Goal: Task Accomplishment & Management: Manage account settings

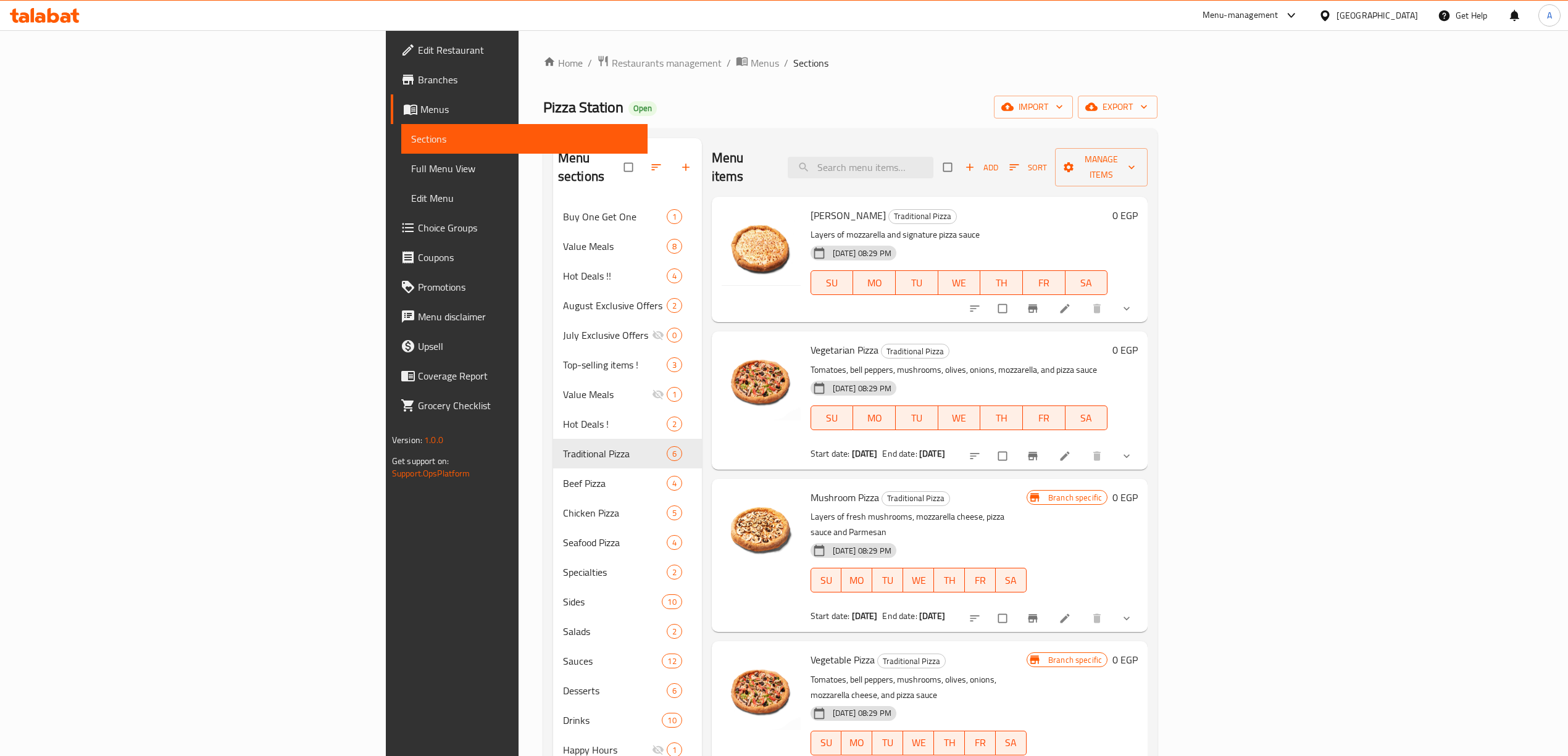
click at [1158, 92] on div "Home / Restaurants management / Menus / Sections Pizza Station Open import expo…" at bounding box center [850, 492] width 614 height 873
click at [1147, 105] on span "export" at bounding box center [1117, 107] width 60 height 16
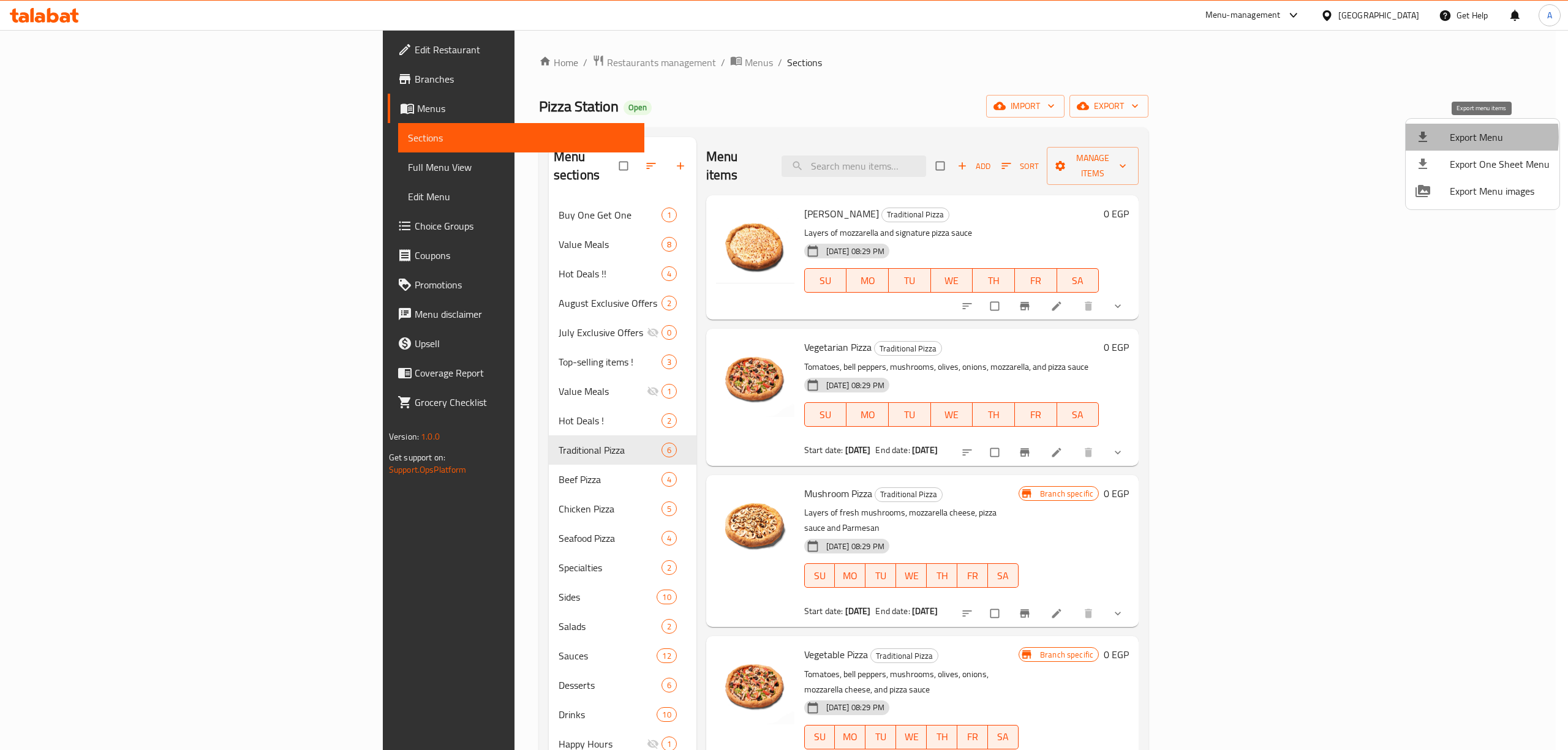
click at [1453, 137] on span "Export Menu" at bounding box center [1499, 136] width 99 height 15
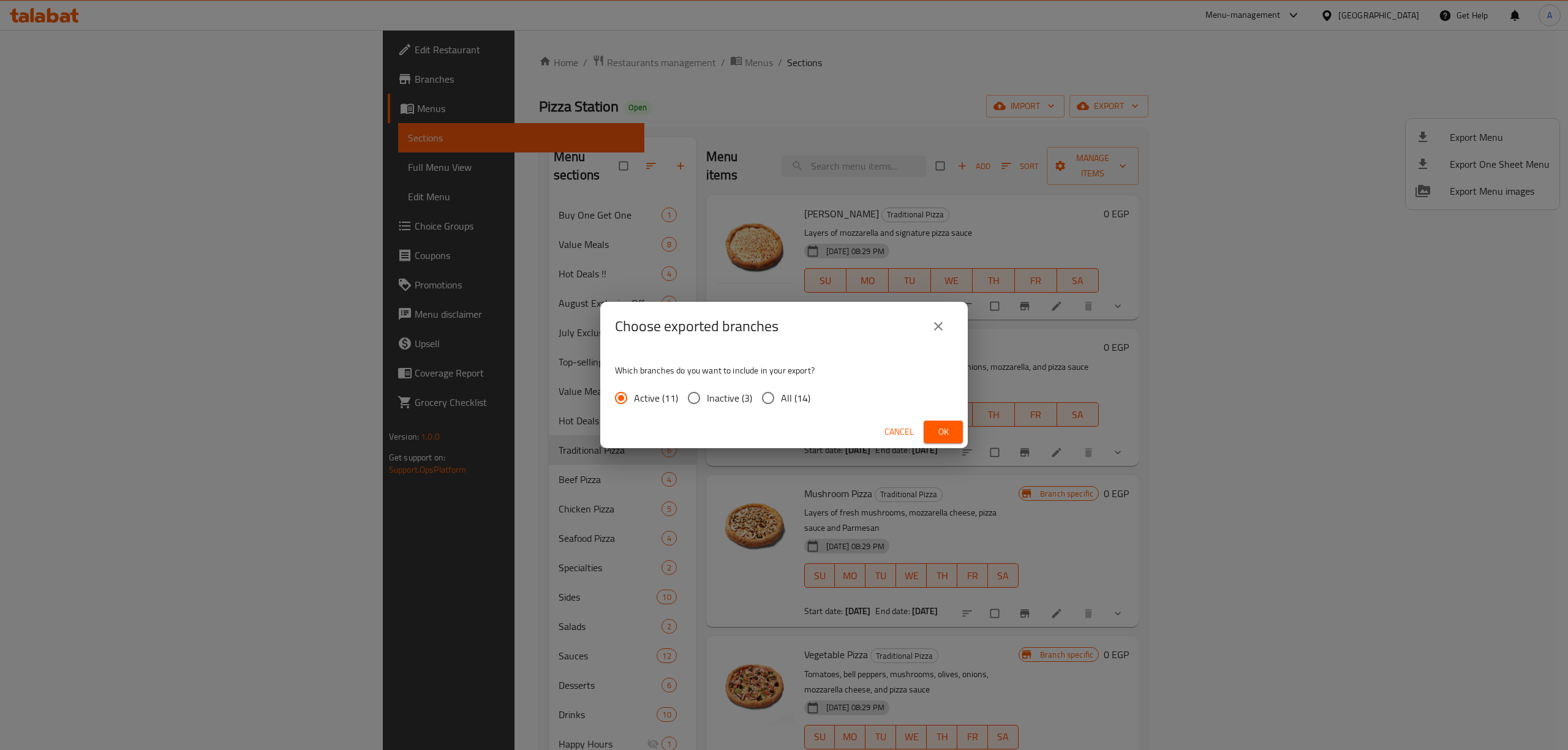
click at [772, 398] on input "All (14)" at bounding box center [768, 398] width 26 height 26
radio input "true"
click at [948, 431] on span "Ok" at bounding box center [943, 432] width 20 height 15
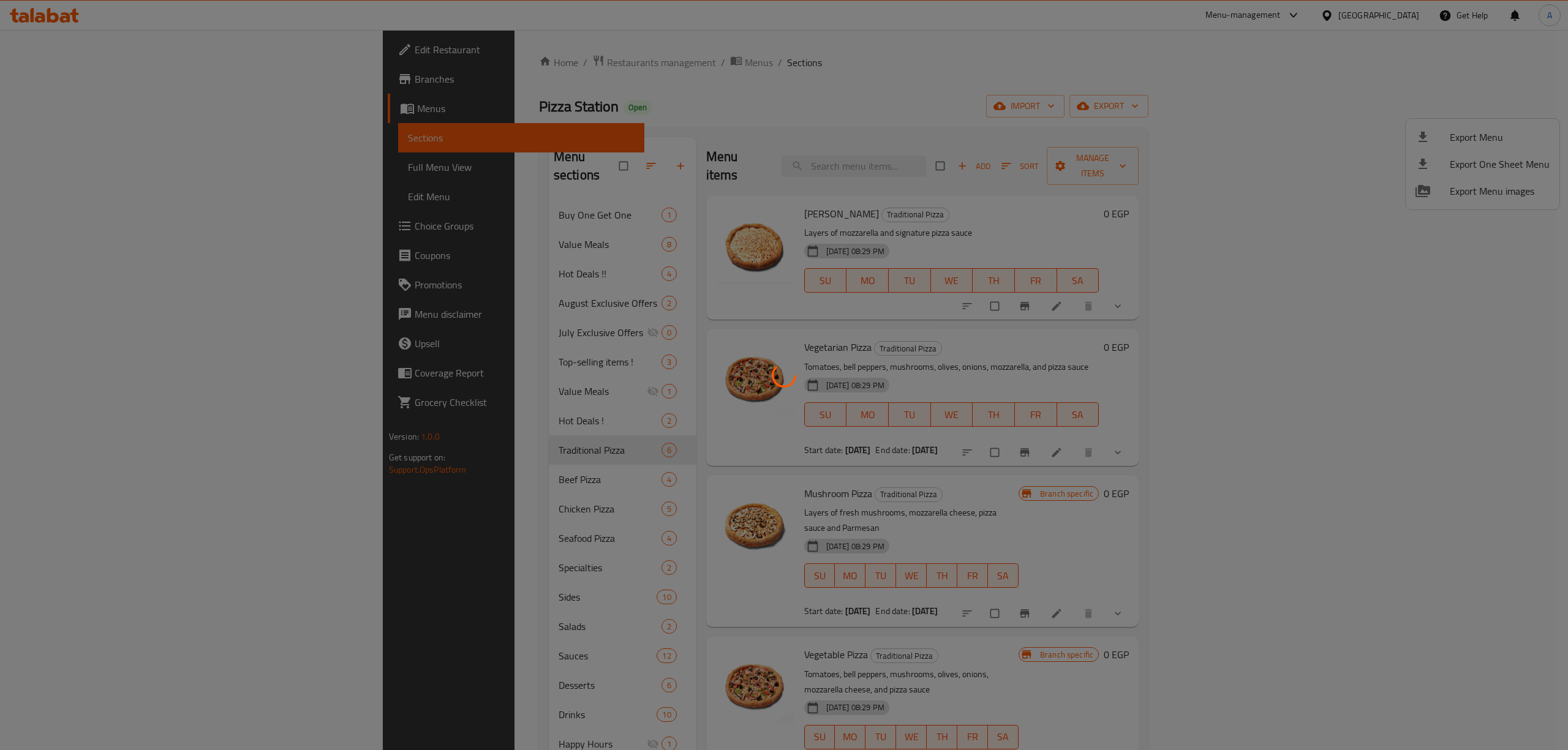
click at [872, 399] on div at bounding box center [784, 375] width 1568 height 750
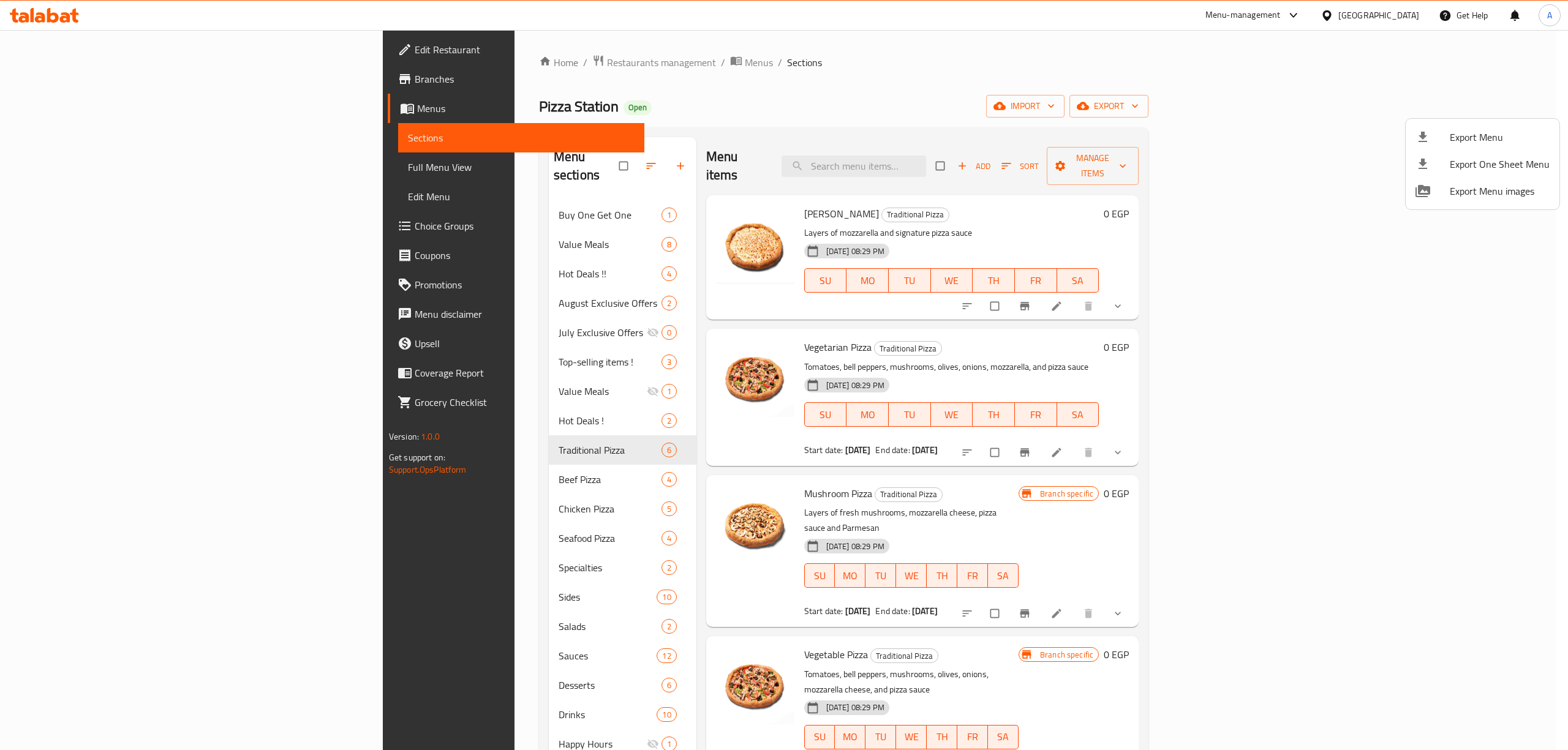
drag, startPoint x: 937, startPoint y: 81, endPoint x: 412, endPoint y: 9, distance: 529.9
click at [934, 81] on div at bounding box center [784, 375] width 1568 height 750
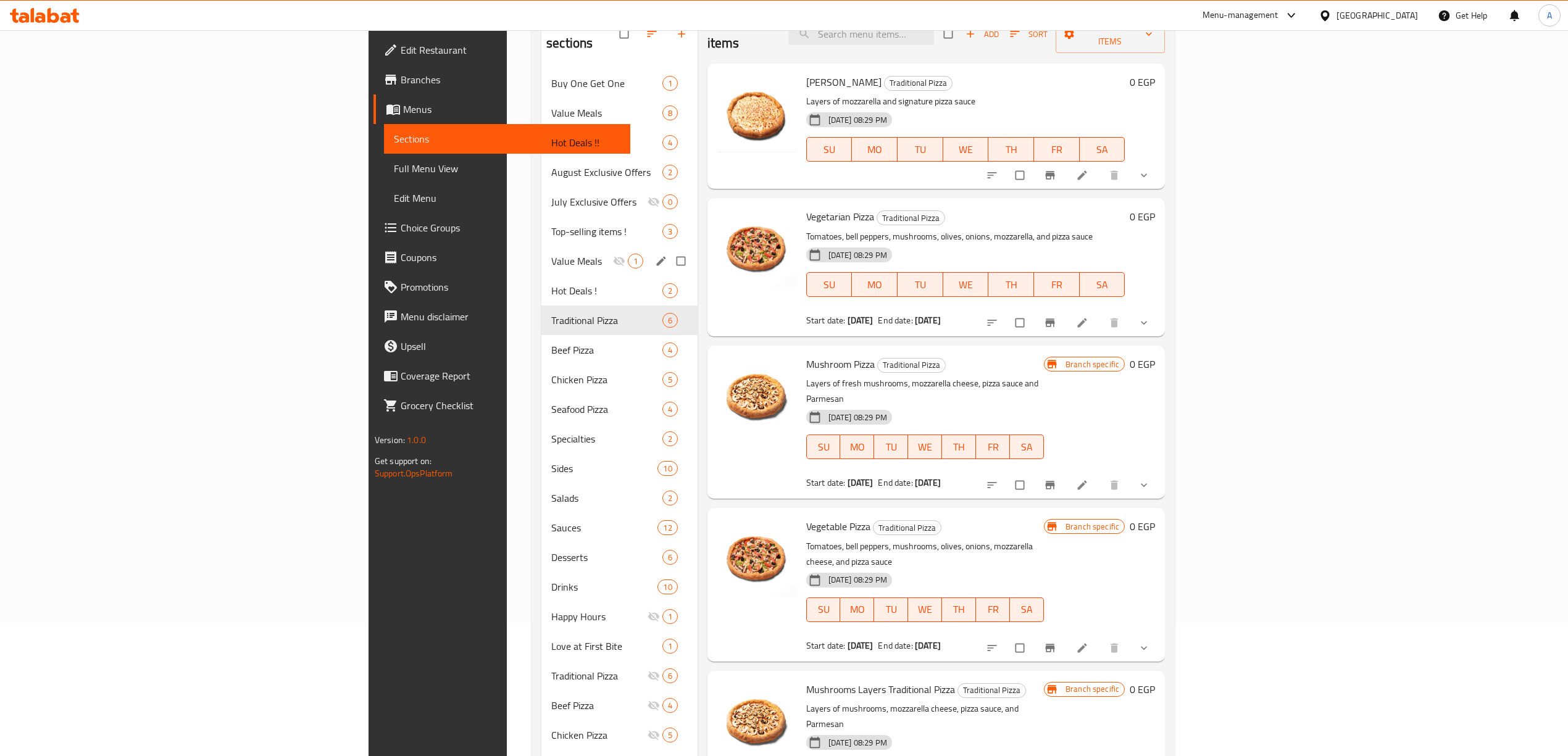
scroll to position [178, 0]
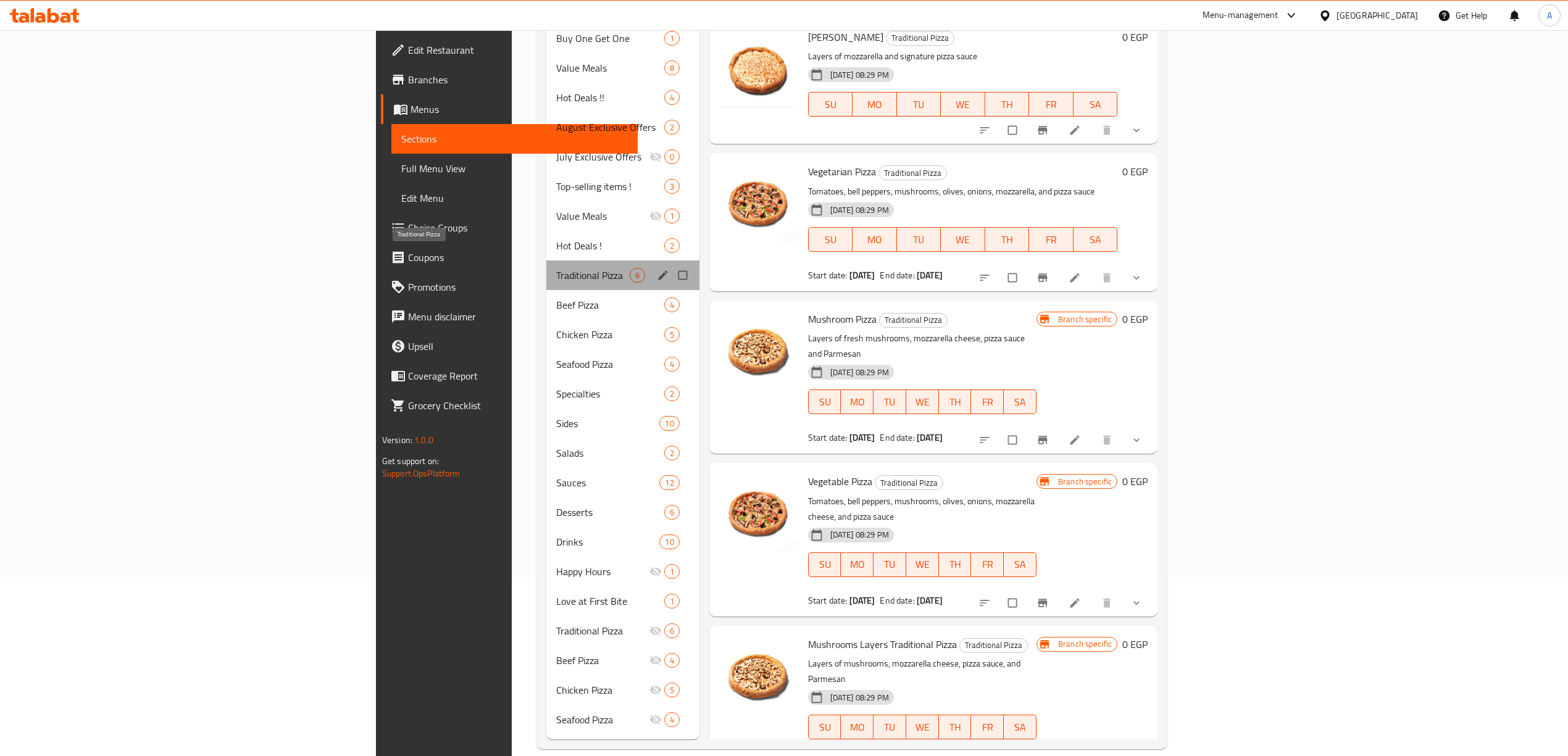
click at [556, 268] on span "Traditional Pizza" at bounding box center [593, 275] width 73 height 15
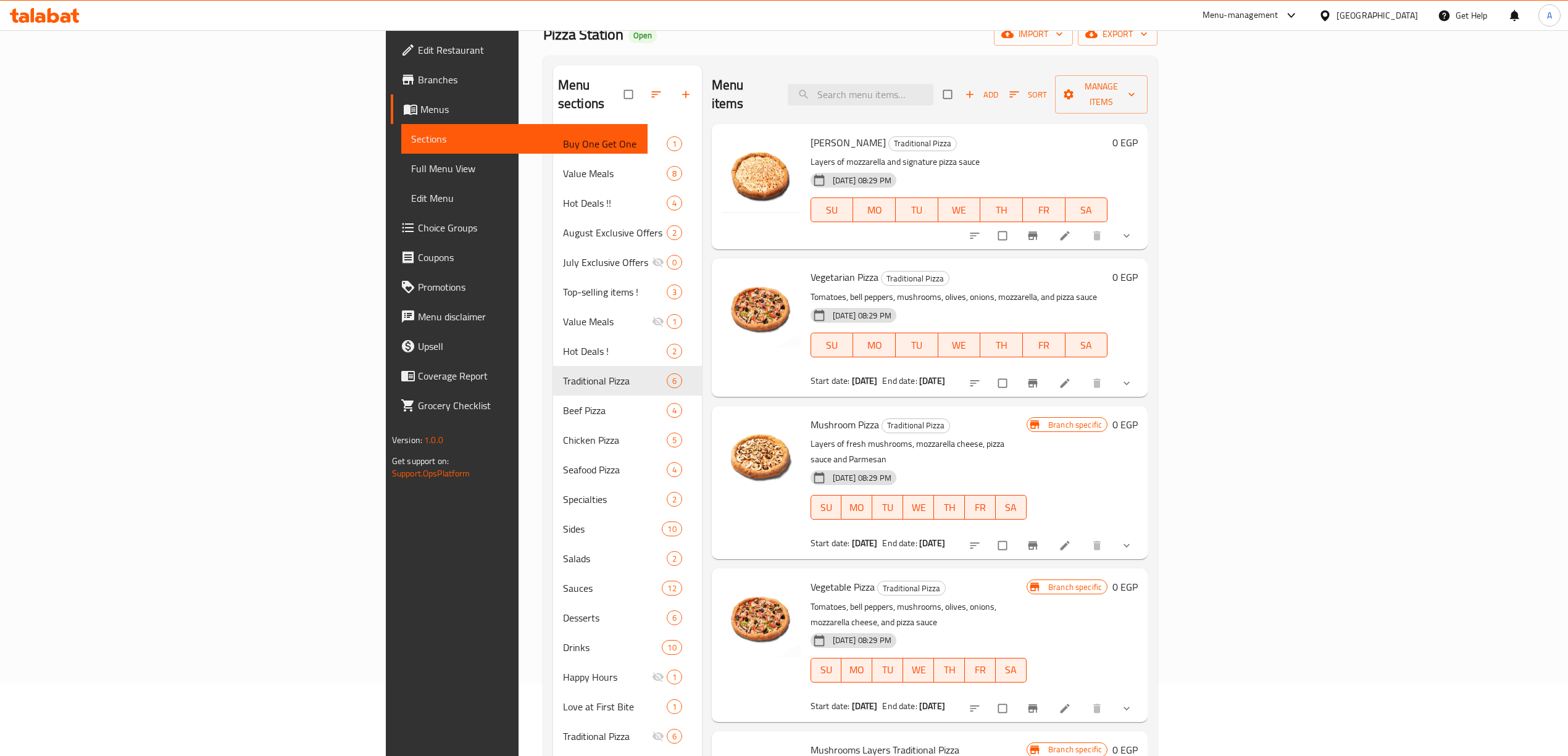
scroll to position [0, 0]
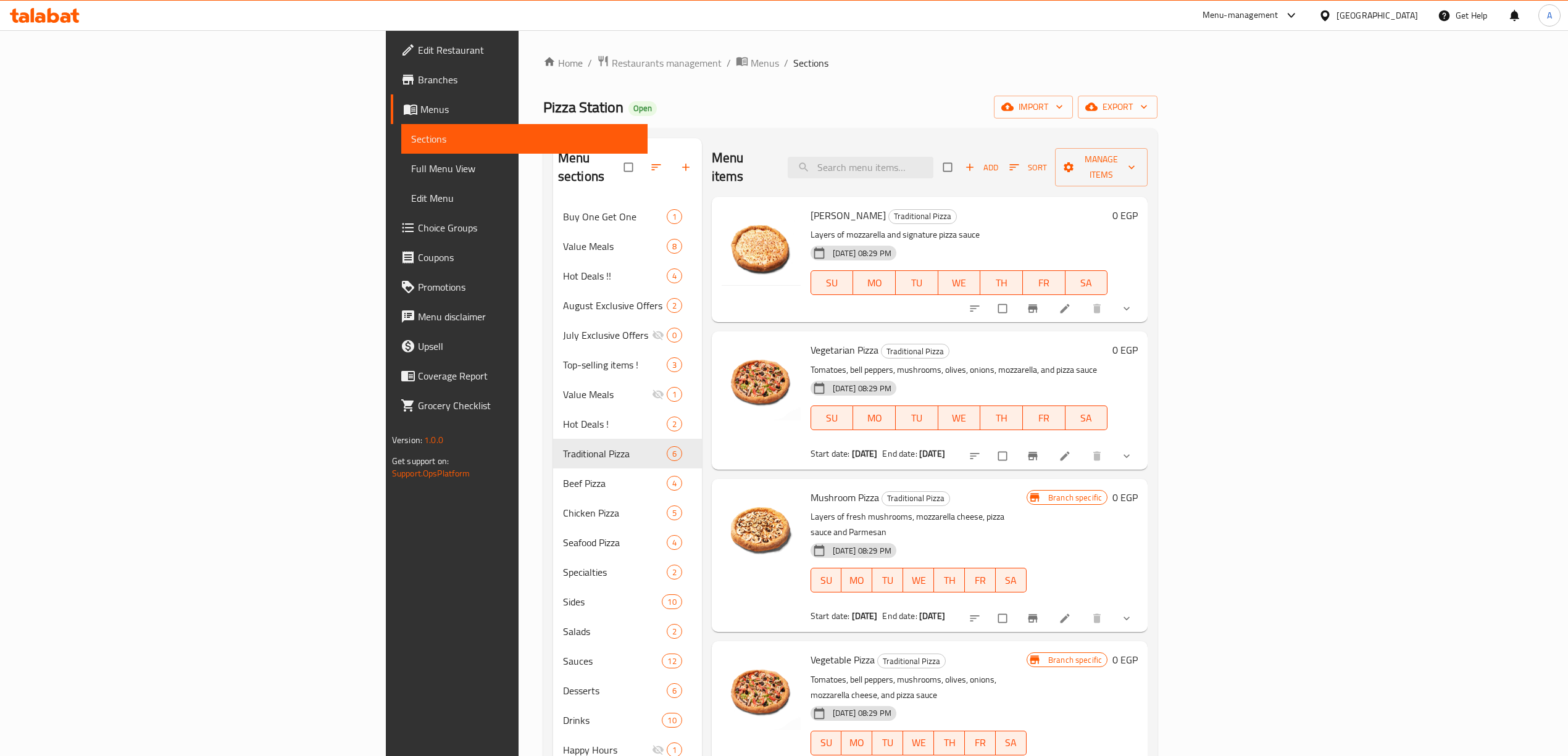
click at [1142, 442] on button "show more" at bounding box center [1127, 455] width 29 height 27
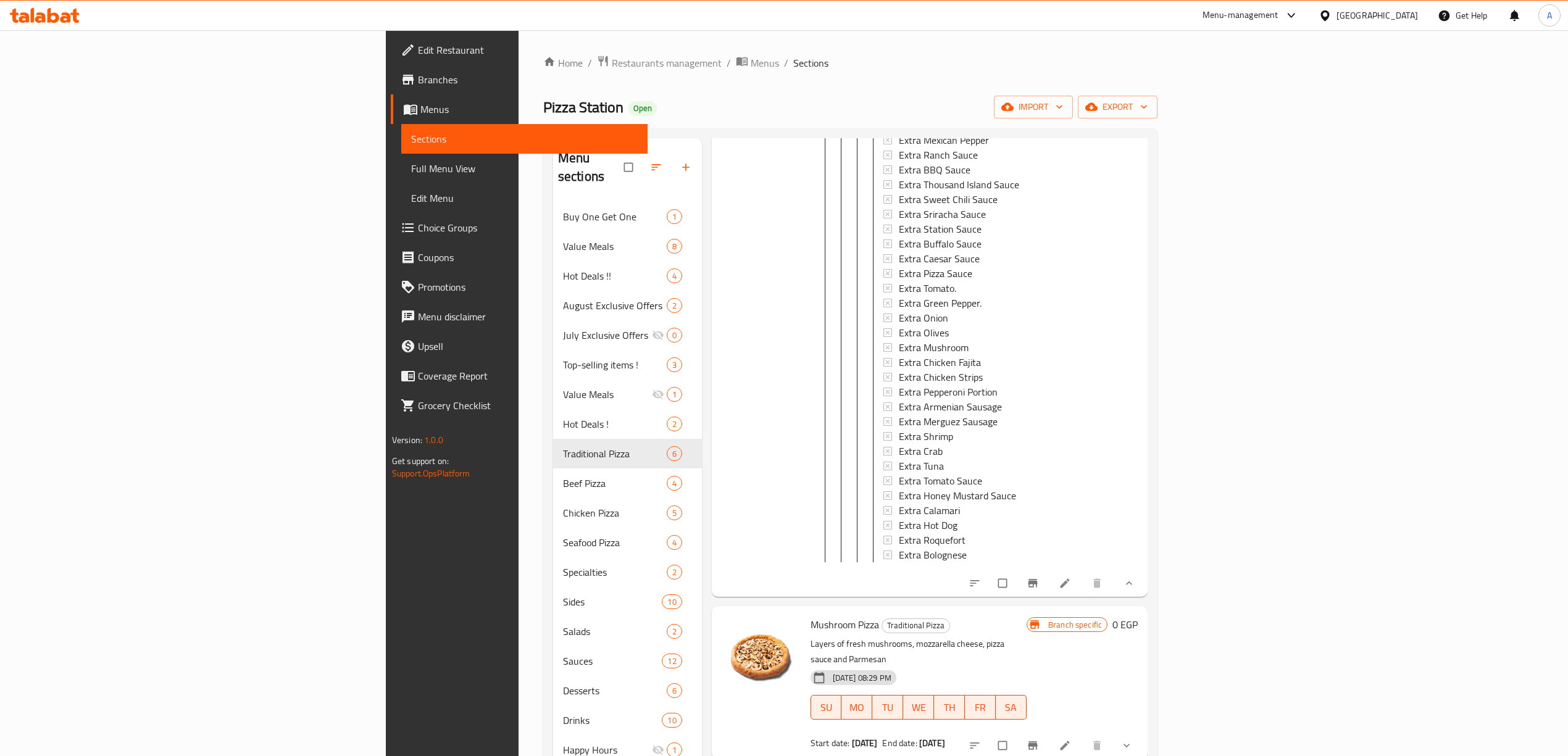
scroll to position [2989, 0]
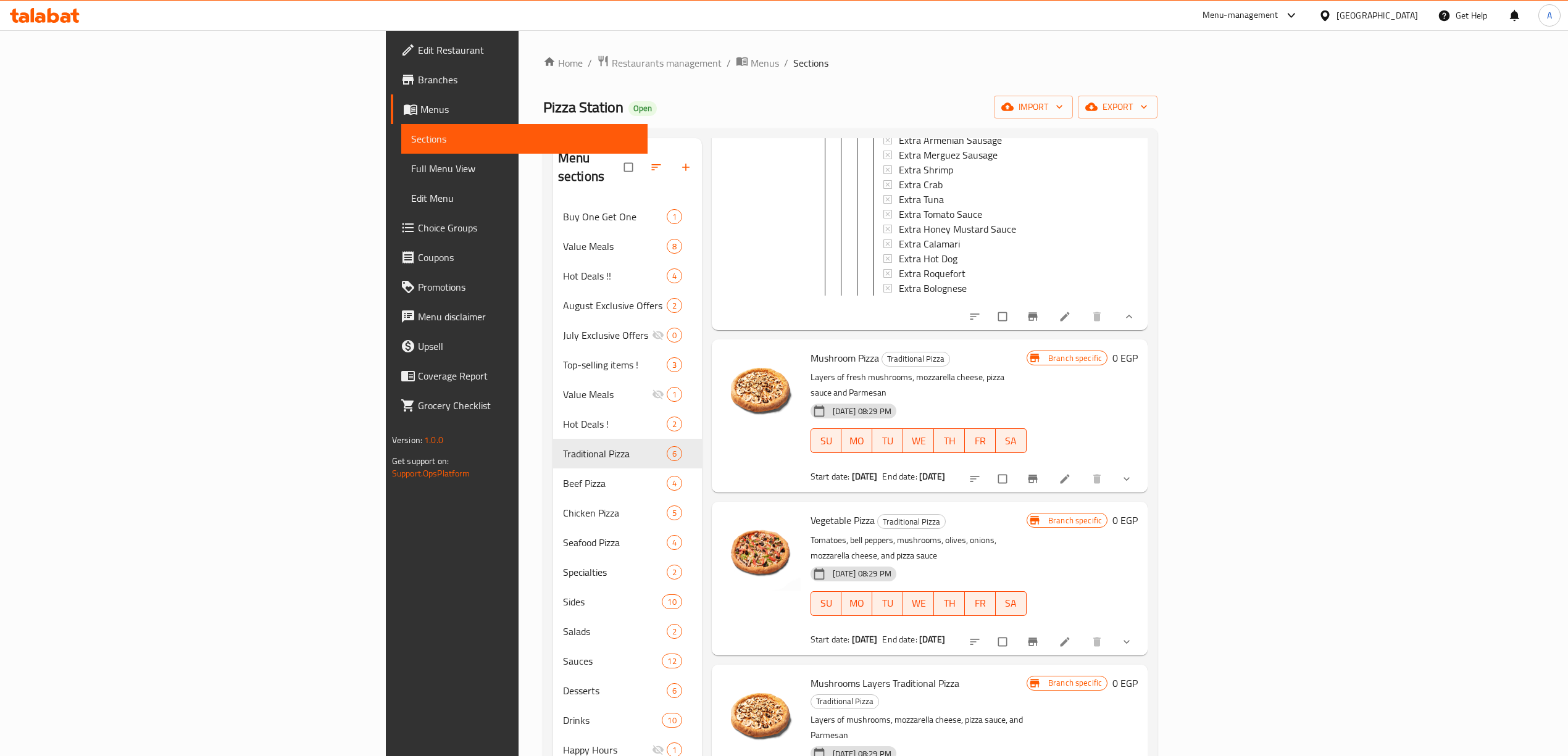
click at [1142, 321] on button "show more" at bounding box center [1127, 316] width 29 height 27
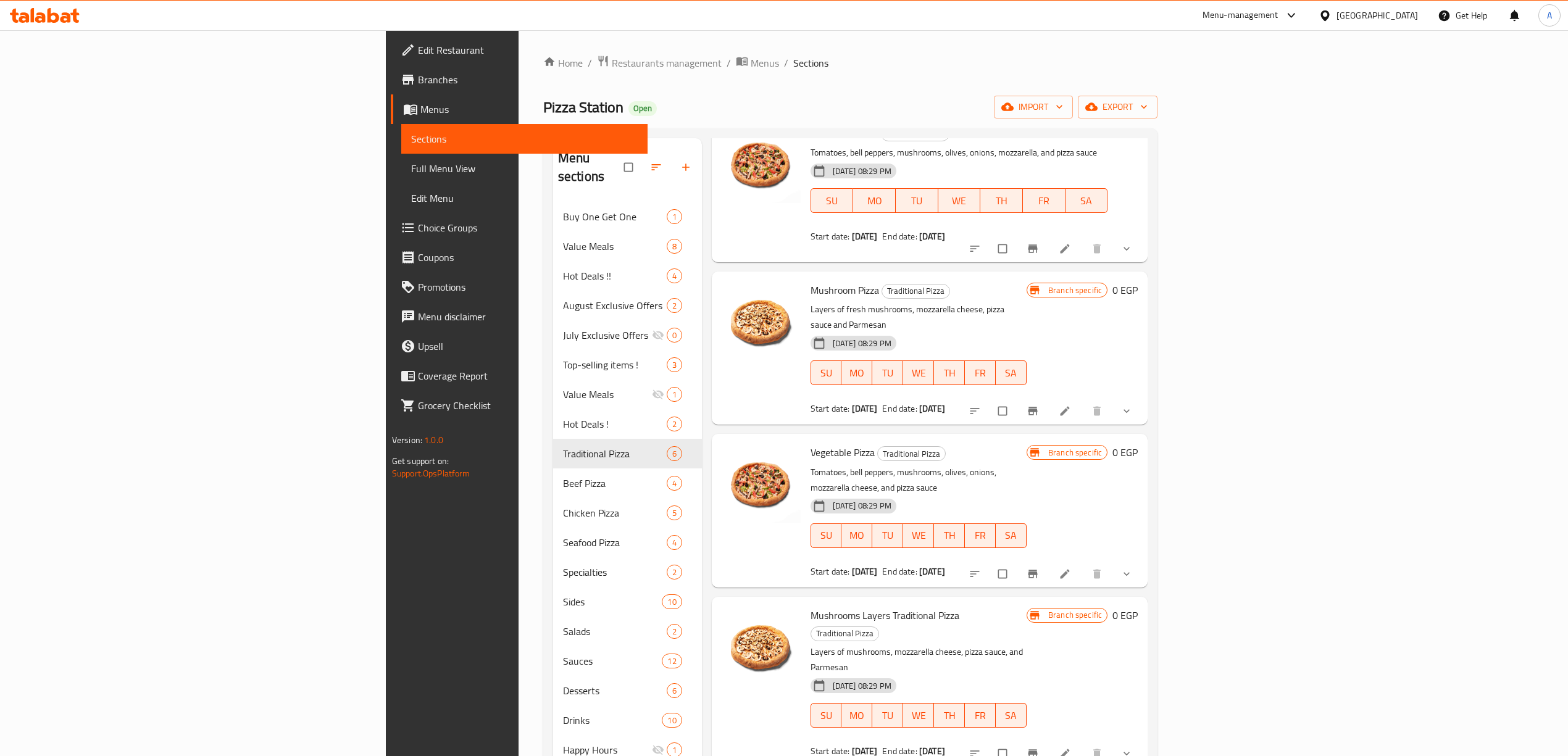
scroll to position [127, 0]
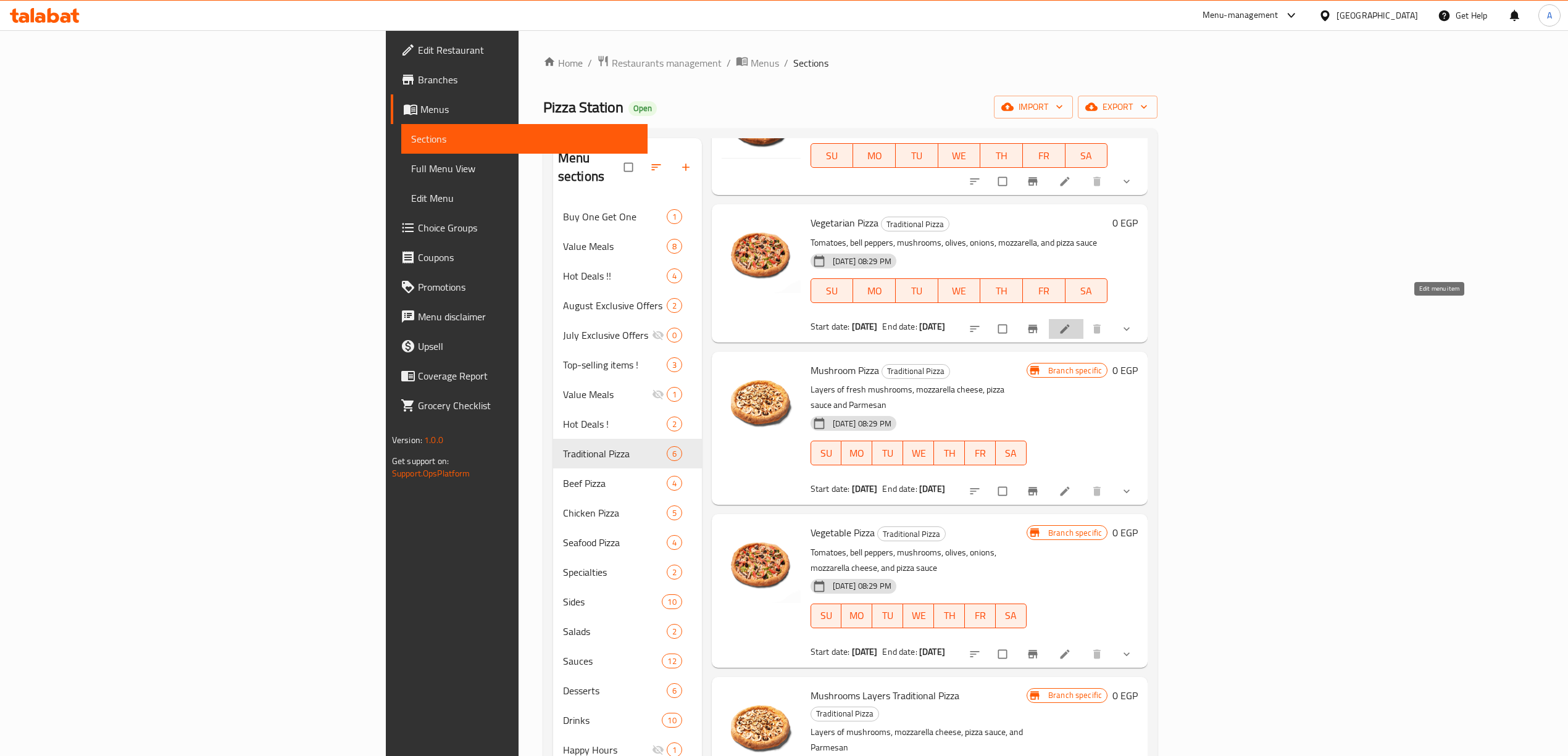
click at [1070, 324] on icon at bounding box center [1064, 328] width 10 height 10
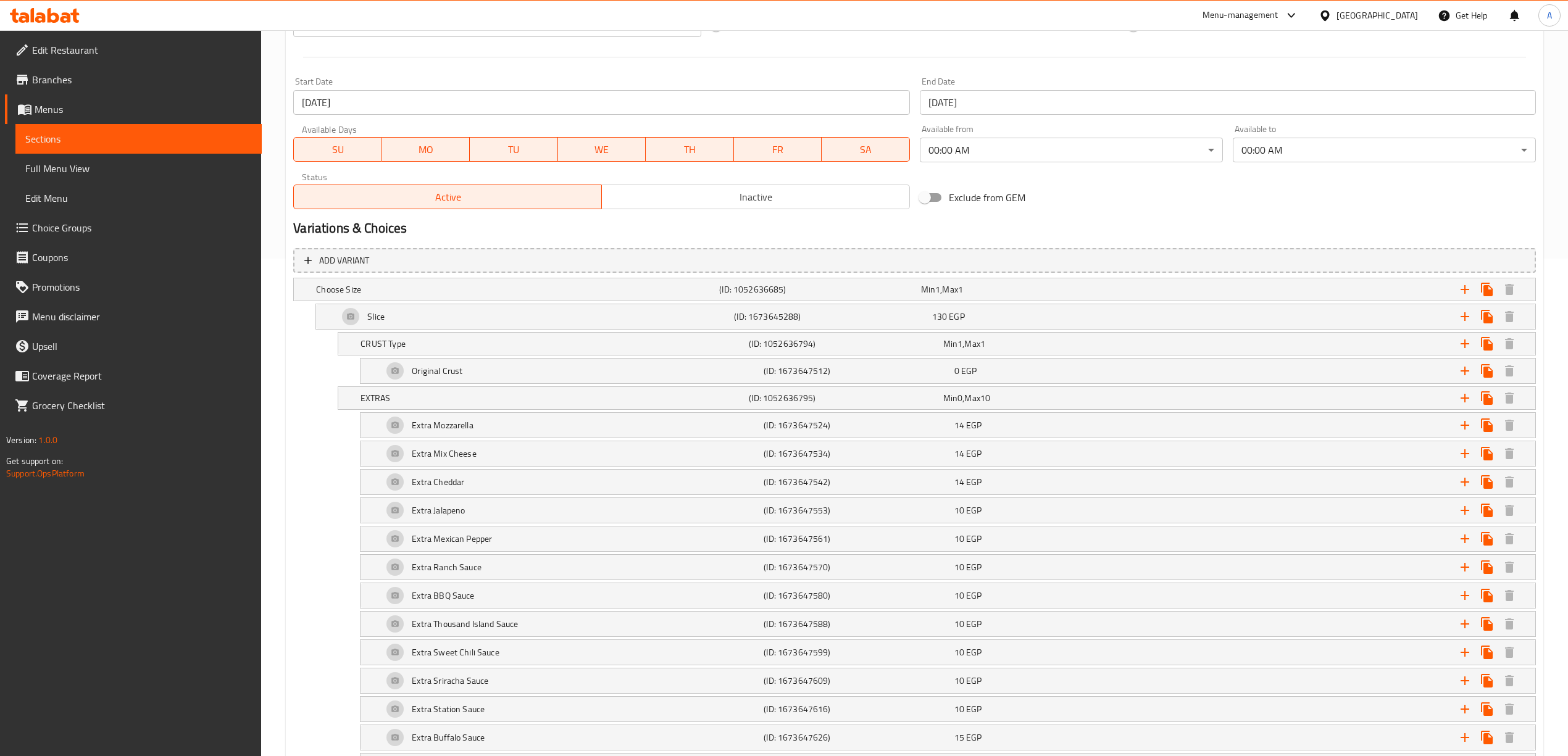
scroll to position [411, 0]
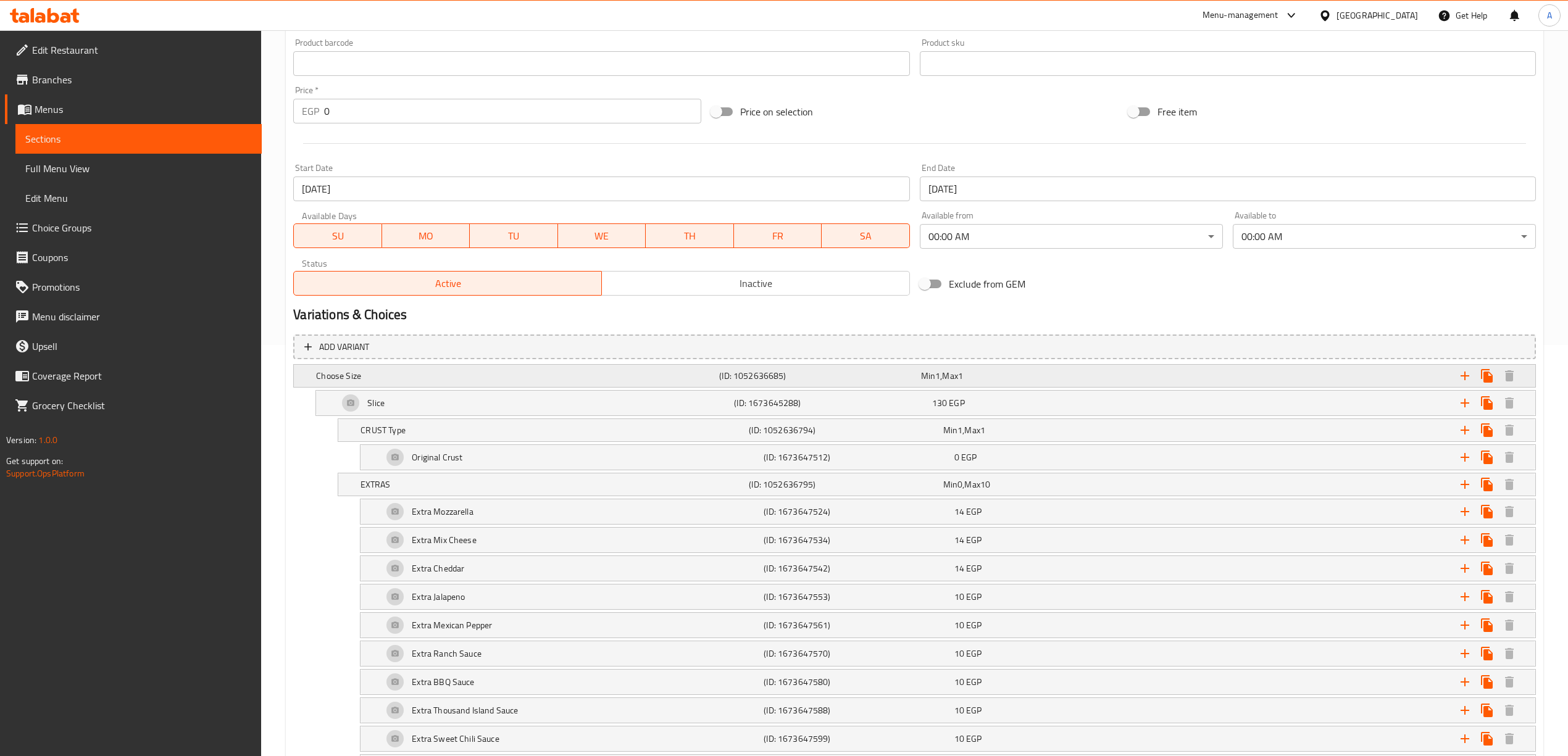
click at [389, 376] on h5 "Choose Size" at bounding box center [515, 376] width 398 height 12
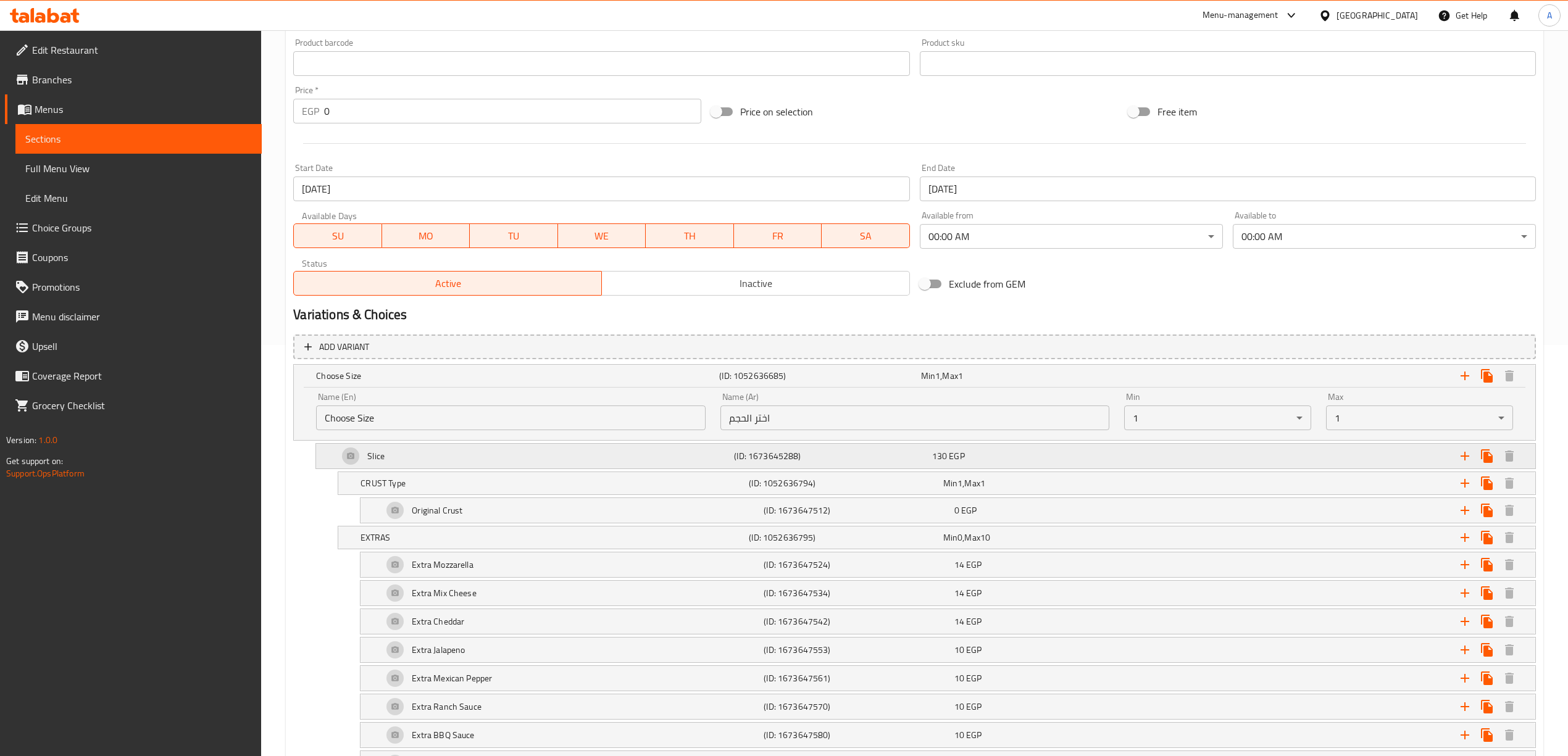
click at [522, 384] on div "Slice" at bounding box center [515, 376] width 403 height 17
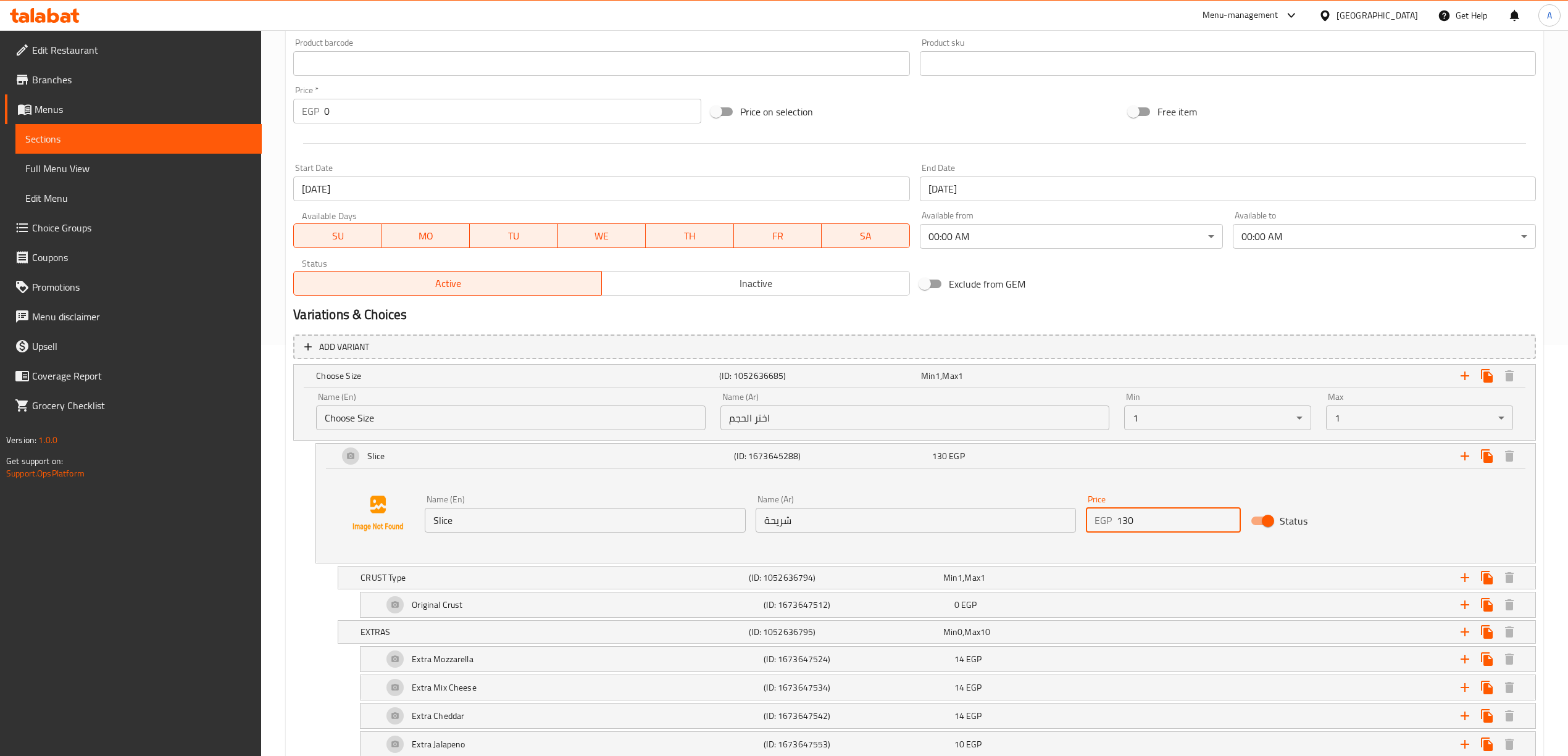
click at [1148, 522] on input "130" at bounding box center [1178, 520] width 124 height 25
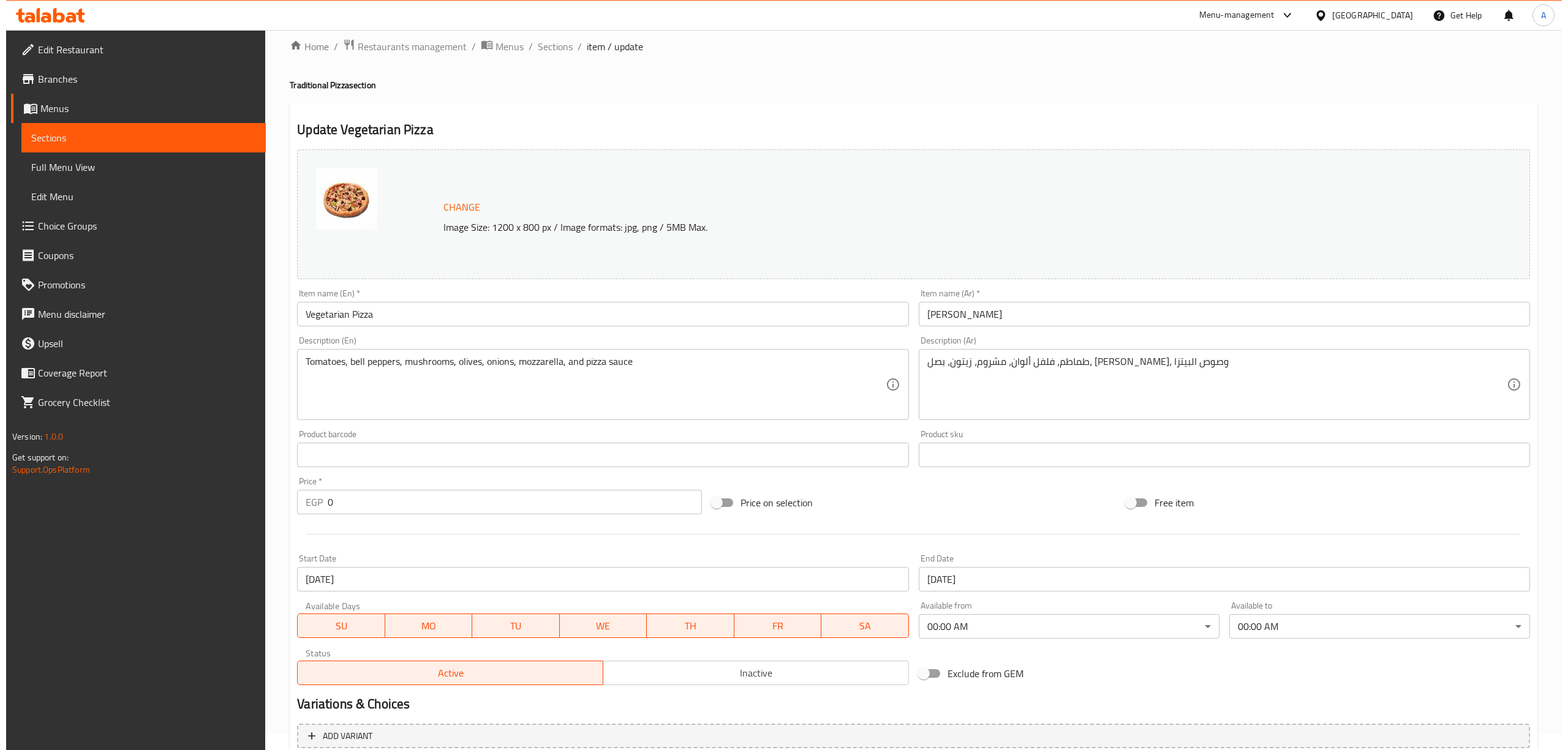
scroll to position [0, 0]
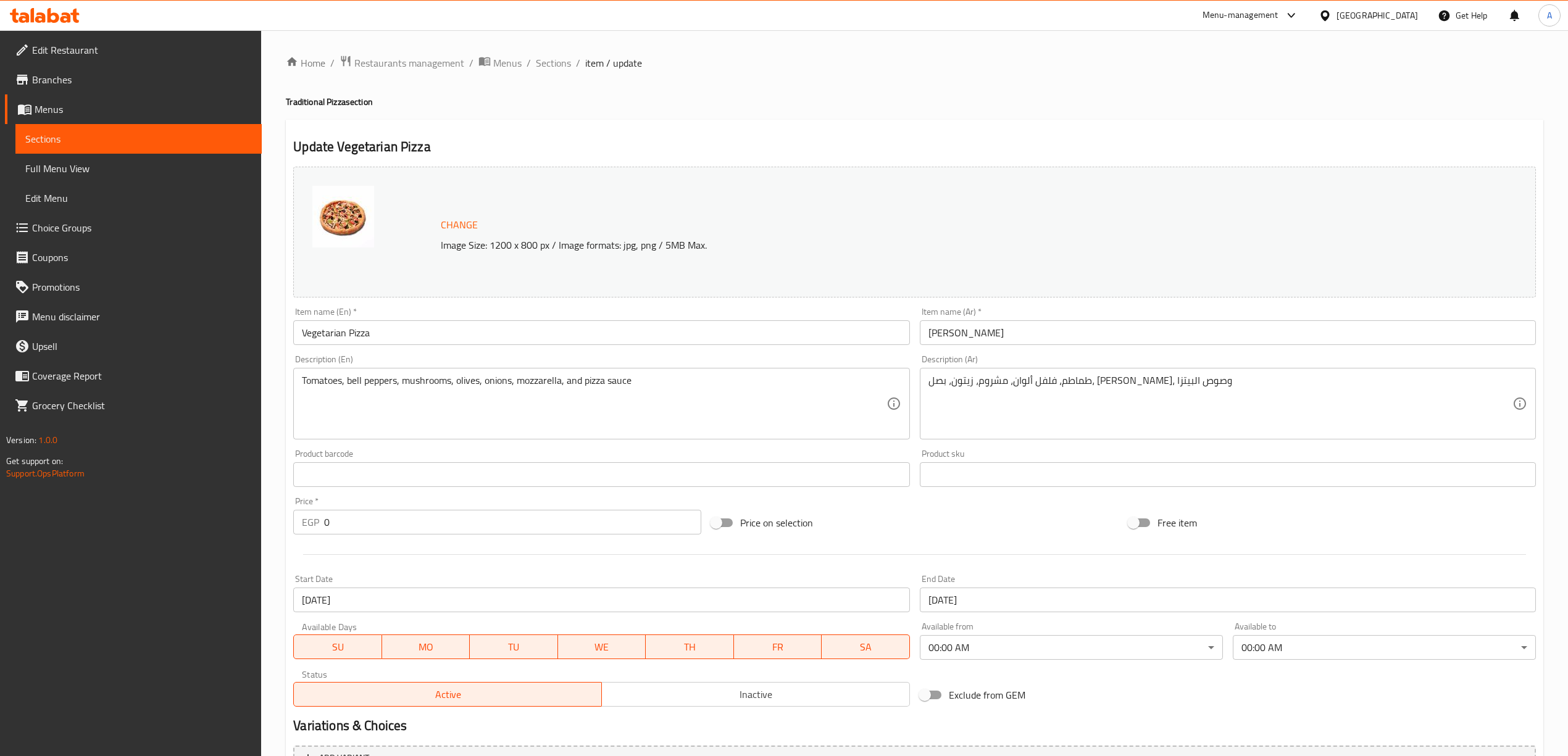
click at [60, 138] on span "Sections" at bounding box center [138, 138] width 226 height 15
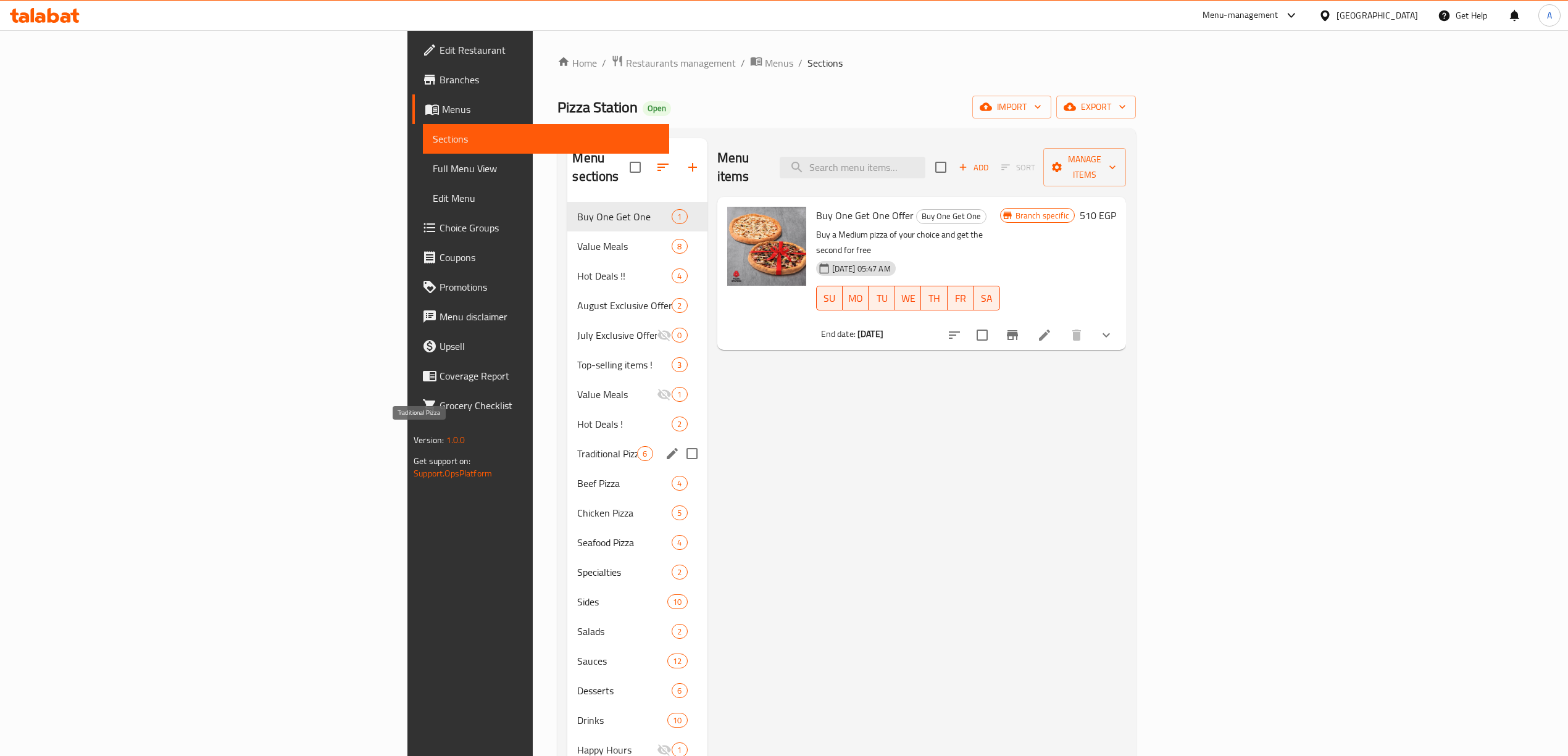
click at [577, 447] on span "Traditional Pizza" at bounding box center [606, 454] width 60 height 15
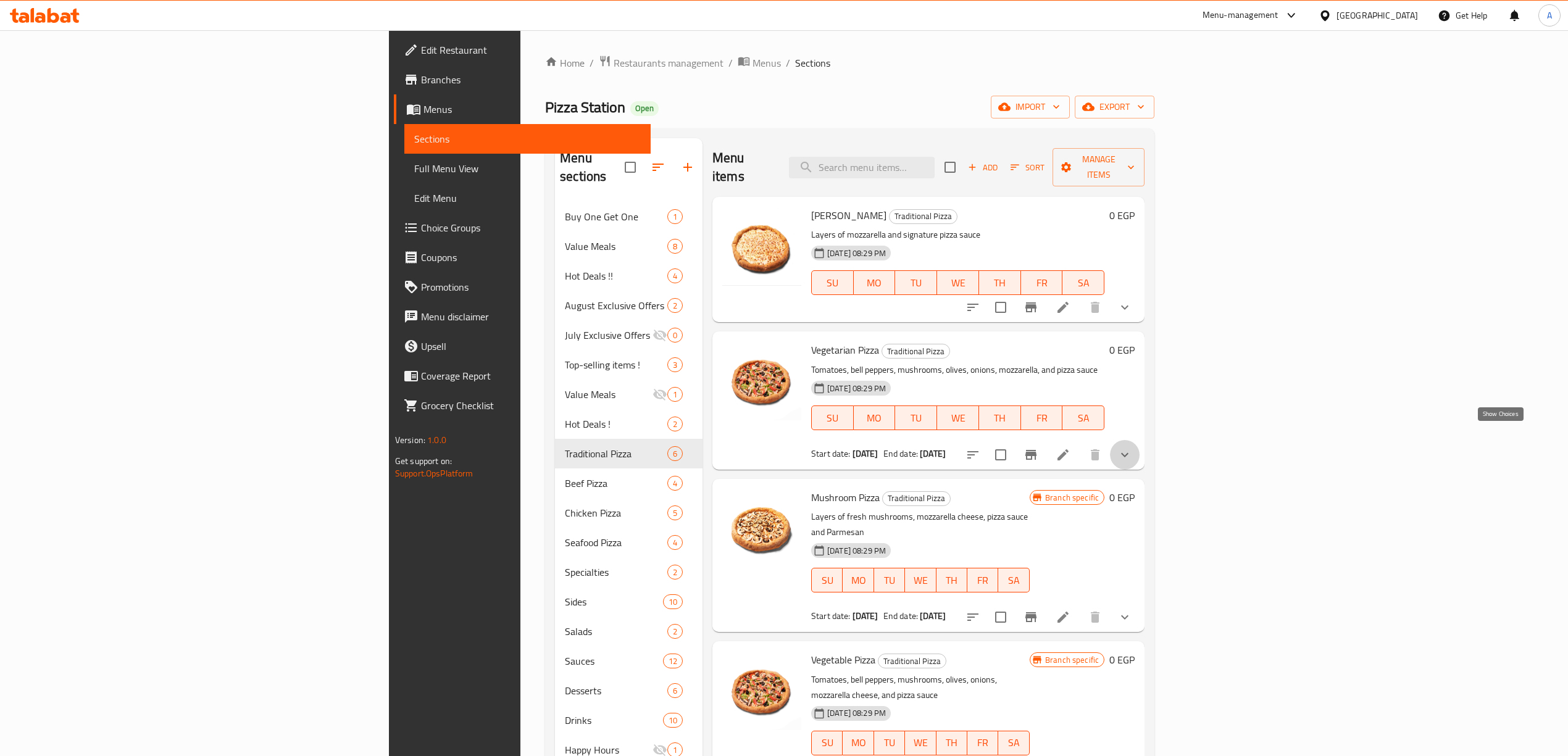
click at [1132, 448] on icon "show more" at bounding box center [1124, 454] width 15 height 15
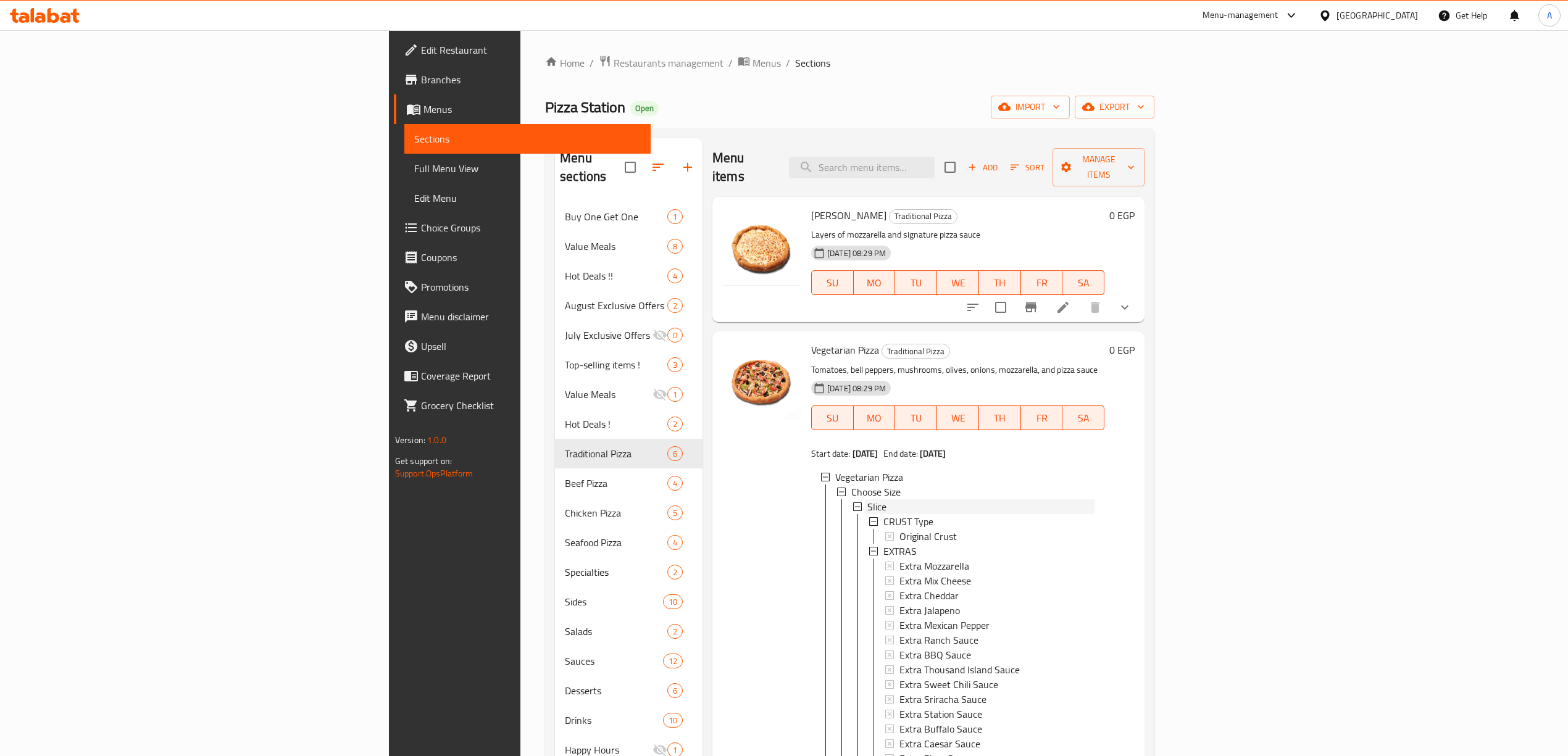
click at [867, 499] on div "Slice" at bounding box center [981, 506] width 227 height 15
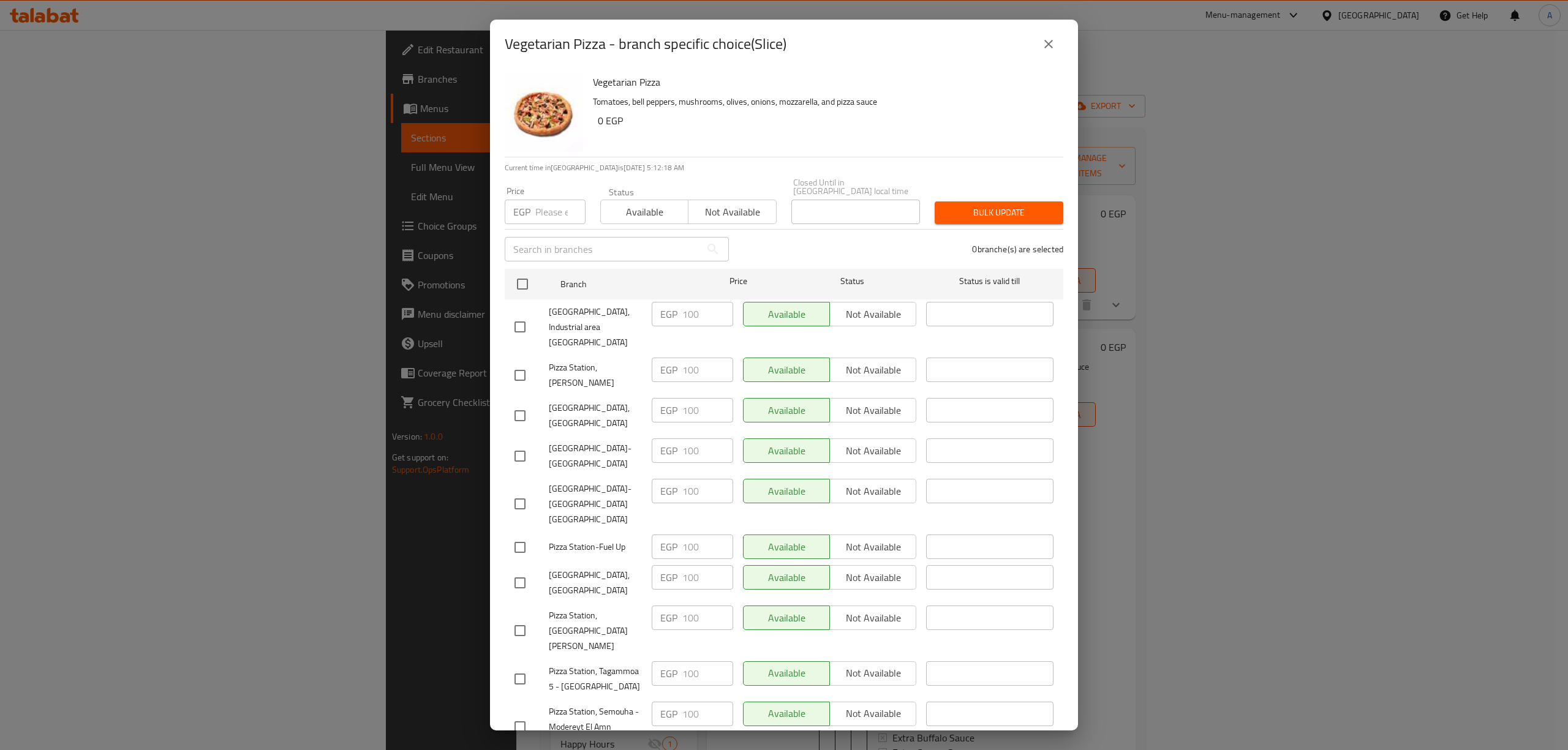
click at [1037, 43] on button "close" at bounding box center [1048, 44] width 29 height 29
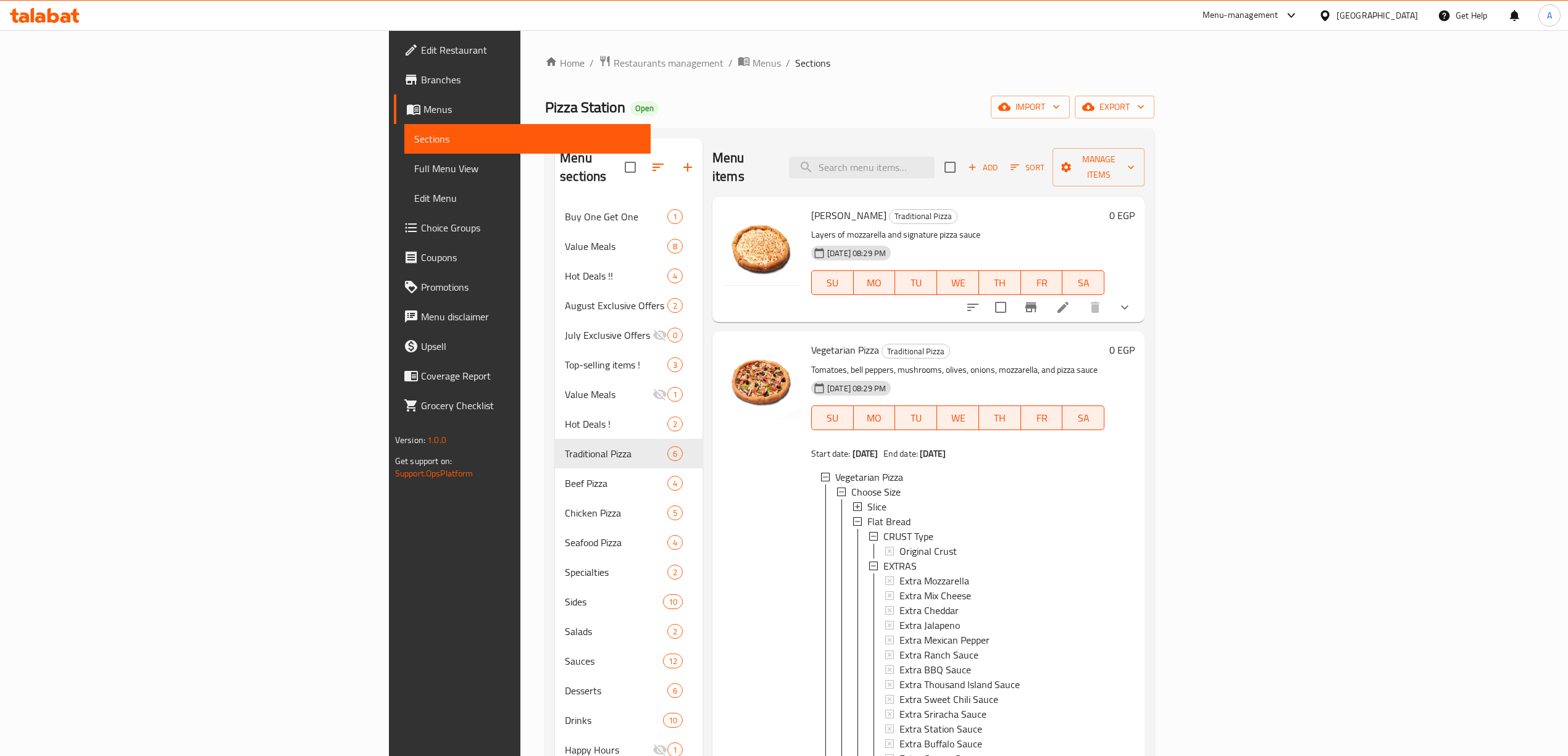
click at [853, 503] on icon at bounding box center [857, 507] width 9 height 9
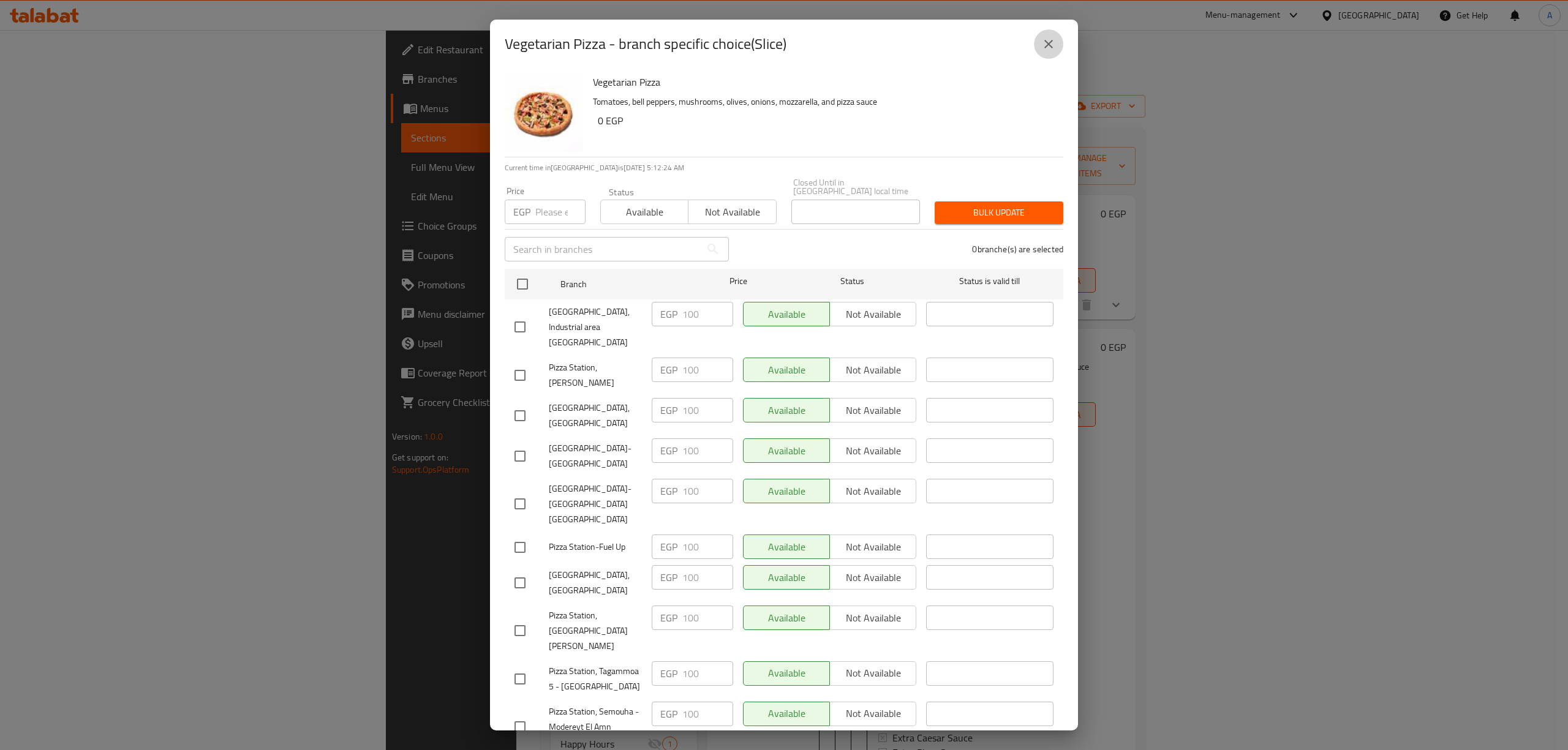
click at [1048, 45] on icon "close" at bounding box center [1048, 44] width 15 height 15
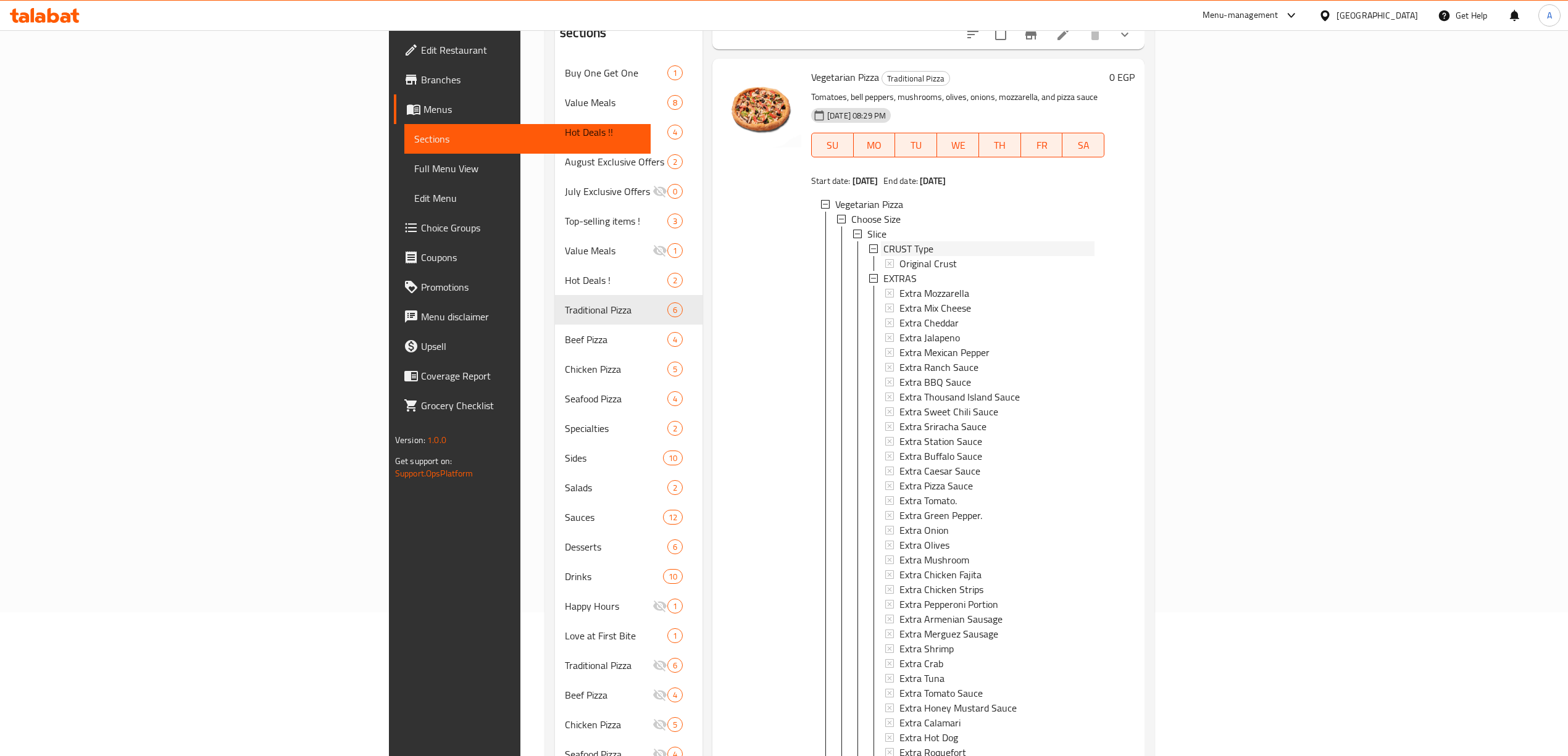
click at [869, 245] on icon at bounding box center [873, 249] width 9 height 9
click at [869, 259] on icon at bounding box center [873, 264] width 9 height 9
click at [867, 271] on span "Flat Bread" at bounding box center [889, 278] width 43 height 15
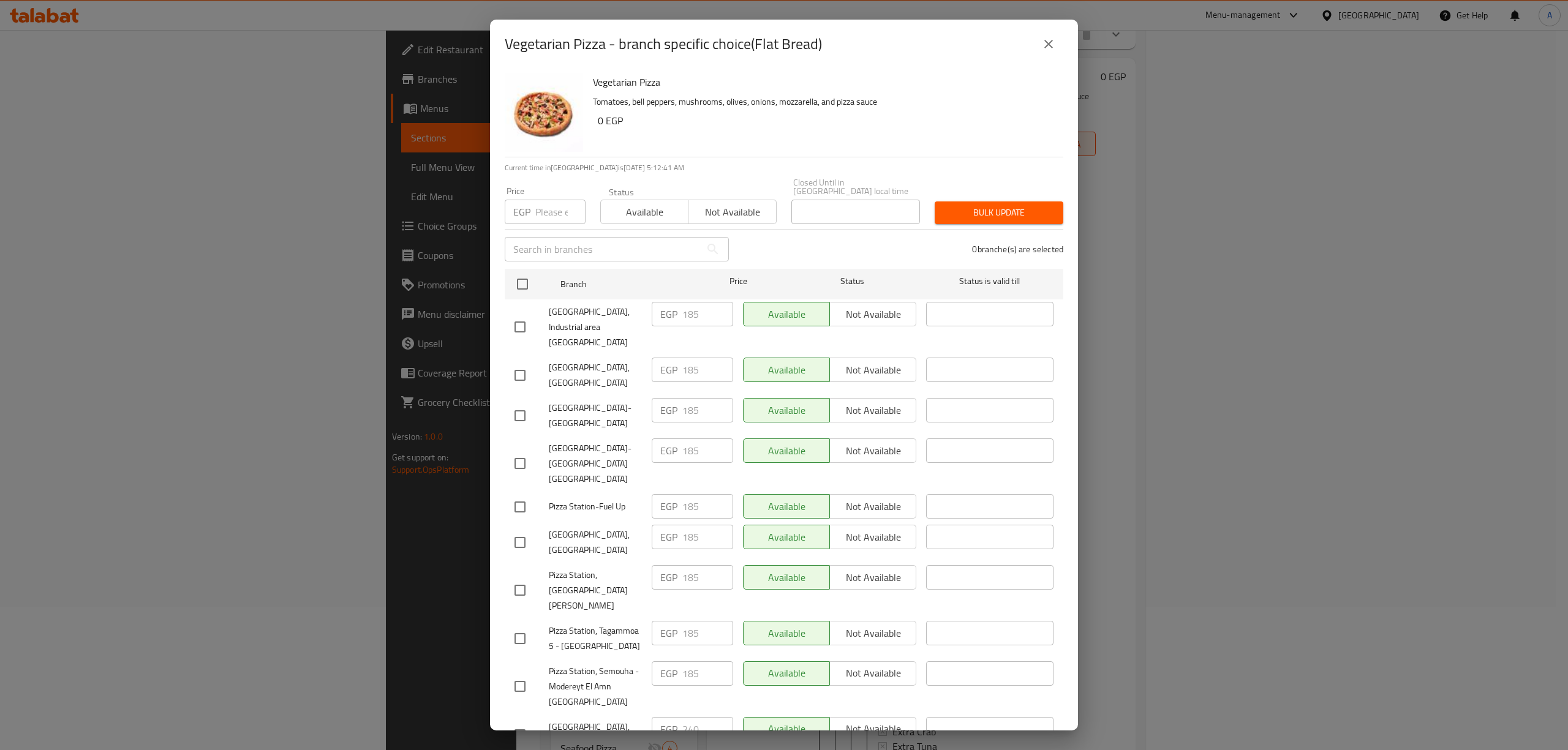
click at [1042, 40] on icon "close" at bounding box center [1048, 44] width 15 height 15
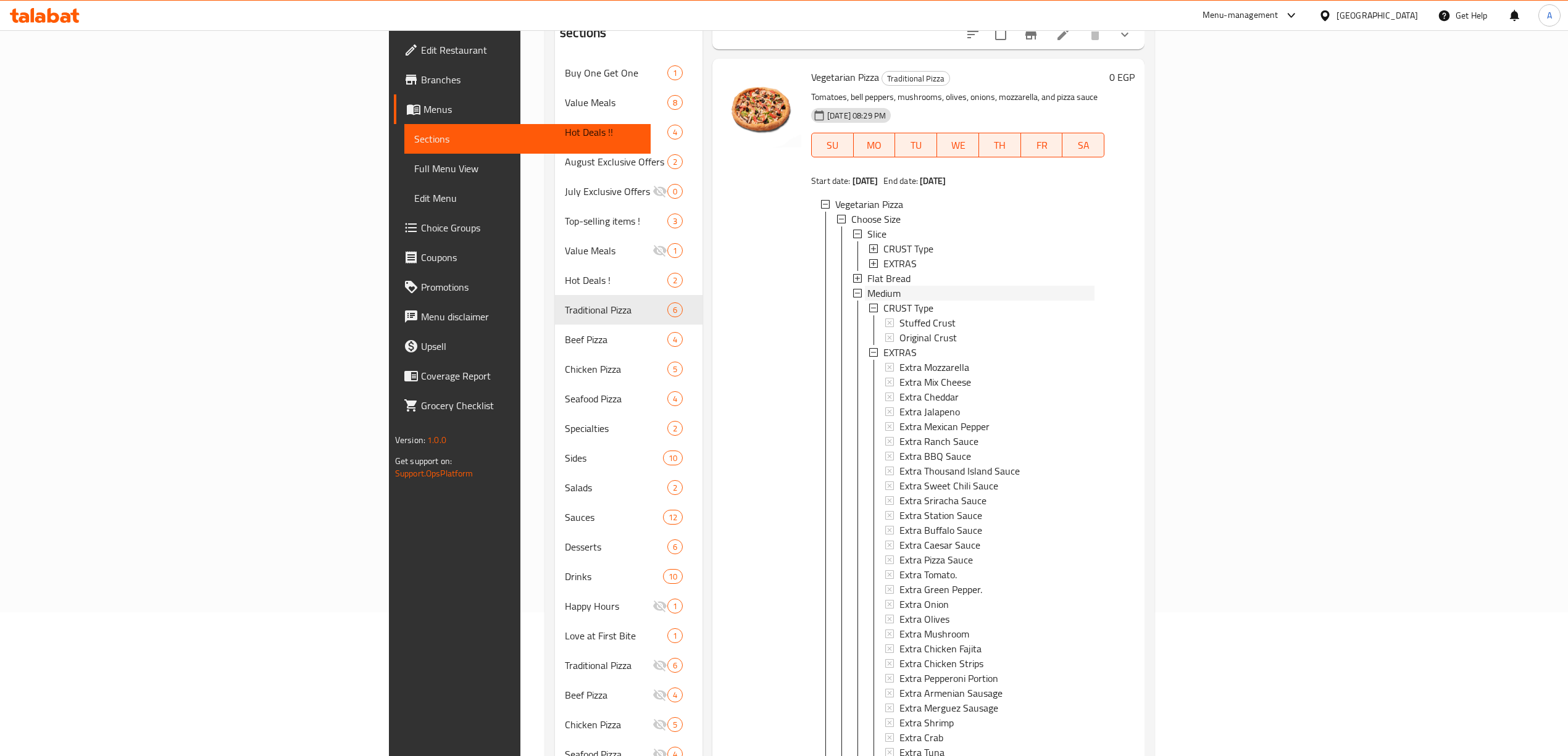
click at [867, 286] on span "Medium" at bounding box center [884, 293] width 34 height 15
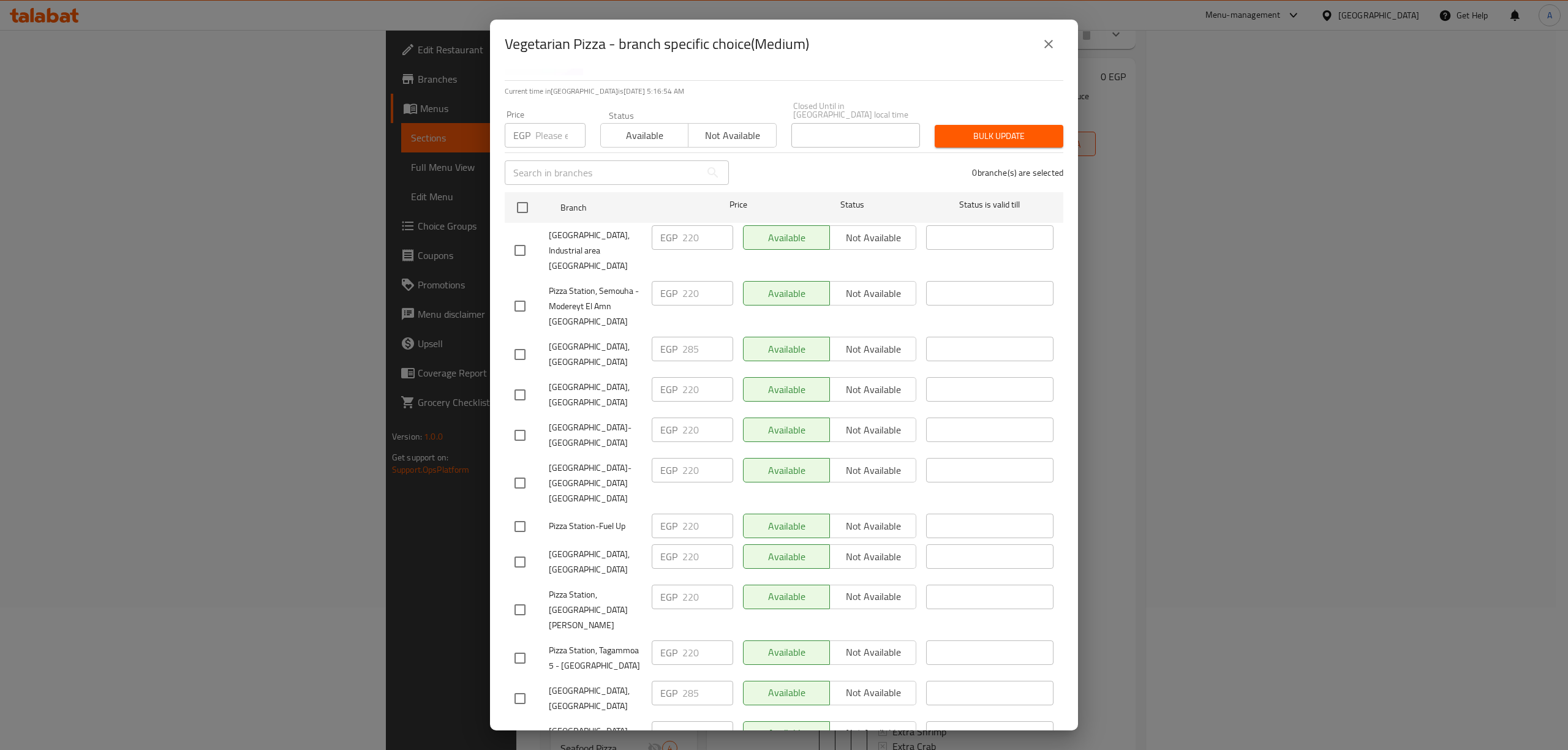
scroll to position [0, 0]
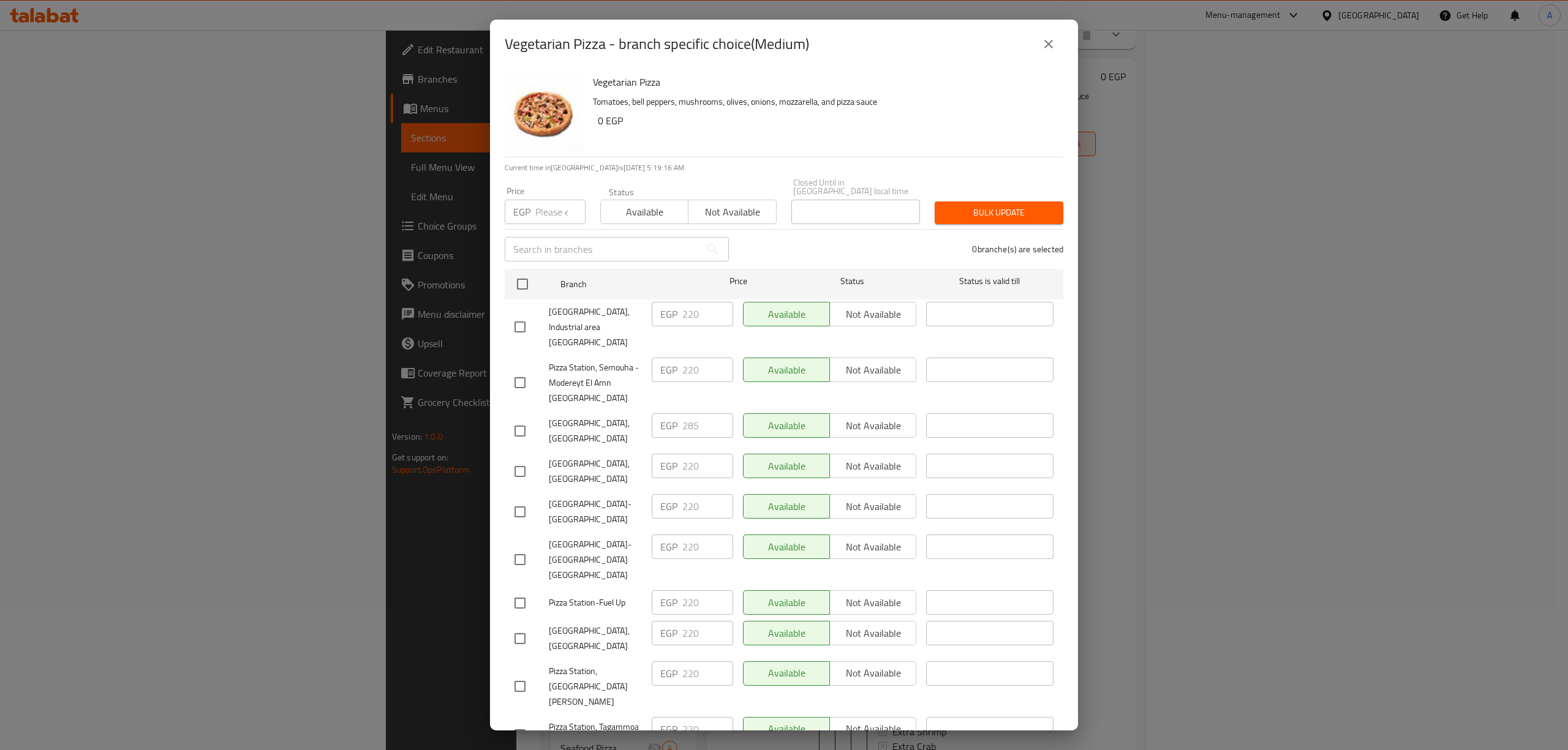
click at [525, 418] on input "checkbox" at bounding box center [520, 431] width 26 height 26
checkbox input "true"
click at [552, 211] on input "number" at bounding box center [560, 212] width 51 height 25
type input "220"
click at [945, 205] on span "Bulk update" at bounding box center [999, 213] width 109 height 15
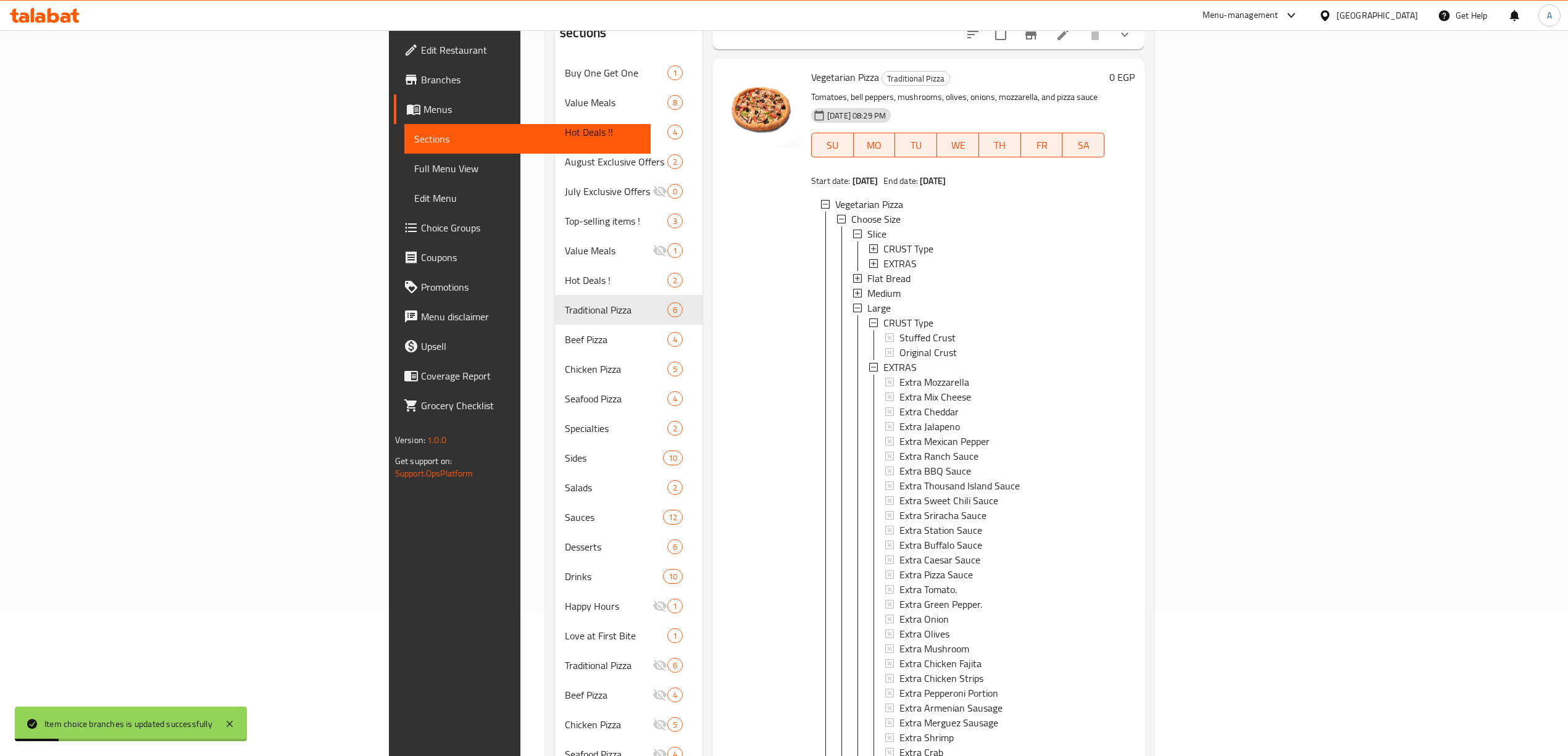
click at [867, 286] on div "Medium" at bounding box center [981, 293] width 227 height 15
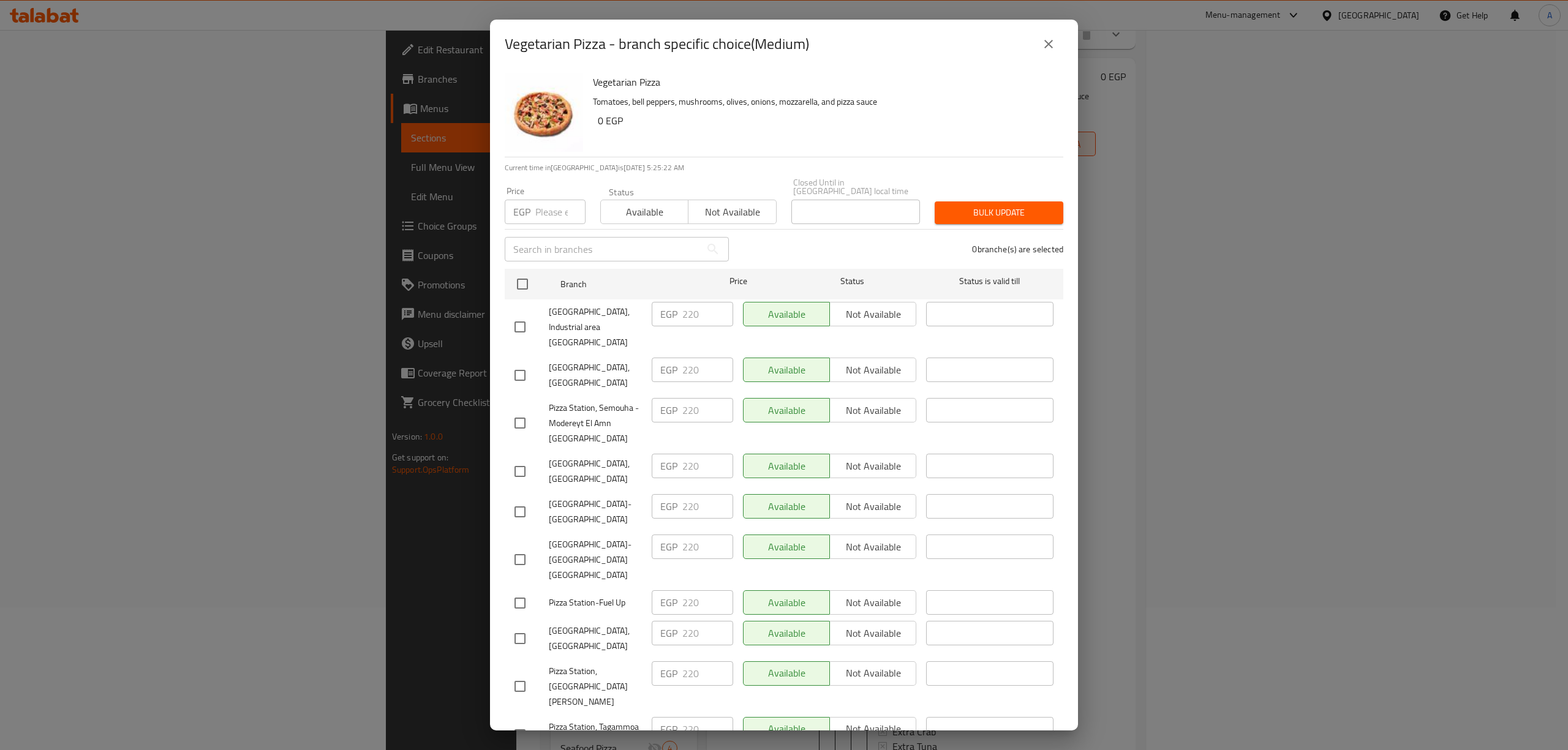
click at [1052, 44] on icon "close" at bounding box center [1048, 44] width 15 height 15
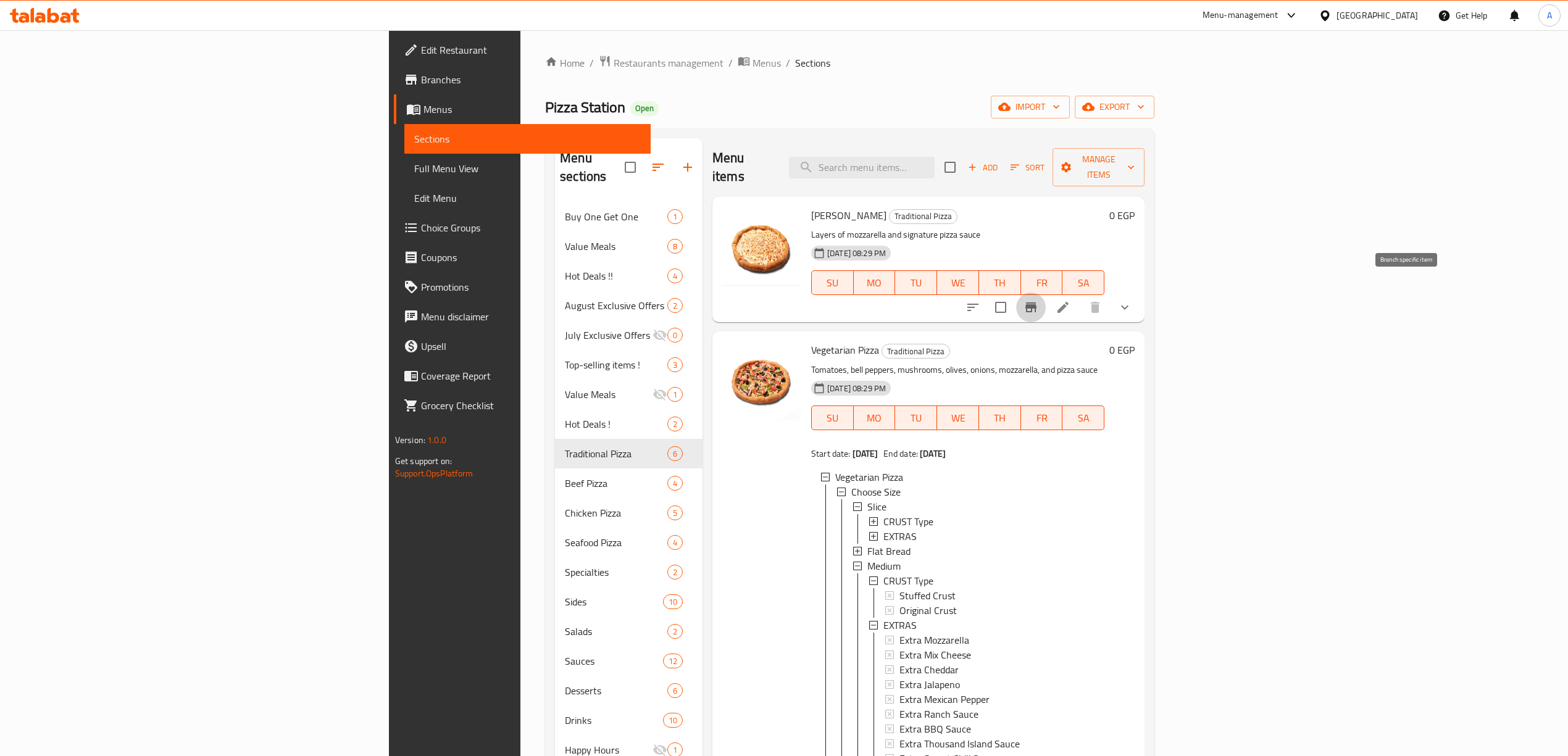
click at [1038, 300] on icon "Branch-specific-item" at bounding box center [1031, 307] width 15 height 15
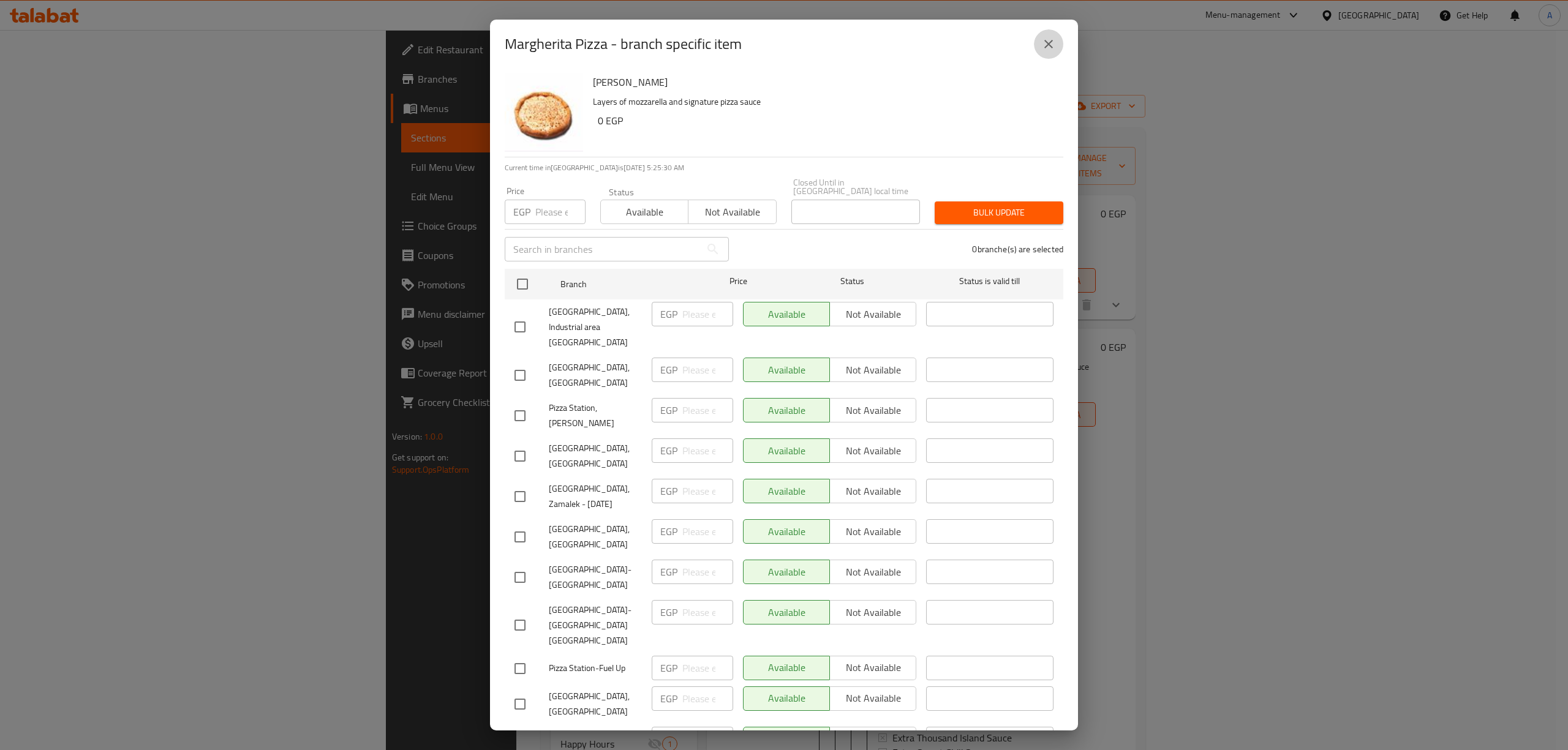
click at [1052, 43] on icon "close" at bounding box center [1048, 44] width 15 height 15
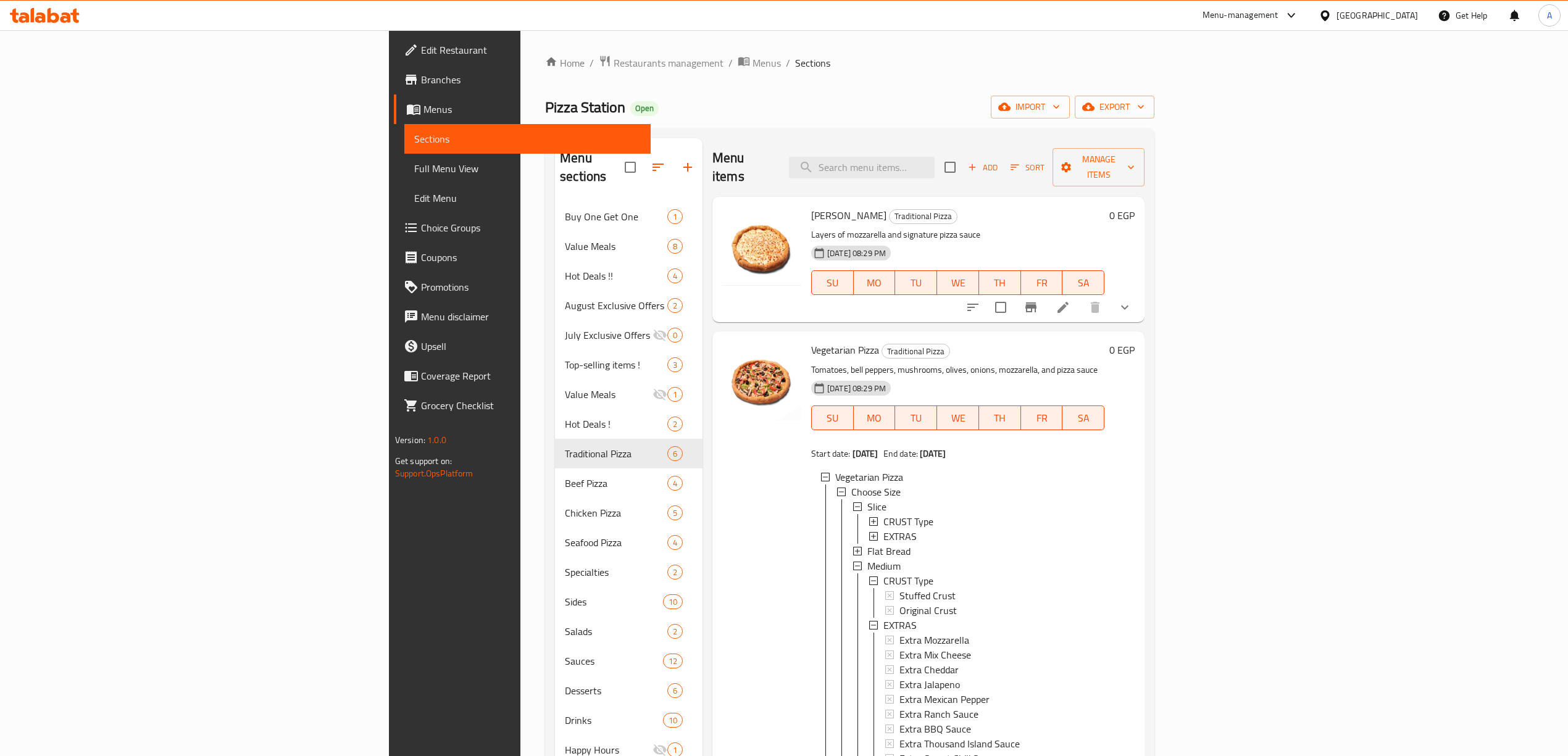
click at [1132, 300] on icon "show more" at bounding box center [1124, 307] width 15 height 15
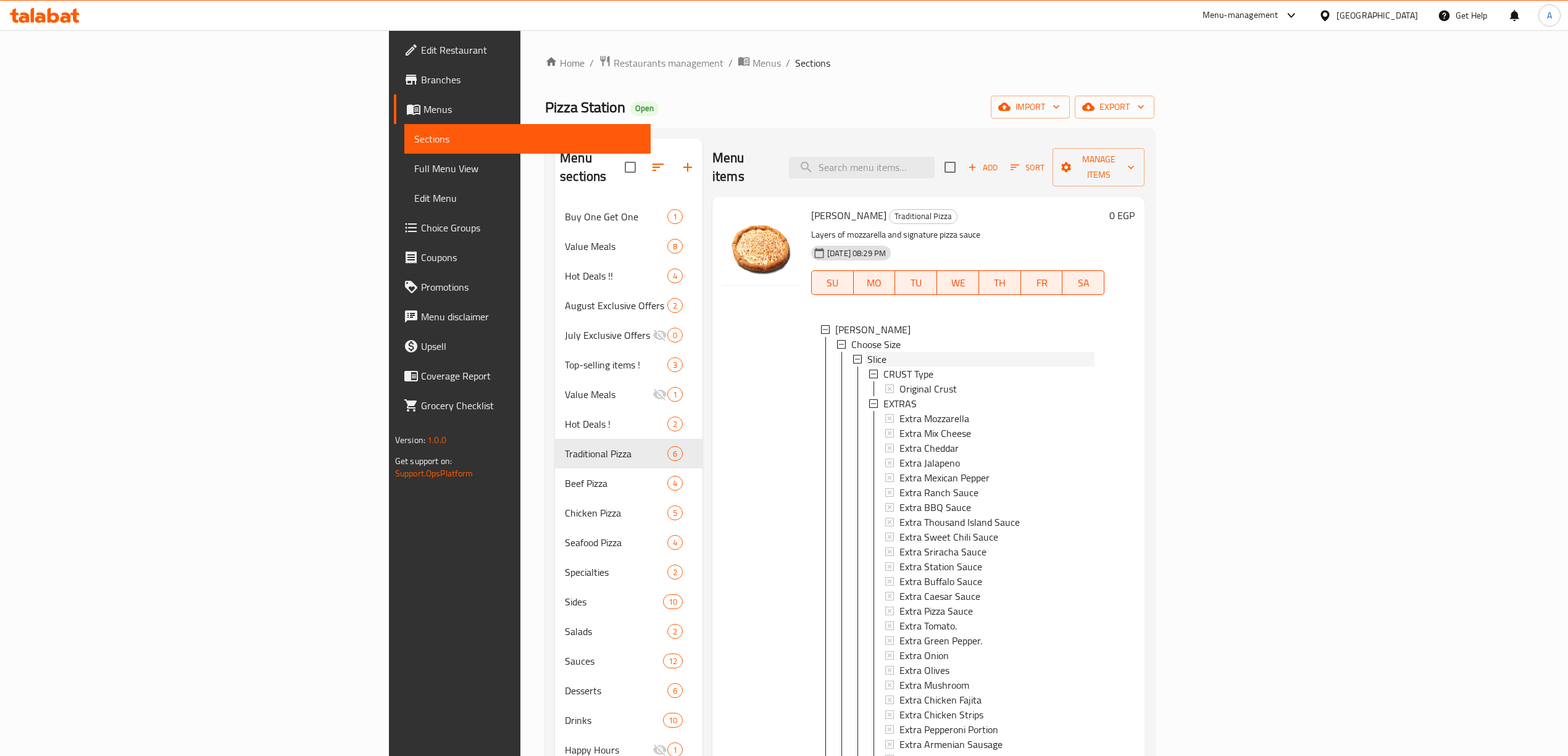
click at [867, 352] on div "Slice" at bounding box center [981, 359] width 227 height 15
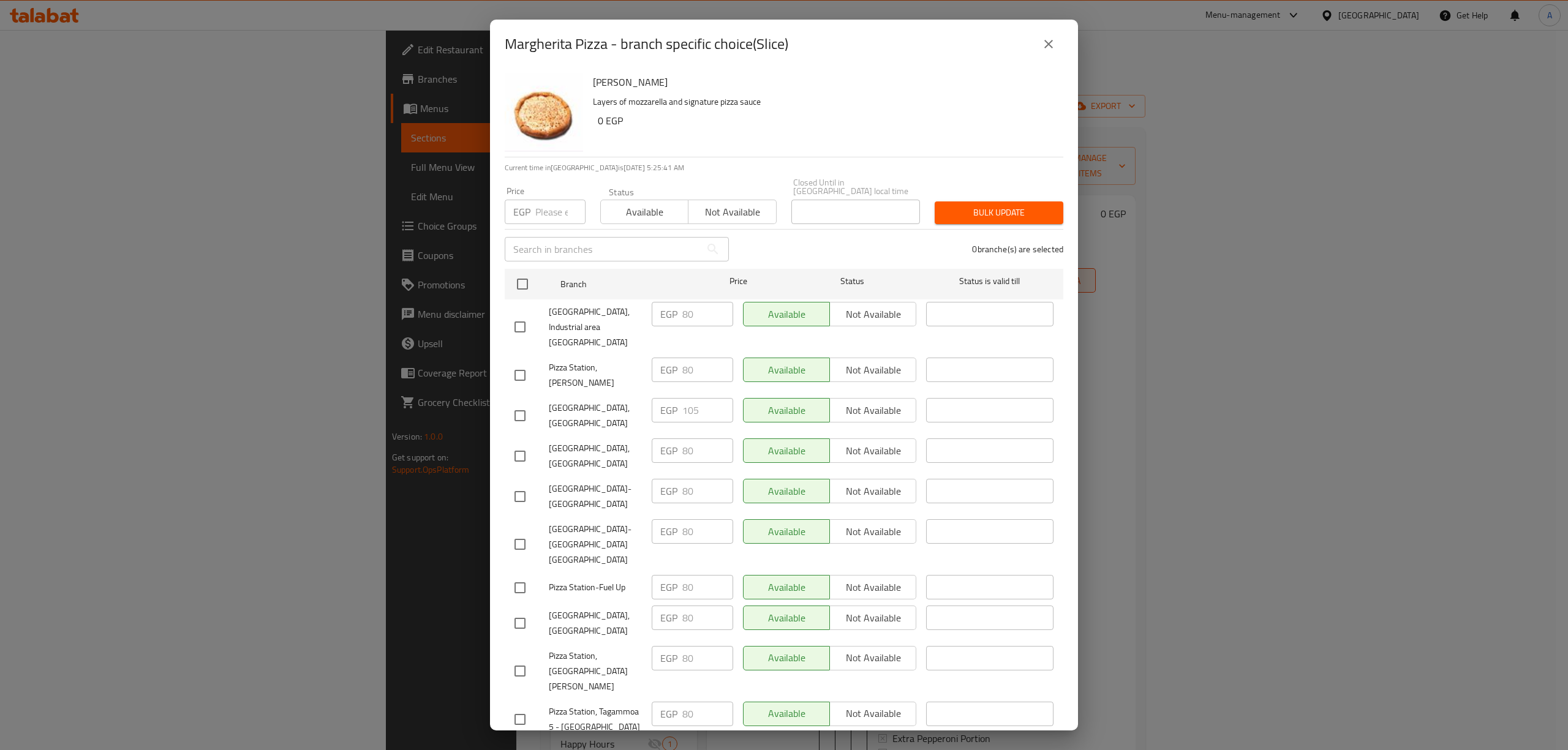
click at [1049, 42] on icon "close" at bounding box center [1048, 44] width 9 height 9
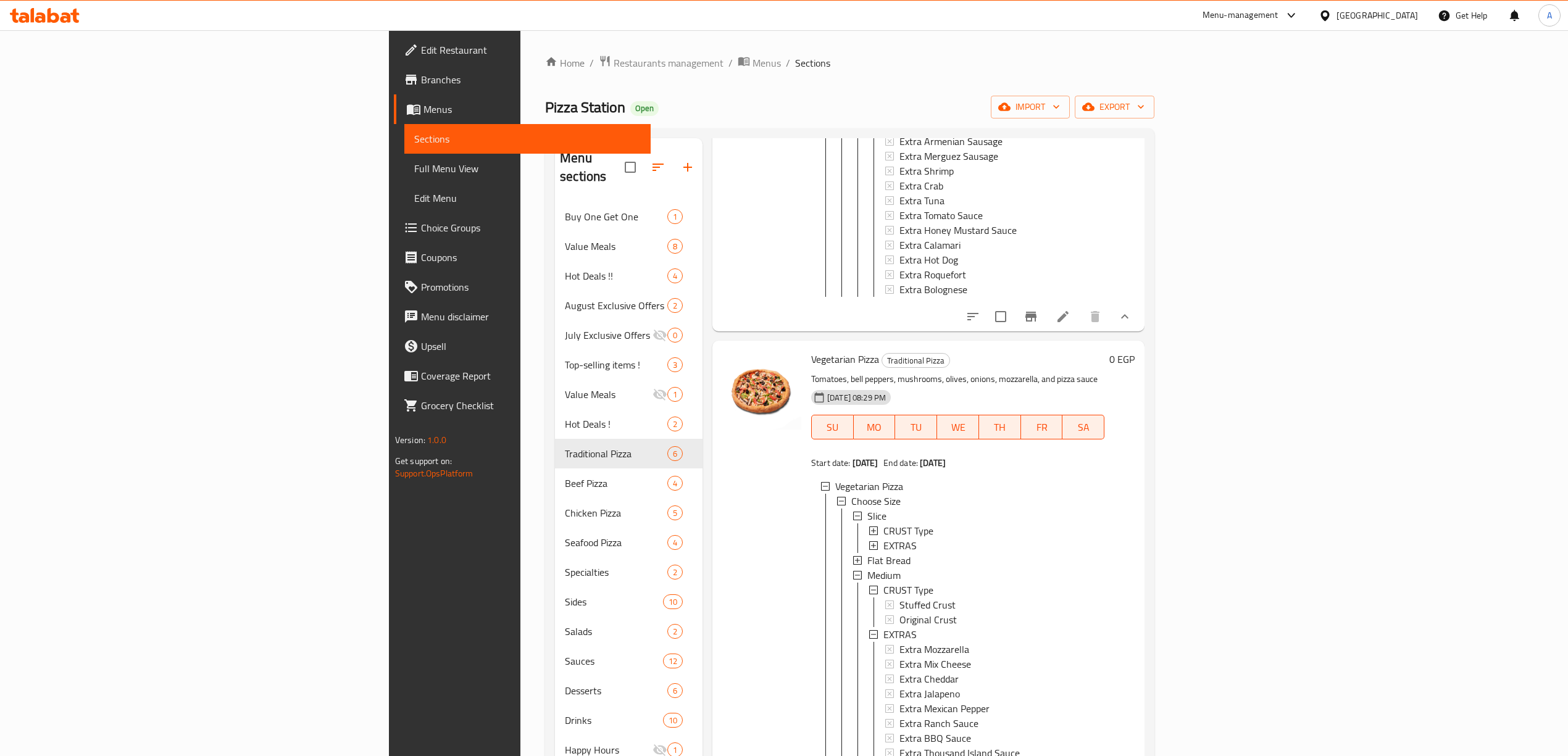
scroll to position [2222, 0]
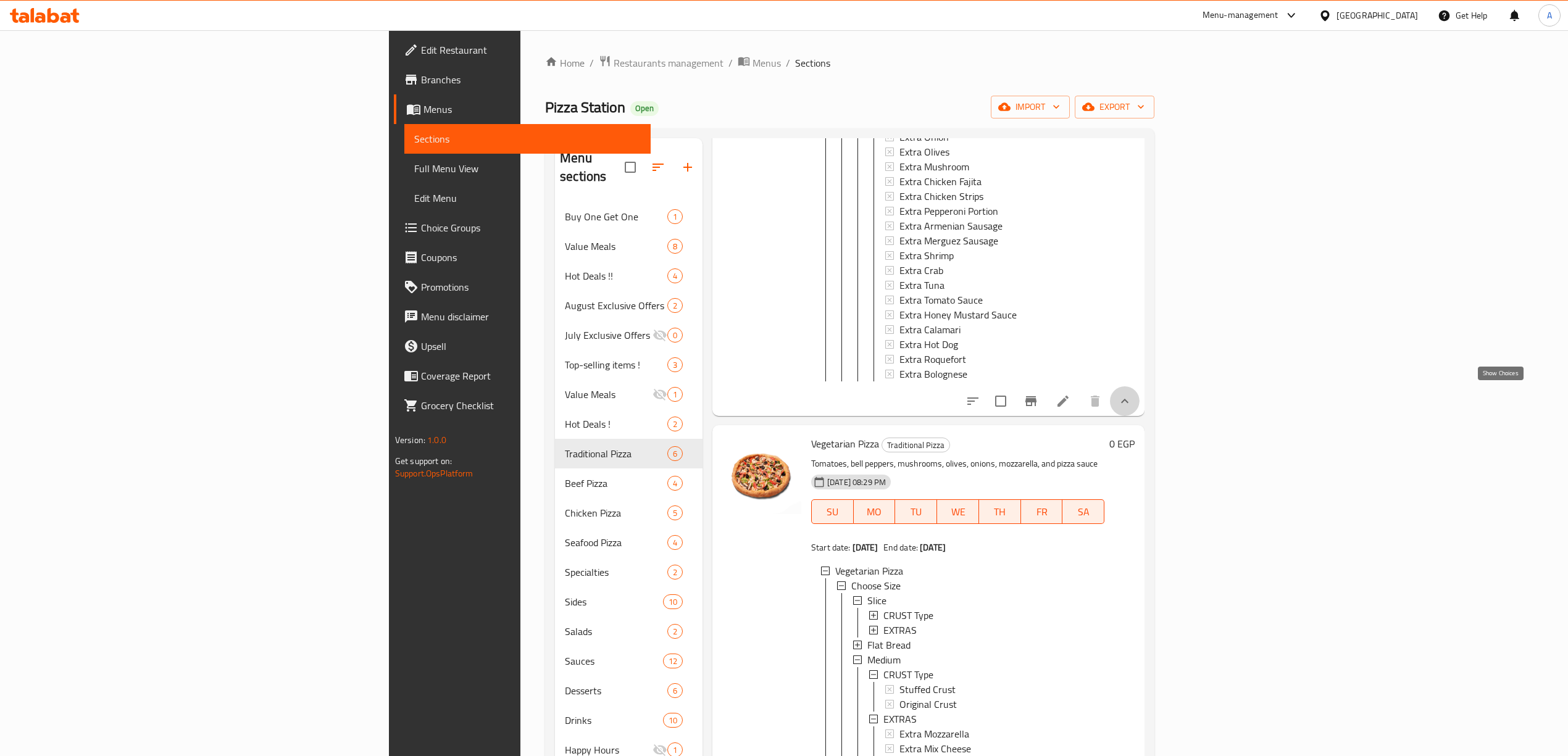
click at [1128, 399] on icon "show more" at bounding box center [1124, 401] width 8 height 4
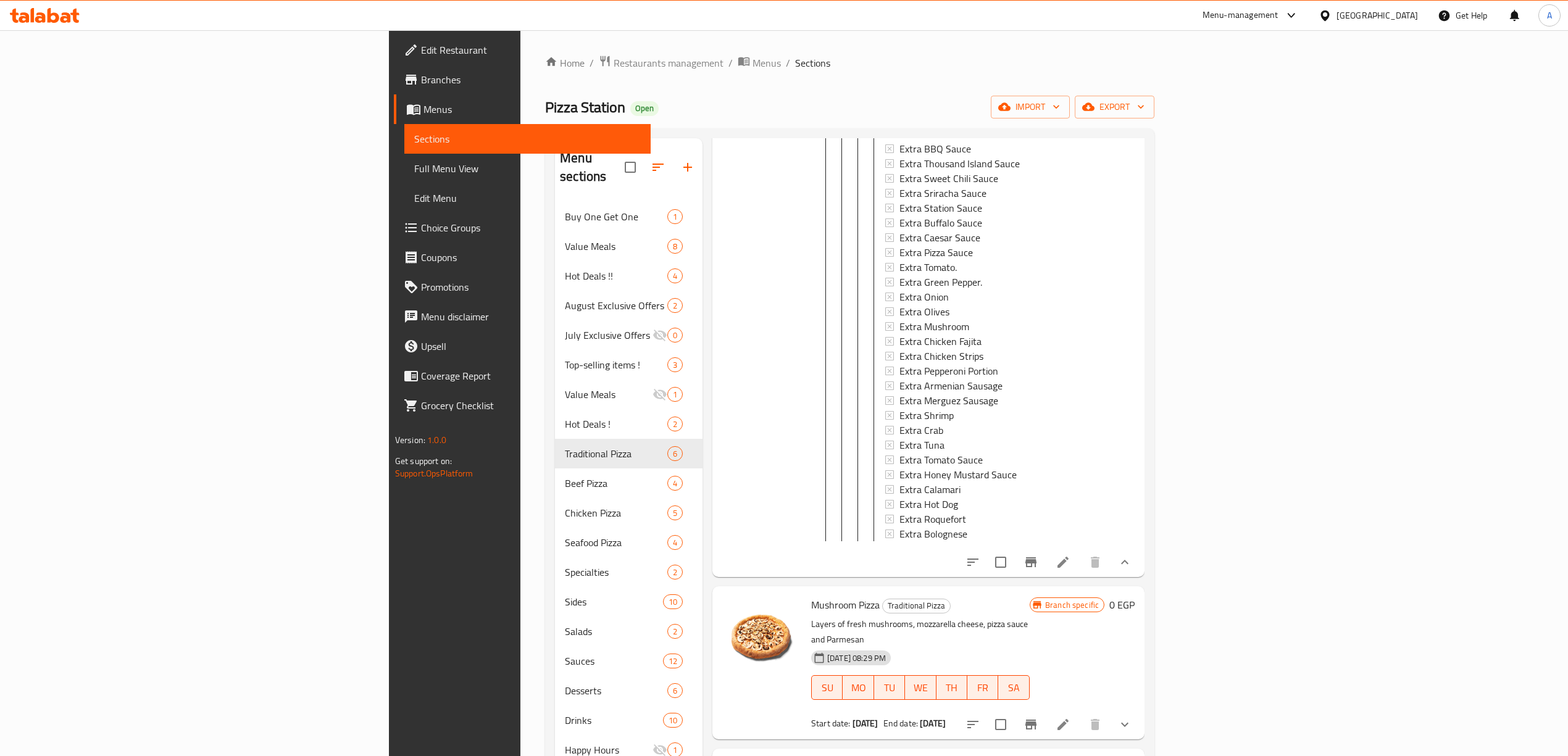
scroll to position [1870, 0]
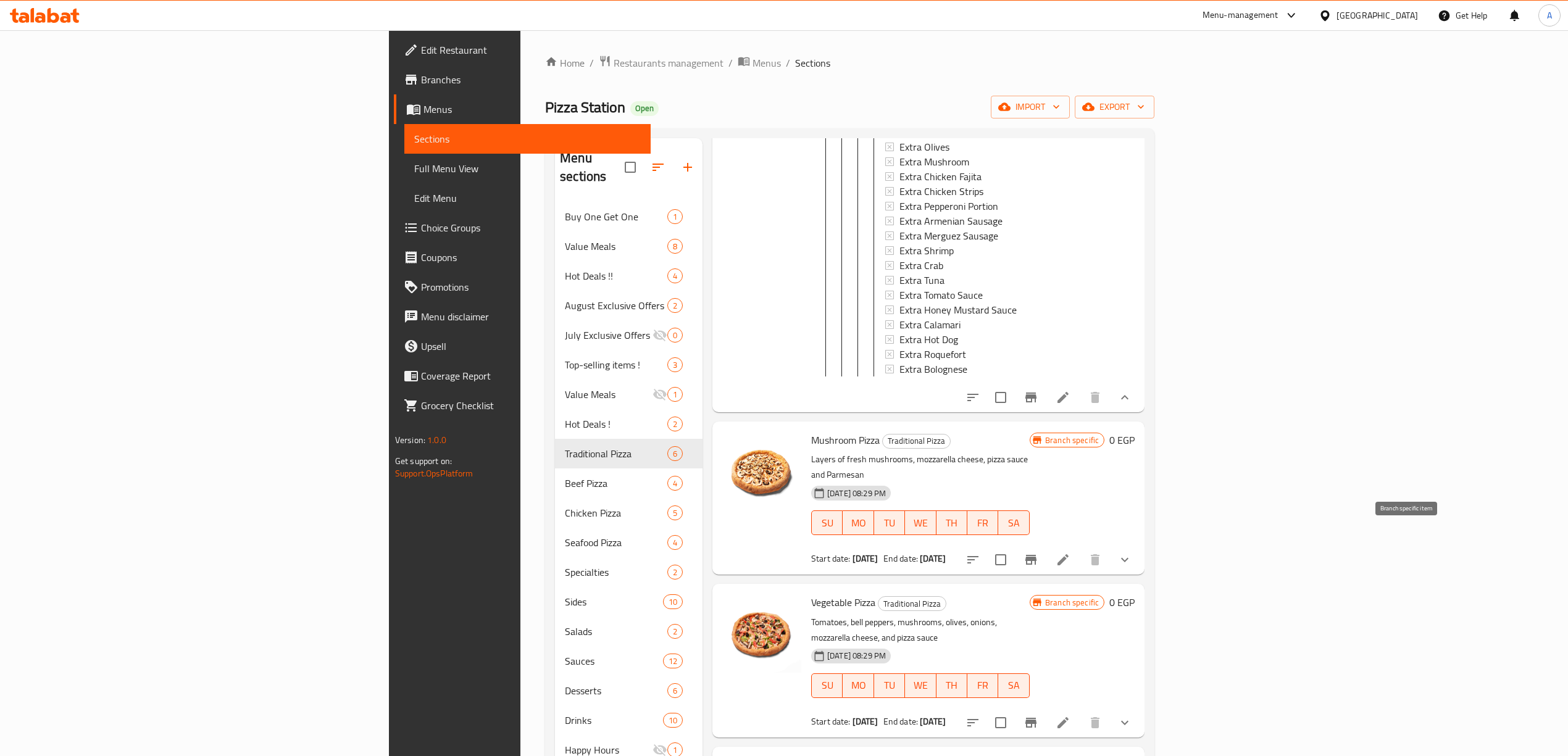
click at [1038, 552] on icon "Branch-specific-item" at bounding box center [1031, 559] width 15 height 15
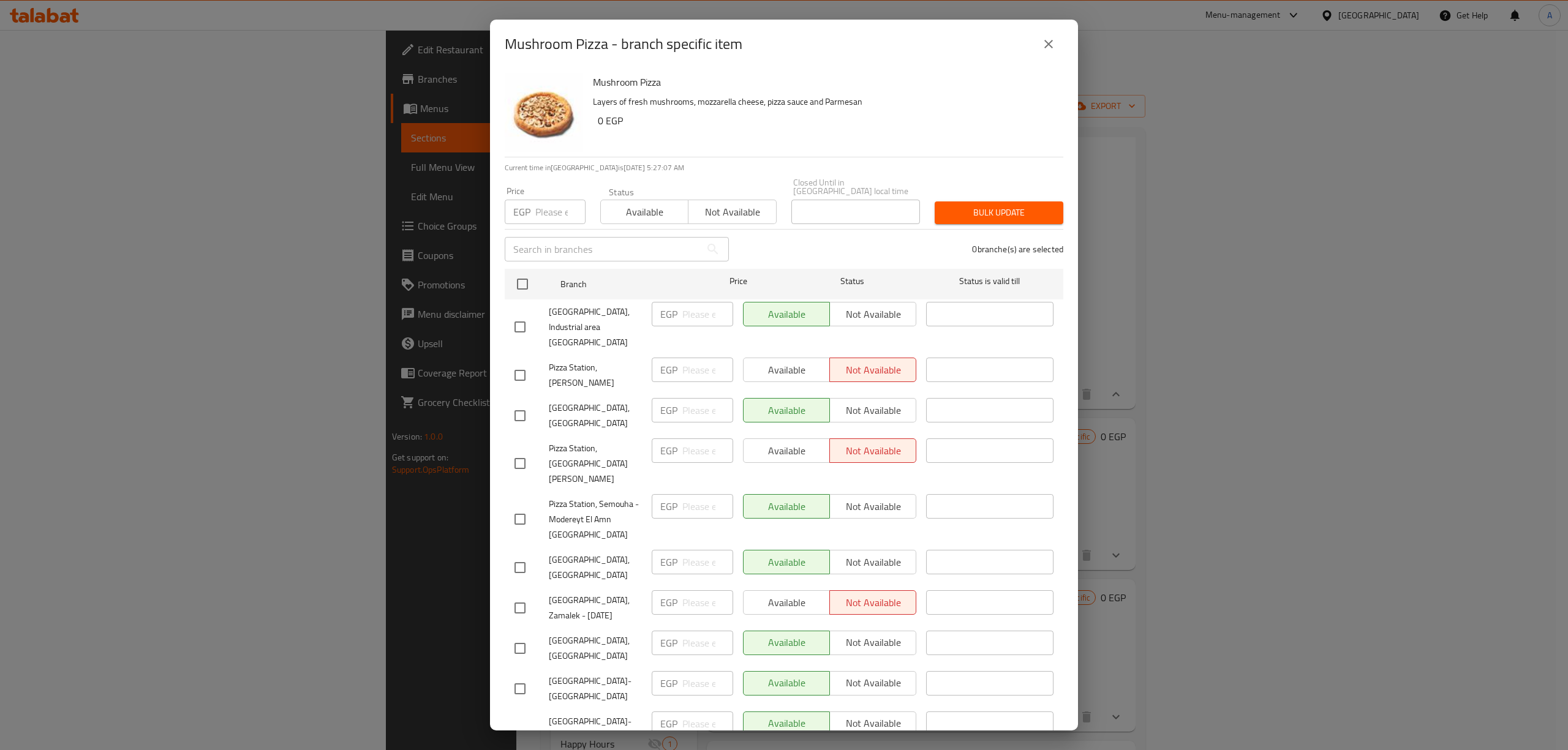
click at [1048, 45] on icon "close" at bounding box center [1048, 44] width 9 height 9
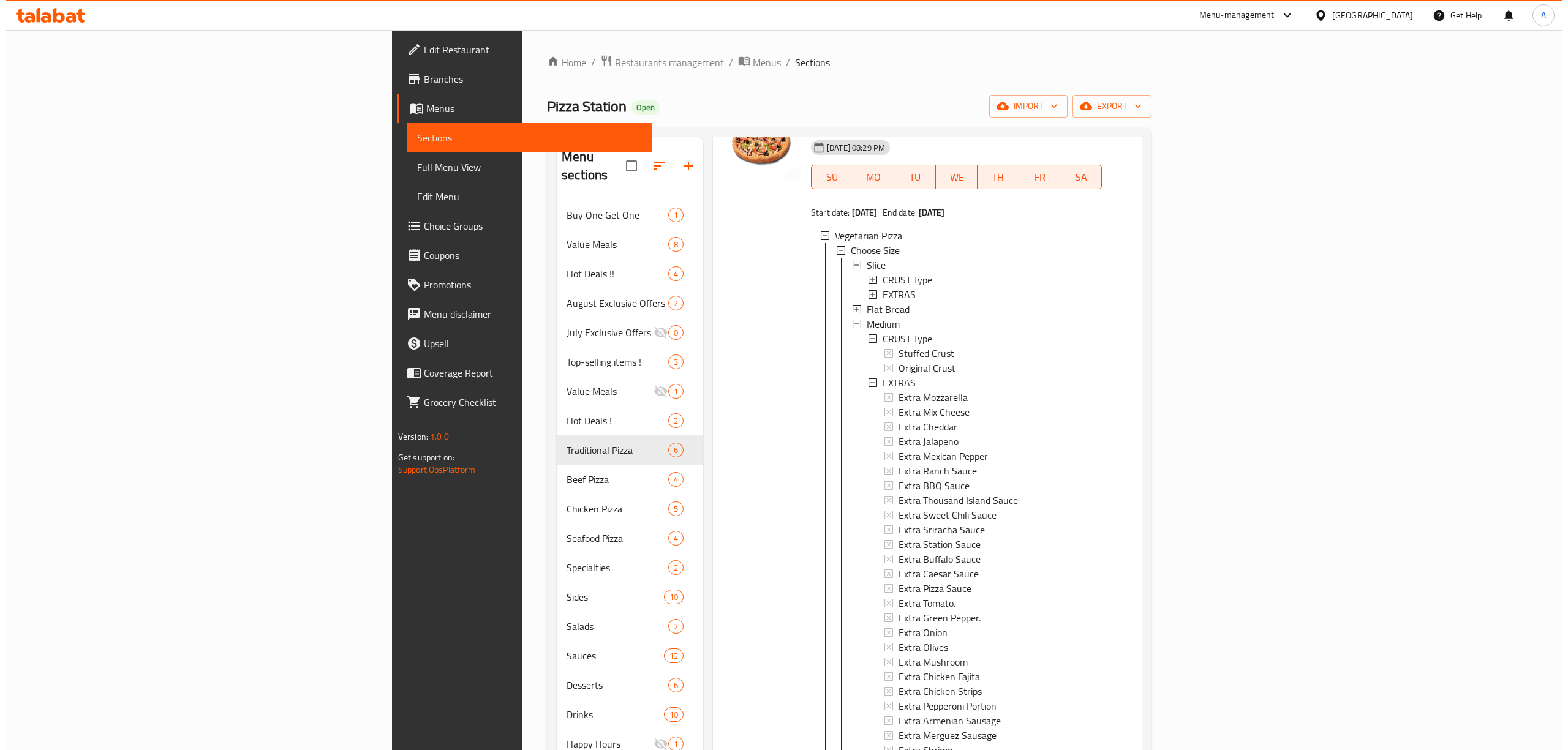
scroll to position [0, 0]
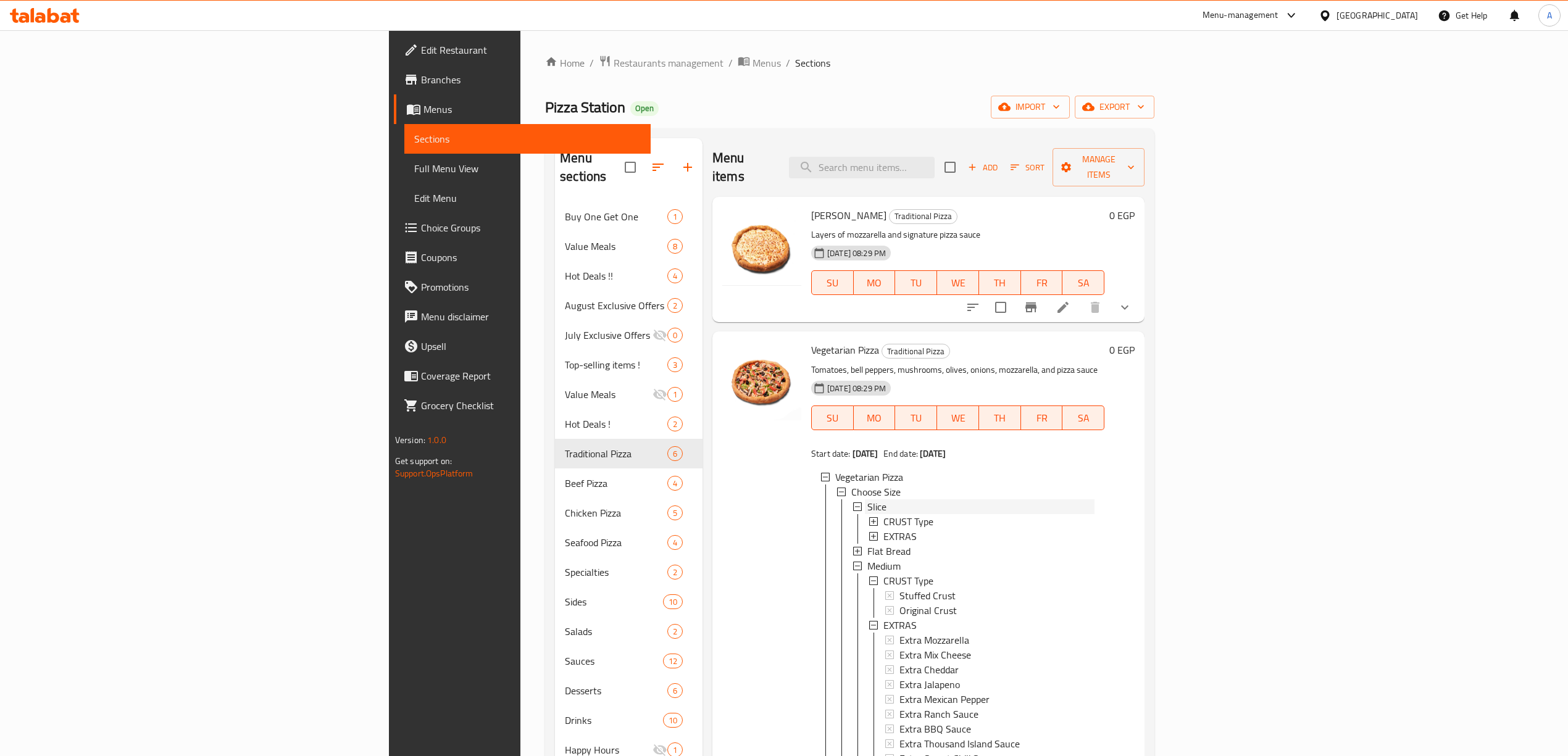
click at [867, 499] on div "Slice" at bounding box center [981, 506] width 227 height 15
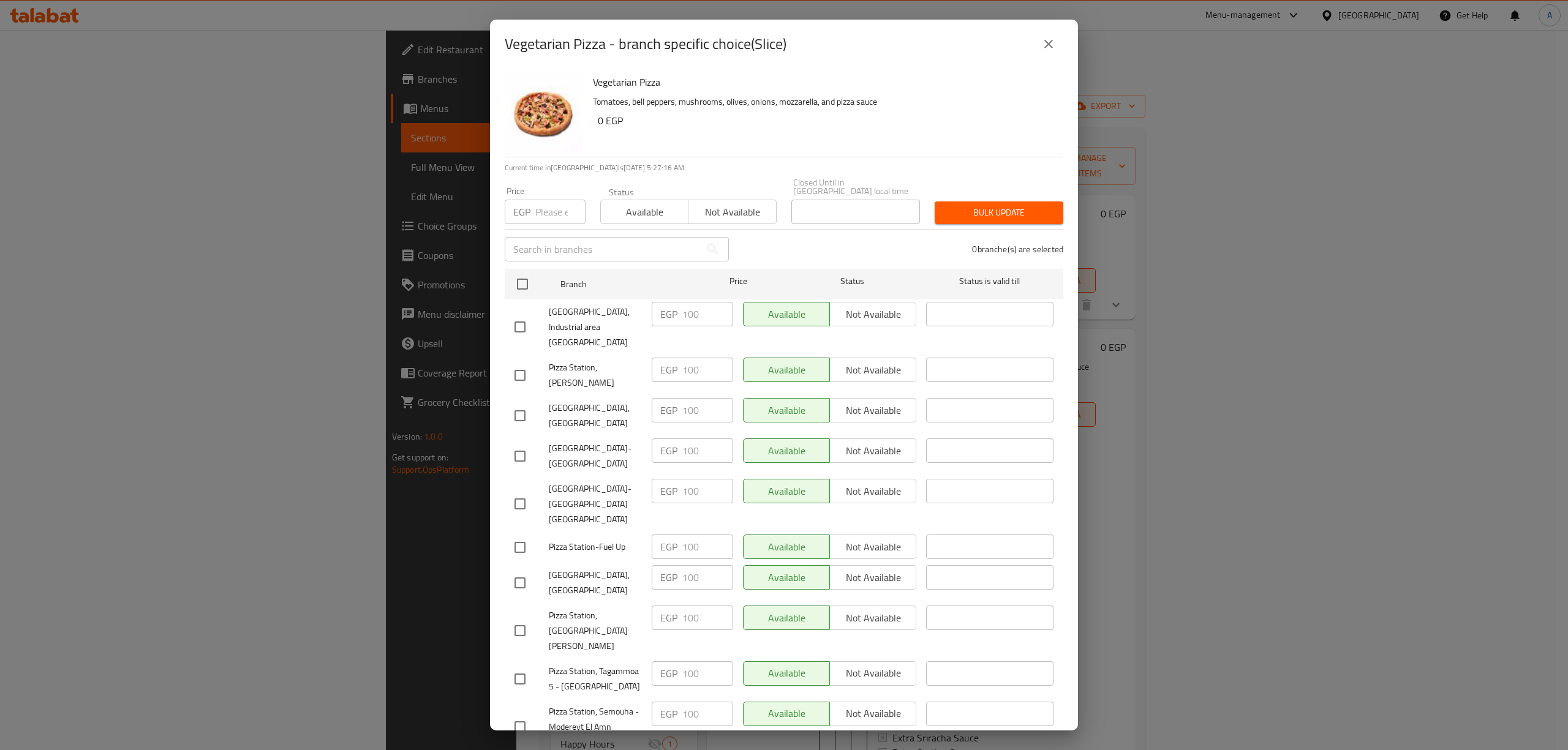
click at [1044, 37] on icon "close" at bounding box center [1048, 44] width 15 height 15
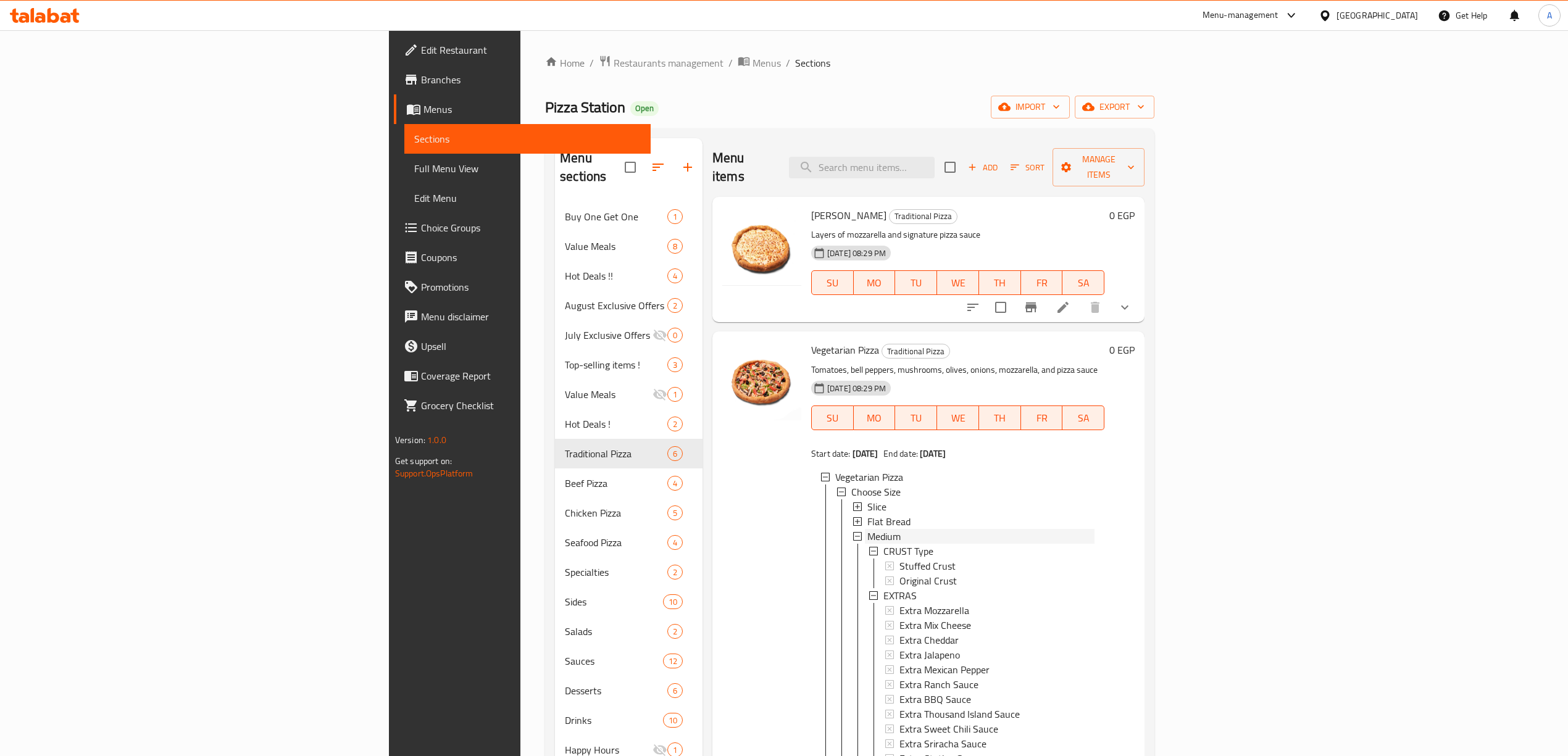
click at [867, 529] on span "Medium" at bounding box center [884, 536] width 34 height 15
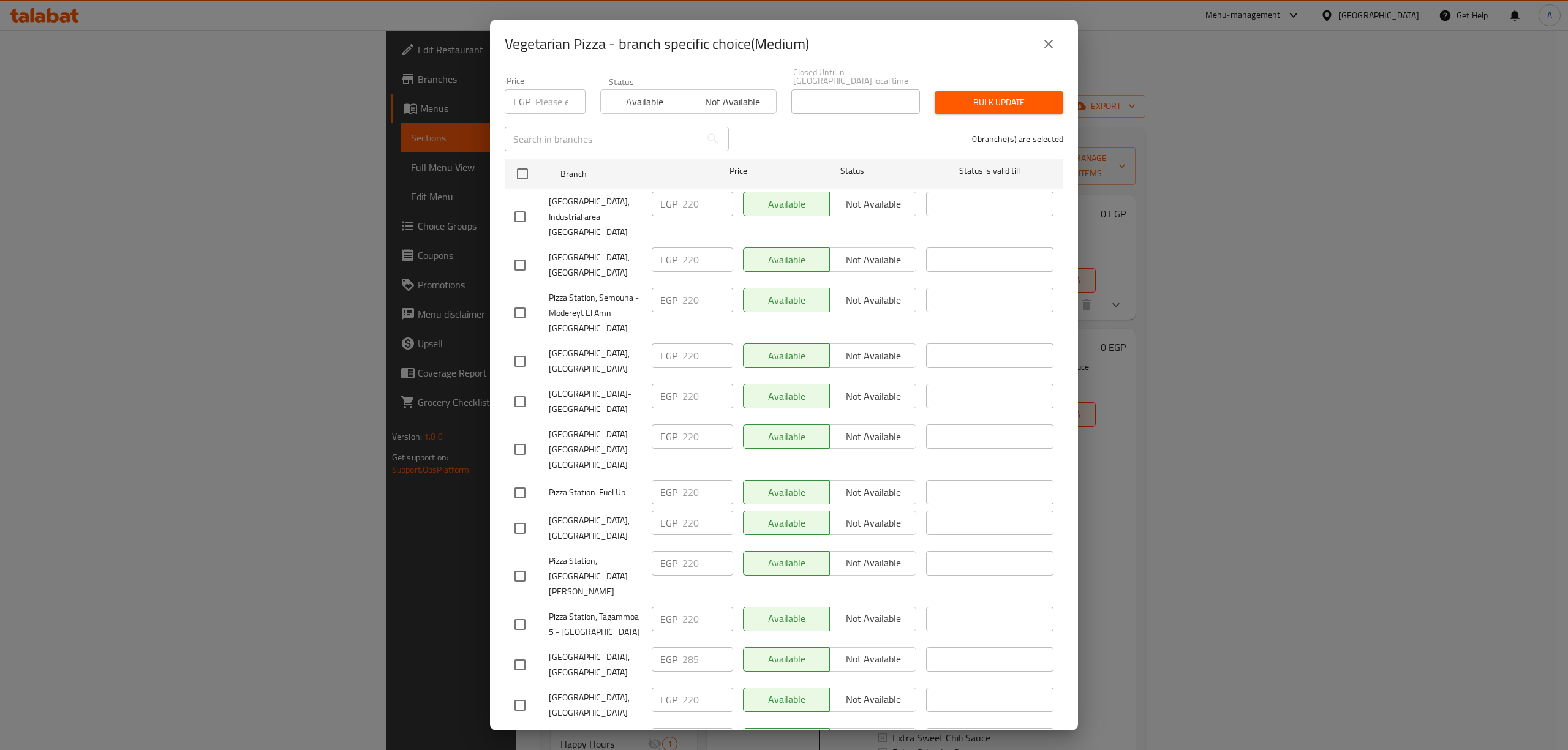
scroll to position [87, 0]
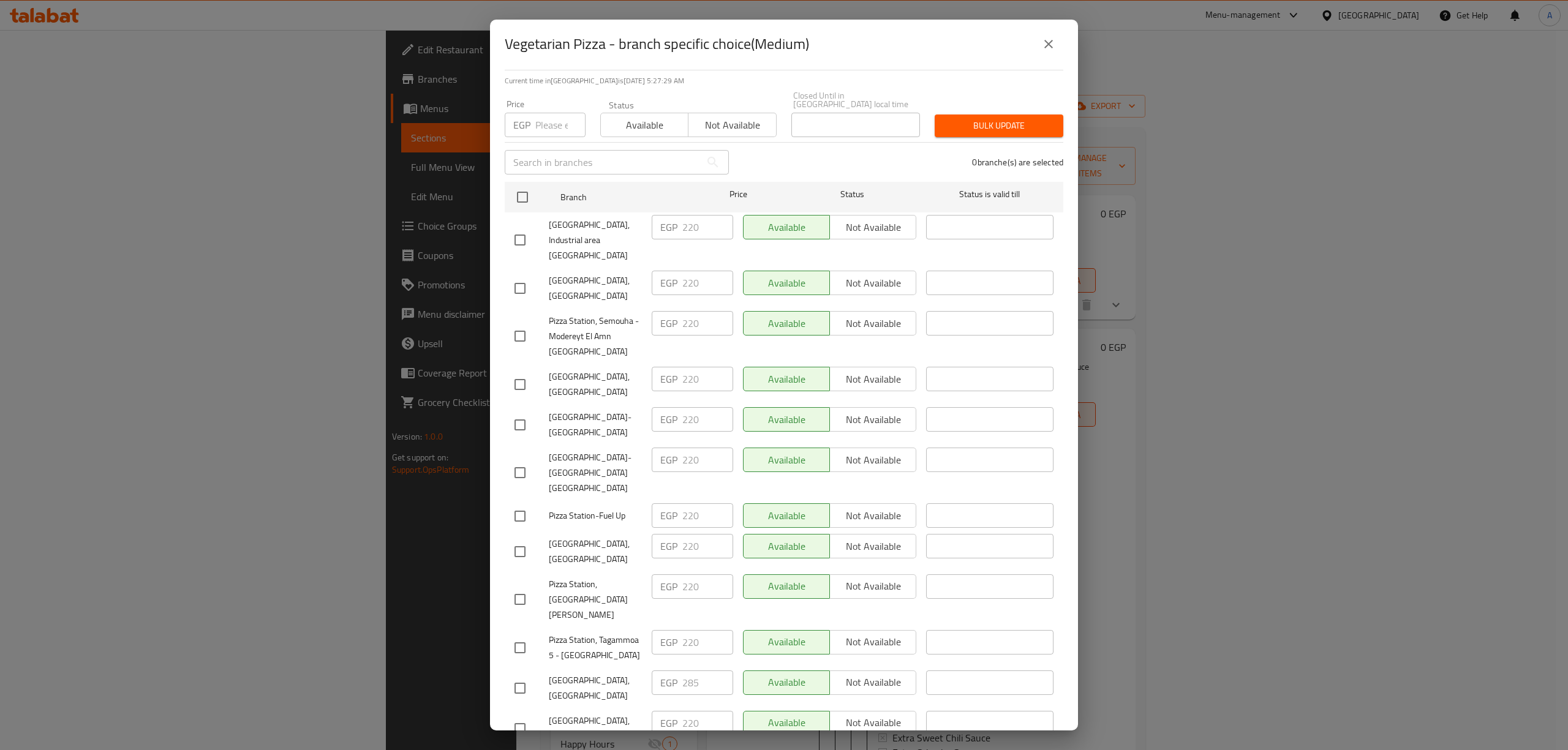
click at [515, 275] on input "checkbox" at bounding box center [520, 288] width 26 height 26
checkbox input "true"
drag, startPoint x: 696, startPoint y: 261, endPoint x: 686, endPoint y: 260, distance: 10.0
click at [686, 271] on input "220" at bounding box center [707, 283] width 51 height 25
type input "280"
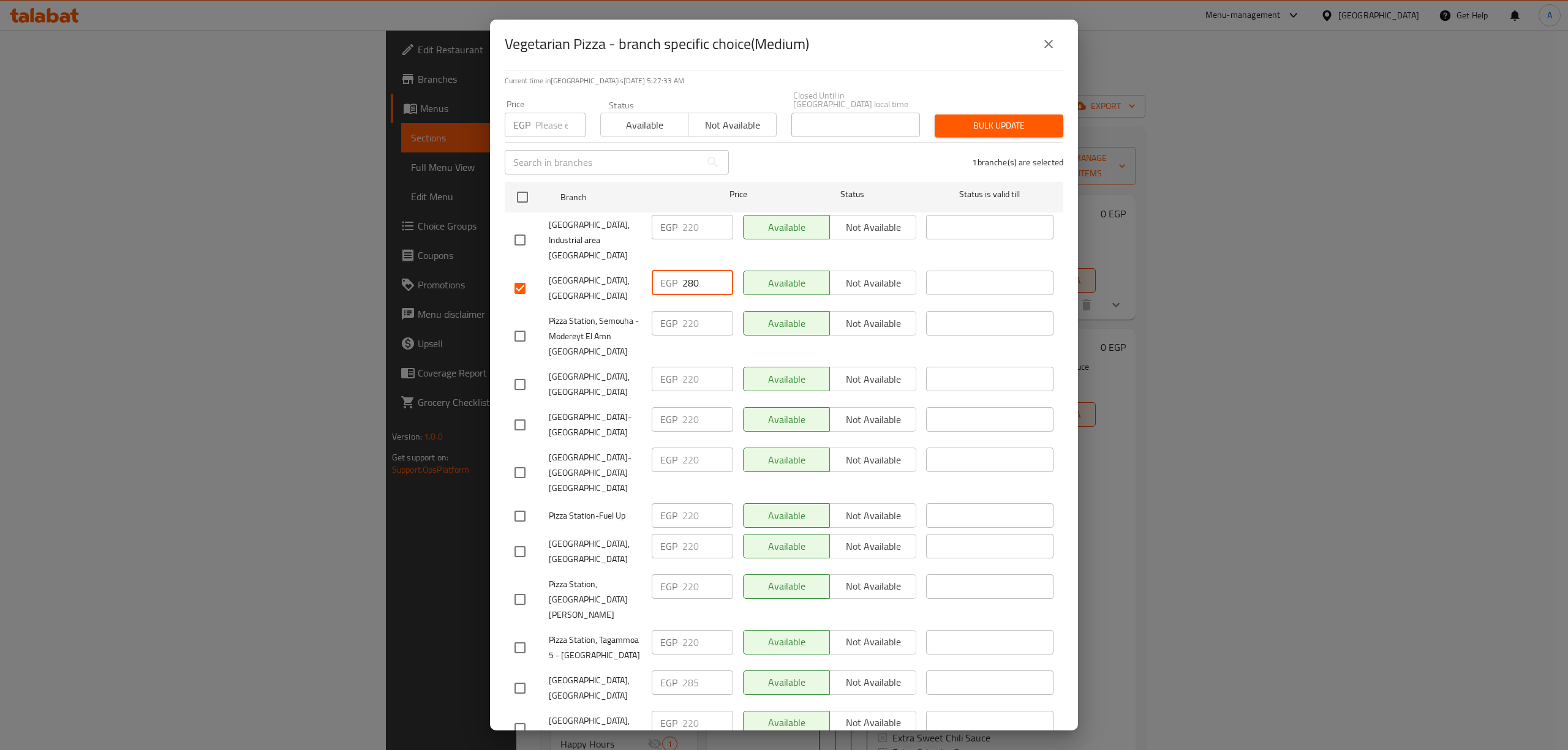
click at [962, 121] on span "Bulk update" at bounding box center [999, 126] width 109 height 15
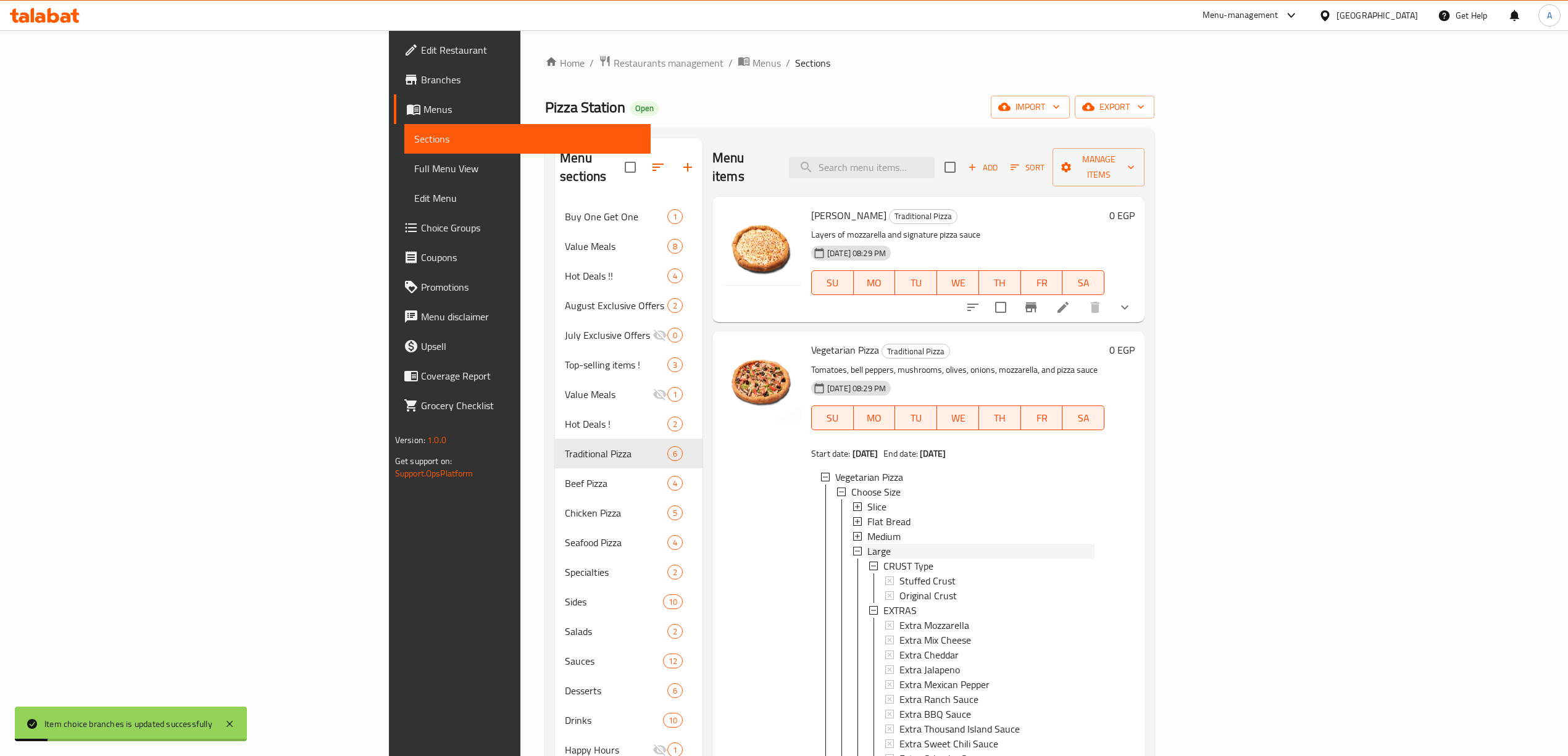
click at [867, 543] on div "Large" at bounding box center [981, 550] width 227 height 15
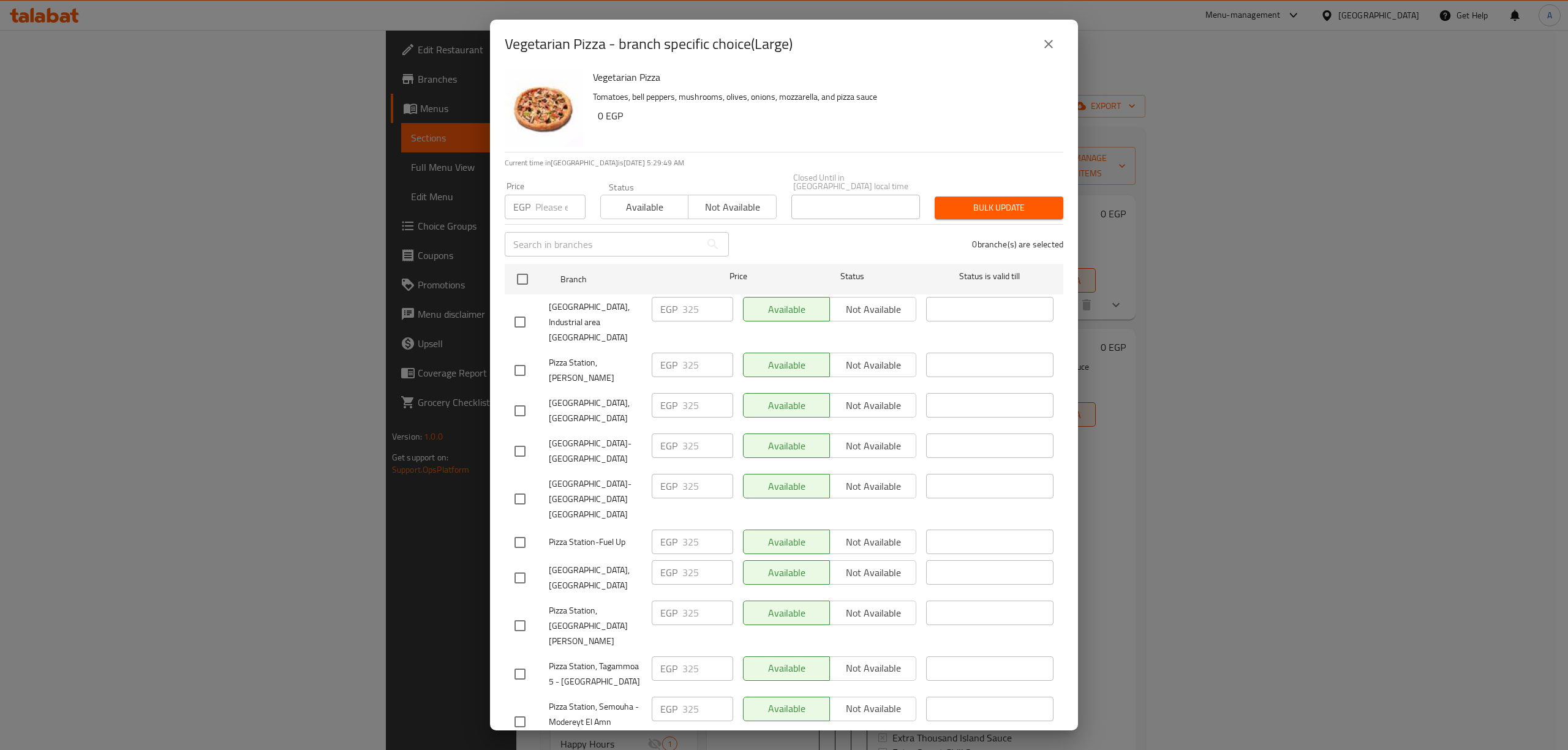
scroll to position [0, 0]
click at [1043, 39] on icon "close" at bounding box center [1048, 44] width 15 height 15
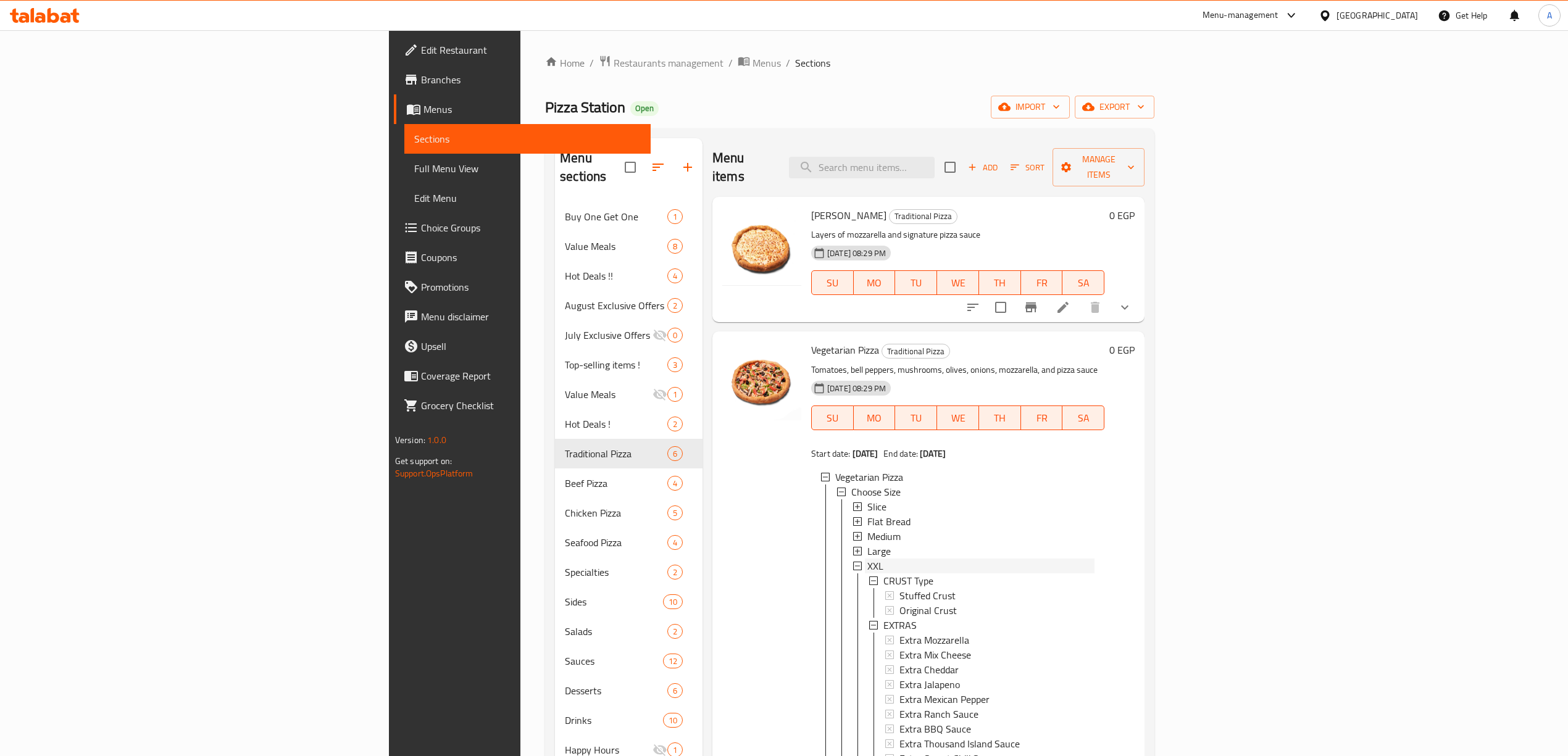
click at [867, 559] on div "XXL" at bounding box center [981, 566] width 227 height 15
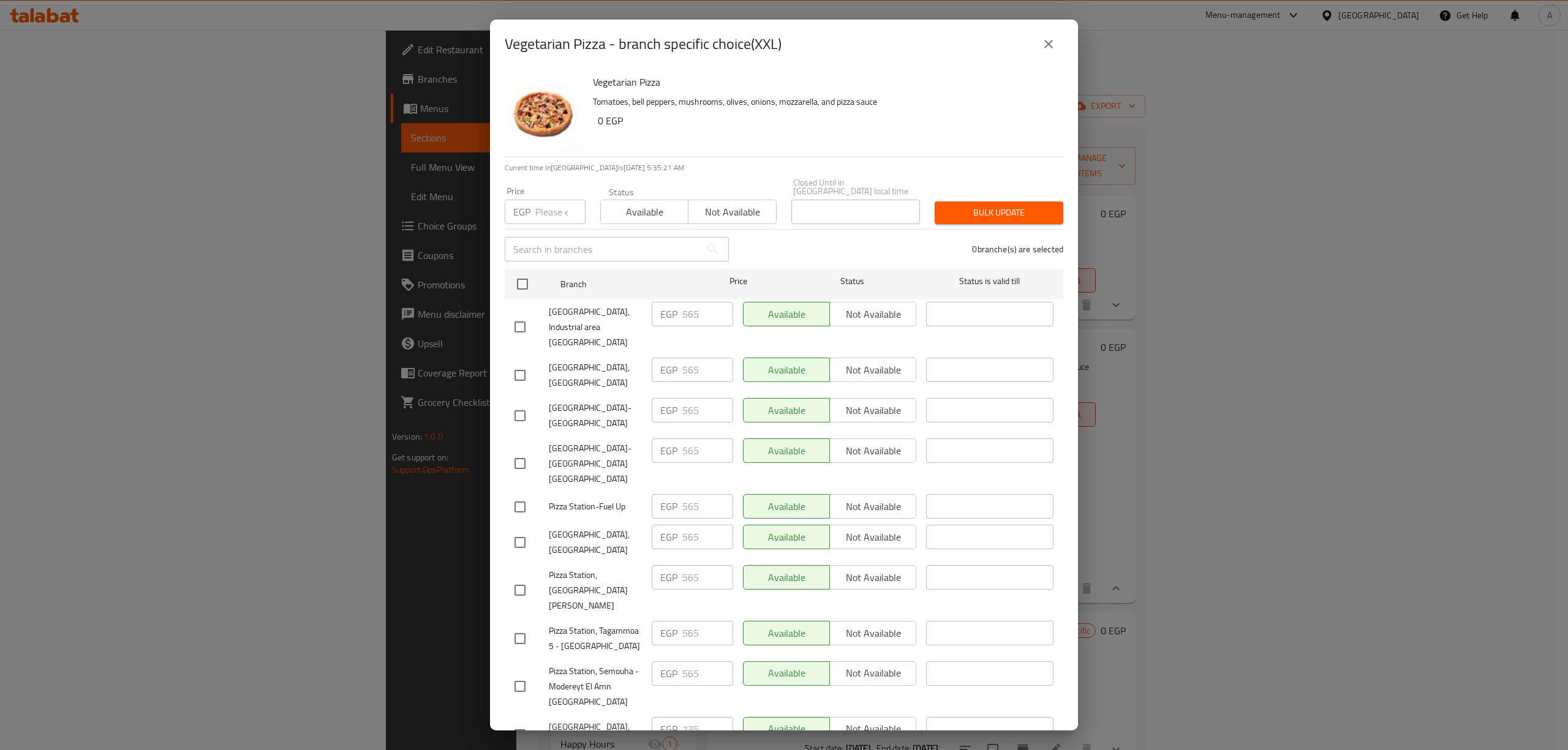
click at [1046, 42] on icon "close" at bounding box center [1048, 44] width 9 height 9
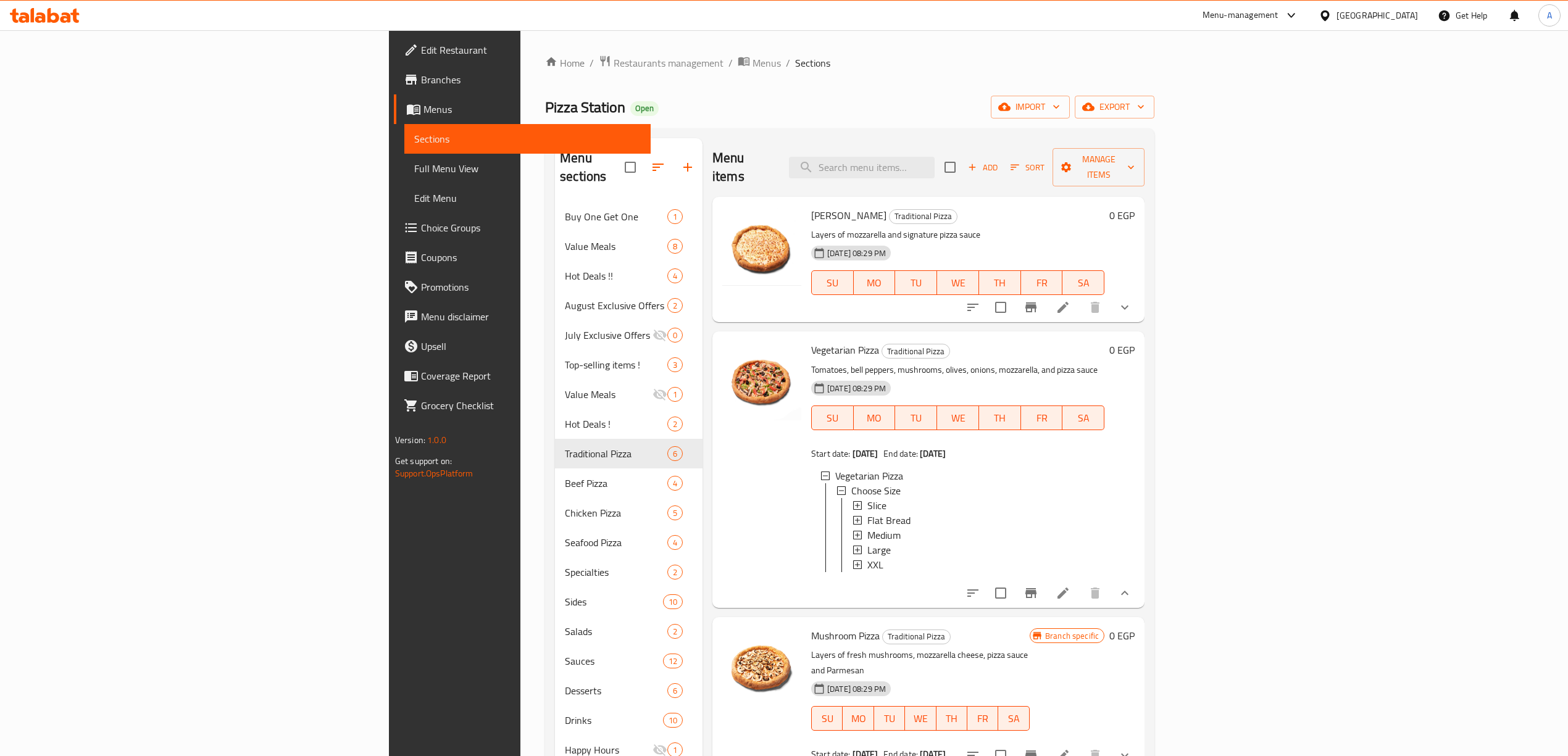
scroll to position [82, 0]
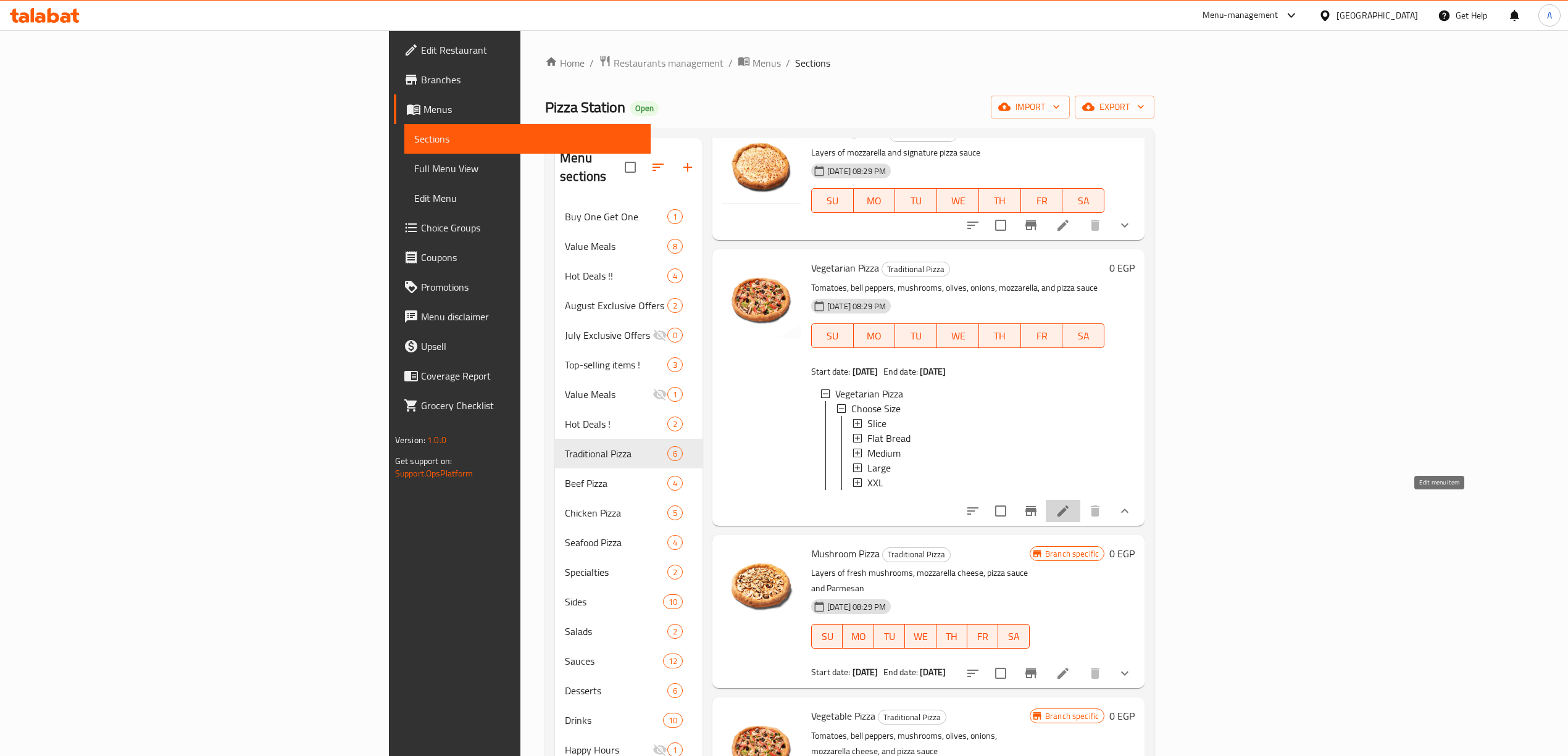
click at [1070, 511] on icon at bounding box center [1063, 511] width 15 height 15
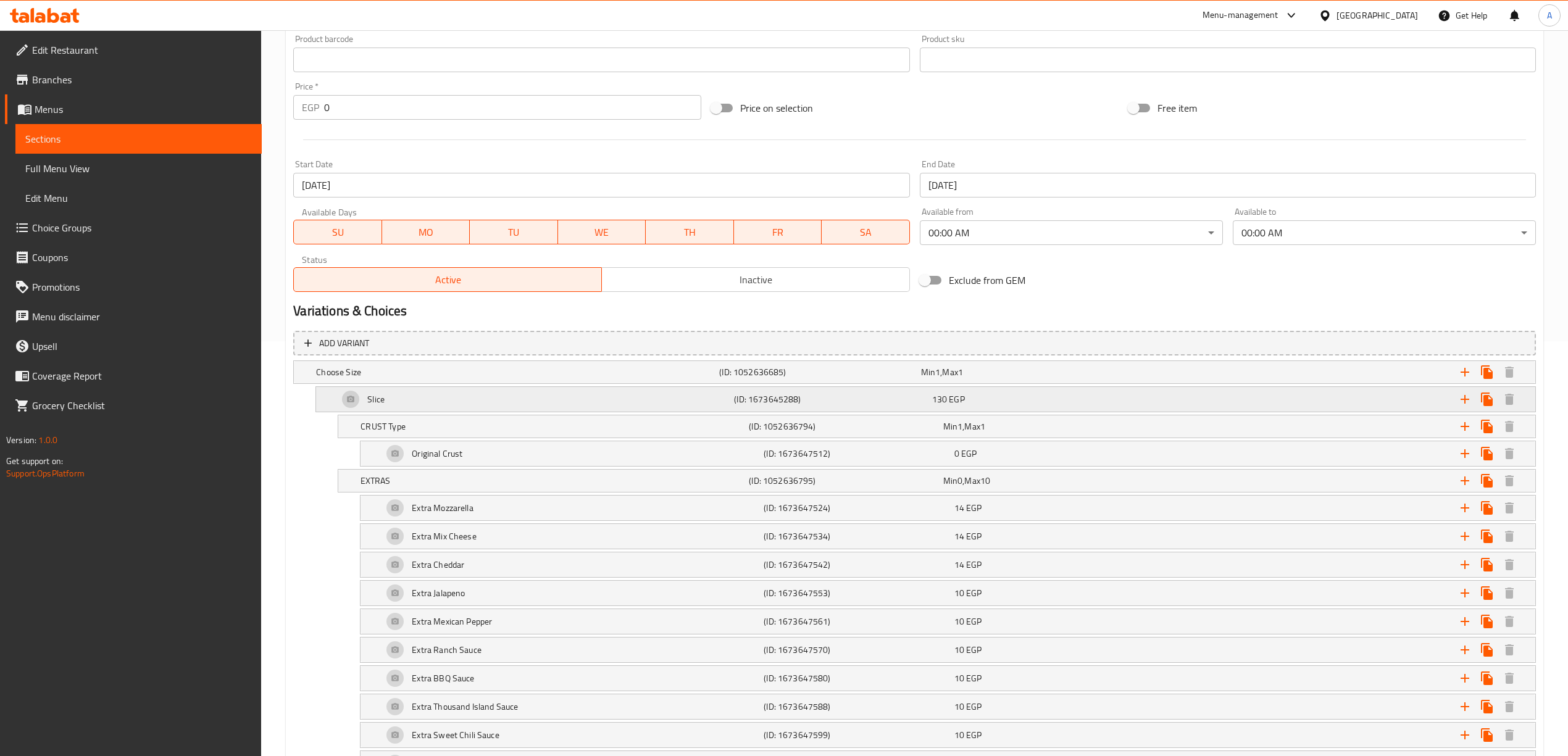
scroll to position [411, 0]
click at [520, 382] on h5 "EXTRAS" at bounding box center [515, 376] width 398 height 12
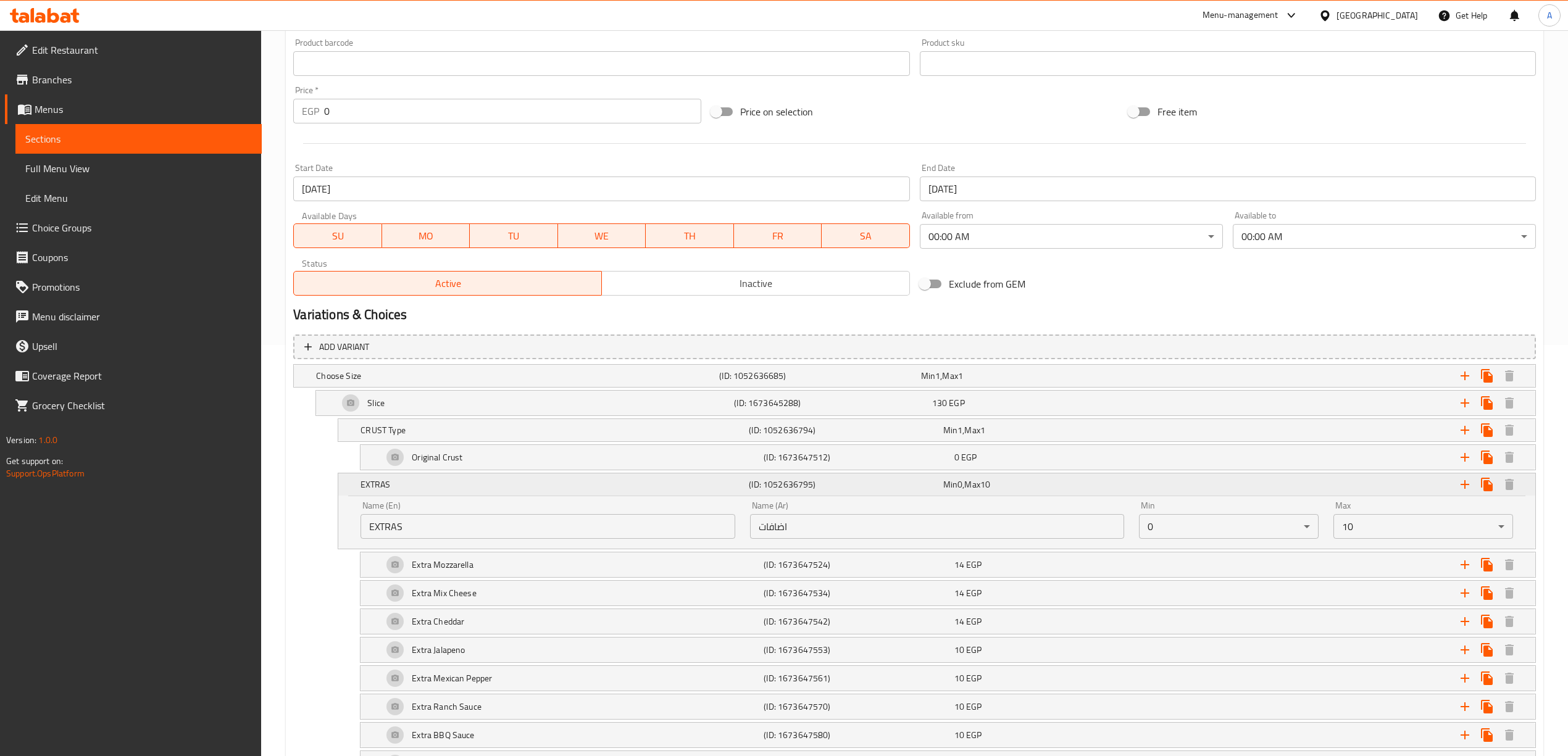
click at [520, 490] on h5 "EXTRAS" at bounding box center [552, 485] width 384 height 12
click at [634, 382] on h5 "CRUST Type" at bounding box center [515, 376] width 398 height 12
click at [634, 429] on h5 "CRUST Type" at bounding box center [552, 430] width 384 height 12
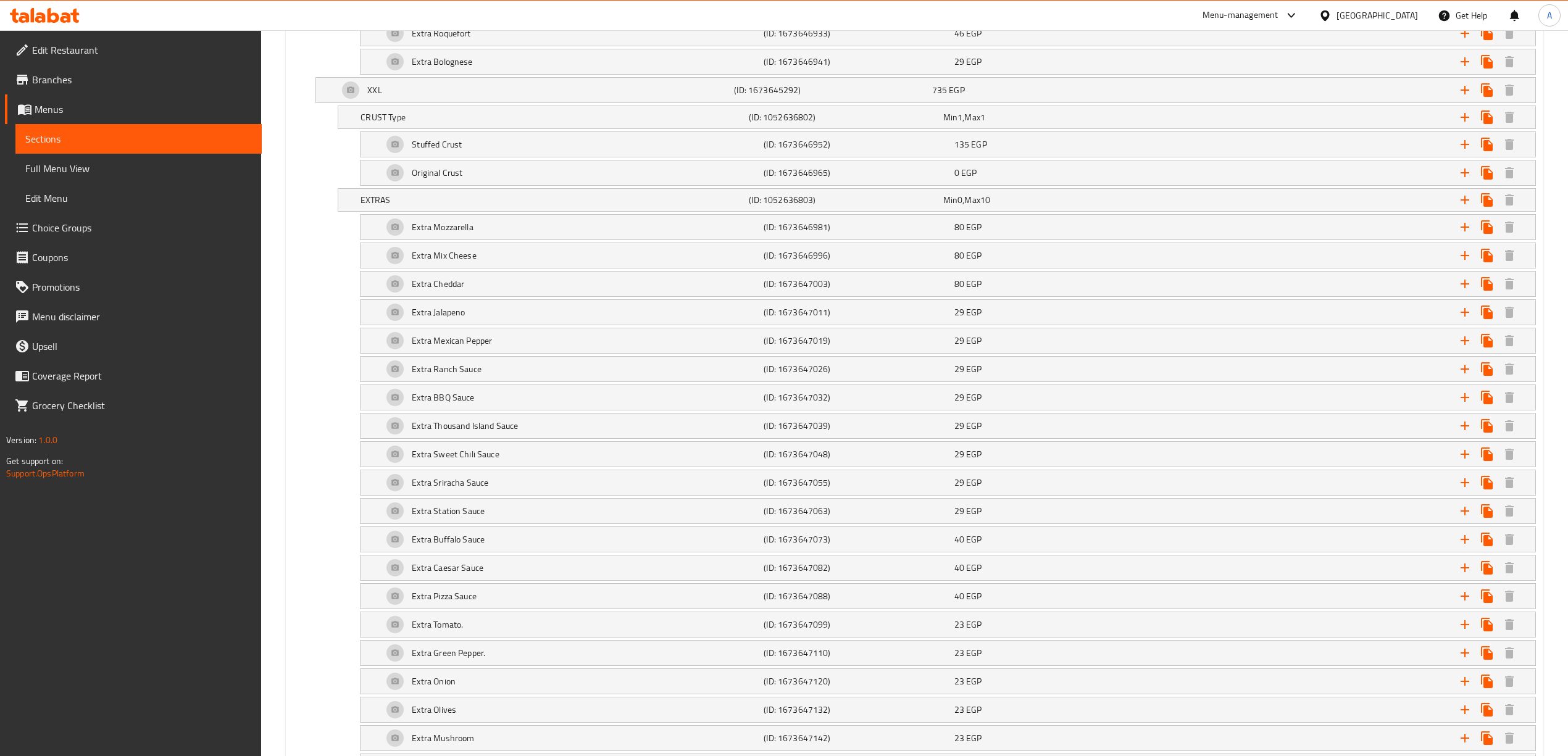
scroll to position [4934, 0]
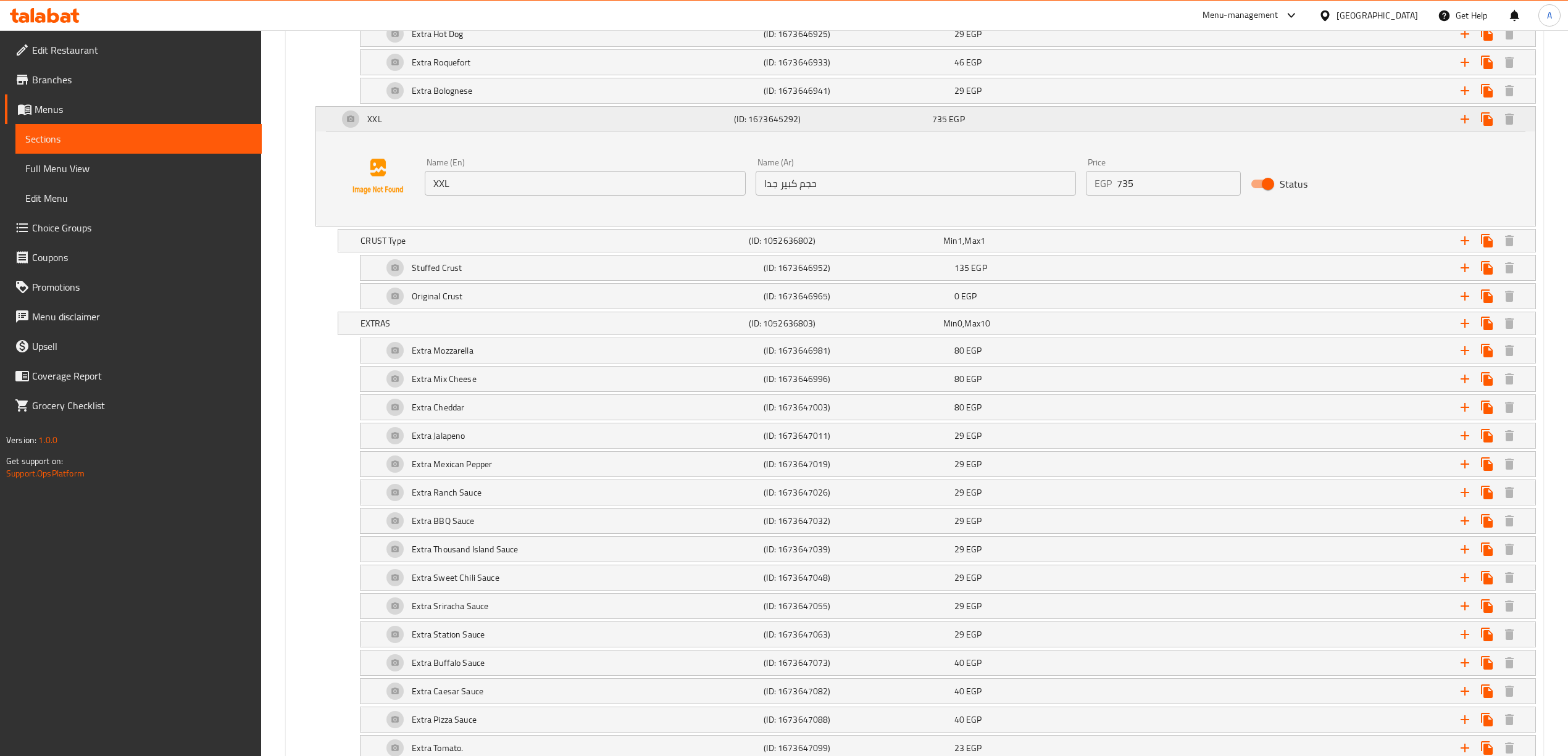
click at [549, 134] on div "XXL" at bounding box center [534, 119] width 396 height 29
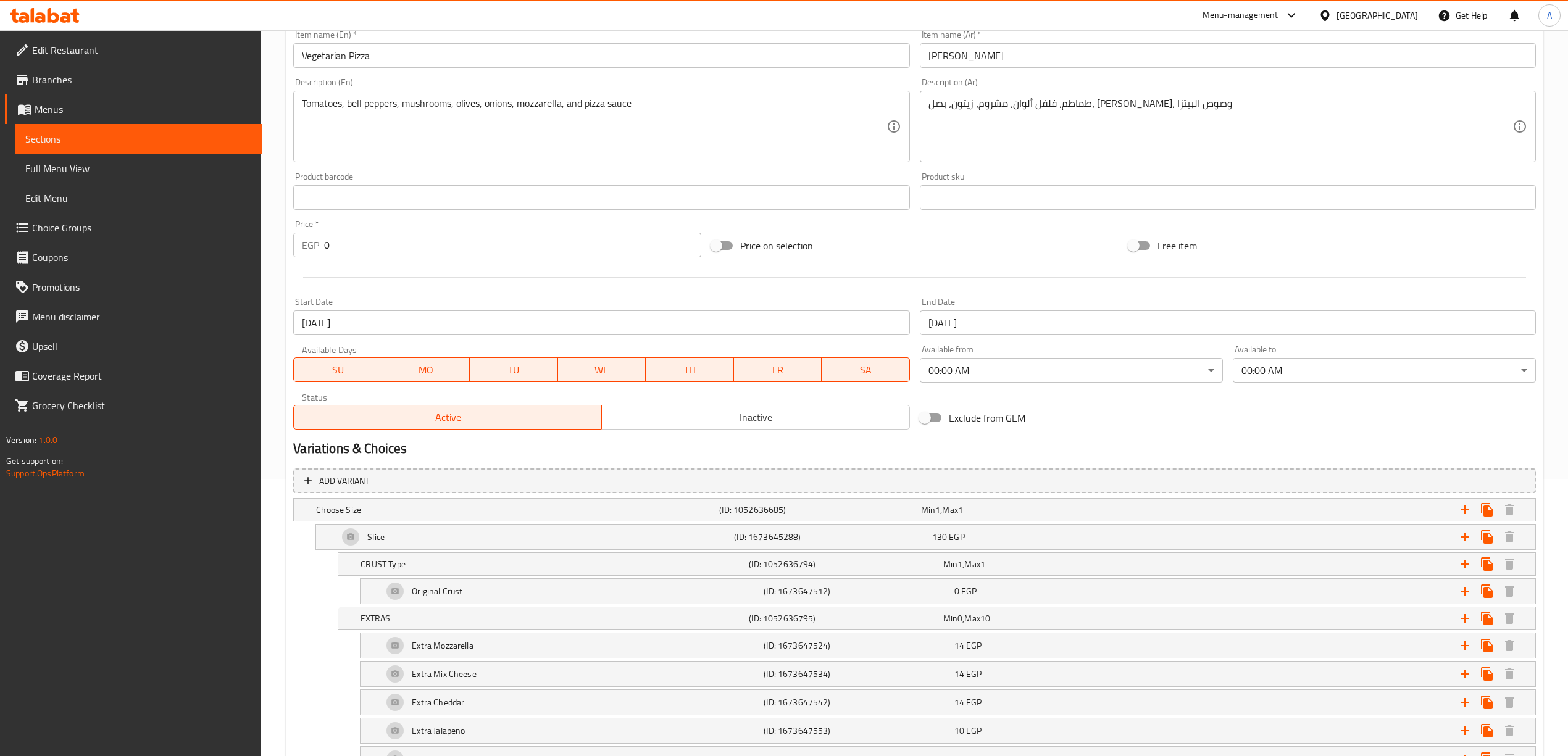
scroll to position [0, 0]
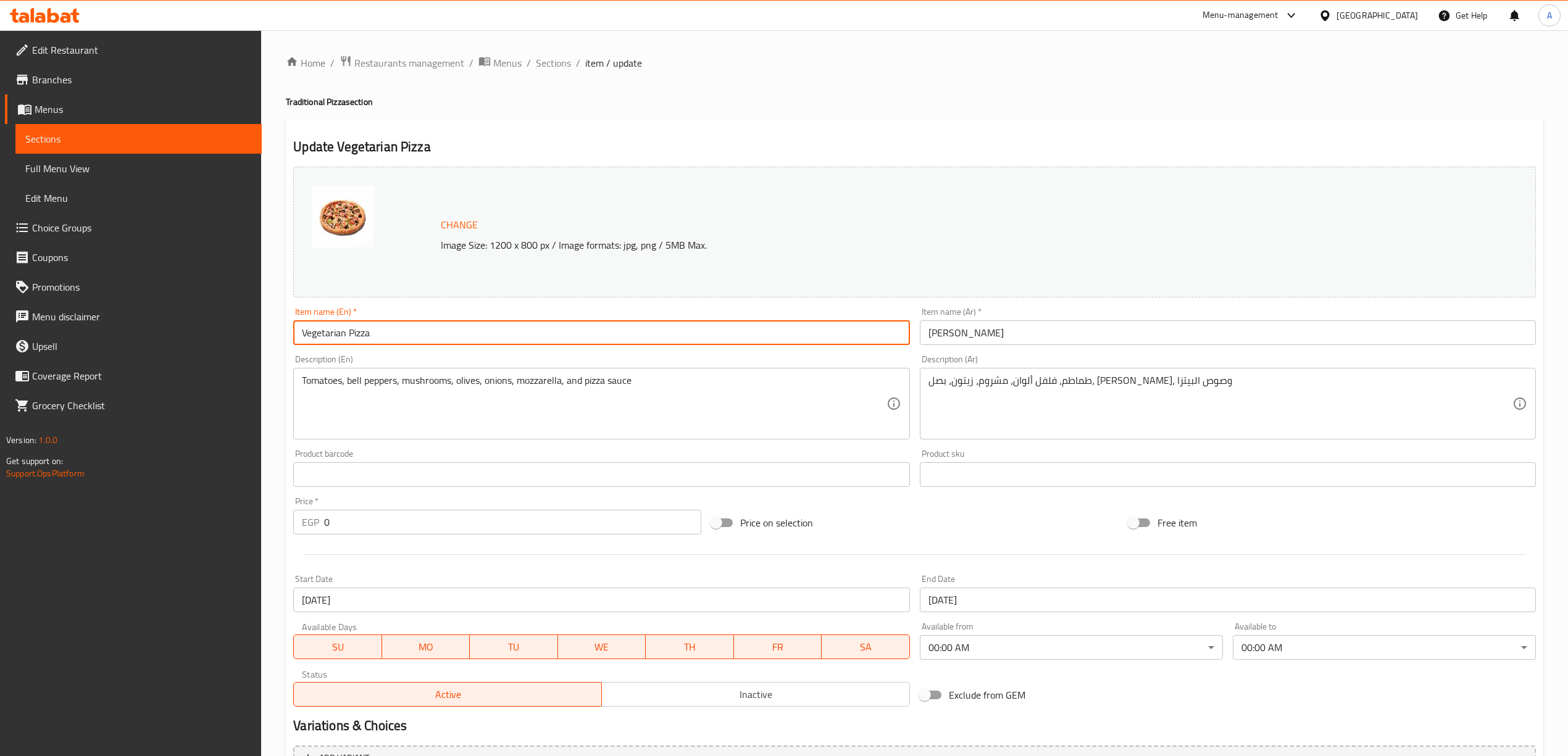
drag, startPoint x: 378, startPoint y: 337, endPoint x: 287, endPoint y: 330, distance: 91.3
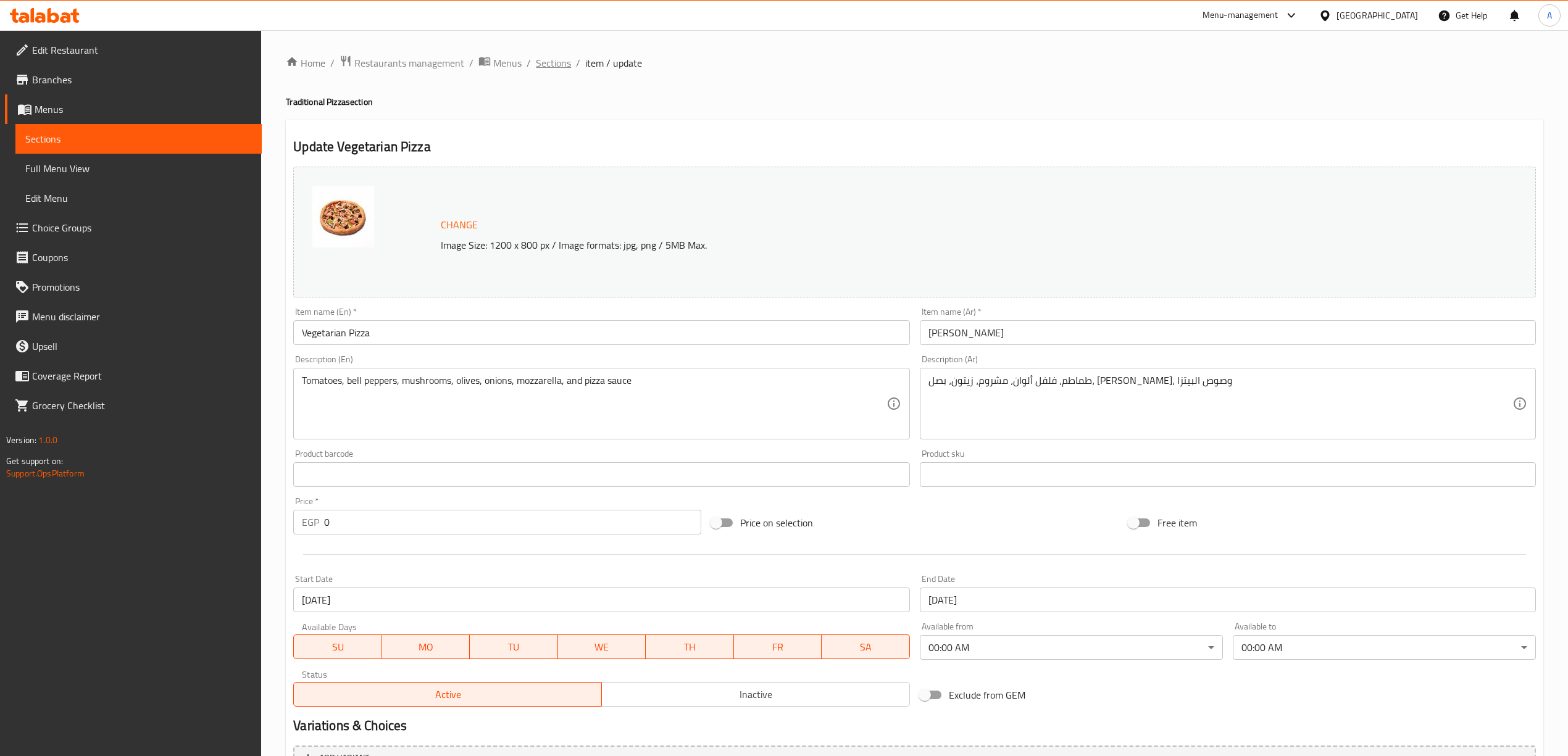
click at [559, 60] on span "Sections" at bounding box center [553, 62] width 35 height 15
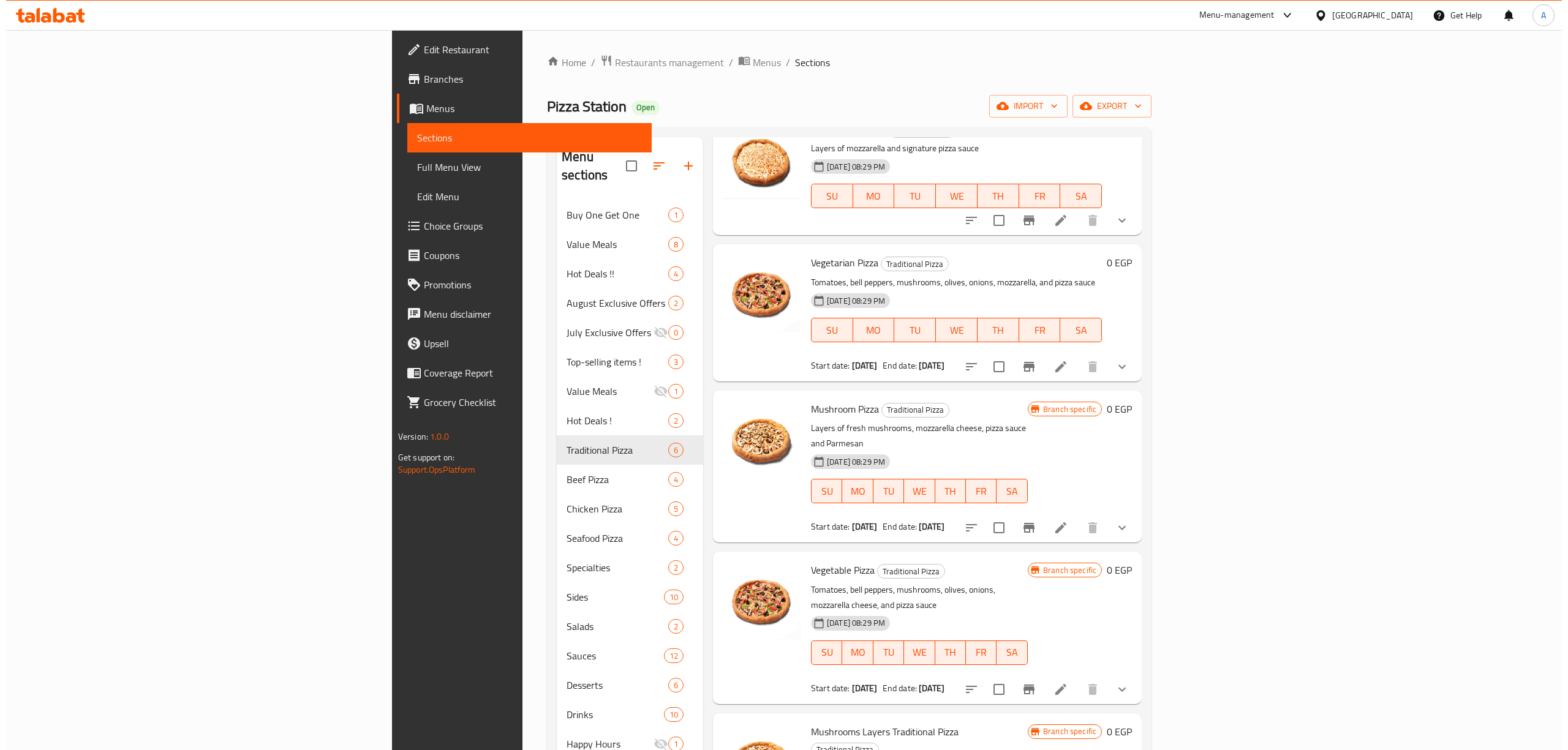
scroll to position [126, 0]
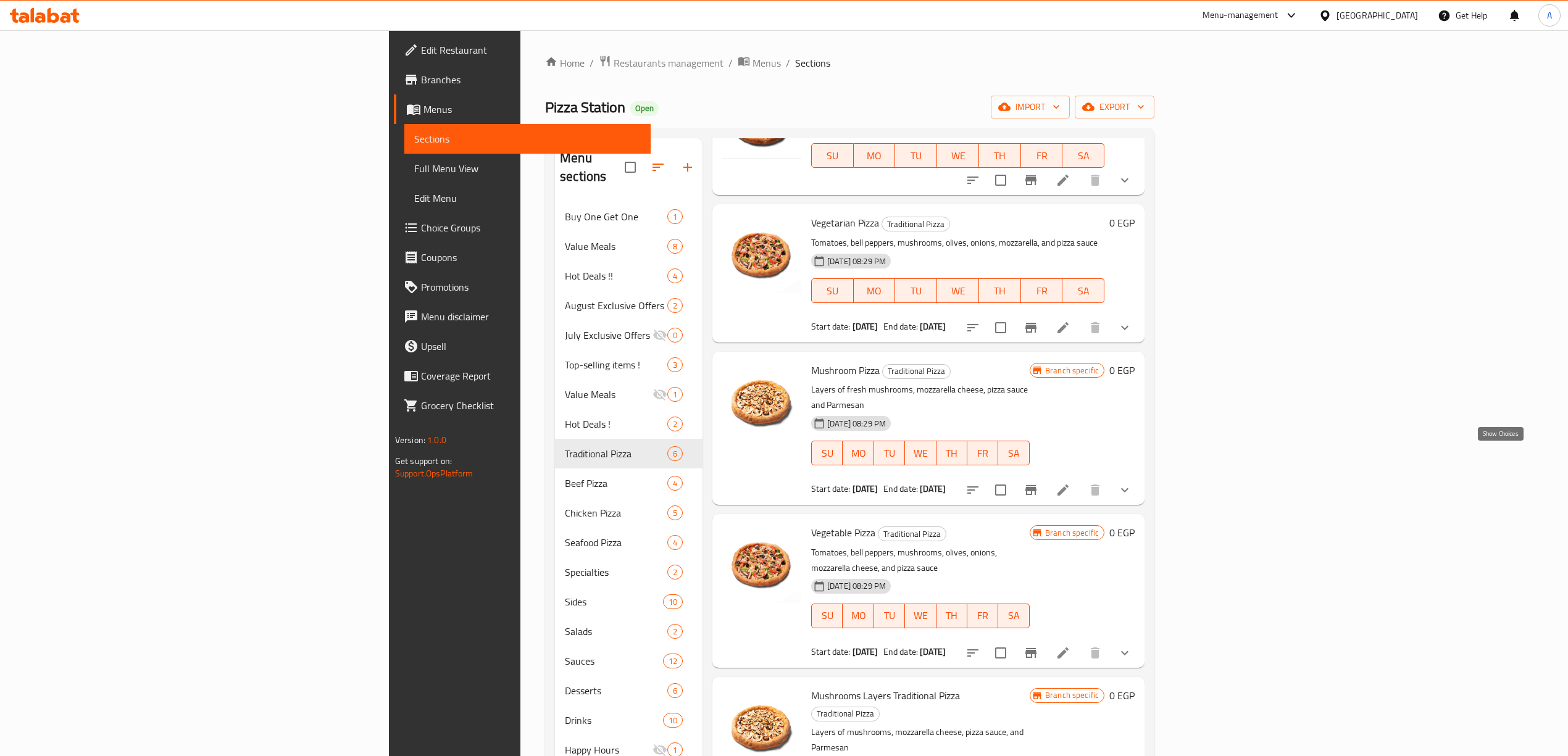
click at [1132, 483] on icon "show more" at bounding box center [1124, 490] width 15 height 15
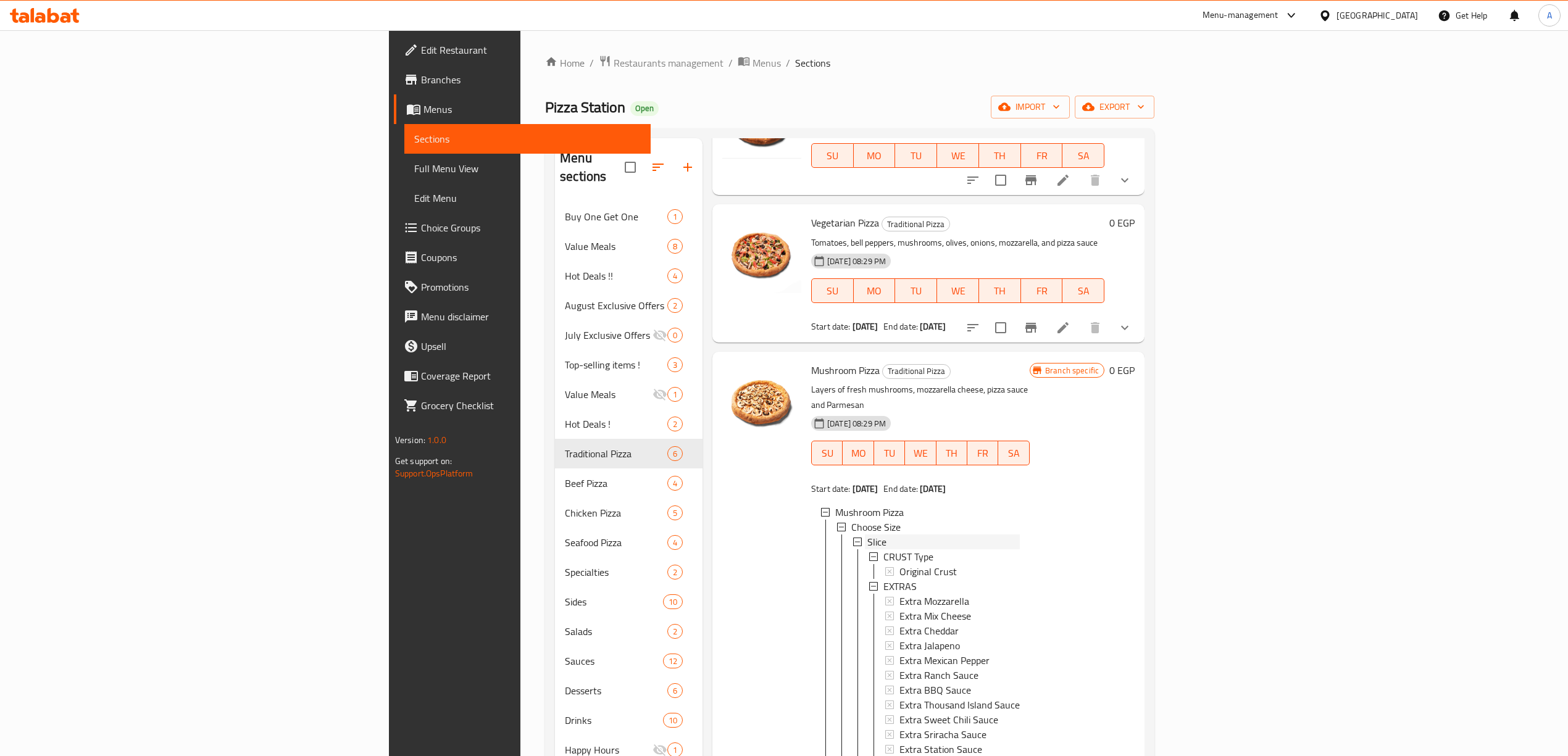
click at [867, 535] on div "Slice" at bounding box center [943, 542] width 152 height 15
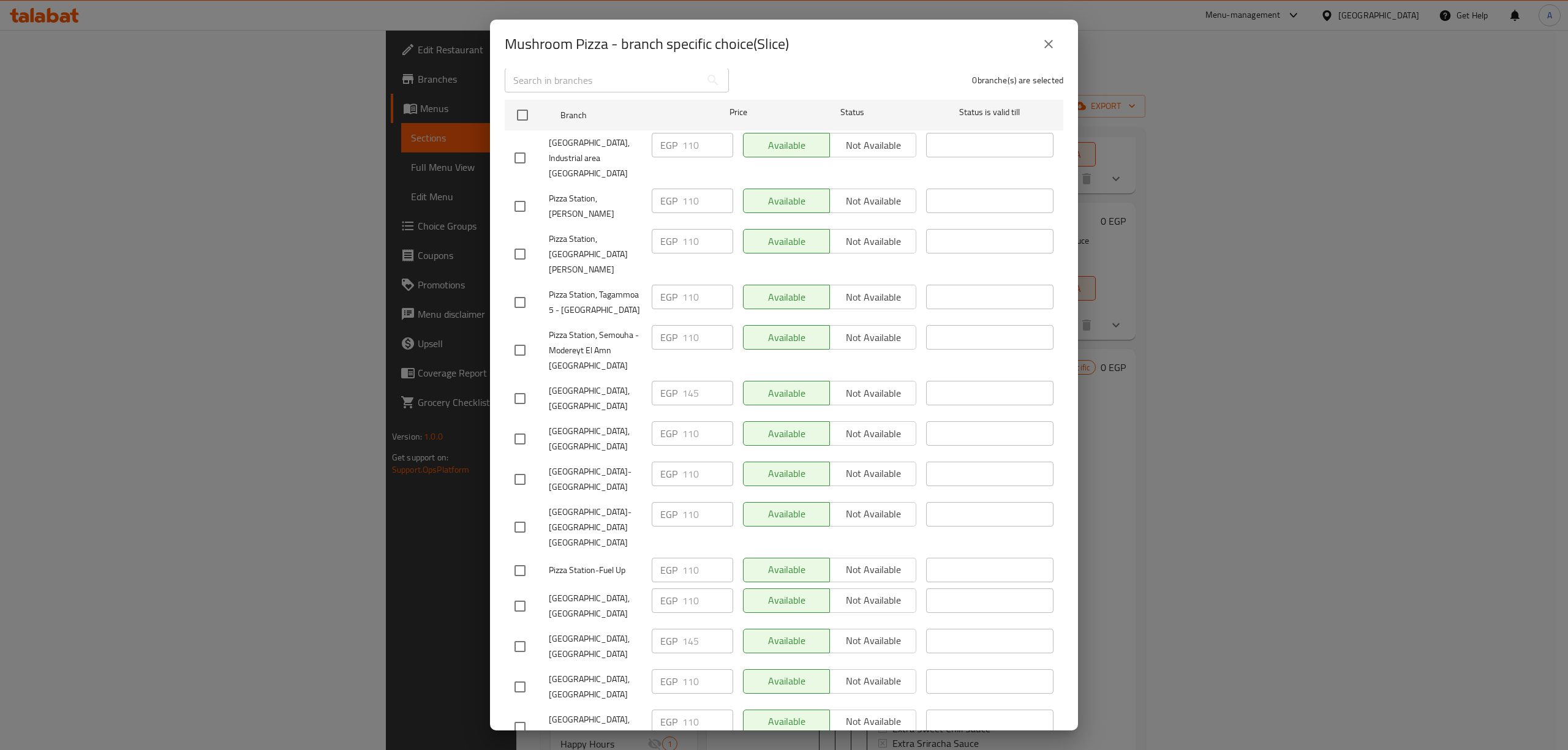
scroll to position [0, 0]
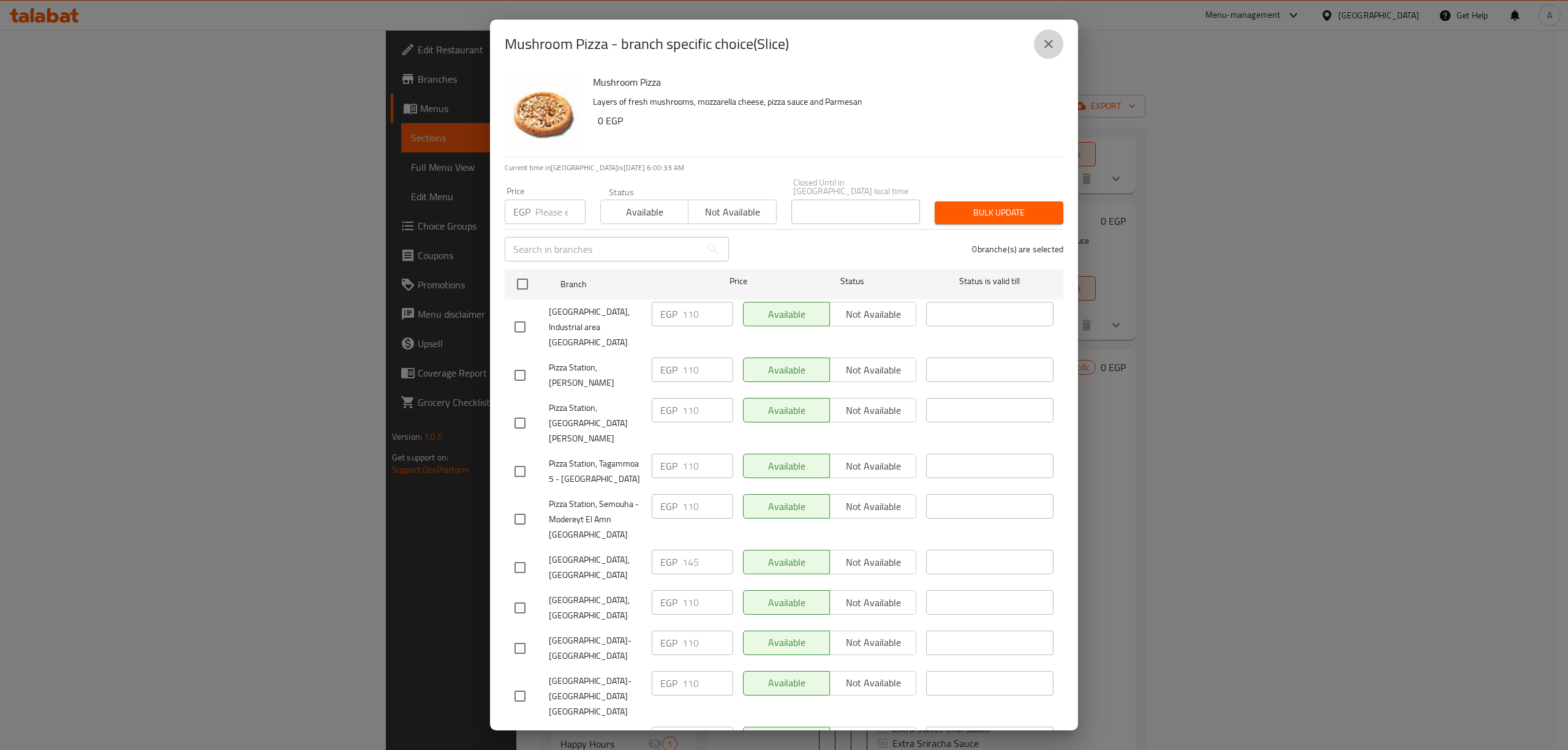
click at [1044, 46] on icon "close" at bounding box center [1048, 44] width 15 height 15
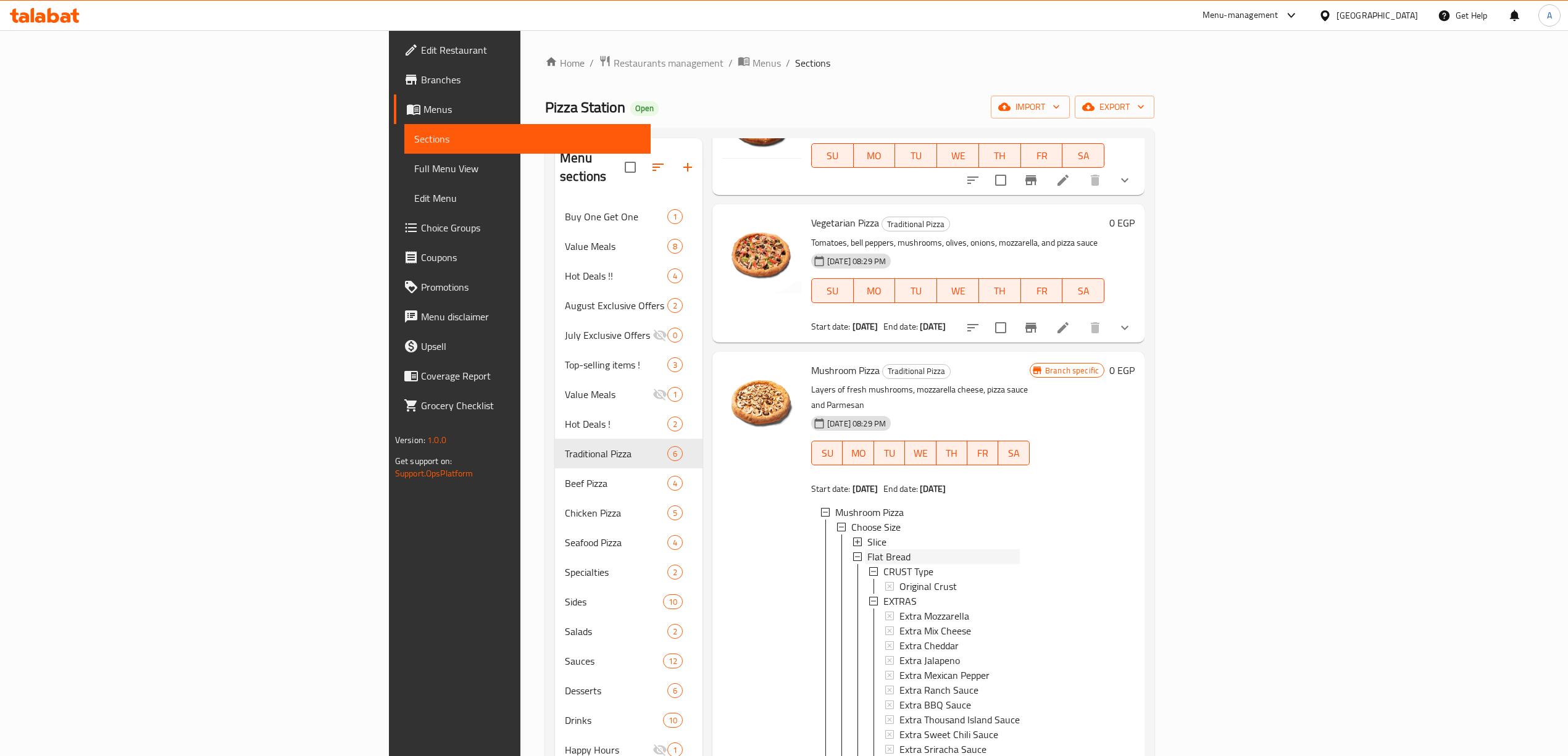
click at [867, 550] on span "Flat Bread" at bounding box center [889, 556] width 43 height 15
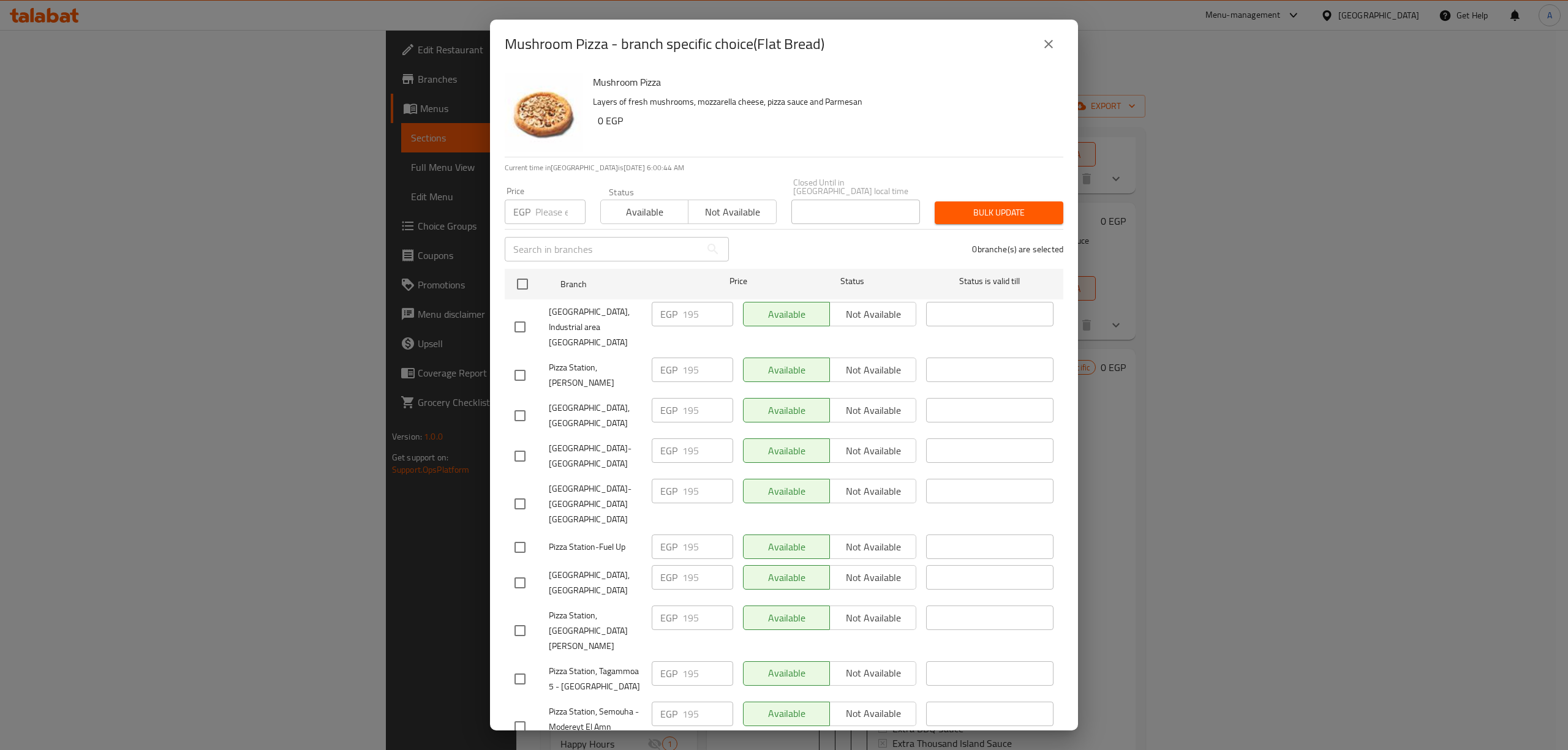
scroll to position [169, 0]
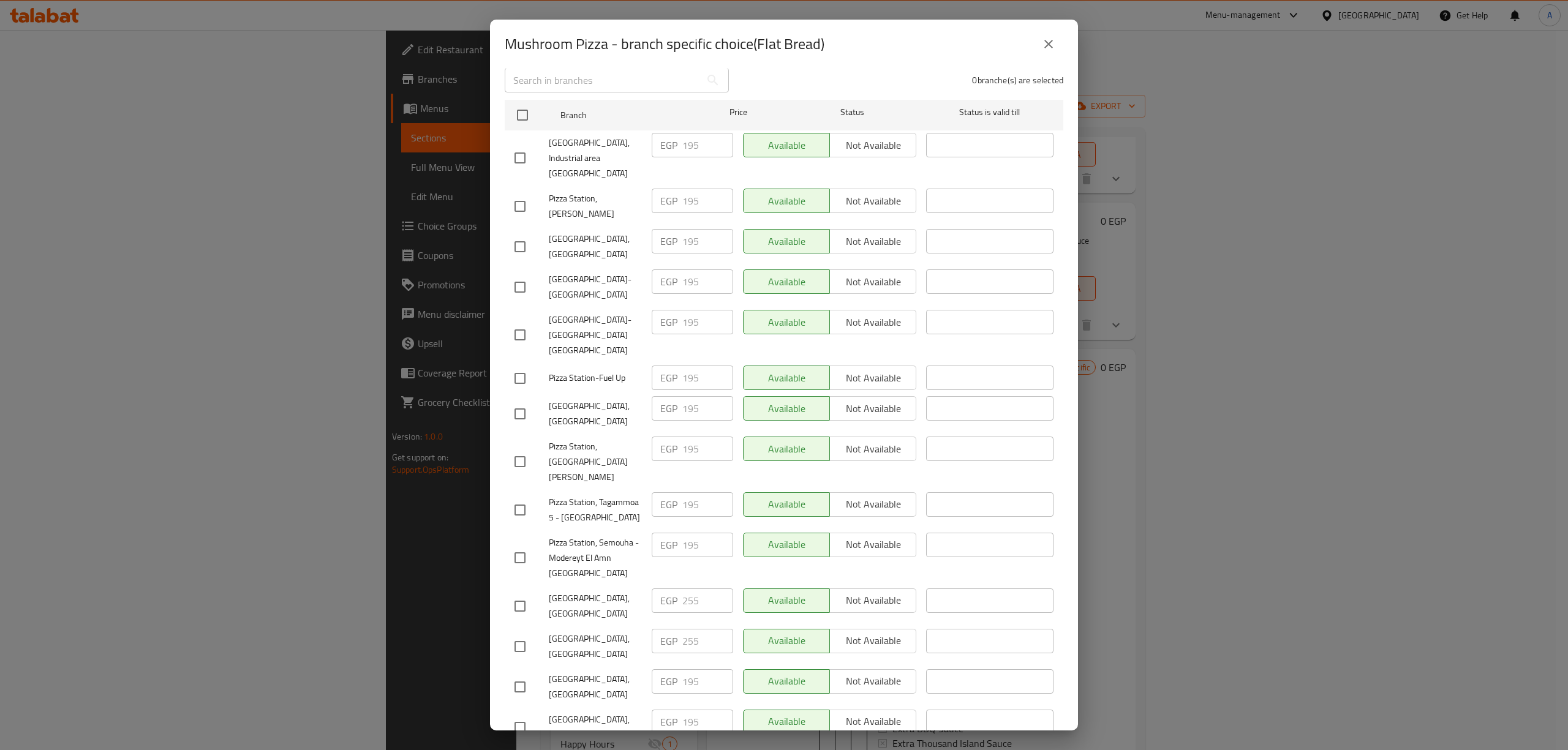
click at [1048, 40] on icon "close" at bounding box center [1048, 44] width 15 height 15
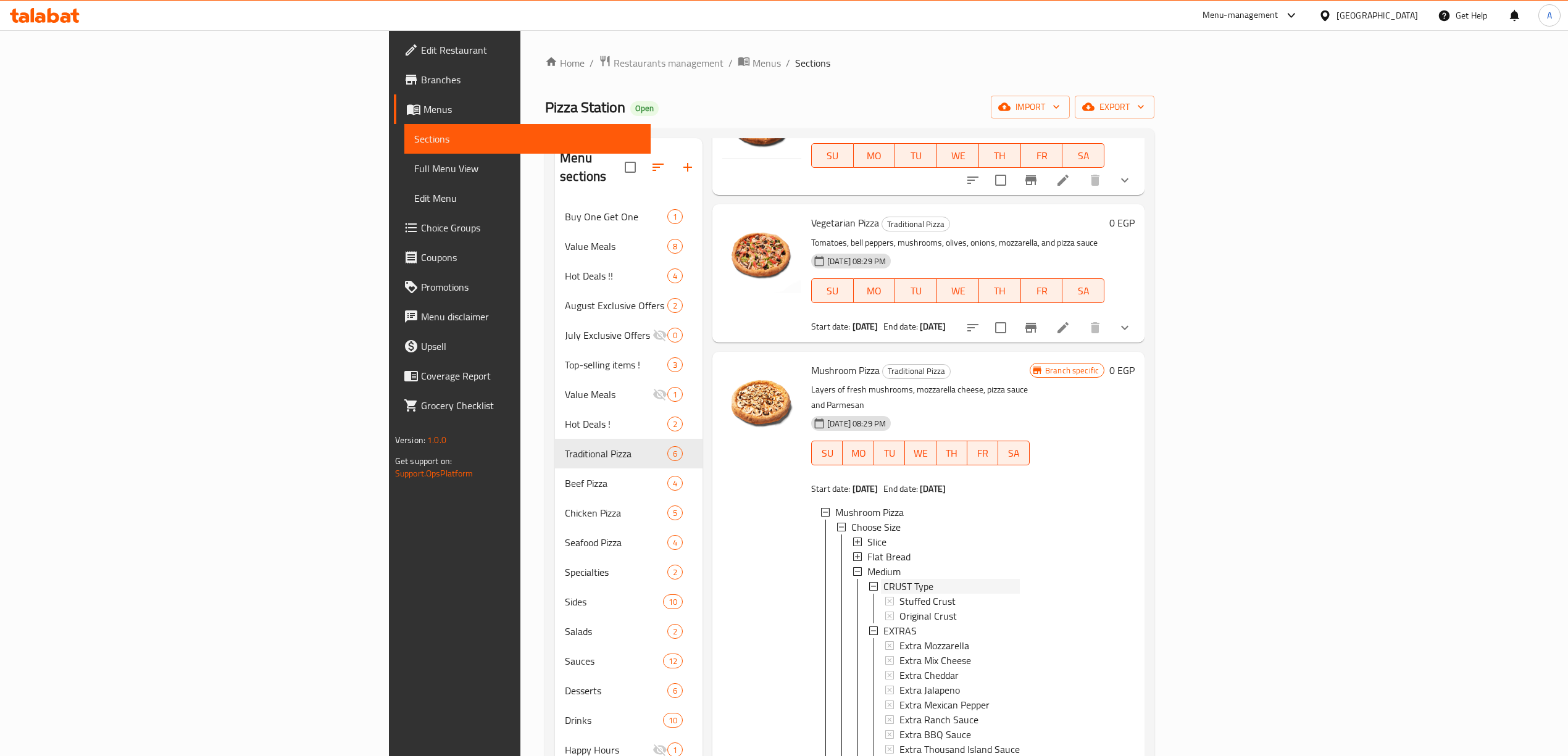
click at [883, 579] on span "CRUST Type" at bounding box center [908, 586] width 50 height 15
click at [867, 564] on div "Medium" at bounding box center [943, 571] width 152 height 15
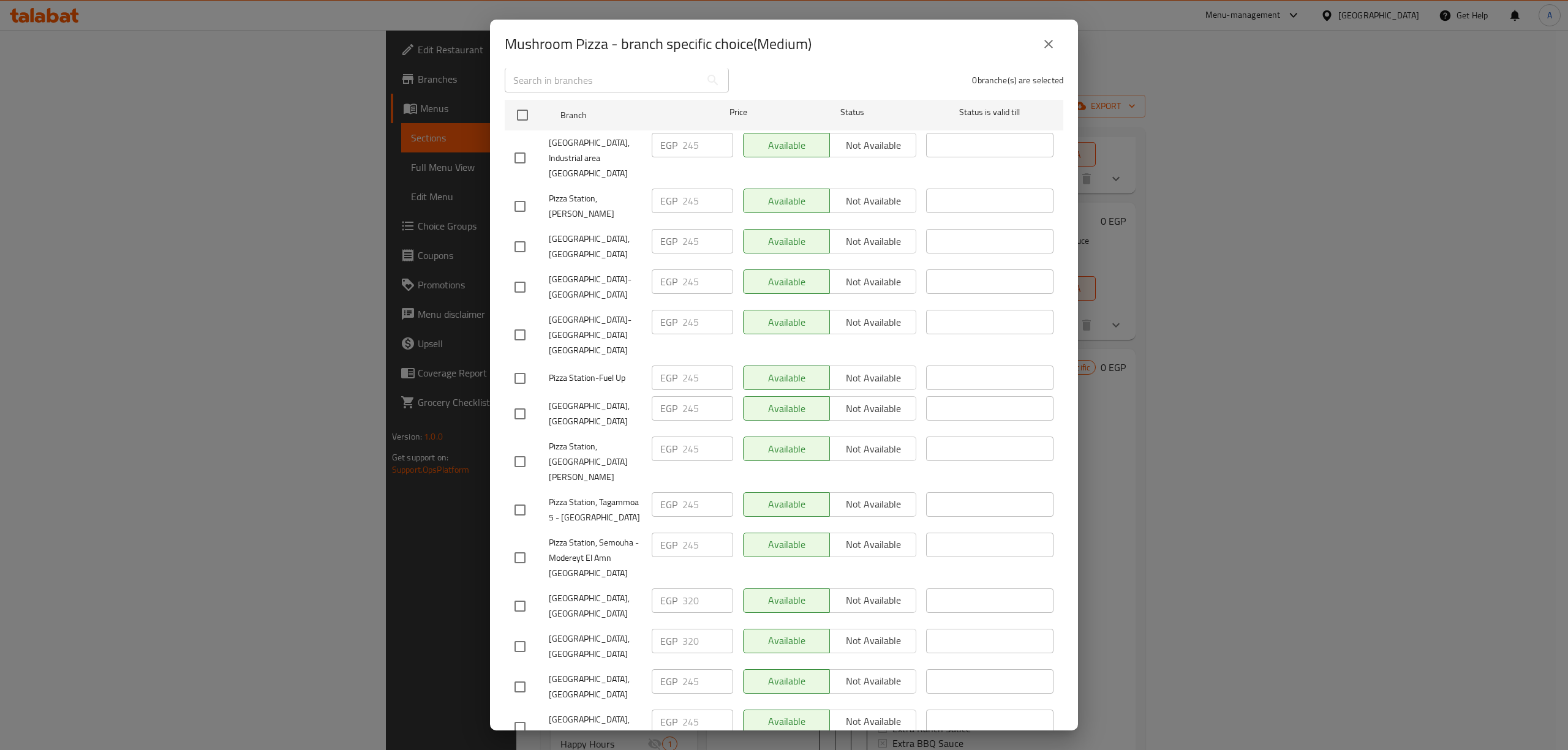
click at [1049, 40] on icon "close" at bounding box center [1048, 44] width 15 height 15
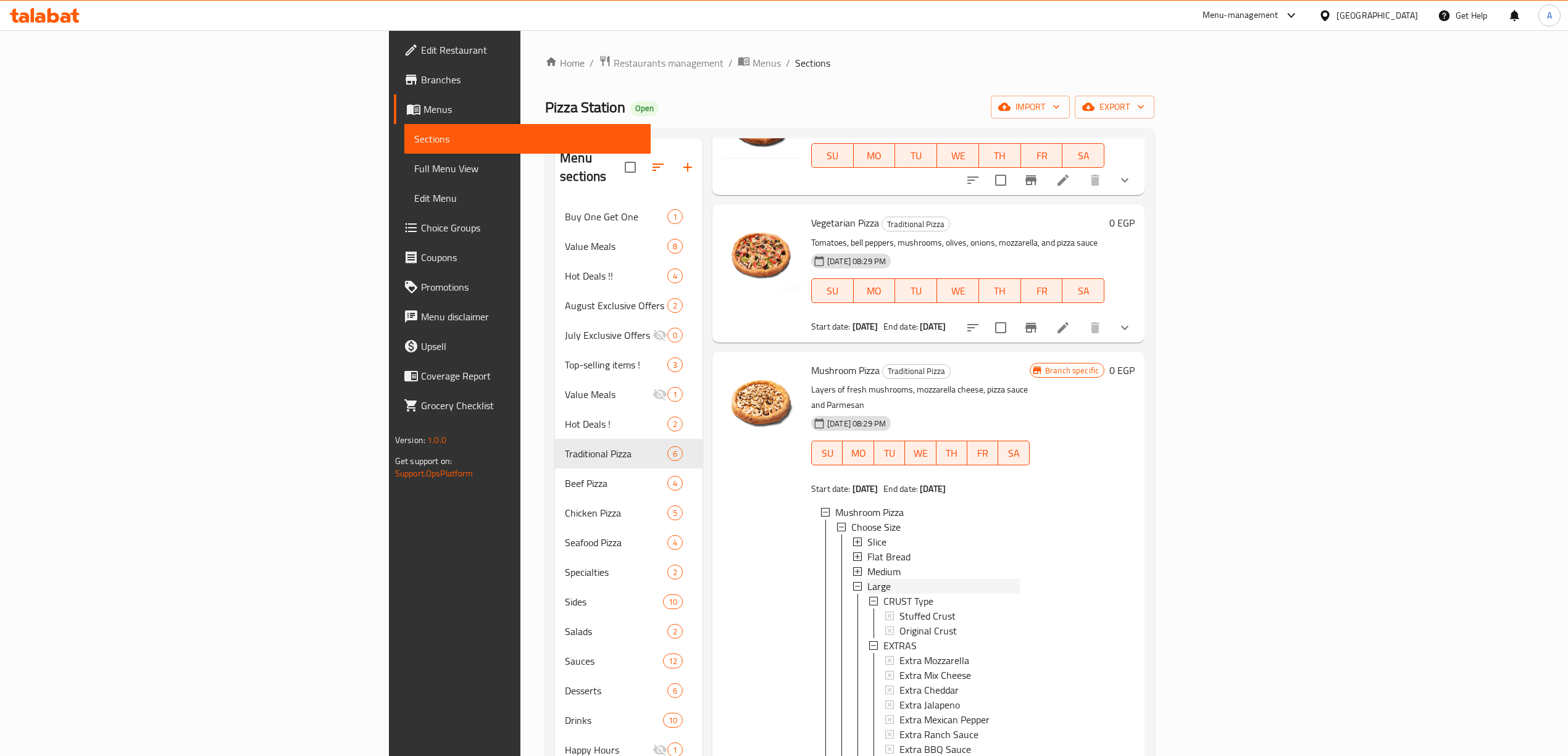
click at [867, 579] on div "Large" at bounding box center [943, 586] width 152 height 15
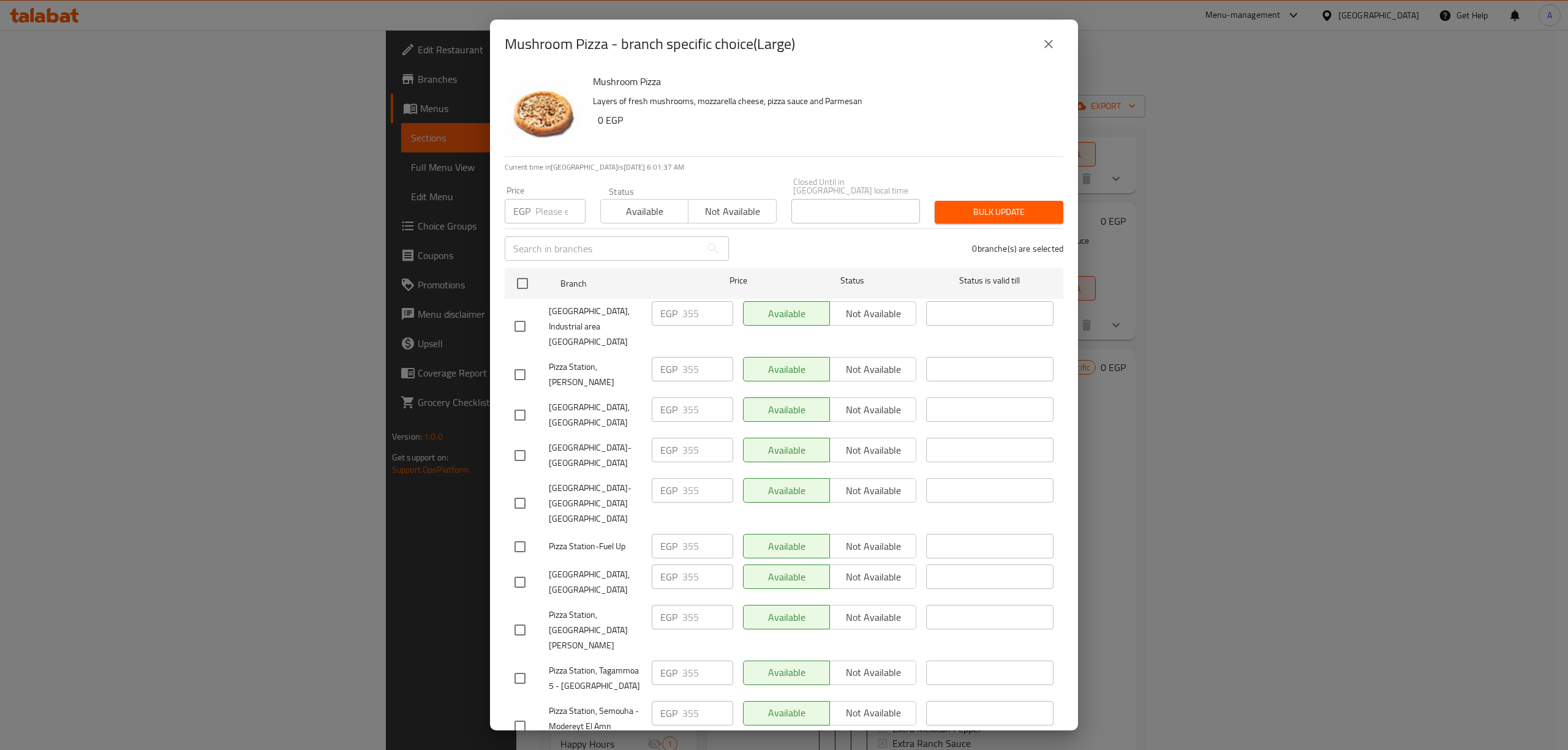
scroll to position [0, 0]
click at [1044, 39] on icon "close" at bounding box center [1048, 44] width 15 height 15
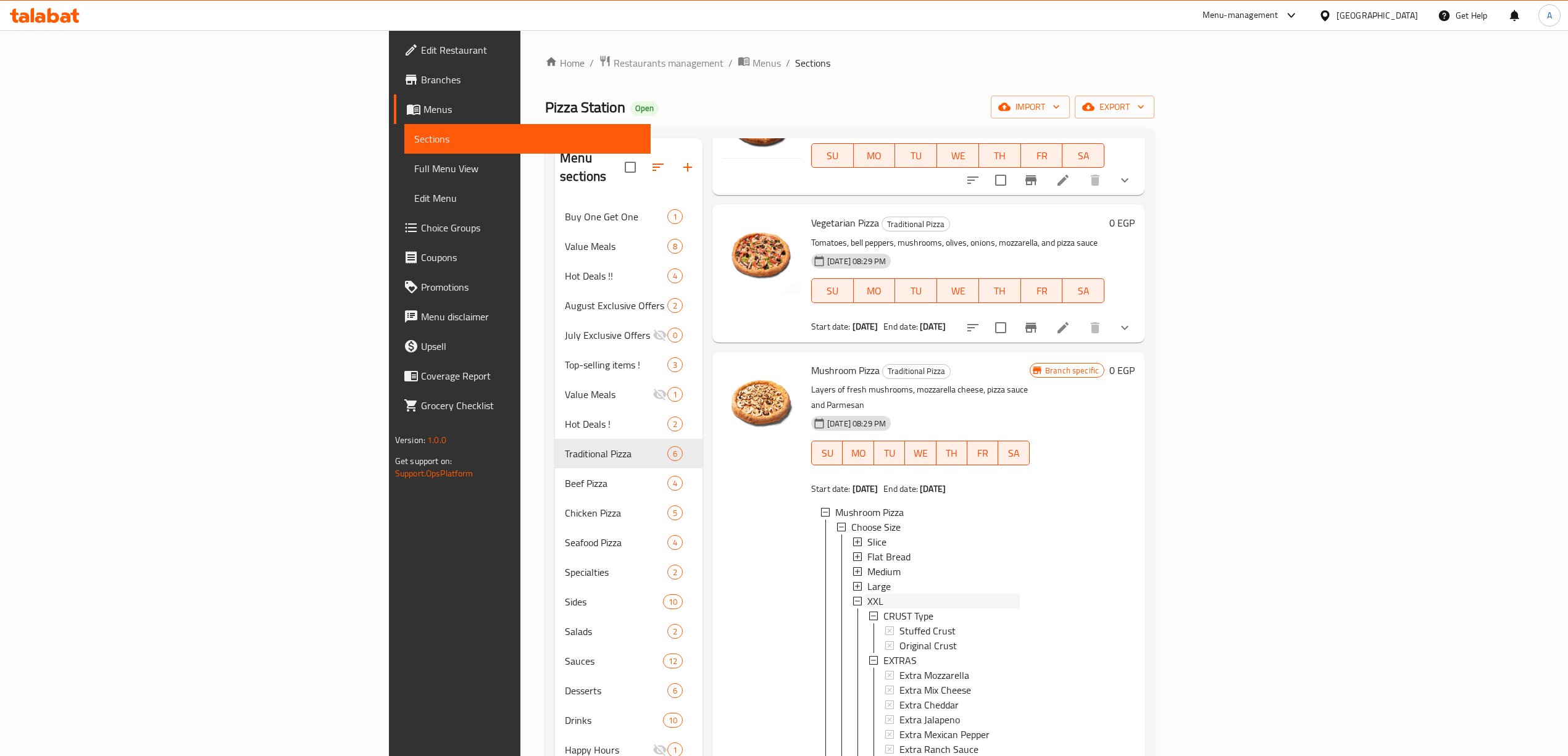
click at [867, 594] on div "XXL" at bounding box center [943, 600] width 152 height 15
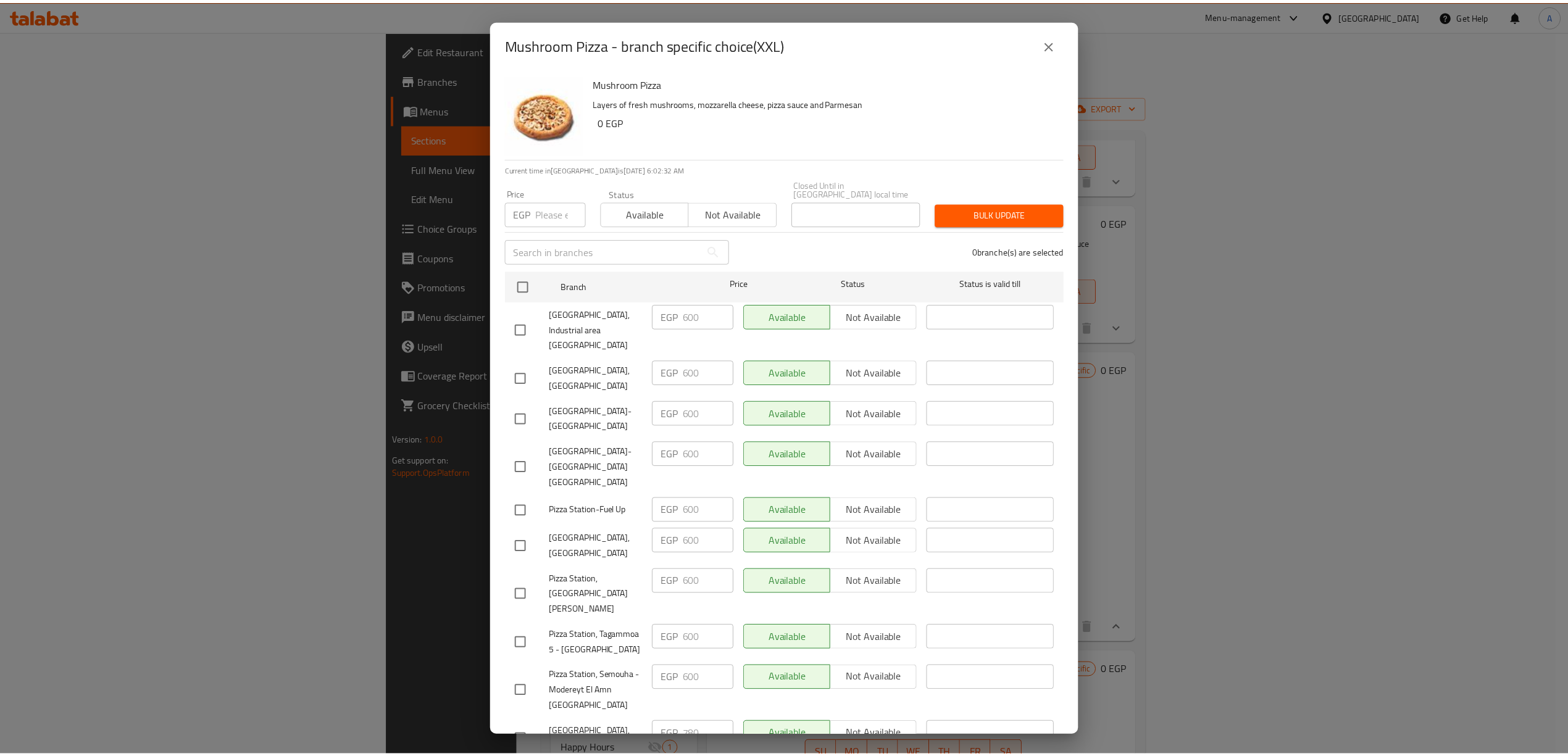
scroll to position [170, 0]
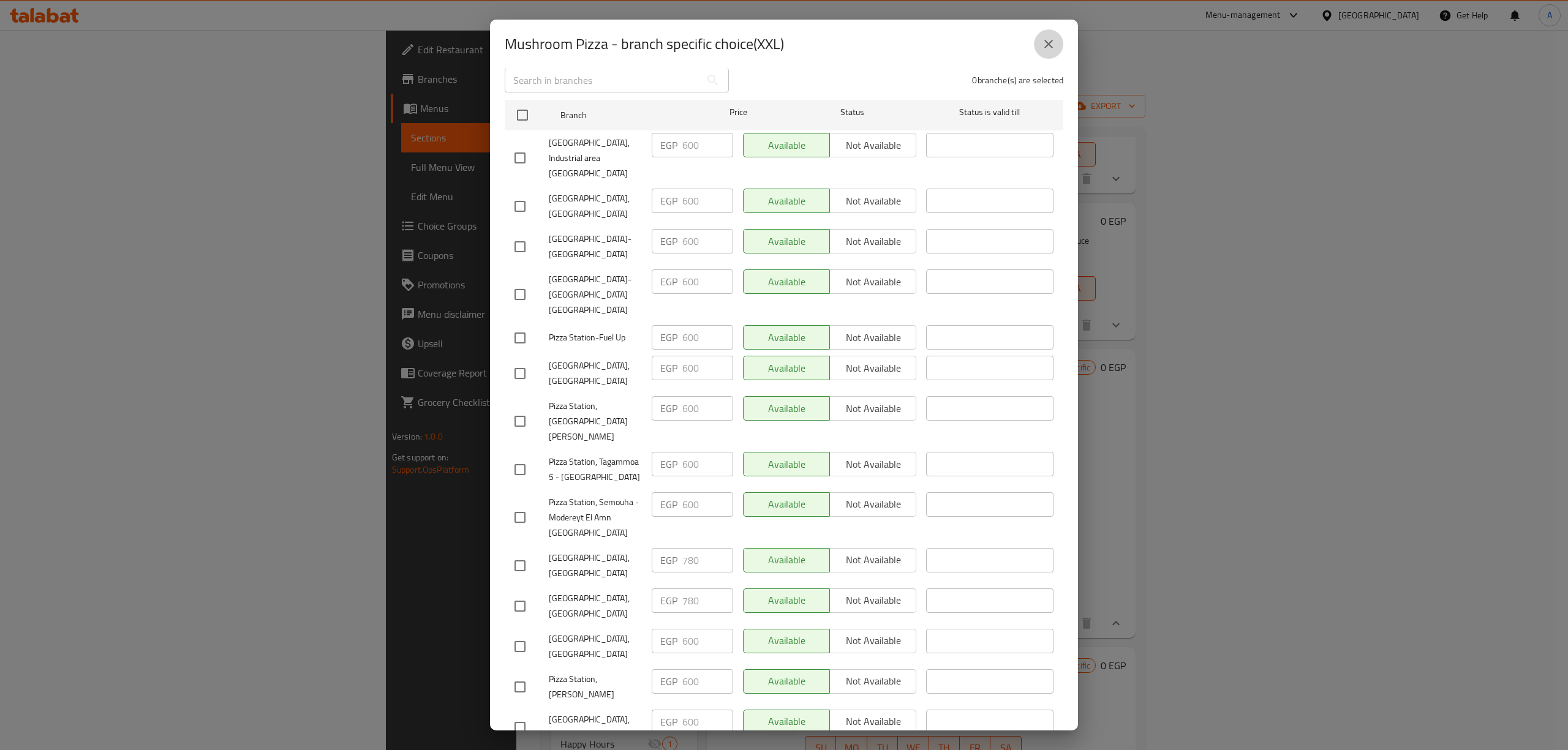
click at [1051, 43] on icon "close" at bounding box center [1048, 44] width 15 height 15
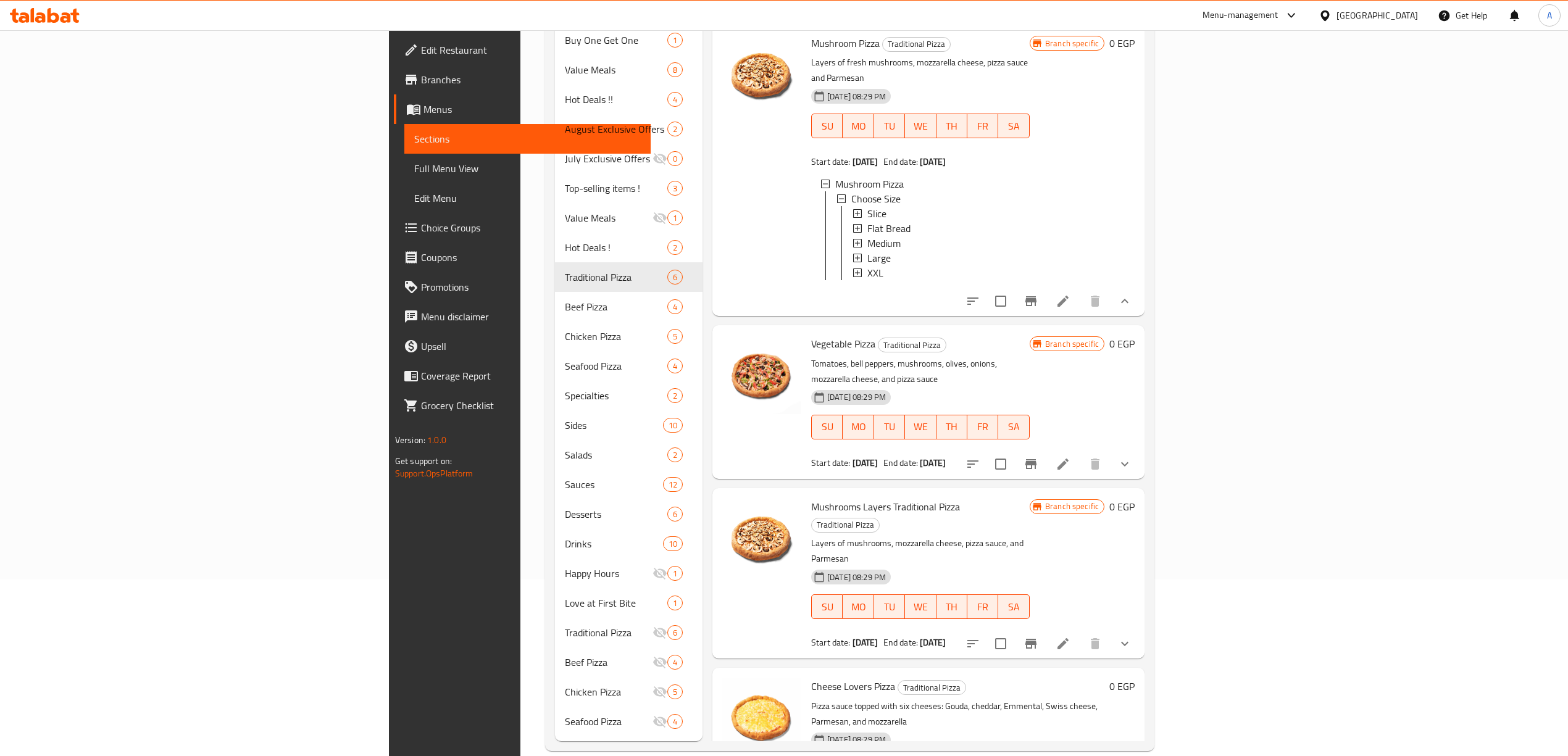
scroll to position [178, 0]
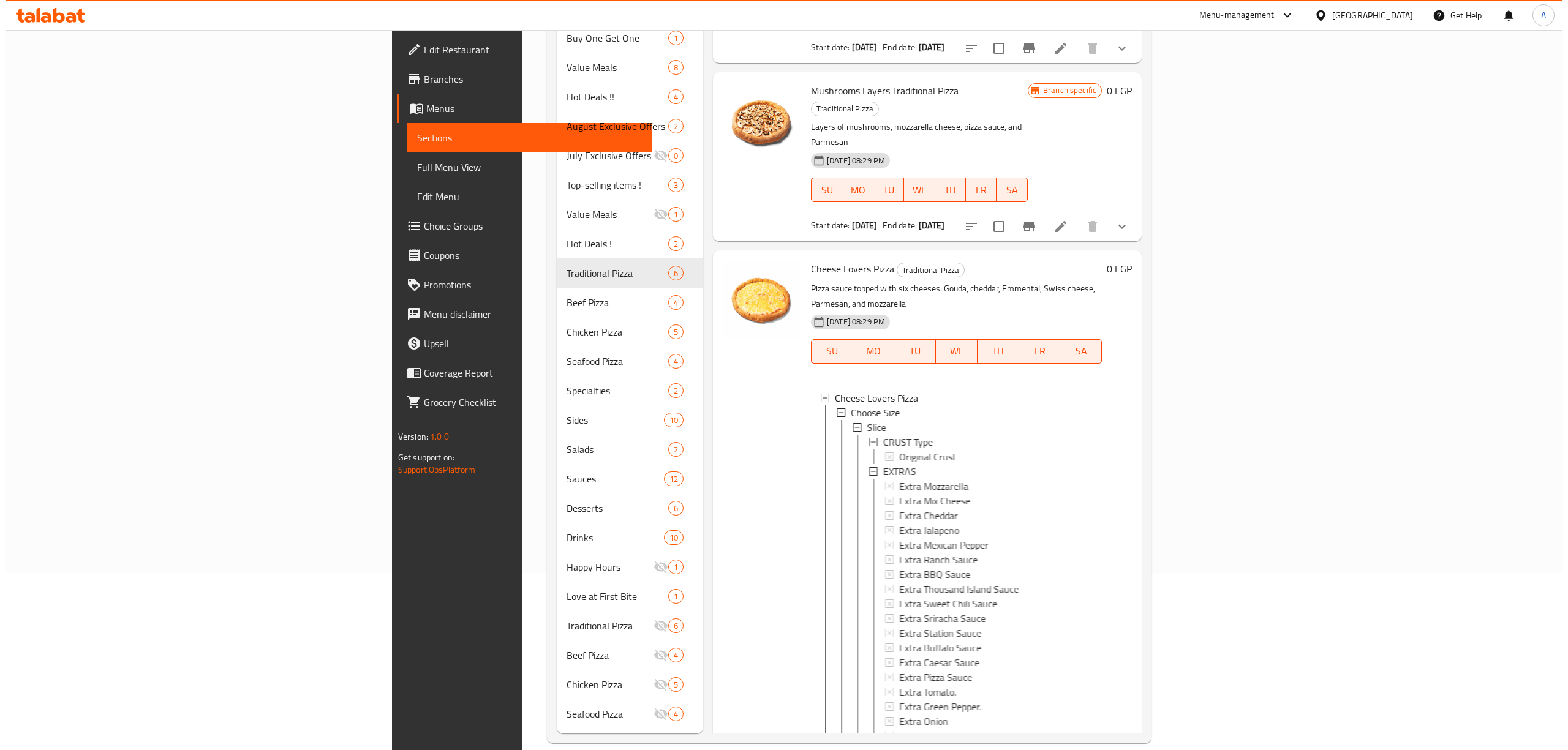
scroll to position [688, 0]
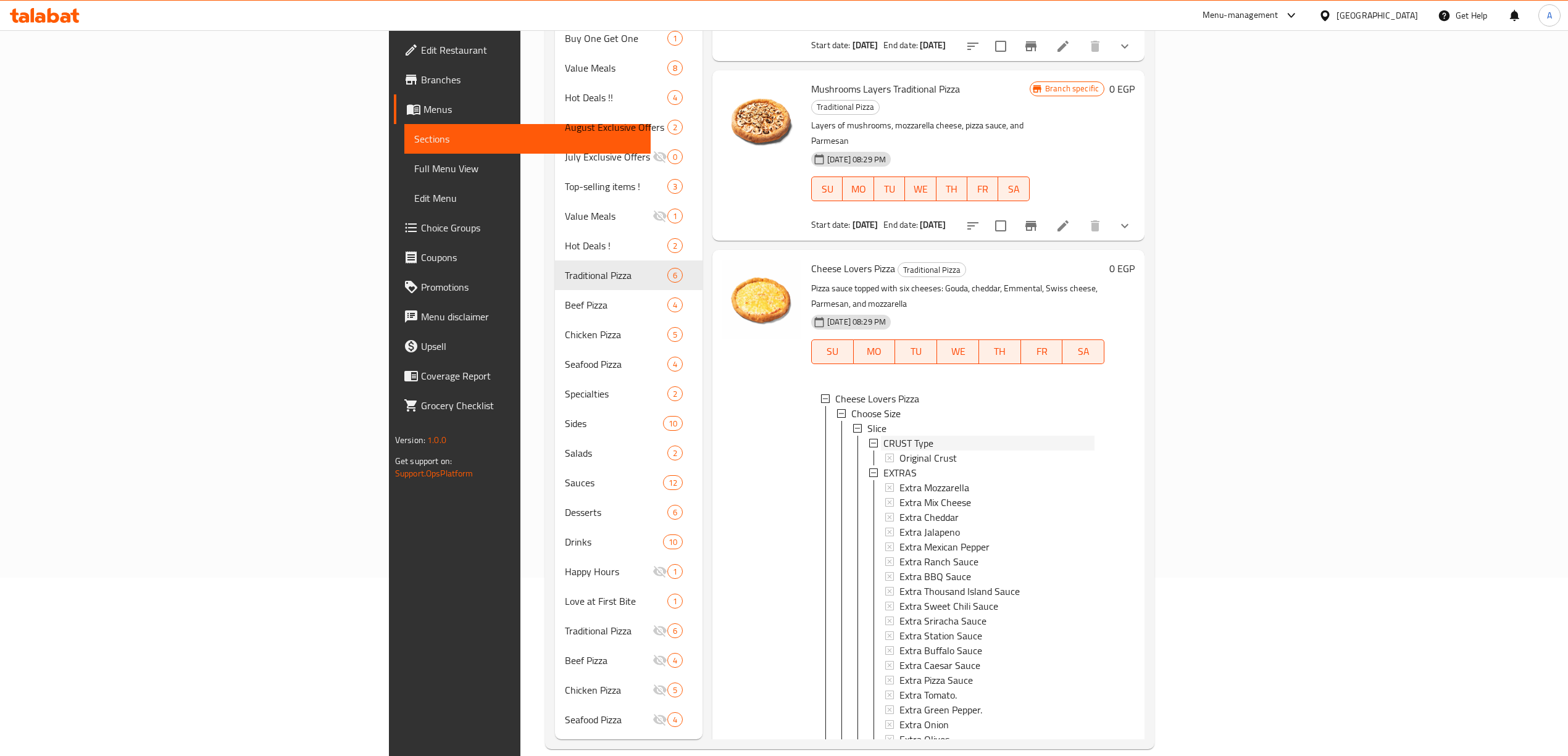
click at [883, 435] on span "CRUST Type" at bounding box center [908, 442] width 50 height 15
click at [867, 421] on div "Slice" at bounding box center [981, 428] width 227 height 15
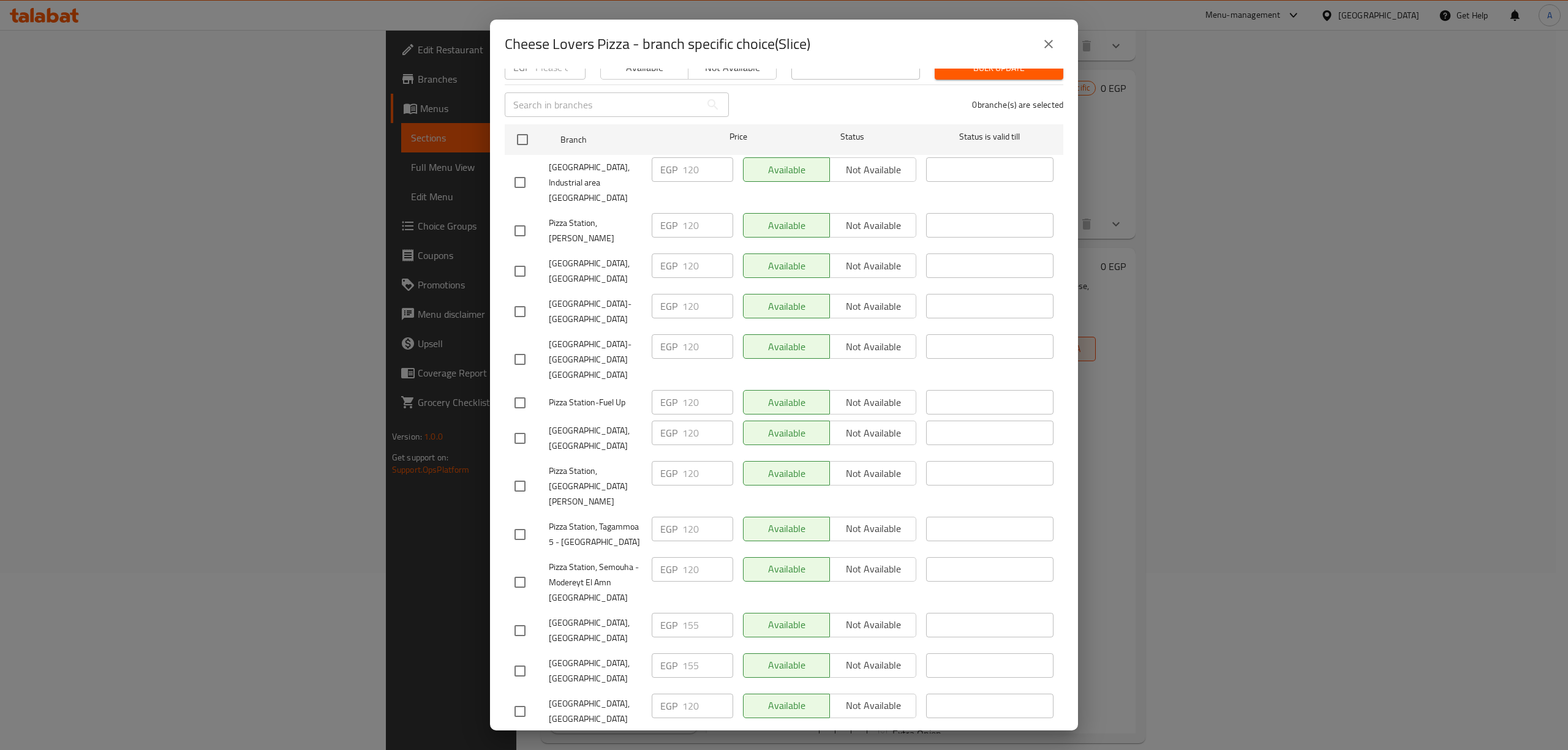
scroll to position [169, 0]
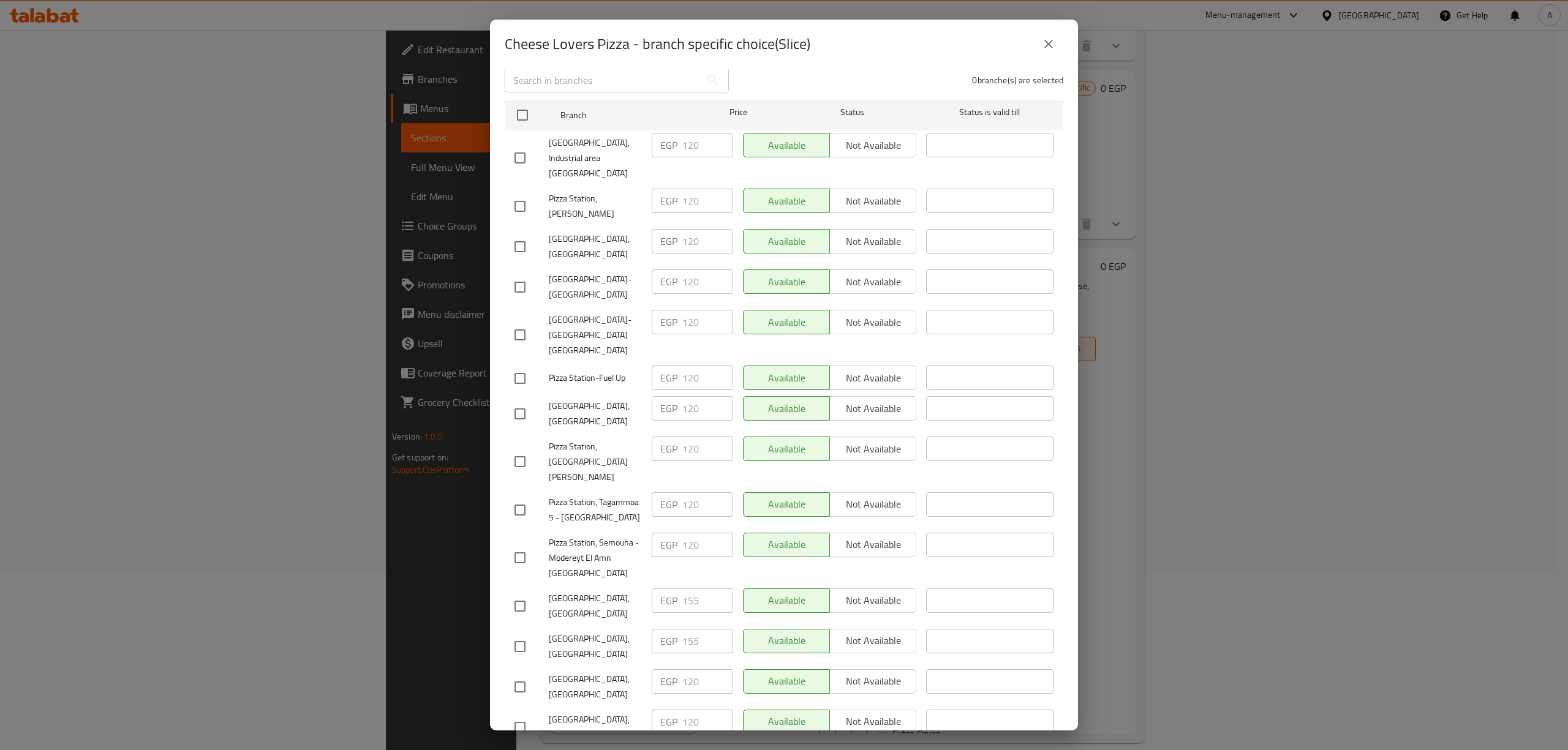
click at [1054, 46] on icon "close" at bounding box center [1048, 44] width 15 height 15
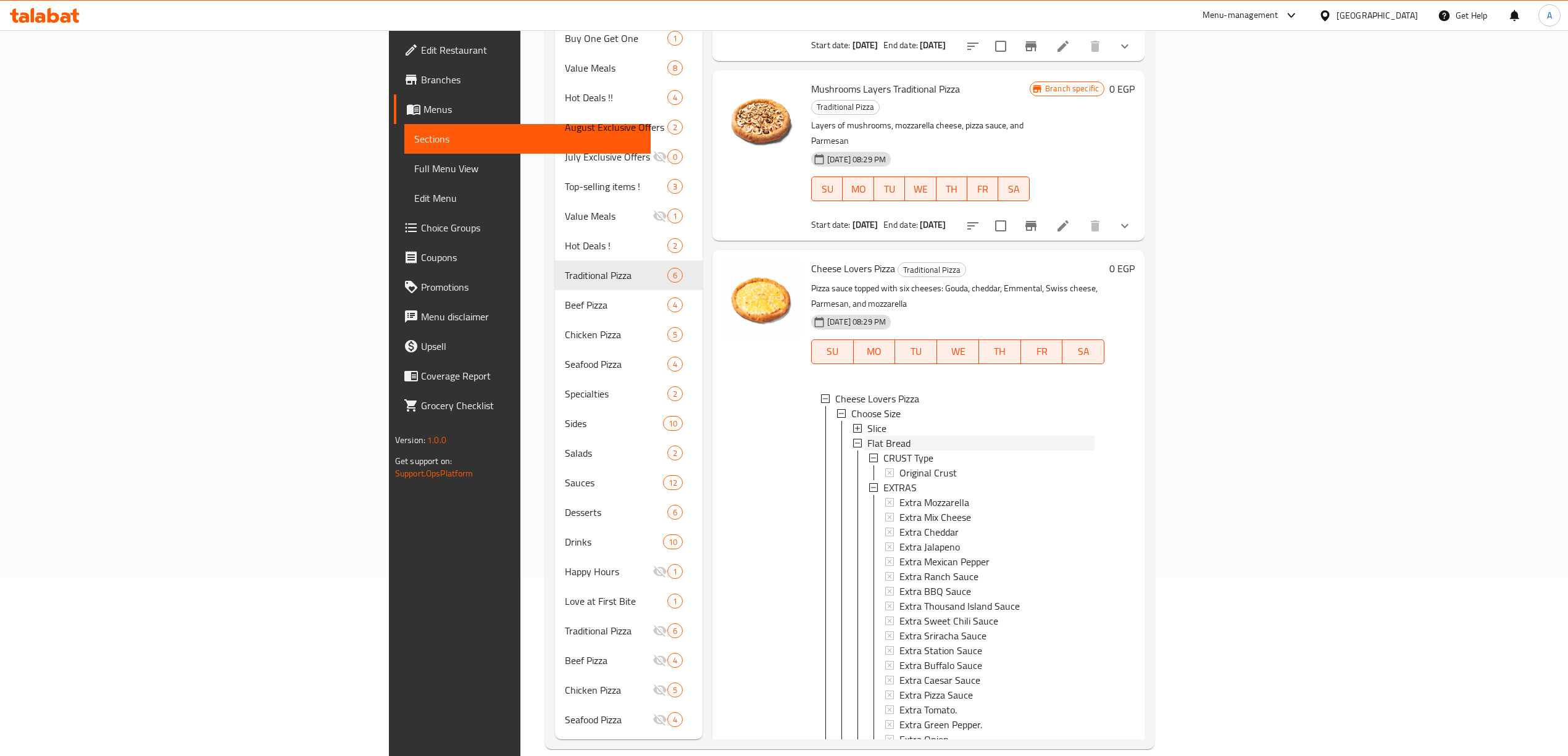
click at [867, 435] on div "Flat Bread" at bounding box center [981, 442] width 227 height 15
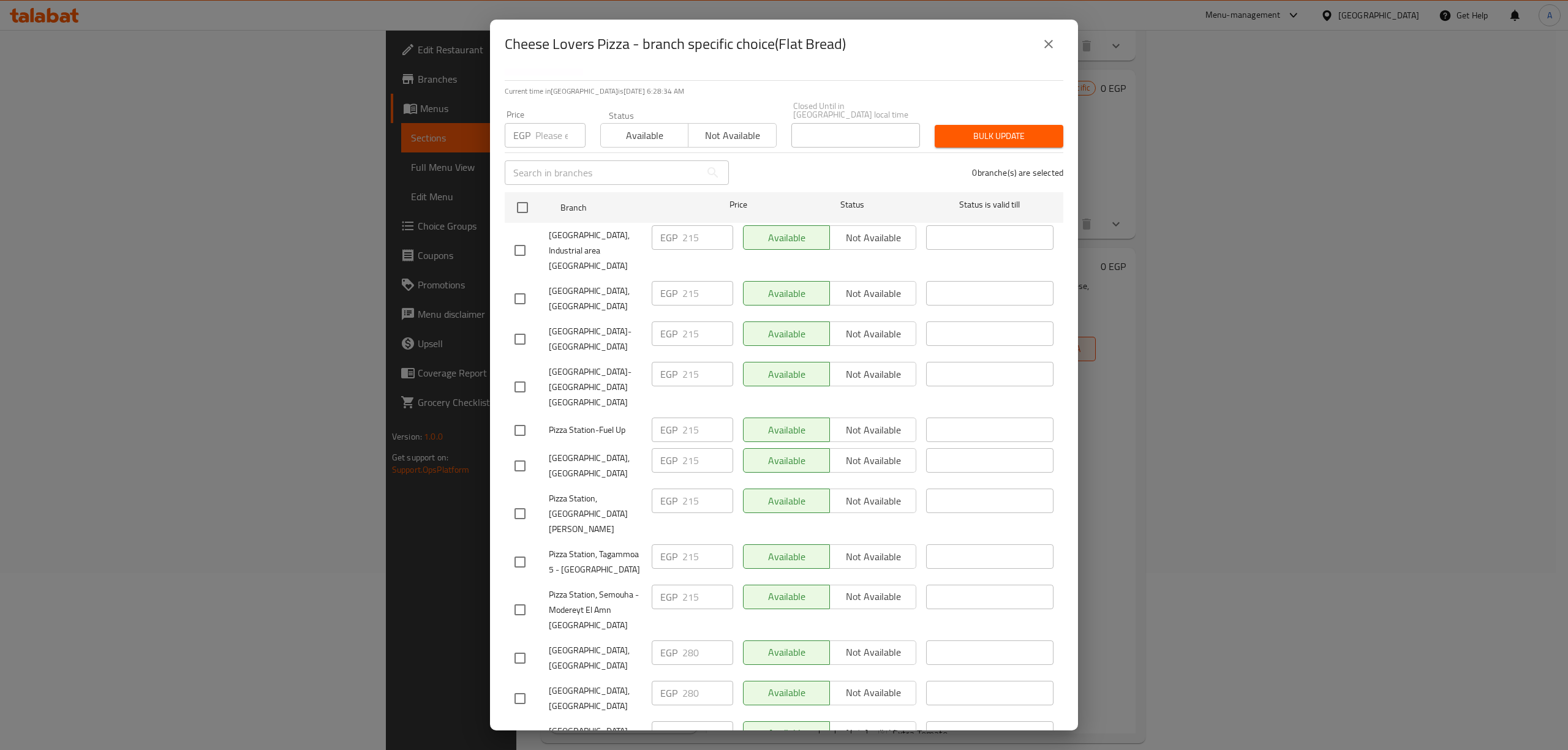
scroll to position [0, 0]
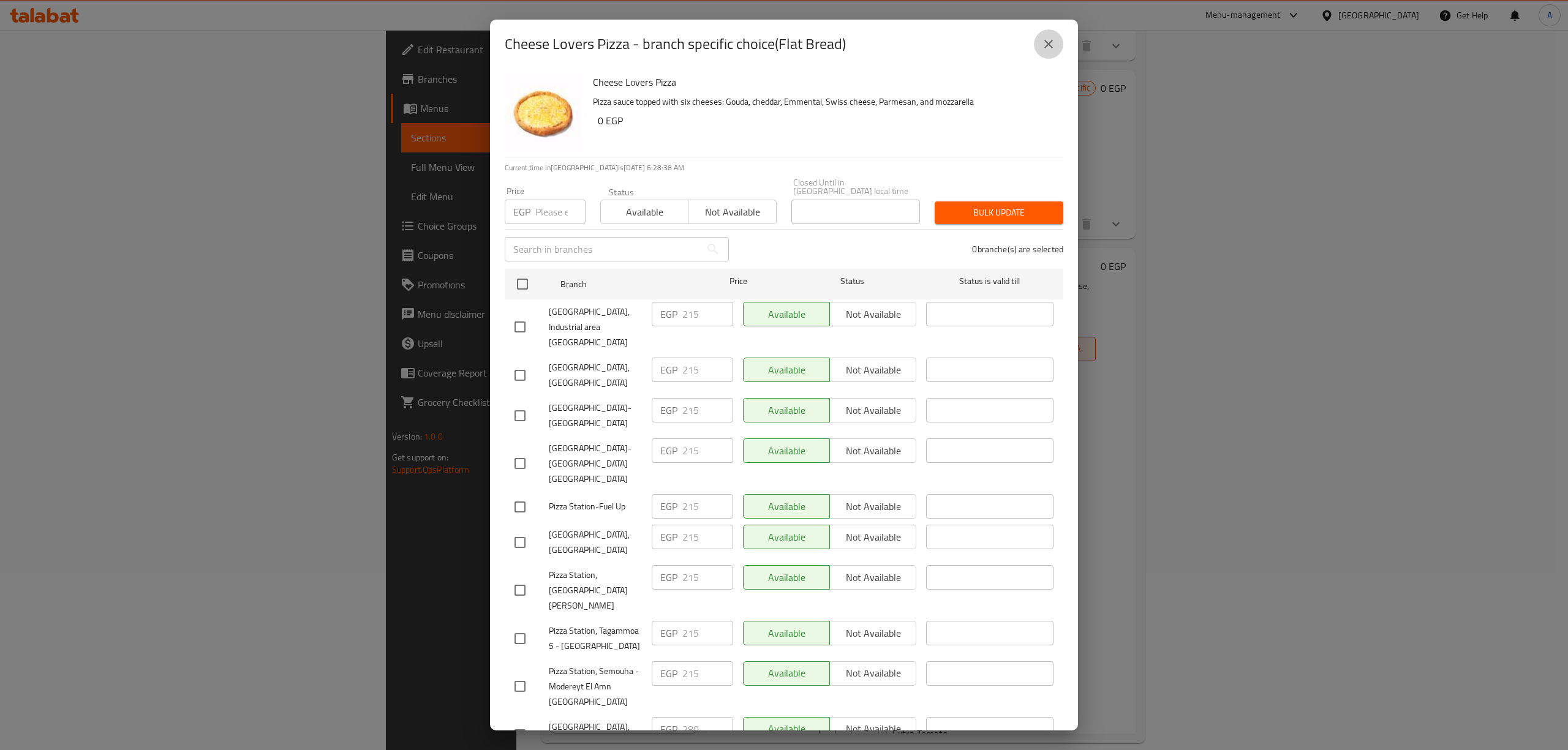
click at [1050, 42] on icon "close" at bounding box center [1048, 44] width 9 height 9
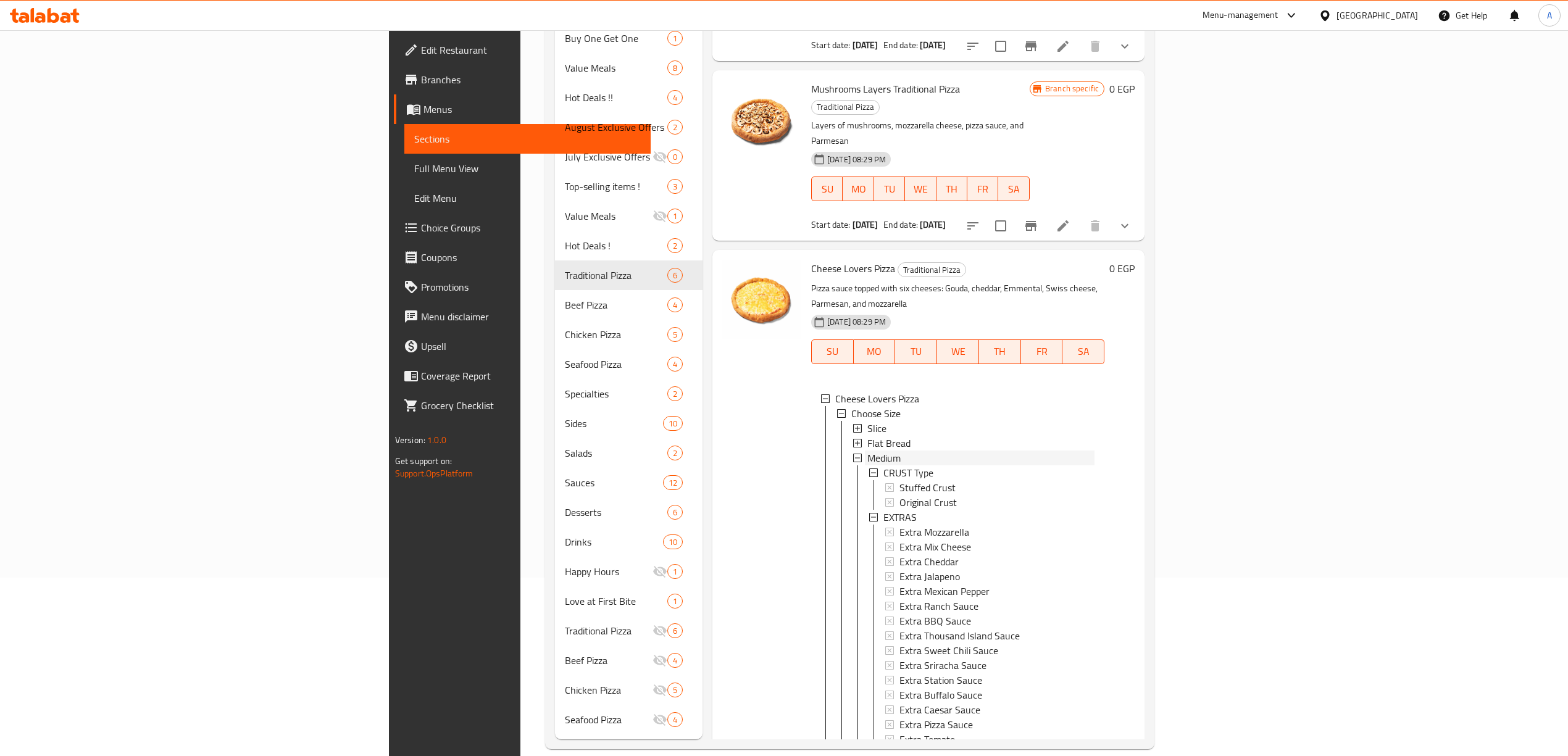
click at [867, 451] on div "Medium" at bounding box center [981, 458] width 227 height 15
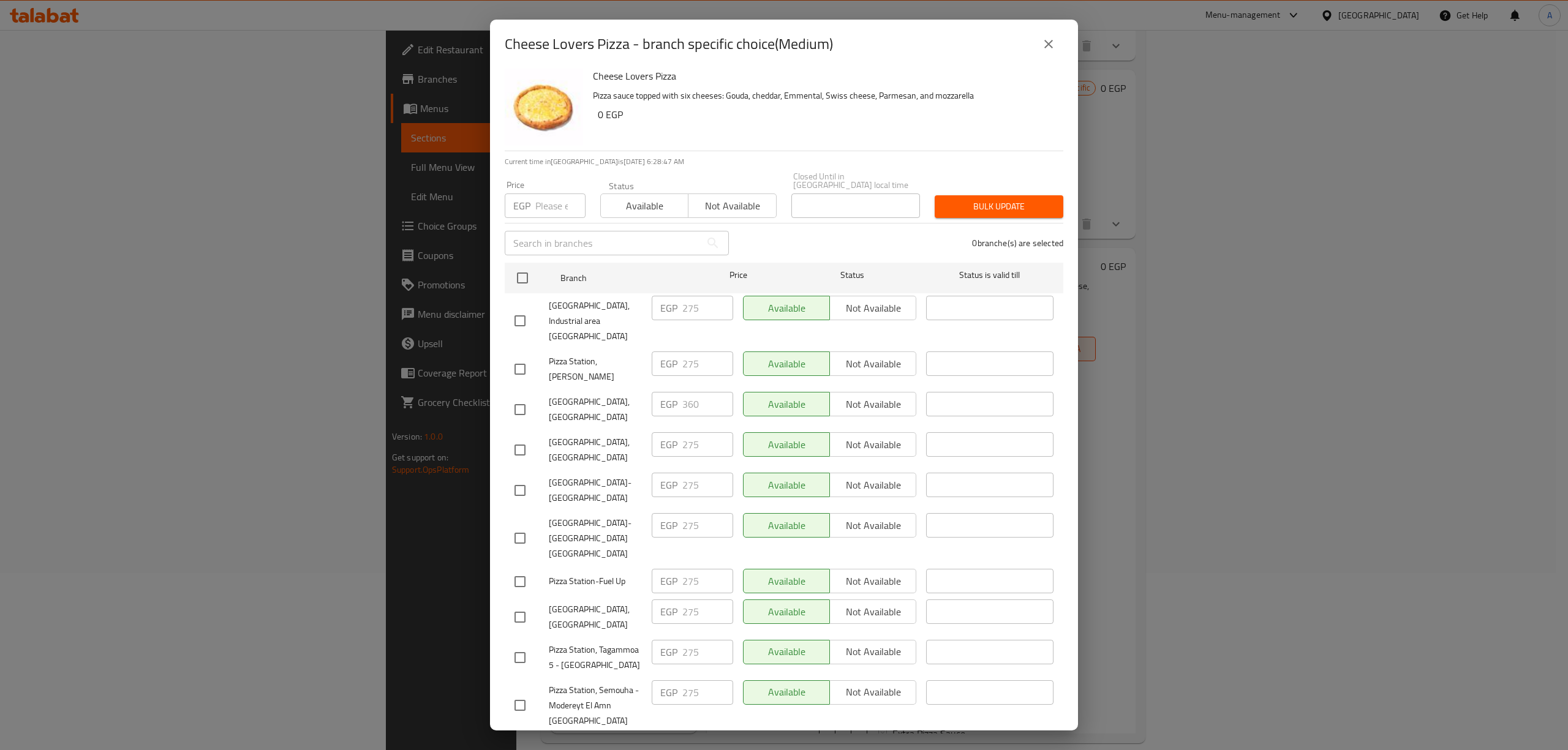
scroll to position [5, 0]
click at [1045, 45] on icon "close" at bounding box center [1048, 44] width 15 height 15
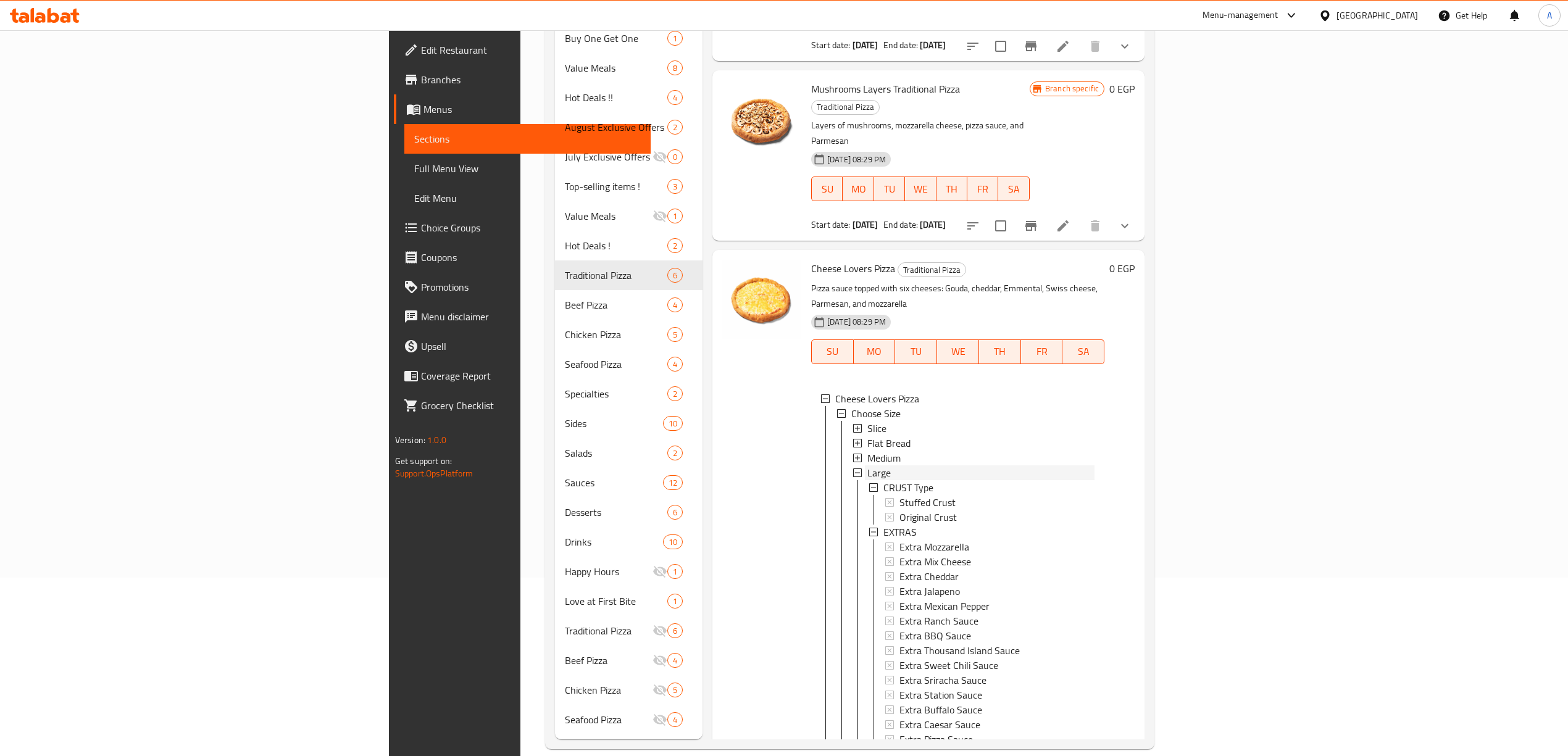
click at [867, 466] on div "Large" at bounding box center [981, 473] width 227 height 15
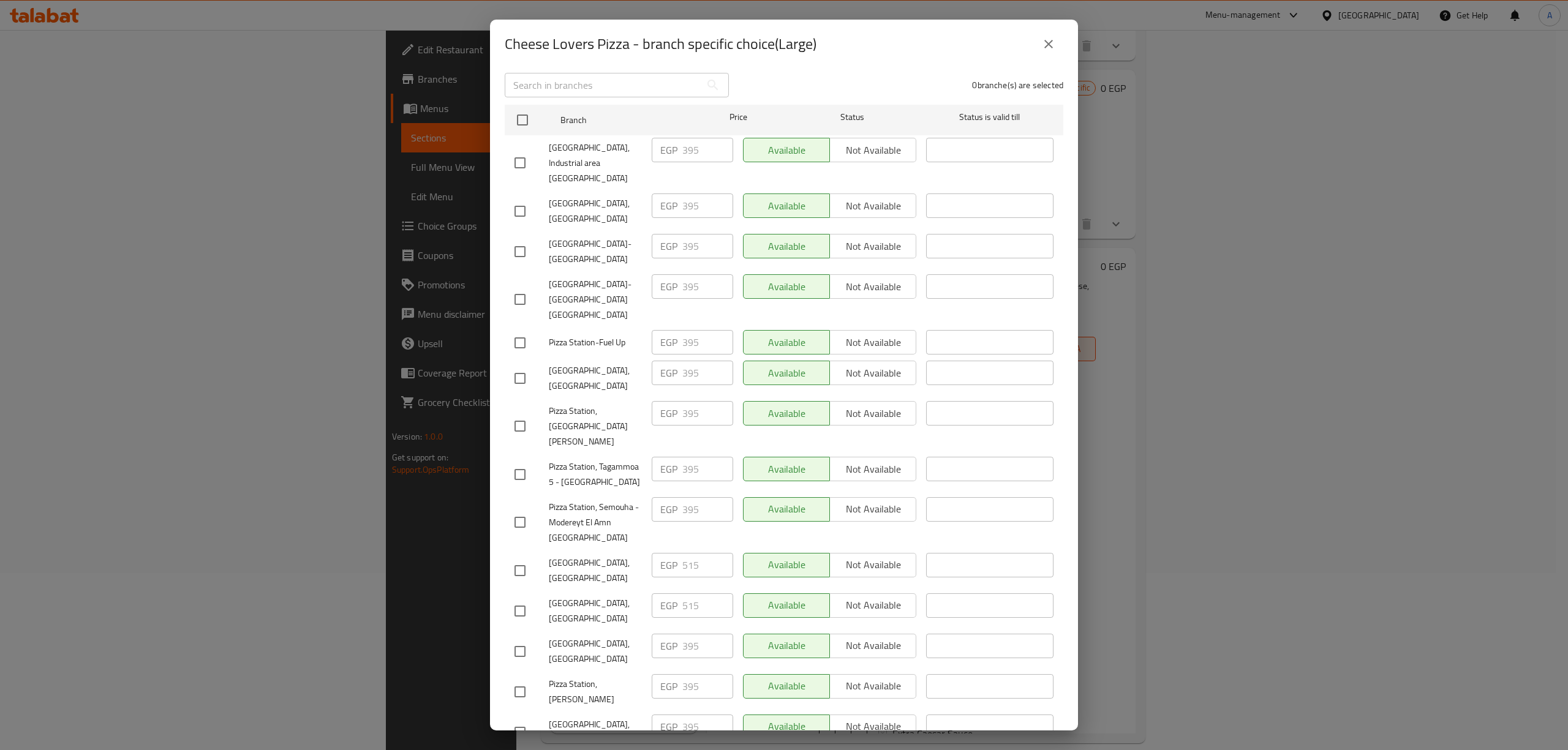
scroll to position [169, 0]
click at [1056, 38] on button "close" at bounding box center [1048, 44] width 29 height 29
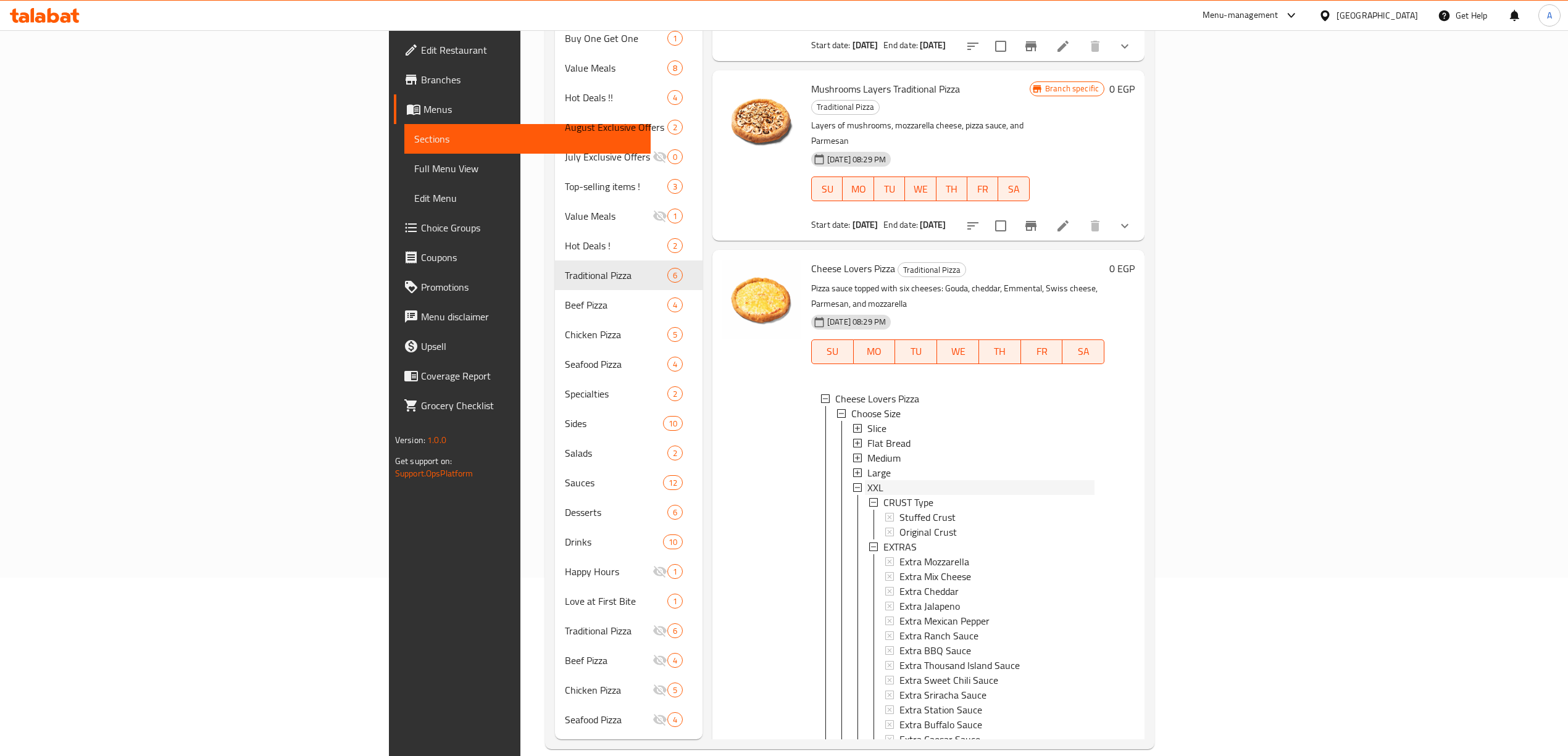
click at [867, 480] on div "XXL" at bounding box center [981, 487] width 227 height 15
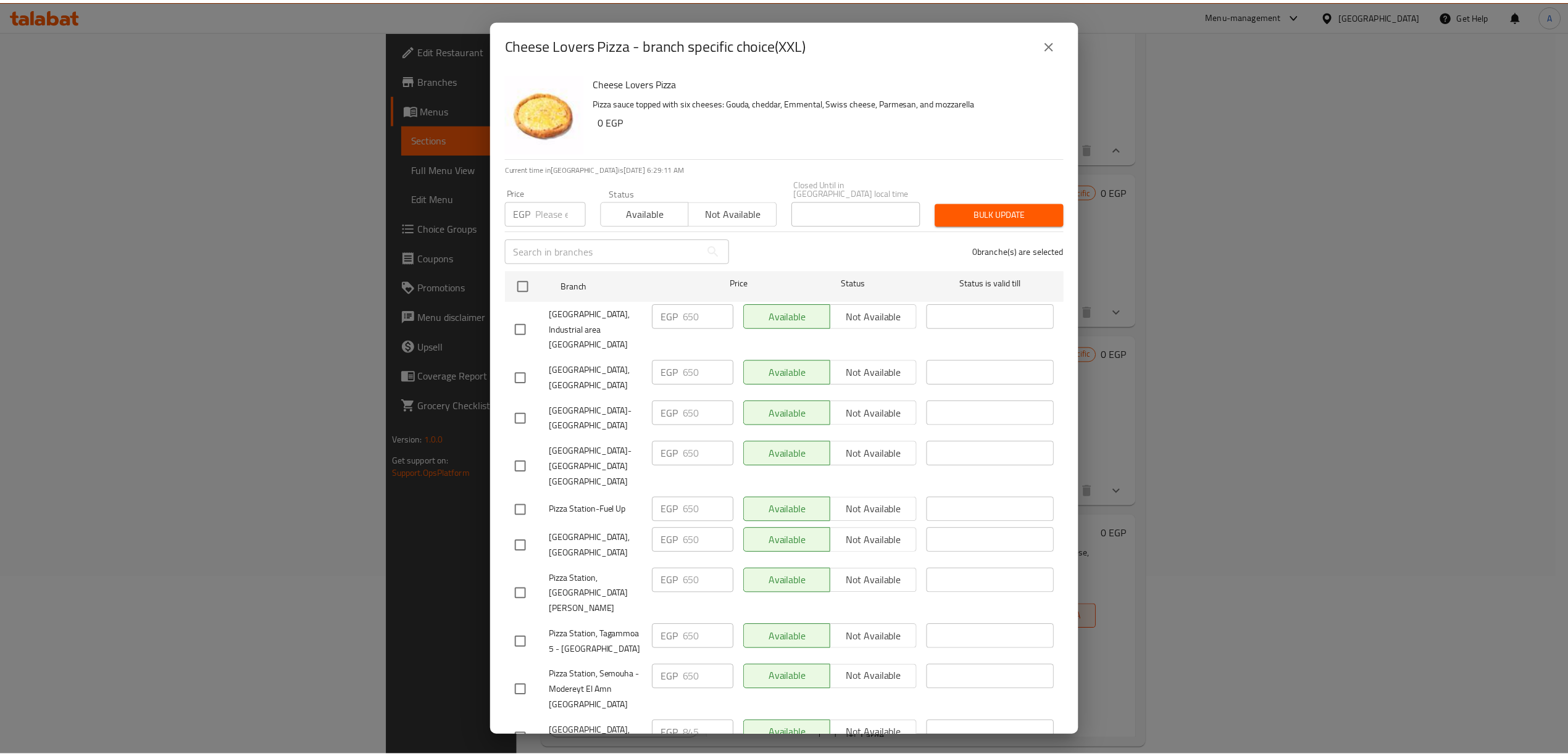
scroll to position [0, 0]
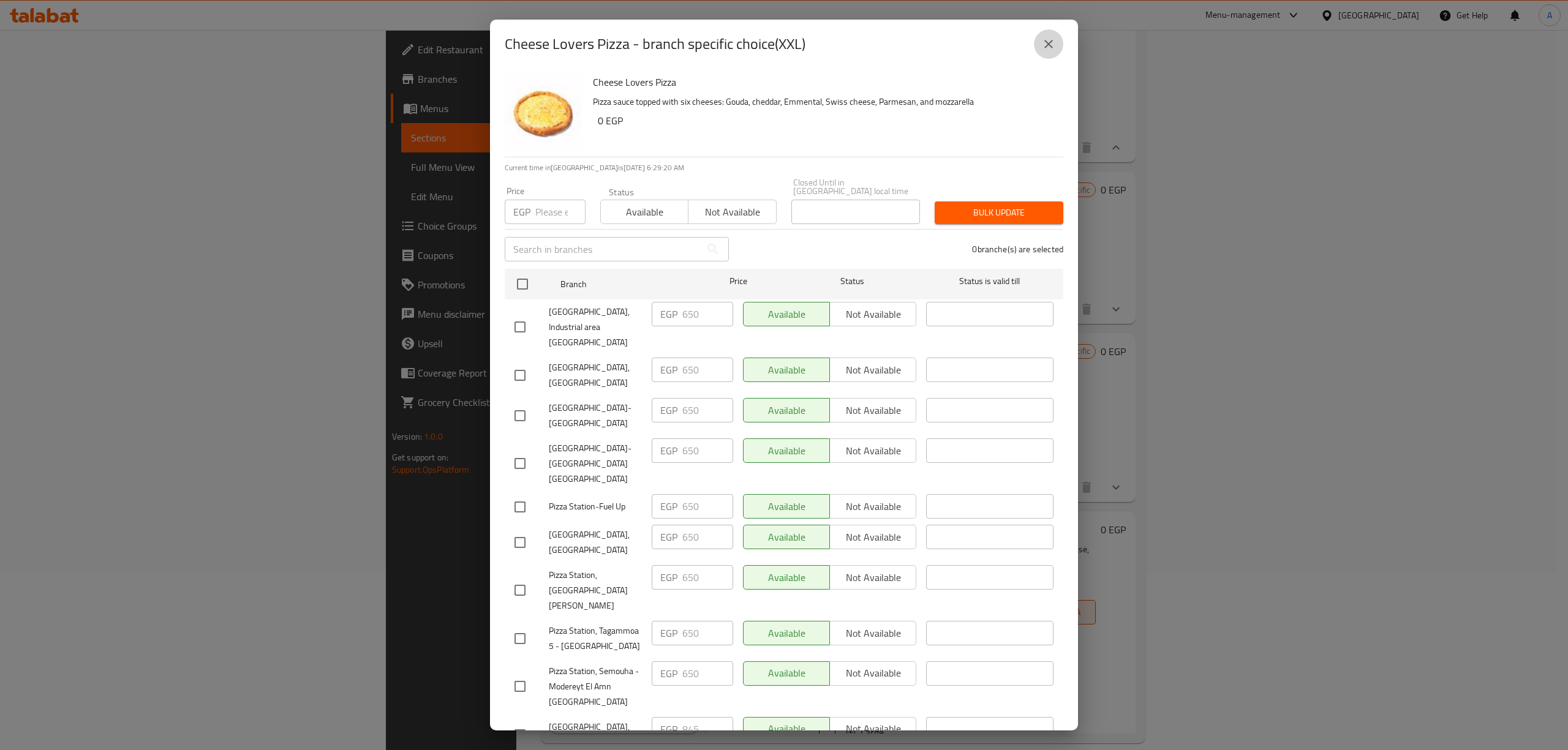
click at [1054, 38] on icon "close" at bounding box center [1048, 44] width 15 height 15
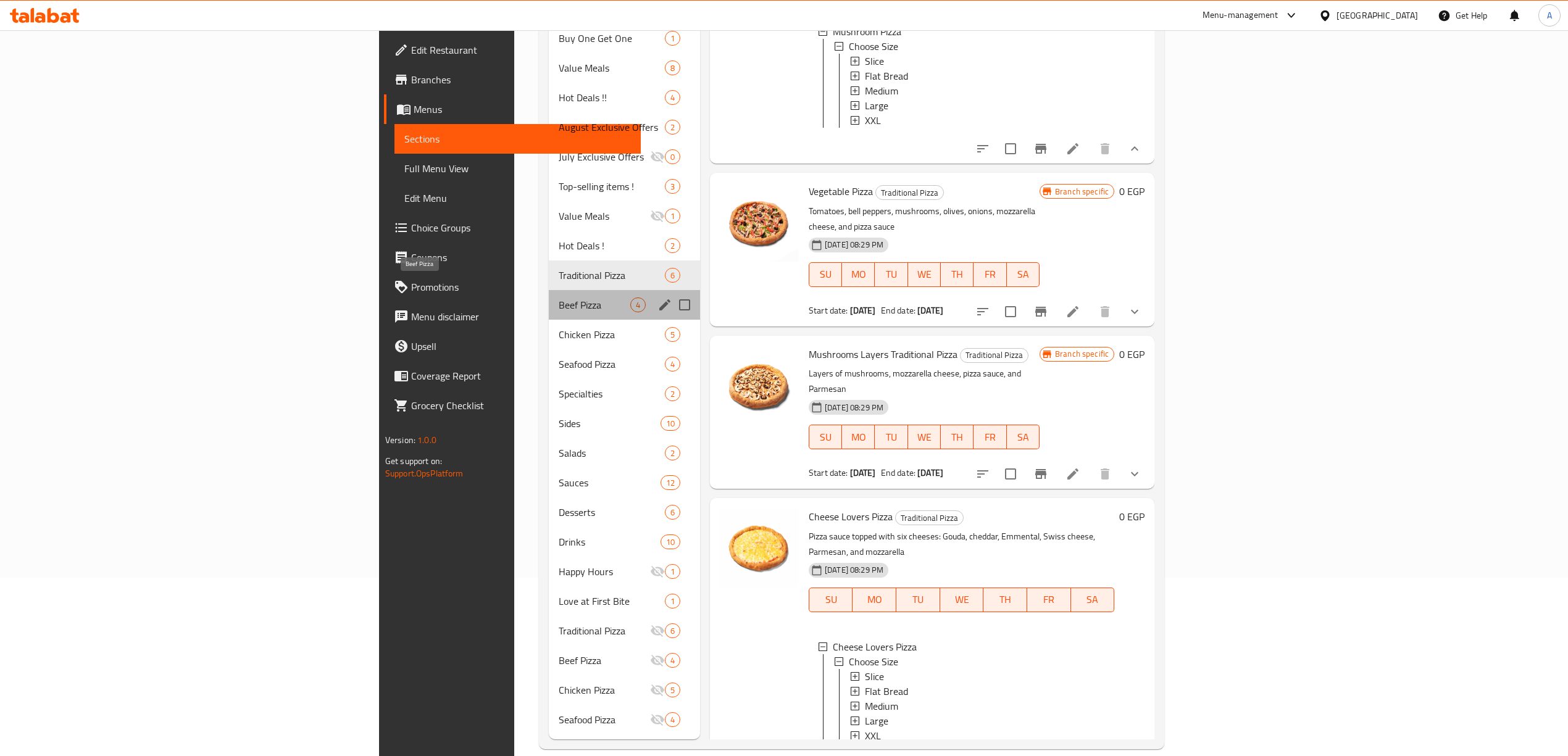
click at [559, 297] on span "Beef Pizza" at bounding box center [594, 304] width 72 height 15
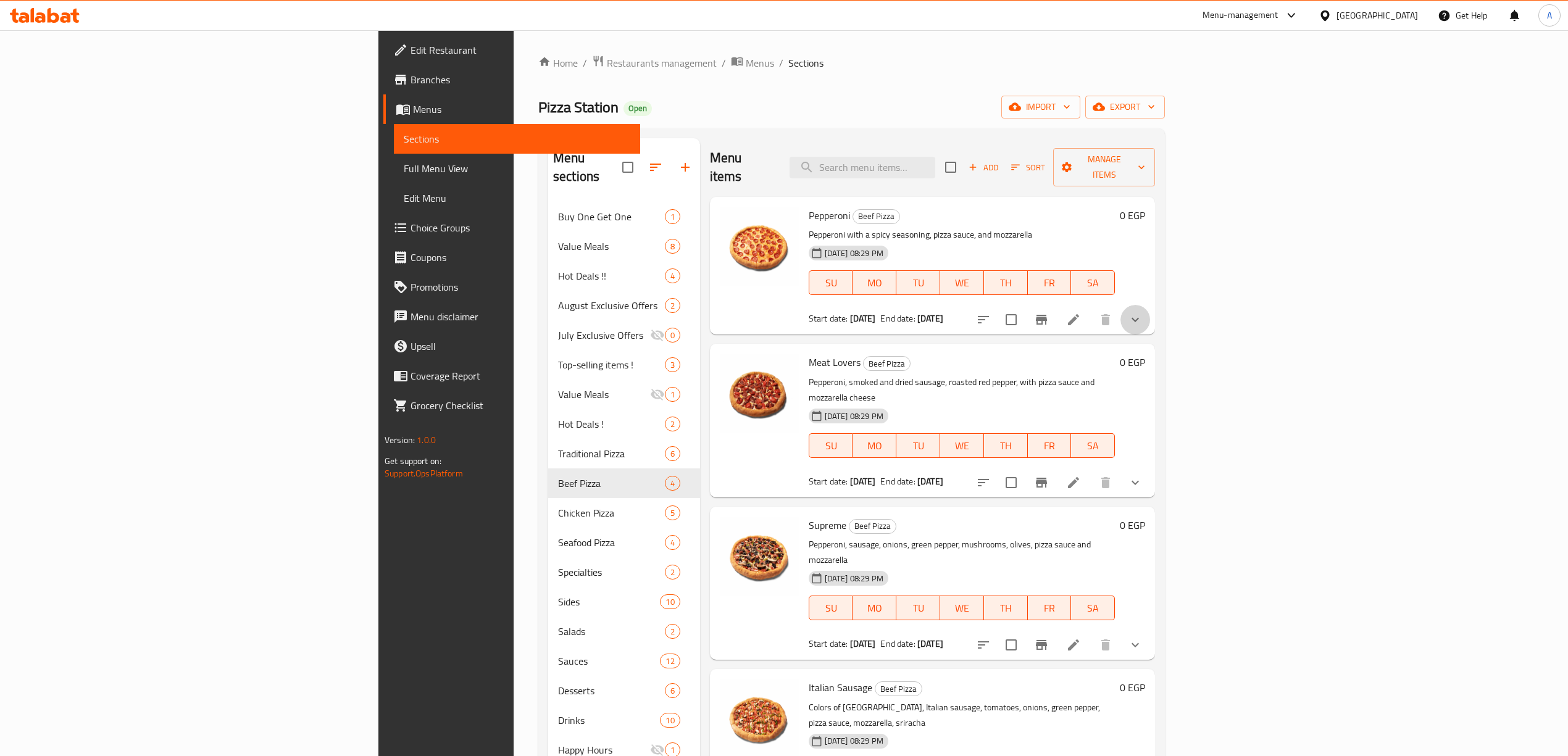
click at [1150, 305] on button "show more" at bounding box center [1135, 320] width 29 height 29
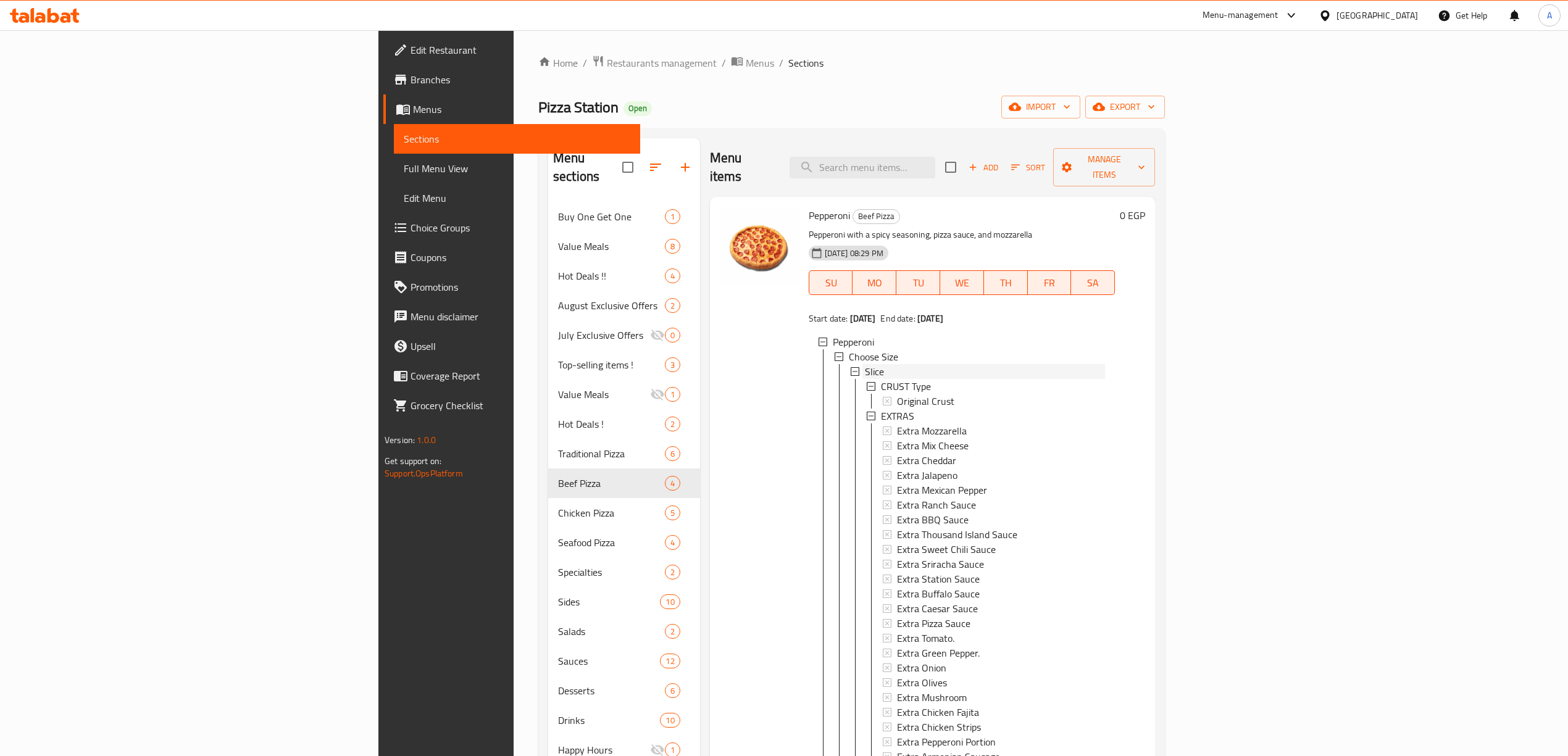
click at [865, 365] on span "Slice" at bounding box center [874, 372] width 19 height 15
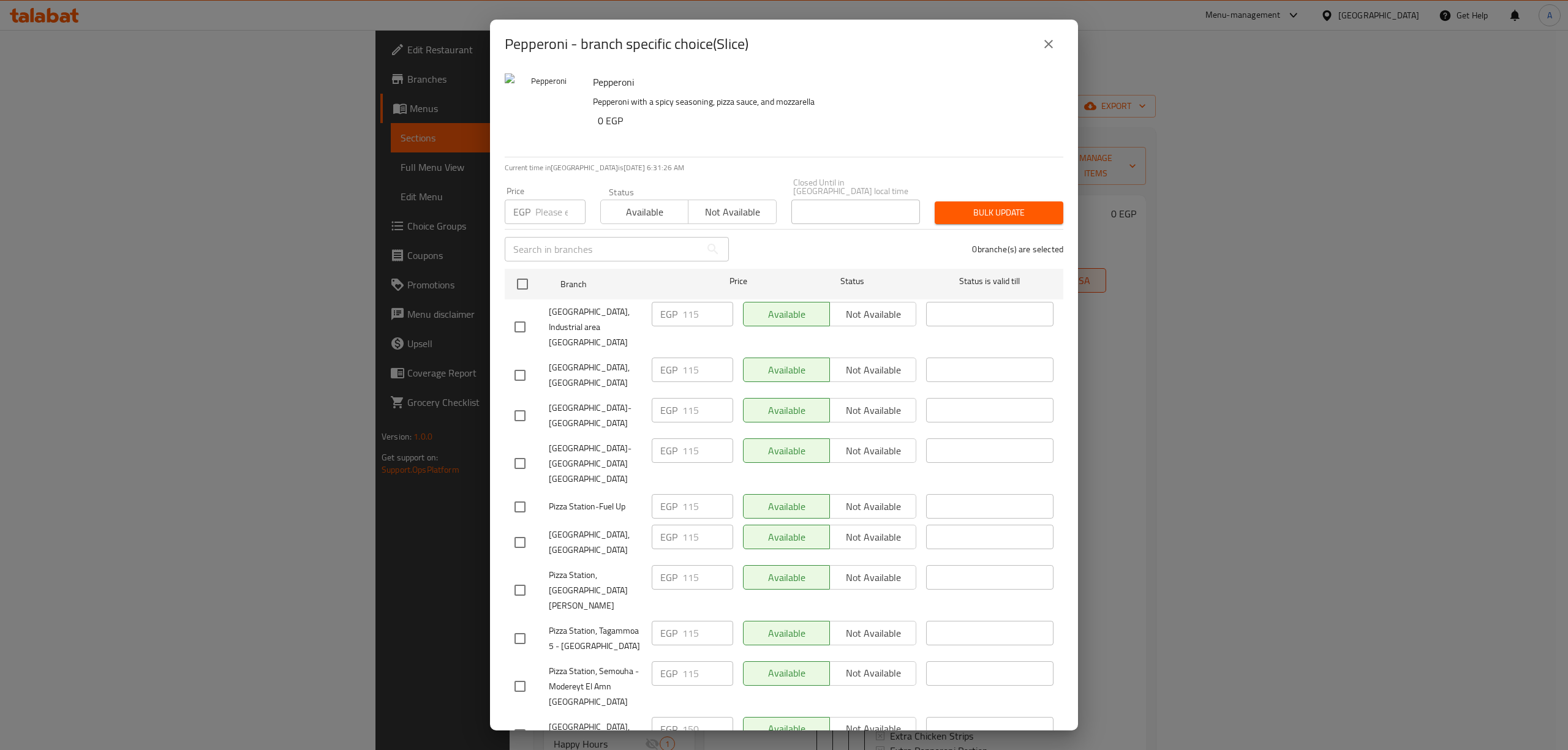
click at [1052, 48] on icon "close" at bounding box center [1048, 44] width 9 height 9
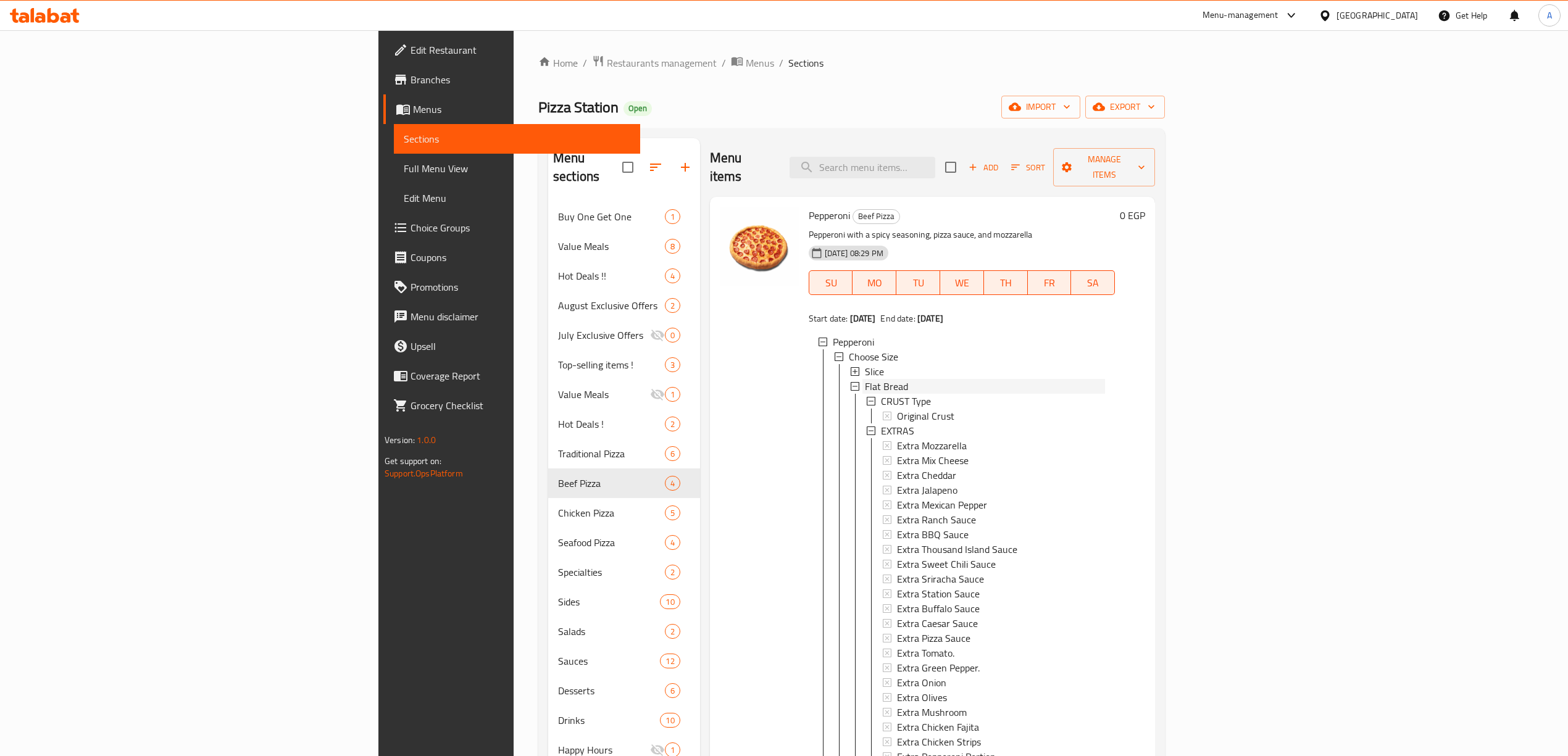
click at [865, 379] on span "Flat Bread" at bounding box center [886, 386] width 43 height 15
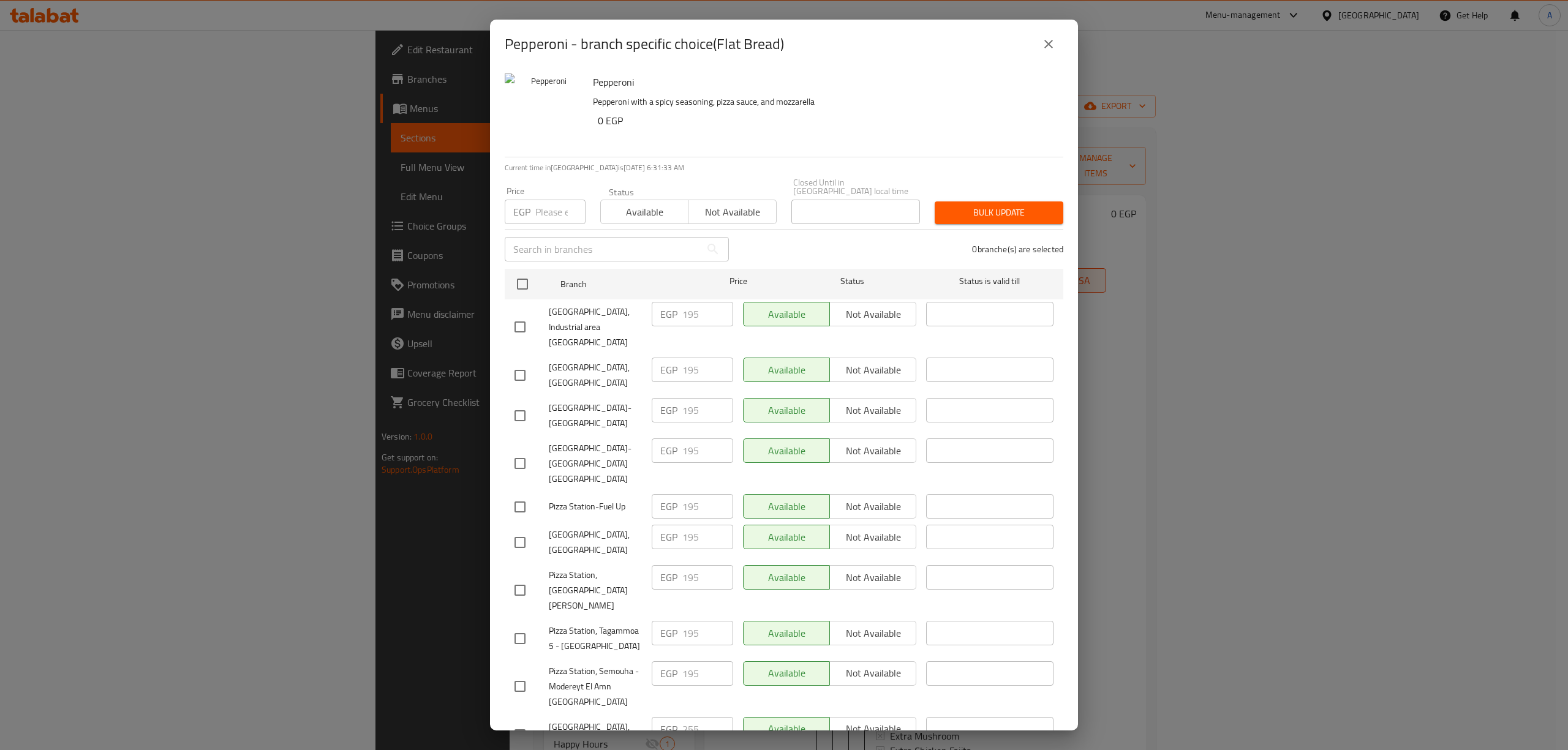
click at [1049, 47] on icon "close" at bounding box center [1048, 44] width 15 height 15
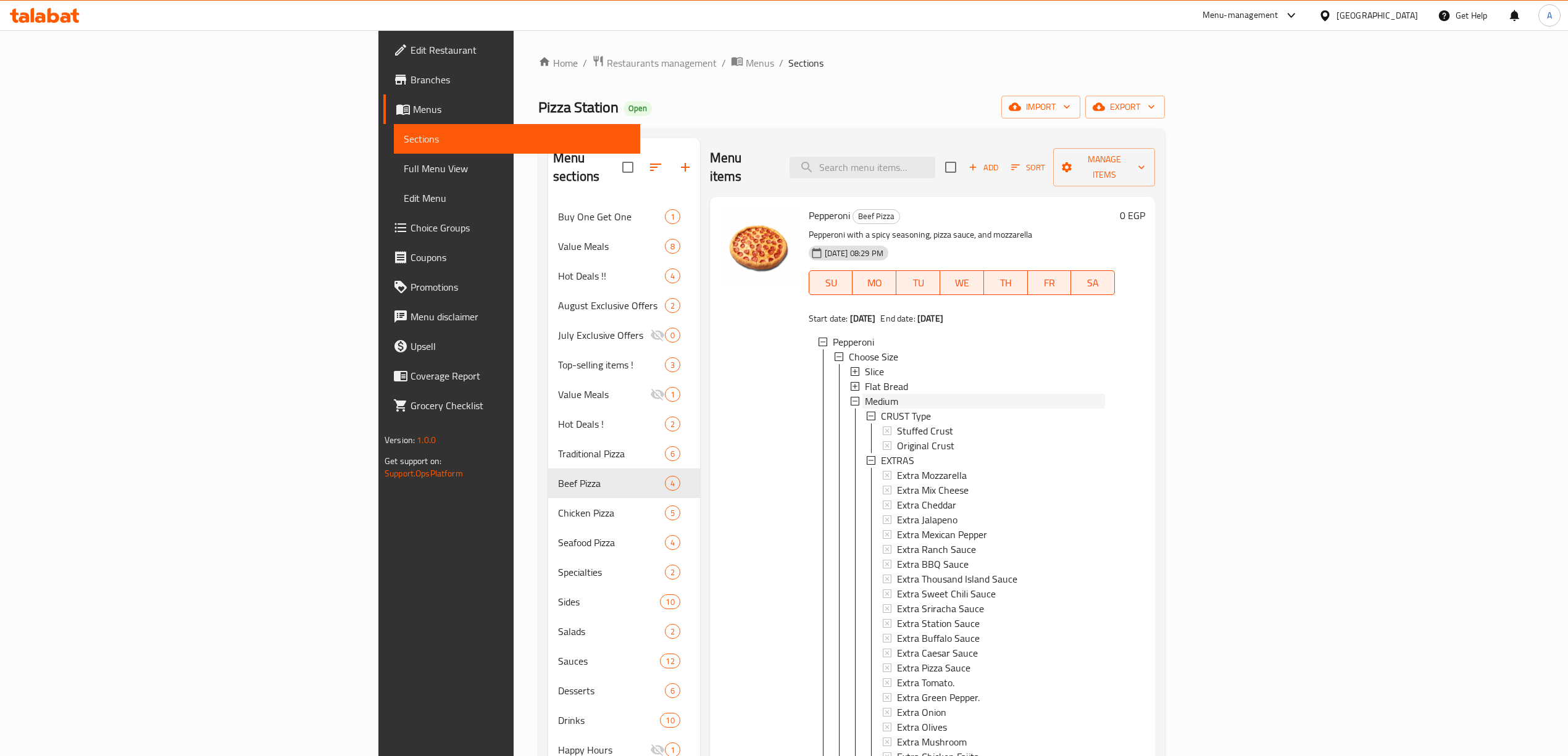
click at [865, 394] on div "Medium" at bounding box center [985, 401] width 240 height 15
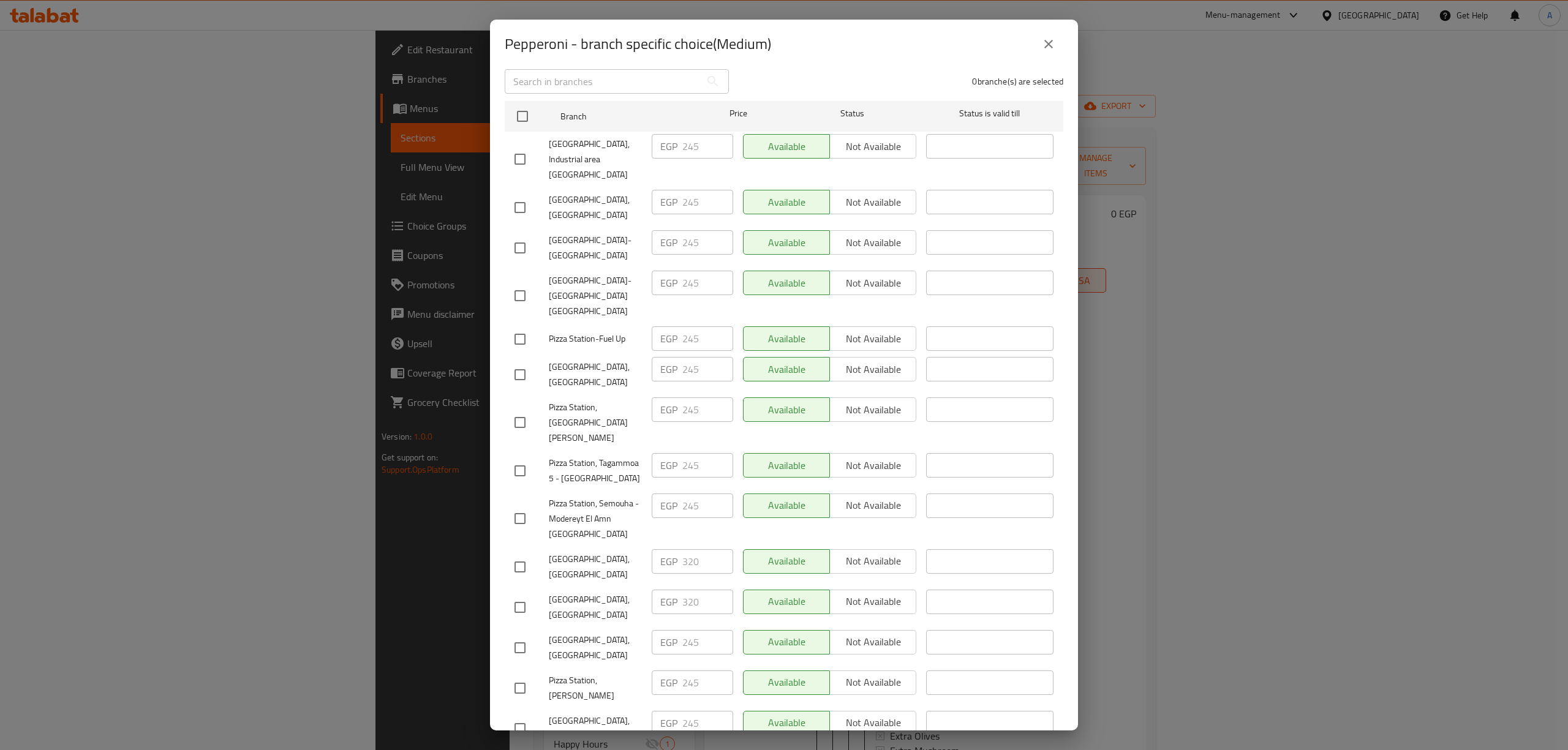
scroll to position [169, 0]
click at [1043, 40] on icon "close" at bounding box center [1048, 44] width 15 height 15
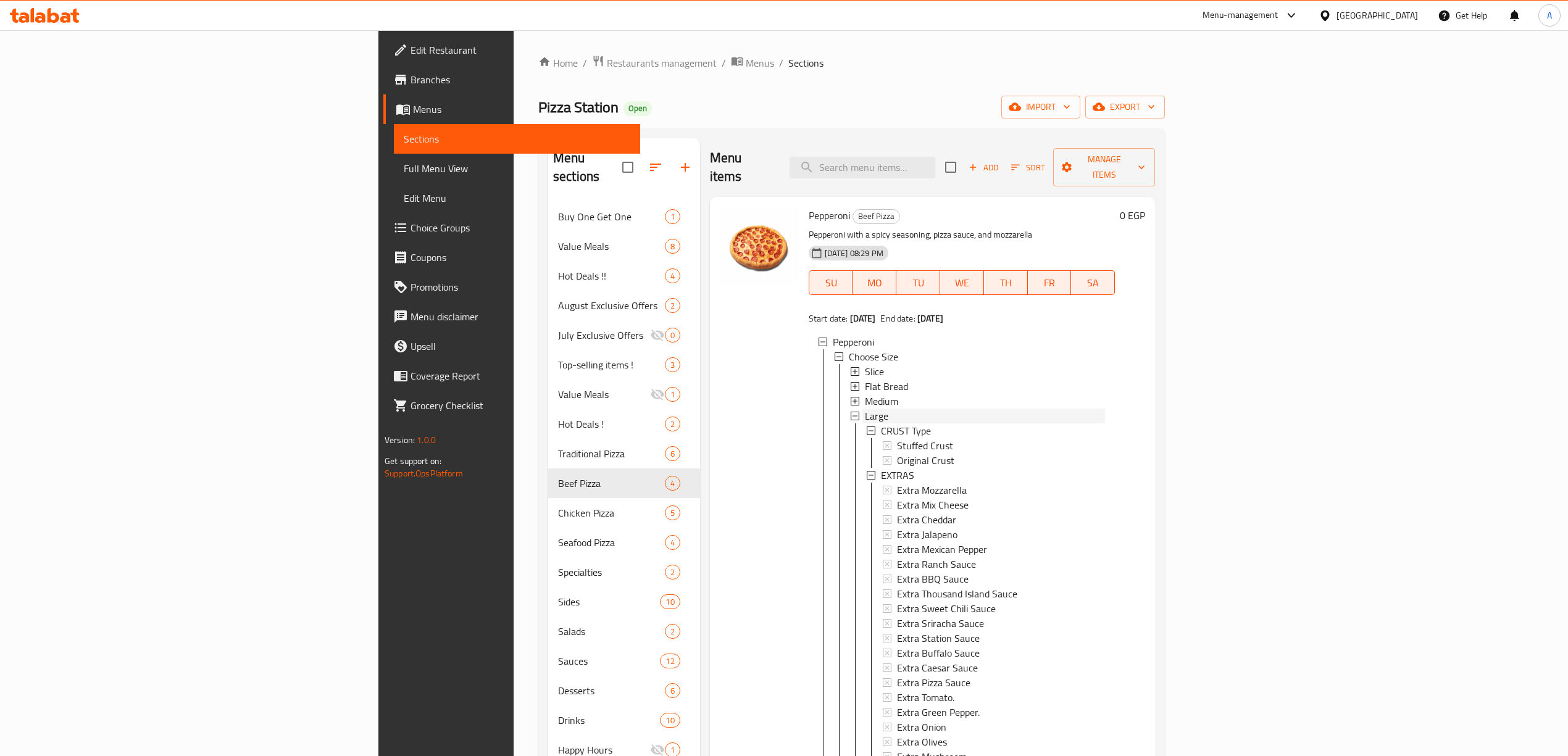
click at [865, 409] on div "Large" at bounding box center [985, 416] width 240 height 15
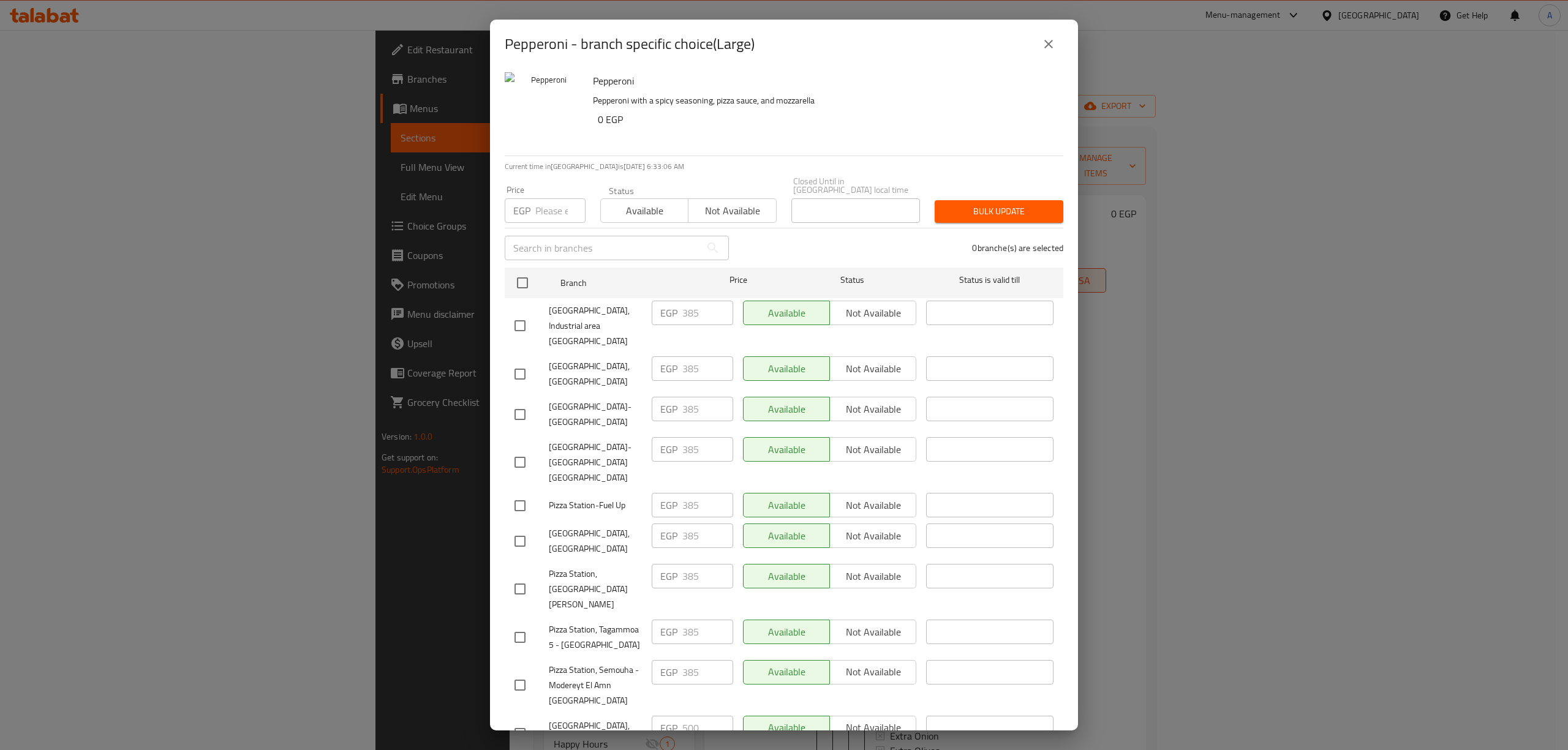
scroll to position [0, 0]
click at [1047, 35] on button "close" at bounding box center [1048, 44] width 29 height 29
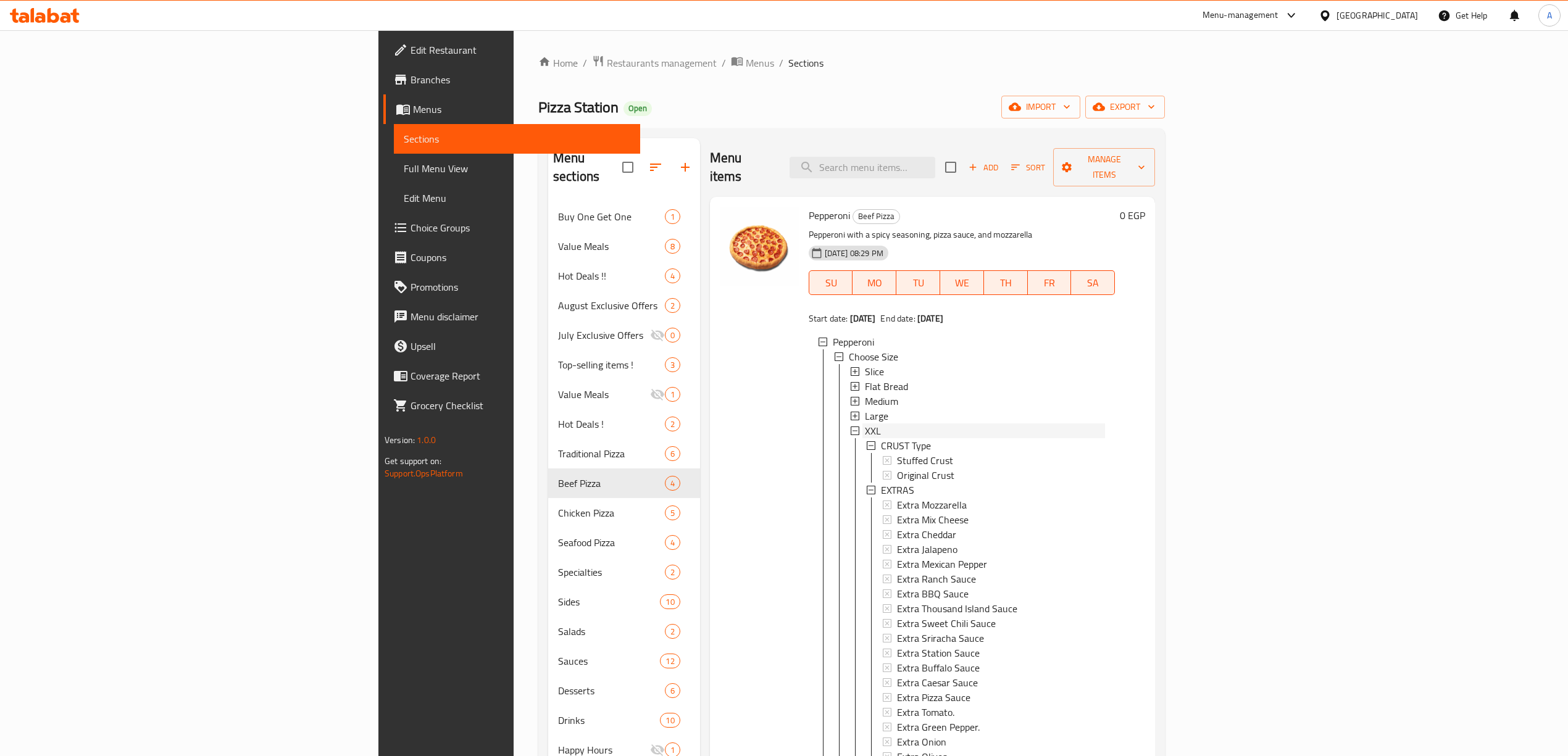
click at [865, 423] on div "XXL" at bounding box center [985, 430] width 240 height 15
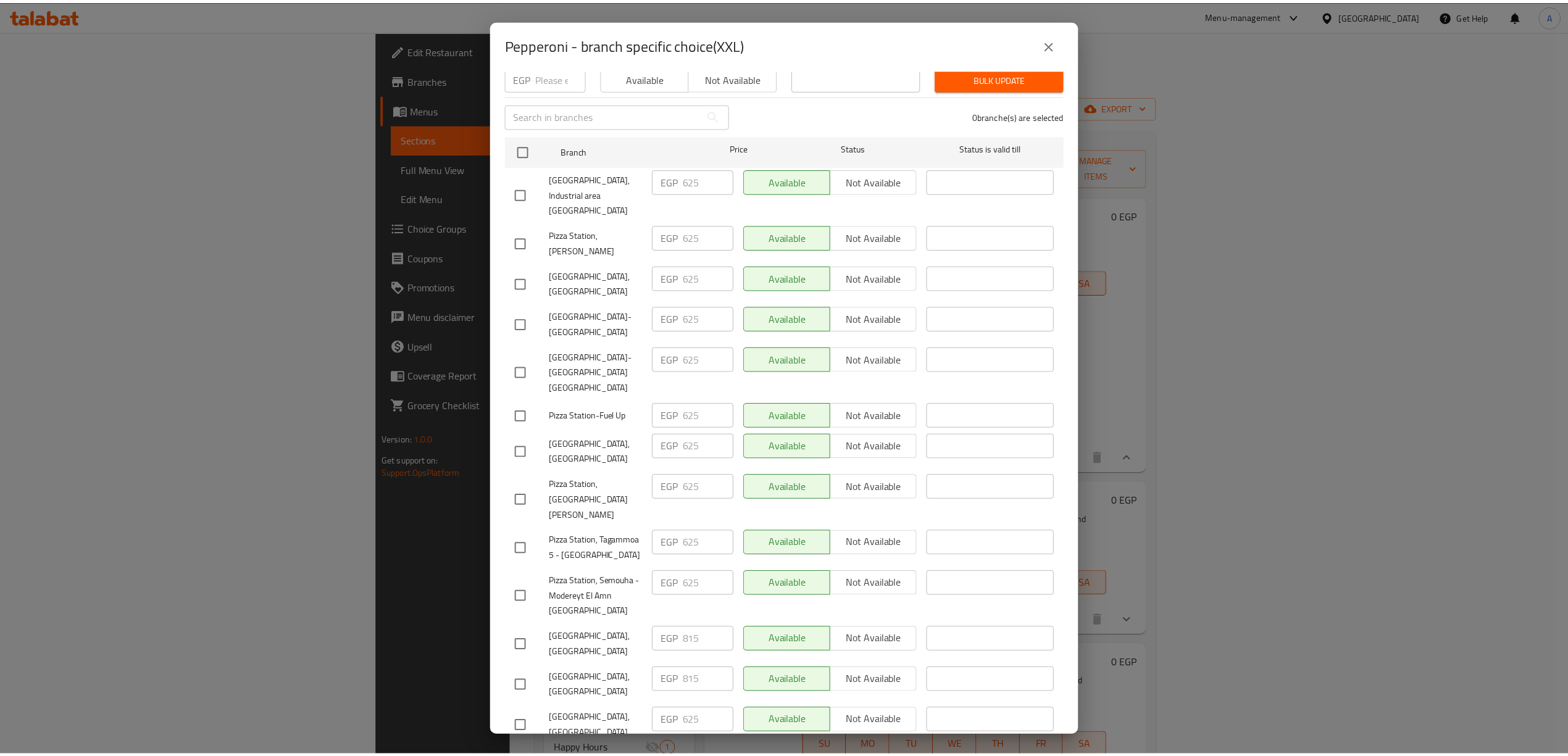
scroll to position [170, 0]
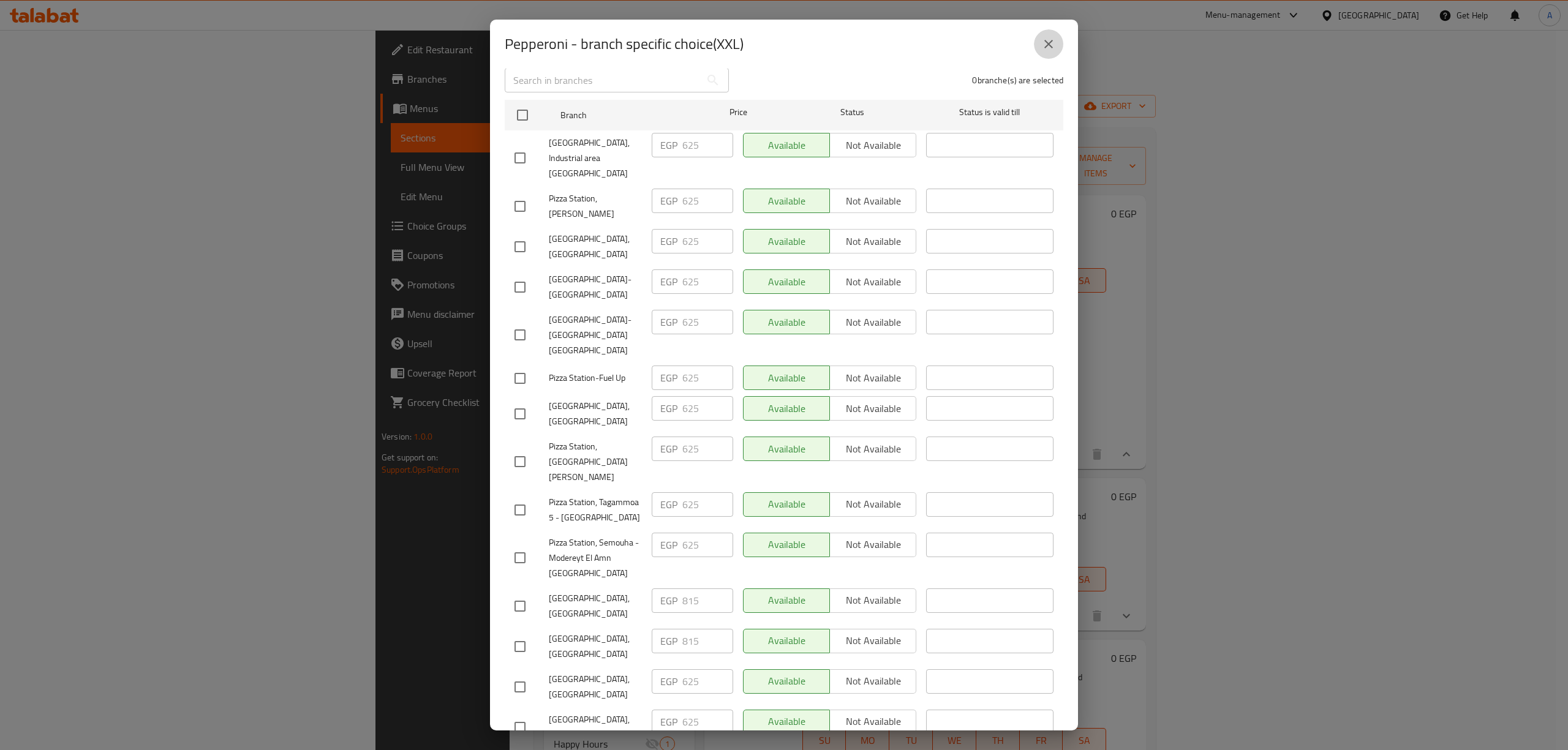
click at [1045, 39] on icon "close" at bounding box center [1048, 44] width 15 height 15
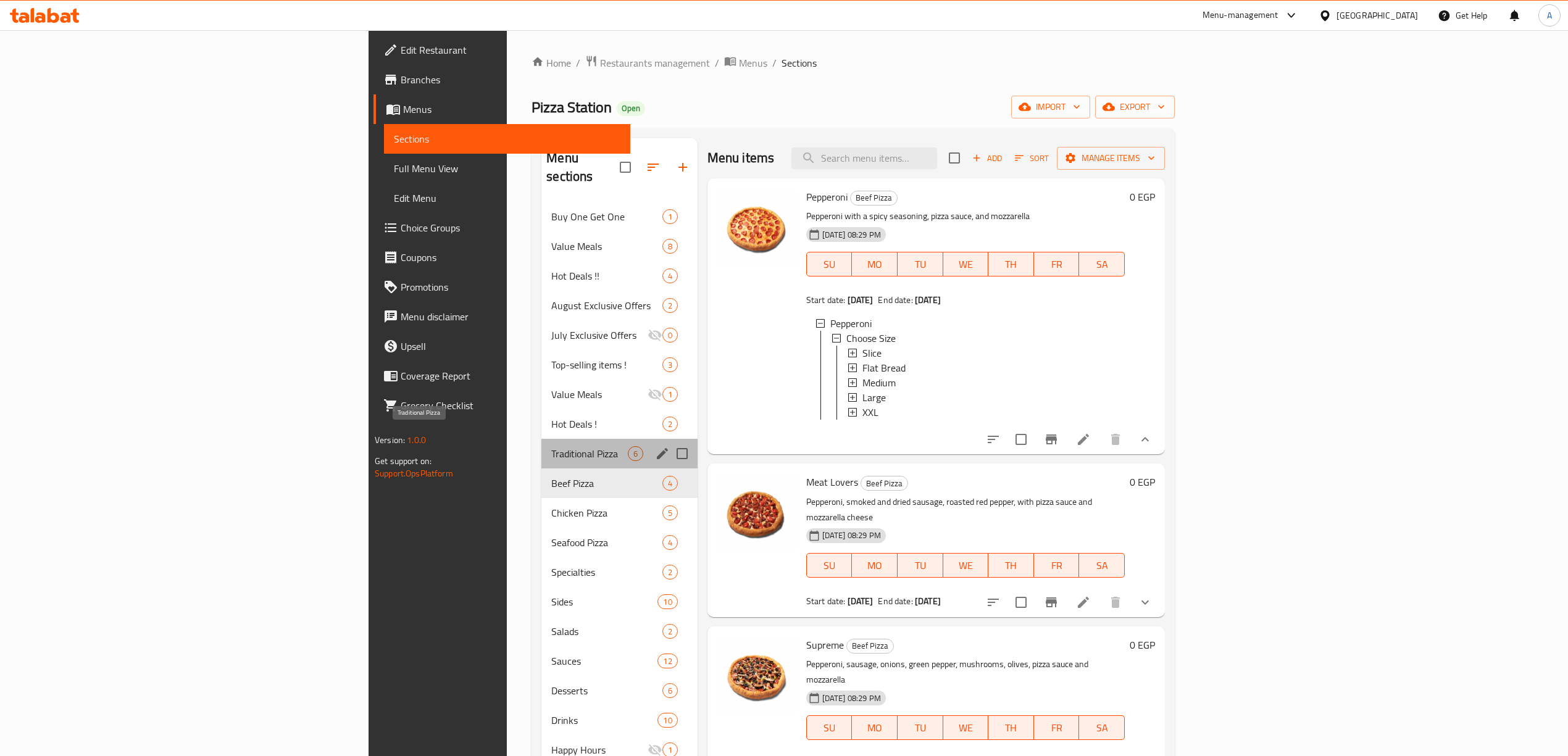
click at [551, 447] on span "Traditional Pizza" at bounding box center [589, 454] width 76 height 15
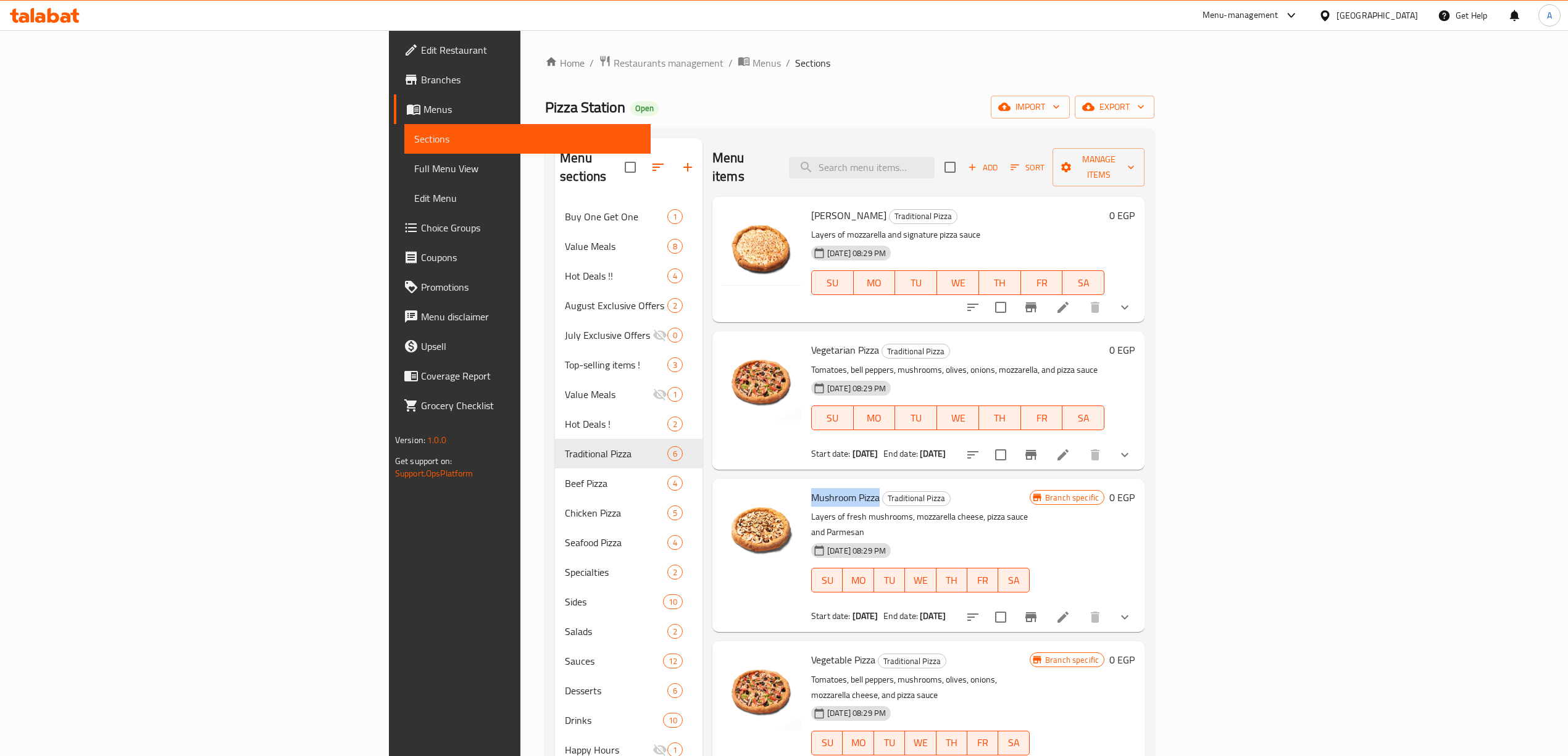
drag, startPoint x: 783, startPoint y: 481, endPoint x: 714, endPoint y: 477, distance: 69.1
click at [811, 488] on span "Mushroom Pizza" at bounding box center [845, 497] width 68 height 18
copy span "Mushroom Pizza"
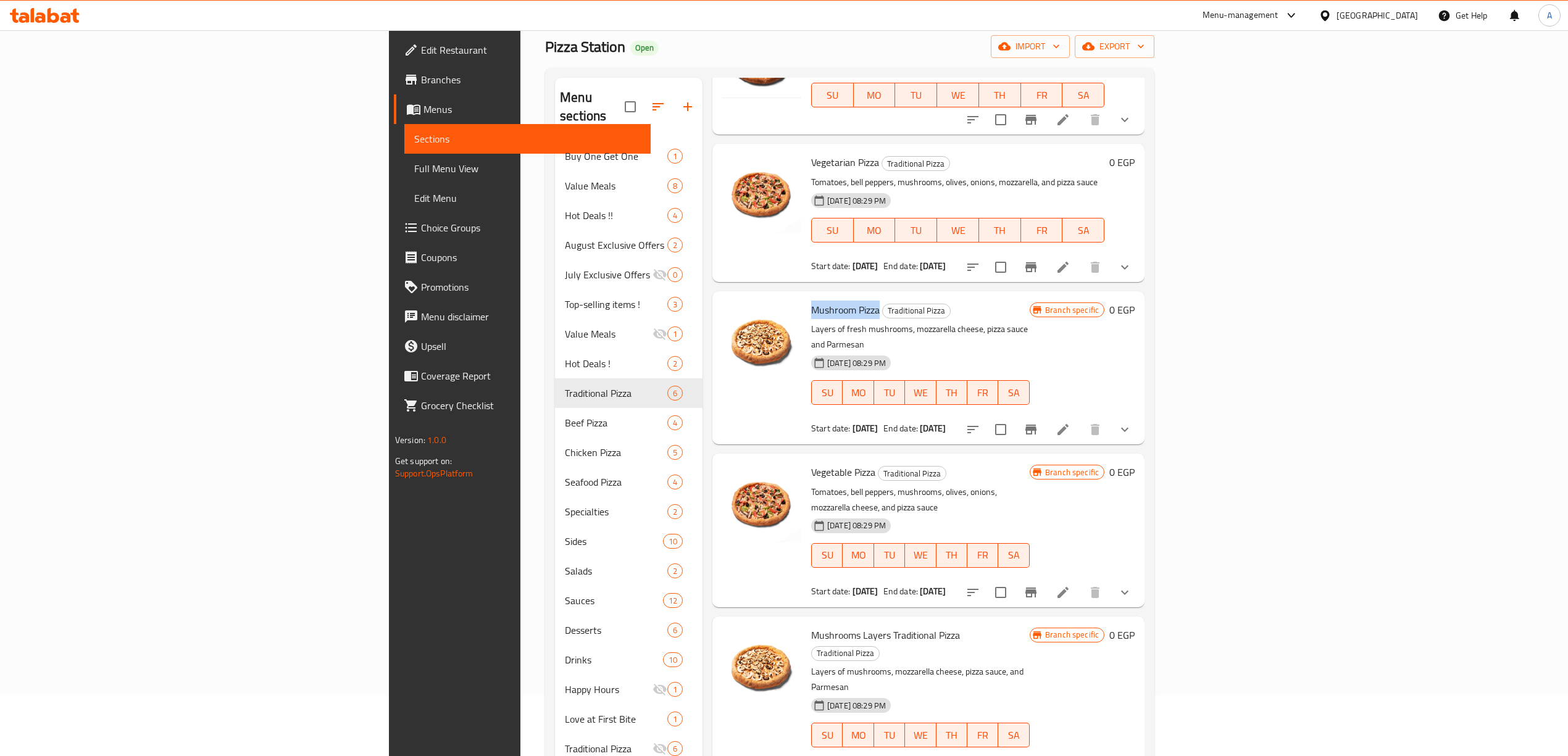
scroll to position [178, 0]
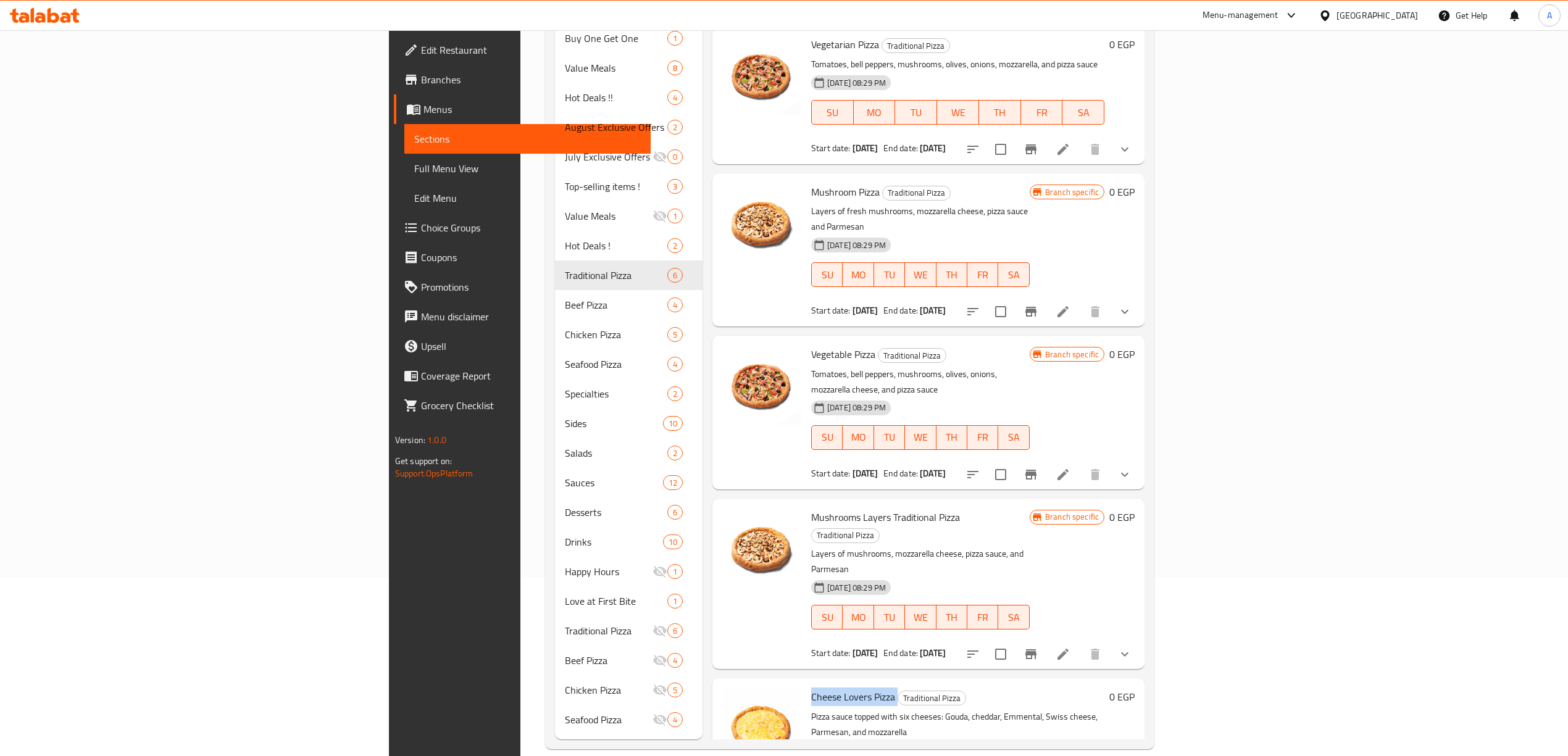
drag, startPoint x: 800, startPoint y: 617, endPoint x: 716, endPoint y: 616, distance: 84.0
click at [811, 689] on h6 "Cheese Lovers Pizza Traditional Pizza" at bounding box center [957, 697] width 293 height 17
copy h6 "Cheese Lovers Pizza"
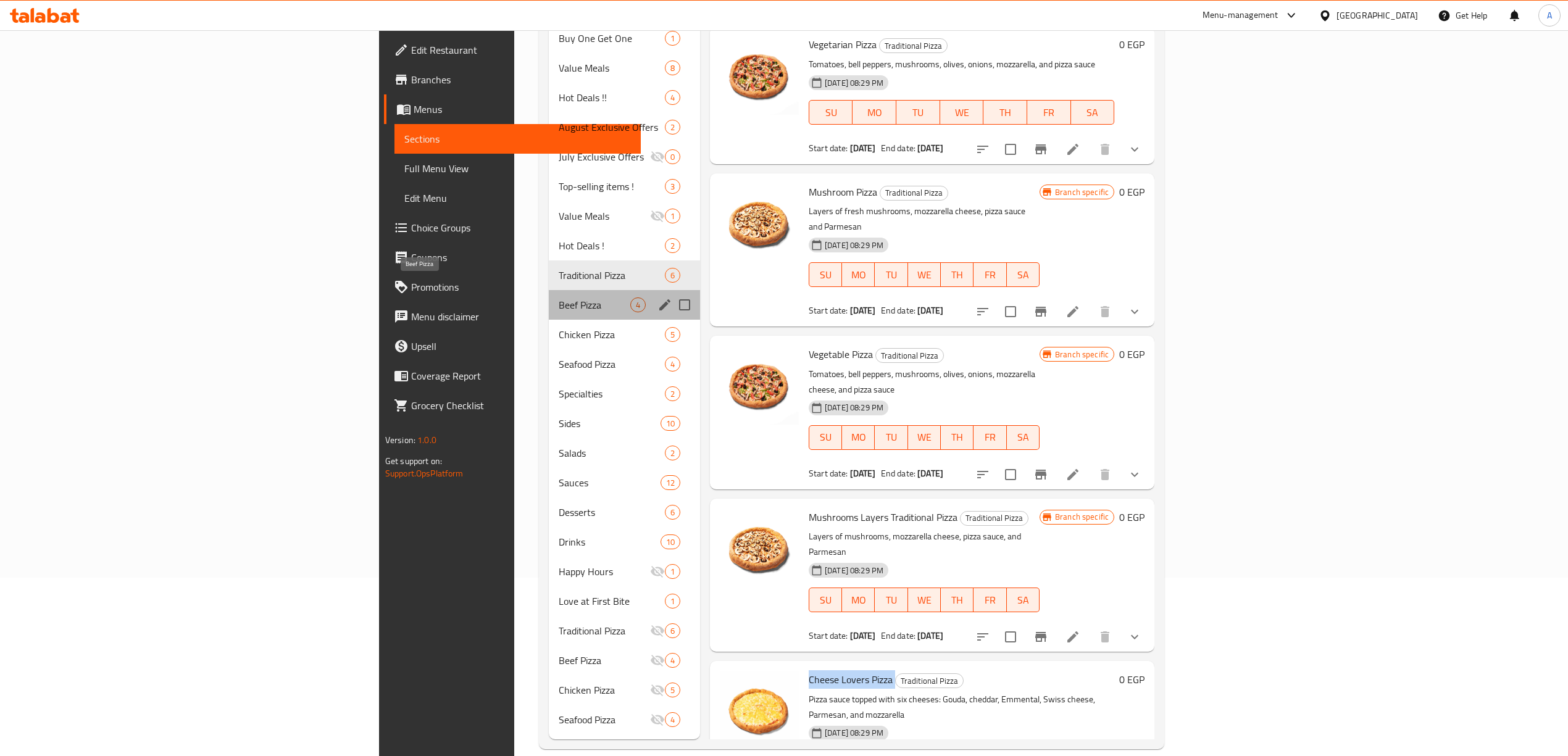
click at [559, 297] on span "Beef Pizza" at bounding box center [594, 304] width 72 height 15
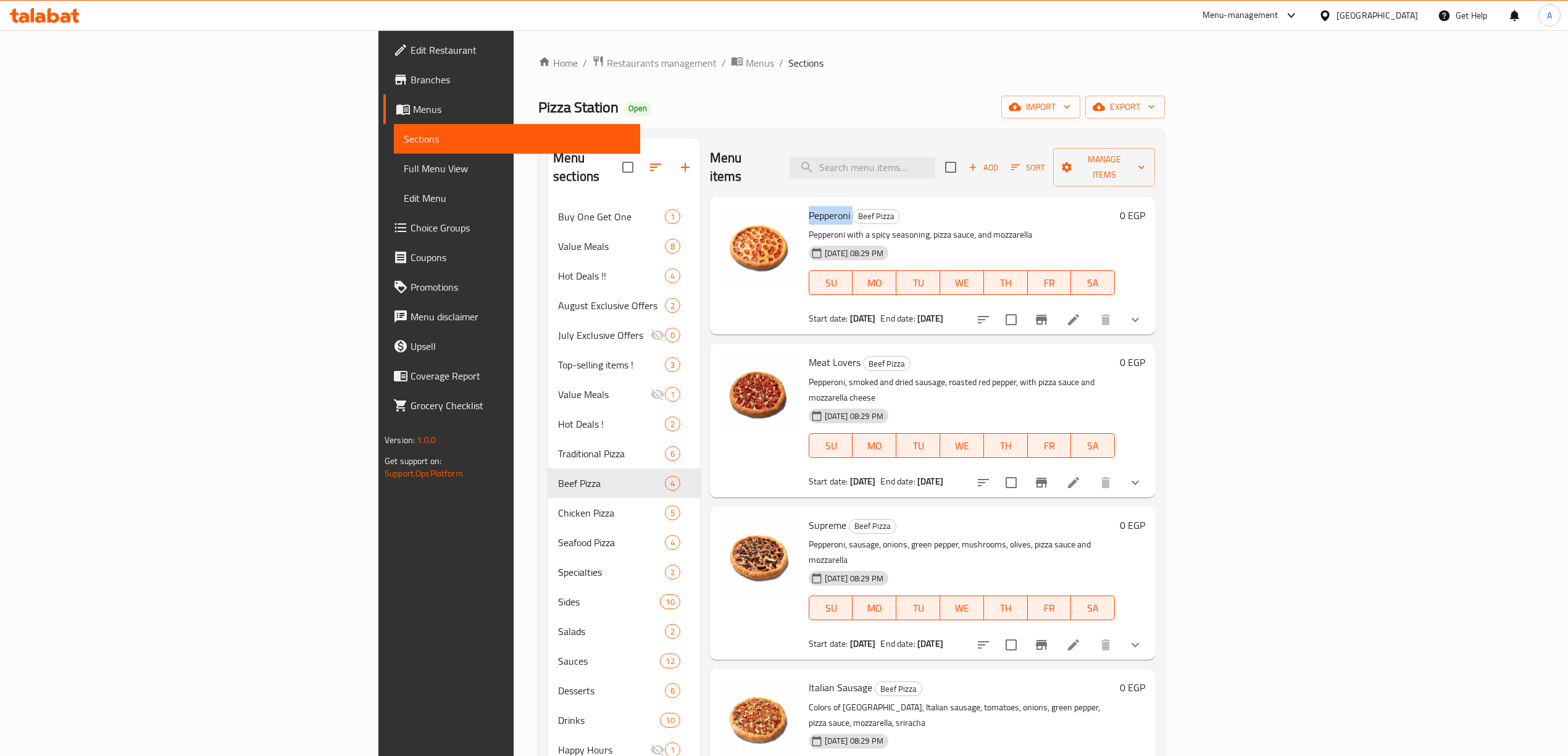
drag, startPoint x: 757, startPoint y: 201, endPoint x: 714, endPoint y: 200, distance: 43.0
click at [809, 206] on h6 "Pepperoni Beef Pizza" at bounding box center [962, 215] width 306 height 17
copy h6 "Pepperoni"
click at [1142, 638] on icon "show more" at bounding box center [1134, 645] width 15 height 15
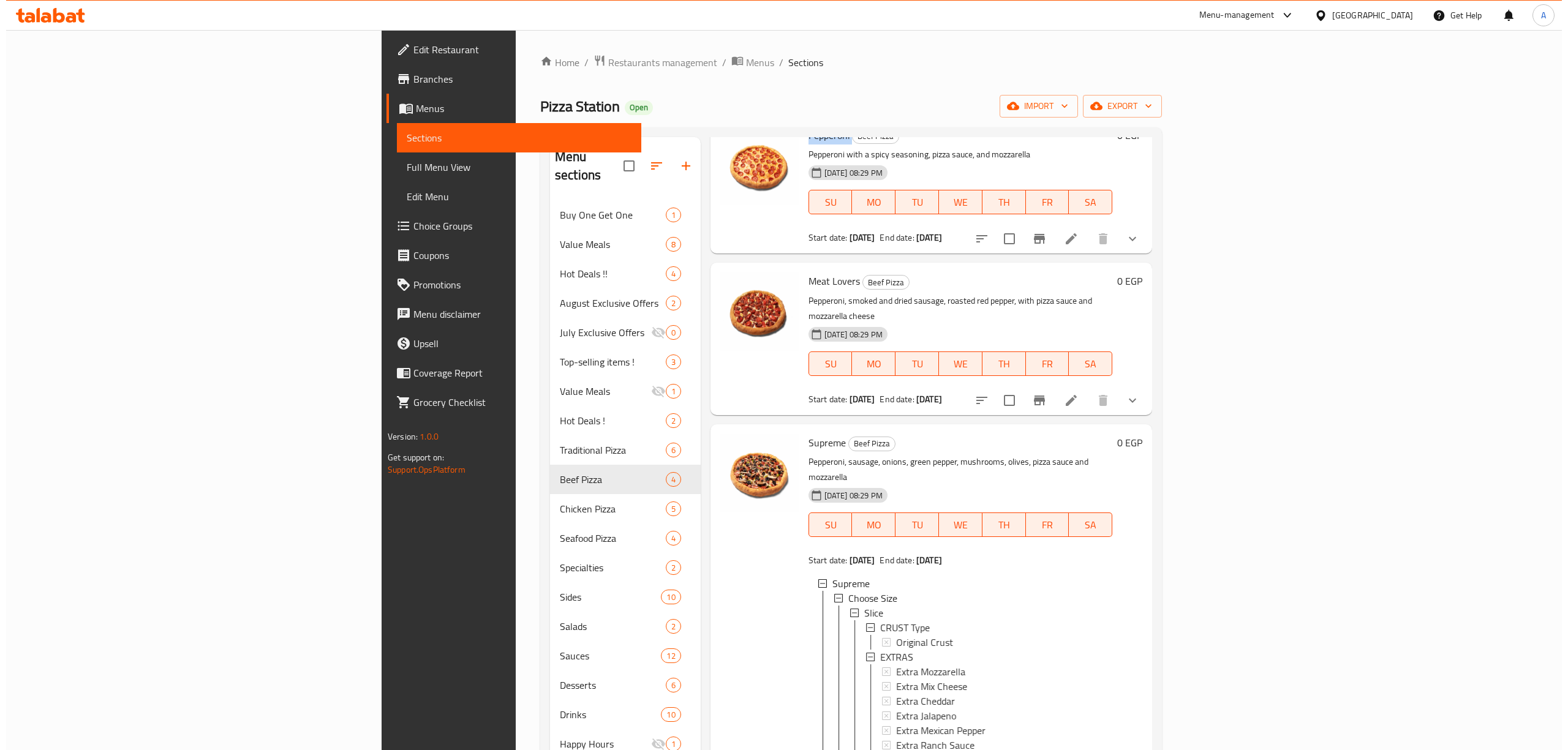
scroll to position [163, 0]
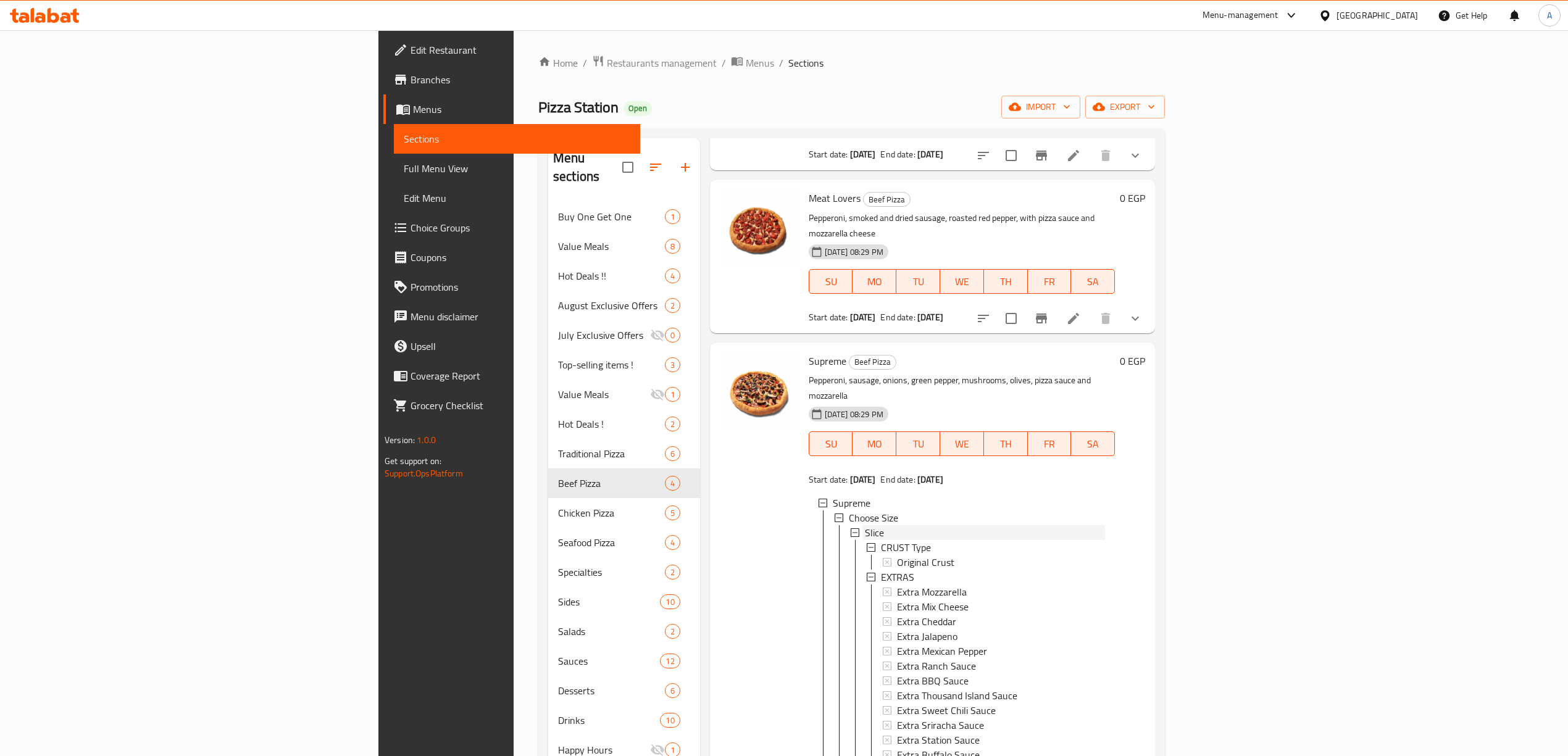
click at [865, 525] on div "Slice" at bounding box center [985, 532] width 240 height 15
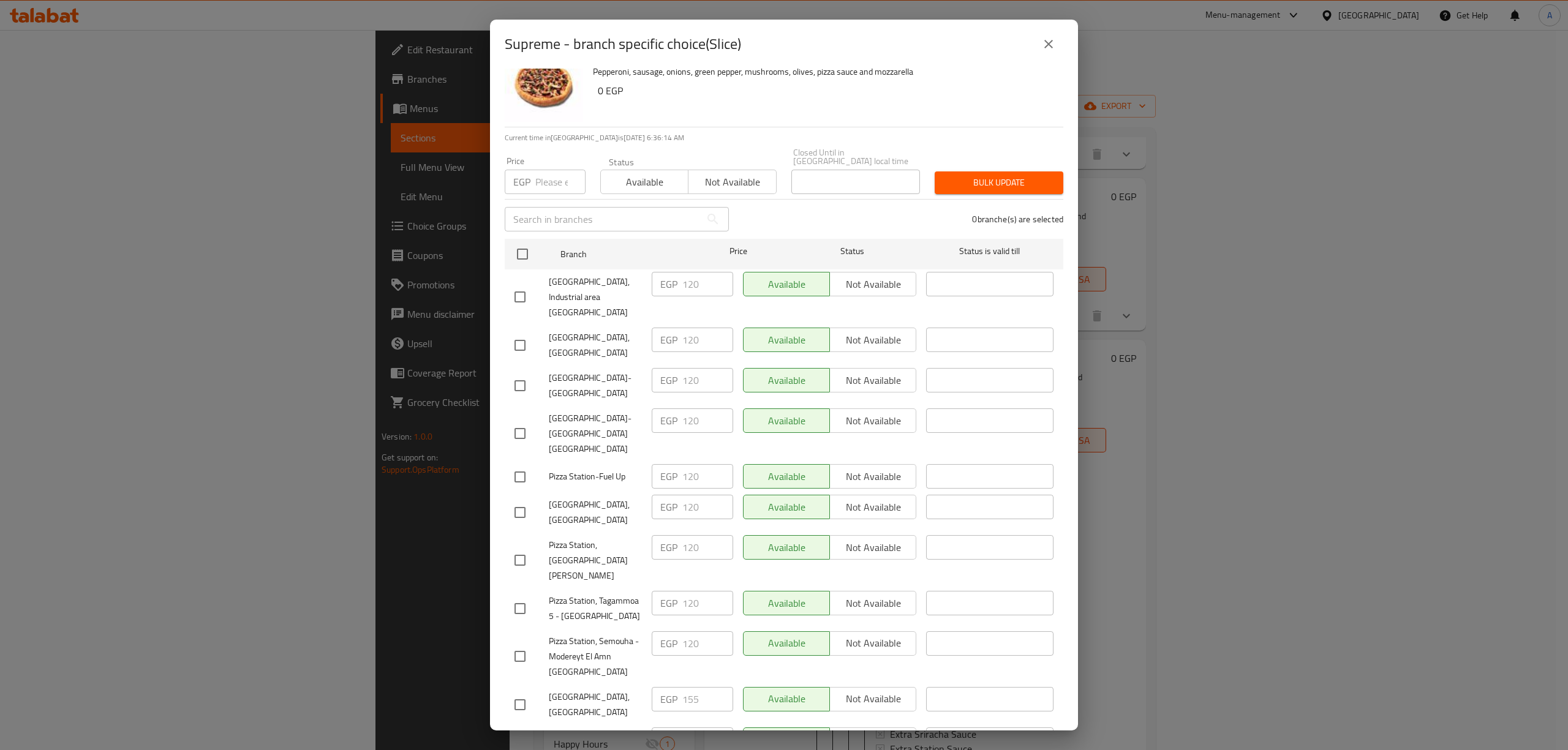
scroll to position [0, 0]
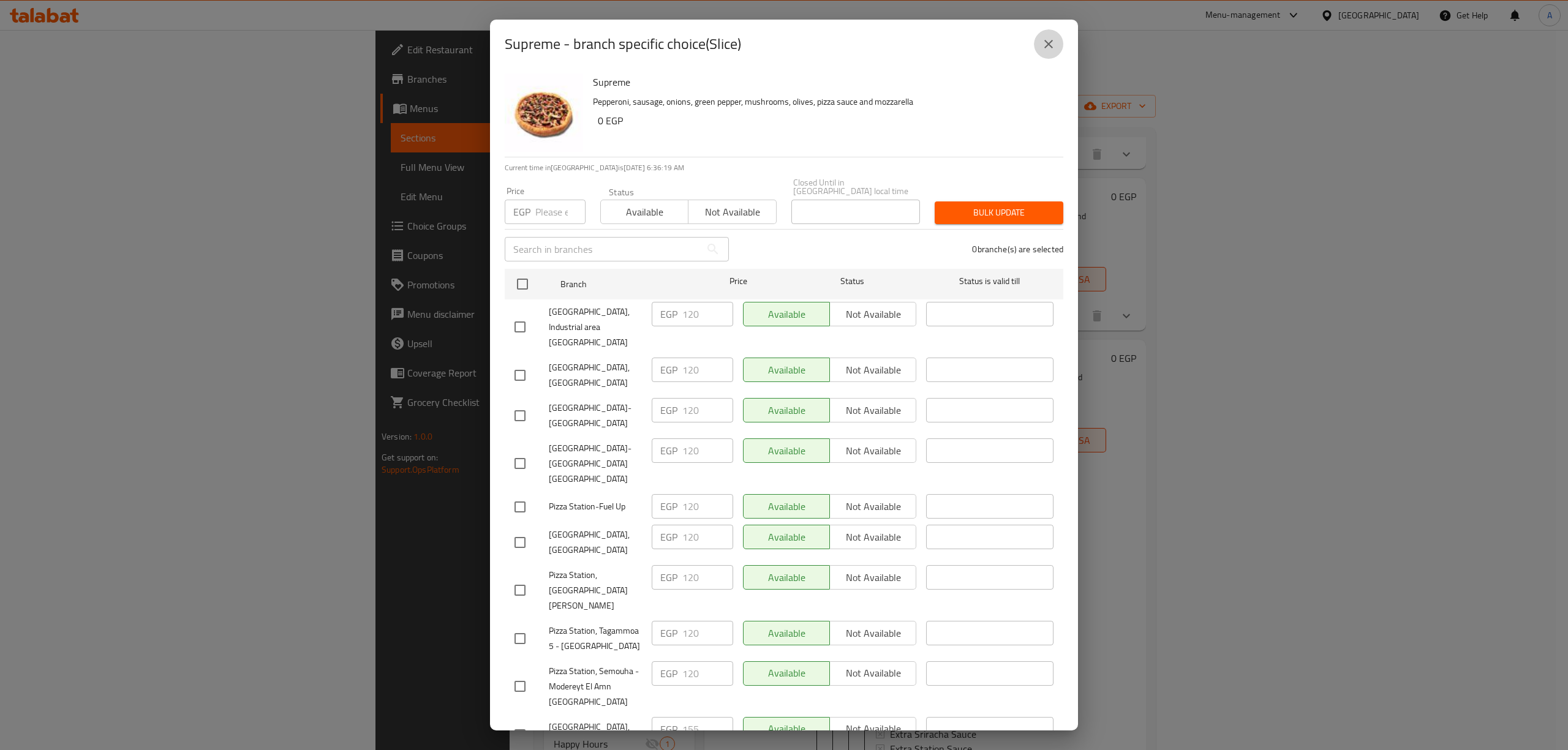
click at [1048, 40] on icon "close" at bounding box center [1048, 44] width 15 height 15
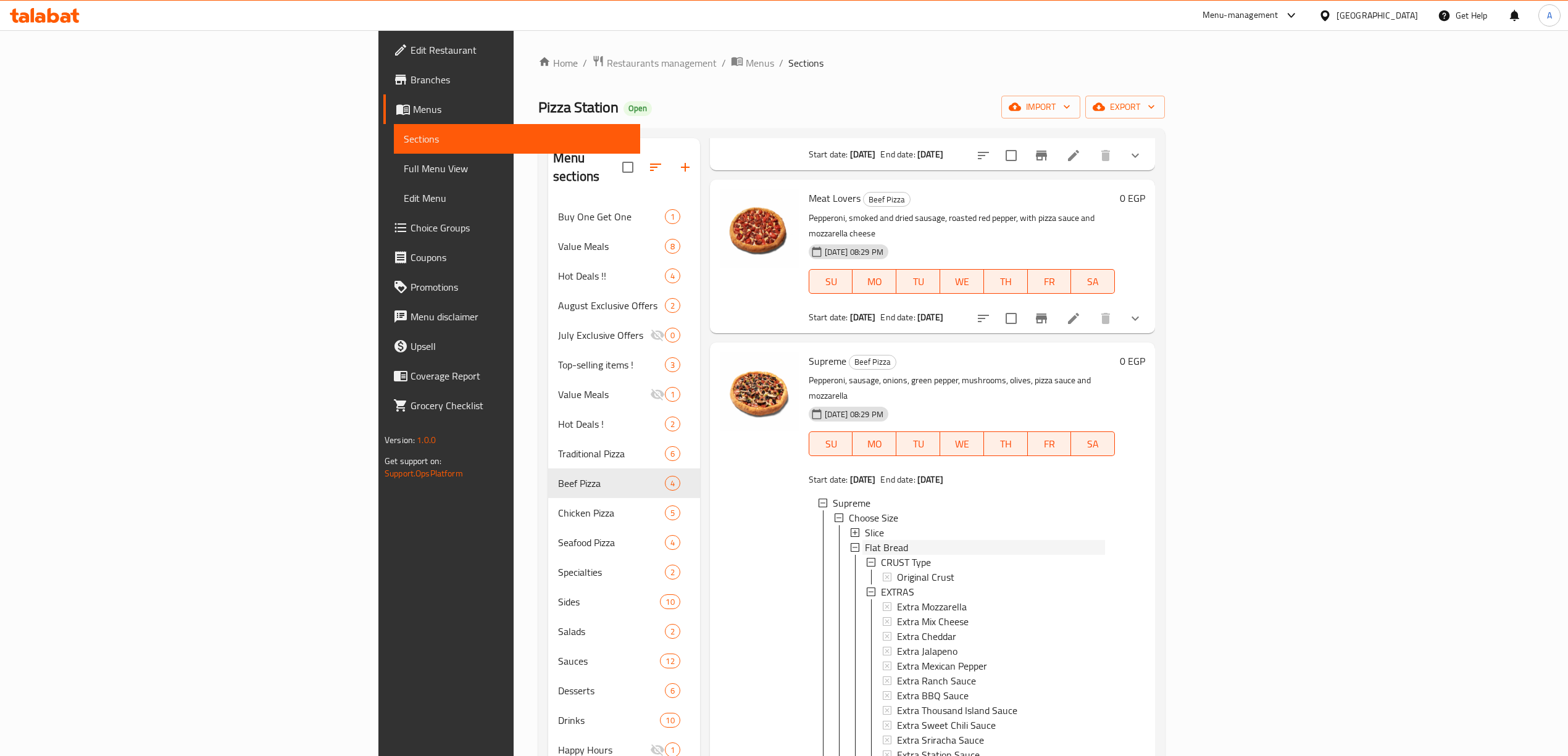
click at [865, 540] on span "Flat Bread" at bounding box center [886, 547] width 43 height 15
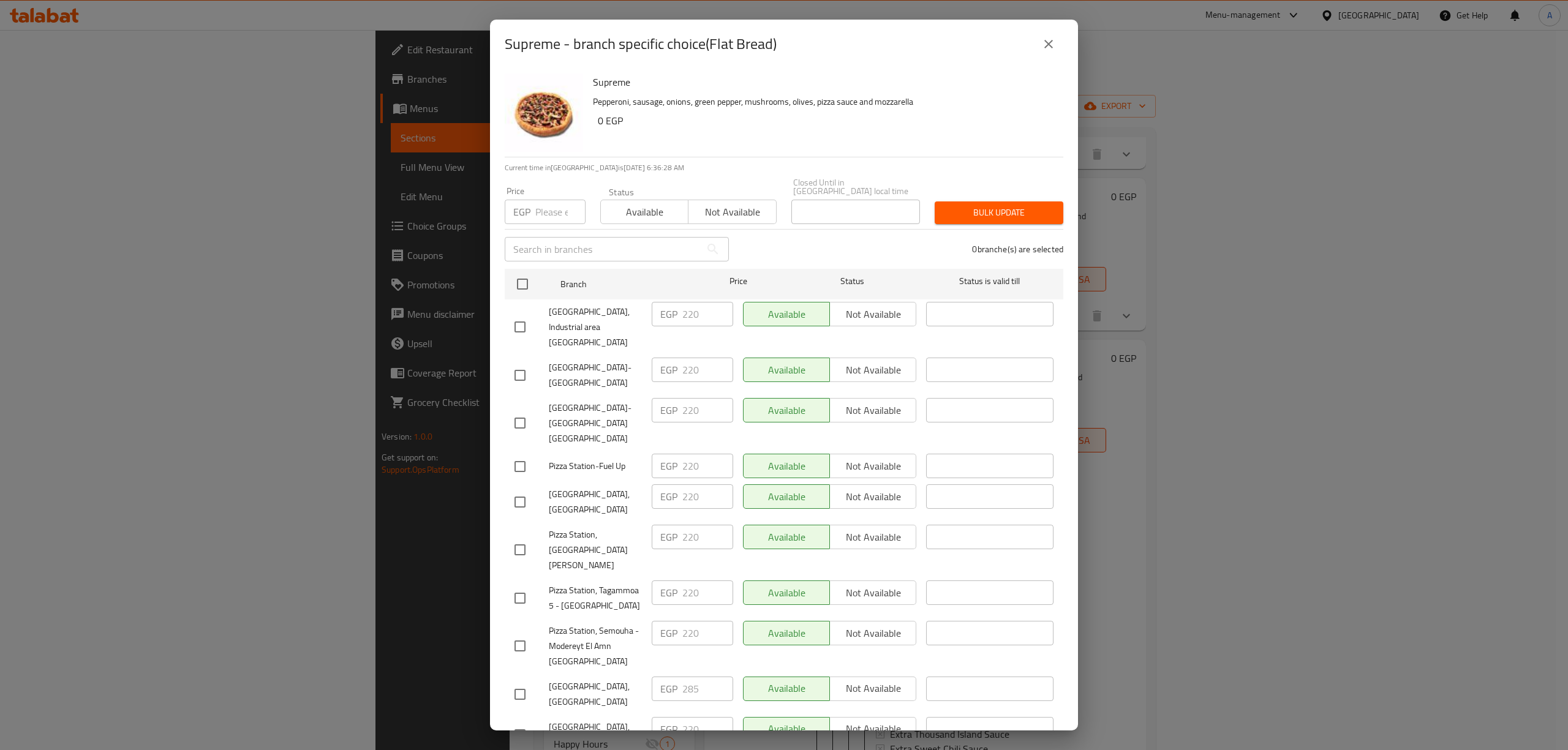
click at [1046, 42] on icon "close" at bounding box center [1048, 44] width 9 height 9
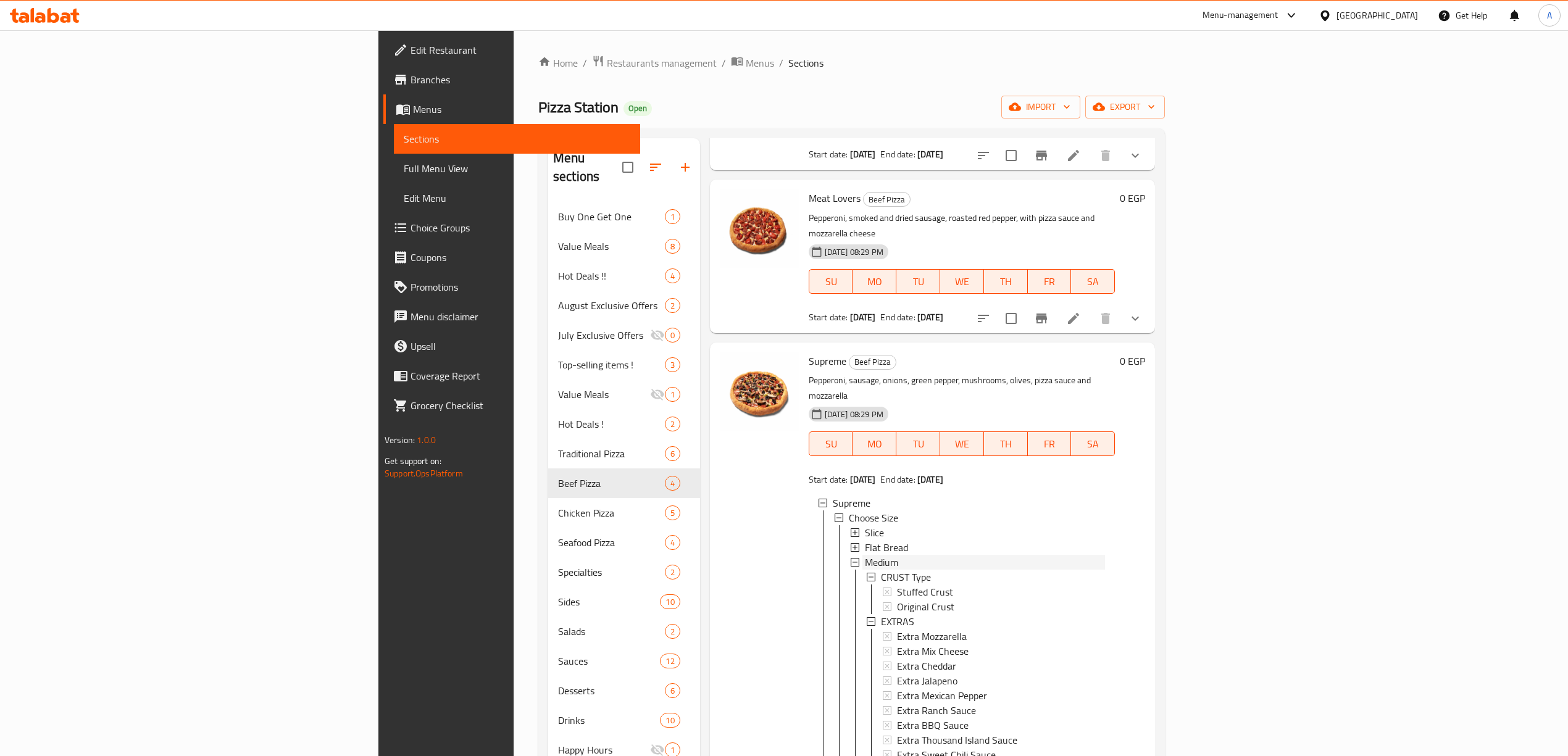
click at [865, 555] on span "Medium" at bounding box center [881, 562] width 34 height 15
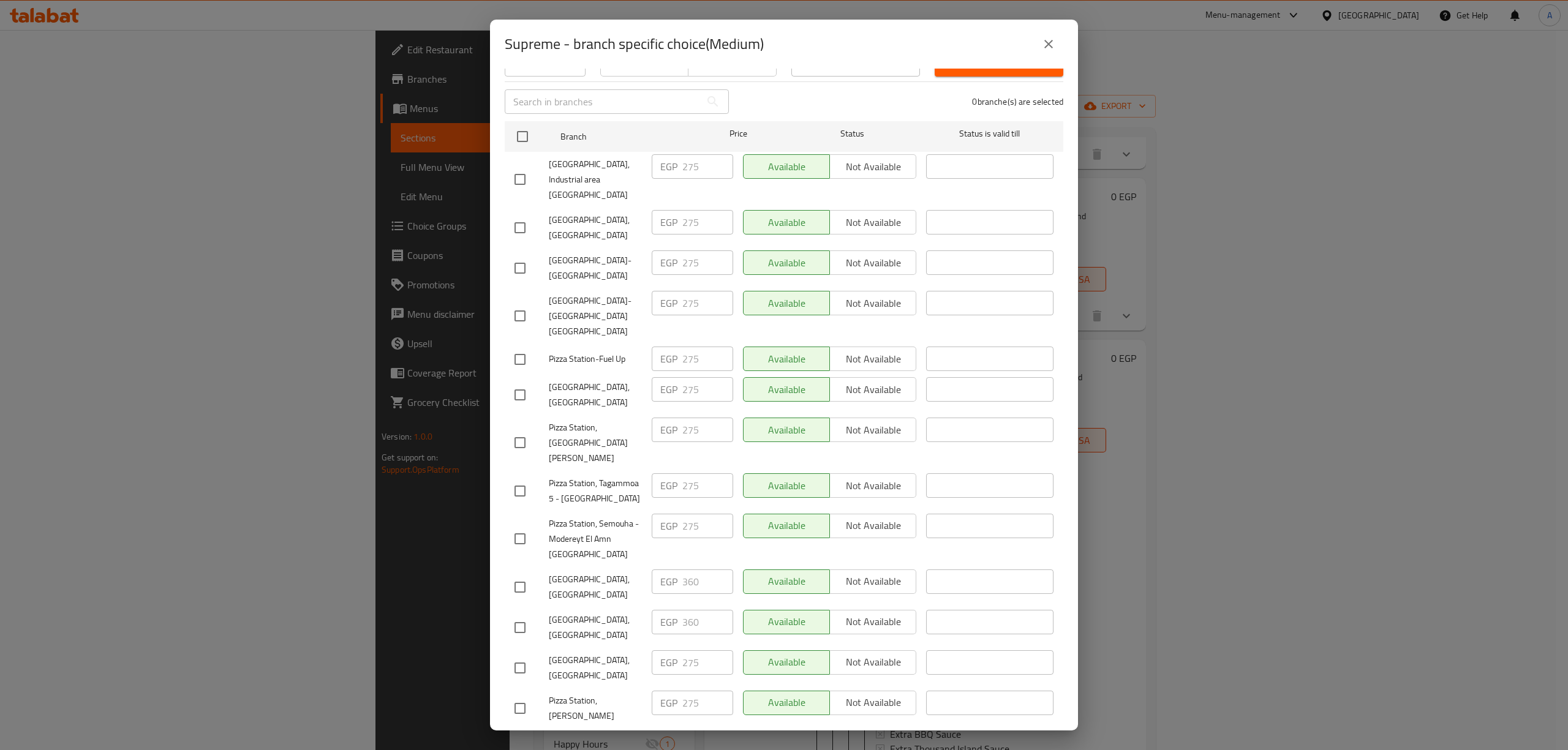
scroll to position [169, 0]
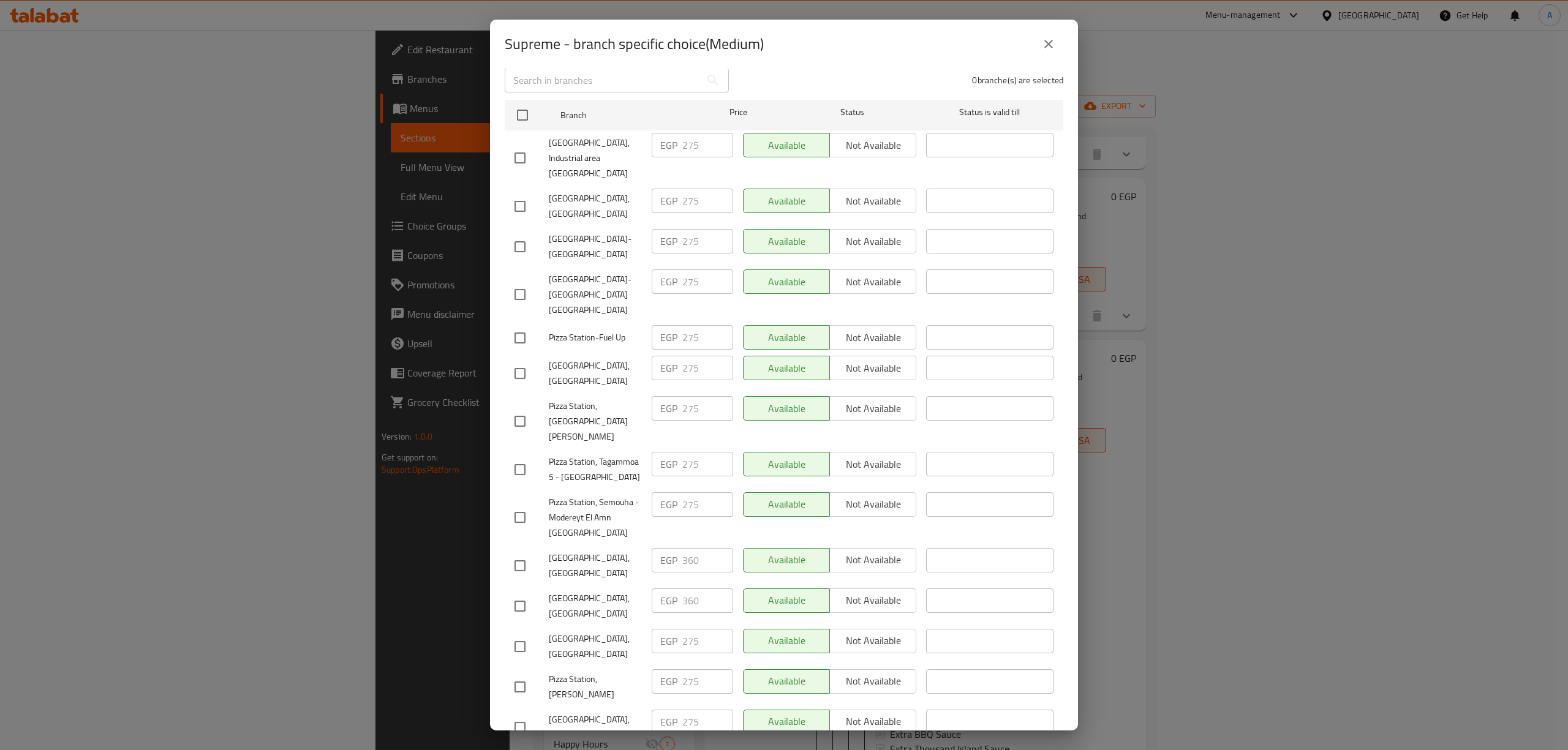
click at [1047, 38] on icon "close" at bounding box center [1048, 44] width 15 height 15
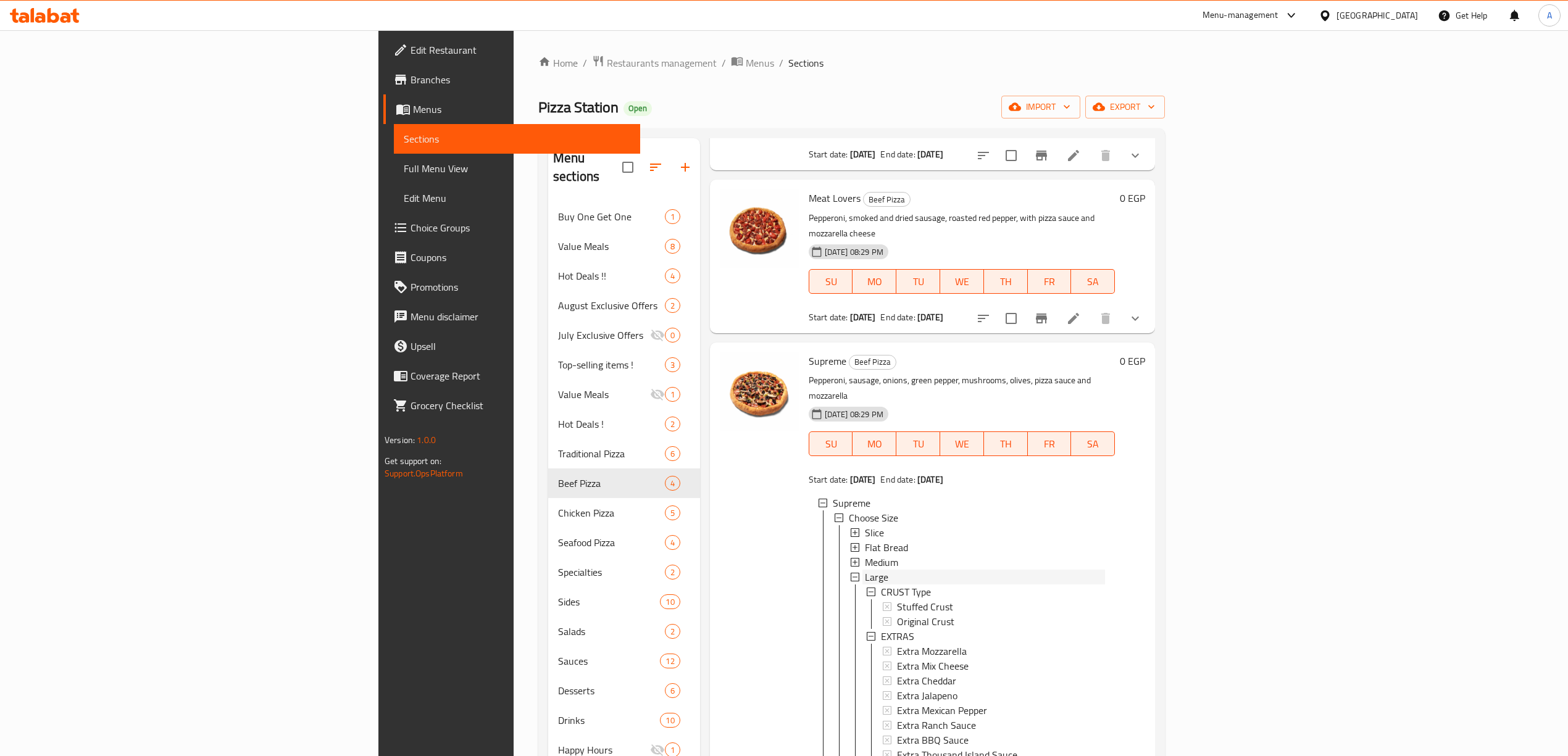
click at [865, 569] on div "Large" at bounding box center [985, 576] width 240 height 15
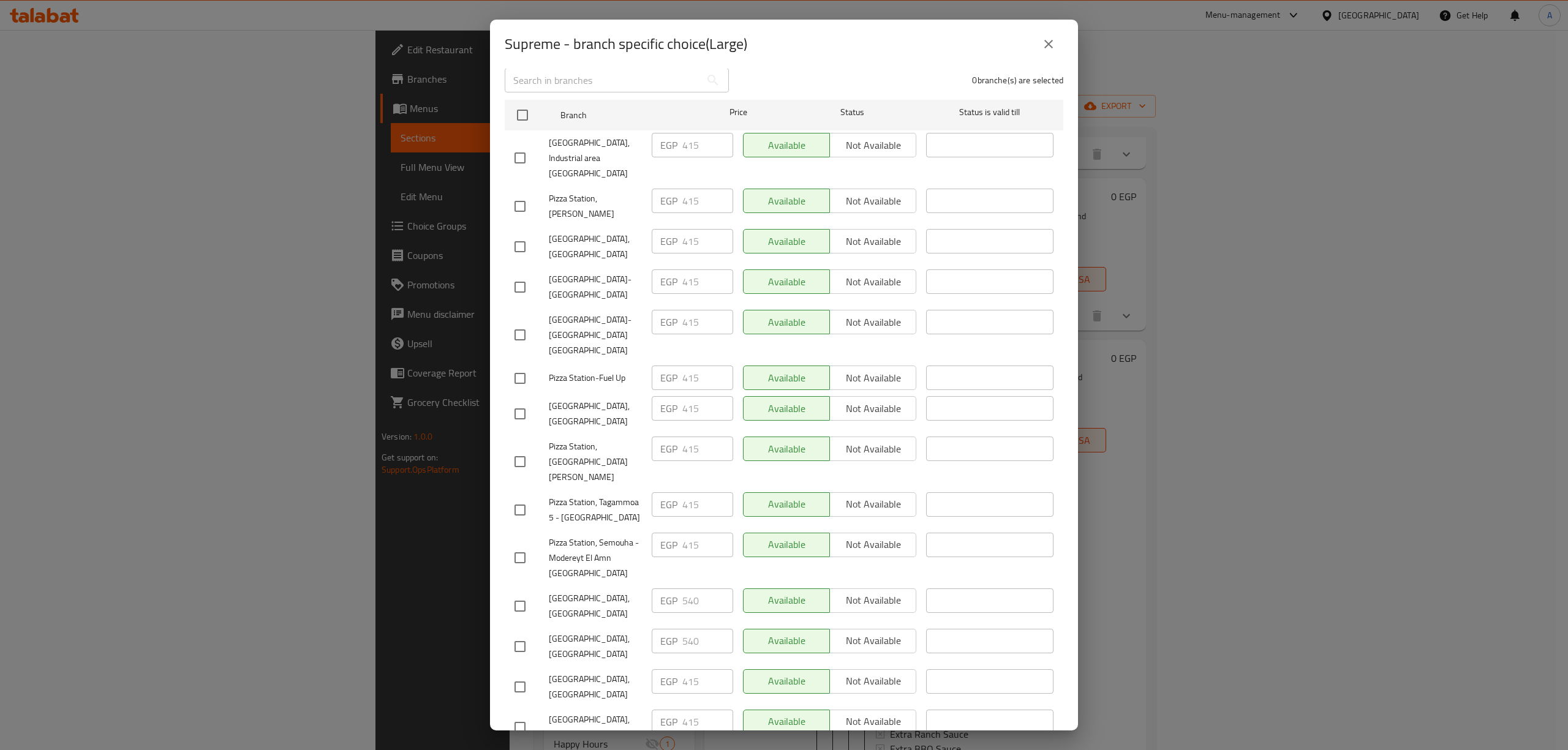
scroll to position [0, 0]
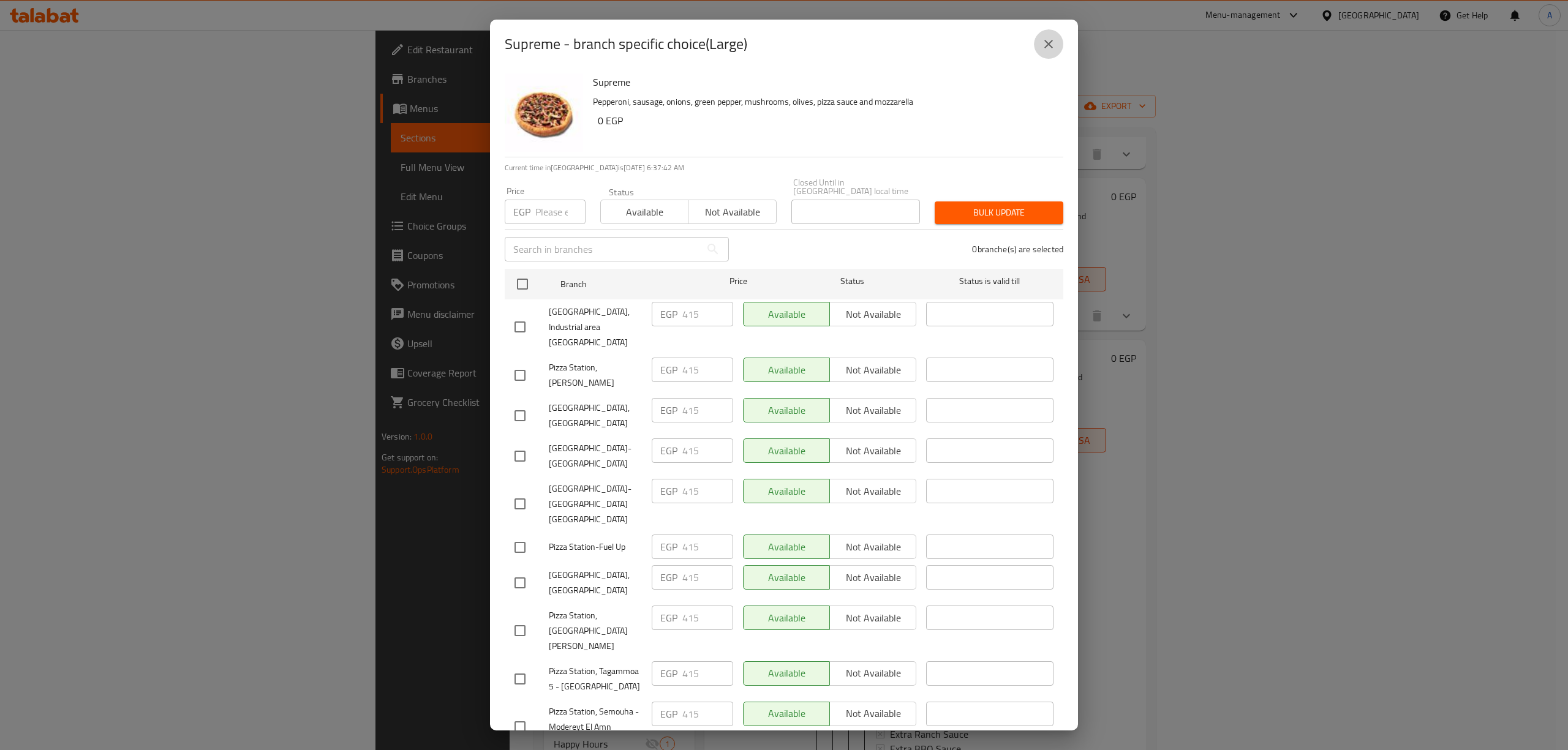
drag, startPoint x: 1046, startPoint y: 46, endPoint x: 1034, endPoint y: 82, distance: 37.9
click at [1046, 45] on icon "close" at bounding box center [1048, 44] width 9 height 9
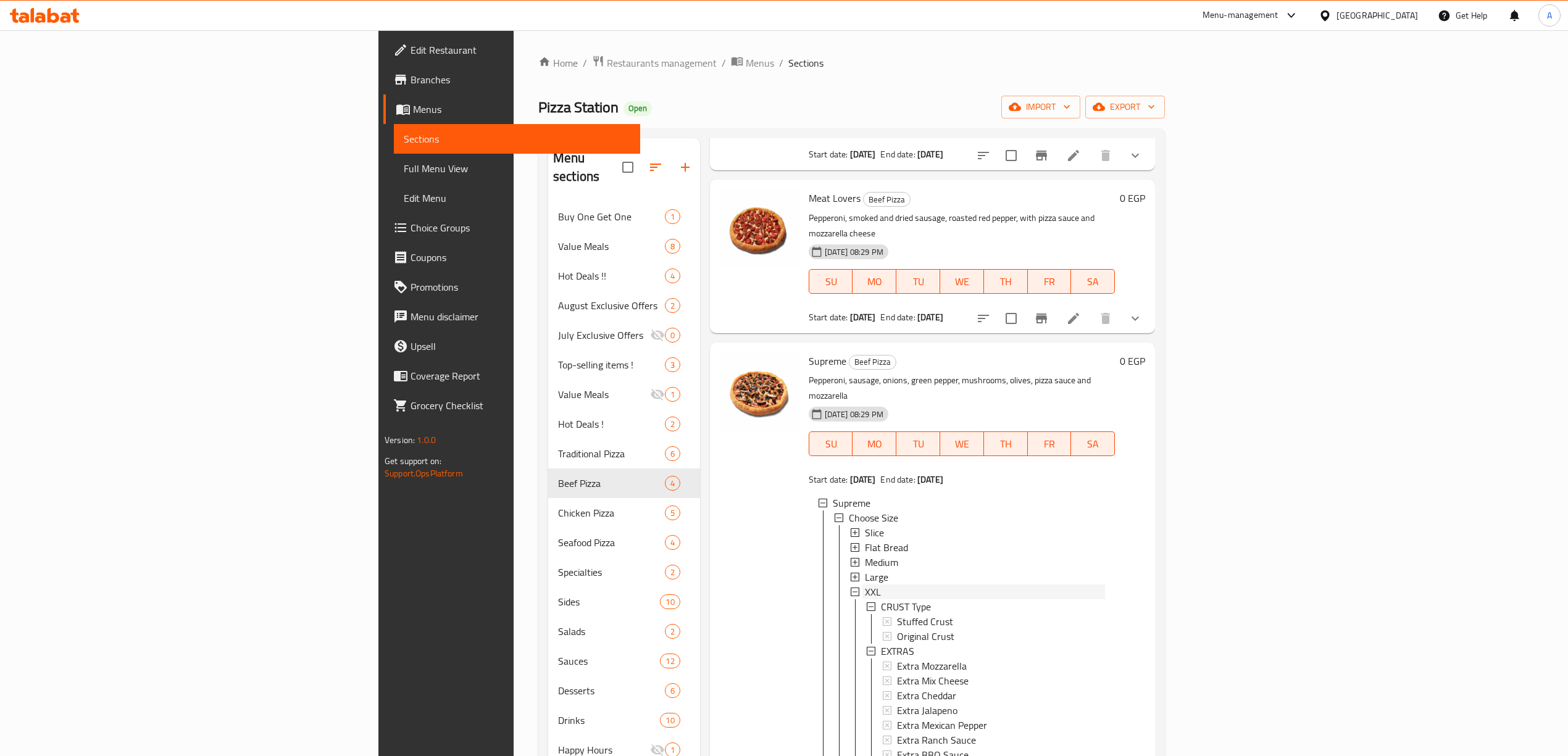
click at [865, 585] on div "XXL" at bounding box center [985, 592] width 240 height 15
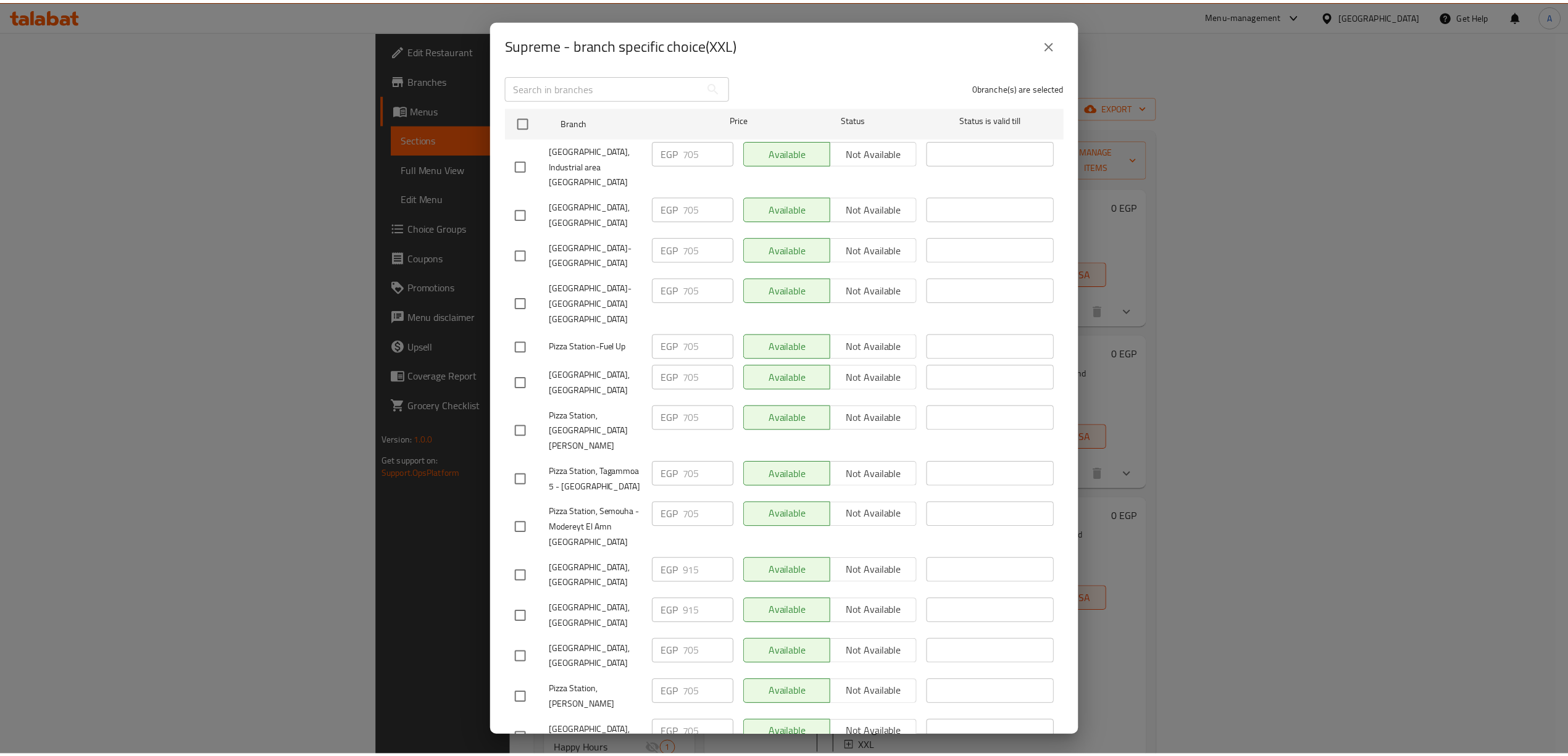
scroll to position [170, 0]
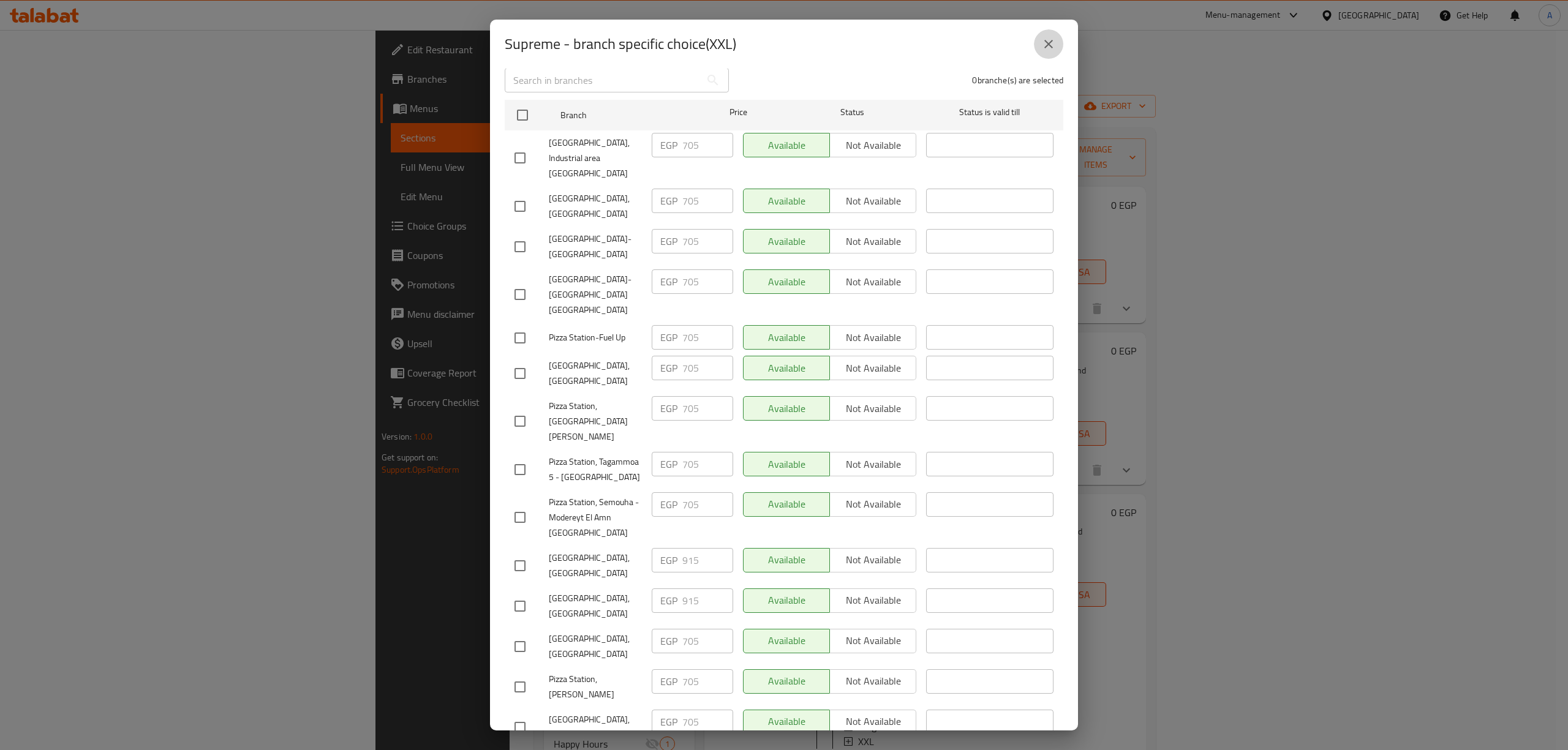
click at [1048, 42] on icon "close" at bounding box center [1048, 44] width 9 height 9
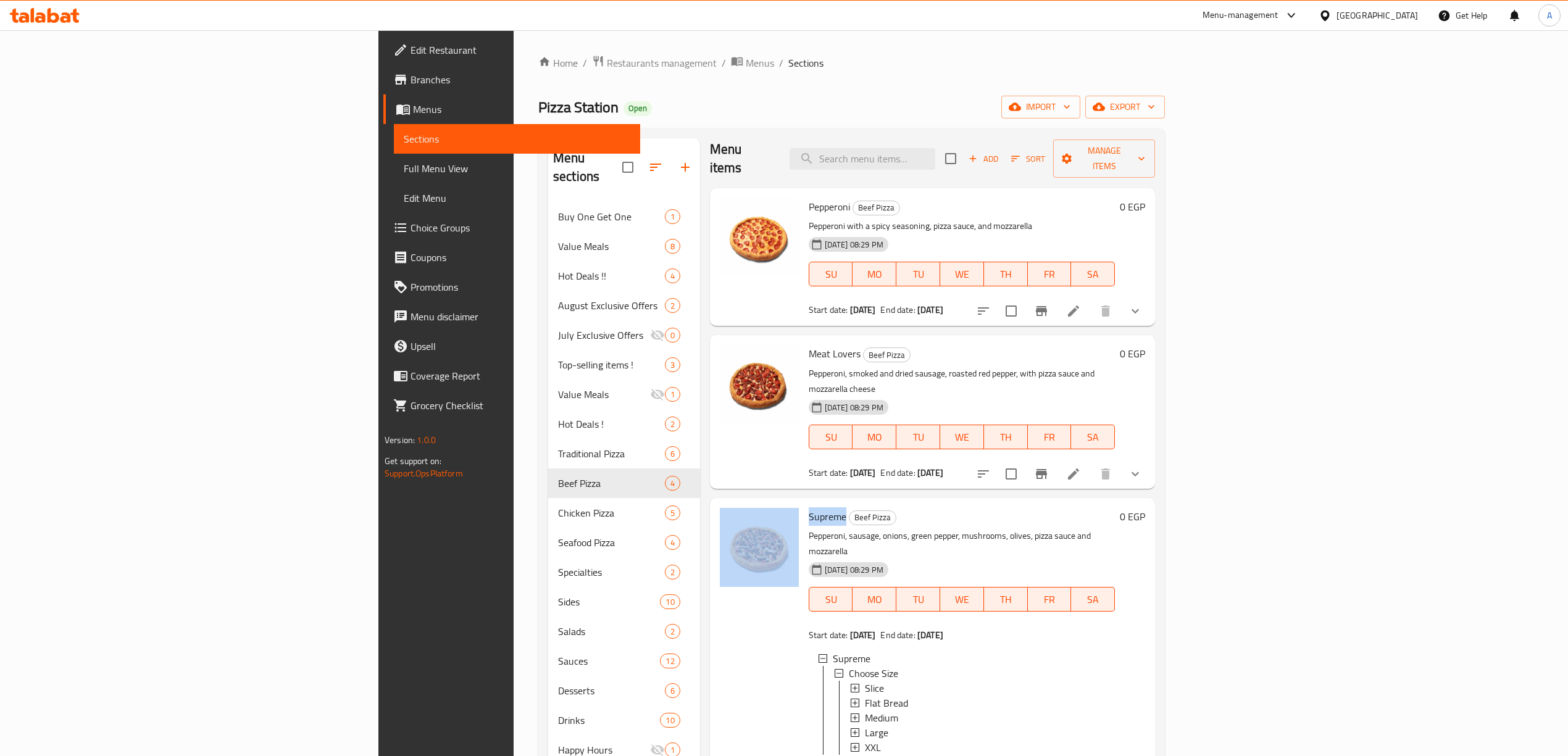
drag, startPoint x: 749, startPoint y: 483, endPoint x: 708, endPoint y: 484, distance: 41.0
click at [714, 503] on div "Supreme Beef Pizza Pepperoni, sausage, onions, green pepper, mushrooms, olives,…" at bounding box center [932, 644] width 435 height 282
copy div "Supreme"
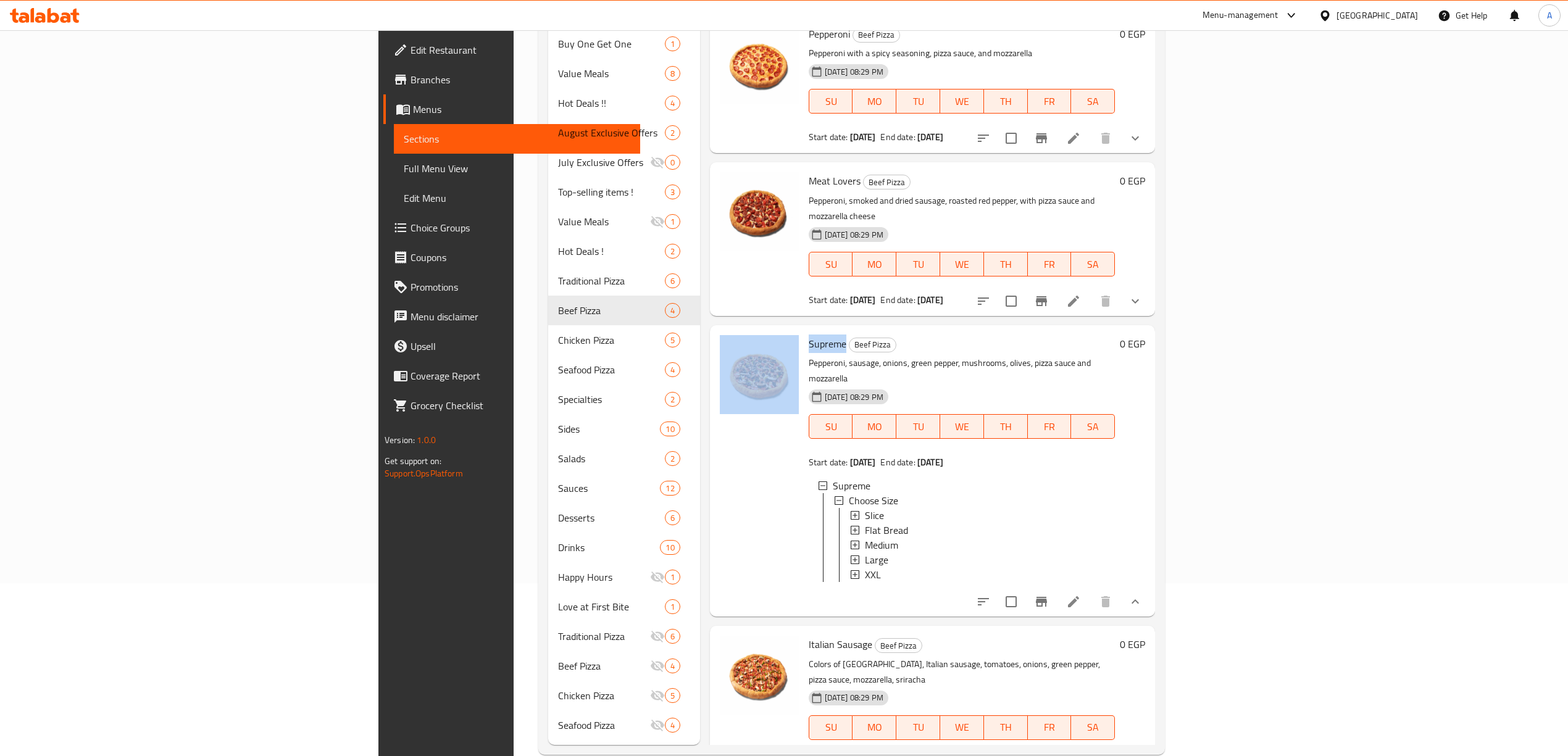
scroll to position [178, 0]
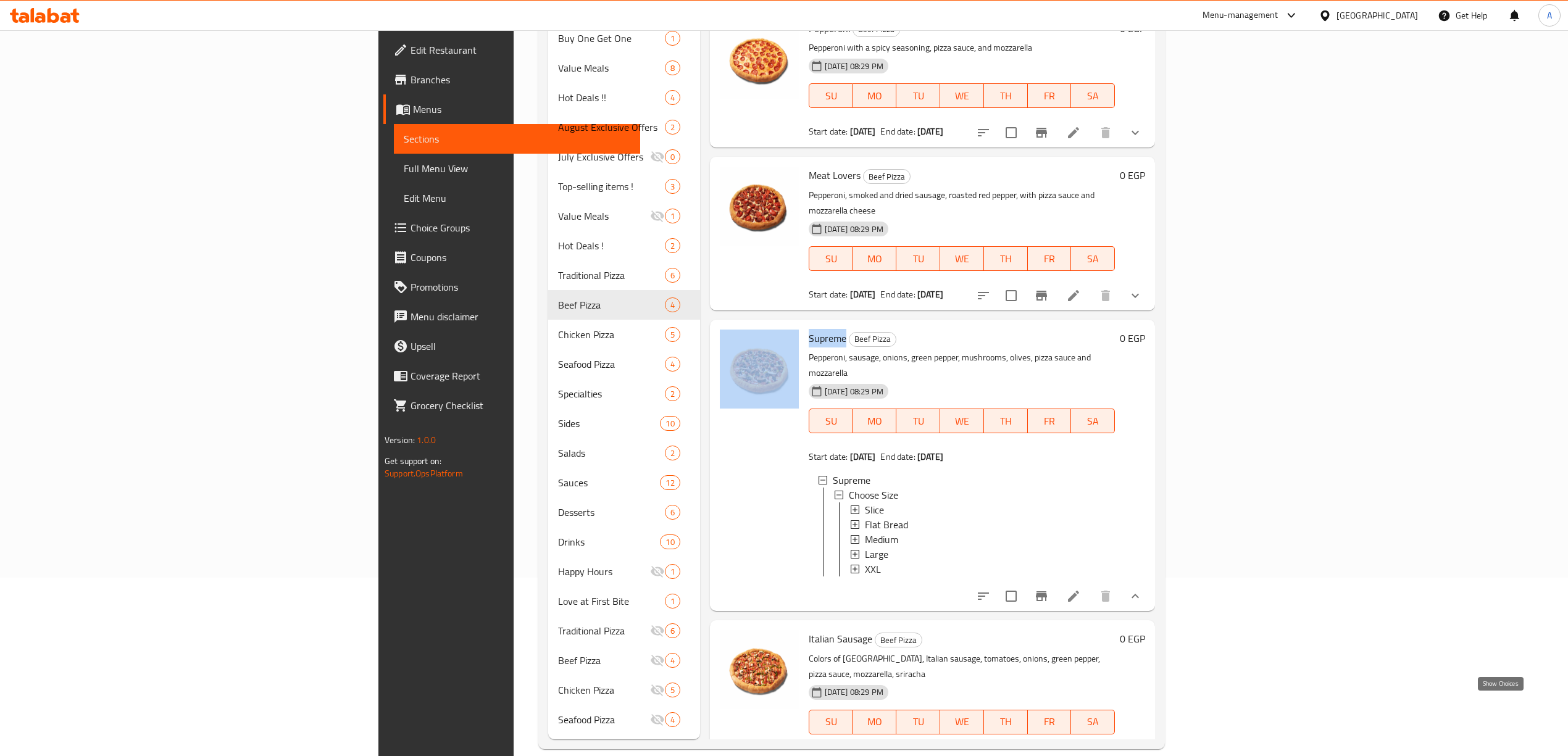
click at [1142, 752] on icon "show more" at bounding box center [1134, 759] width 15 height 15
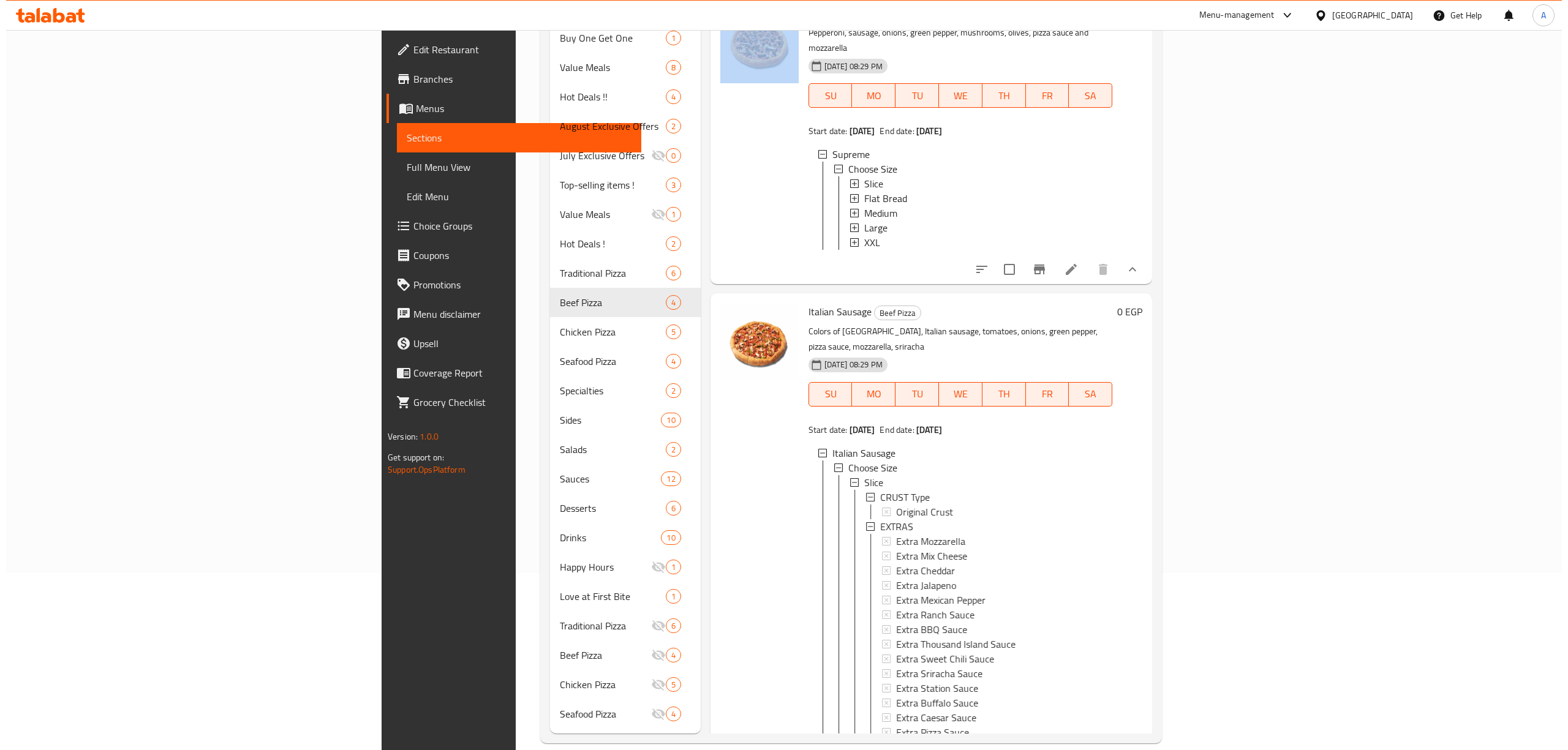
scroll to position [417, 0]
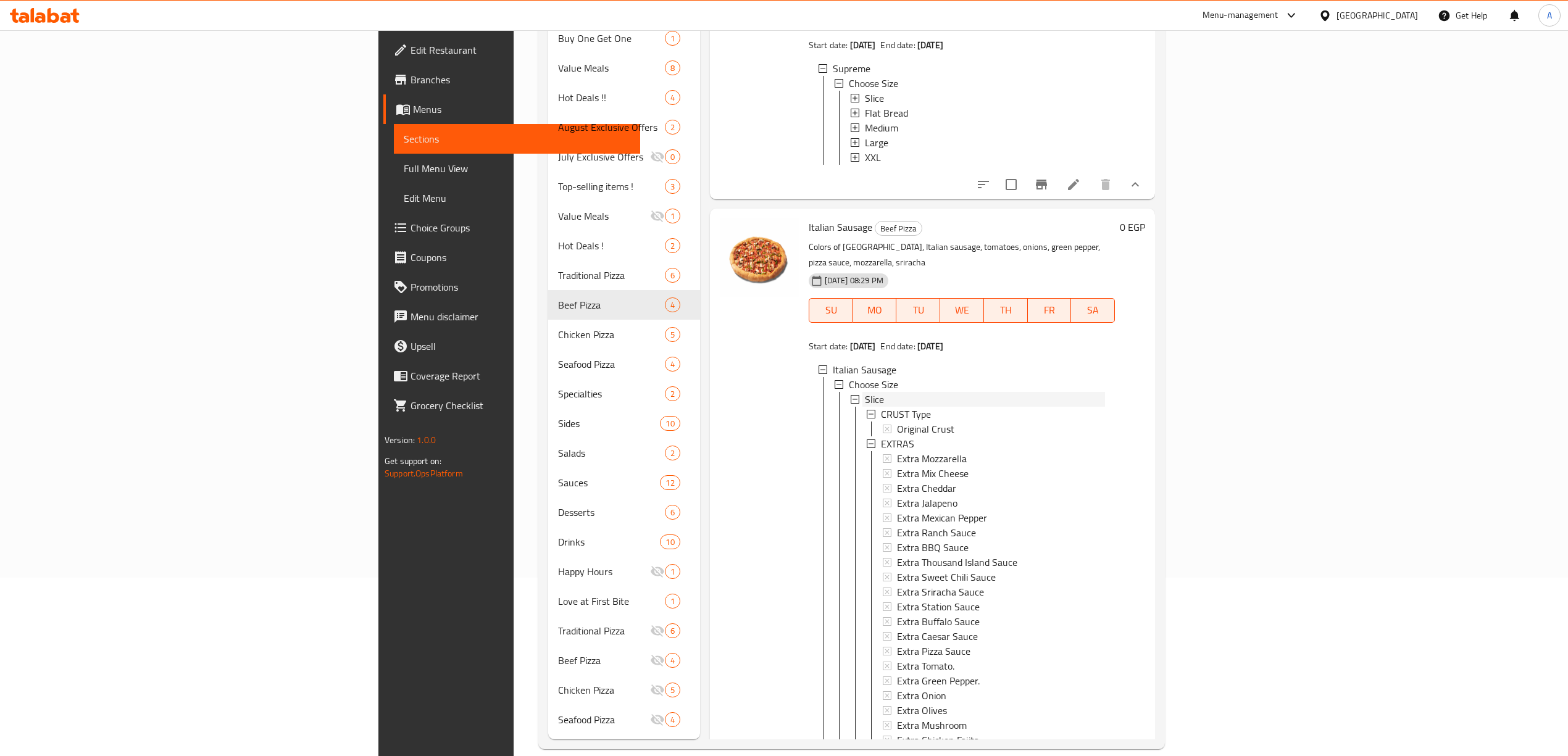
click at [865, 392] on div "Slice" at bounding box center [985, 399] width 240 height 15
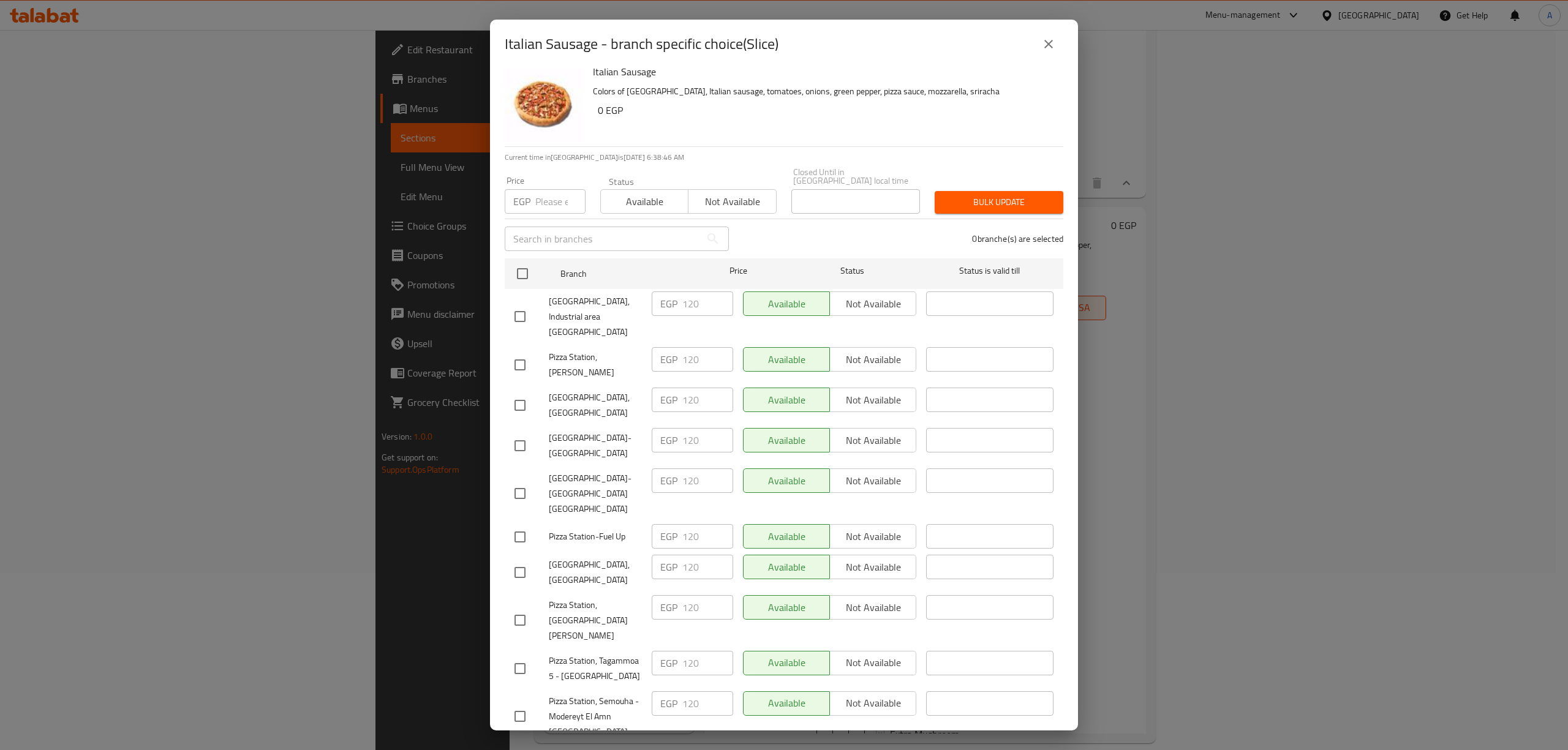
scroll to position [0, 0]
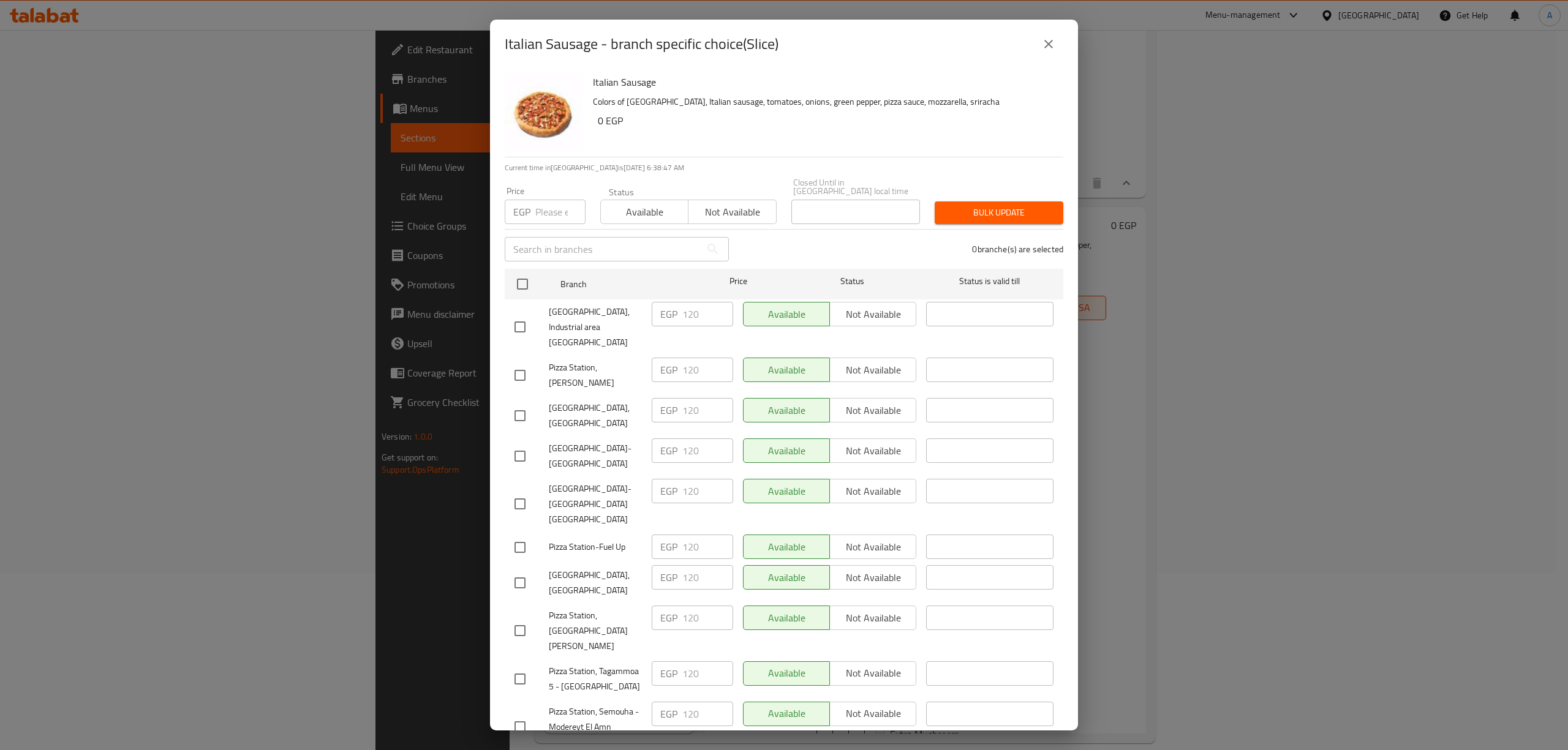
click at [1046, 42] on icon "close" at bounding box center [1048, 44] width 9 height 9
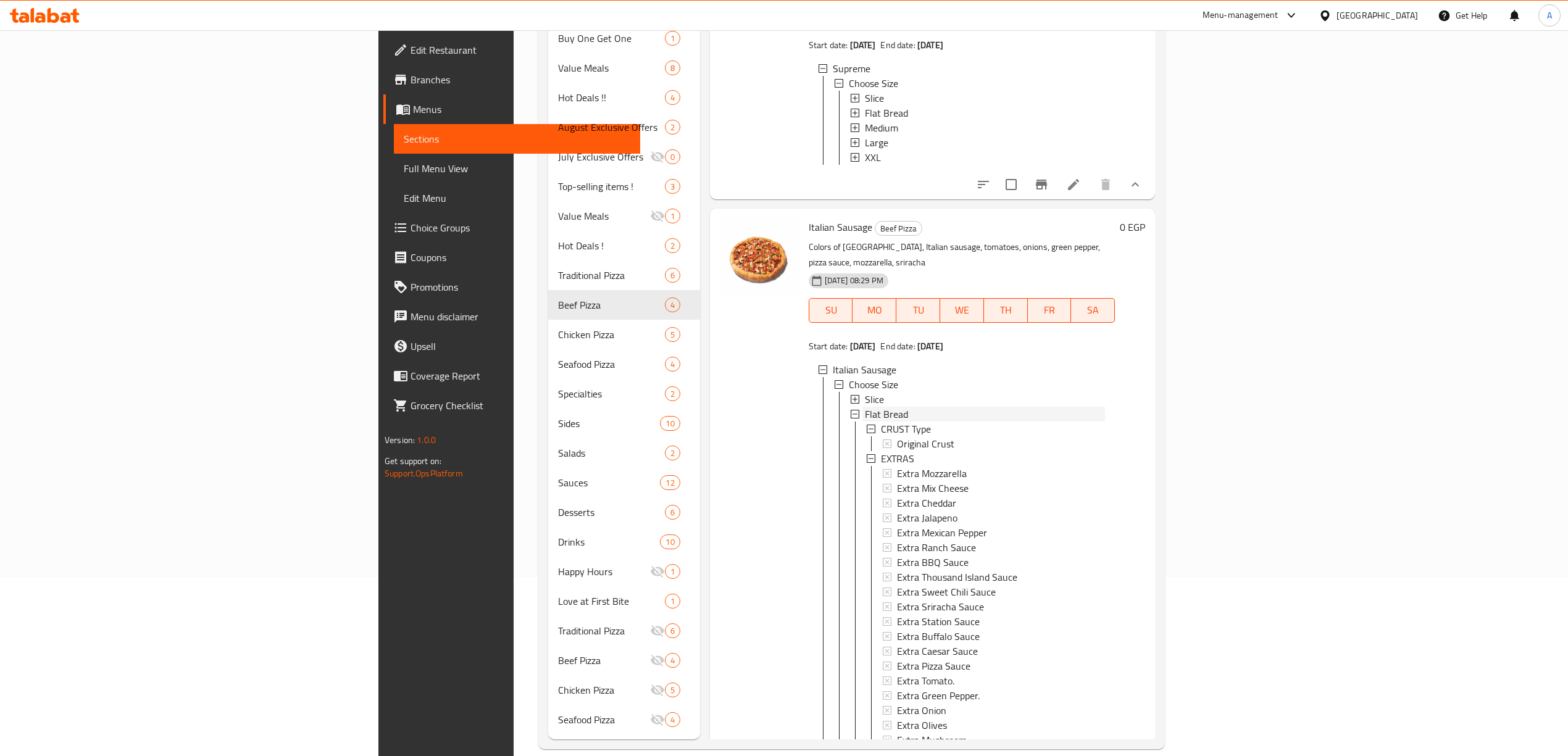
click at [865, 407] on span "Flat Bread" at bounding box center [886, 414] width 43 height 15
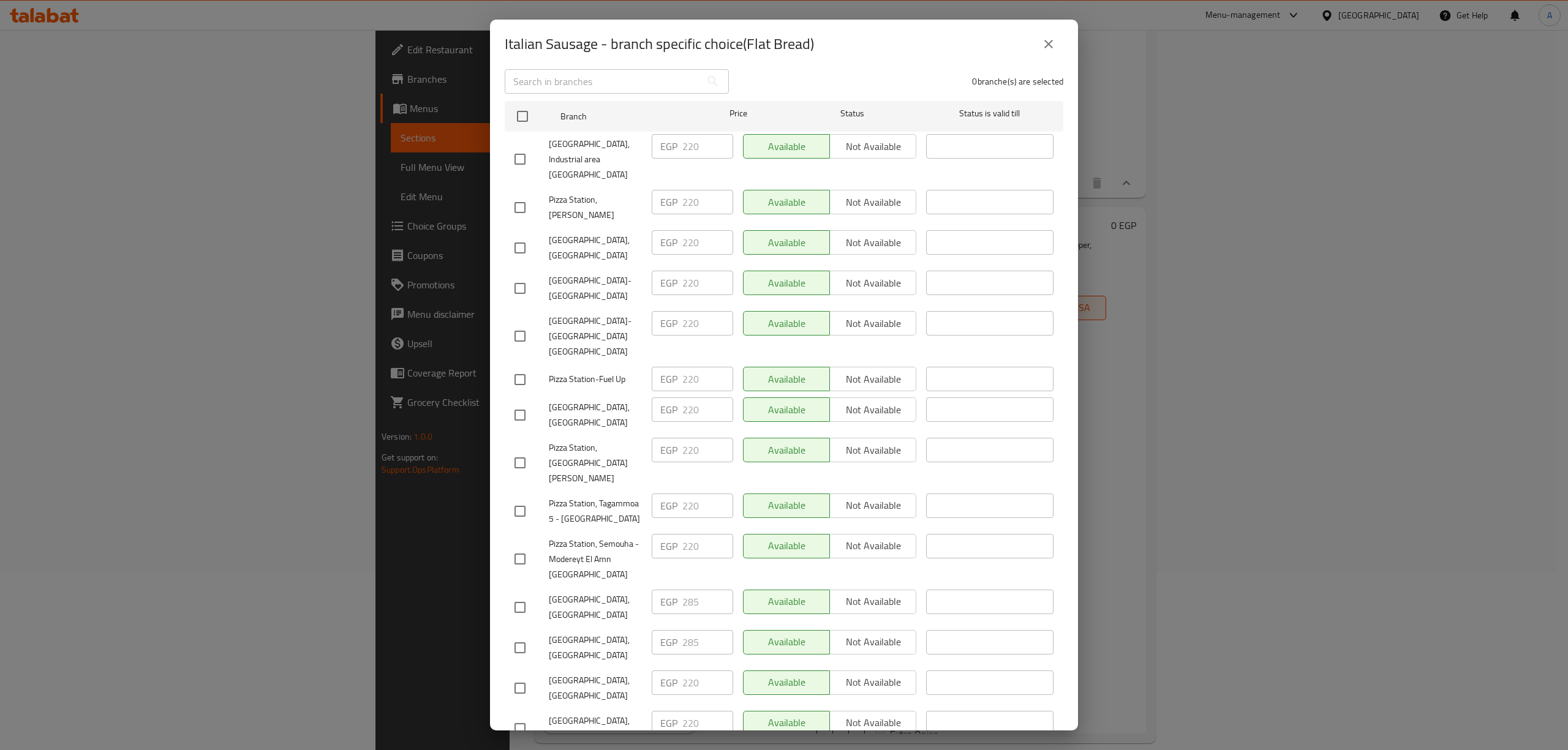
scroll to position [169, 0]
click at [1048, 39] on icon "close" at bounding box center [1048, 44] width 15 height 15
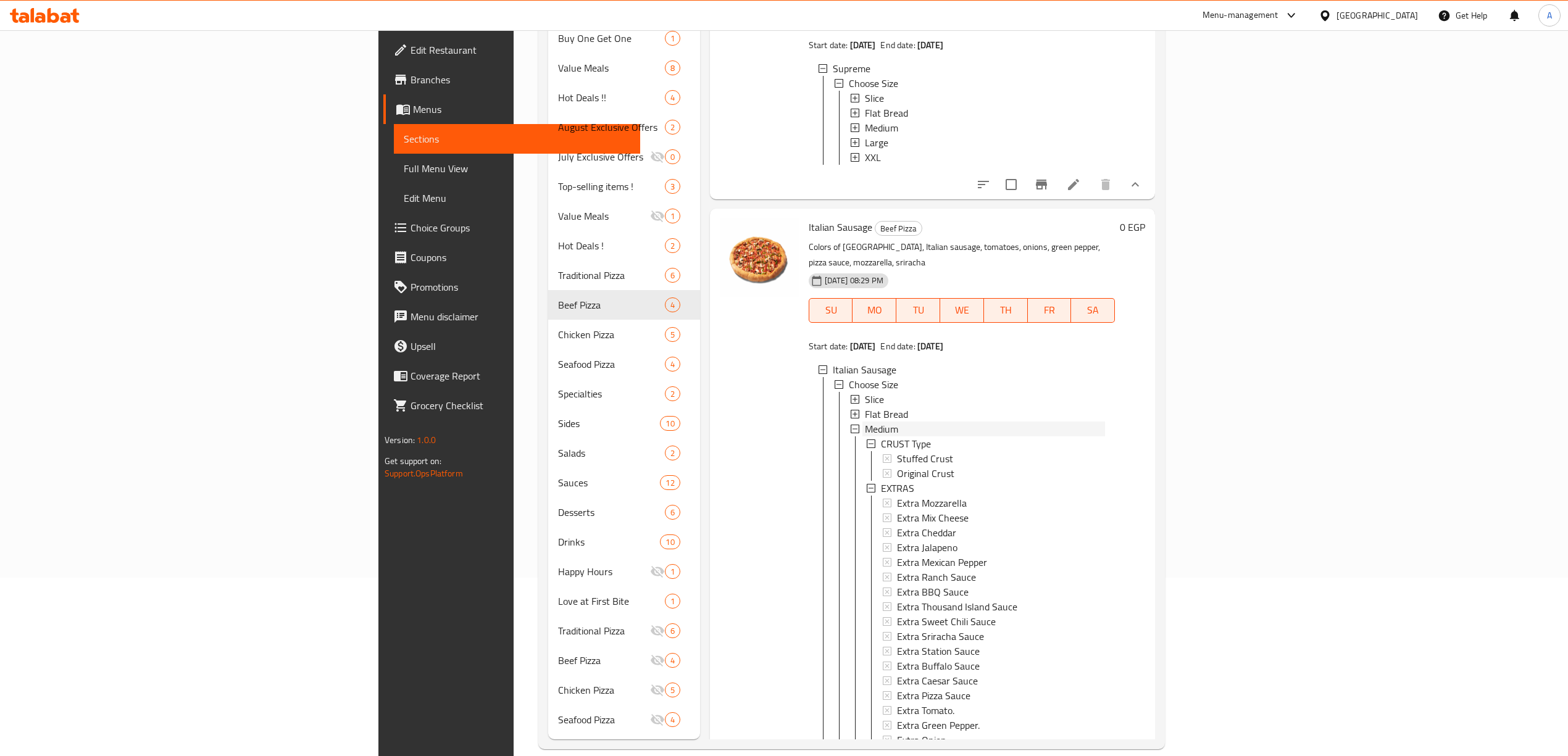
click at [865, 422] on div "Medium" at bounding box center [985, 429] width 240 height 15
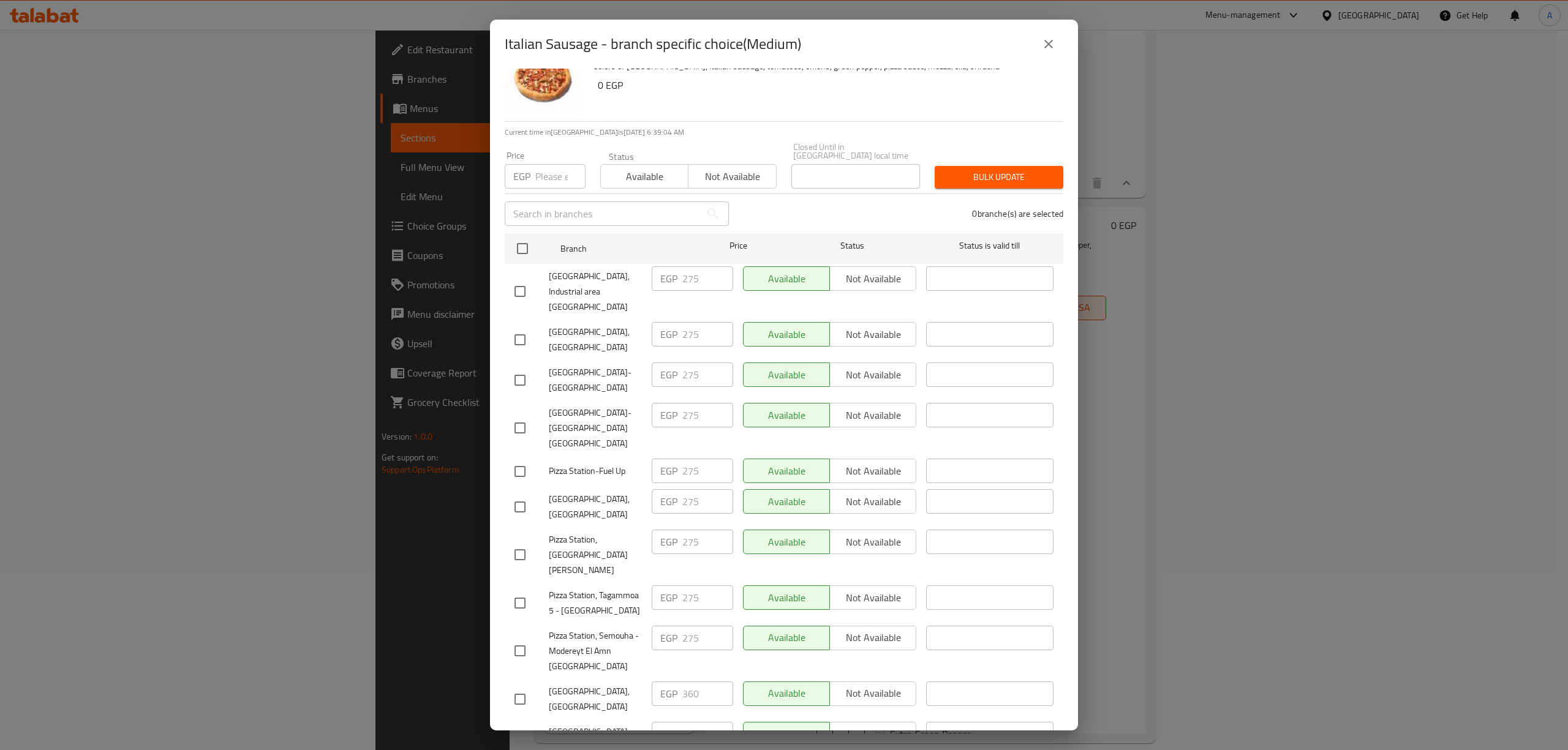
scroll to position [0, 0]
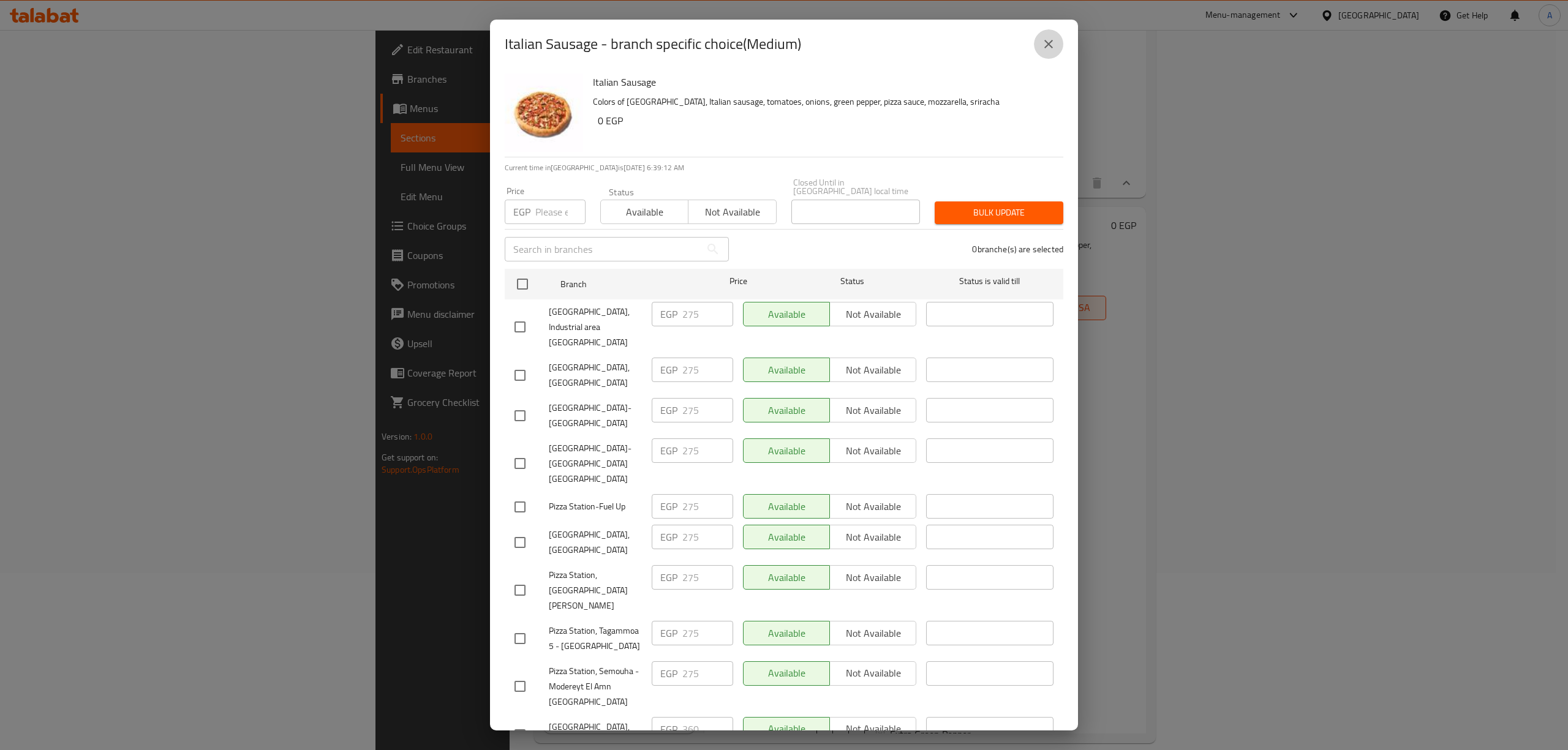
click at [1052, 47] on icon "close" at bounding box center [1048, 44] width 9 height 9
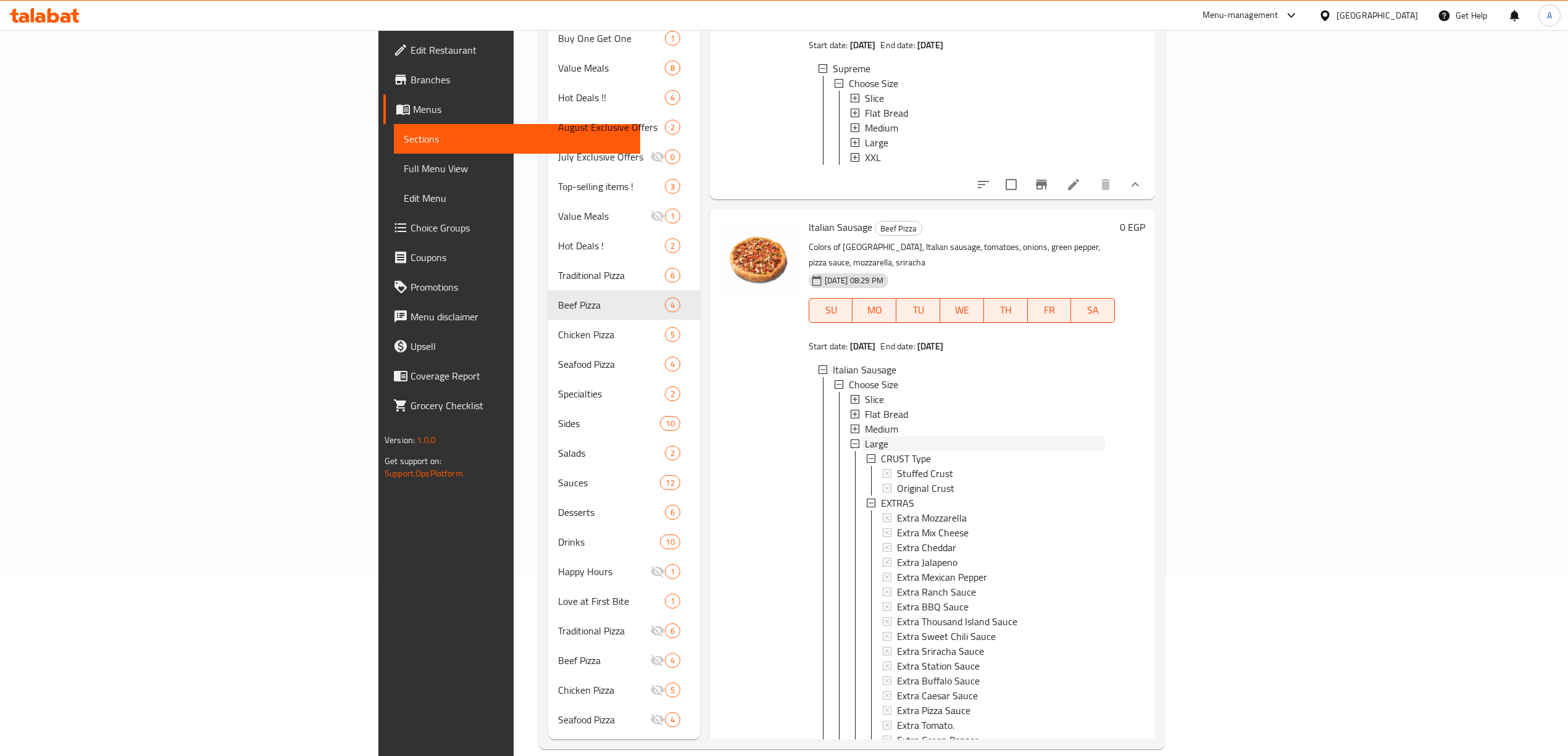
click at [865, 436] on div "Large" at bounding box center [985, 443] width 240 height 15
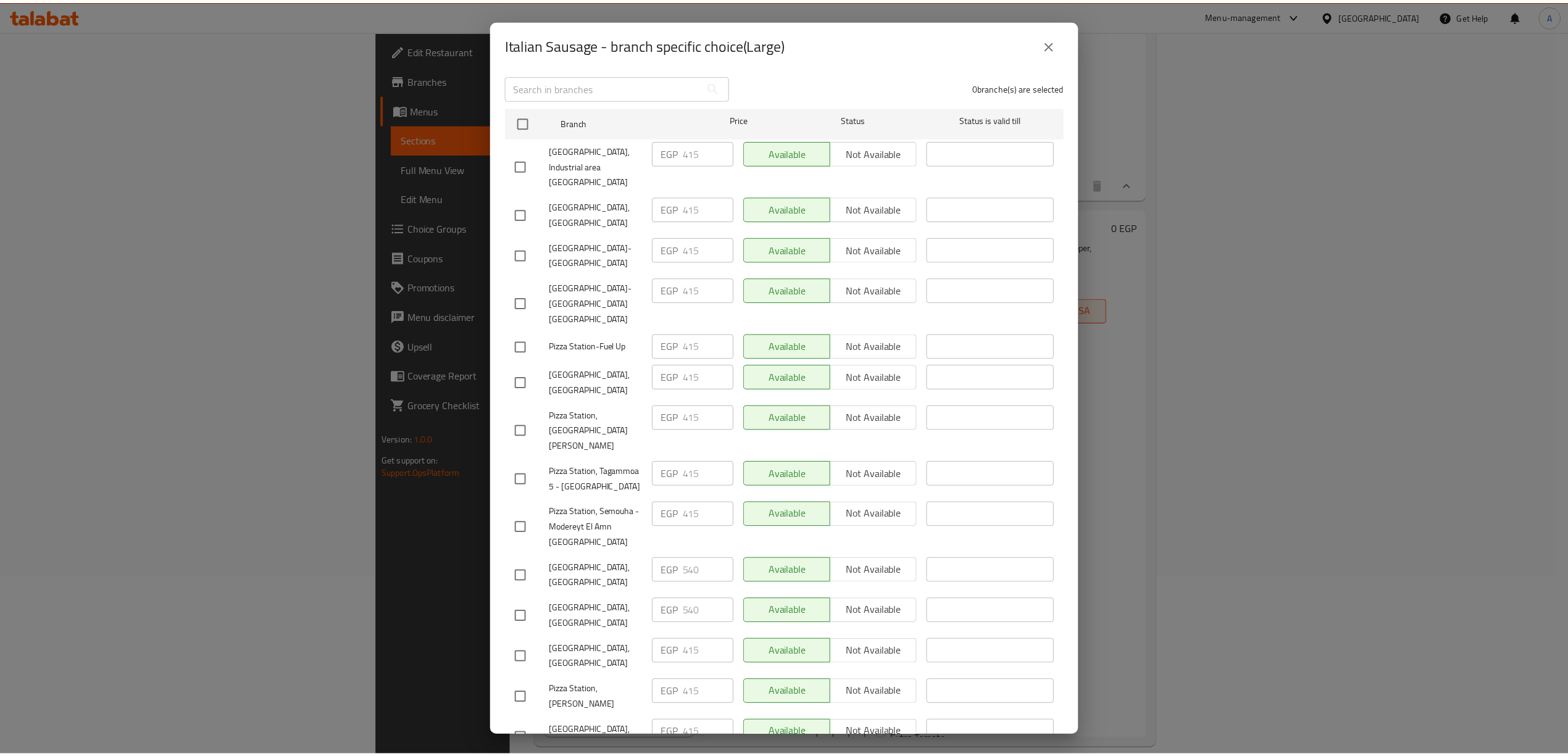
scroll to position [170, 0]
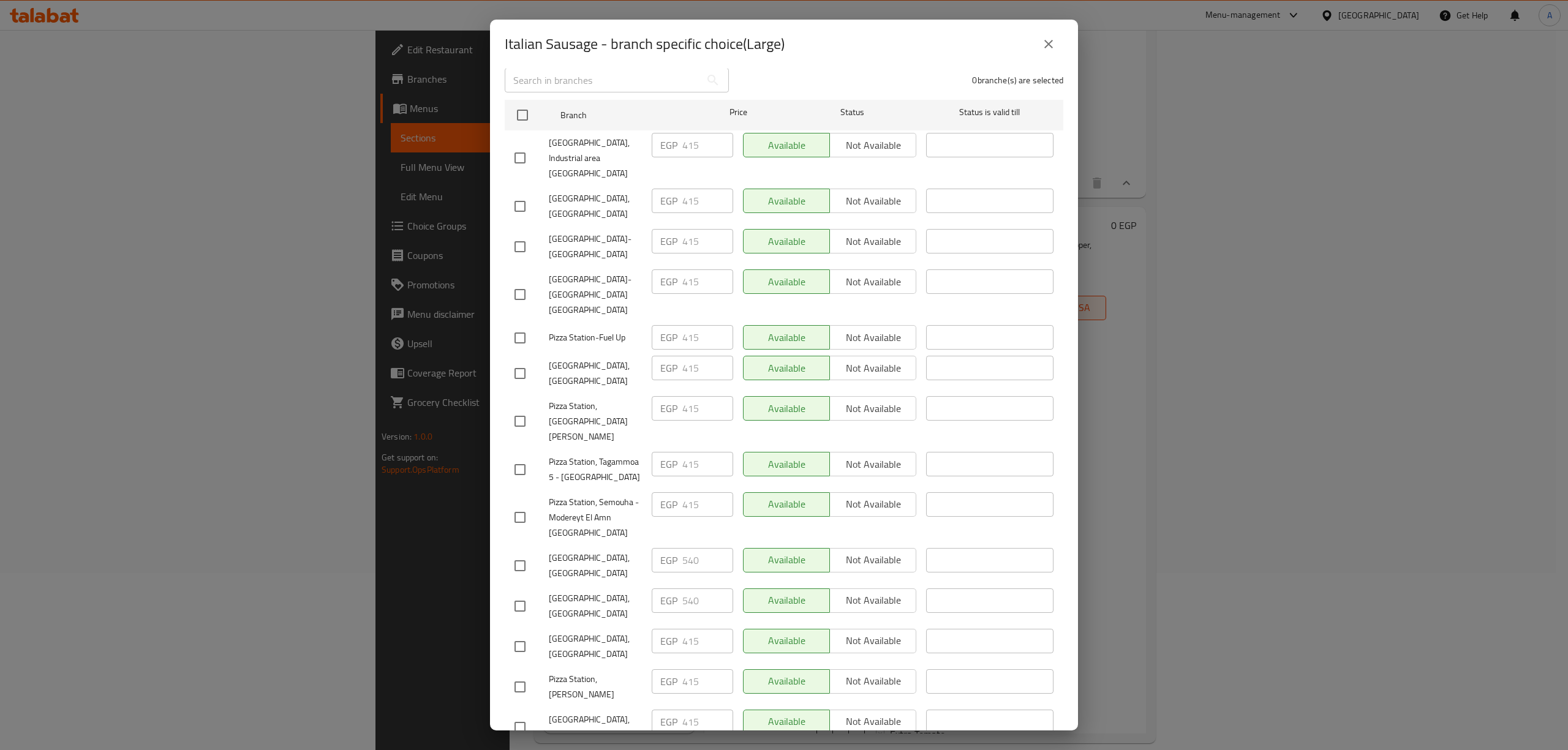
click at [1042, 52] on button "close" at bounding box center [1048, 44] width 29 height 29
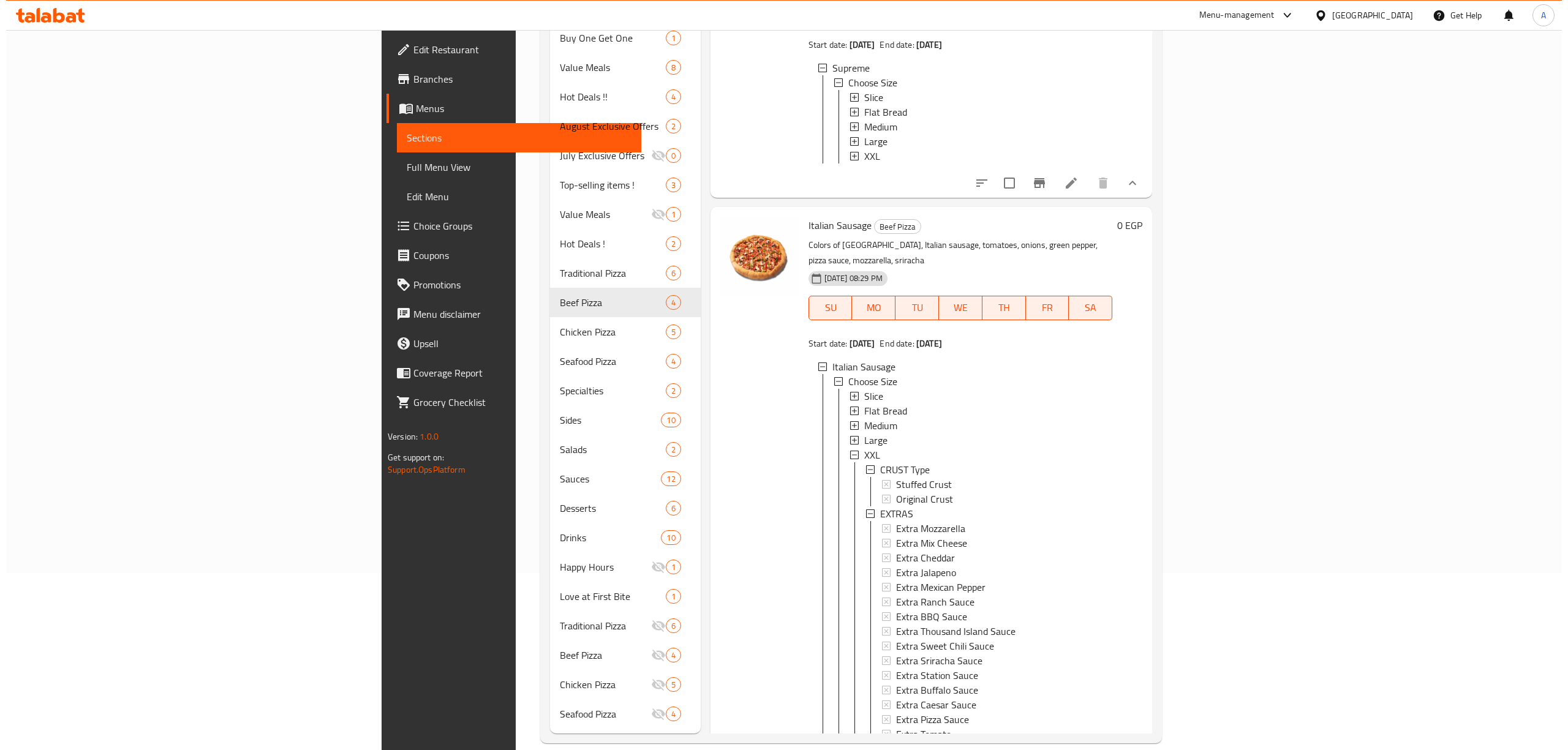
scroll to position [580, 0]
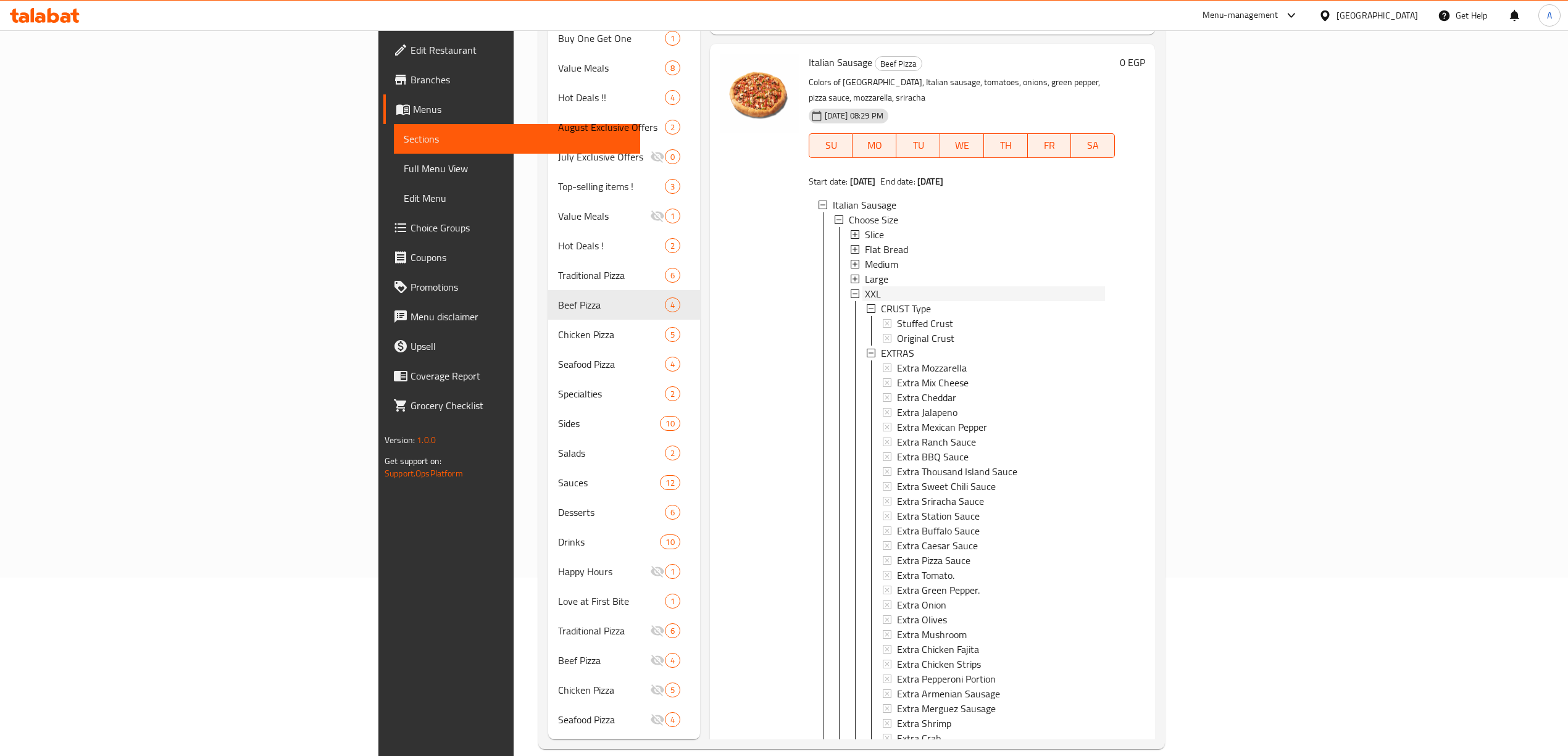
click at [865, 287] on div "XXL" at bounding box center [985, 294] width 240 height 15
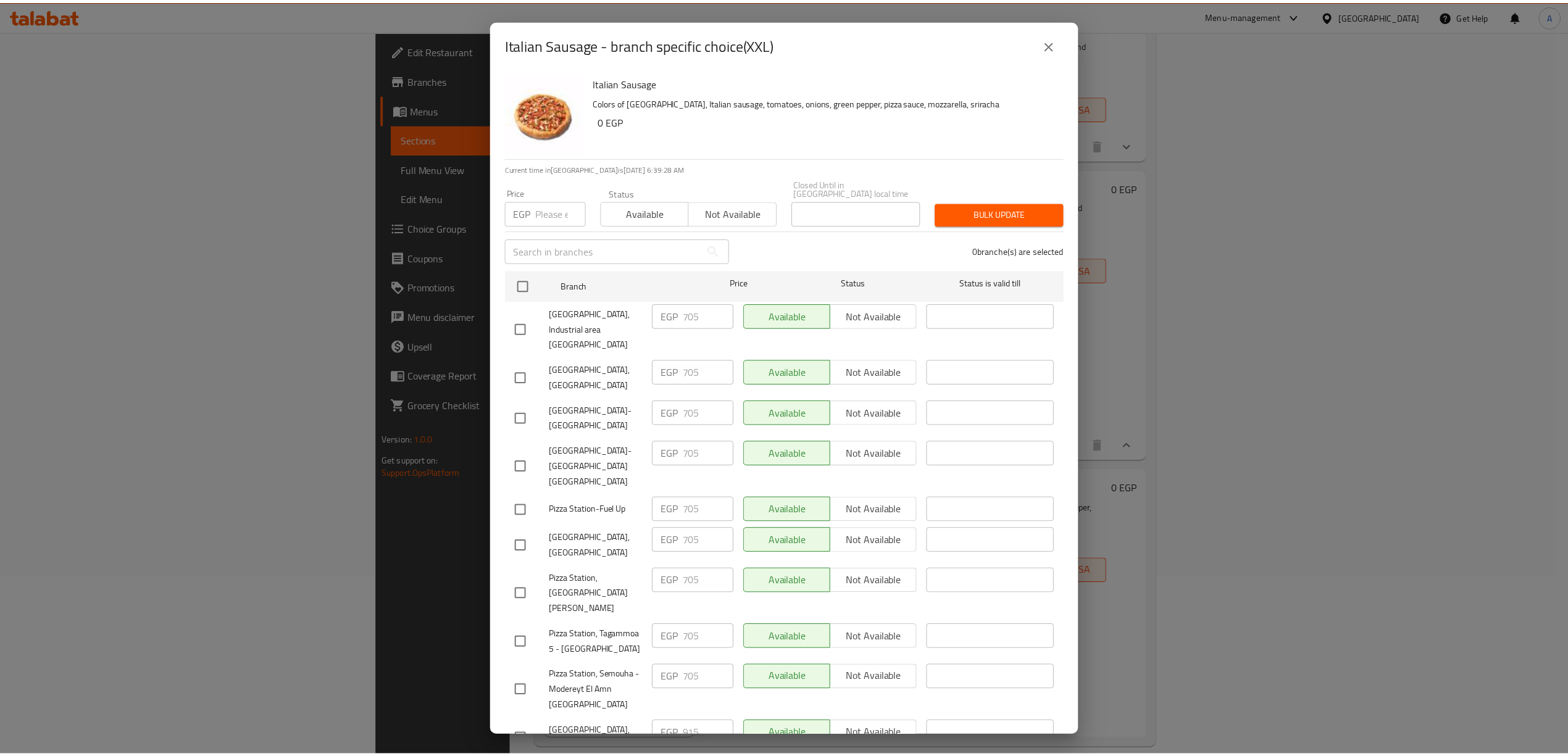
scroll to position [0, 0]
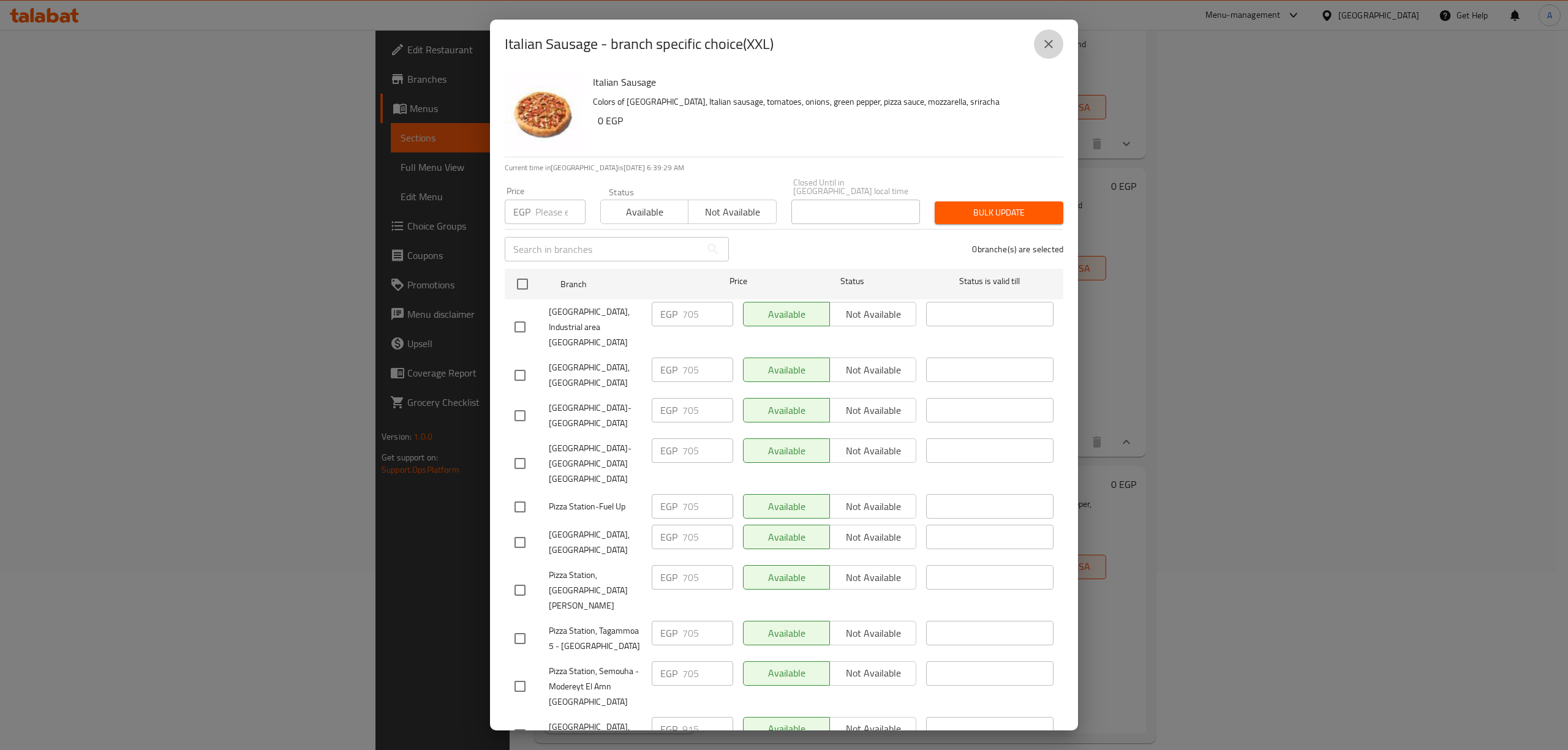
click at [1042, 42] on icon "close" at bounding box center [1048, 44] width 15 height 15
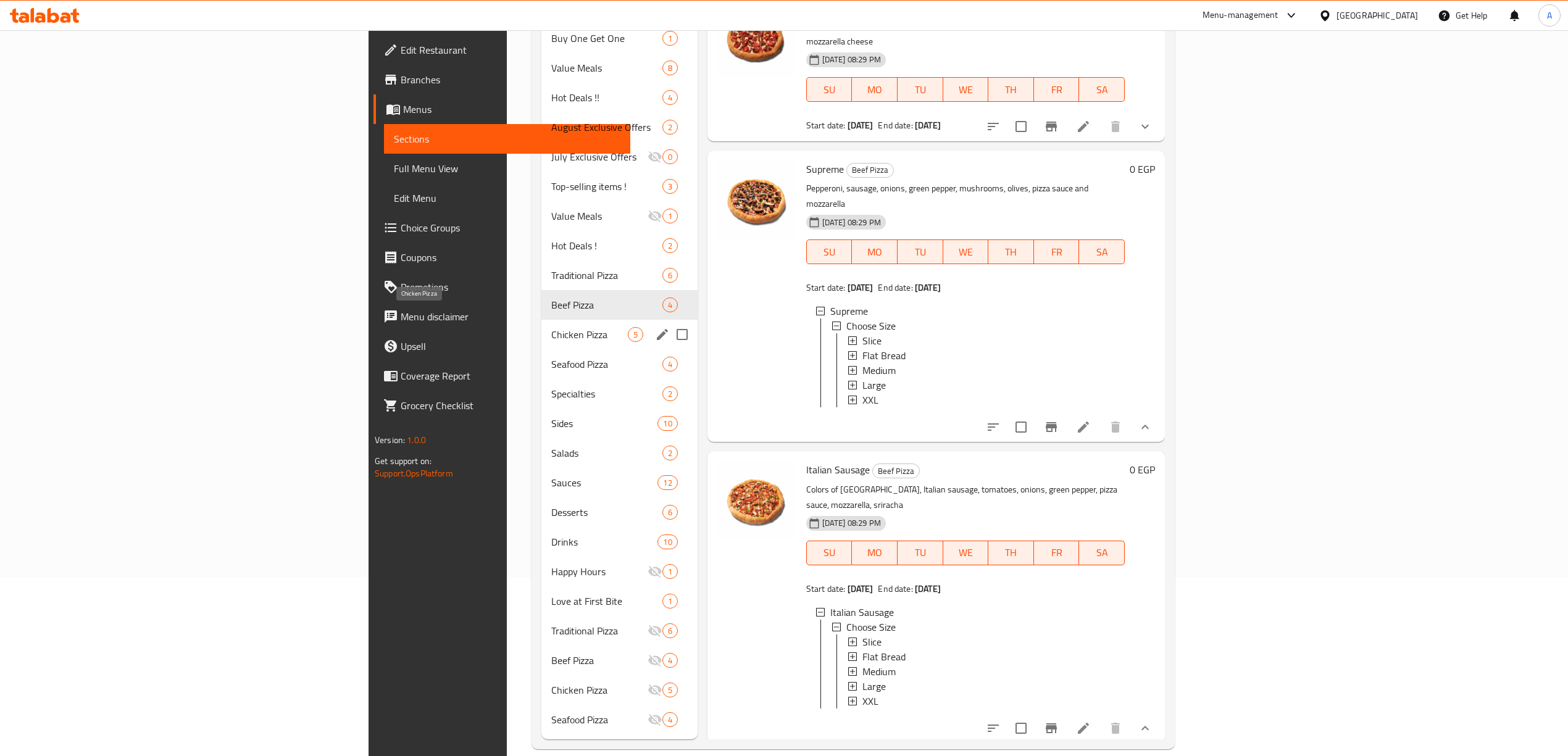
click at [551, 327] on span "Chicken Pizza" at bounding box center [589, 334] width 76 height 15
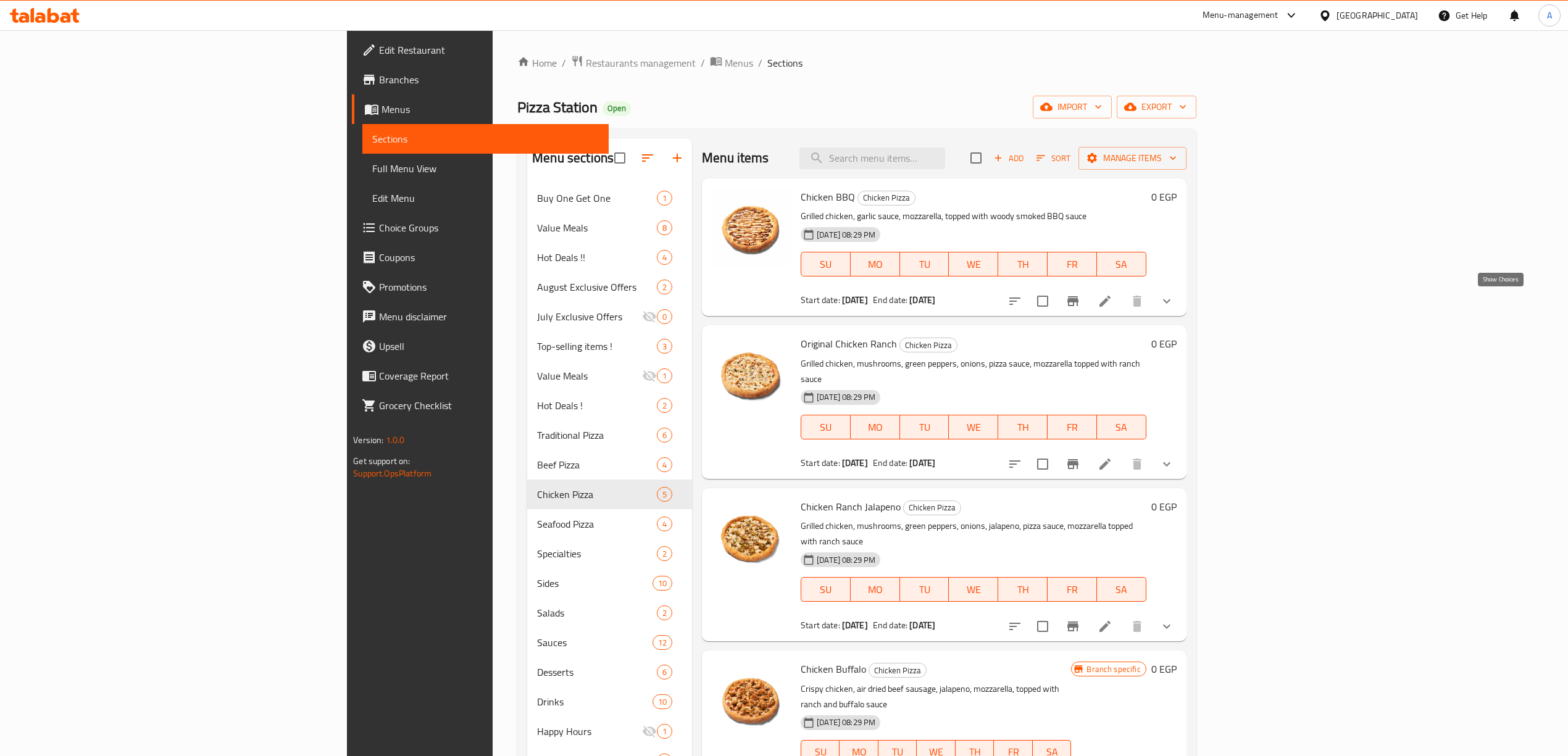
click at [1174, 305] on icon "show more" at bounding box center [1166, 301] width 15 height 15
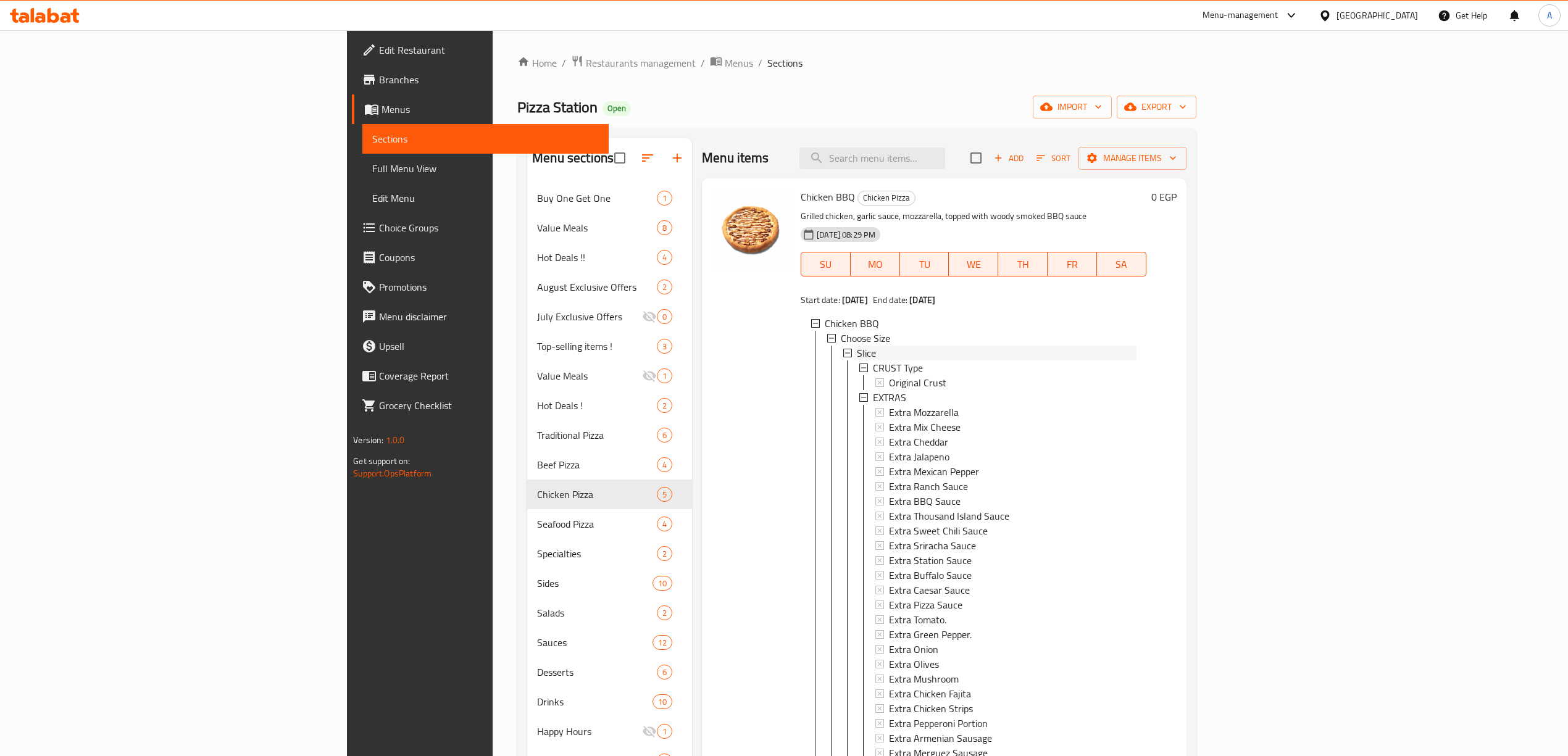
click at [857, 352] on div "Slice" at bounding box center [997, 353] width 280 height 15
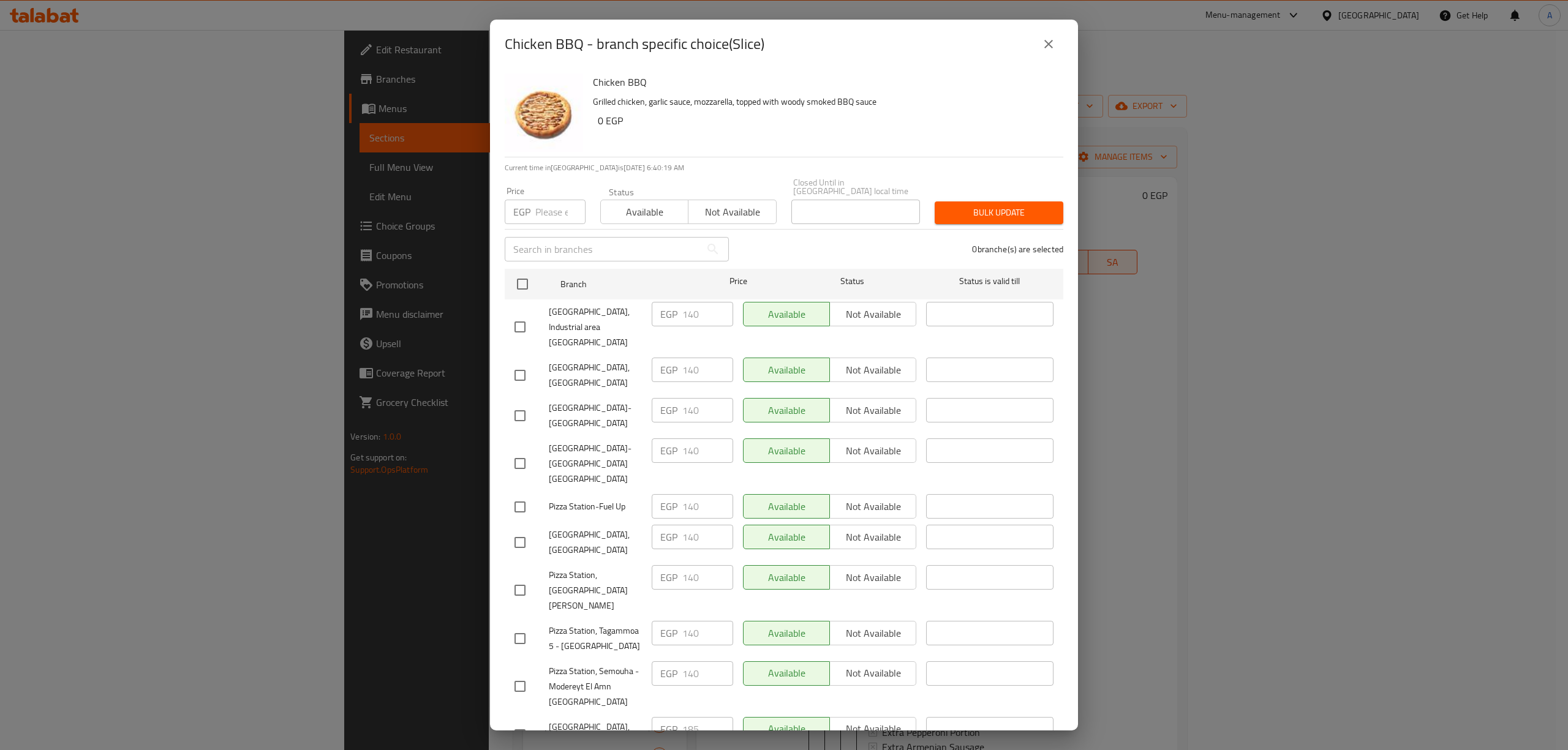
click at [1050, 45] on icon "close" at bounding box center [1048, 44] width 9 height 9
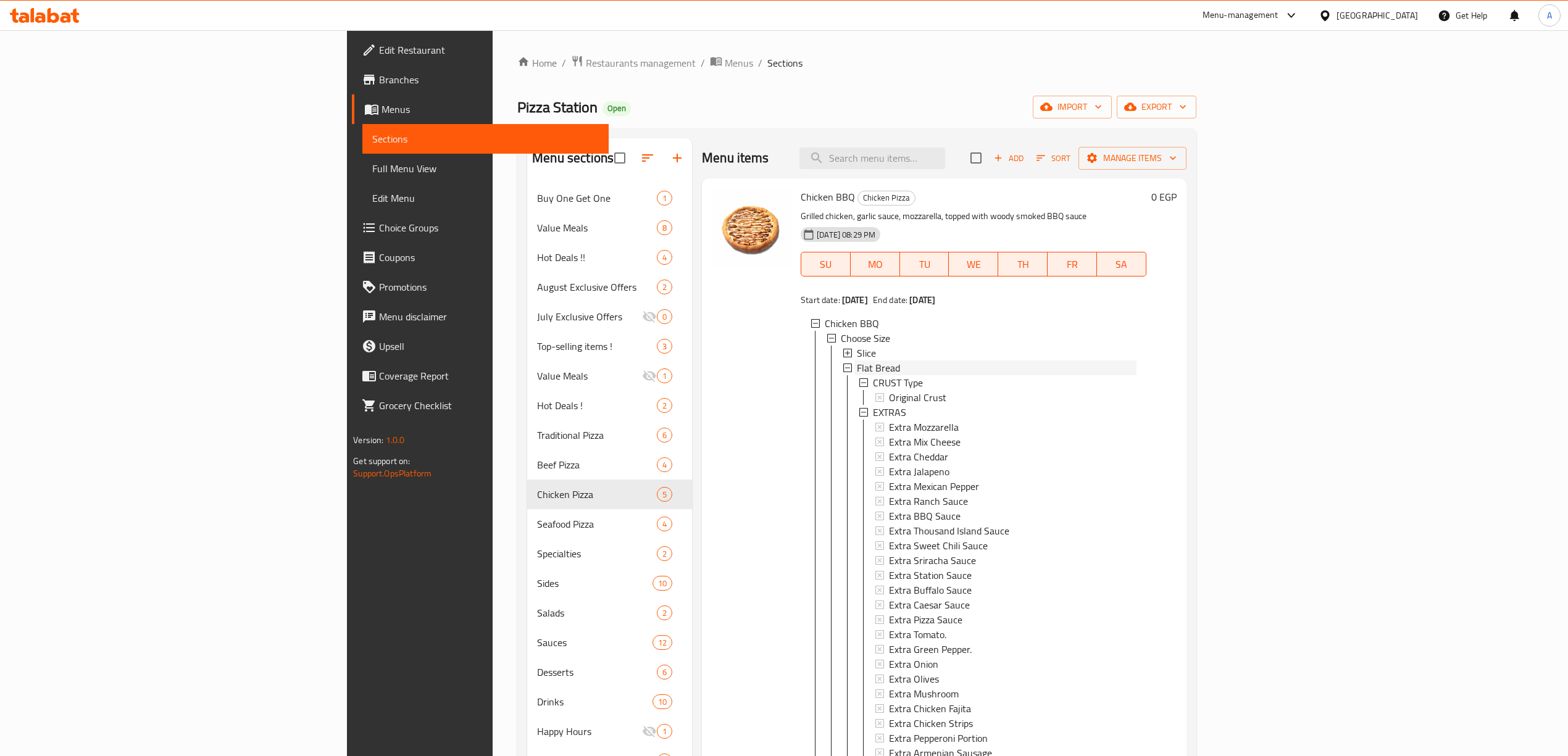
click at [857, 366] on div "Flat Bread" at bounding box center [997, 367] width 280 height 15
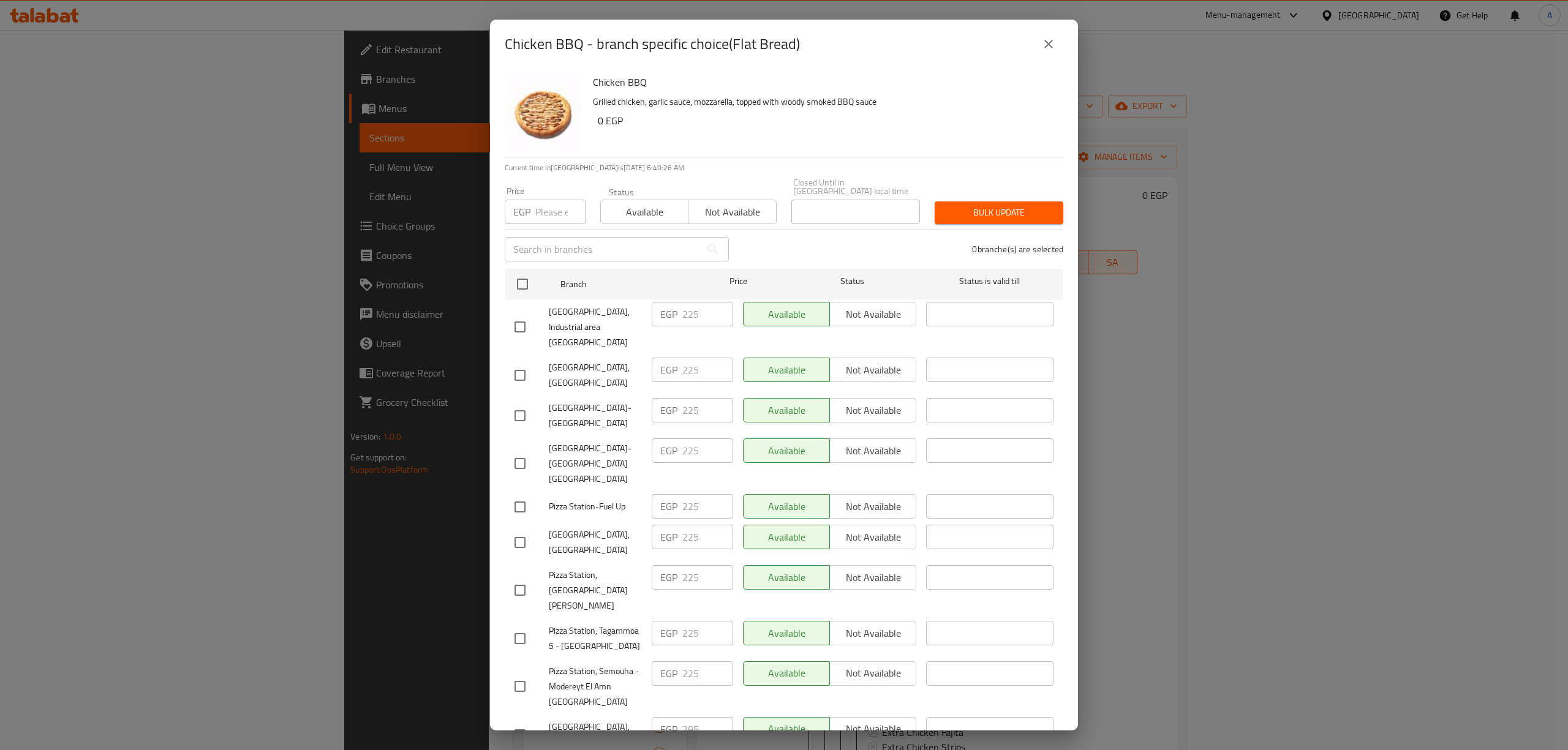
click at [1042, 32] on button "close" at bounding box center [1048, 44] width 29 height 29
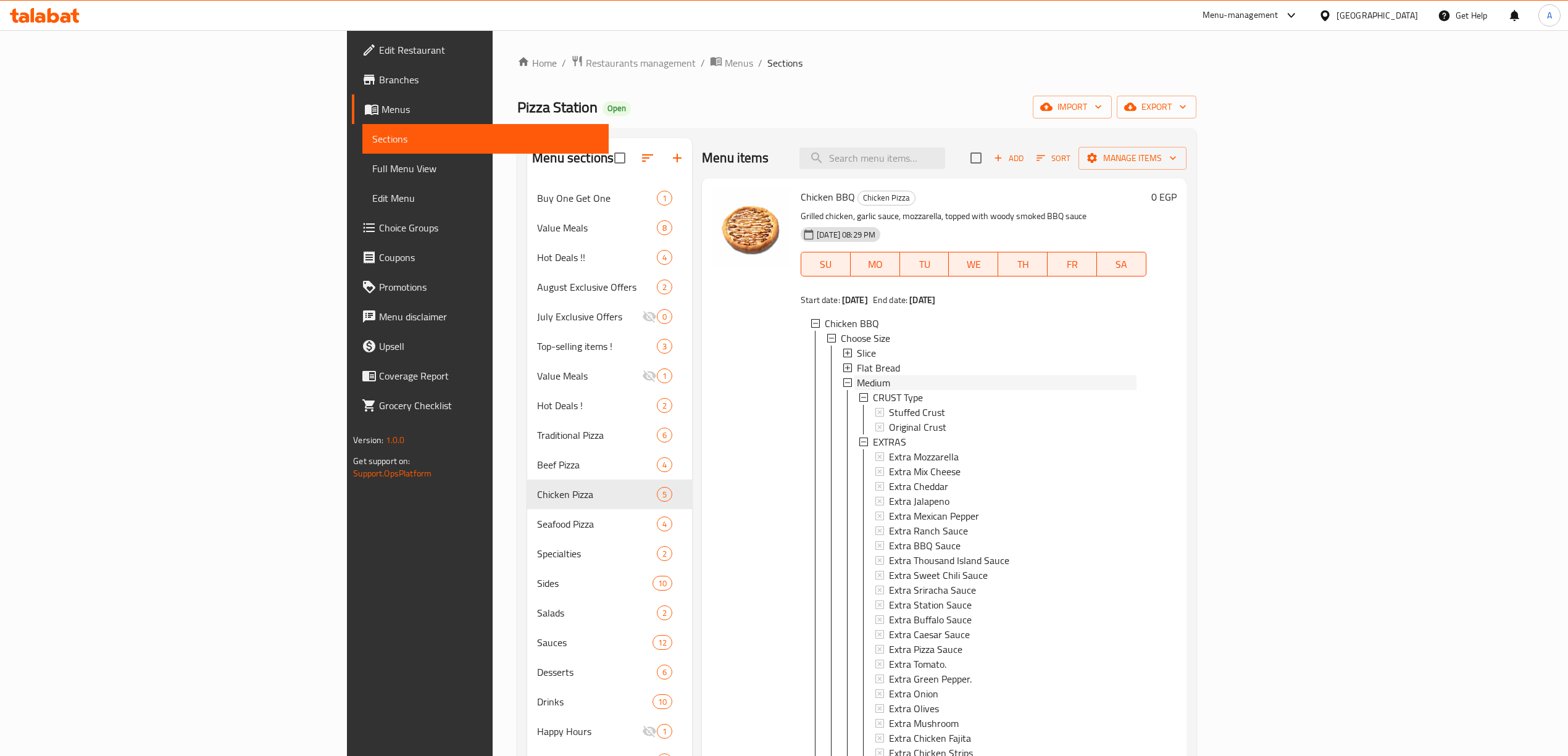
click at [857, 386] on div "Medium" at bounding box center [997, 382] width 280 height 15
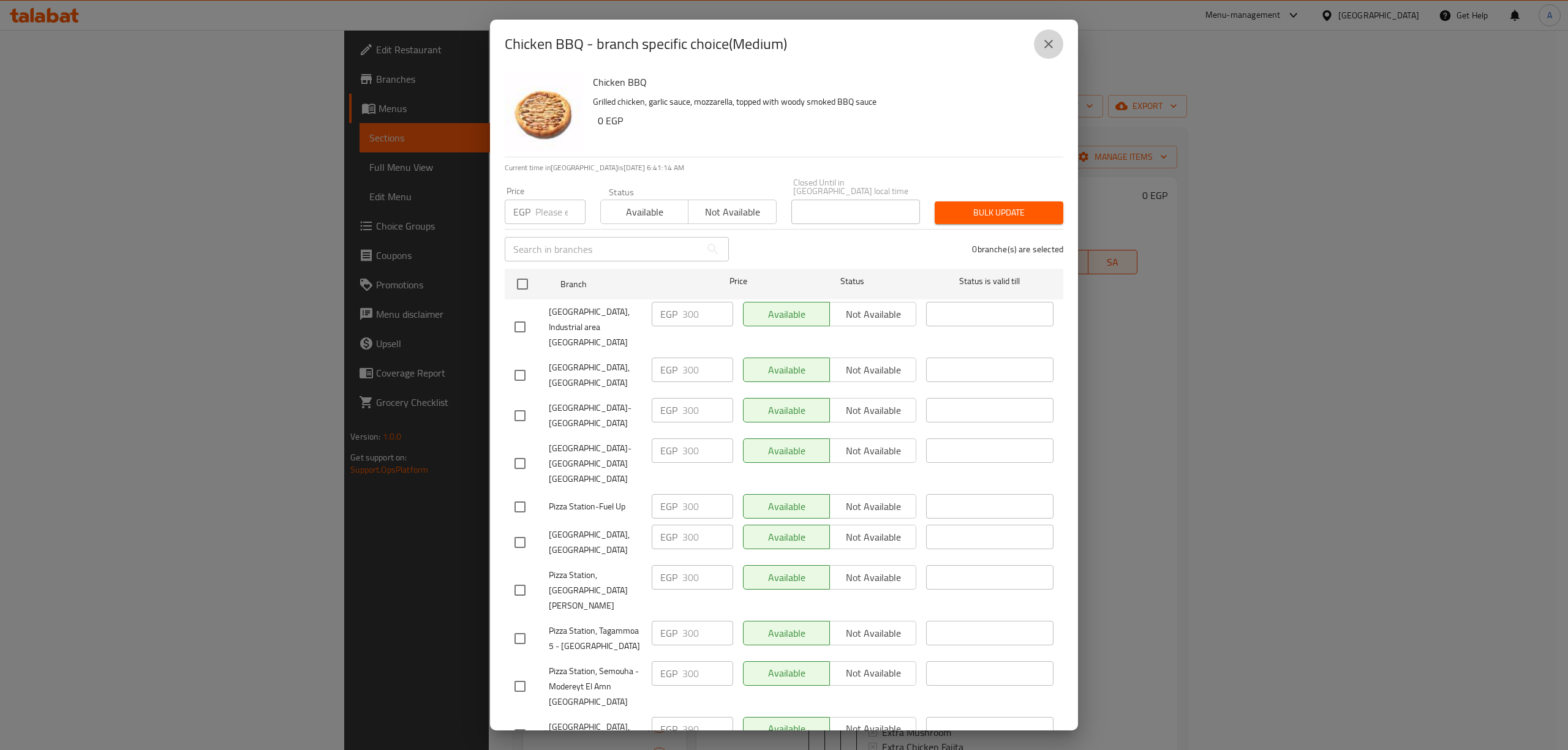
click at [1048, 43] on icon "close" at bounding box center [1048, 44] width 9 height 9
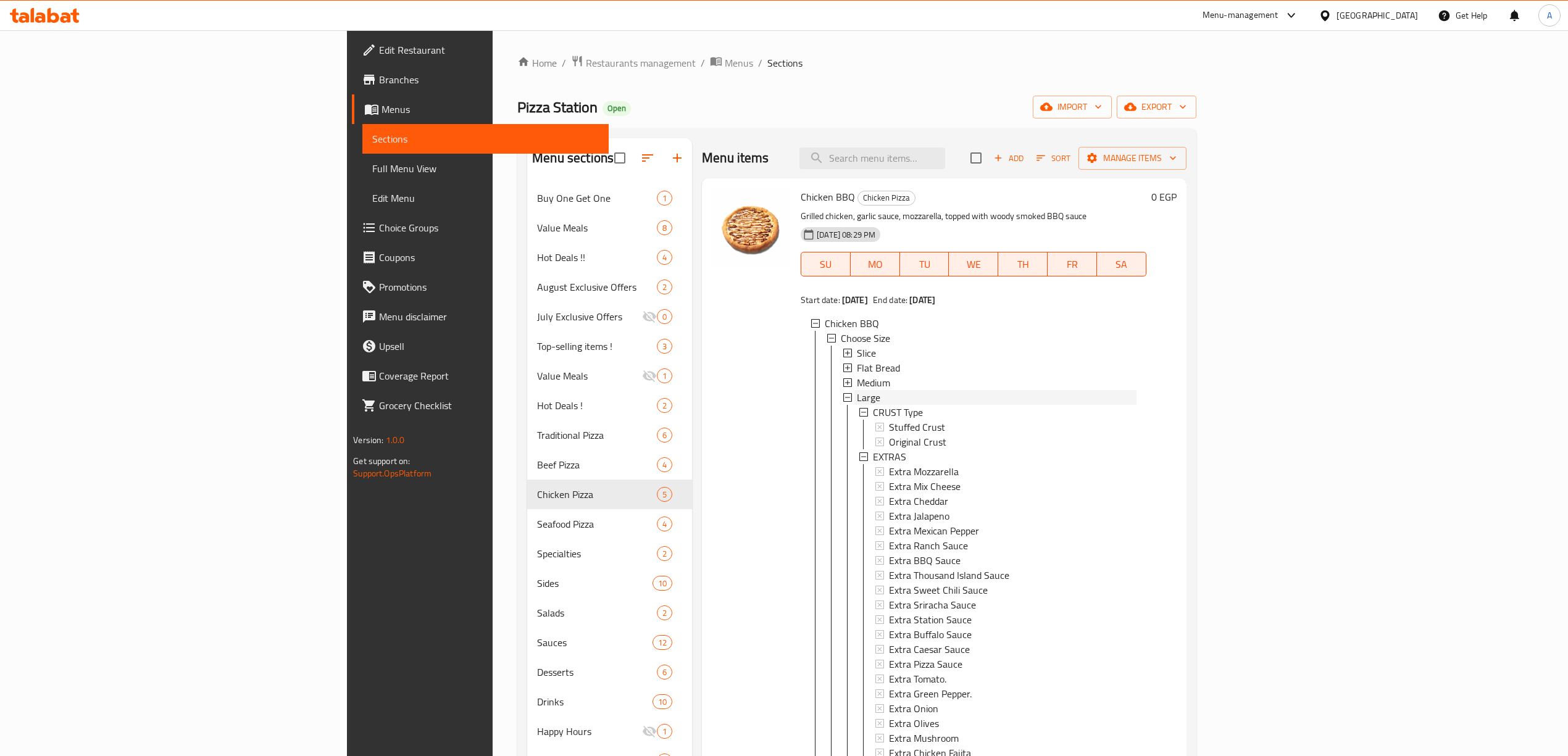
click at [857, 399] on div "Large" at bounding box center [997, 397] width 280 height 15
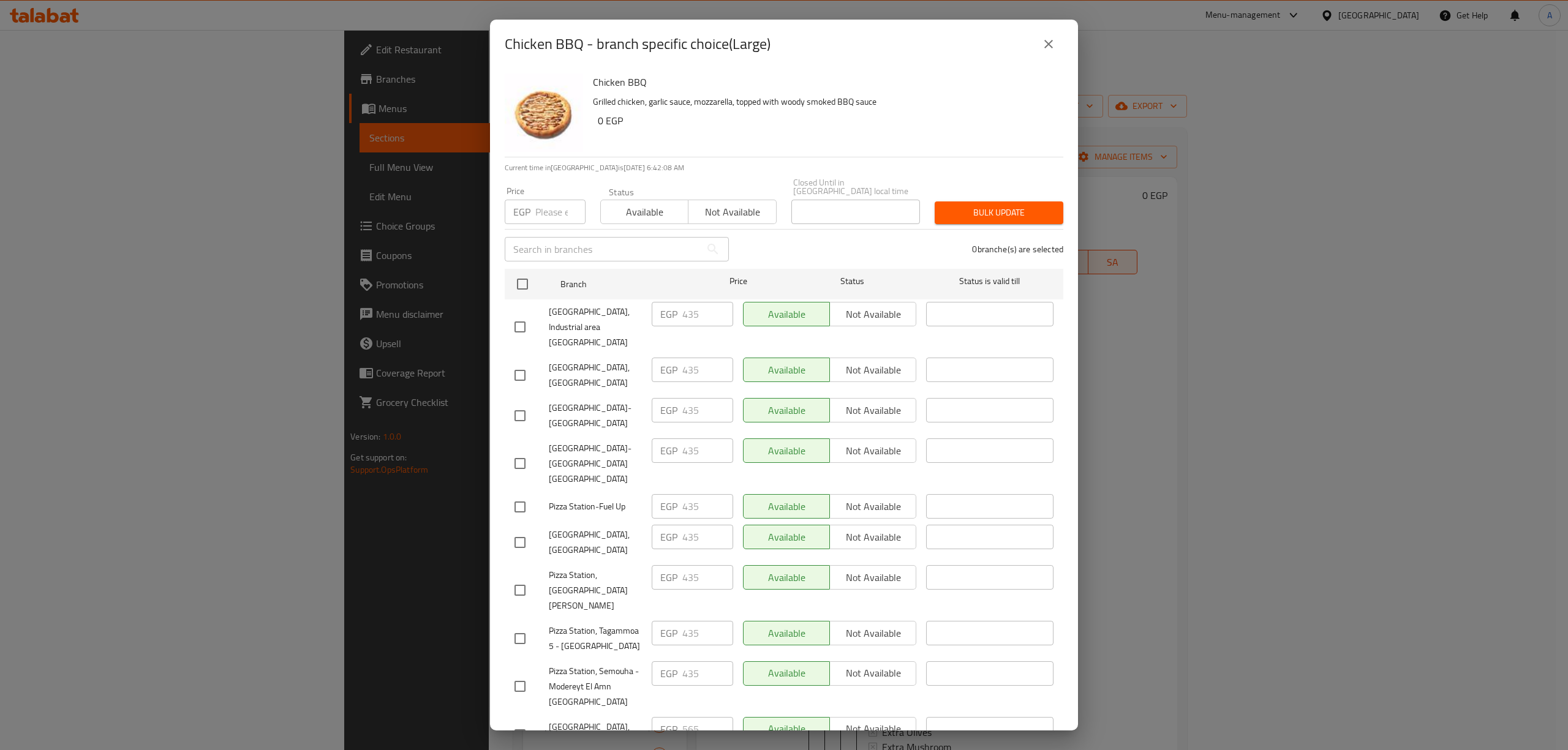
click at [1050, 45] on icon "close" at bounding box center [1048, 44] width 9 height 9
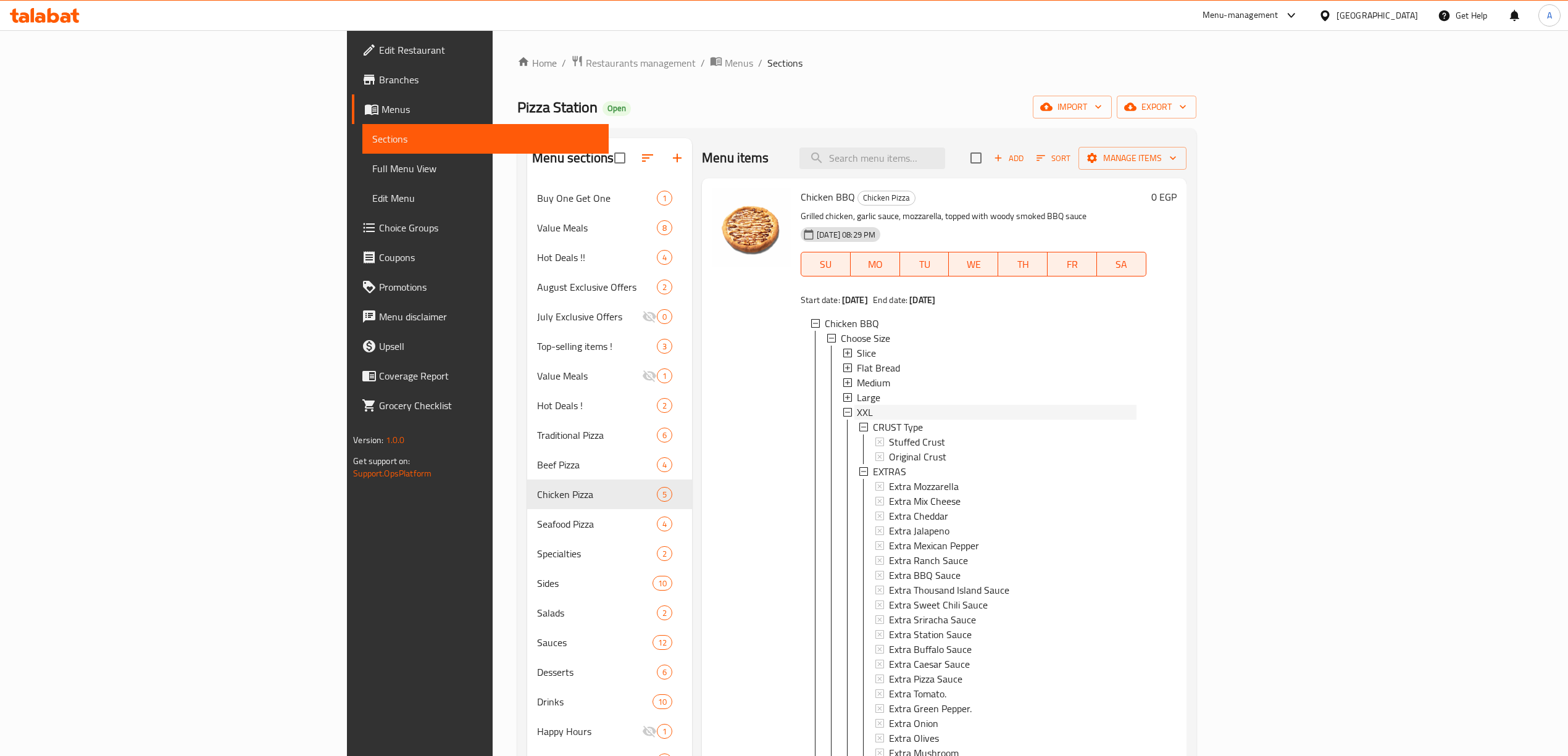
click at [857, 412] on div "XXL" at bounding box center [997, 412] width 280 height 15
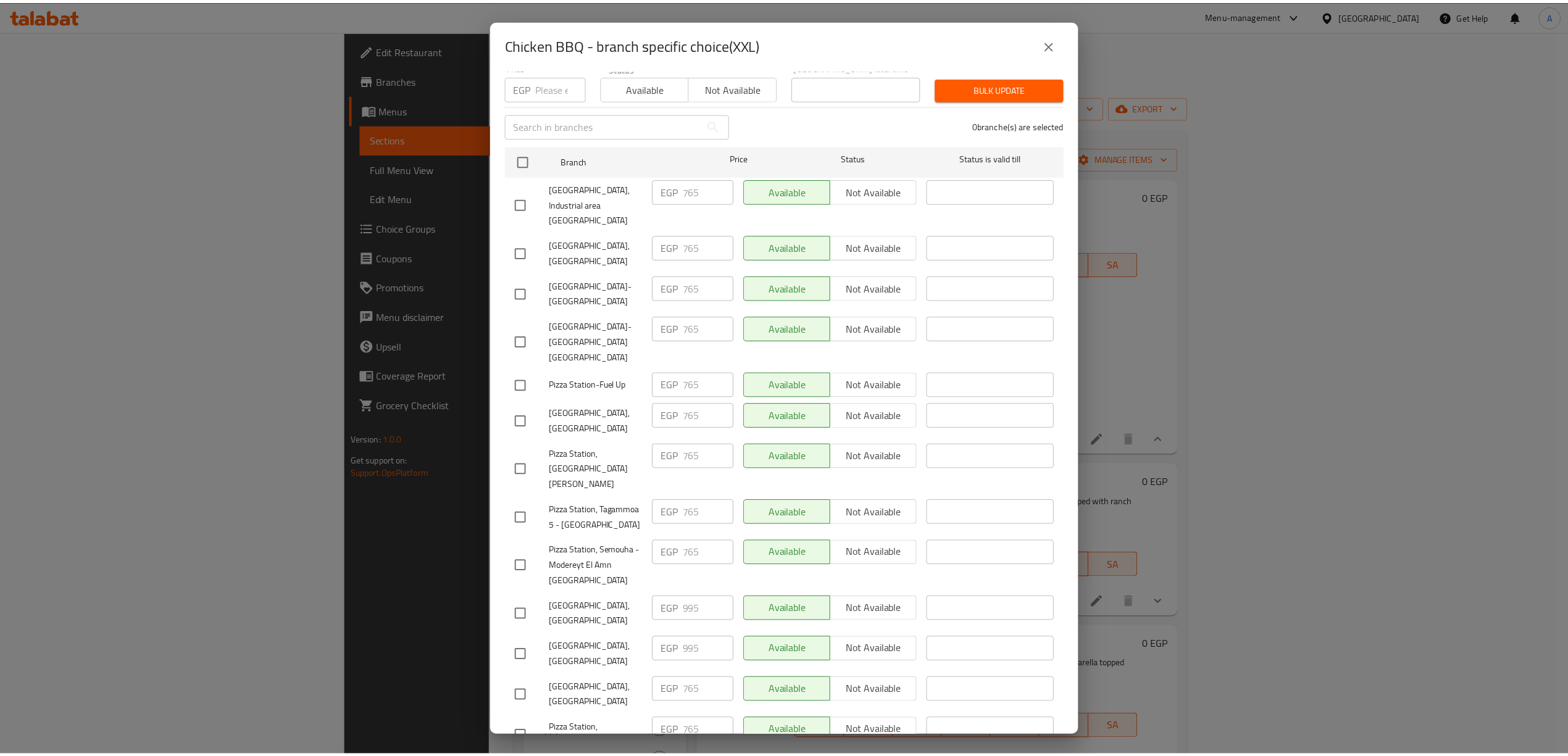
scroll to position [170, 0]
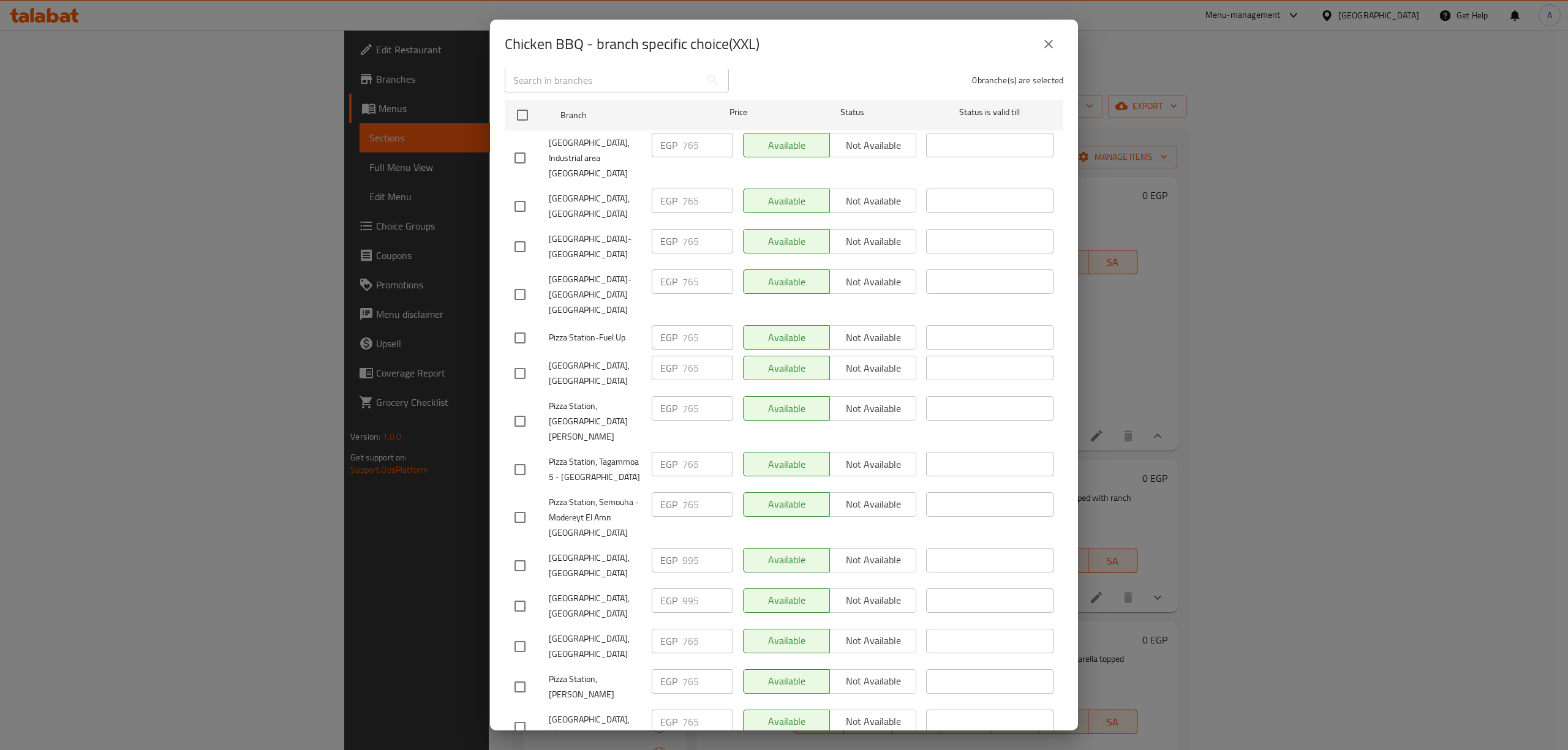
click at [1054, 55] on button "close" at bounding box center [1048, 44] width 29 height 29
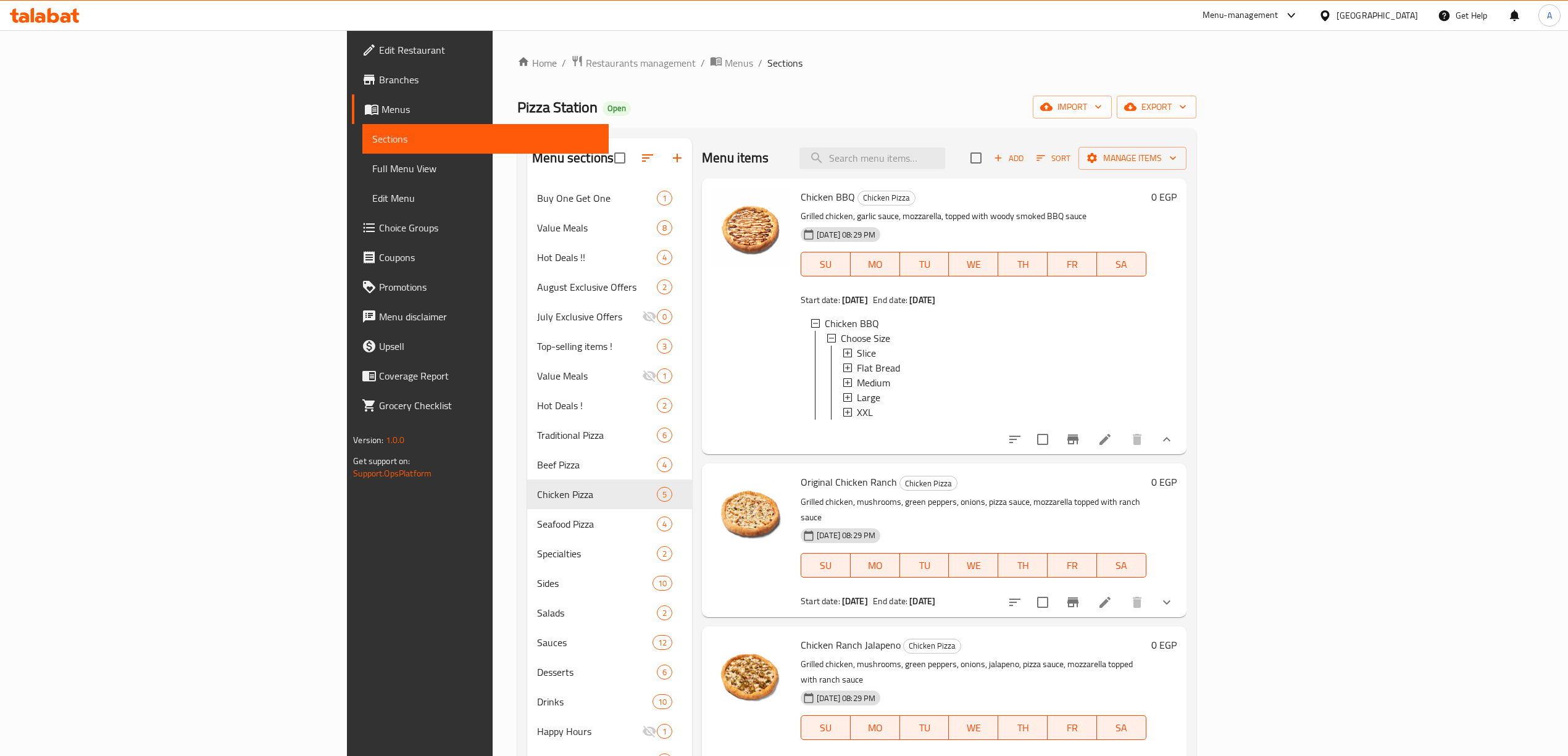
scroll to position [1, 0]
click at [1174, 605] on icon "show more" at bounding box center [1166, 602] width 15 height 15
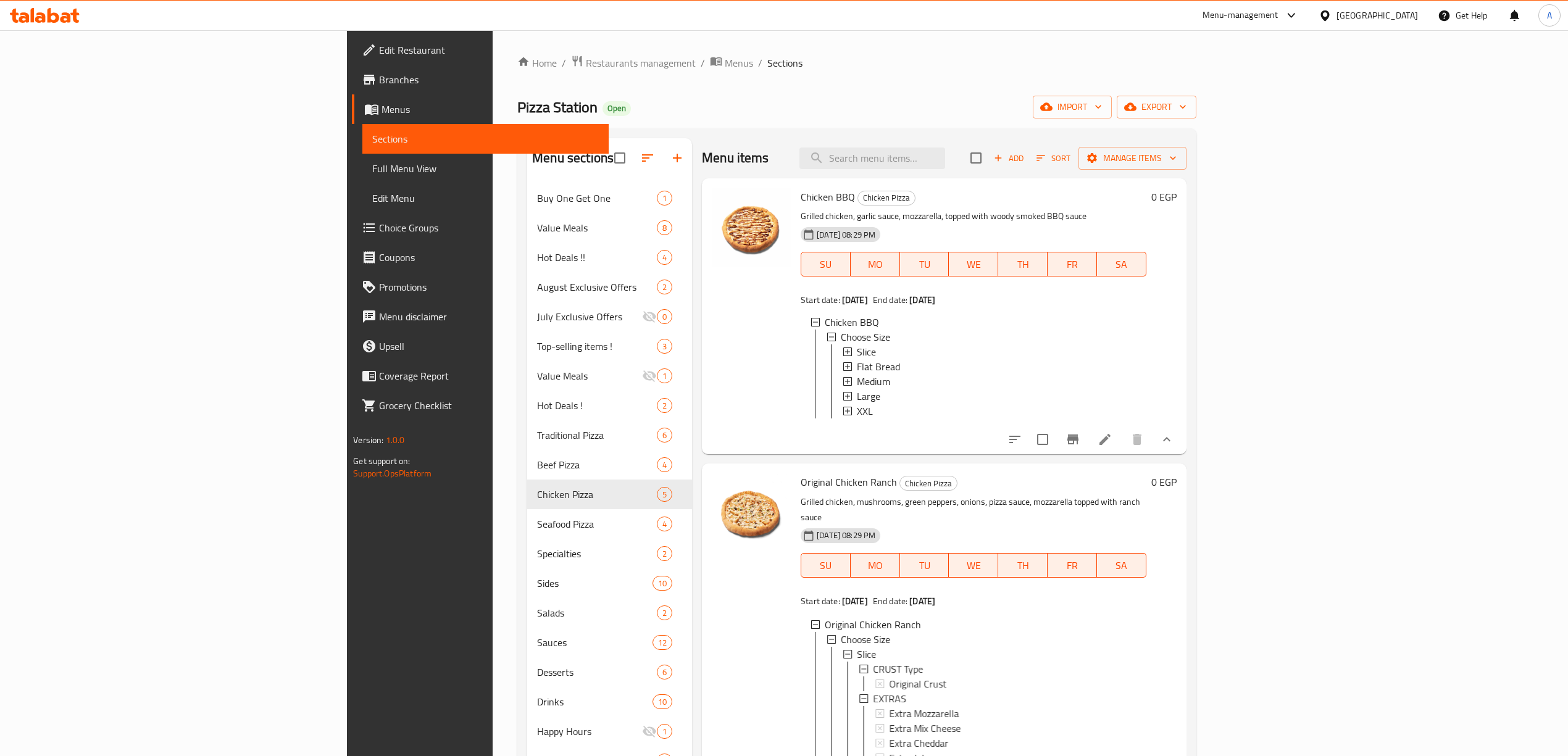
scroll to position [164, 0]
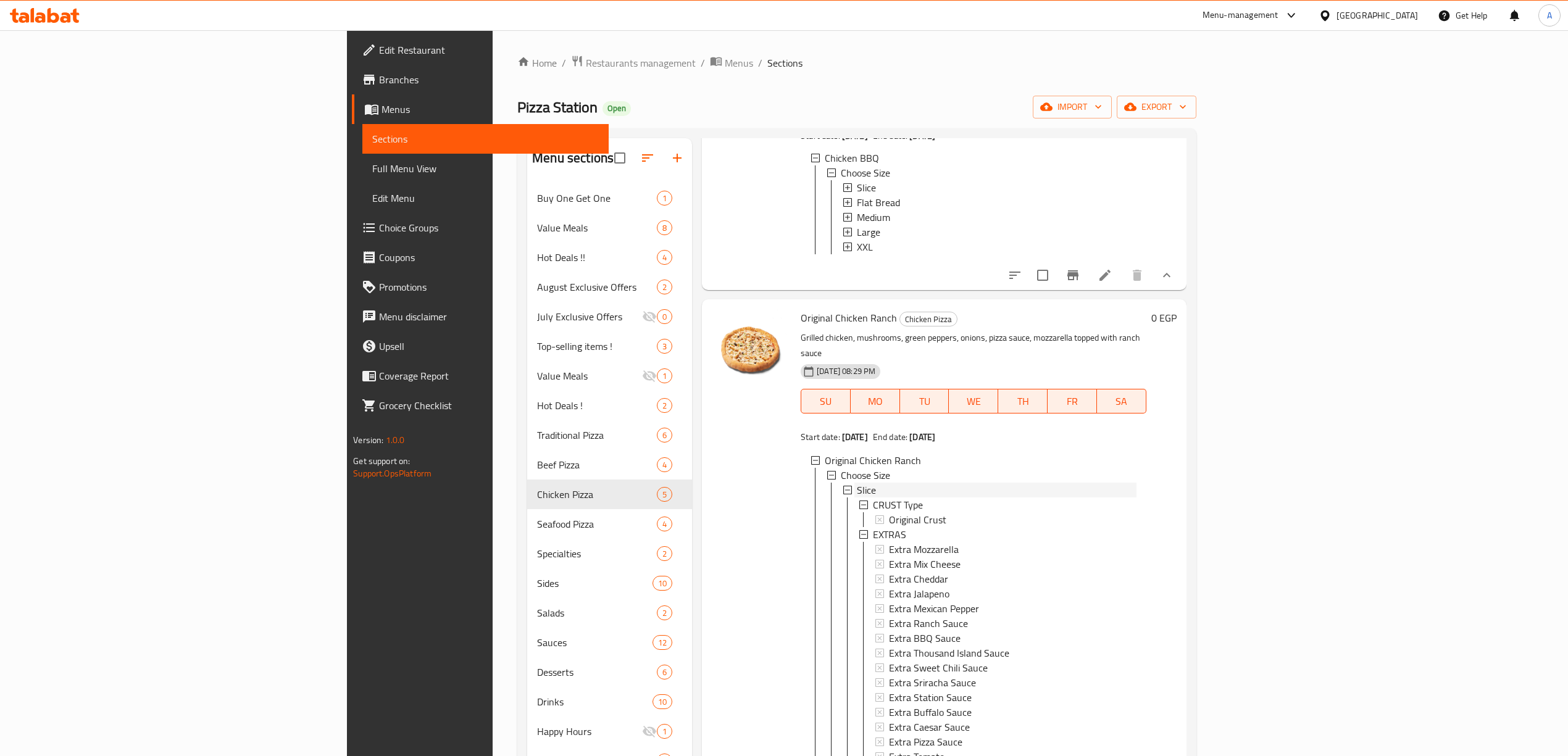
click at [857, 486] on div "Slice" at bounding box center [997, 490] width 280 height 15
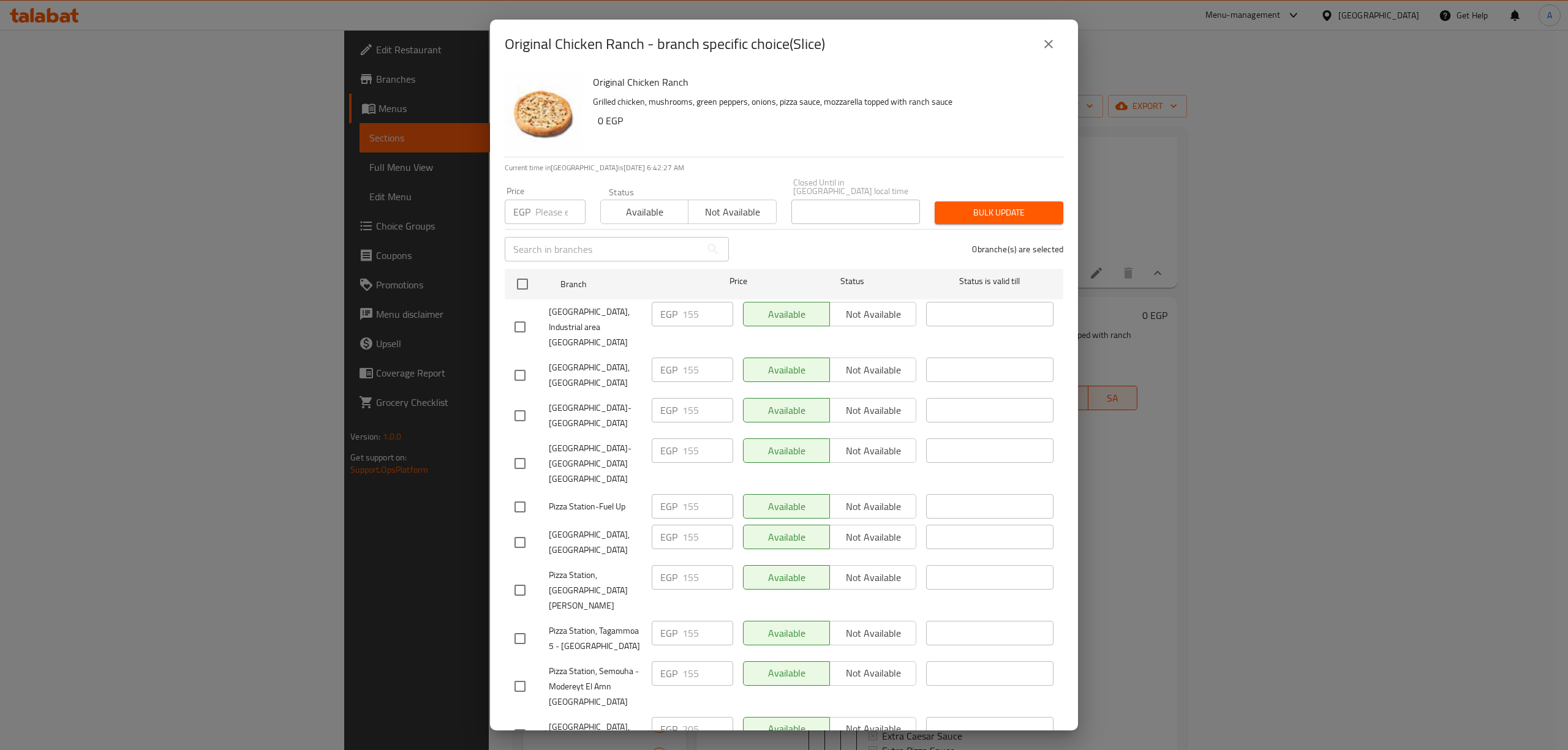
click at [1043, 52] on button "close" at bounding box center [1048, 44] width 29 height 29
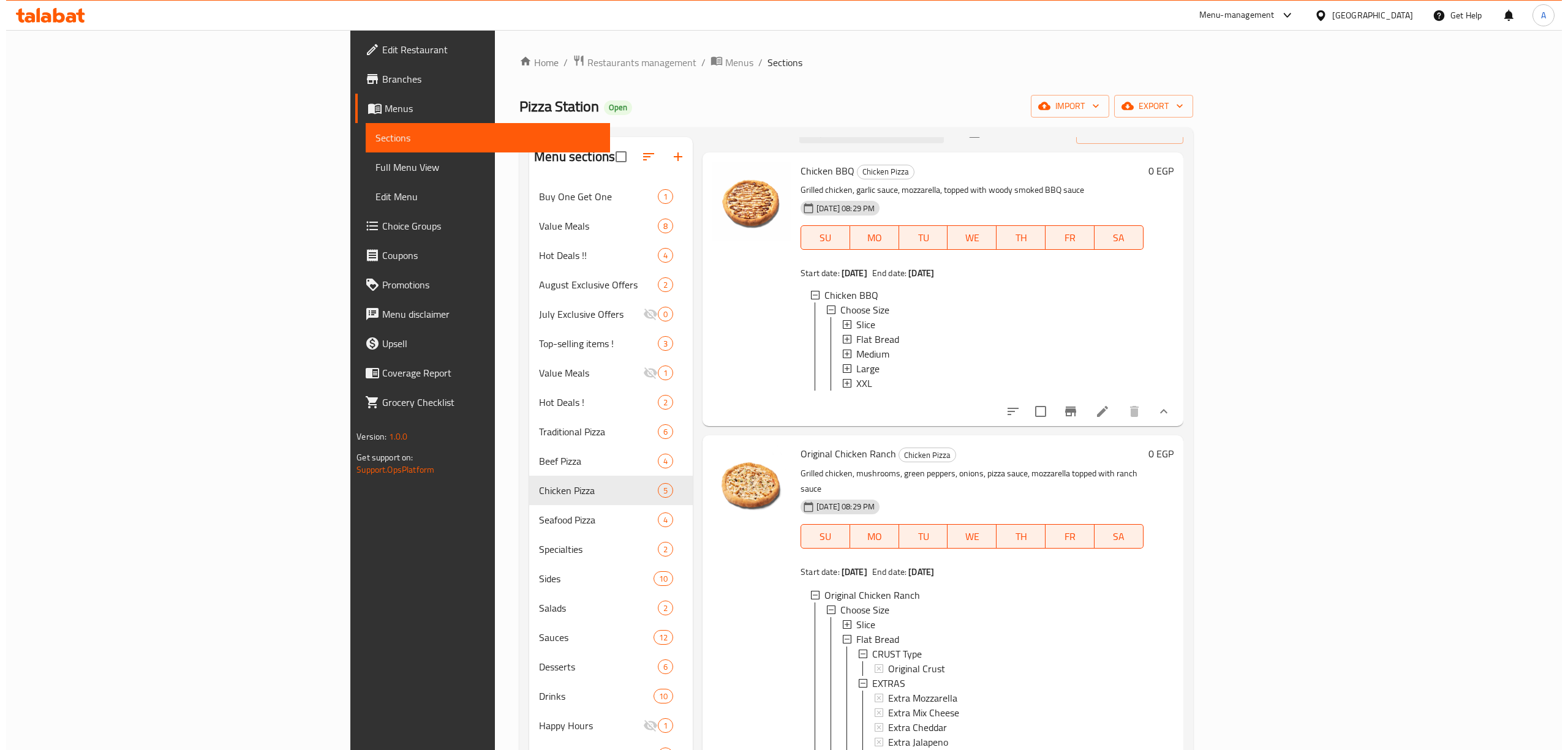
scroll to position [0, 0]
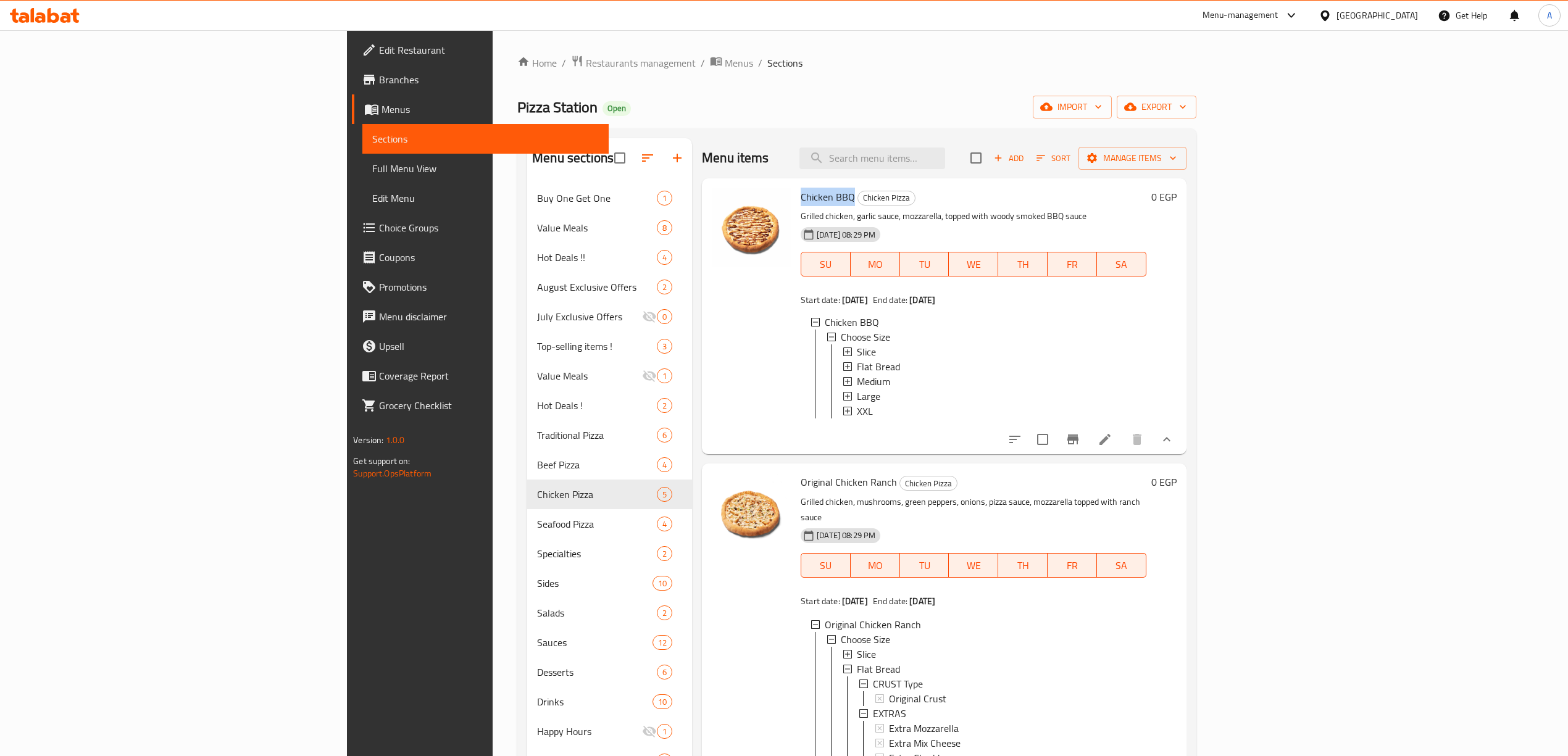
drag, startPoint x: 764, startPoint y: 204, endPoint x: 710, endPoint y: 202, distance: 54.0
click at [796, 202] on div "Chicken BBQ Chicken Pizza Grilled chicken, garlic sauce, mozzarella, topped wit…" at bounding box center [974, 316] width 356 height 266
copy span "Chicken BBQ"
drag, startPoint x: 808, startPoint y: 495, endPoint x: 708, endPoint y: 490, distance: 100.1
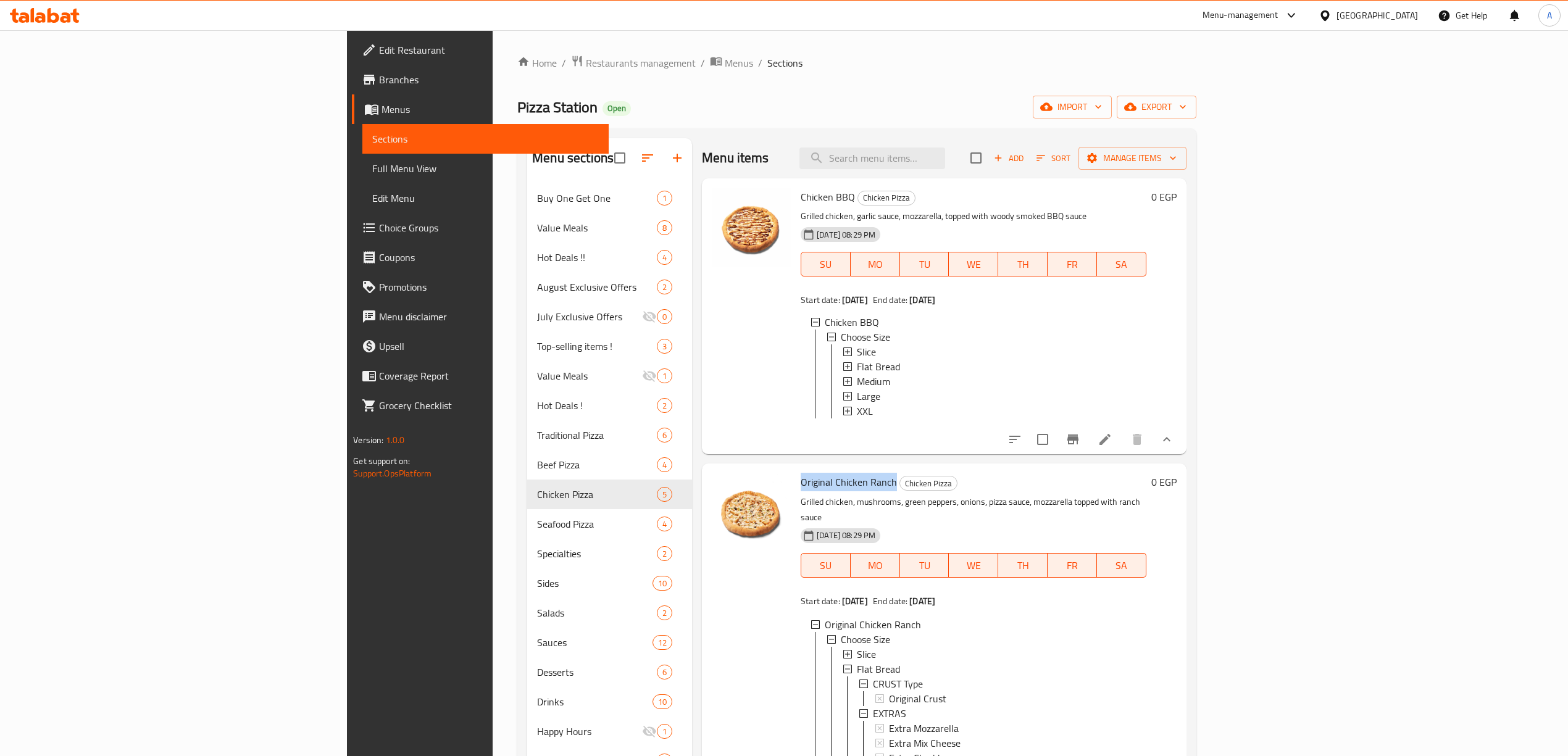
copy span "Original Chicken Ranch"
click at [857, 647] on span "Slice" at bounding box center [867, 654] width 19 height 15
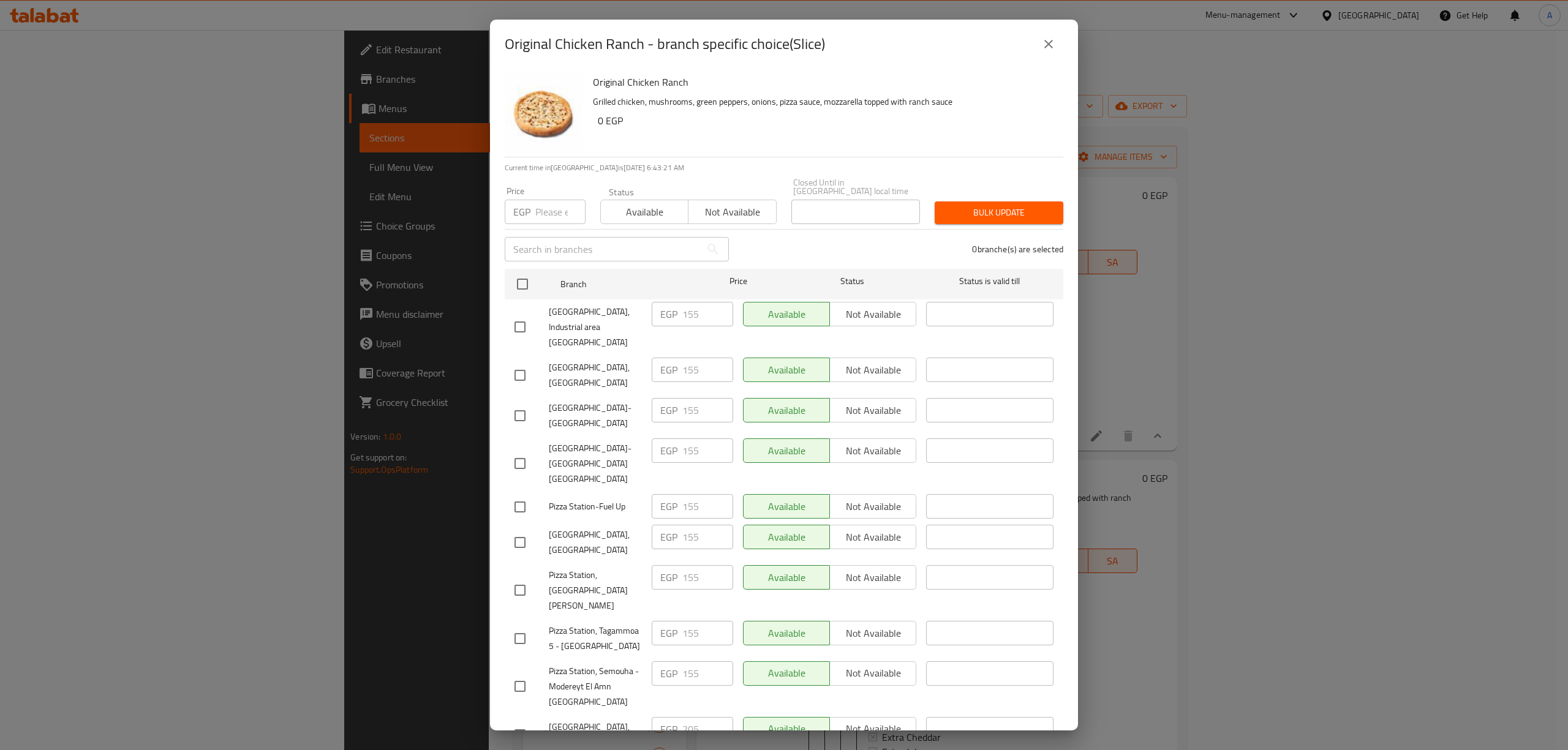
scroll to position [169, 0]
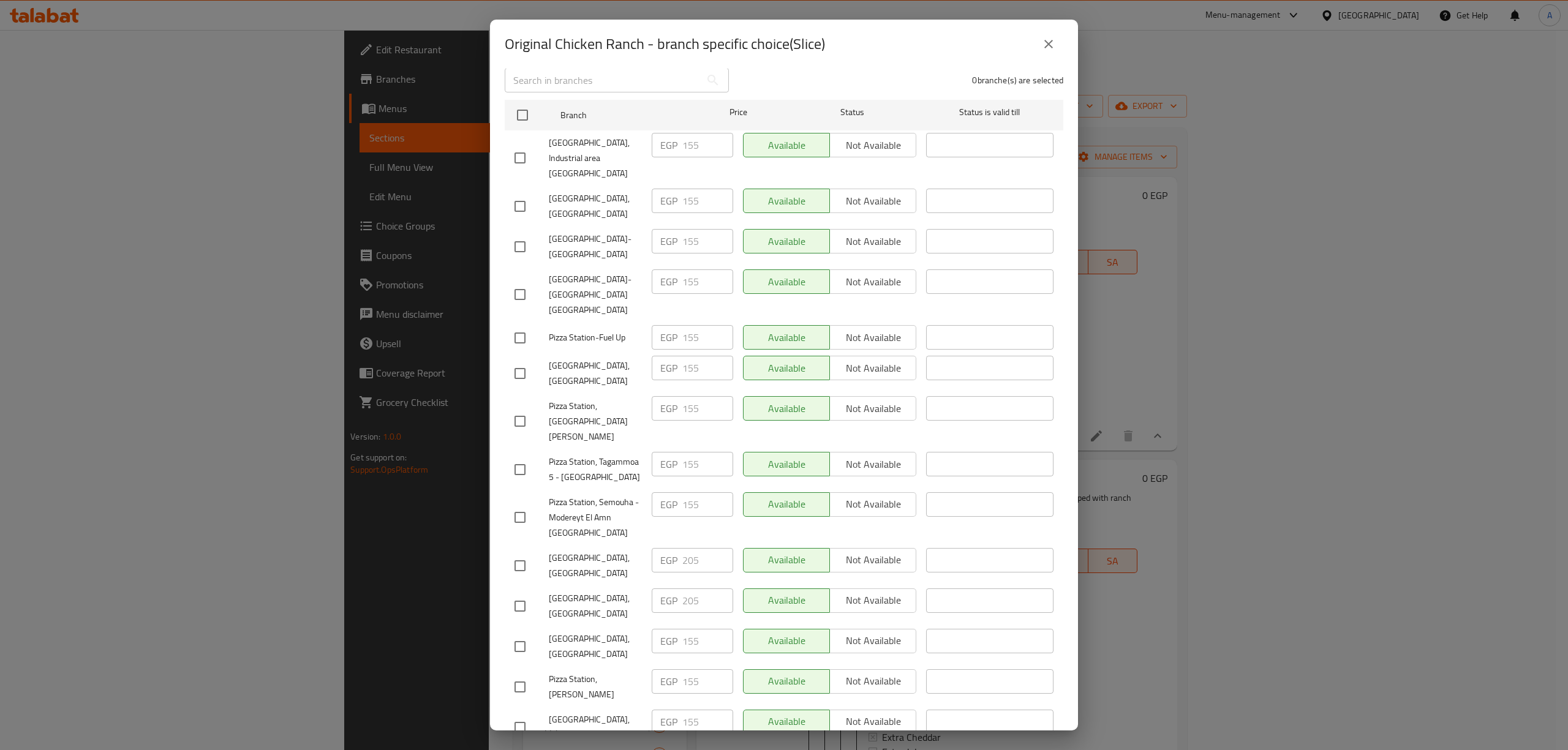
click at [1048, 50] on icon "close" at bounding box center [1048, 44] width 15 height 15
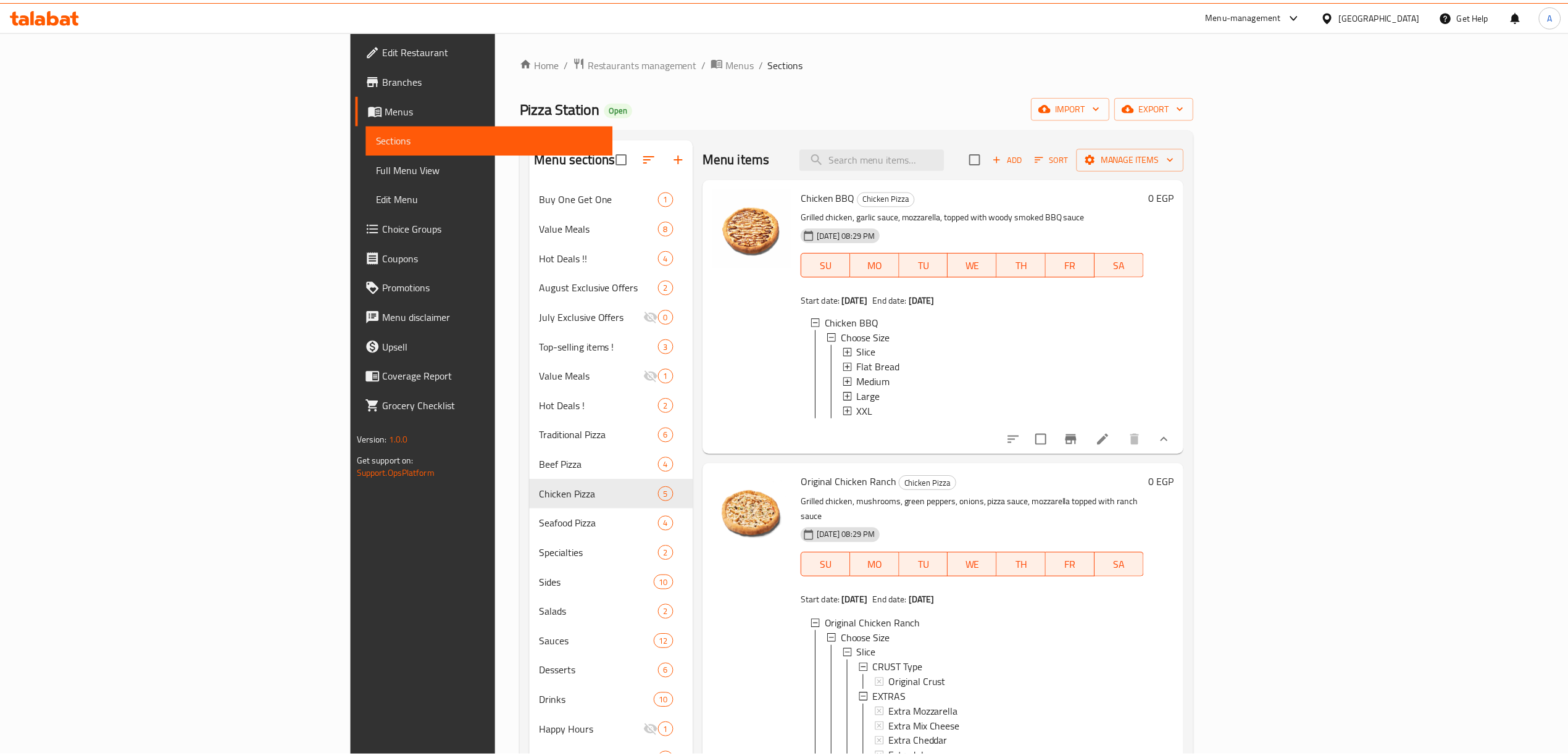
scroll to position [292, 0]
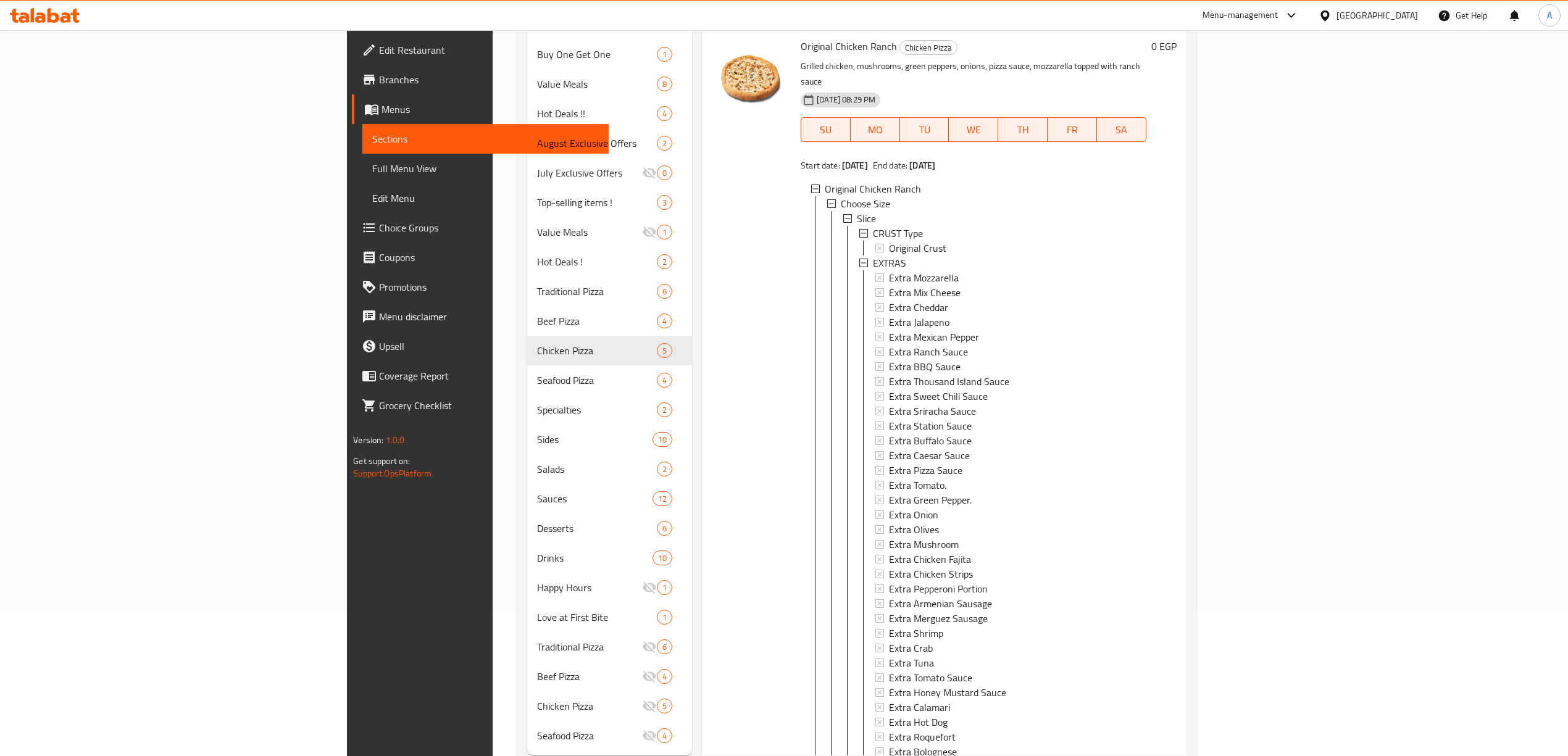
click at [843, 214] on icon at bounding box center [847, 219] width 9 height 9
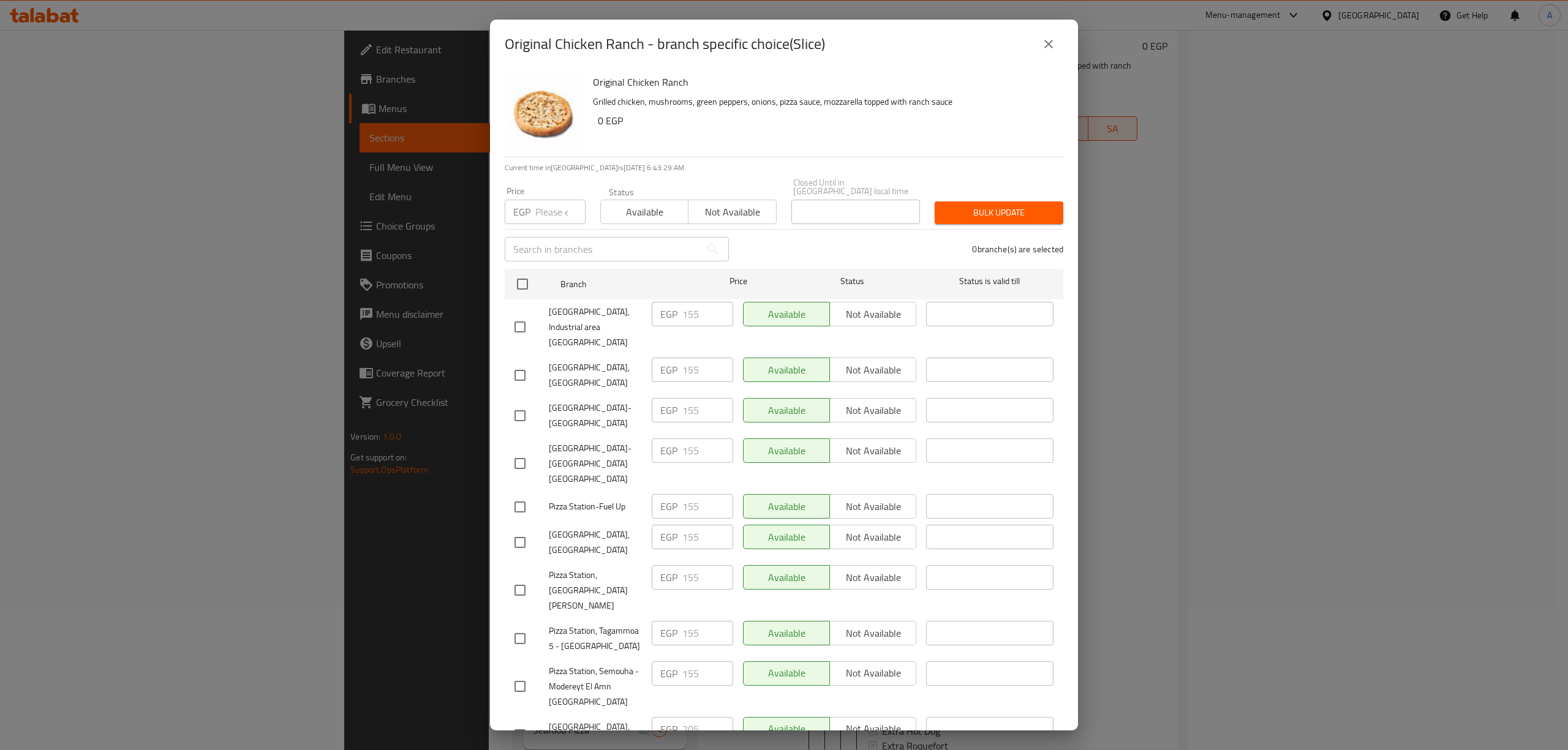
click at [1045, 40] on icon "close" at bounding box center [1048, 44] width 9 height 9
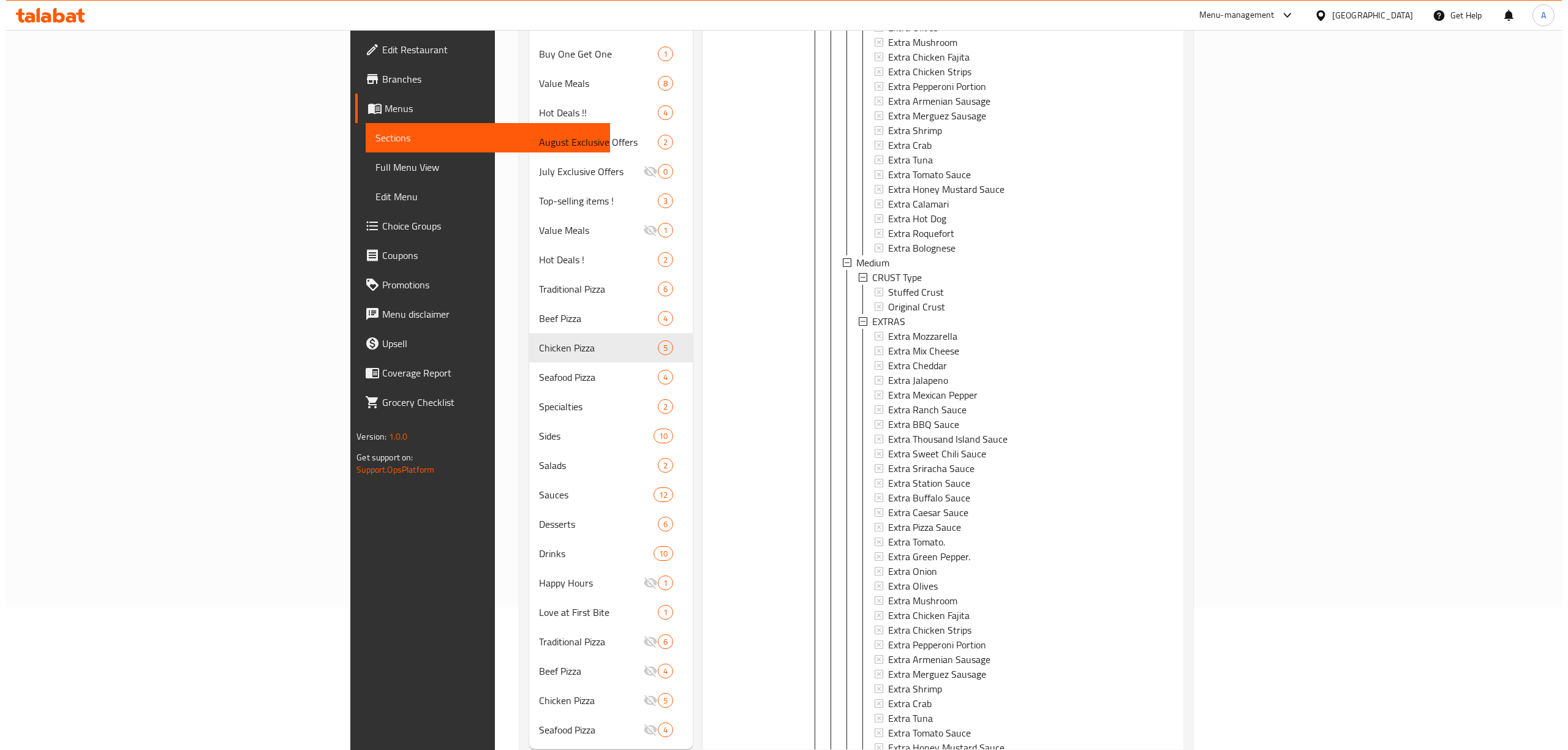
scroll to position [779, 0]
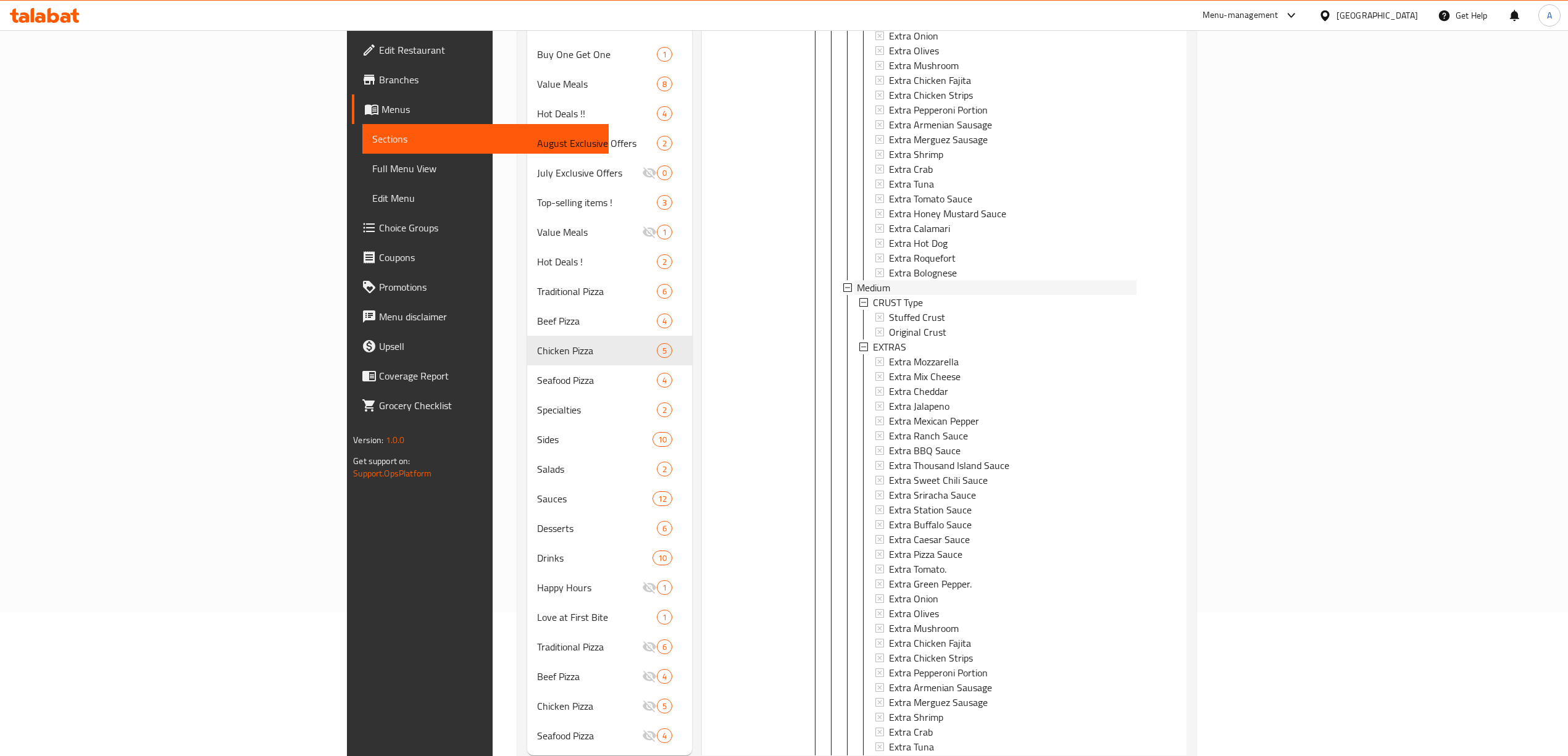
click at [857, 287] on div "Medium" at bounding box center [997, 287] width 280 height 15
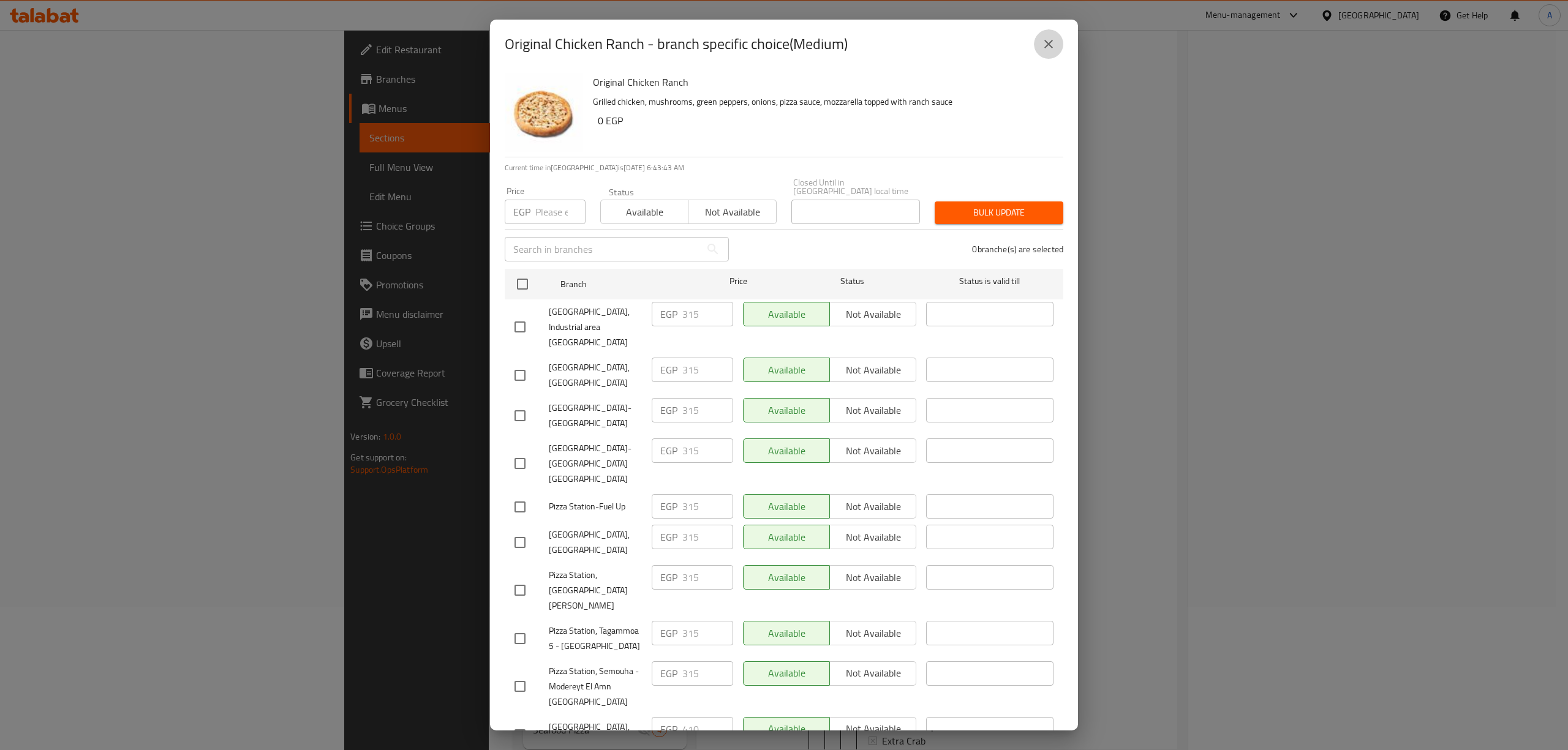
click at [1036, 39] on button "close" at bounding box center [1048, 44] width 29 height 29
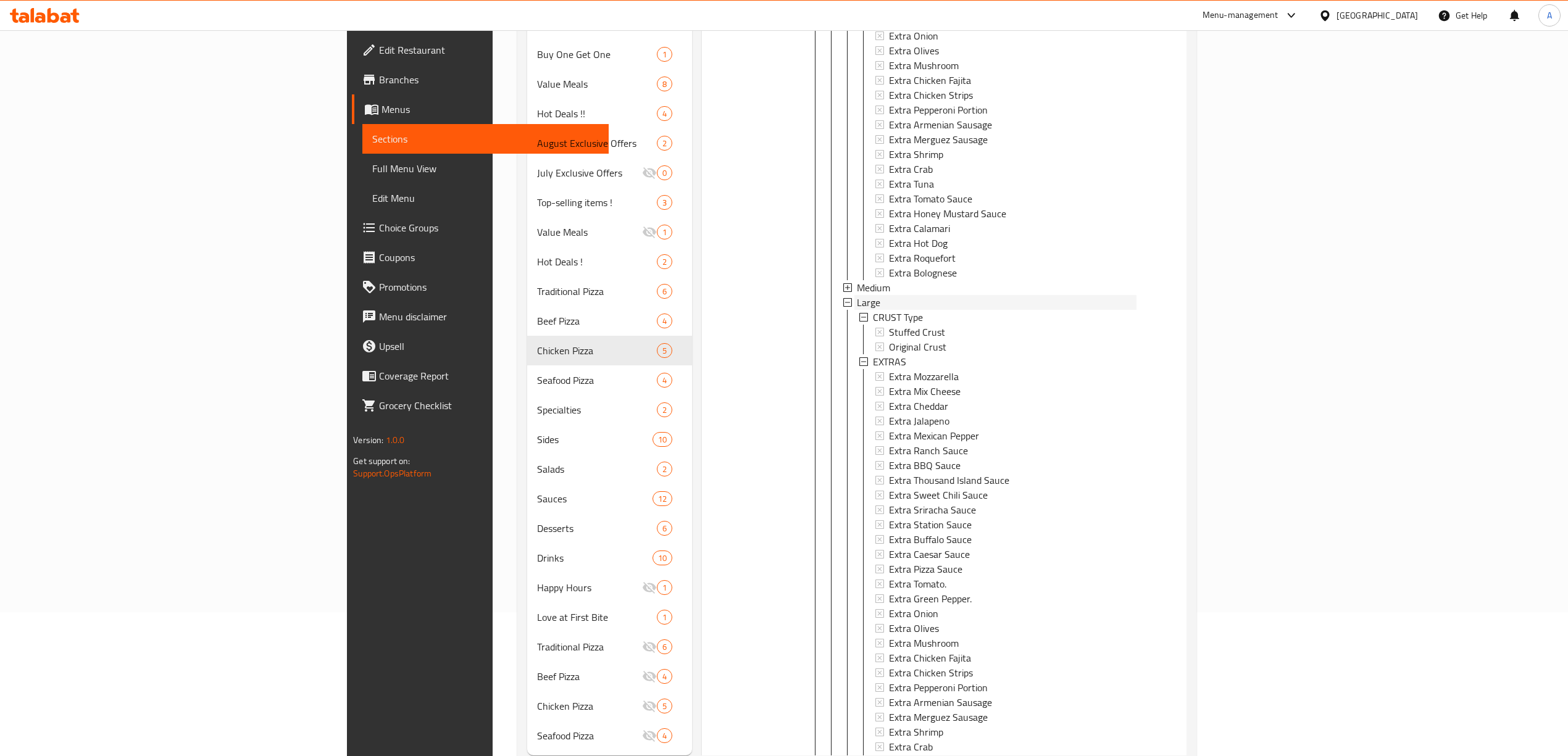
click at [857, 297] on div "Large" at bounding box center [997, 302] width 280 height 15
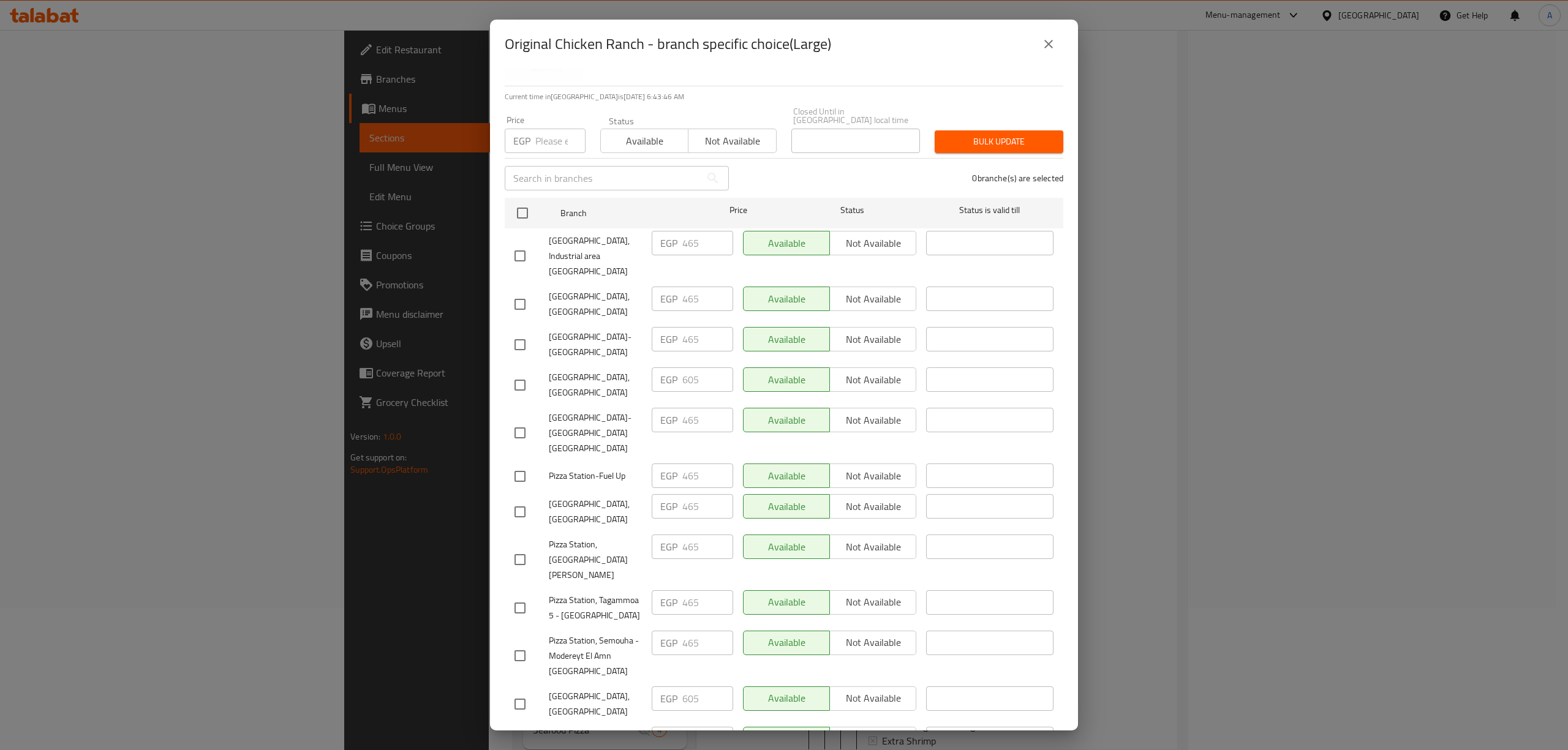
scroll to position [169, 0]
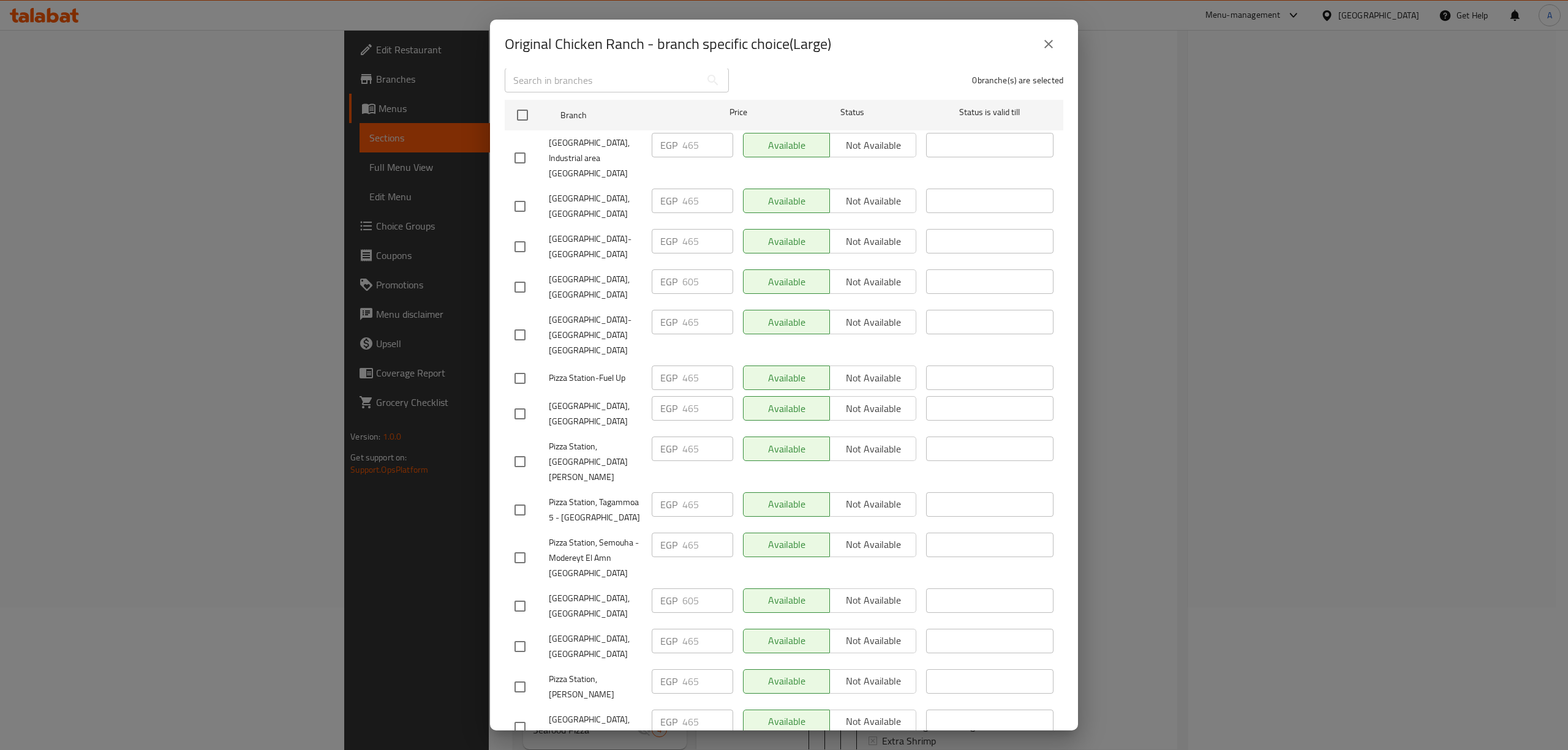
click at [1056, 38] on button "close" at bounding box center [1048, 44] width 29 height 29
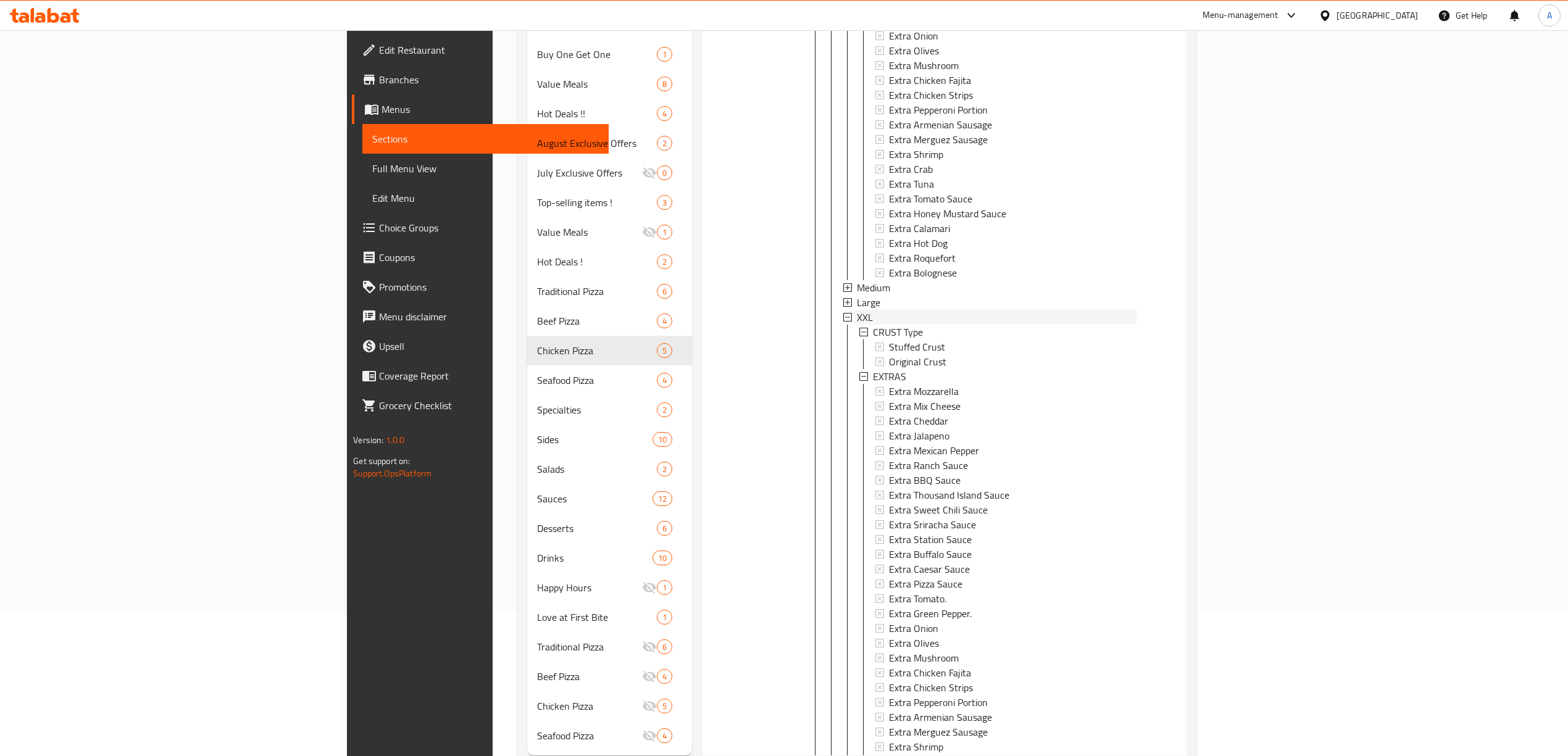
click at [857, 316] on div "XXL" at bounding box center [997, 317] width 280 height 15
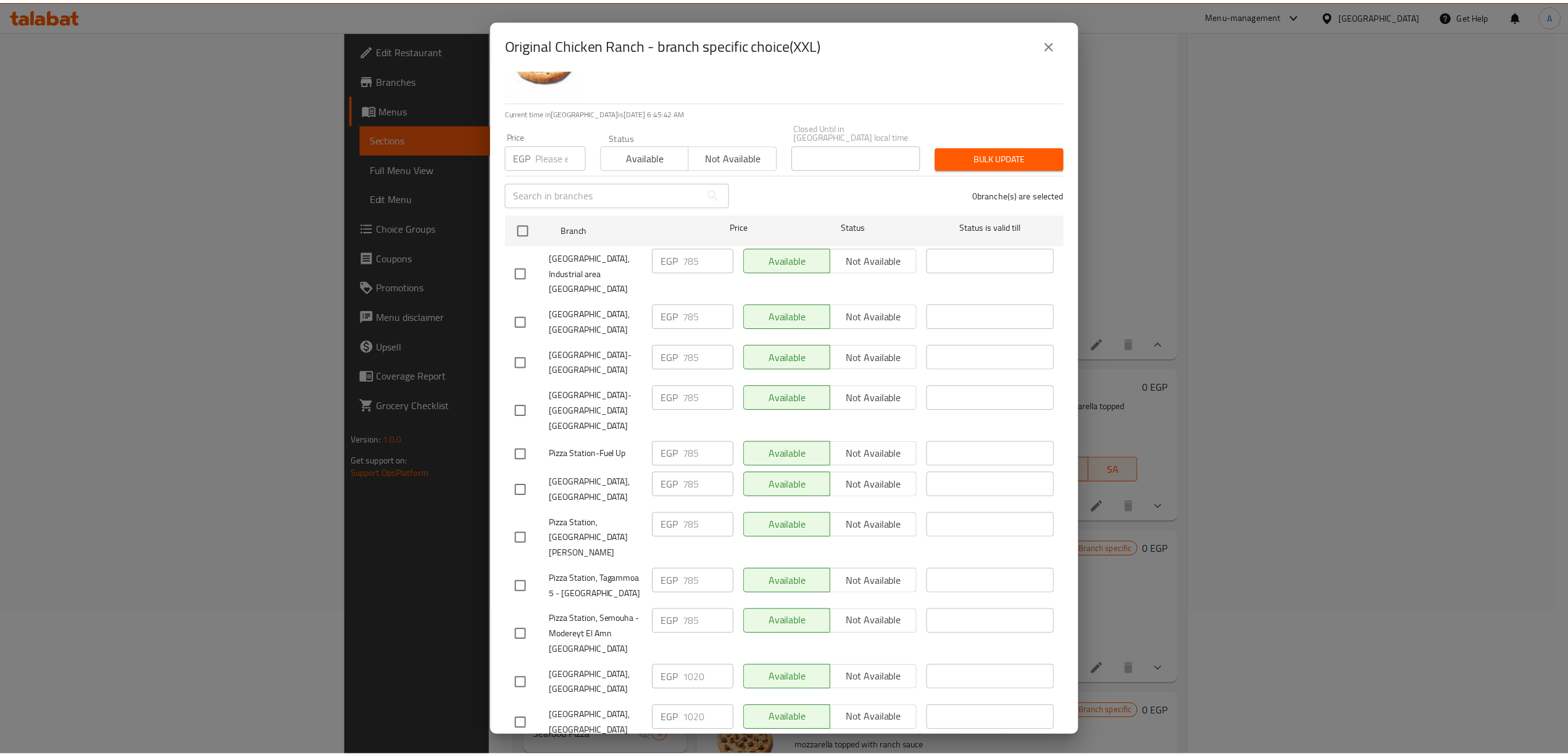
scroll to position [82, 0]
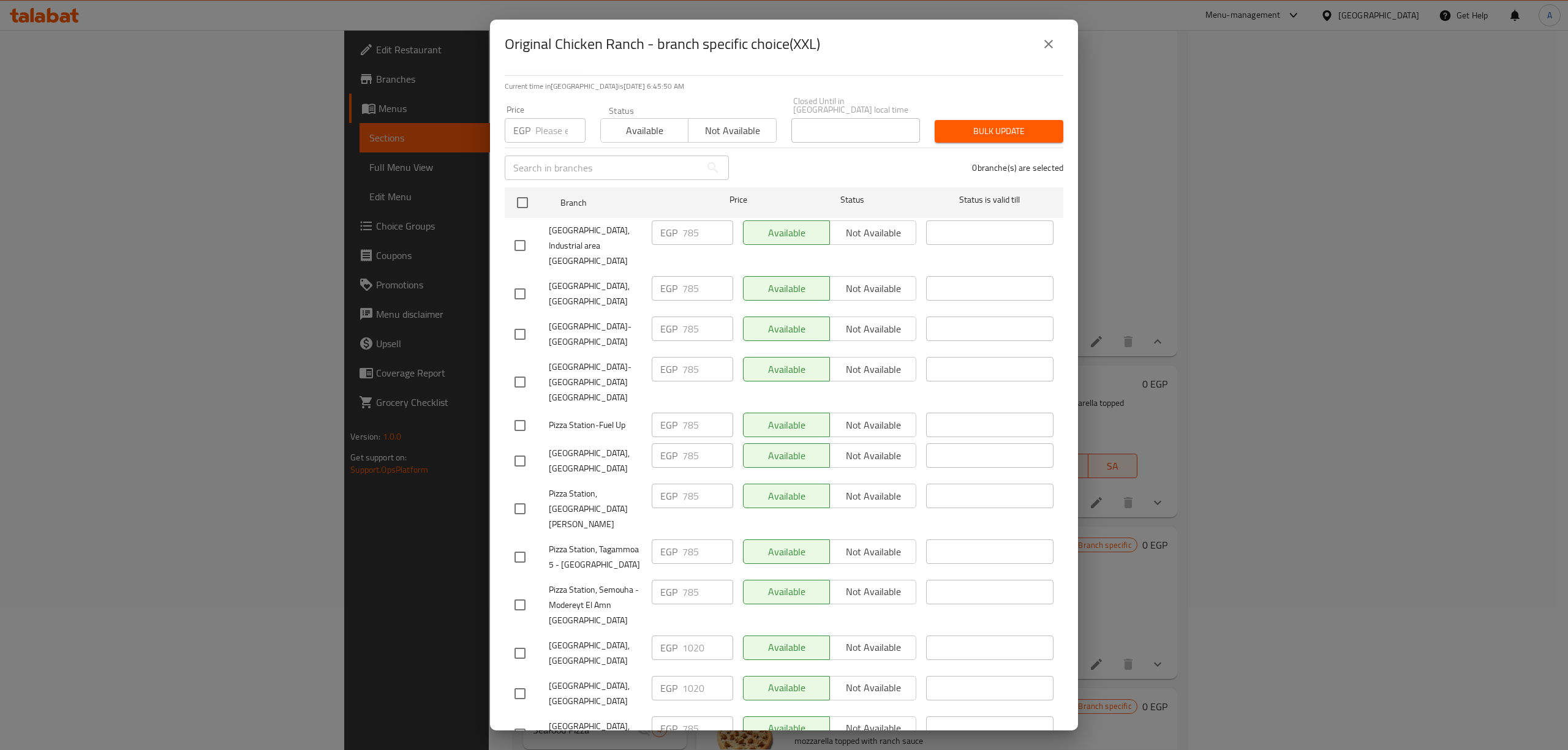
click at [1054, 42] on icon "close" at bounding box center [1048, 44] width 15 height 15
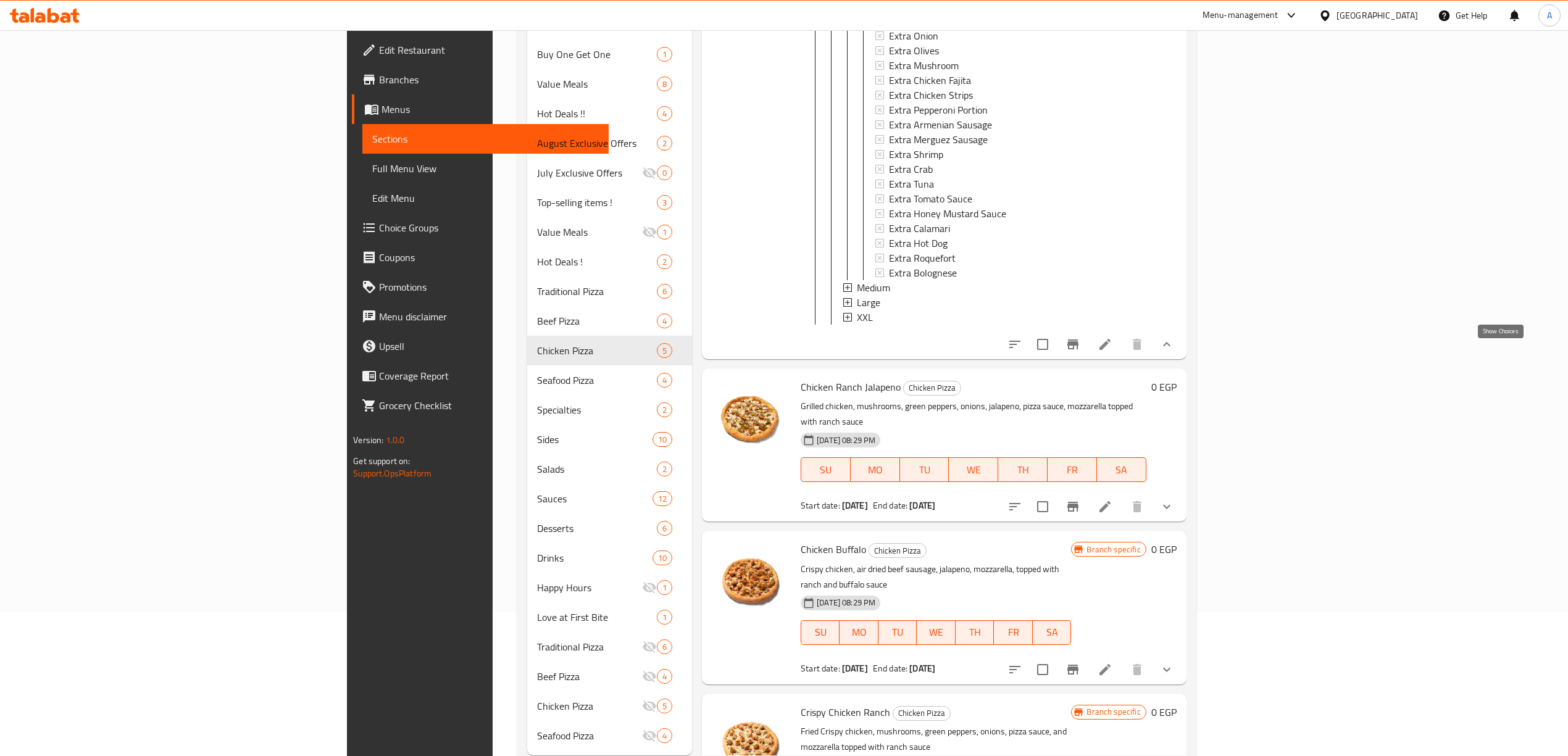
click at [1174, 352] on icon "show more" at bounding box center [1166, 344] width 15 height 15
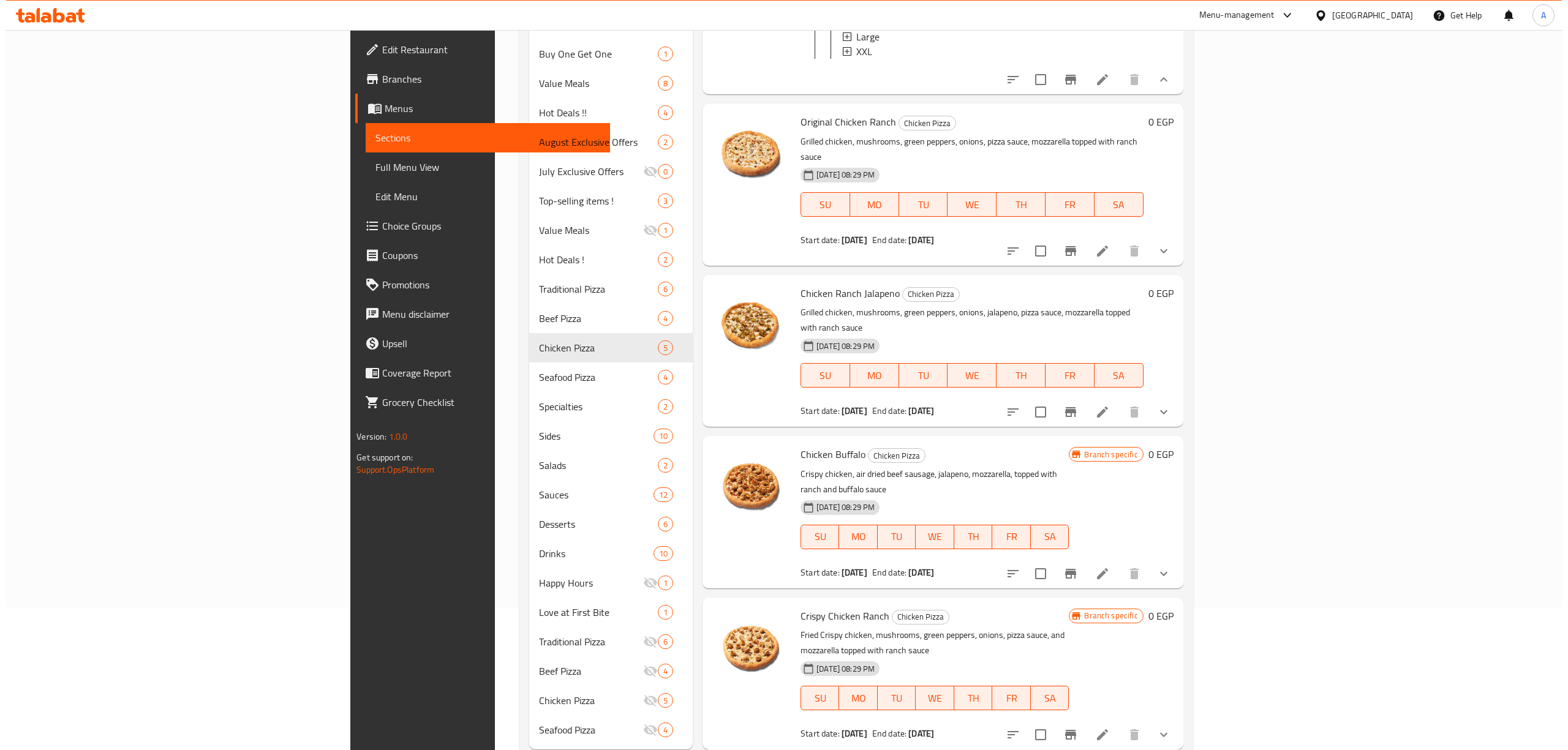
scroll to position [155, 0]
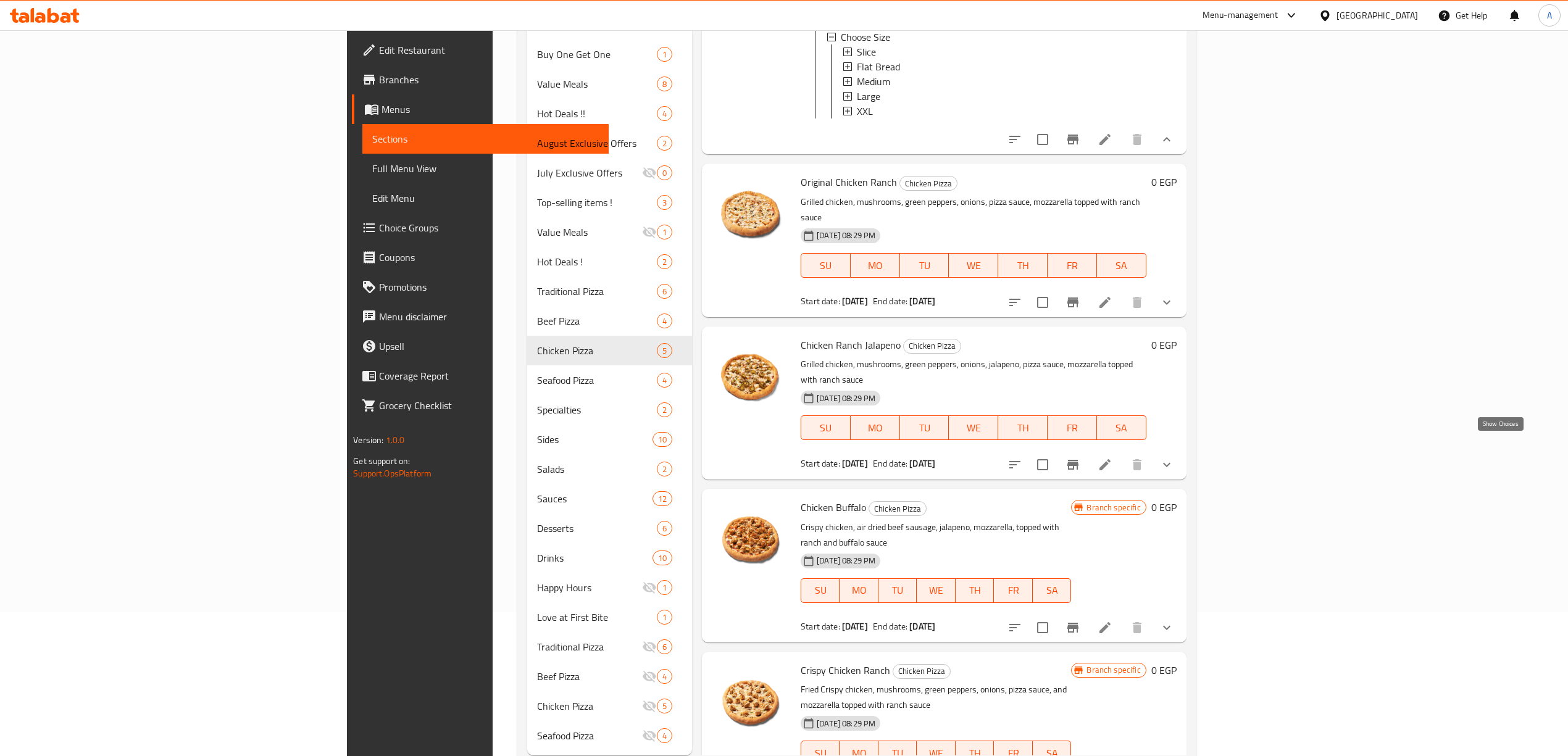
click at [1174, 457] on icon "show more" at bounding box center [1166, 464] width 15 height 15
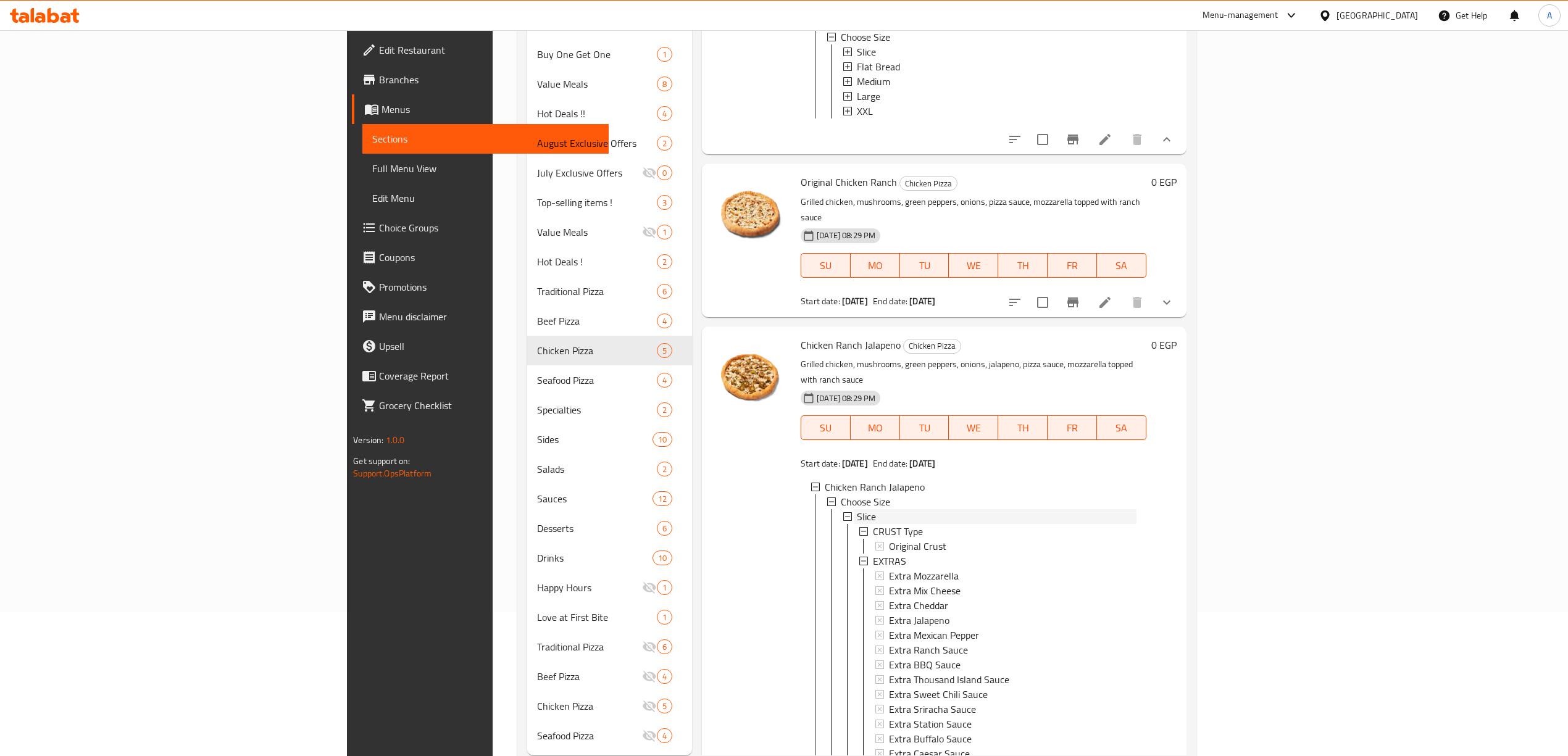
click at [857, 509] on div "Slice" at bounding box center [997, 516] width 280 height 15
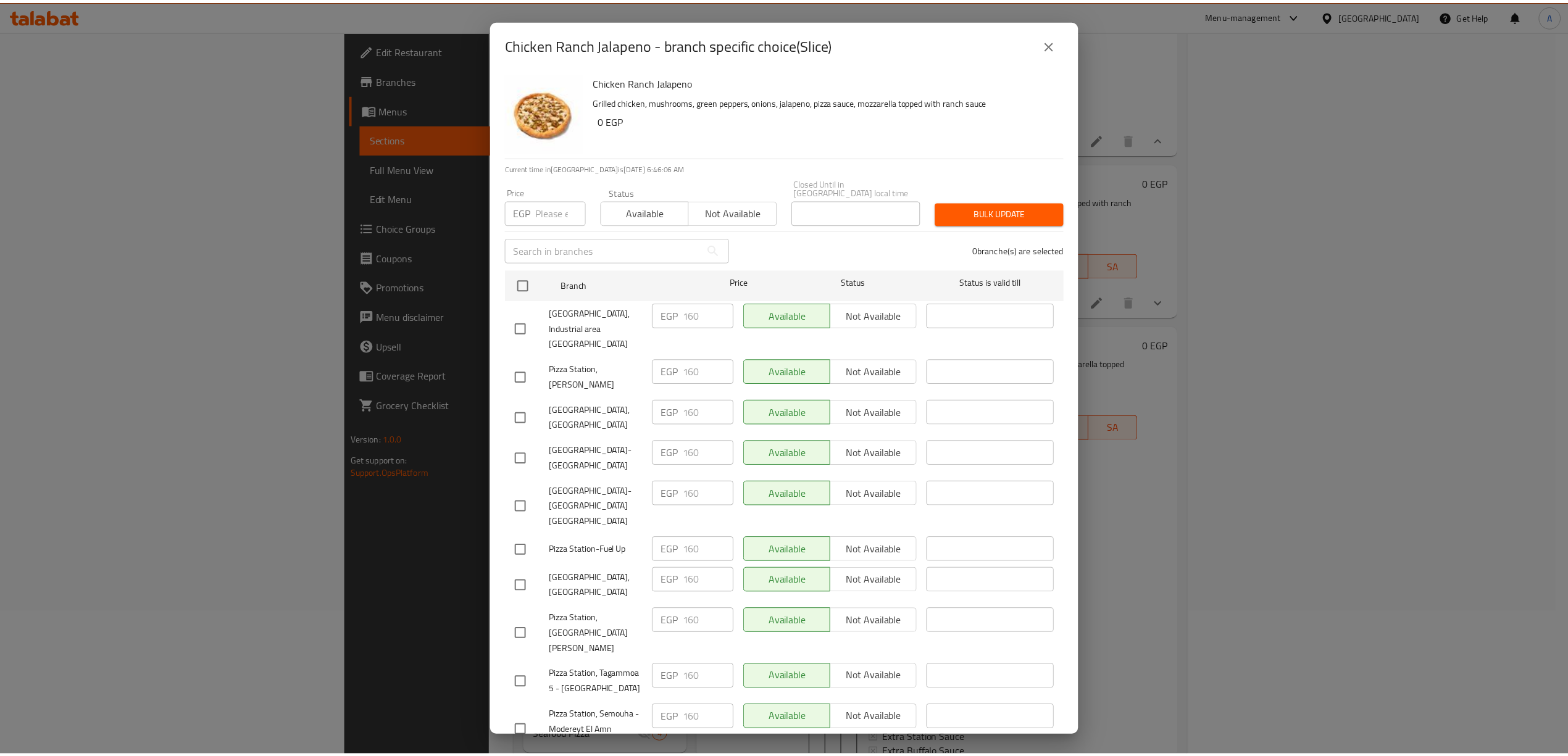
scroll to position [0, 0]
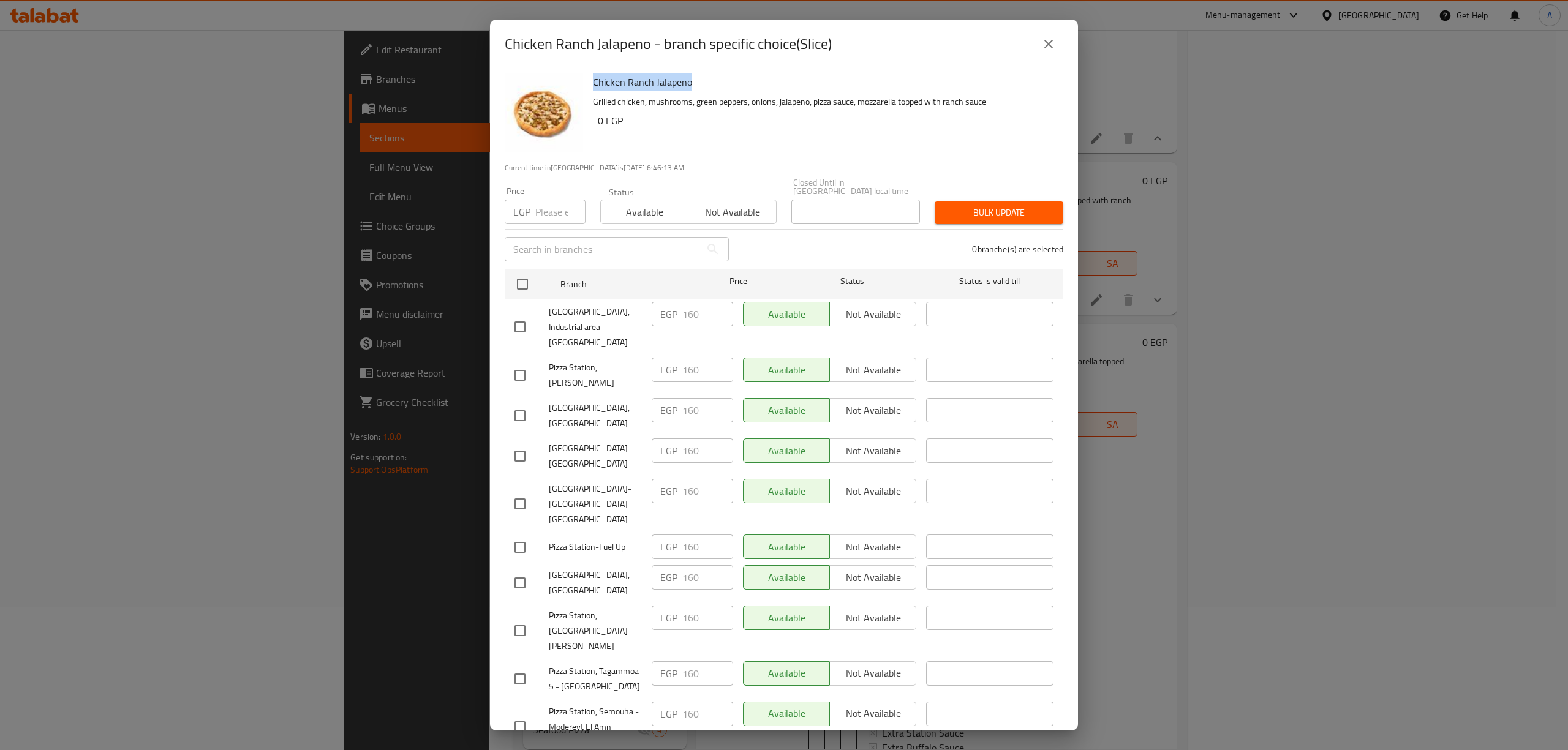
drag, startPoint x: 696, startPoint y: 82, endPoint x: 595, endPoint y: 77, distance: 101.1
click at [595, 77] on h6 "Chicken Ranch Jalapeno" at bounding box center [823, 82] width 460 height 17
copy h6 "Chicken Ranch Jalapeno"
click at [1052, 43] on icon "close" at bounding box center [1048, 44] width 15 height 15
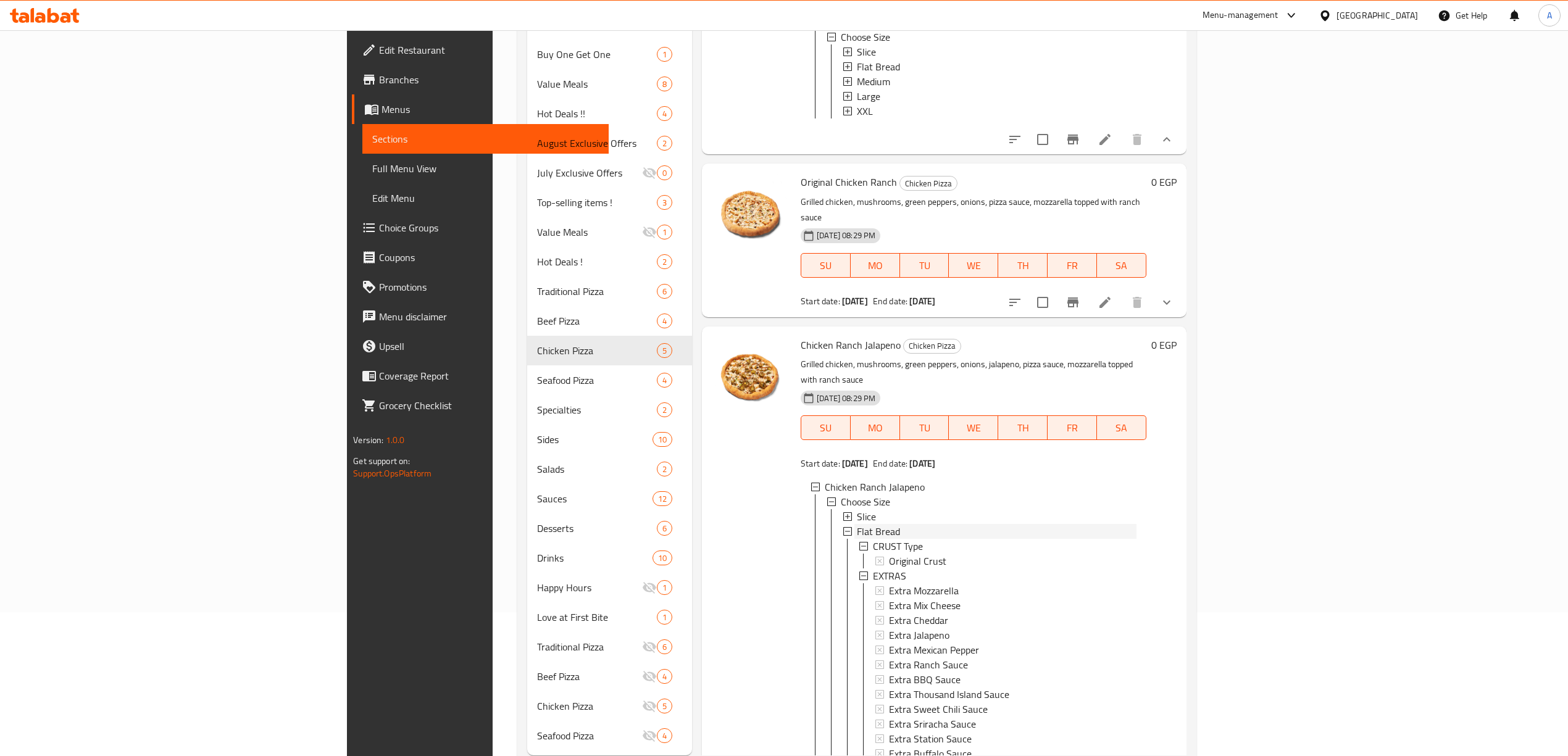
click at [857, 524] on div "Flat Bread" at bounding box center [997, 531] width 280 height 15
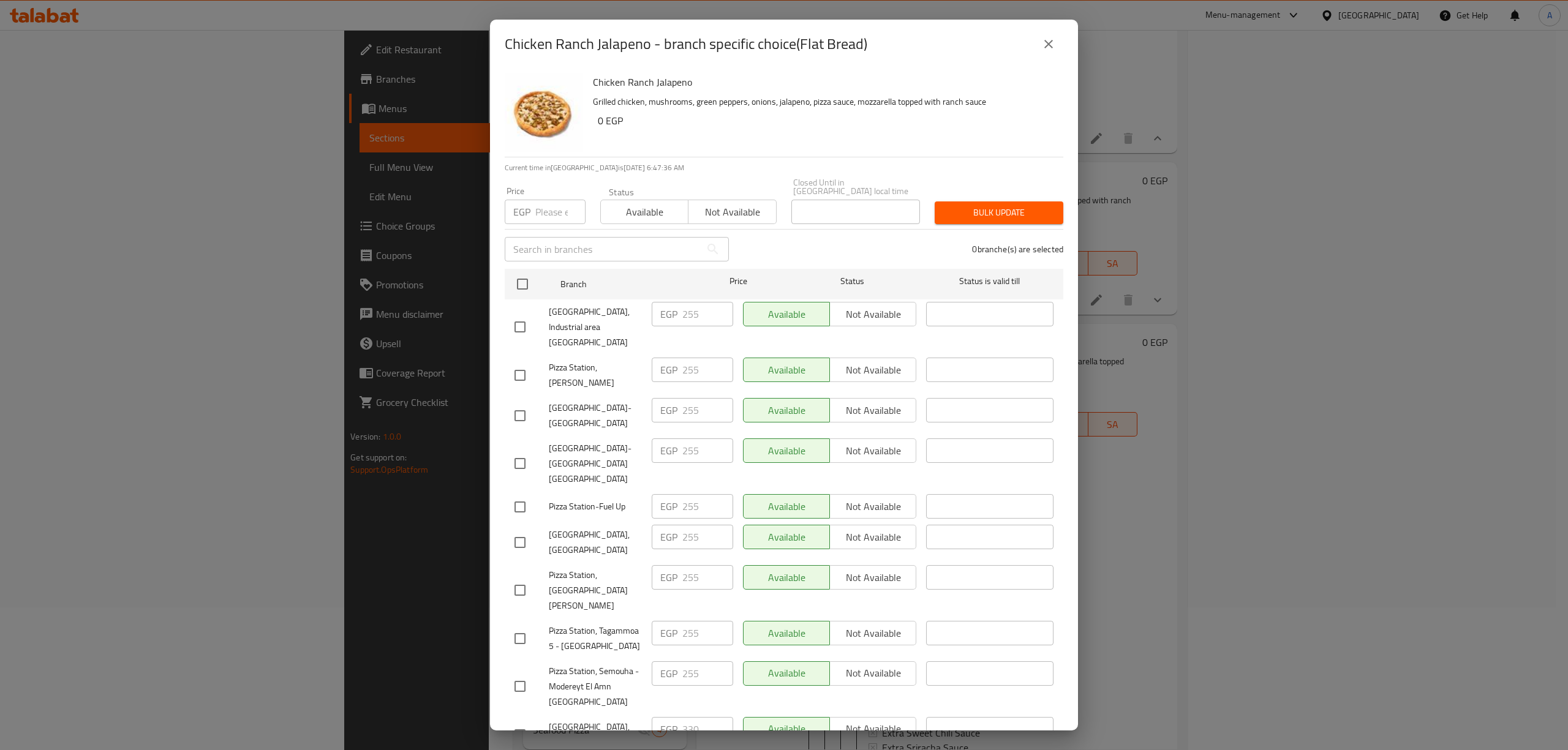
click at [1047, 39] on icon "close" at bounding box center [1048, 44] width 15 height 15
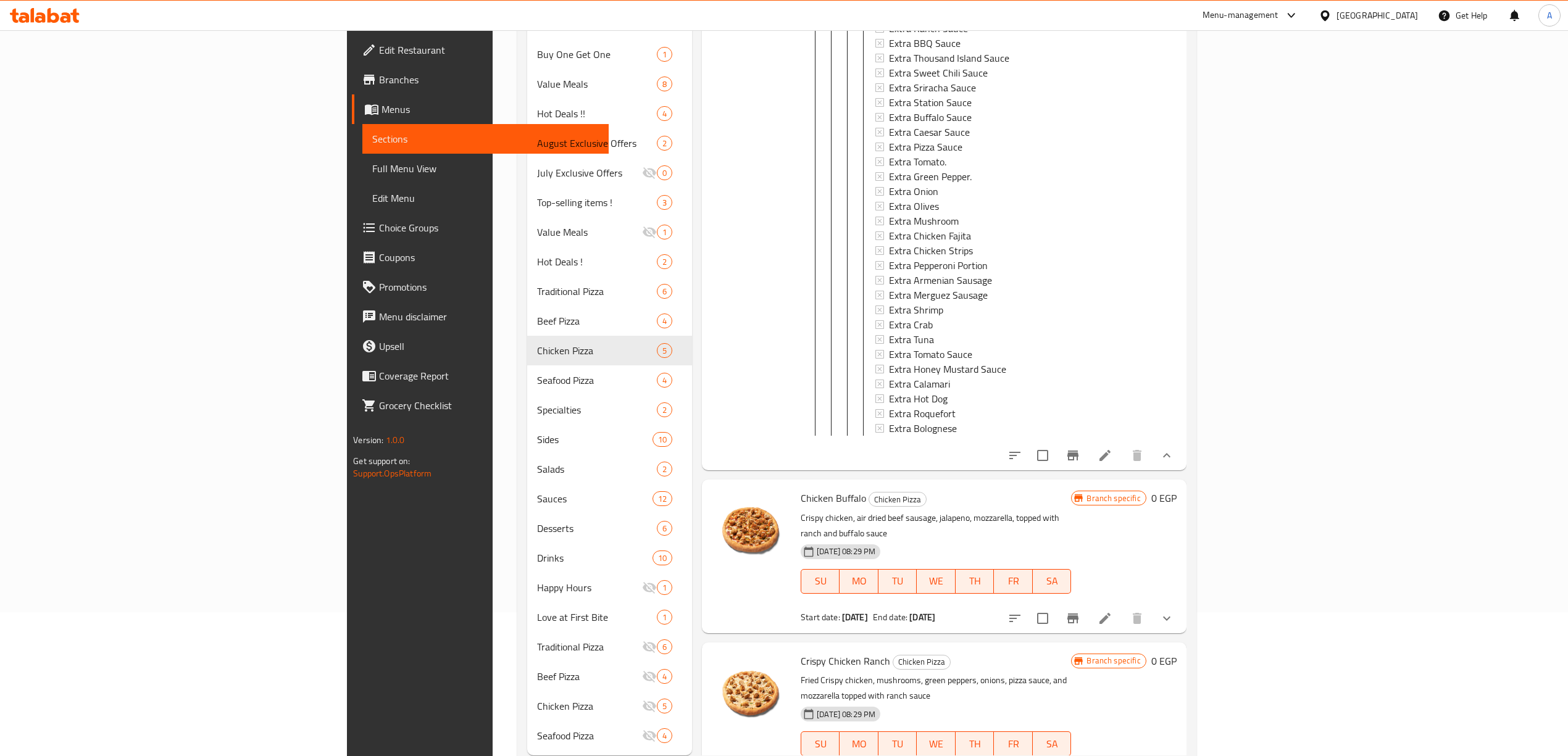
scroll to position [1951, 0]
click at [1174, 608] on icon "show more" at bounding box center [1166, 615] width 15 height 15
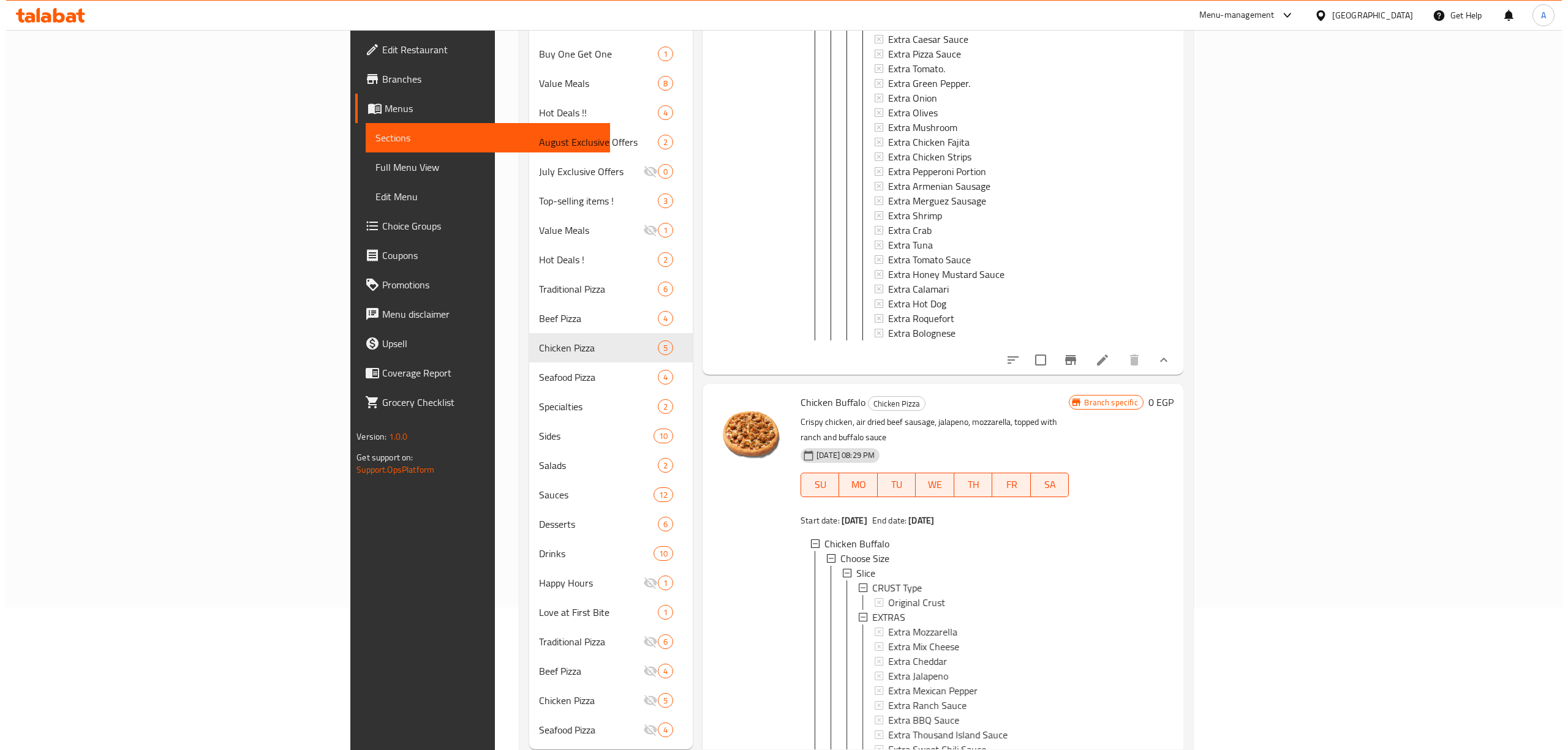
scroll to position [2181, 0]
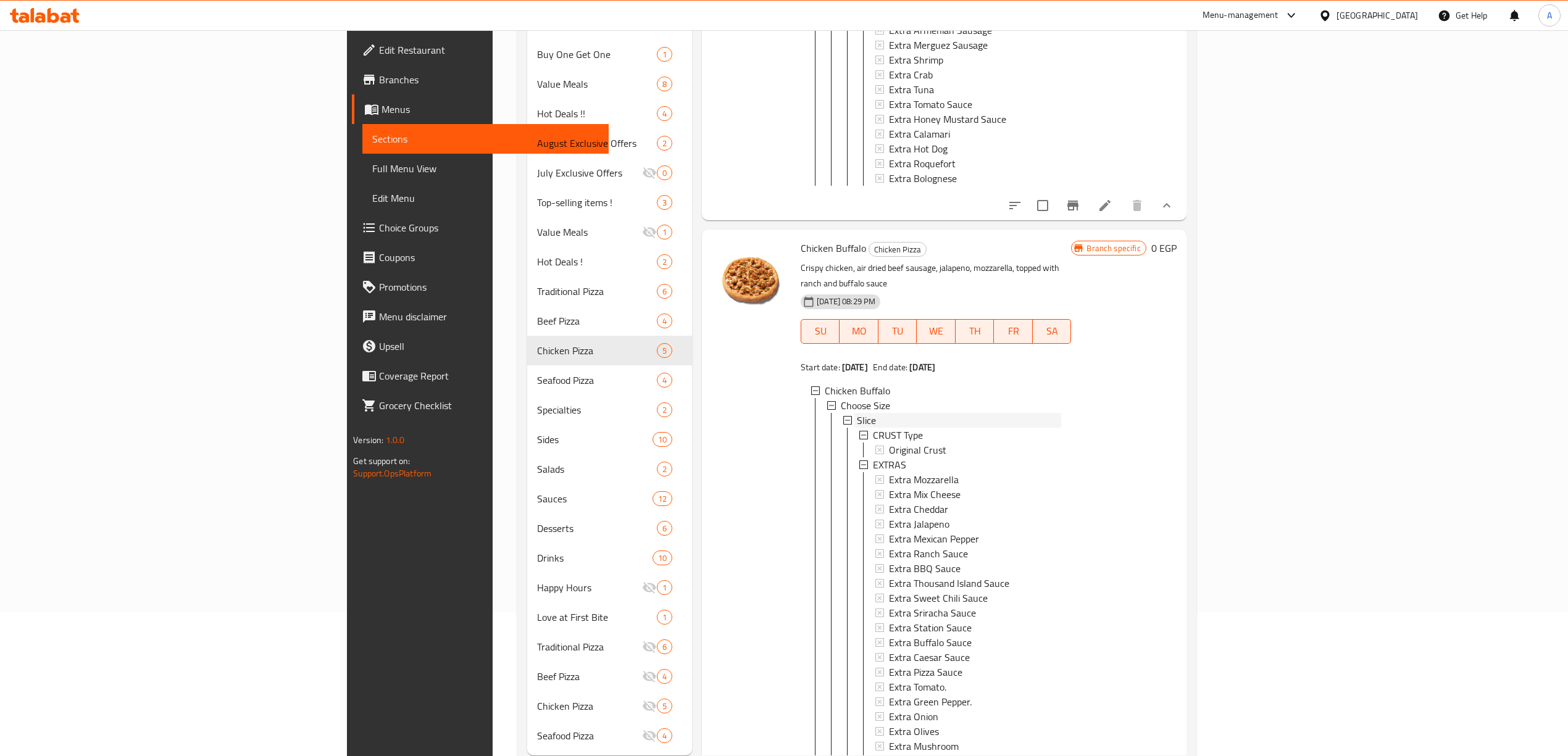
click at [857, 413] on div "Slice" at bounding box center [959, 420] width 204 height 15
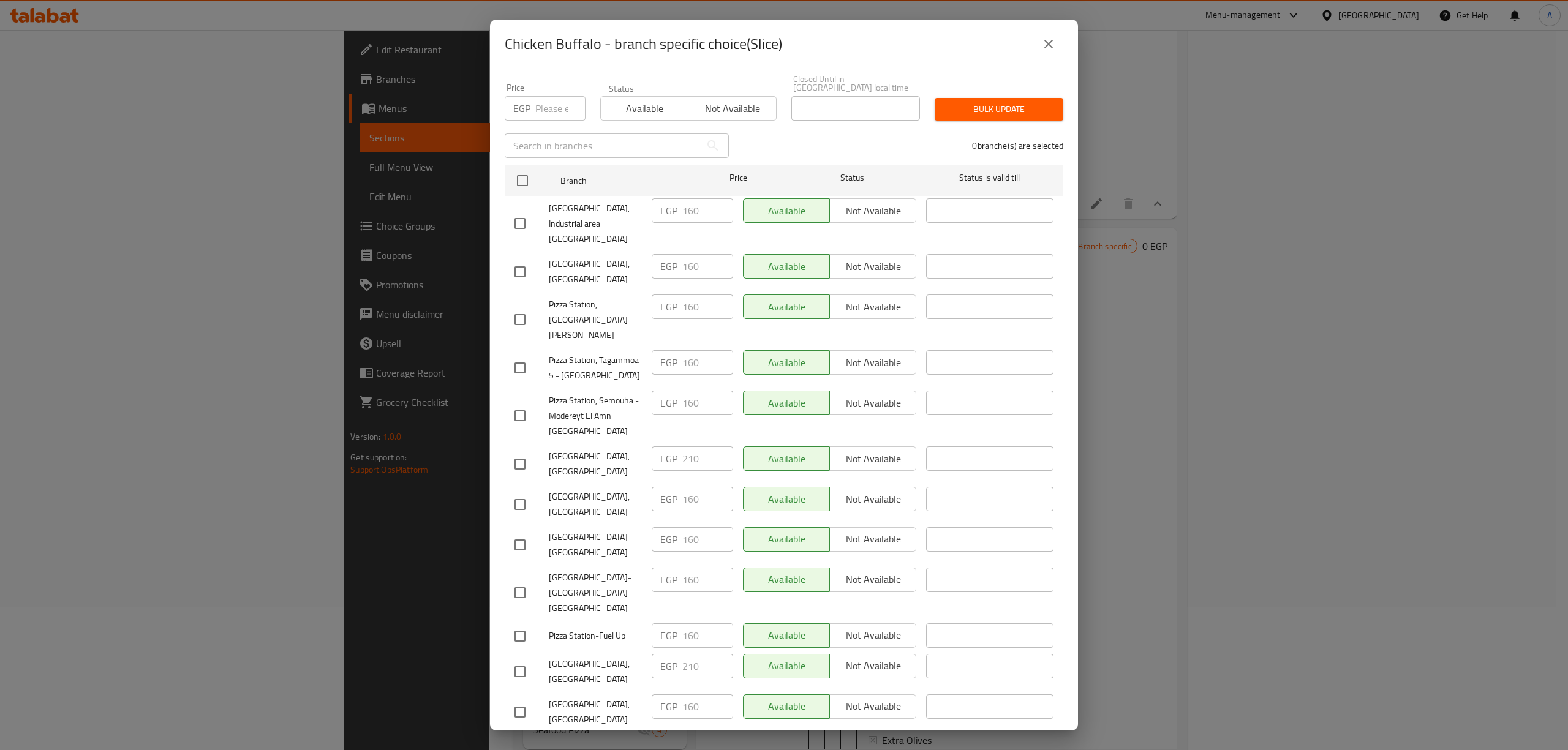
scroll to position [169, 0]
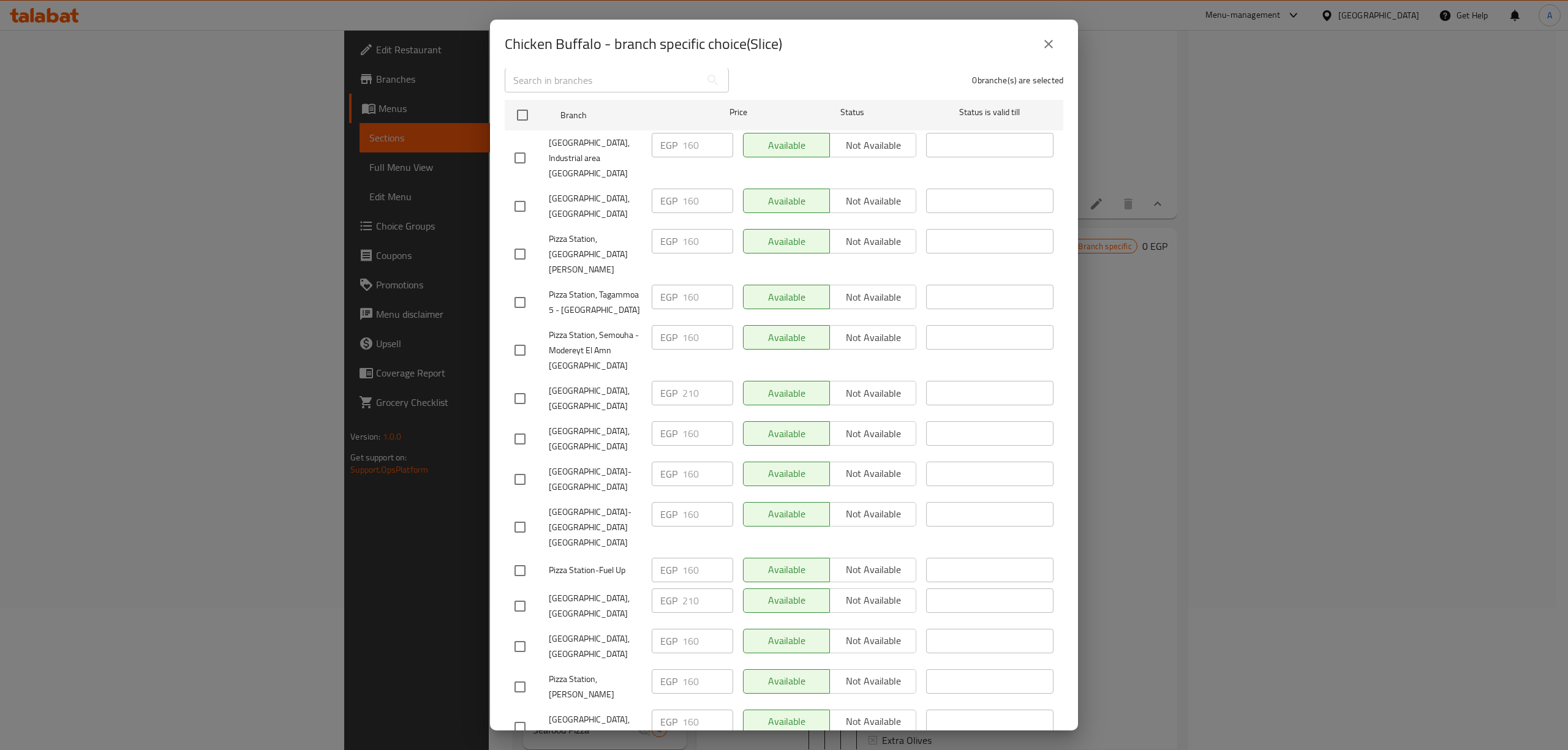
click at [1043, 52] on button "close" at bounding box center [1048, 44] width 29 height 29
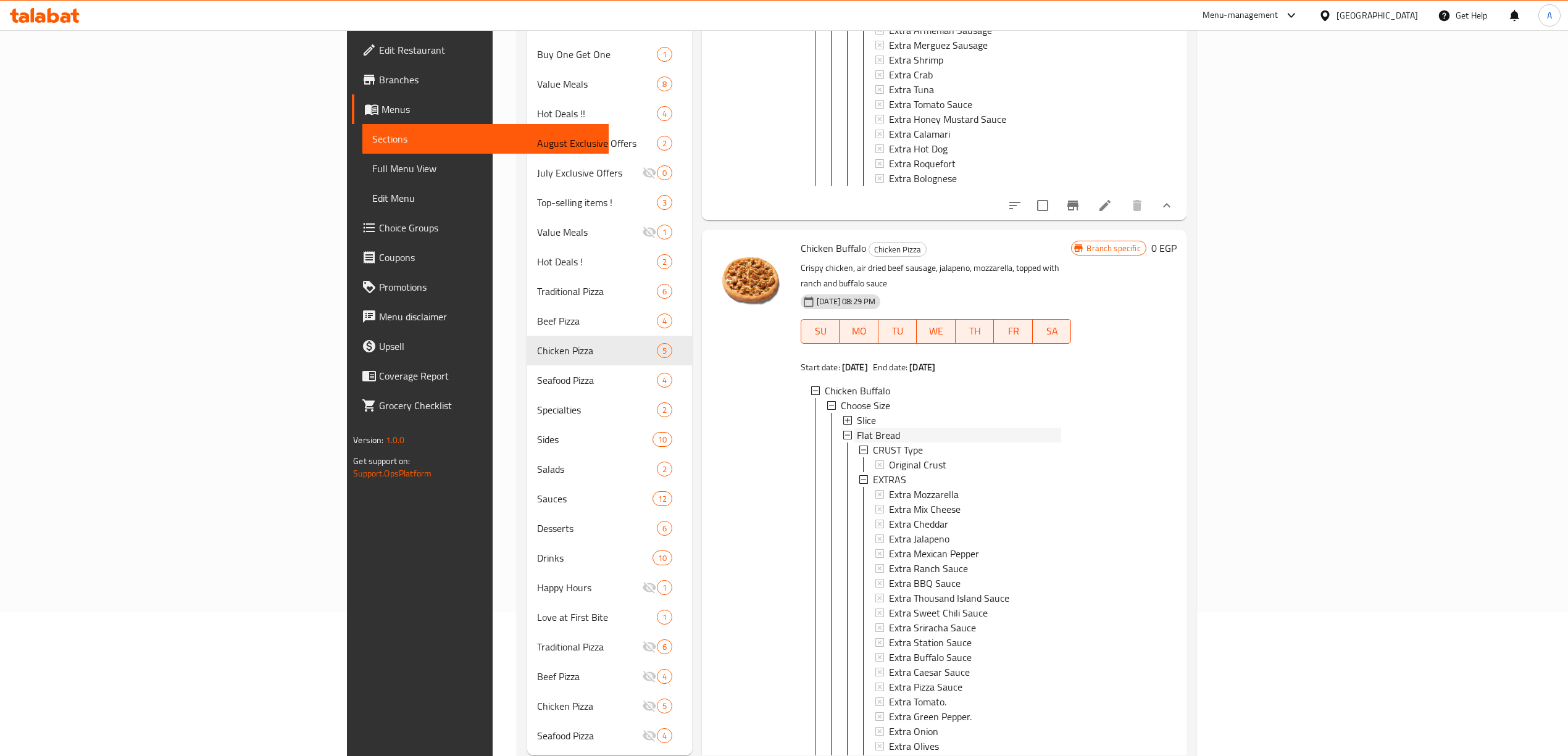
click at [857, 428] on span "Flat Bread" at bounding box center [879, 435] width 43 height 15
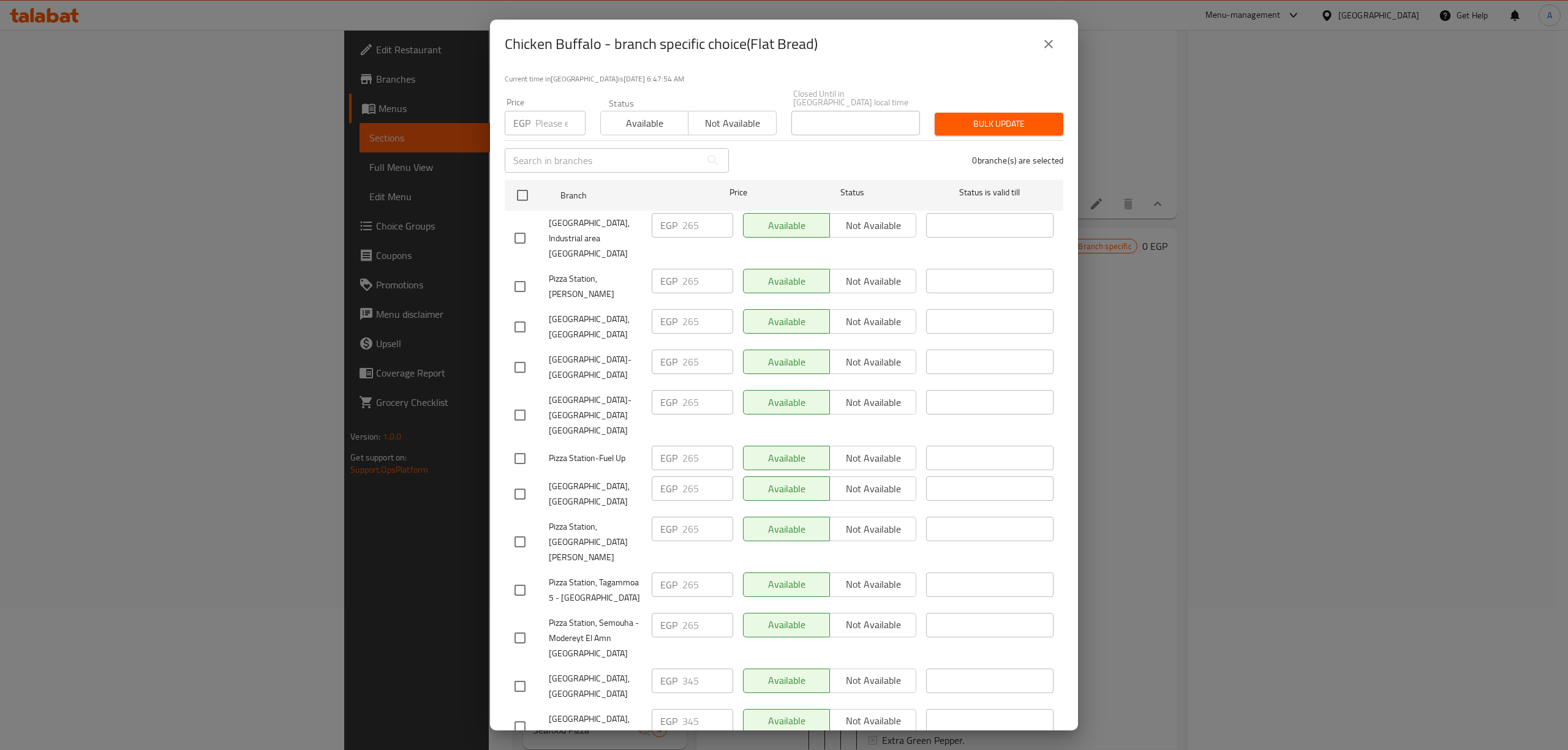
scroll to position [0, 0]
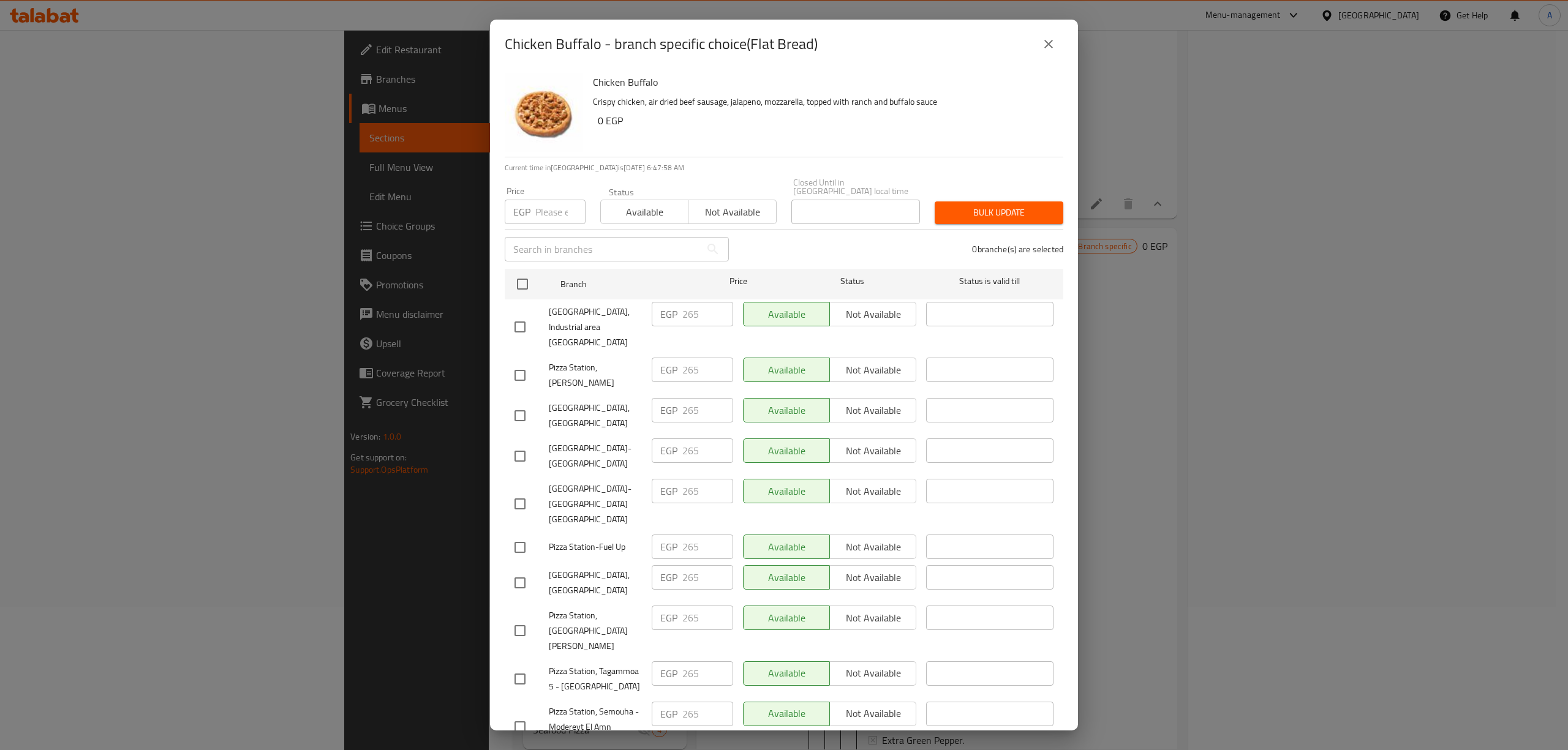
click at [1050, 48] on icon "close" at bounding box center [1048, 44] width 15 height 15
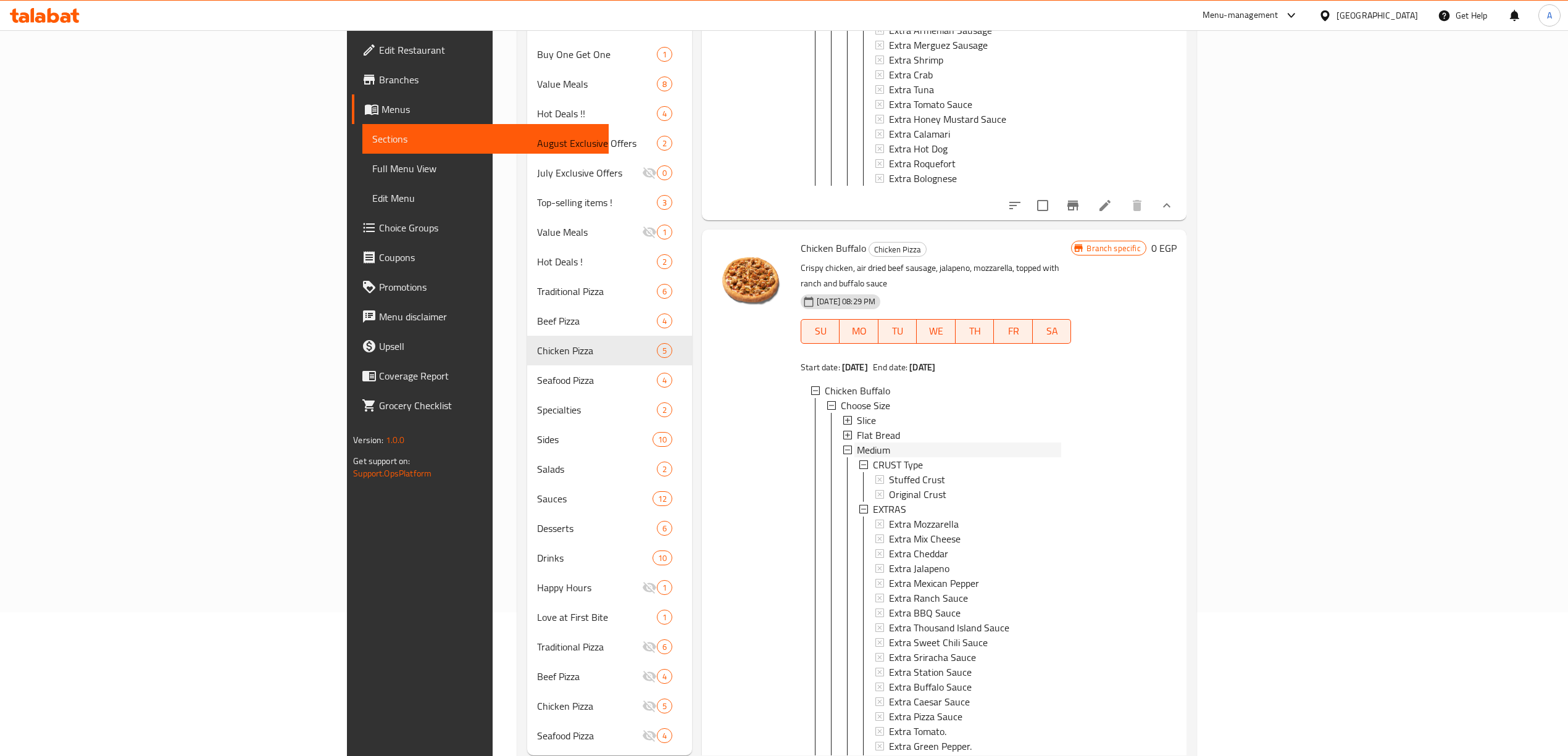
click at [857, 442] on div "Medium" at bounding box center [959, 449] width 204 height 15
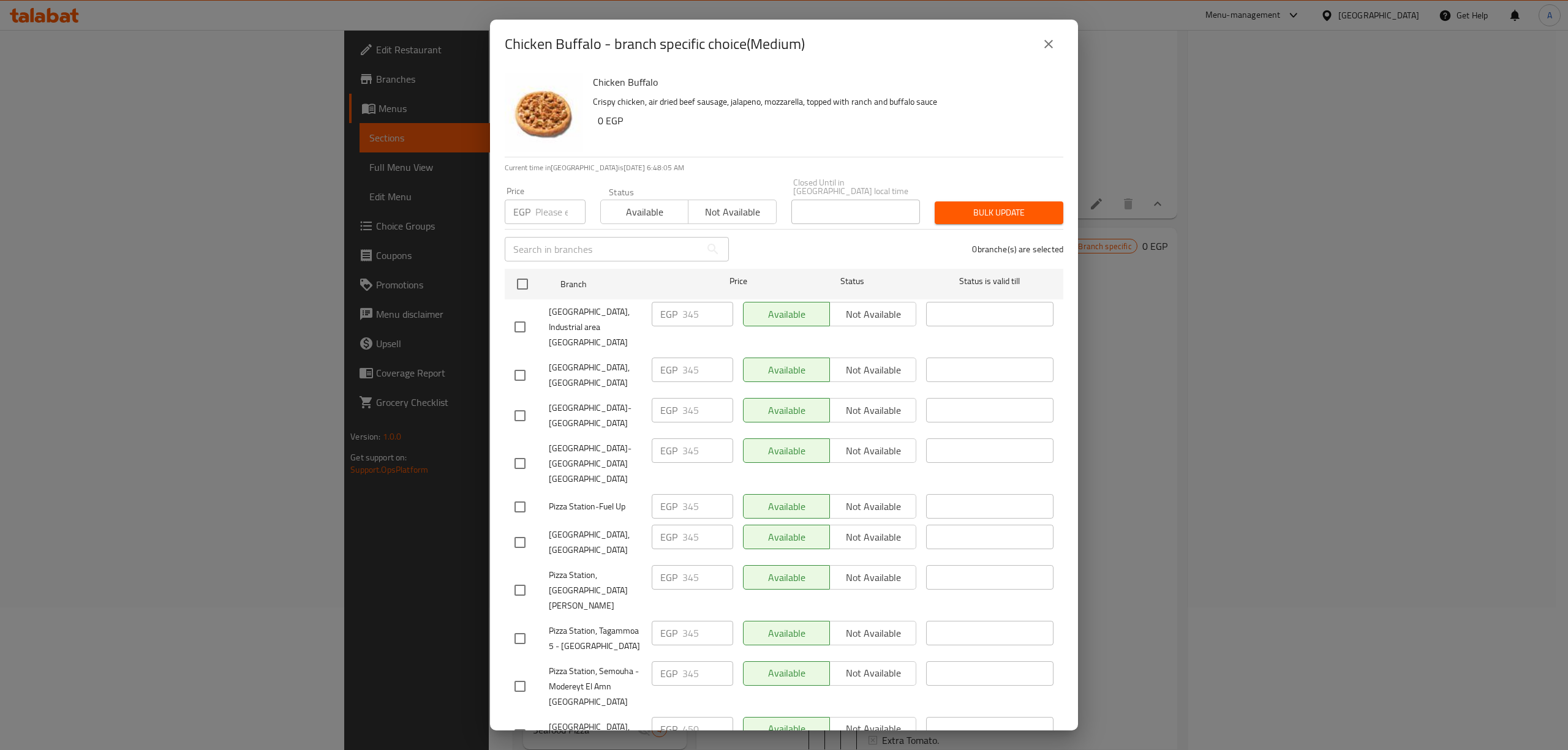
click at [1050, 55] on button "close" at bounding box center [1048, 44] width 29 height 29
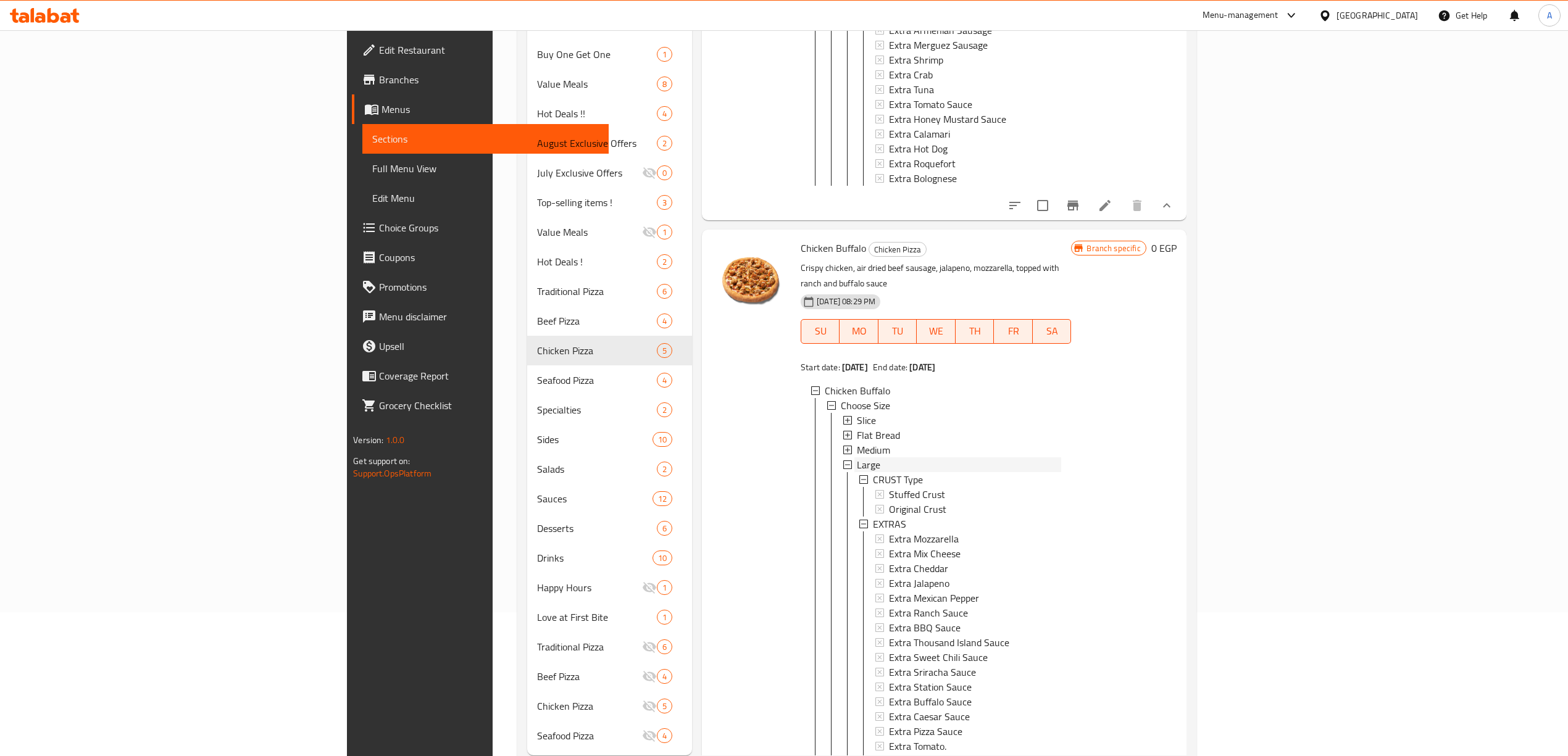
click at [857, 457] on div "Large" at bounding box center [959, 464] width 204 height 15
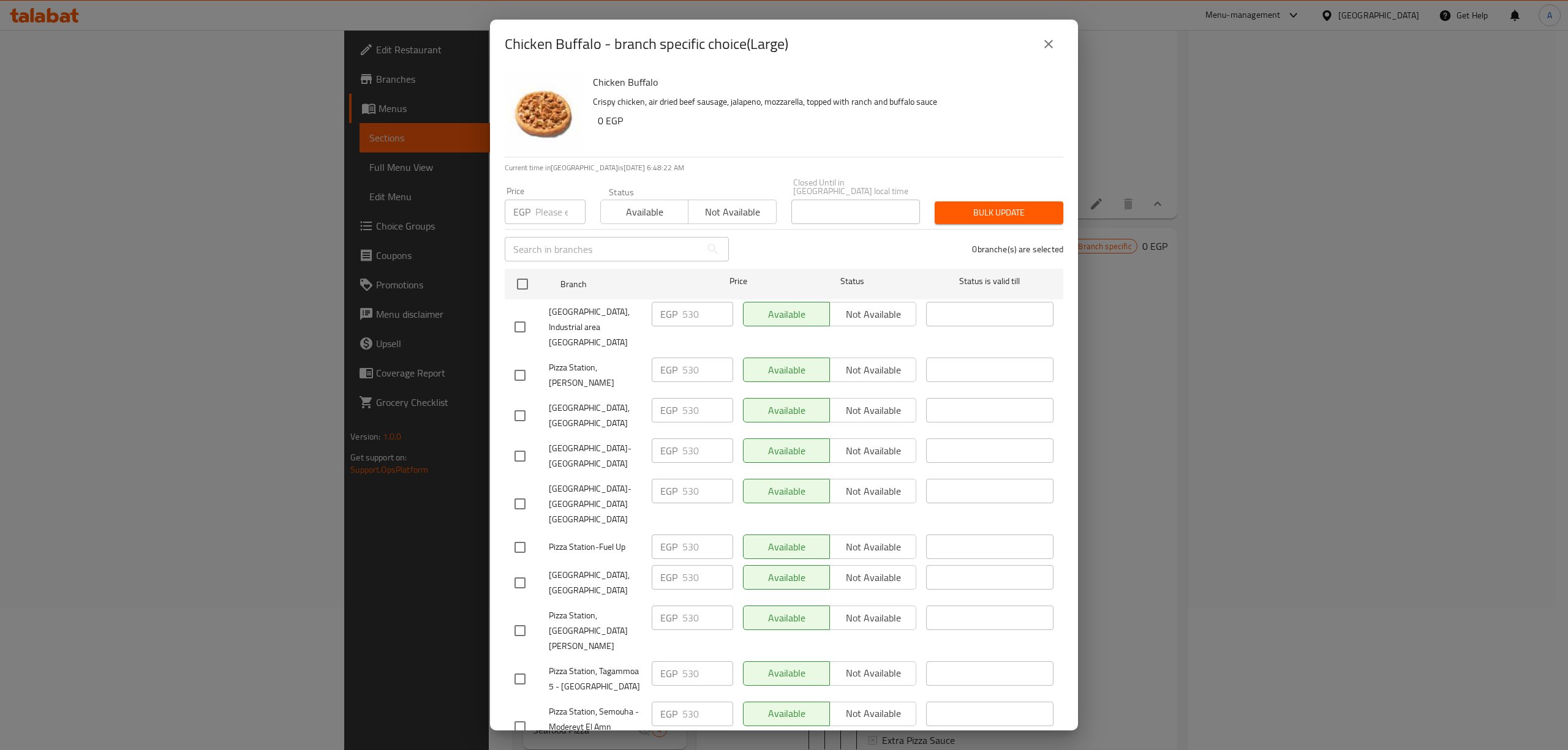
click at [1052, 49] on icon "close" at bounding box center [1048, 44] width 15 height 15
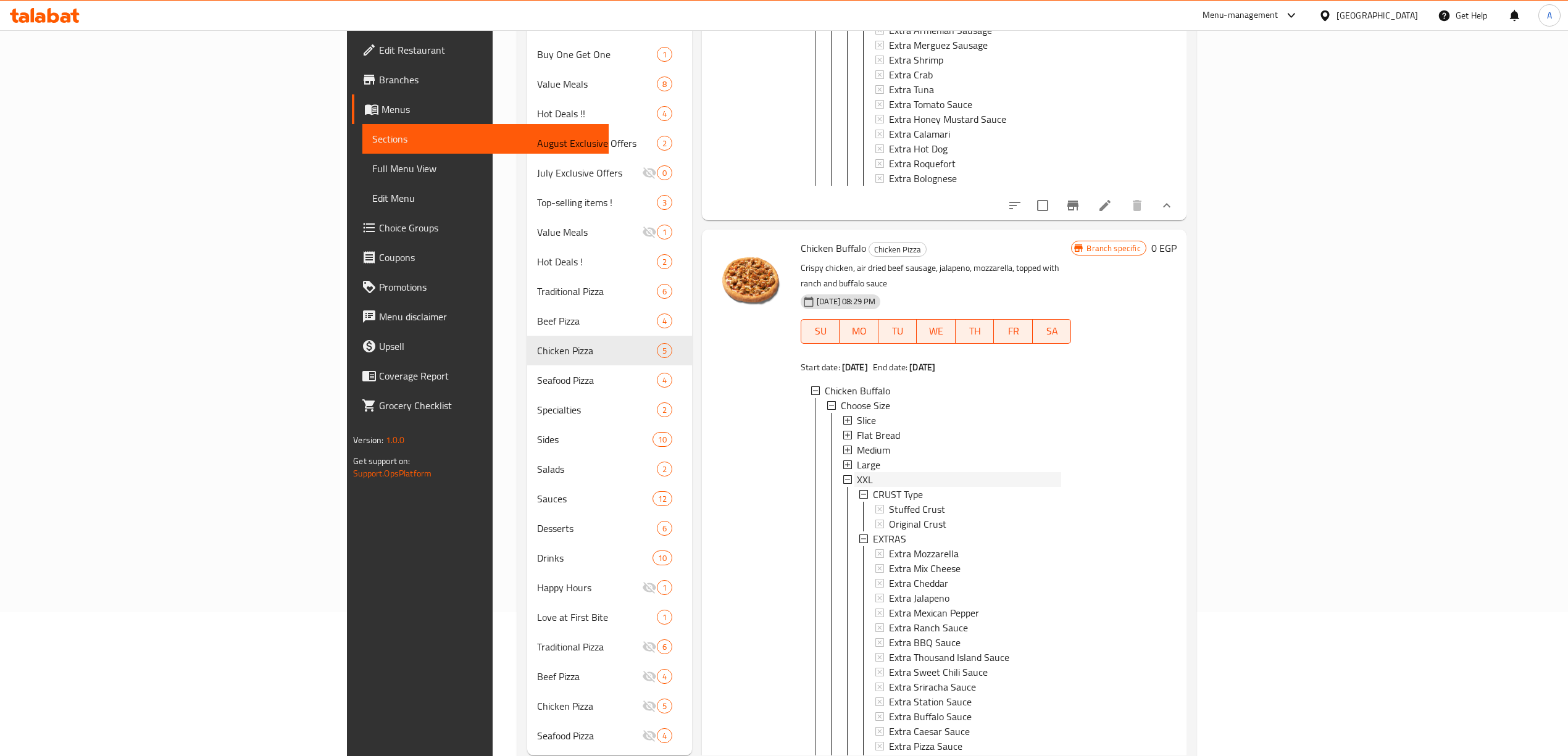
click at [857, 473] on div "XXL" at bounding box center [959, 480] width 204 height 15
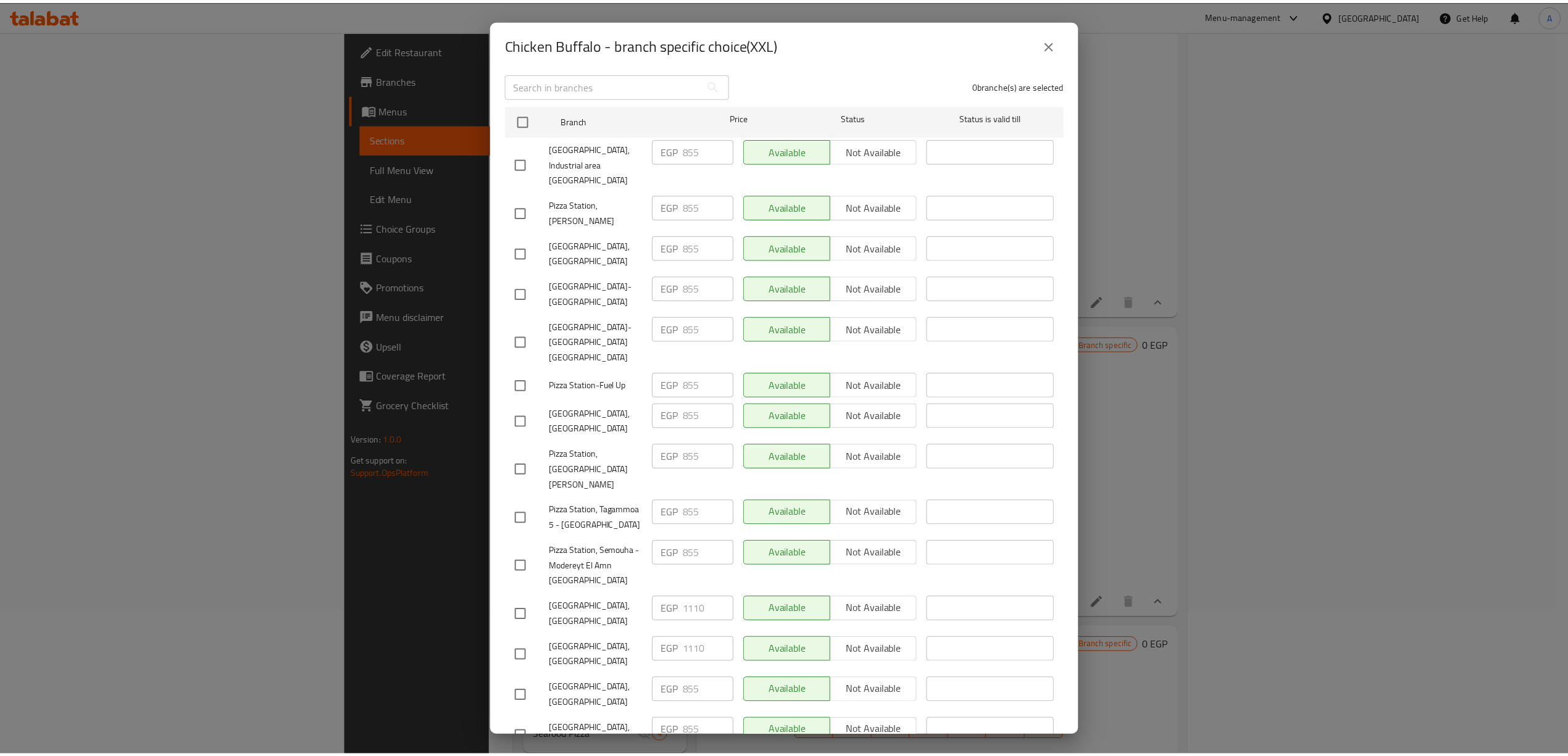
scroll to position [170, 0]
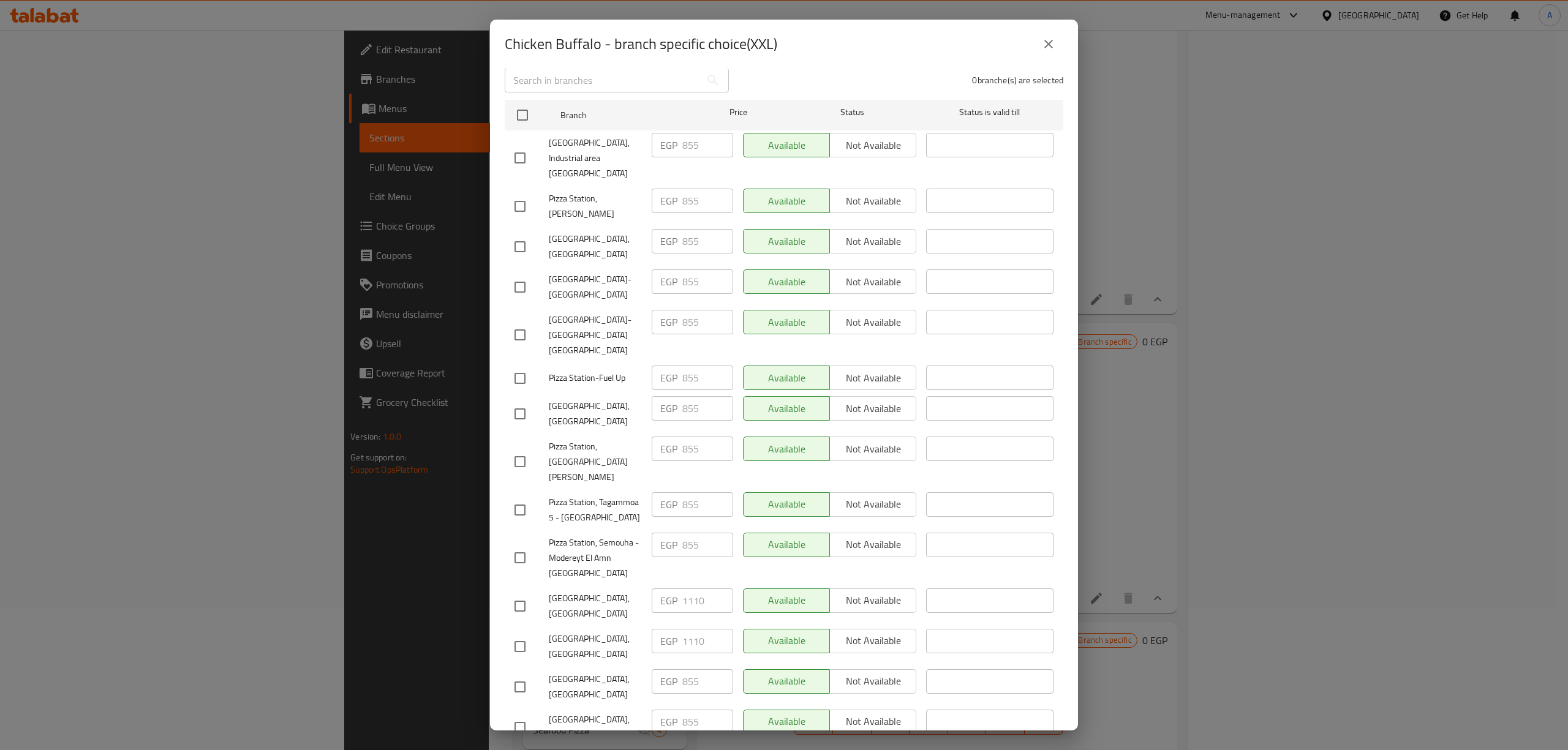
click at [1039, 39] on button "close" at bounding box center [1048, 44] width 29 height 29
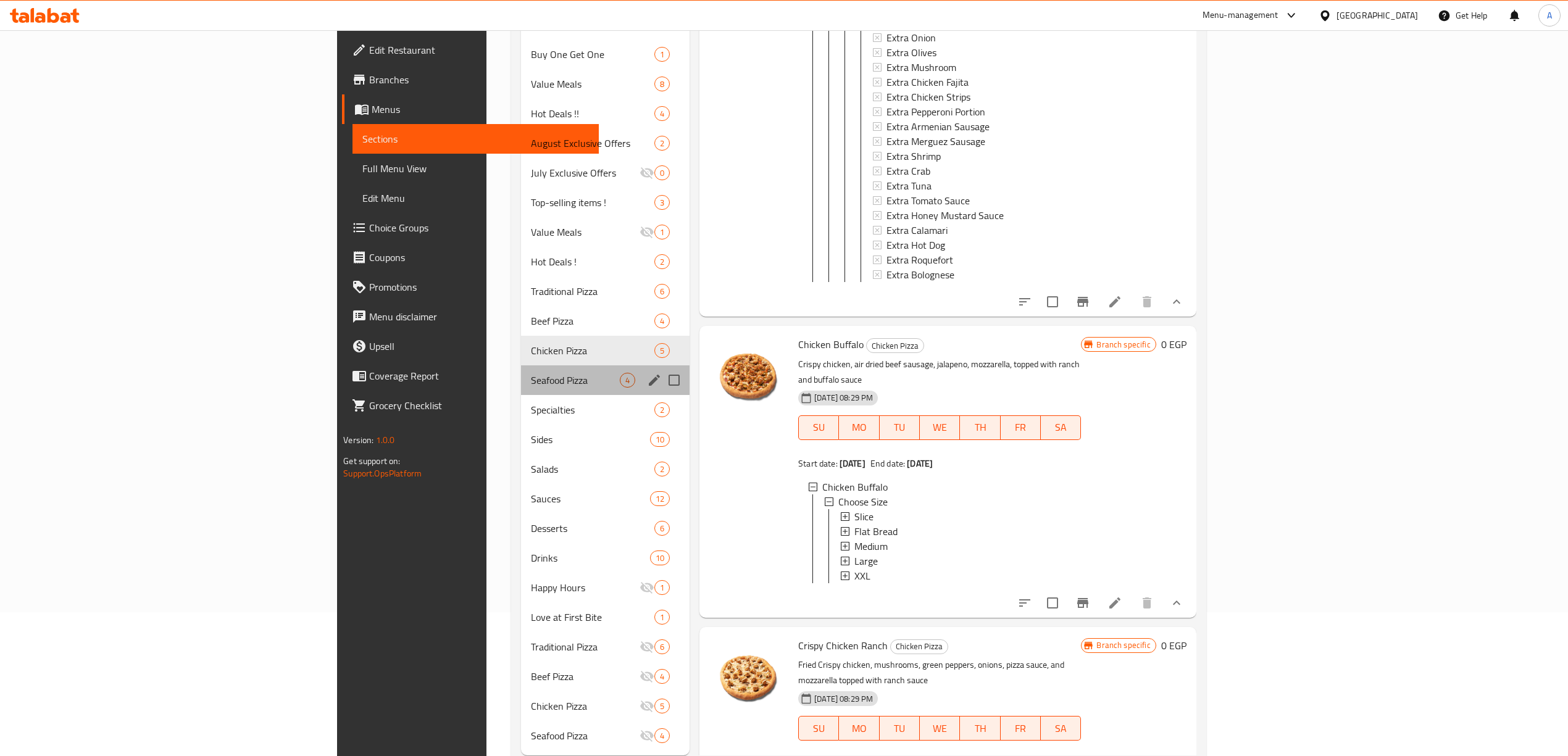
click at [521, 372] on div "Seafood Pizza 4" at bounding box center [606, 380] width 169 height 29
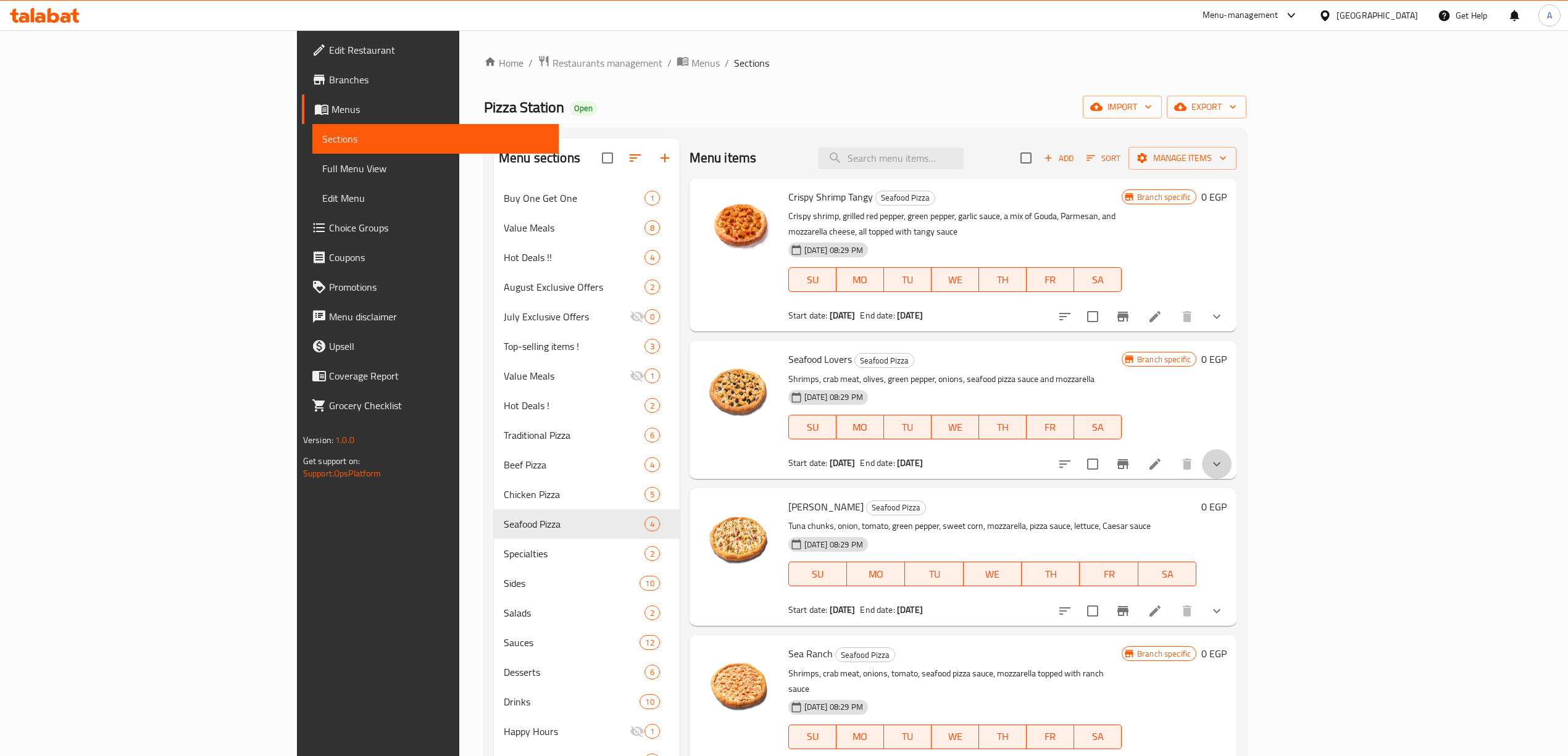
click at [1231, 449] on button "show more" at bounding box center [1216, 464] width 29 height 29
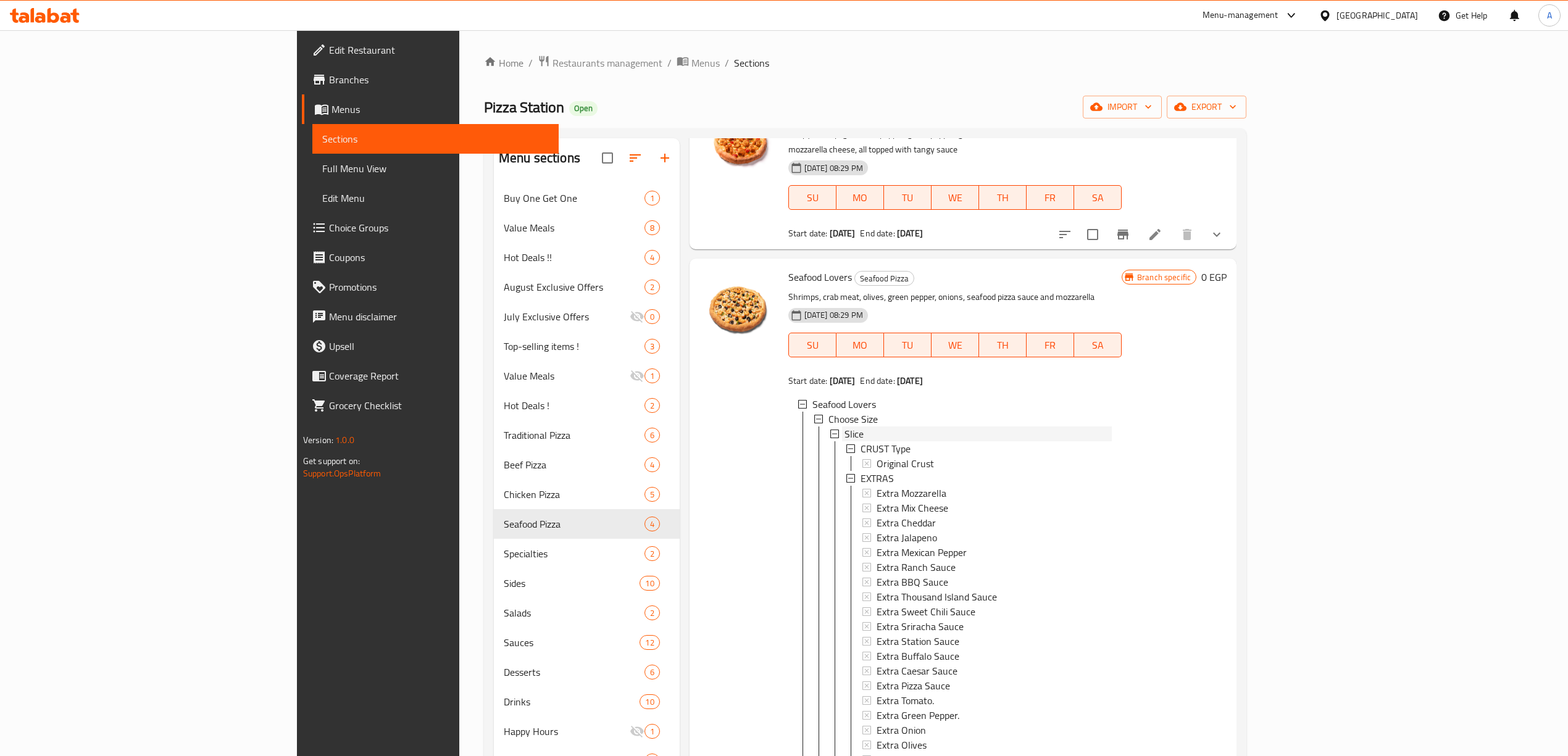
click at [844, 427] on div "Slice" at bounding box center [977, 434] width 267 height 15
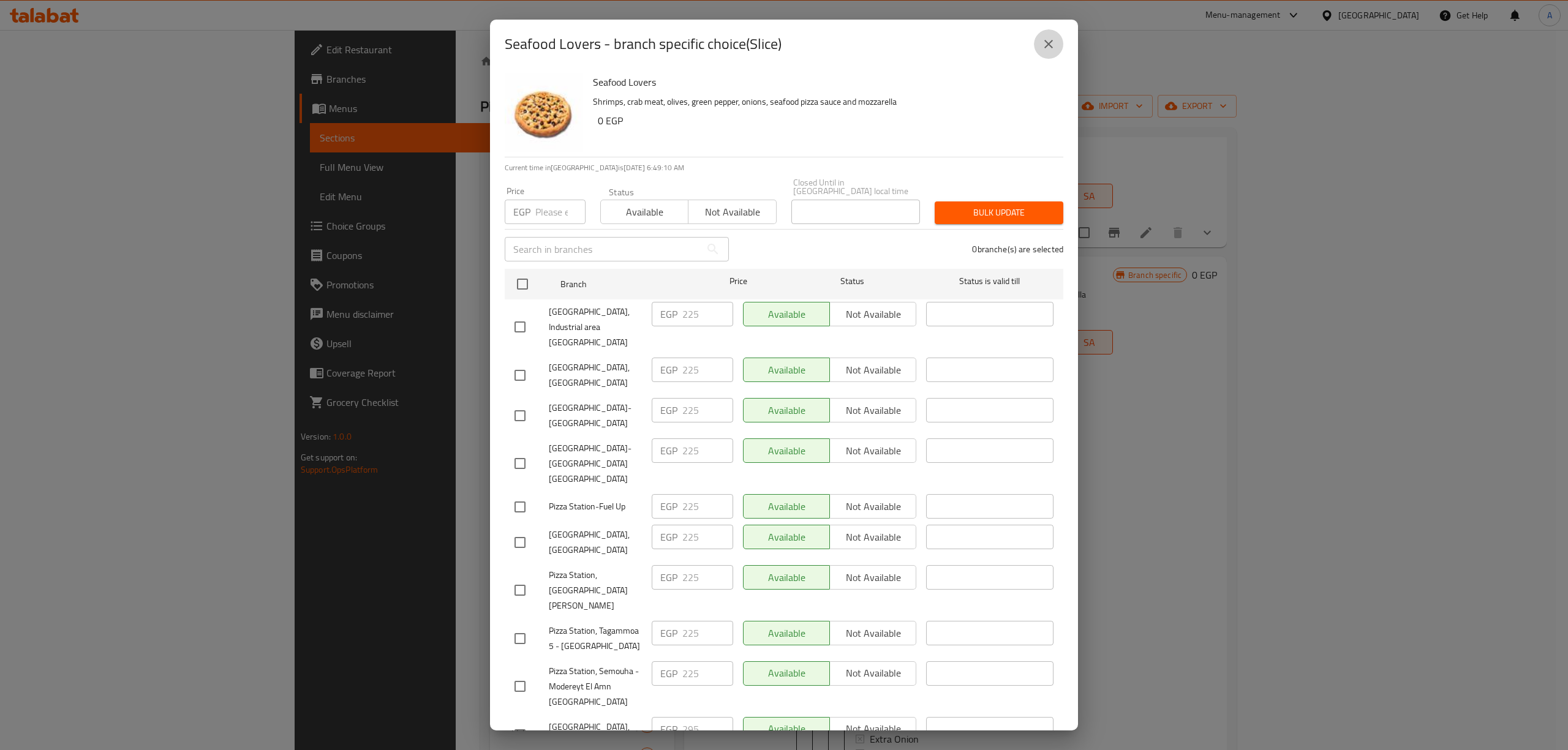
click at [1044, 45] on icon "close" at bounding box center [1048, 44] width 15 height 15
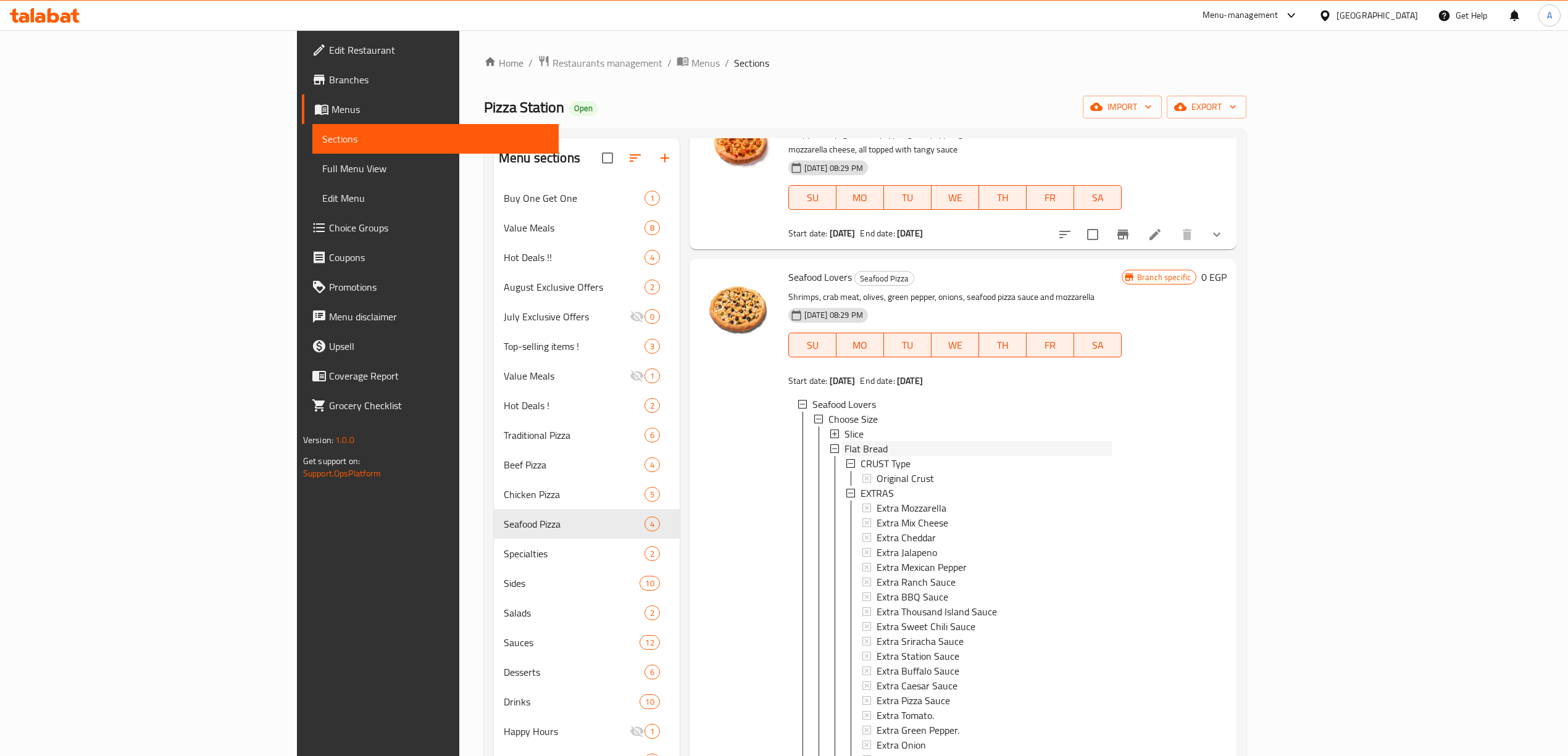
click at [844, 442] on span "Flat Bread" at bounding box center [866, 448] width 43 height 15
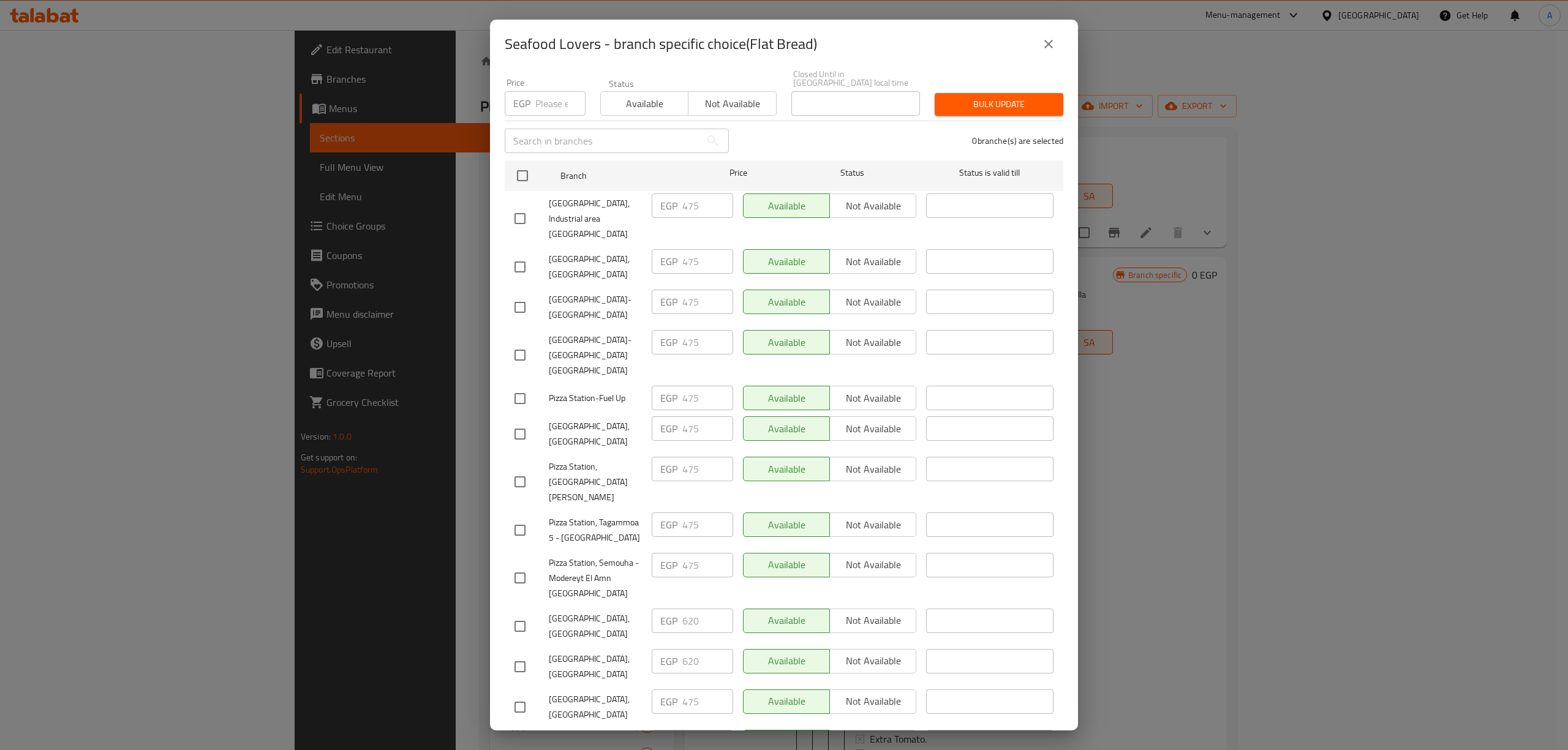
scroll to position [169, 0]
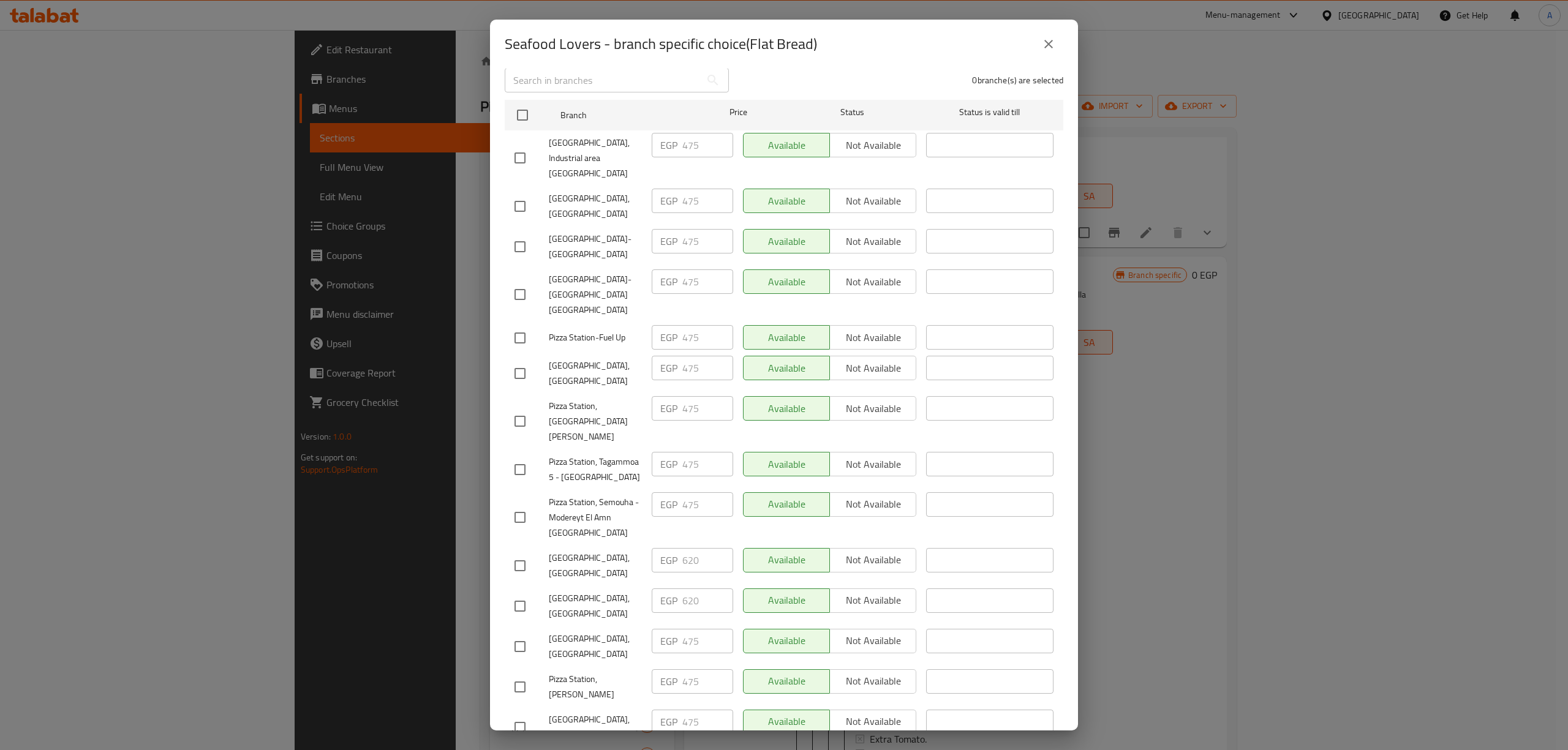
click at [1050, 37] on icon "close" at bounding box center [1048, 44] width 15 height 15
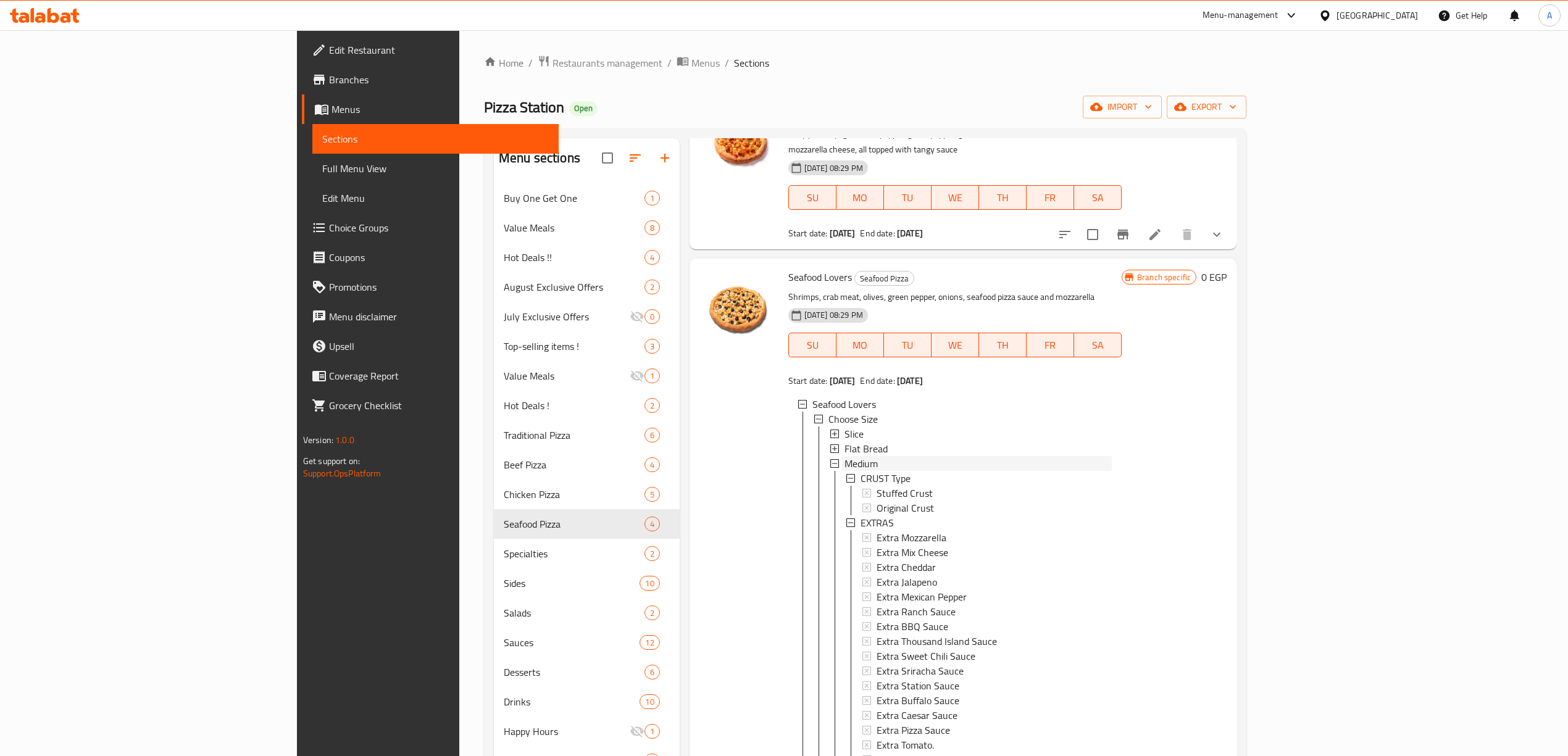
click at [844, 456] on span "Medium" at bounding box center [860, 463] width 34 height 15
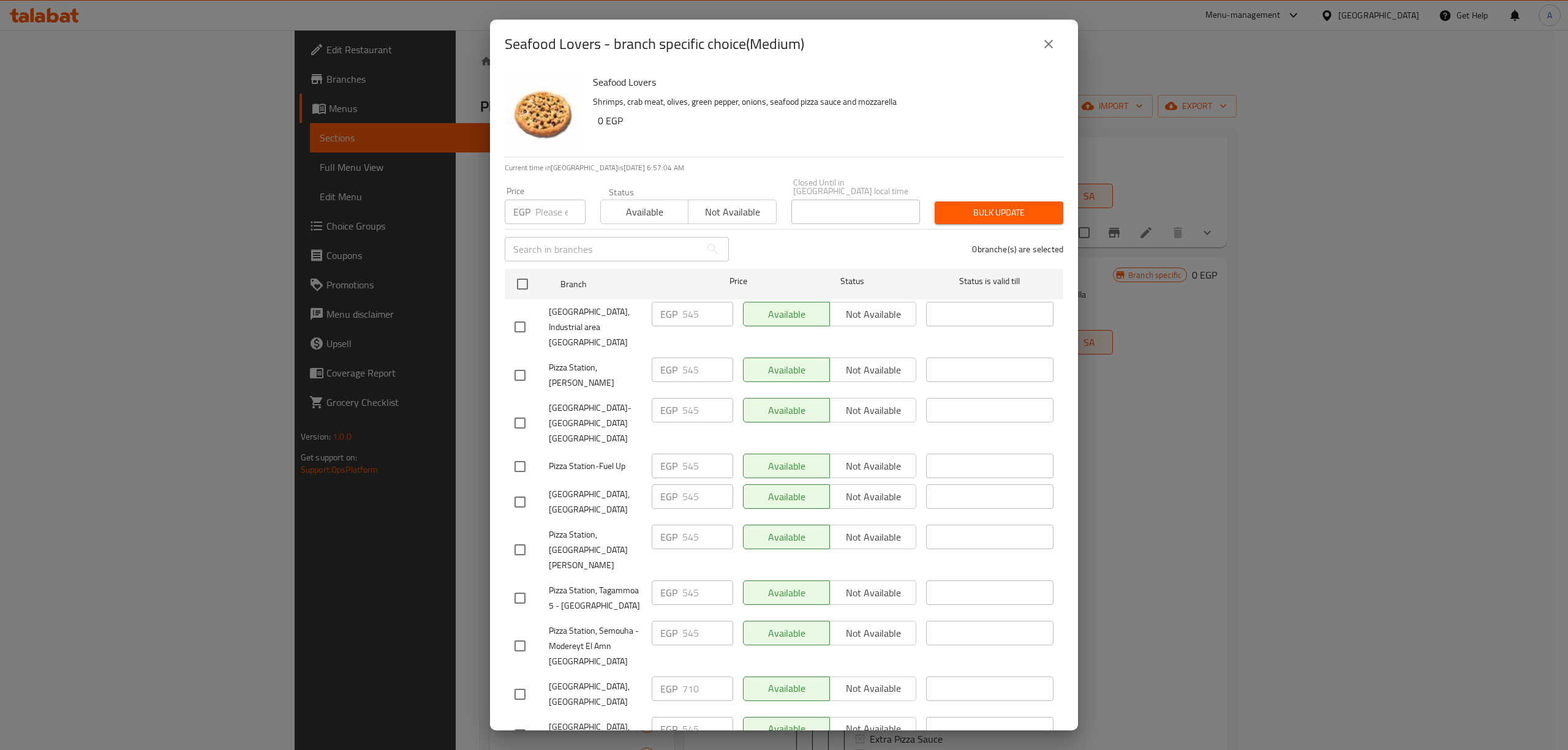
click at [1050, 35] on button "close" at bounding box center [1048, 44] width 29 height 29
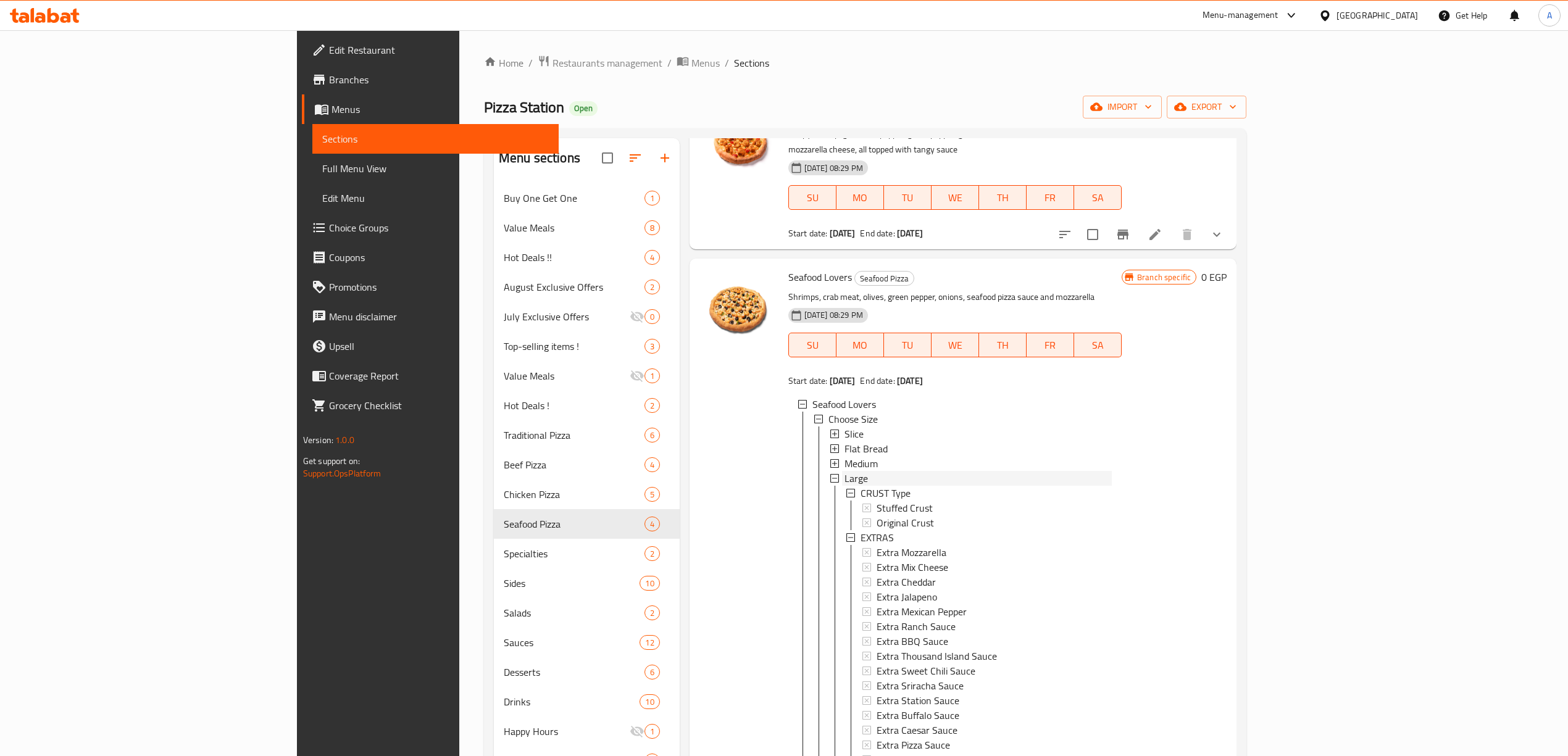
click at [844, 471] on div "Large" at bounding box center [977, 478] width 267 height 15
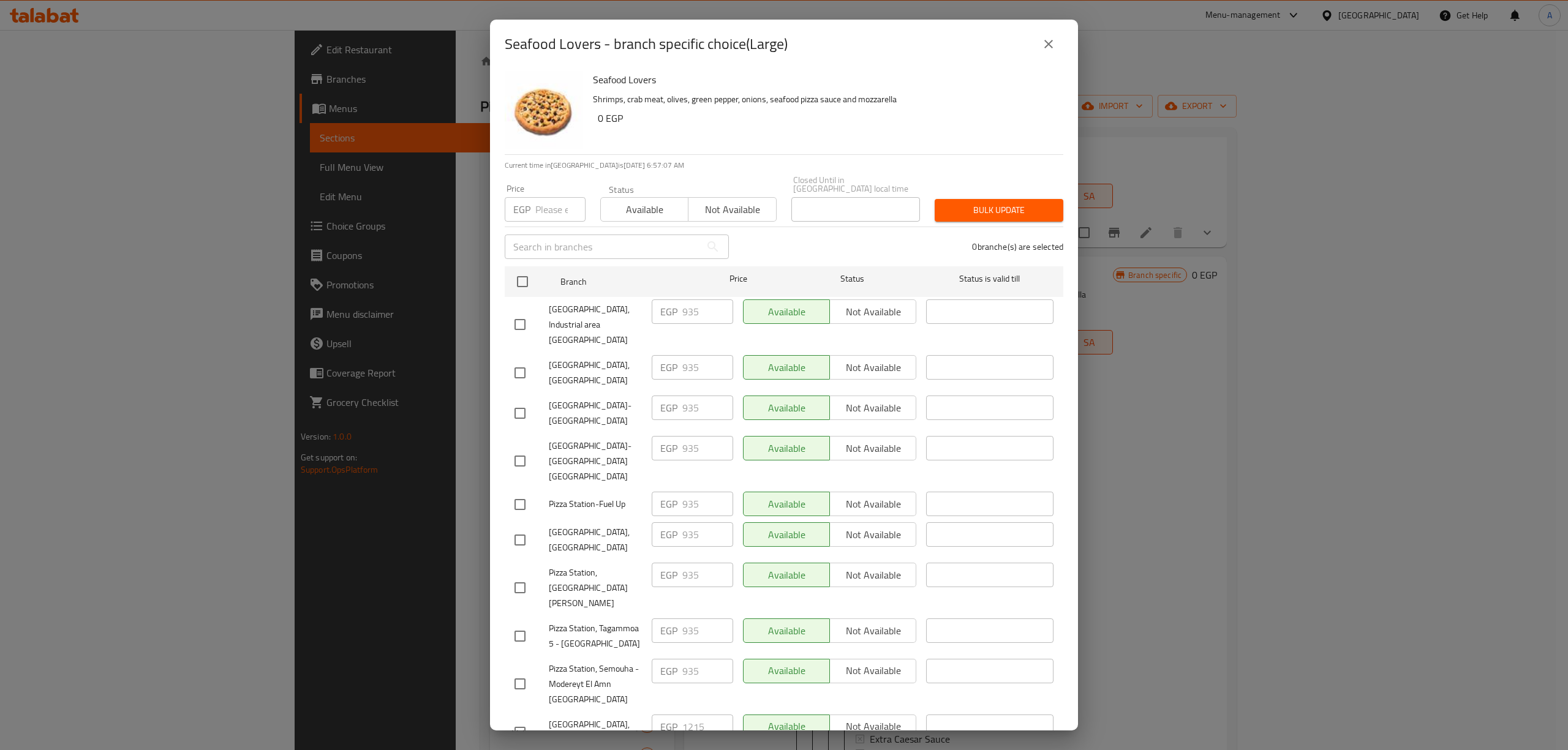
scroll to position [0, 0]
click at [1042, 46] on icon "close" at bounding box center [1048, 44] width 15 height 15
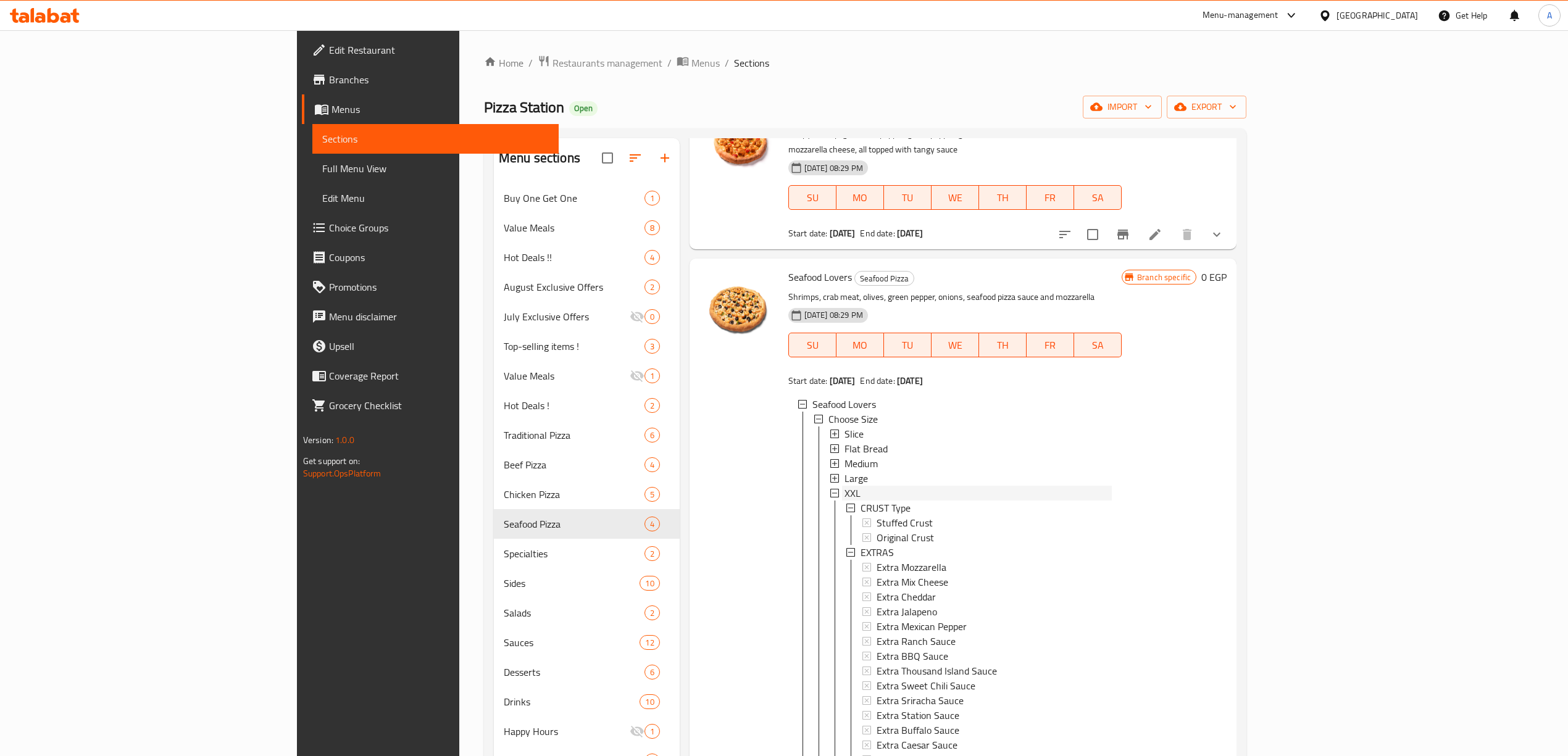
click at [844, 486] on div "XXL" at bounding box center [977, 492] width 267 height 15
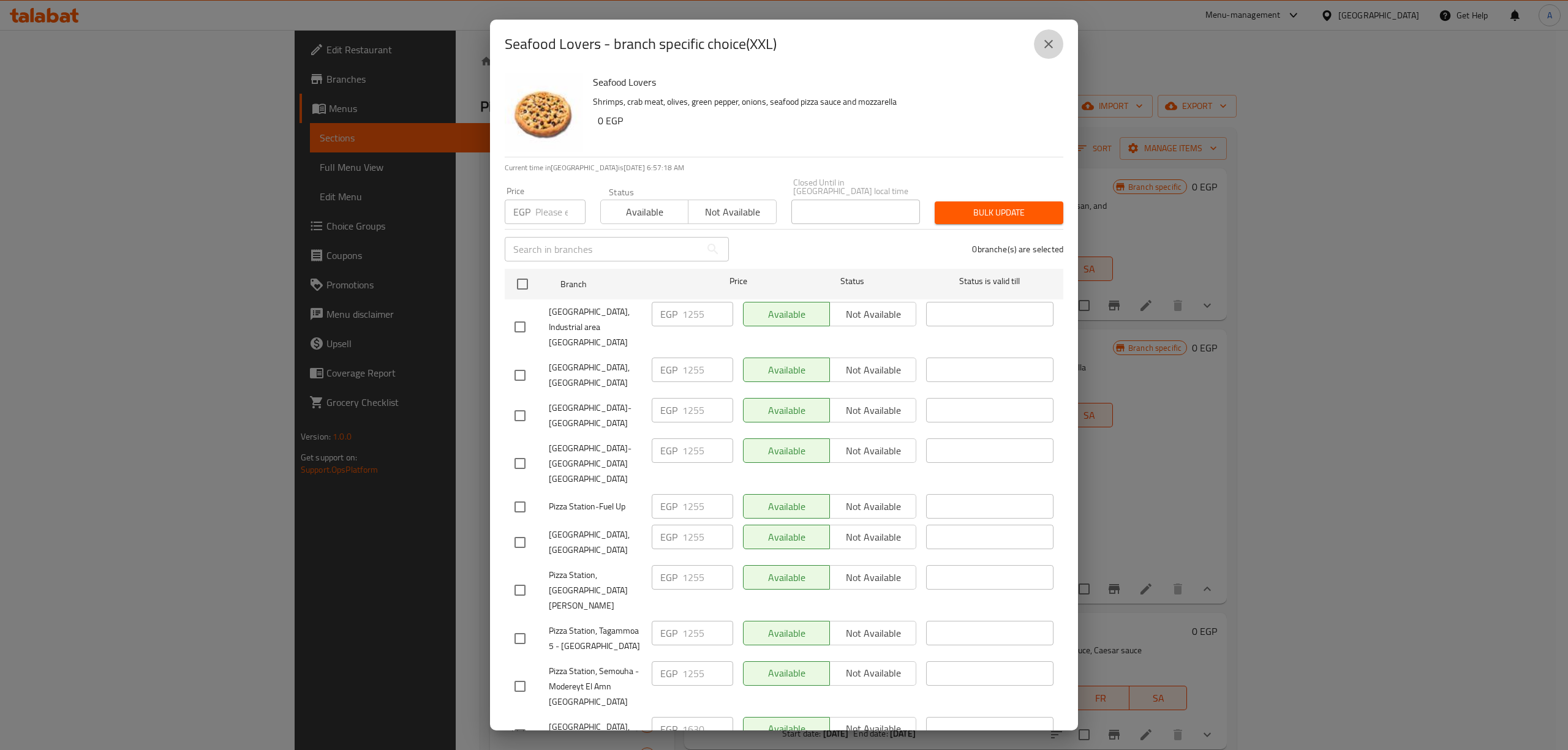
click at [1042, 45] on icon "close" at bounding box center [1048, 44] width 15 height 15
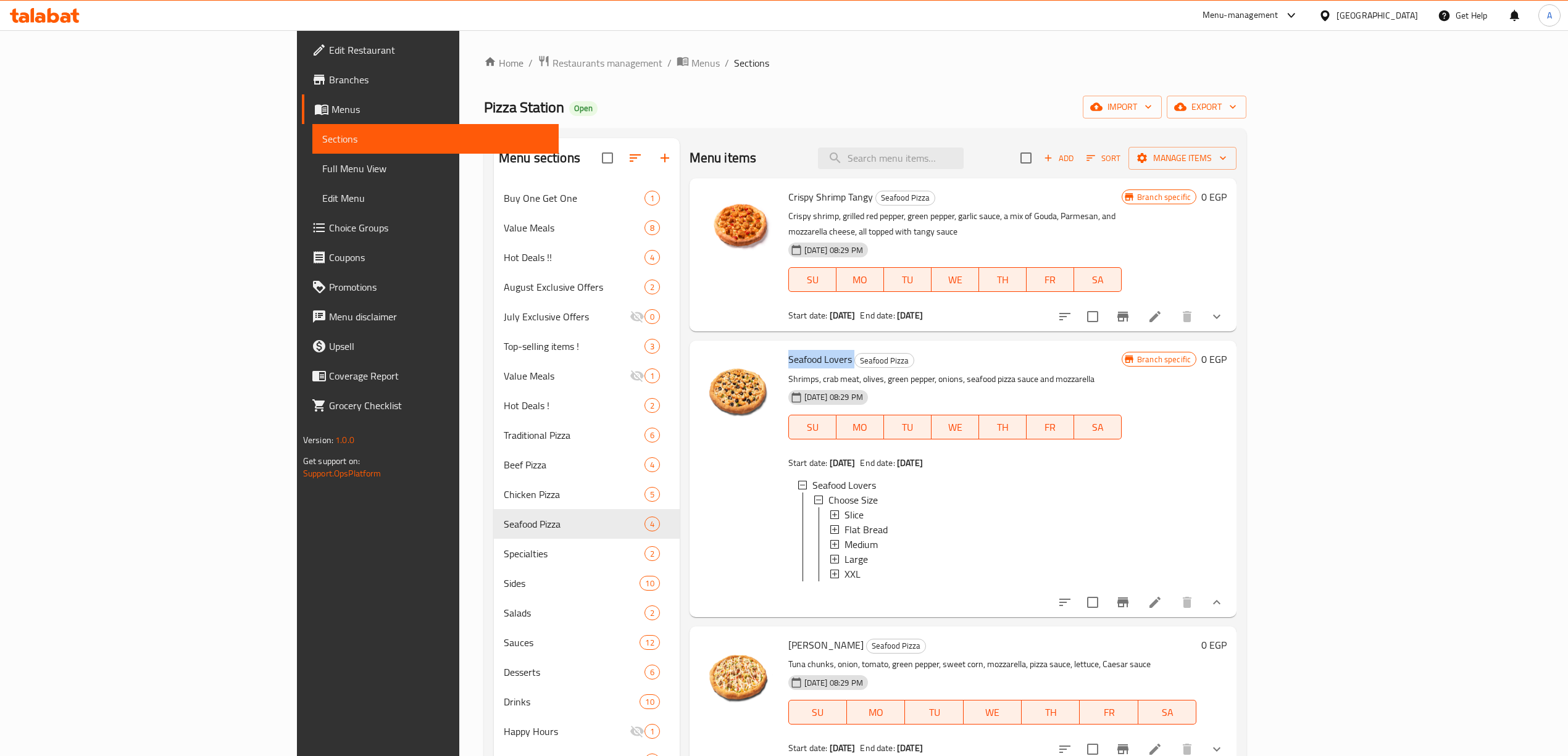
drag, startPoint x: 779, startPoint y: 342, endPoint x: 714, endPoint y: 349, distance: 65.4
click at [788, 351] on h6 "Seafood Lovers Seafood Pizza" at bounding box center [955, 359] width 333 height 17
copy h6 "Seafood Lovers"
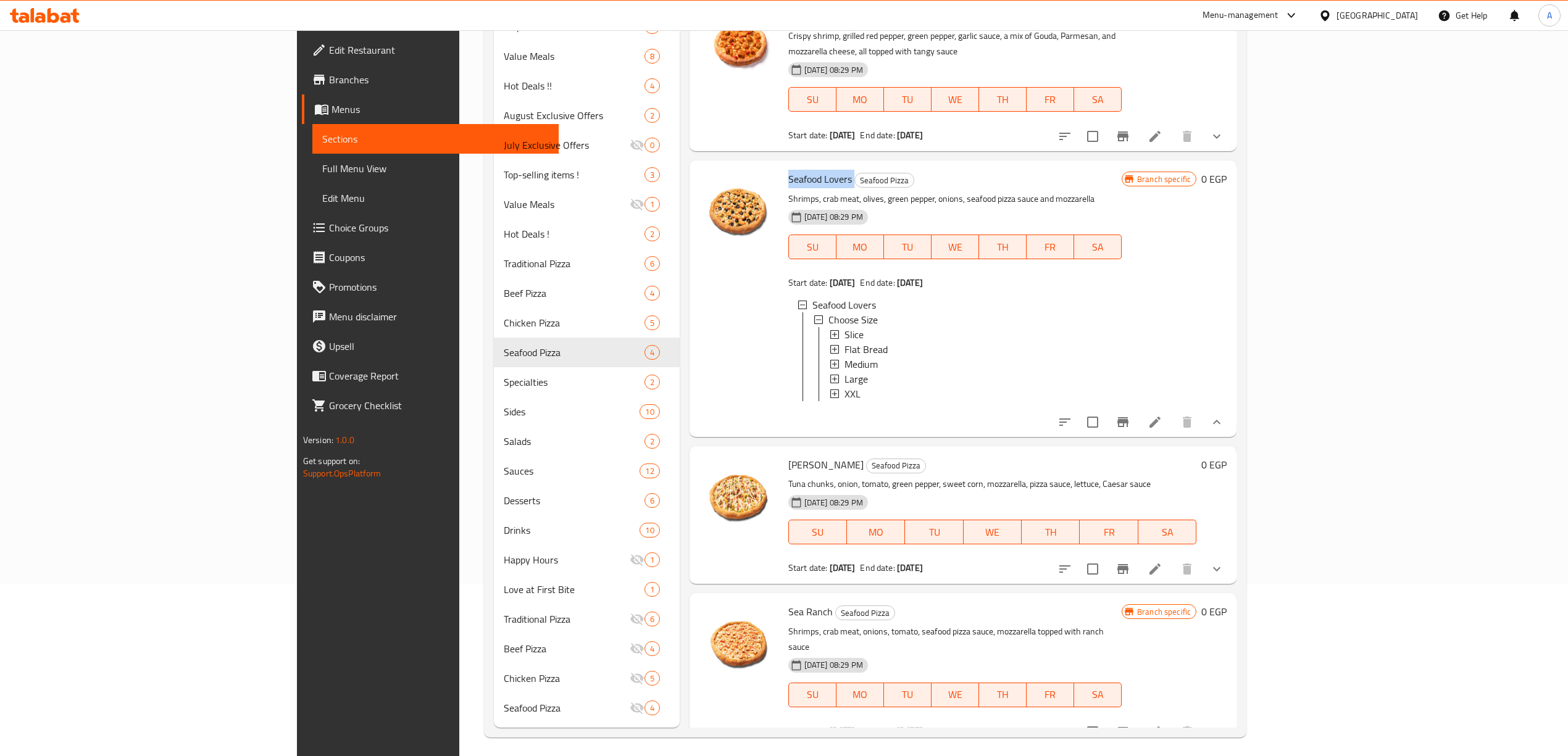
scroll to position [178, 0]
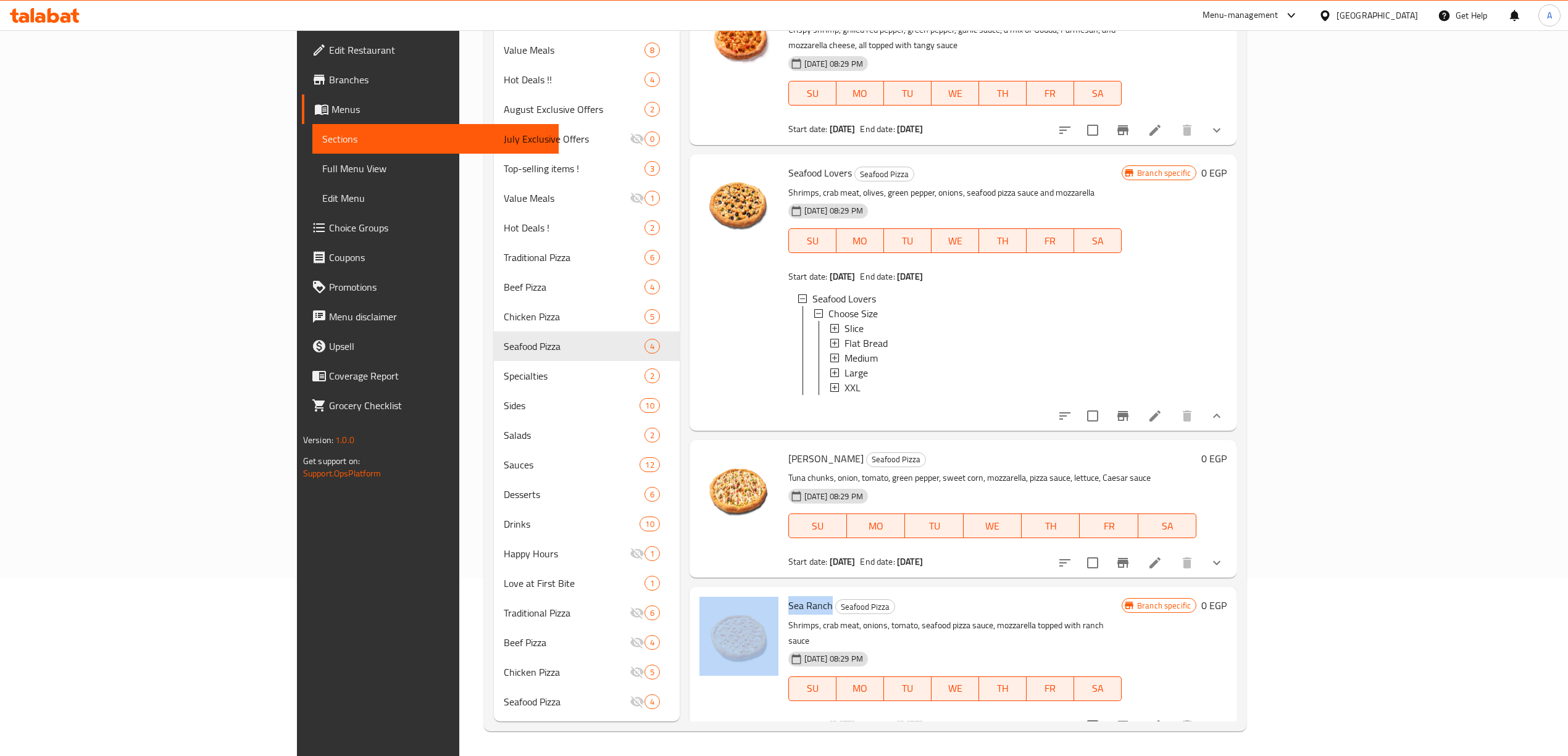
drag, startPoint x: 757, startPoint y: 601, endPoint x: 708, endPoint y: 601, distance: 49.0
click at [708, 601] on div "Sea Ranch Seafood Pizza Shrimps, crab meat, onions, tomato, seafood pizza sauce…" at bounding box center [963, 664] width 537 height 143
copy div "Sea Ranch"
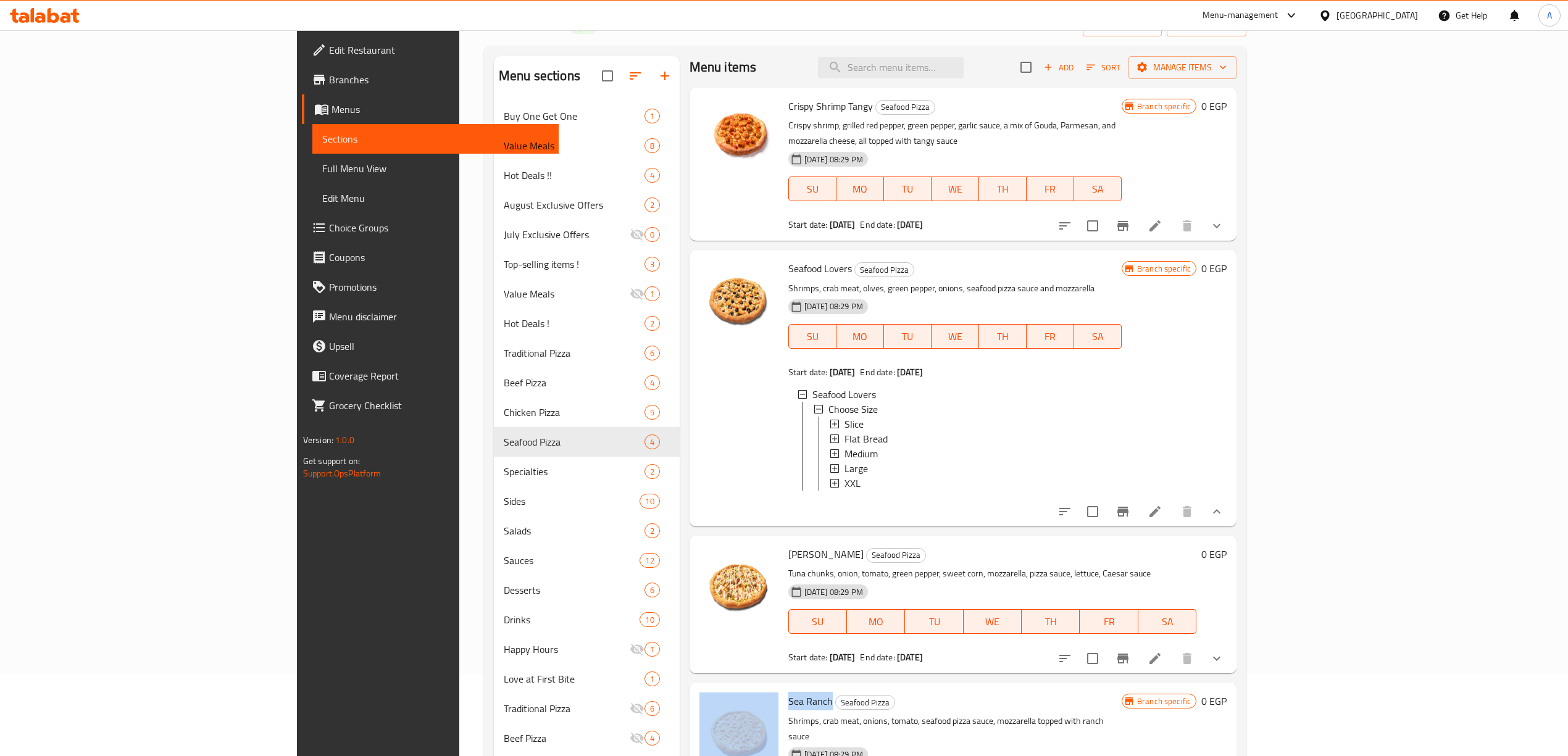
scroll to position [164, 0]
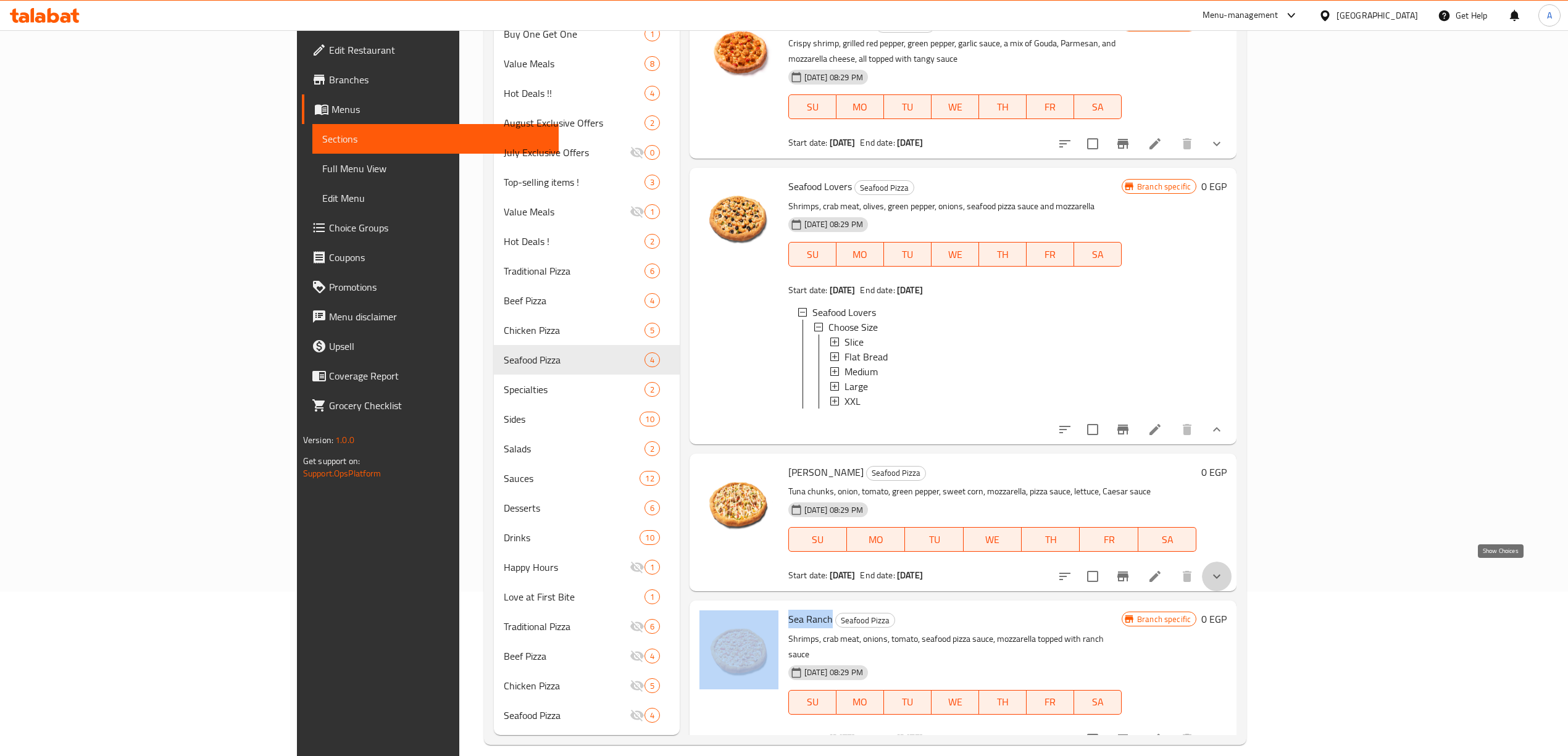
click at [1224, 571] on icon "show more" at bounding box center [1216, 576] width 15 height 15
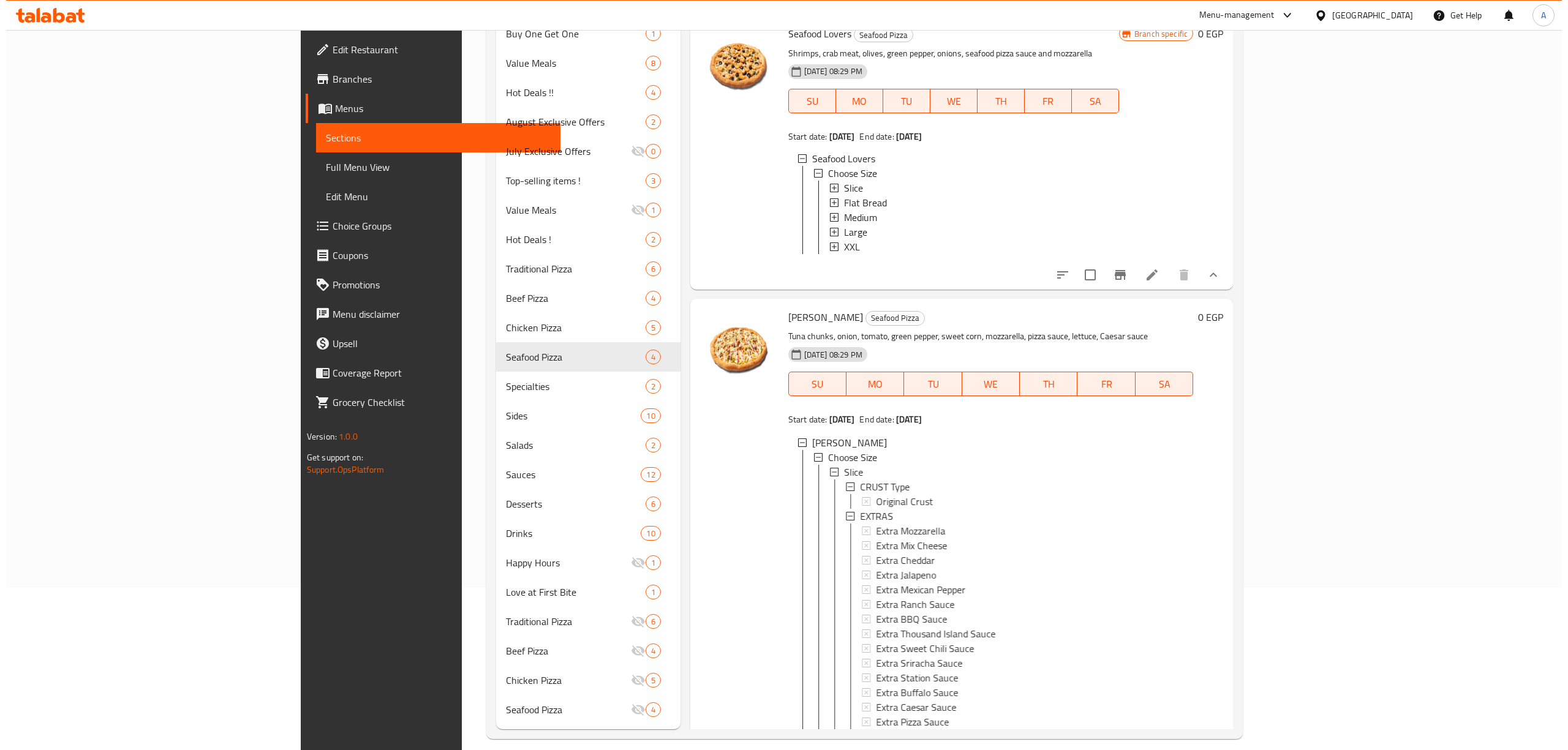
scroll to position [172, 0]
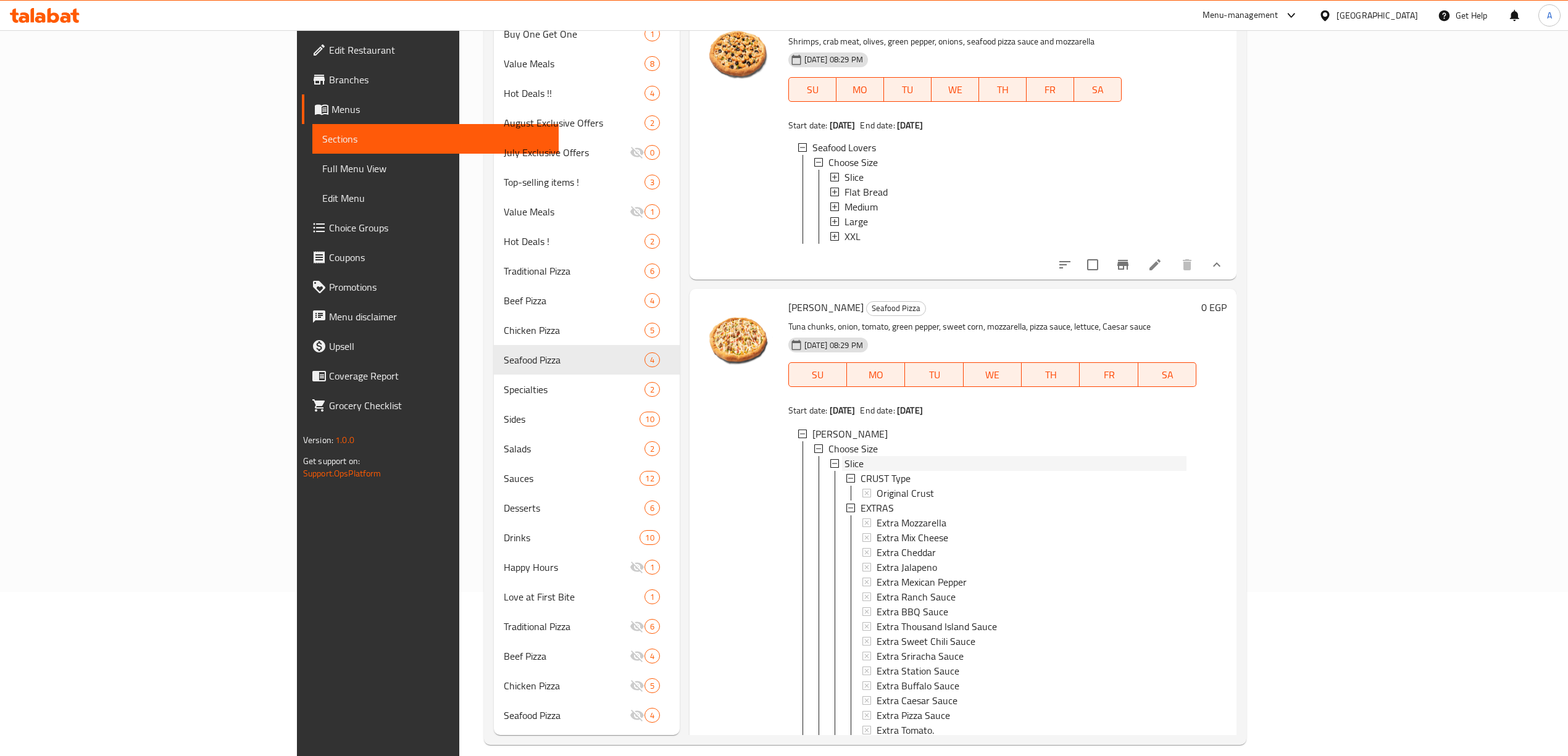
click at [844, 460] on span "Slice" at bounding box center [854, 463] width 19 height 15
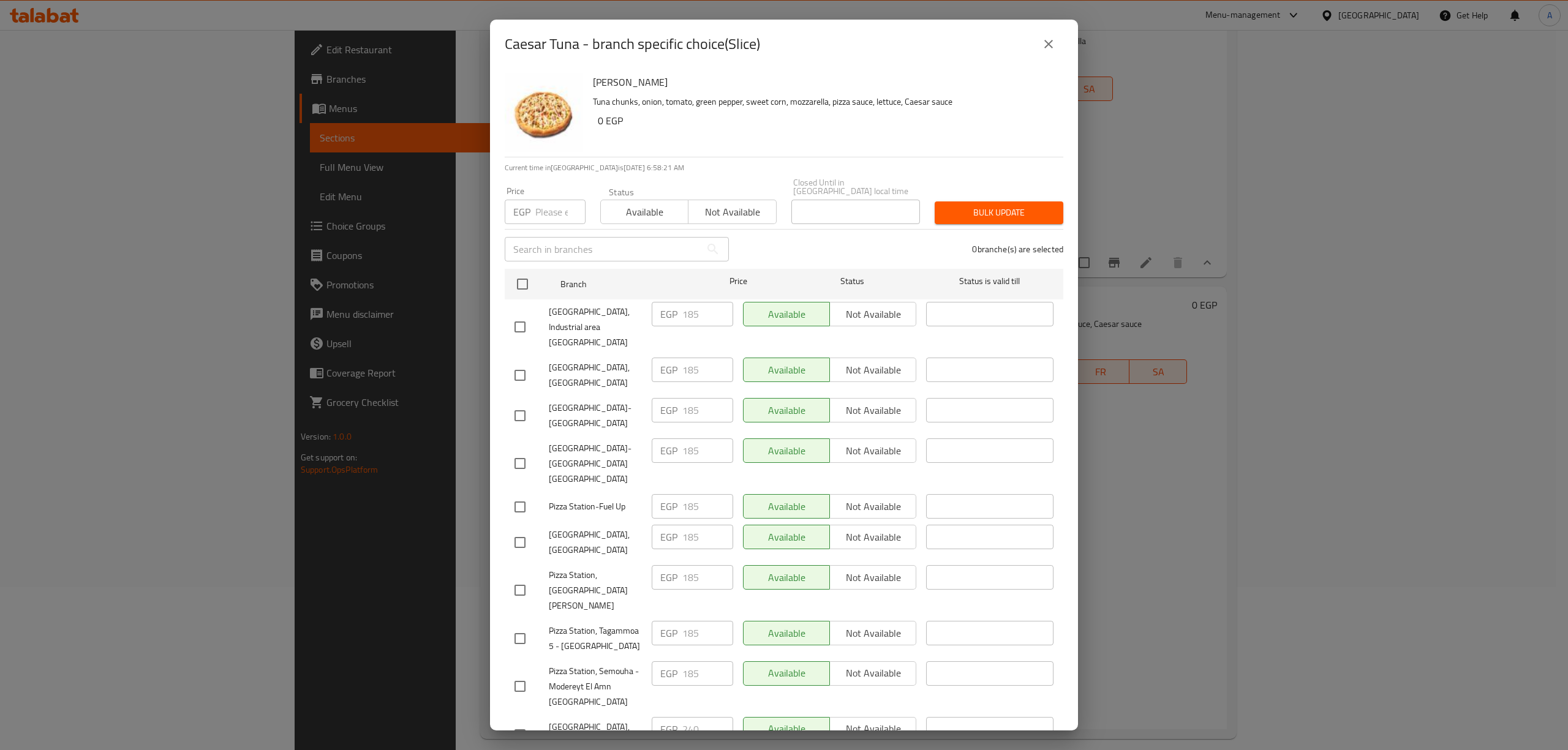
click at [1047, 23] on div "Caesar Tuna - branch specific choice(Slice)" at bounding box center [784, 44] width 588 height 49
click at [1046, 42] on icon "close" at bounding box center [1048, 44] width 9 height 9
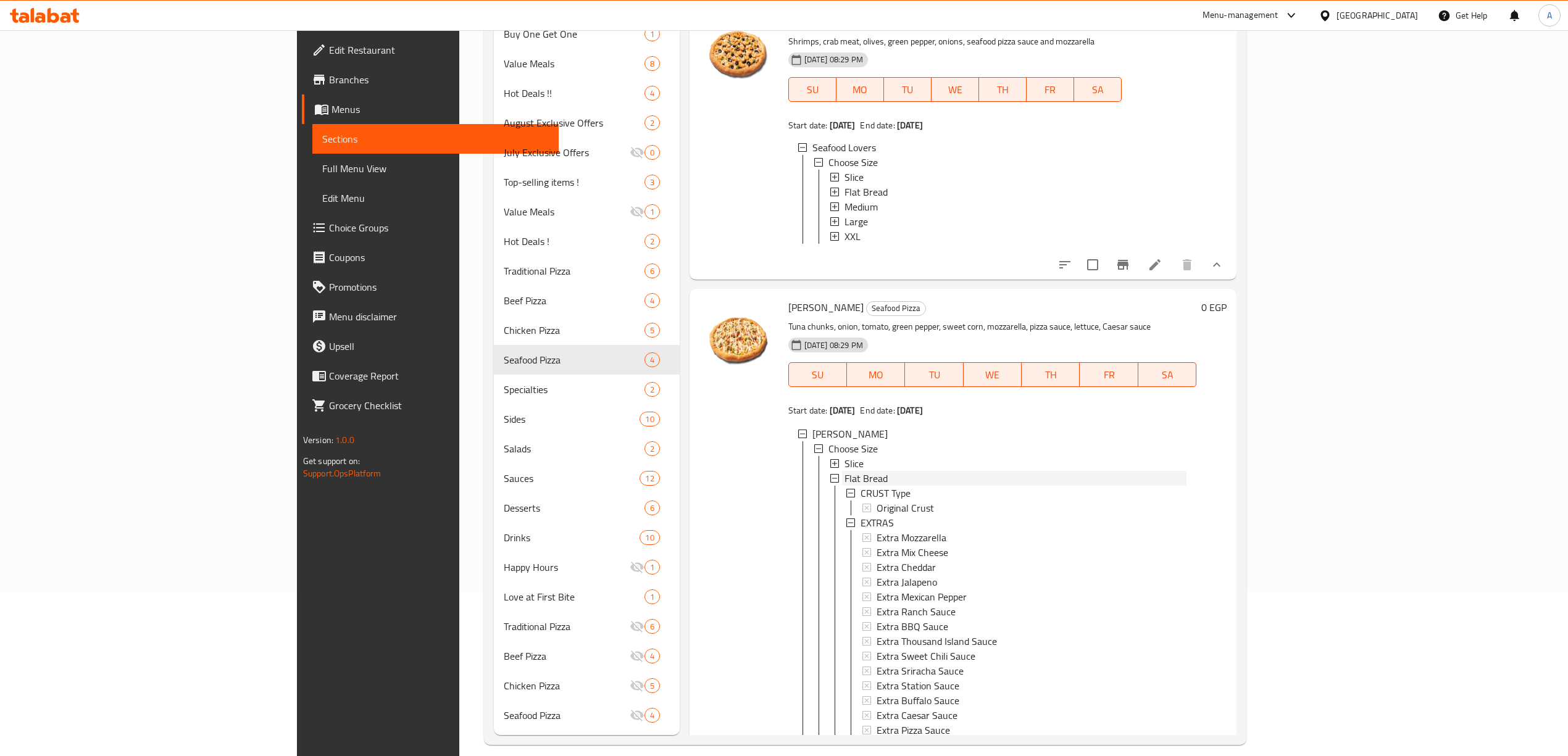
click at [844, 473] on span "Flat Bread" at bounding box center [866, 478] width 43 height 15
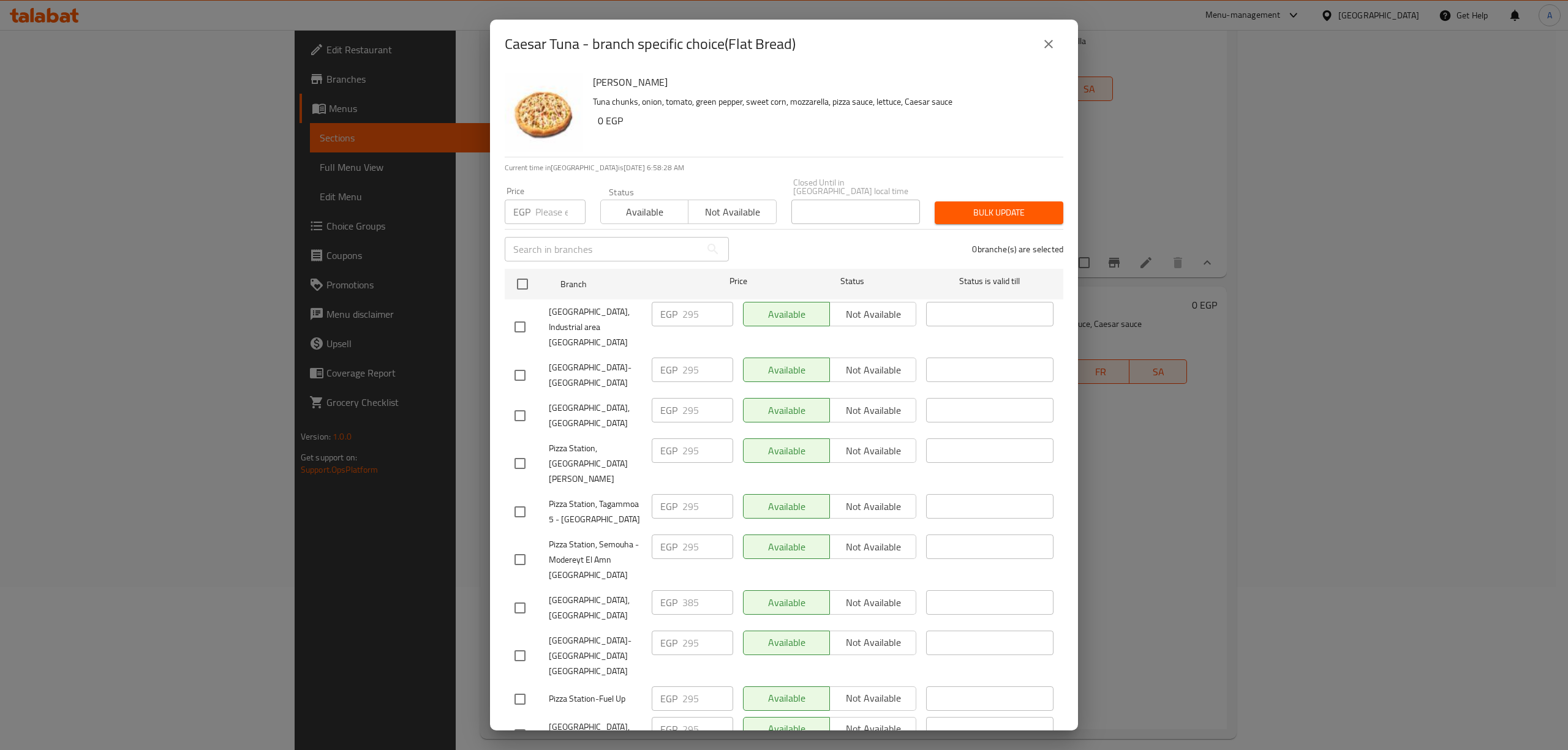
click at [1045, 47] on icon "close" at bounding box center [1048, 44] width 9 height 9
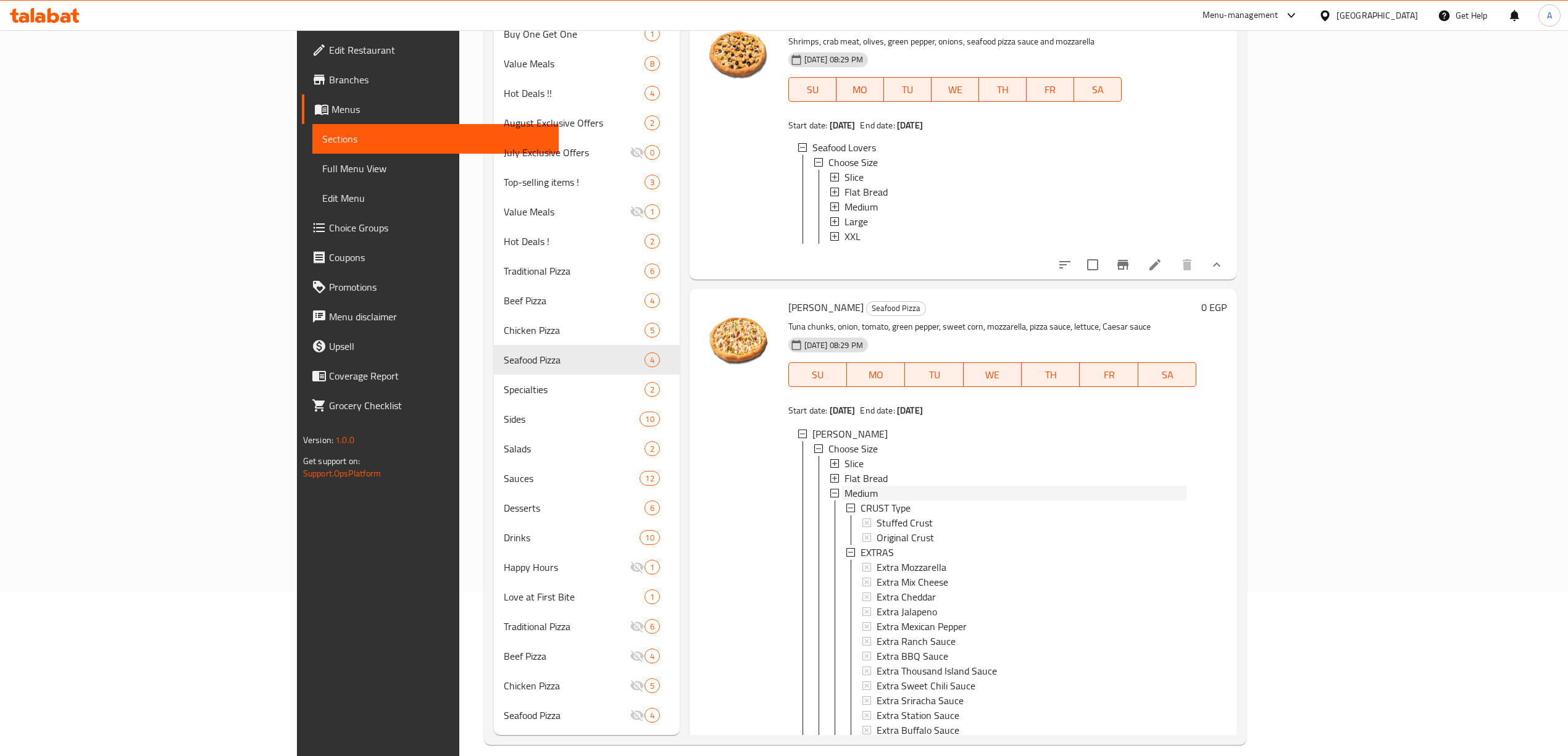
click at [844, 492] on div "Medium" at bounding box center [1015, 492] width 342 height 15
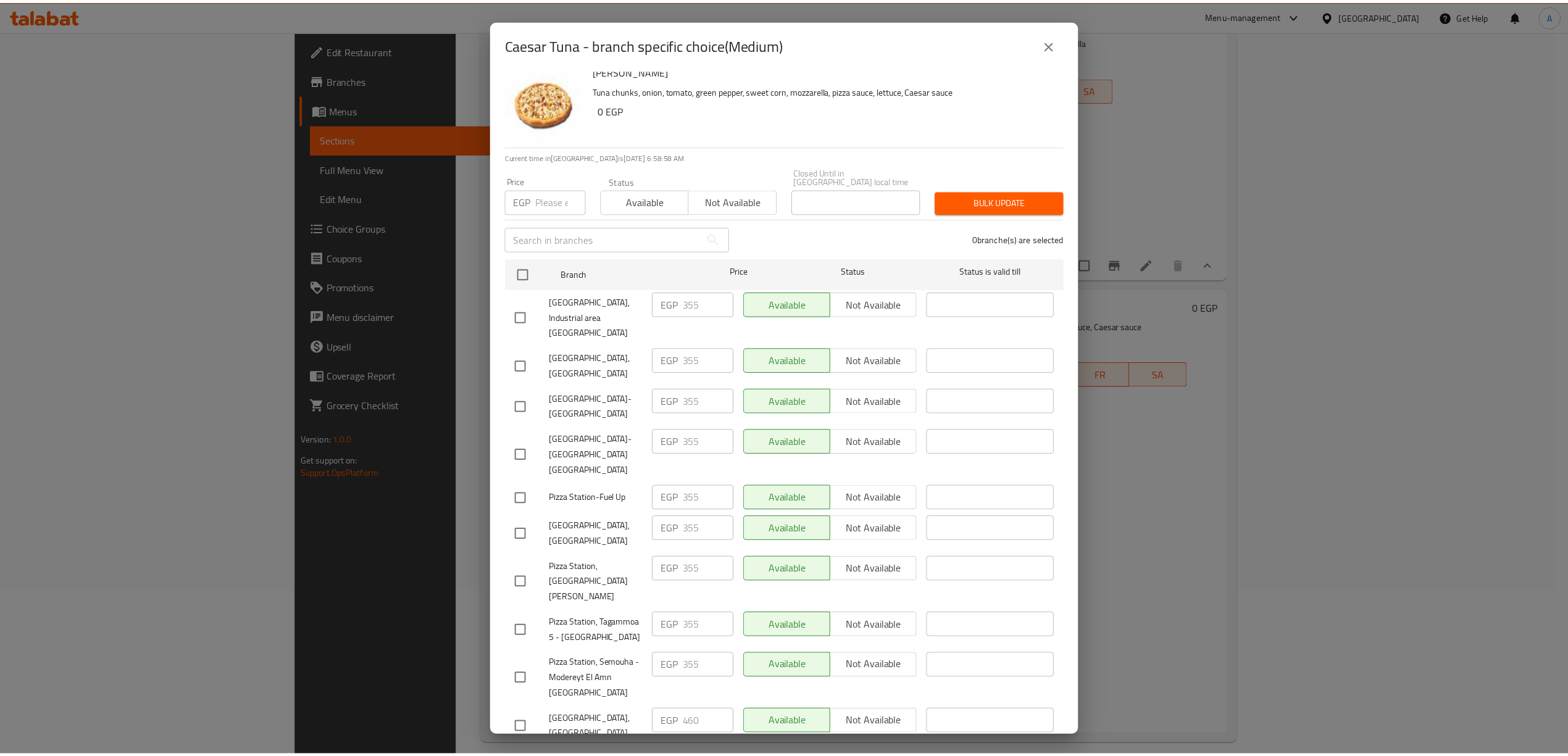
scroll to position [5, 0]
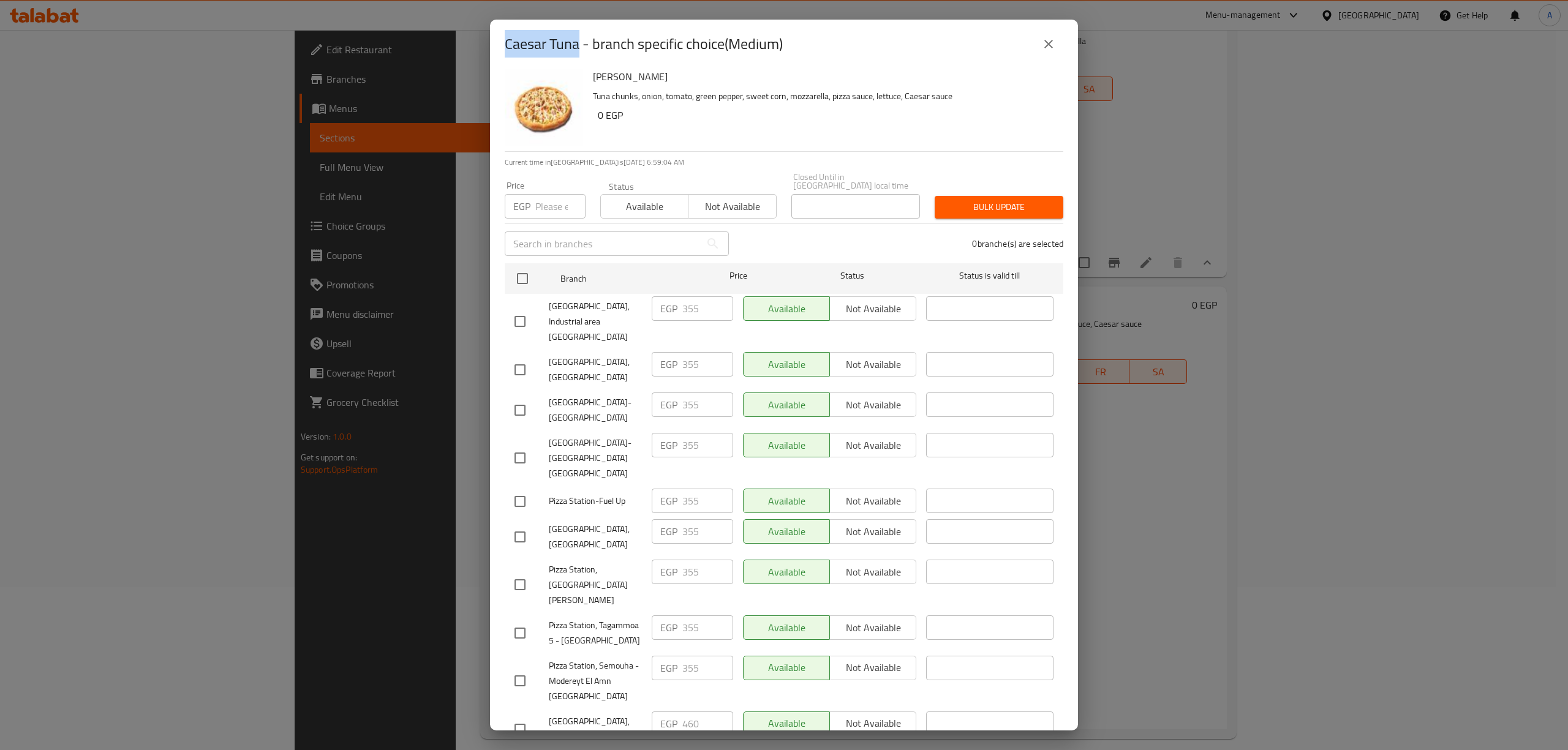
drag, startPoint x: 580, startPoint y: 46, endPoint x: 501, endPoint y: 42, distance: 79.1
click at [501, 42] on div "Caesar Tuna - branch specific choice(Medium)" at bounding box center [784, 44] width 588 height 49
copy h2 "[PERSON_NAME]"
click at [1046, 55] on button "close" at bounding box center [1048, 44] width 29 height 29
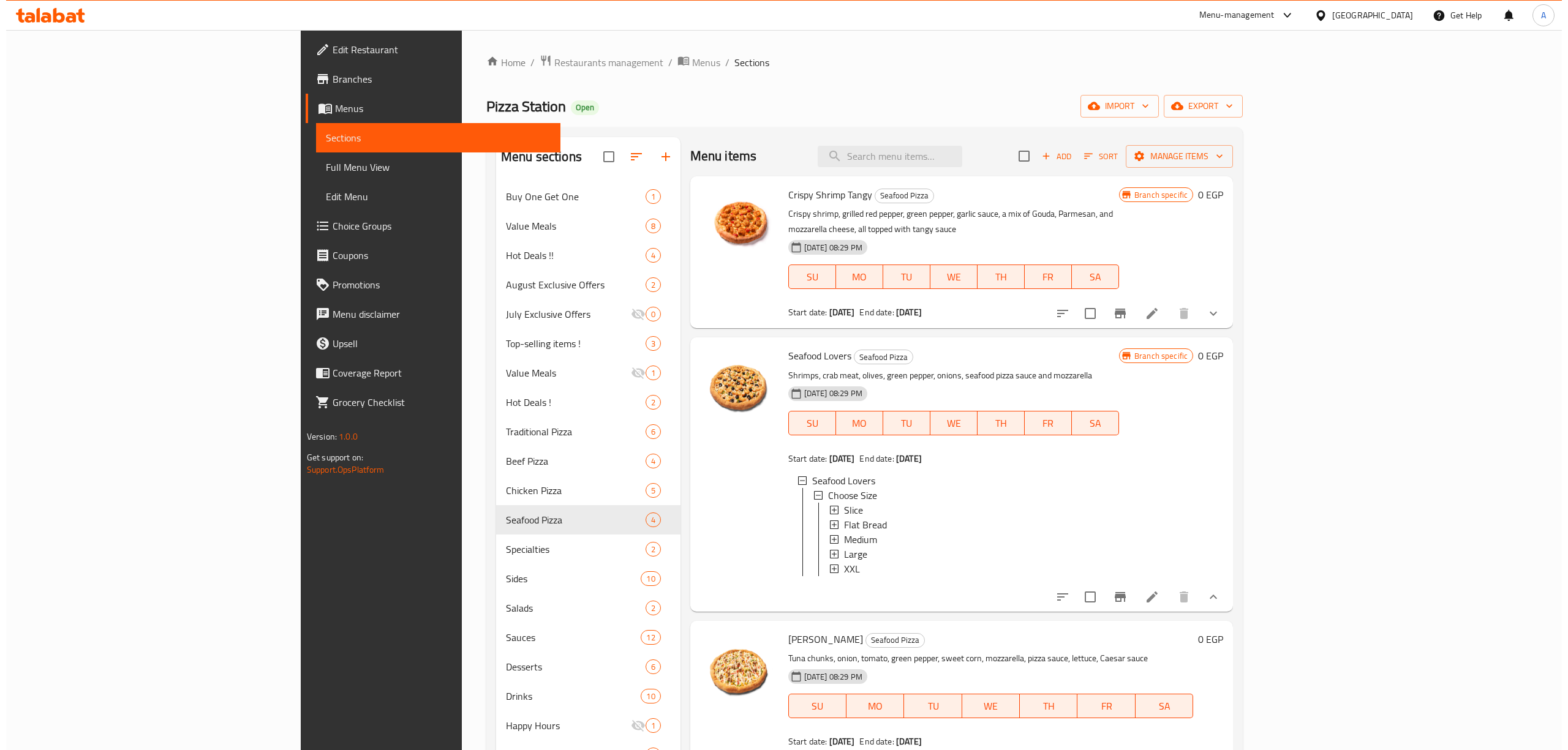
scroll to position [0, 0]
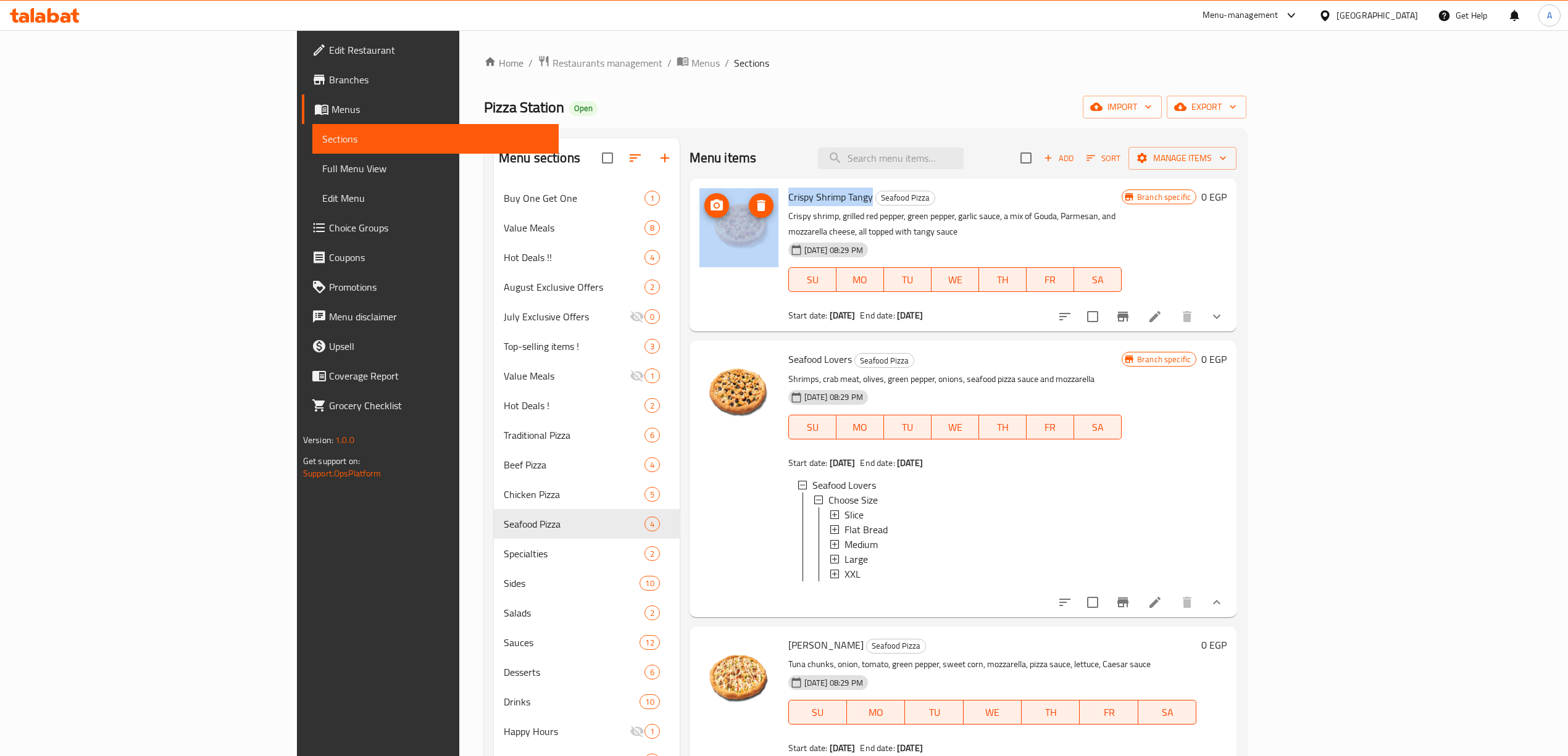
drag, startPoint x: 797, startPoint y: 199, endPoint x: 700, endPoint y: 206, distance: 97.3
click at [700, 206] on div "Crispy Shrimp Tangy Seafood Pizza Crispy shrimp, grilled red pepper, green pepp…" at bounding box center [963, 255] width 537 height 143
copy div "Crispy Shrimp Tangy"
click at [636, 65] on ol "Home / Restaurants management / Menus / Sections" at bounding box center [865, 63] width 762 height 16
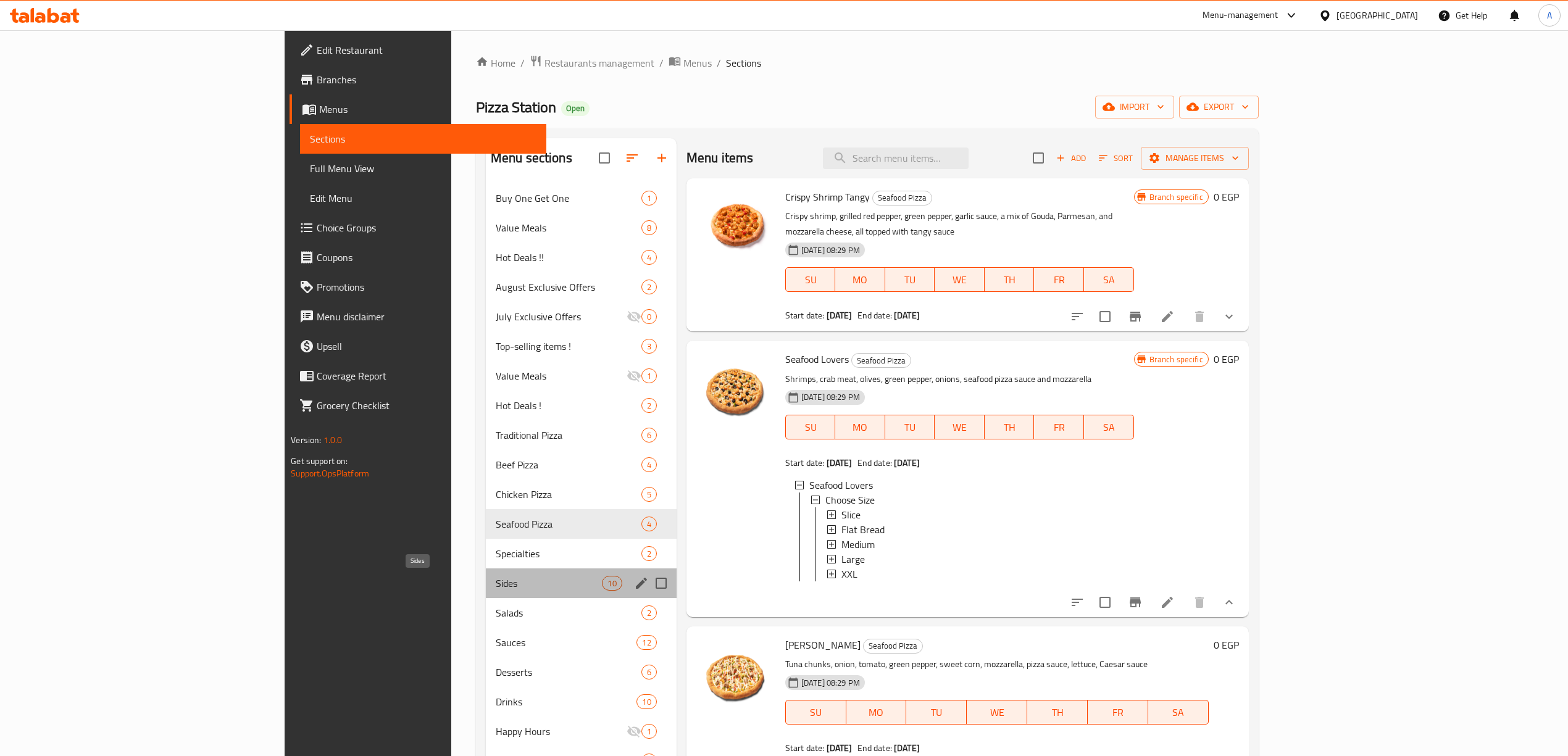
click at [496, 591] on span "Sides" at bounding box center [549, 583] width 107 height 15
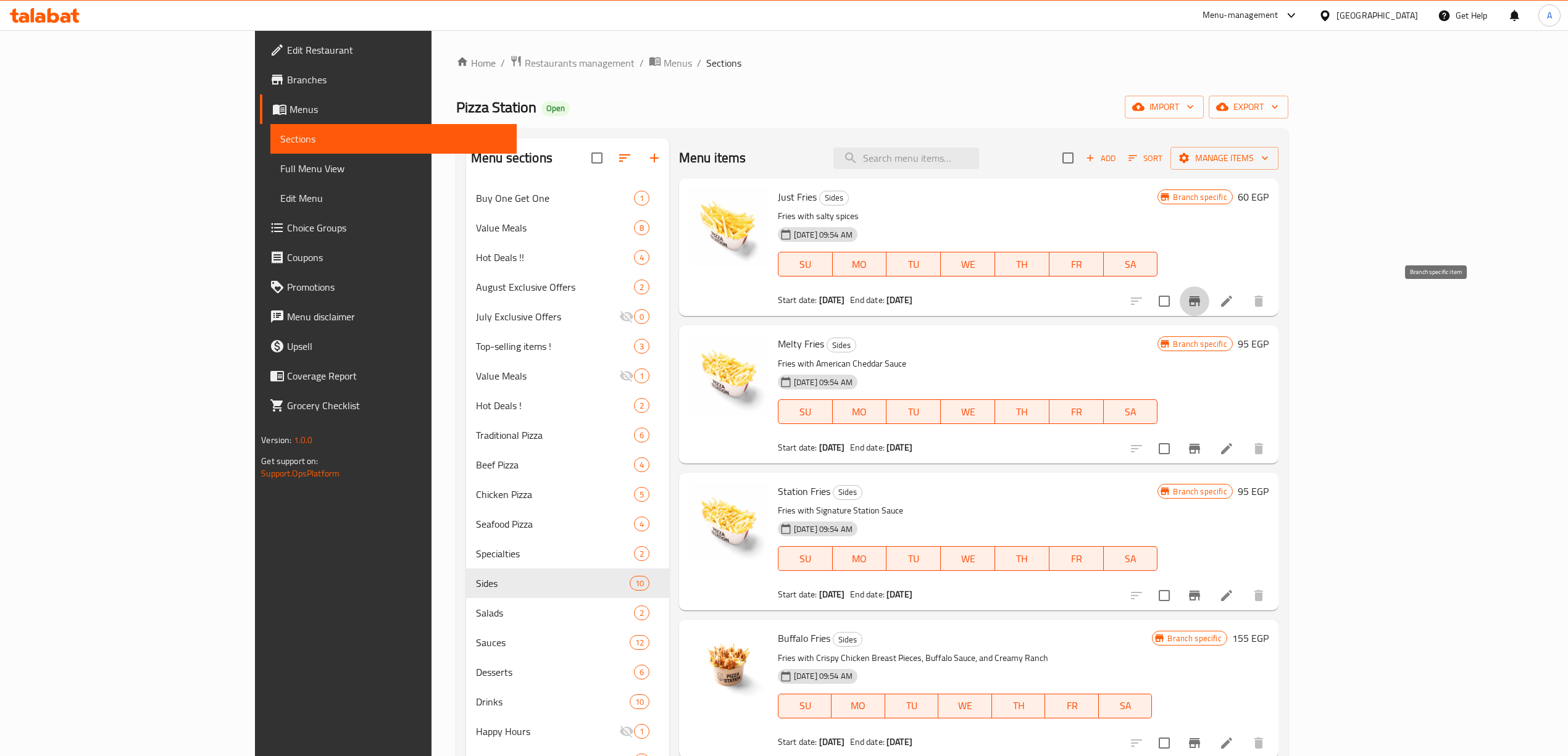
click at [1200, 305] on icon "Branch-specific-item" at bounding box center [1194, 301] width 11 height 10
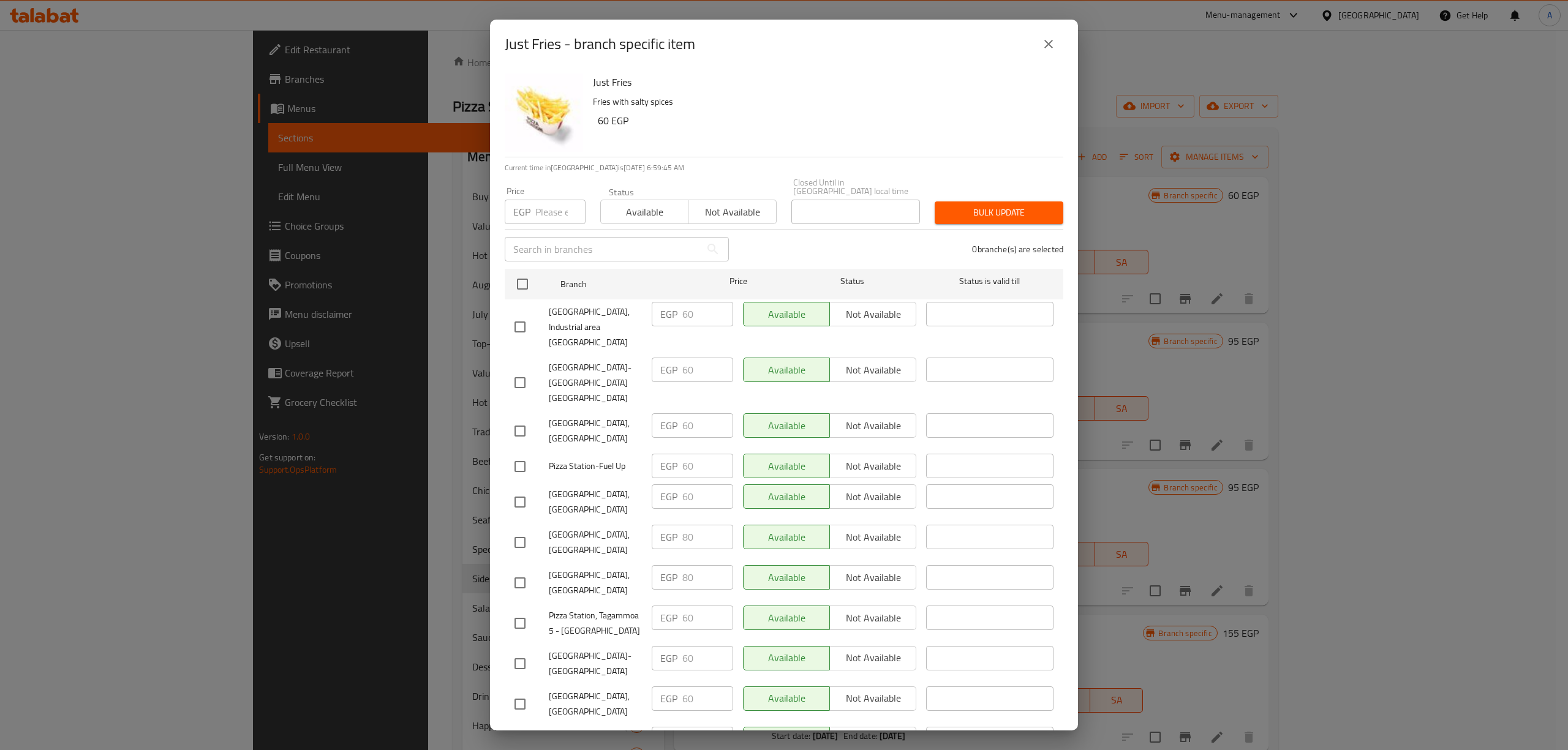
click at [1047, 45] on icon "close" at bounding box center [1048, 44] width 9 height 9
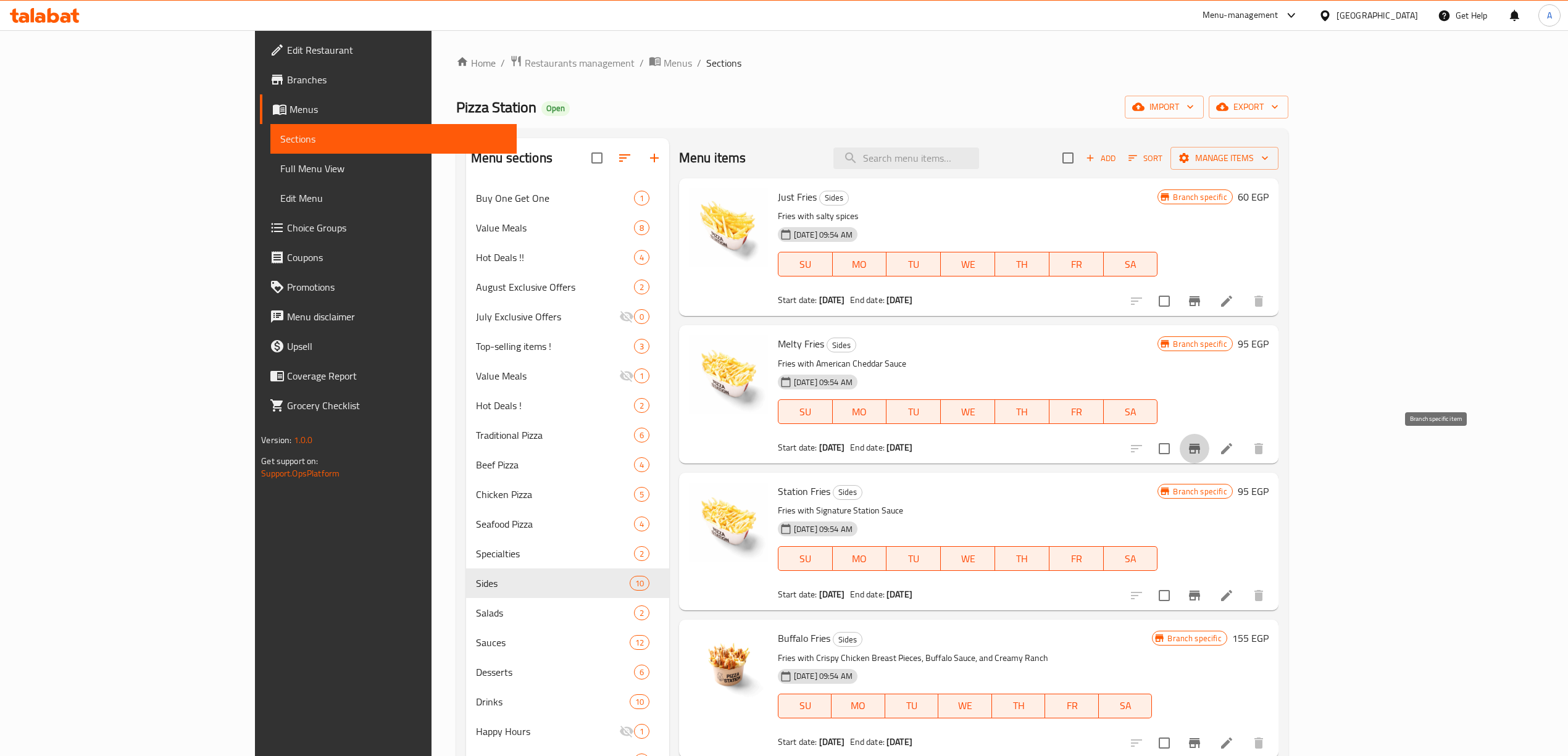
click at [1200, 450] on icon "Branch-specific-item" at bounding box center [1194, 448] width 11 height 10
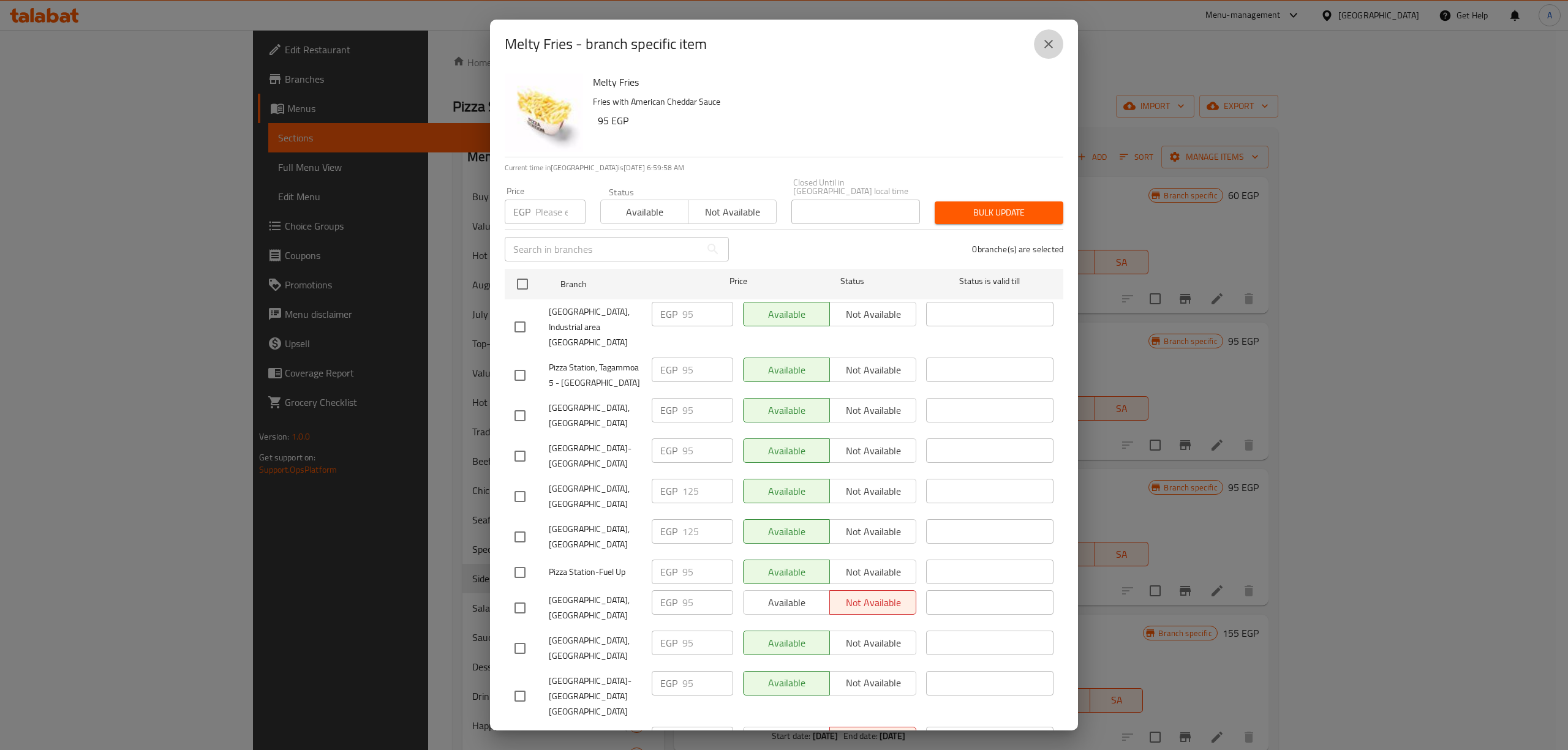
click at [1045, 43] on icon "close" at bounding box center [1048, 44] width 15 height 15
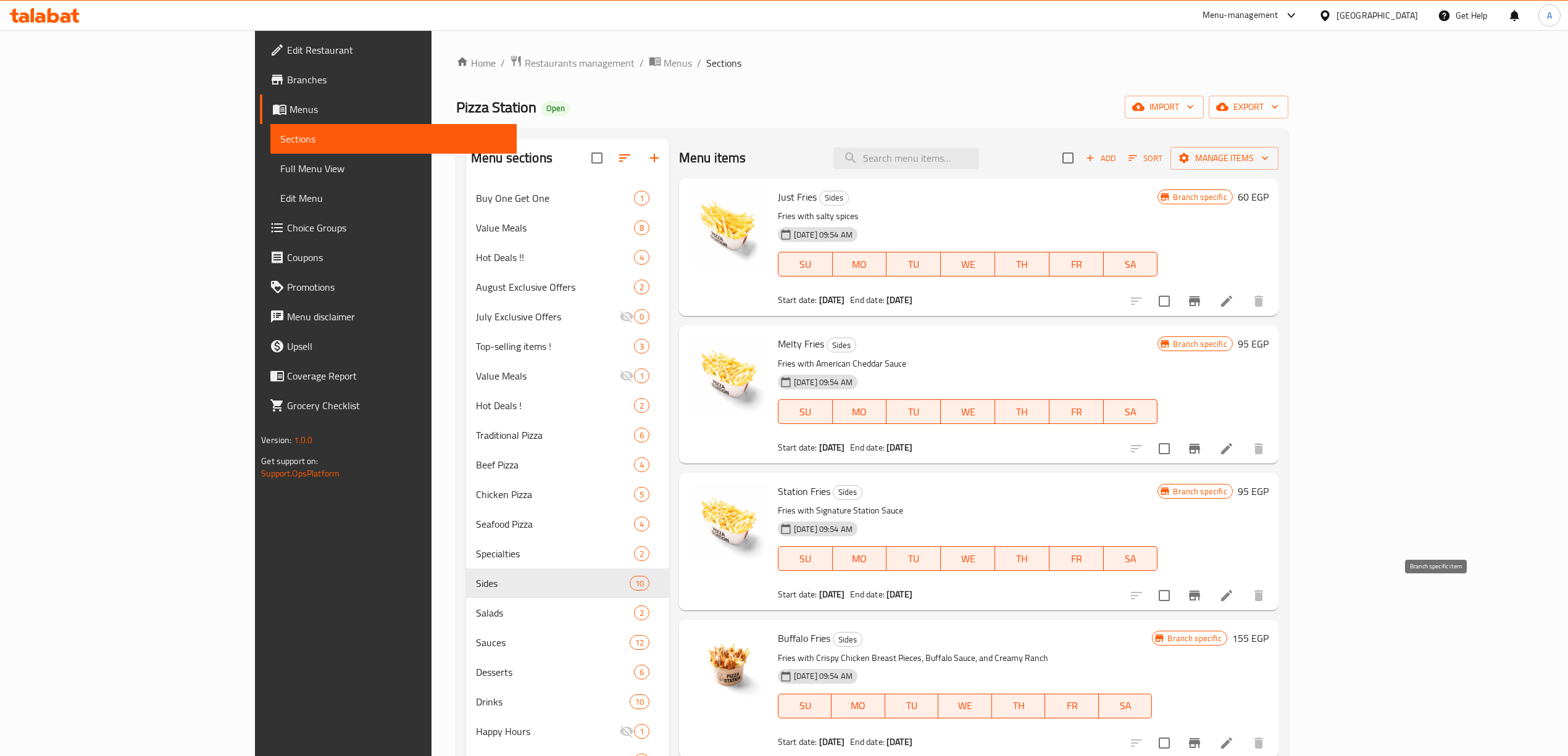
click at [1202, 595] on icon "Branch-specific-item" at bounding box center [1194, 595] width 15 height 15
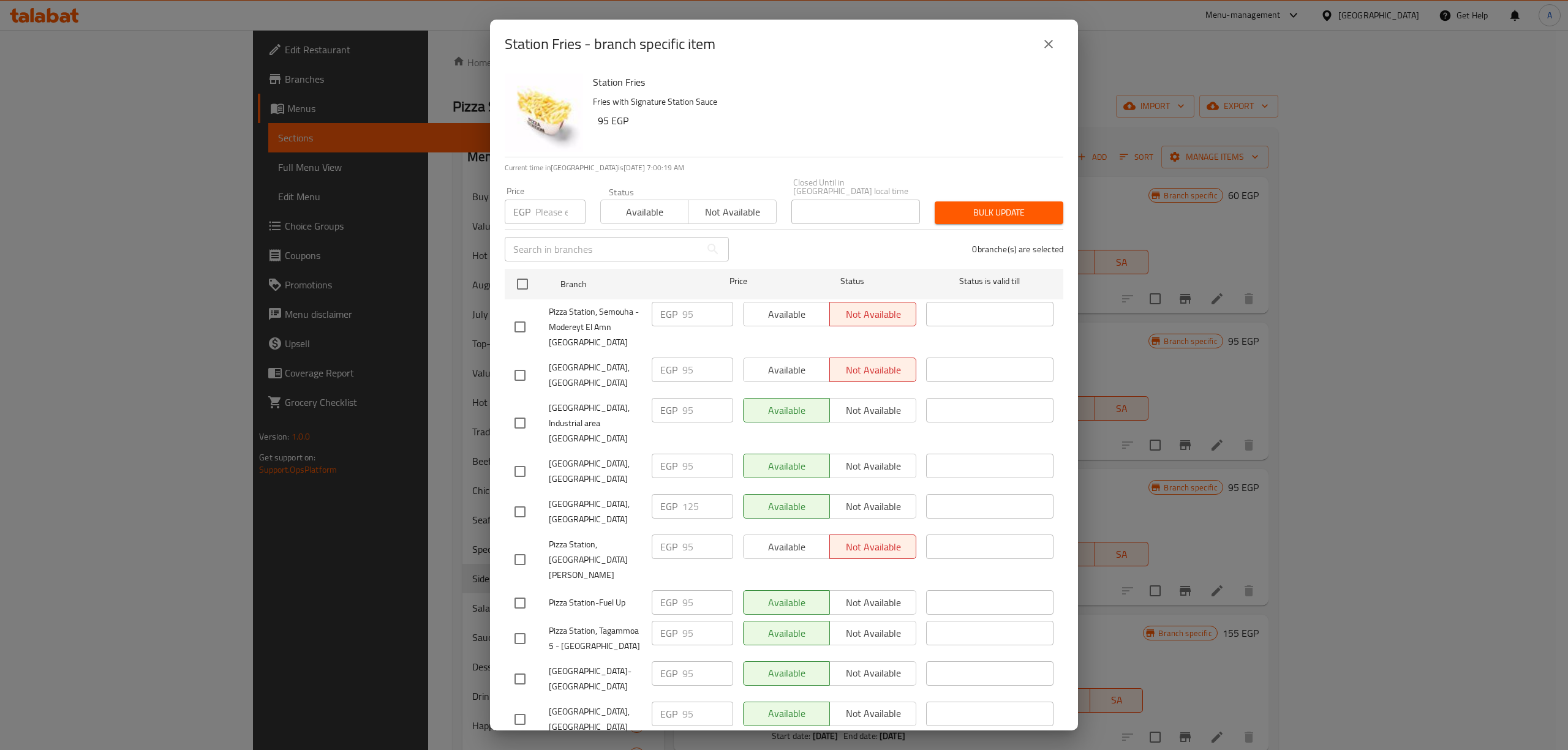
click at [1046, 43] on icon "close" at bounding box center [1048, 44] width 15 height 15
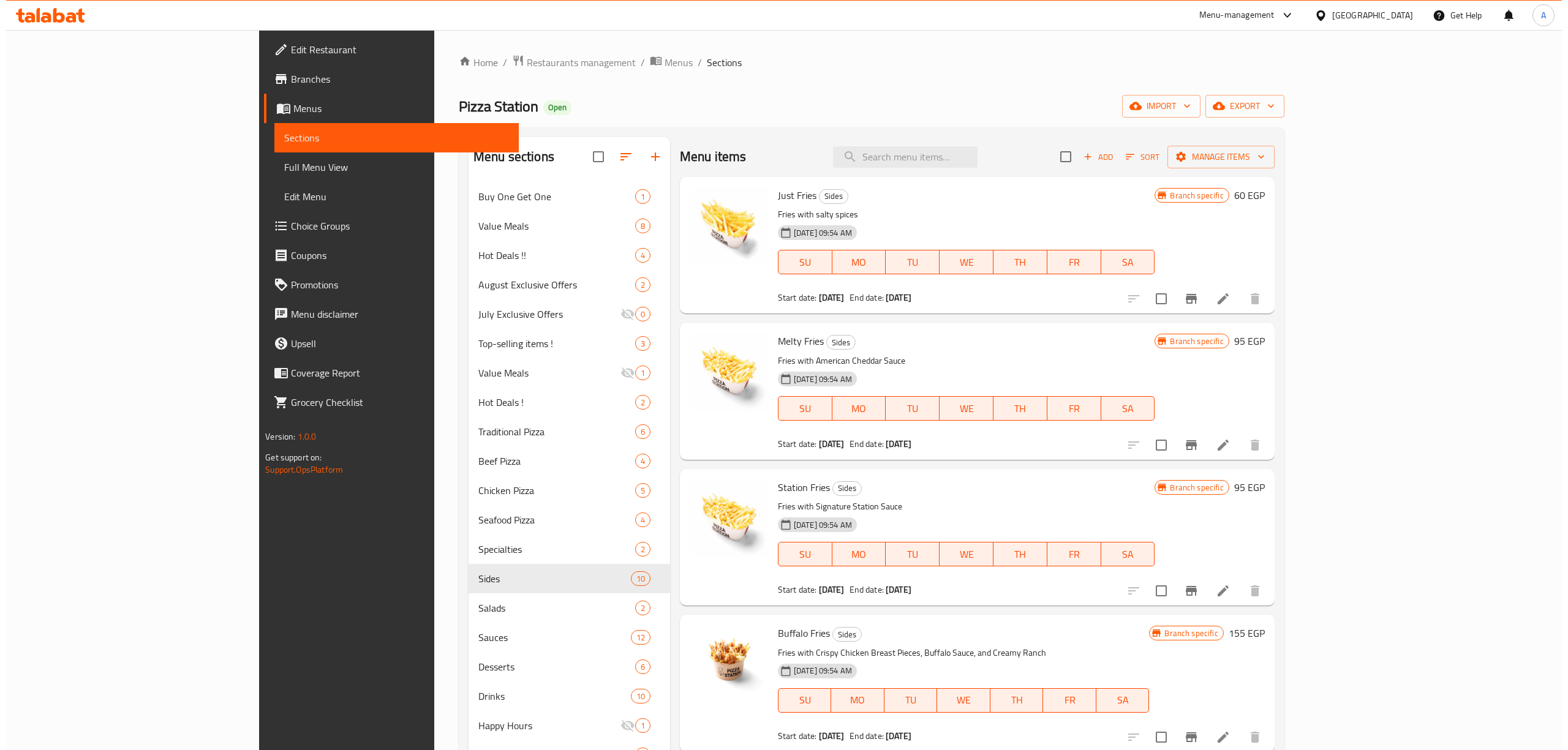
scroll to position [245, 0]
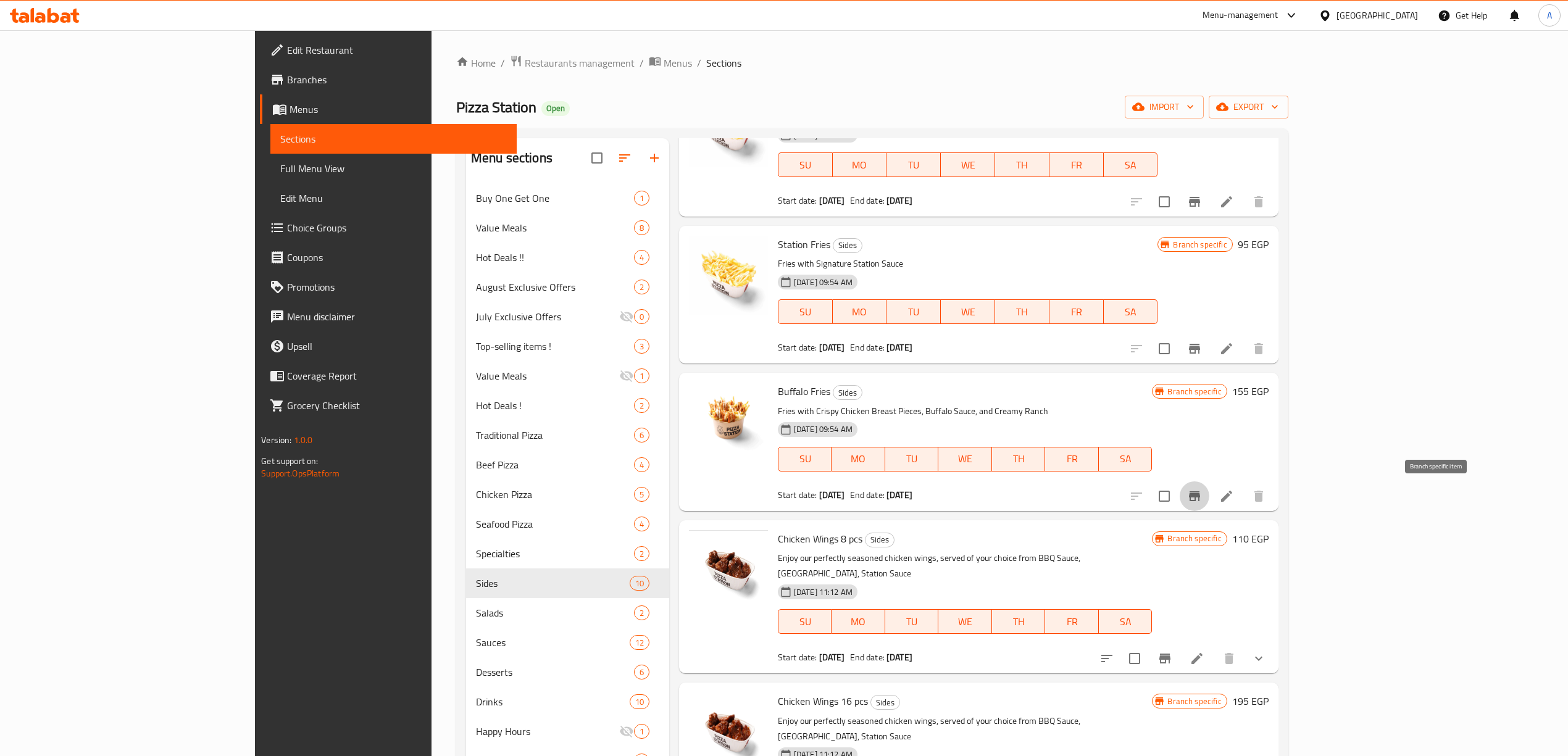
click at [1200, 499] on icon "Branch-specific-item" at bounding box center [1194, 496] width 11 height 10
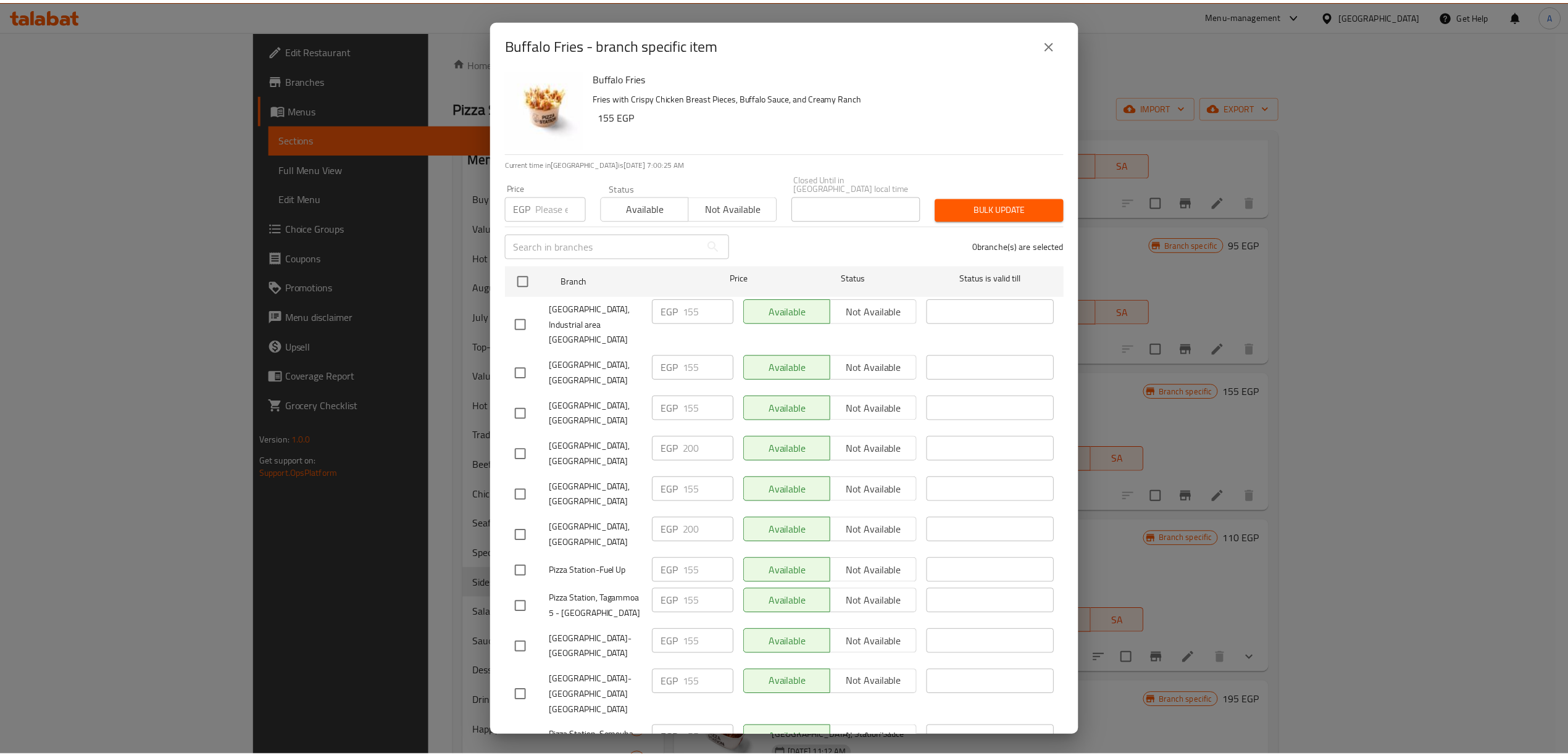
scroll to position [0, 0]
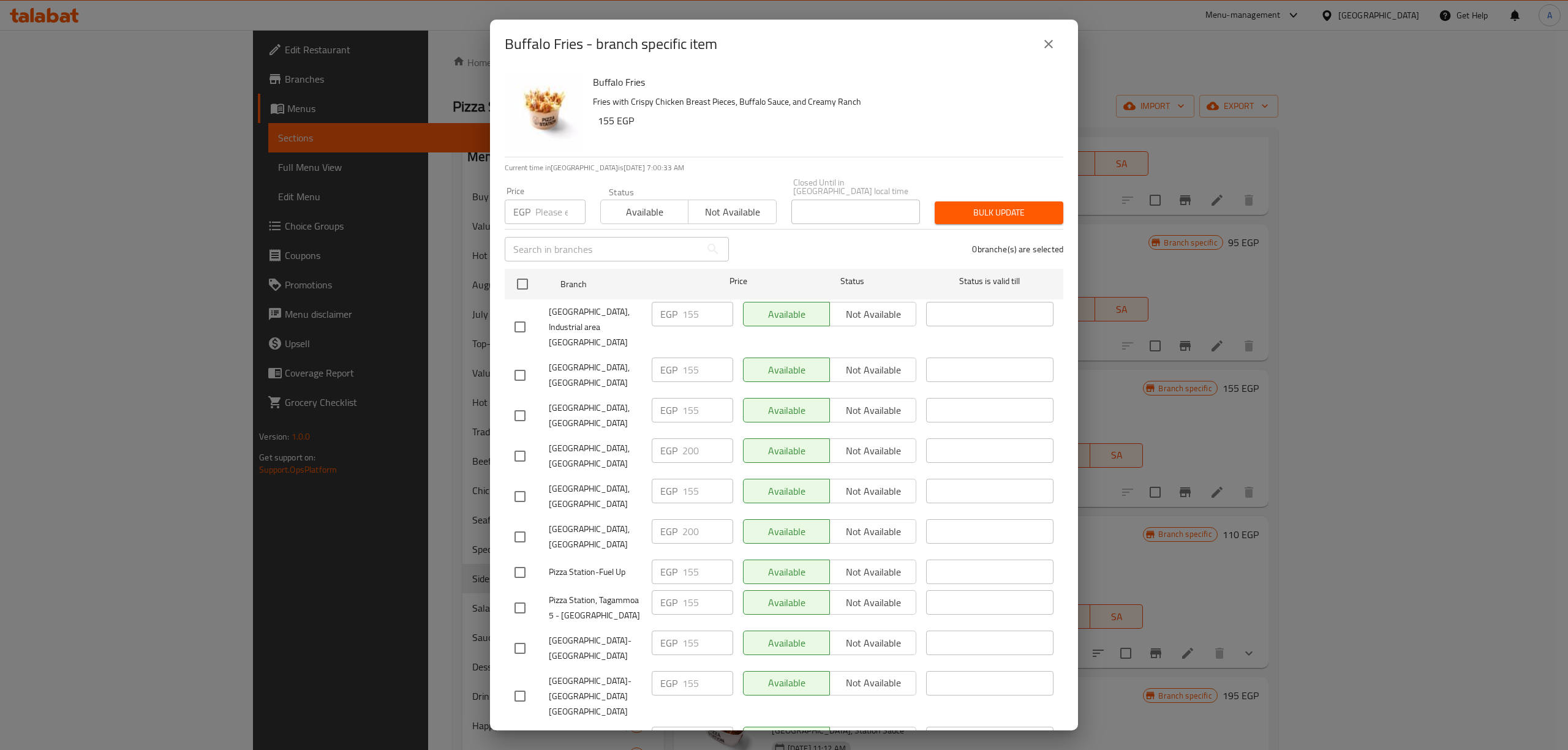
click at [1054, 47] on icon "close" at bounding box center [1048, 44] width 15 height 15
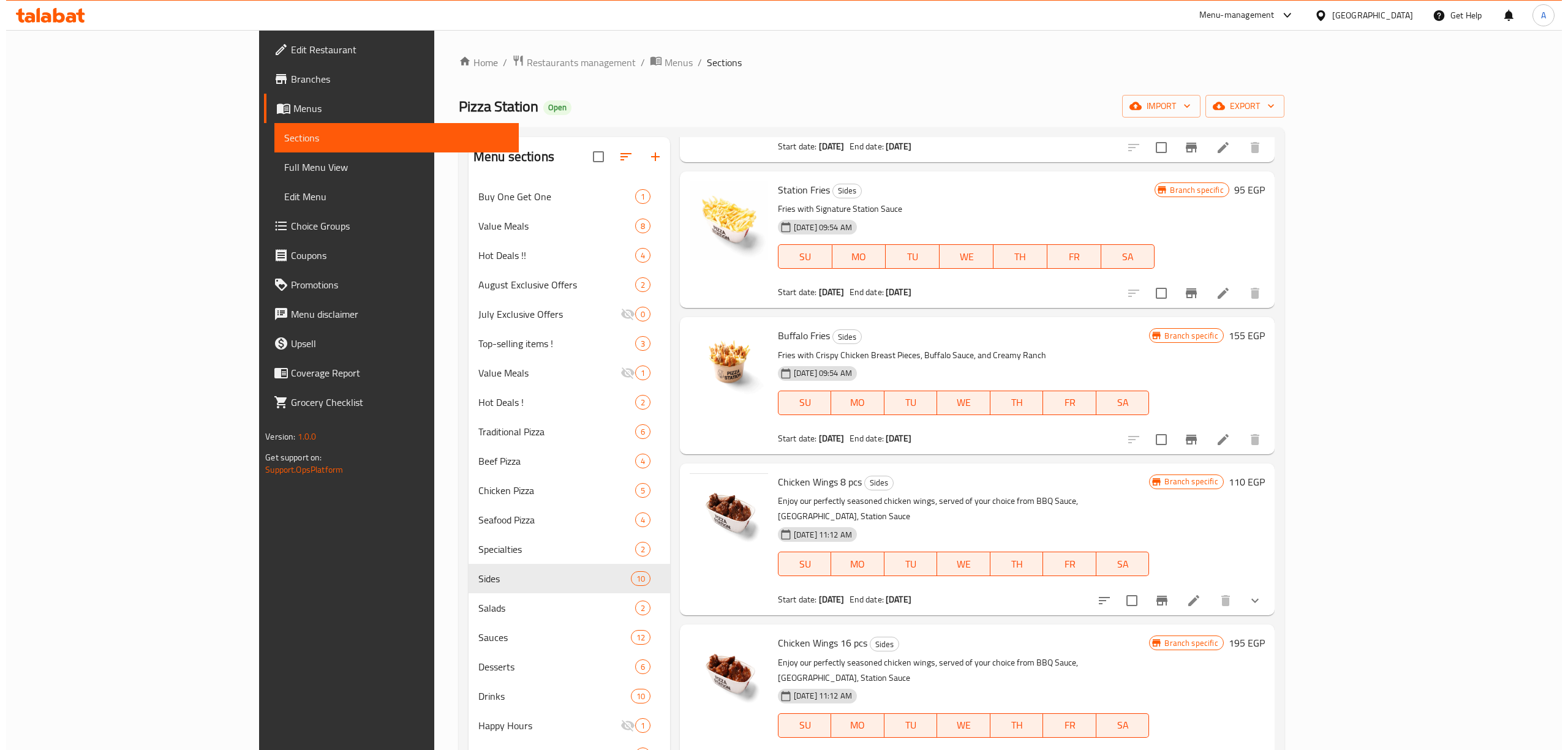
scroll to position [327, 0]
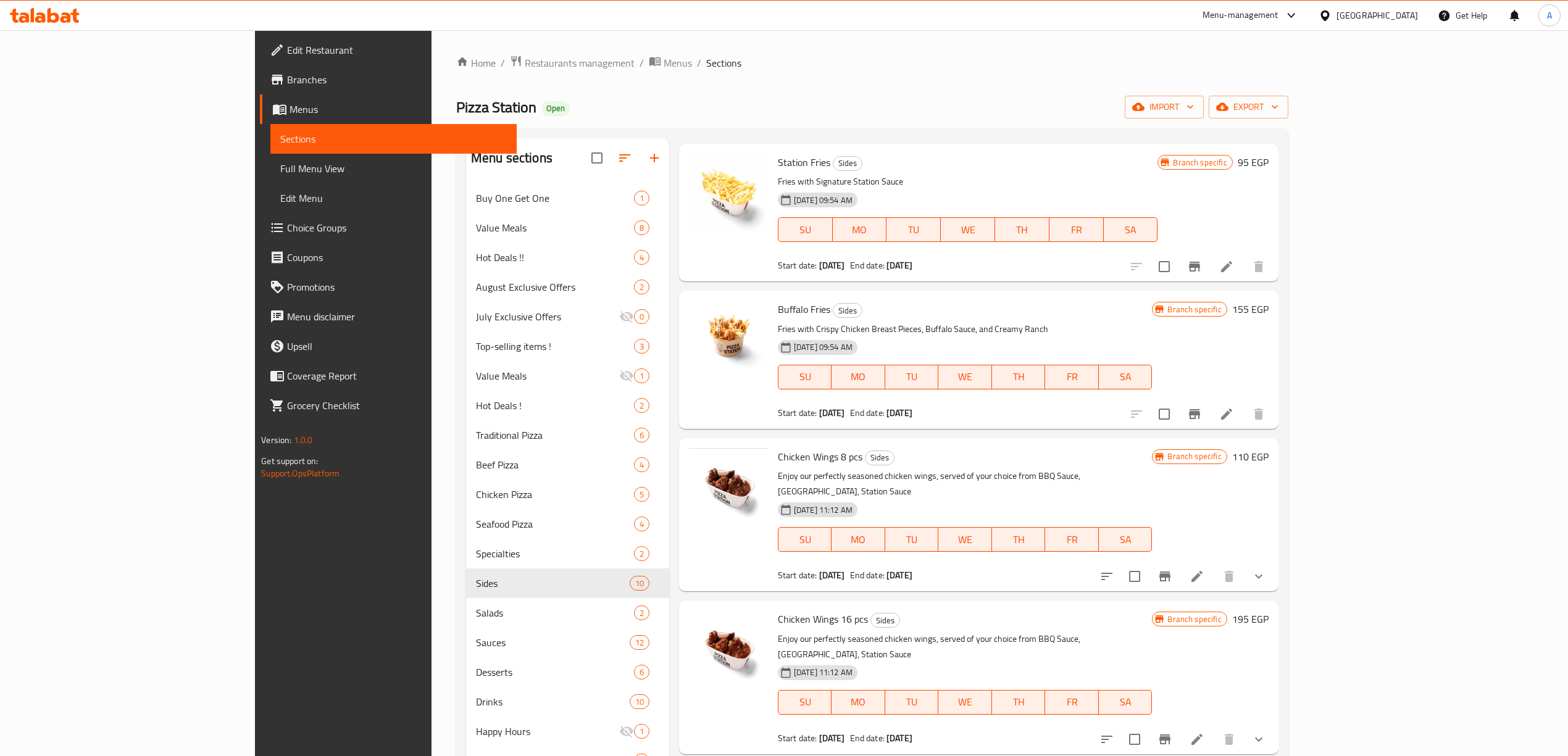
click at [1171, 572] on icon "Branch-specific-item" at bounding box center [1165, 576] width 11 height 10
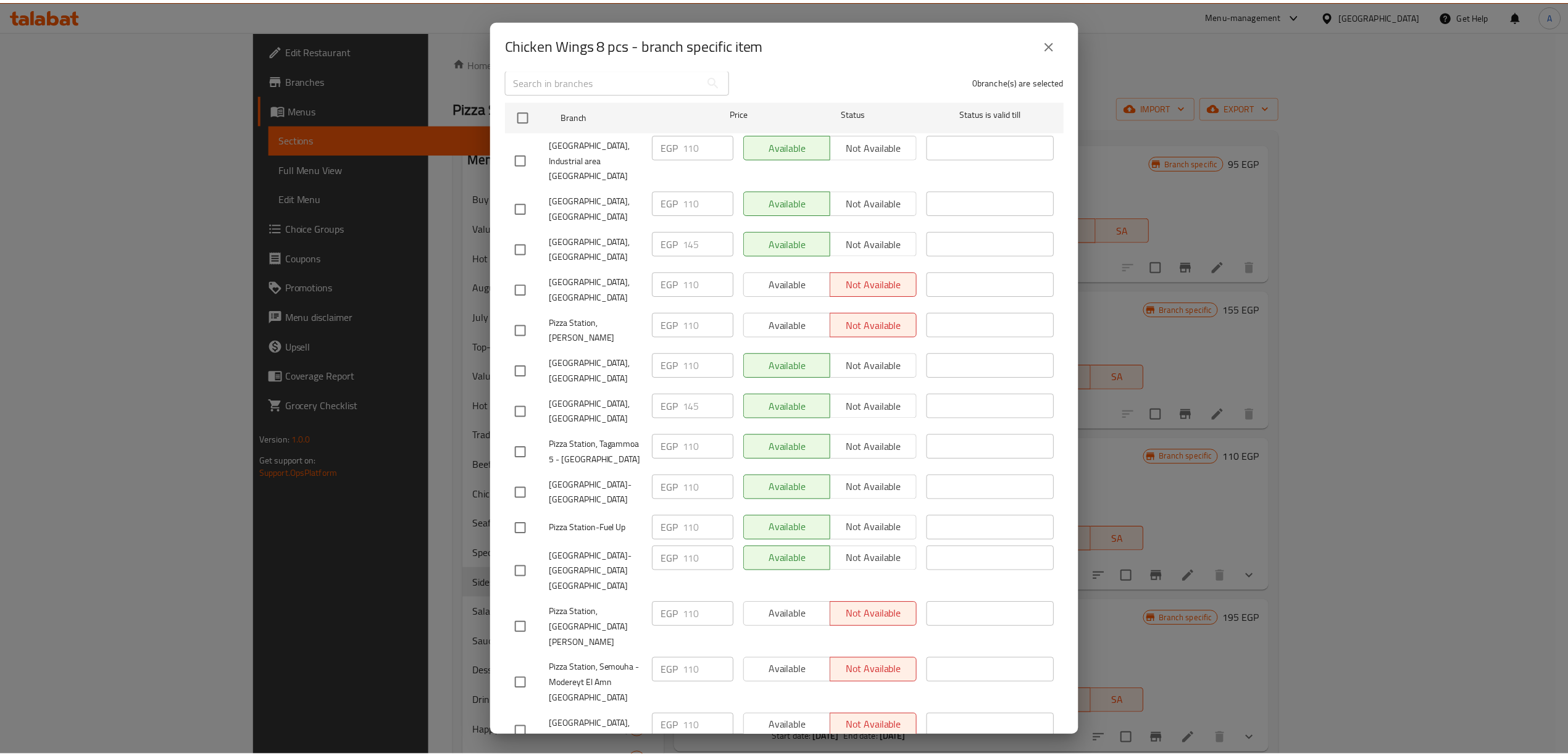
scroll to position [0, 0]
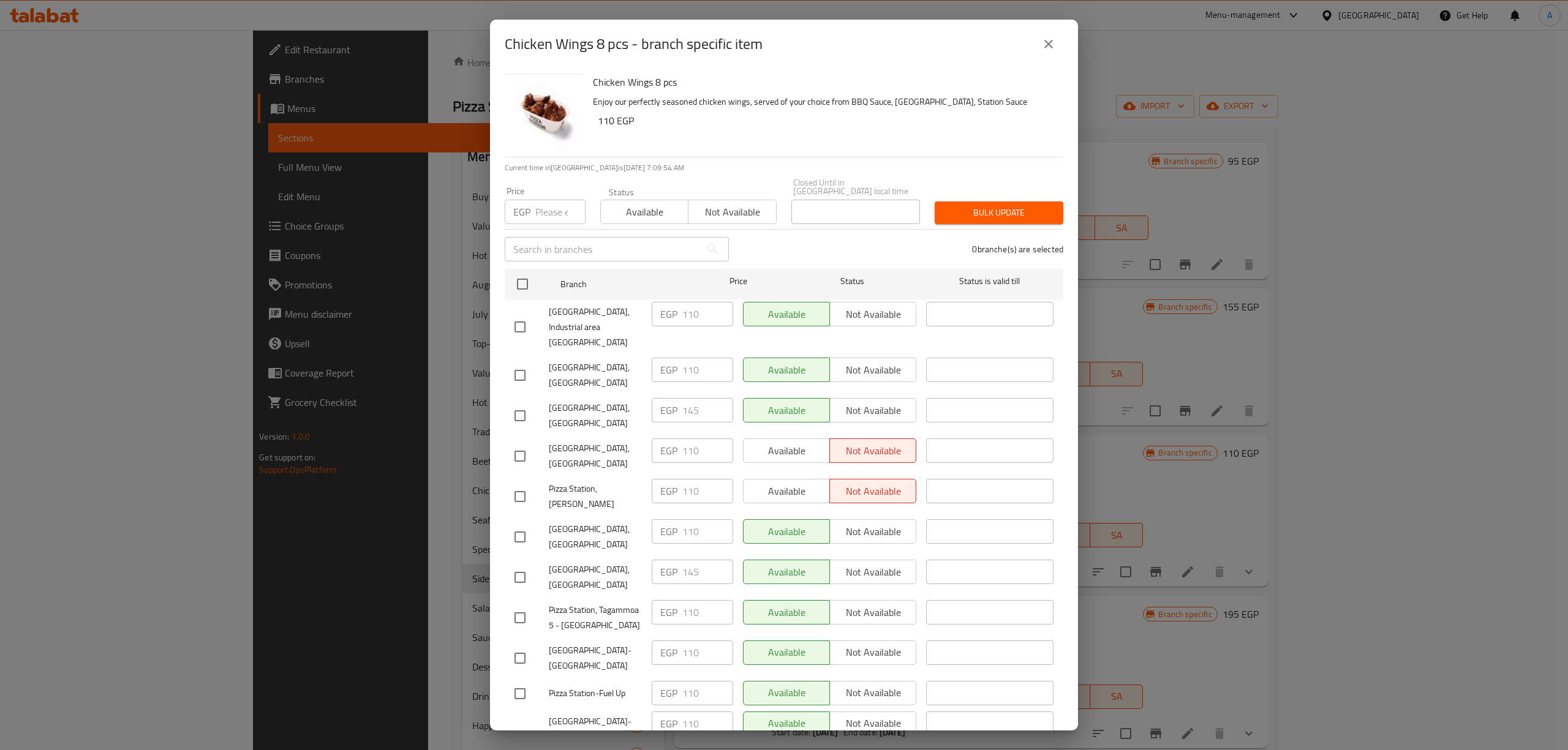
click at [1040, 40] on button "close" at bounding box center [1048, 44] width 29 height 29
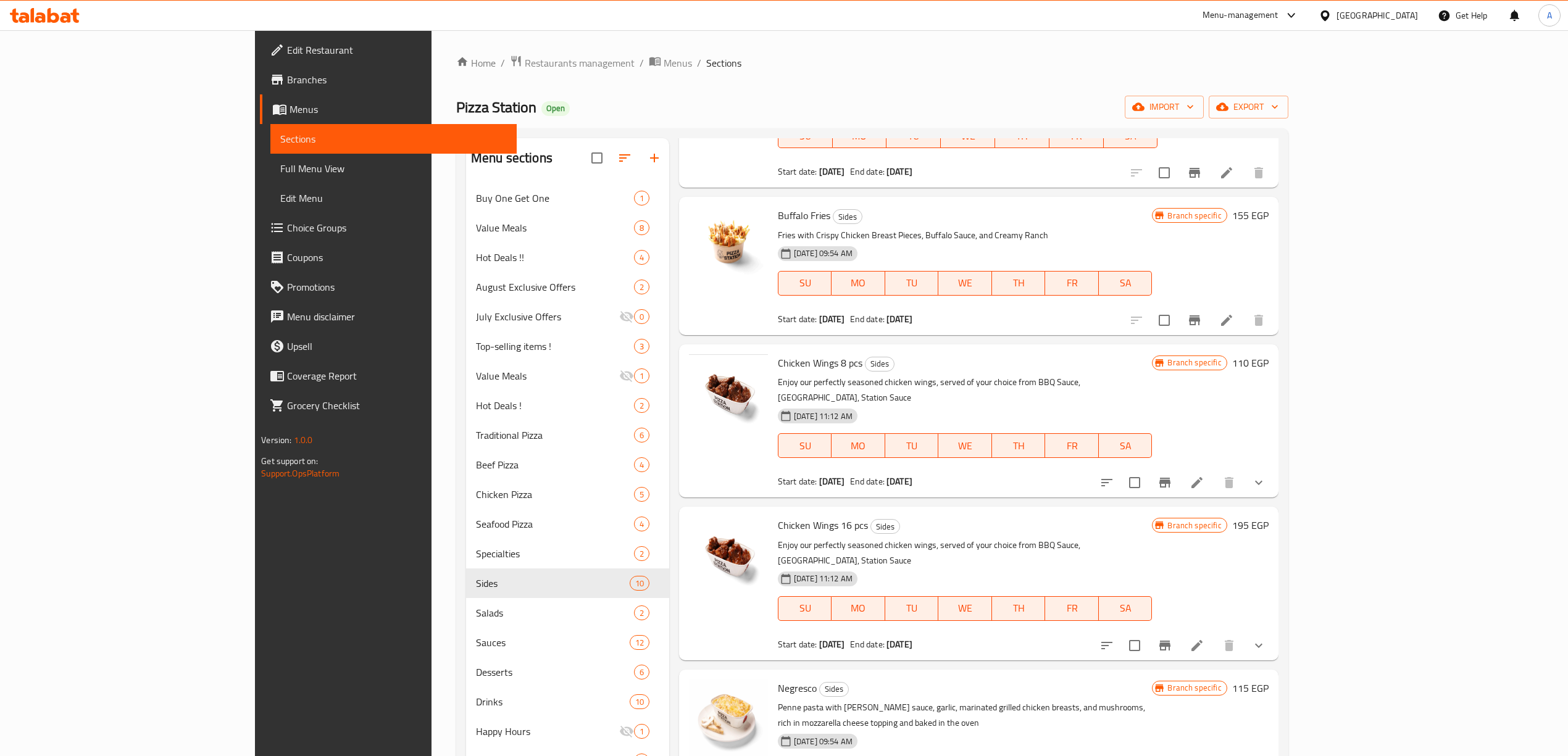
scroll to position [494, 0]
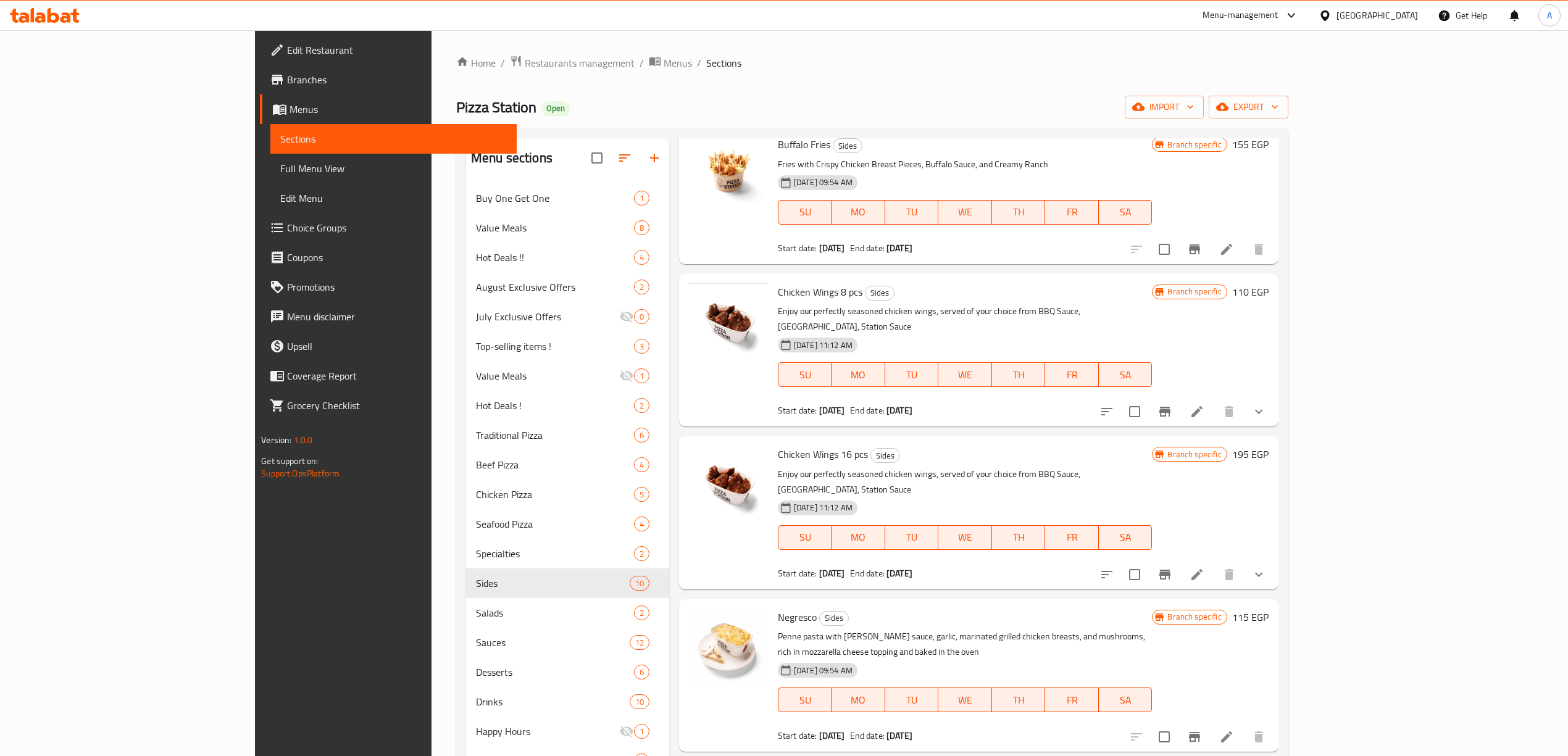
click at [1172, 568] on icon "Branch-specific-item" at bounding box center [1165, 575] width 15 height 15
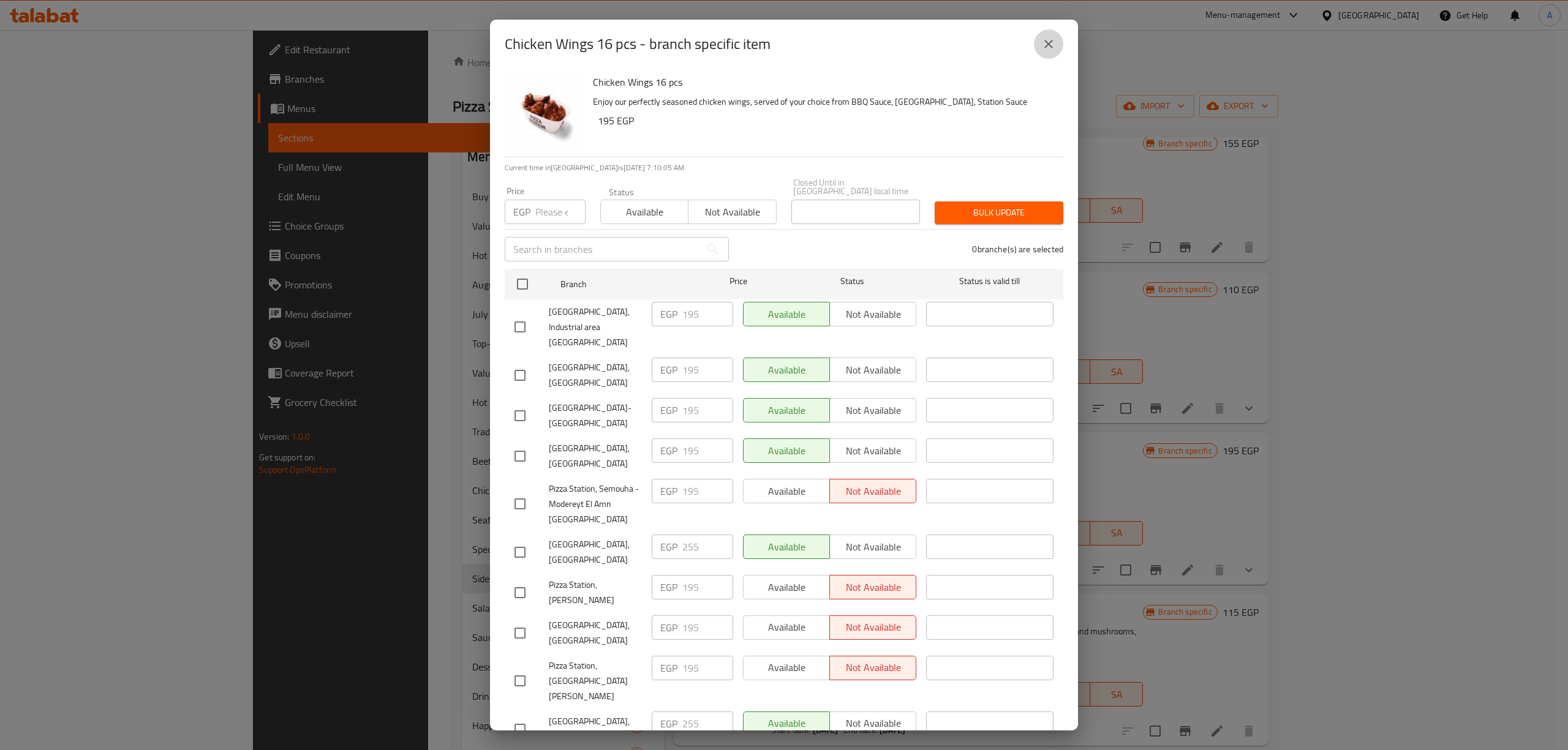
click at [1047, 49] on icon "close" at bounding box center [1048, 44] width 15 height 15
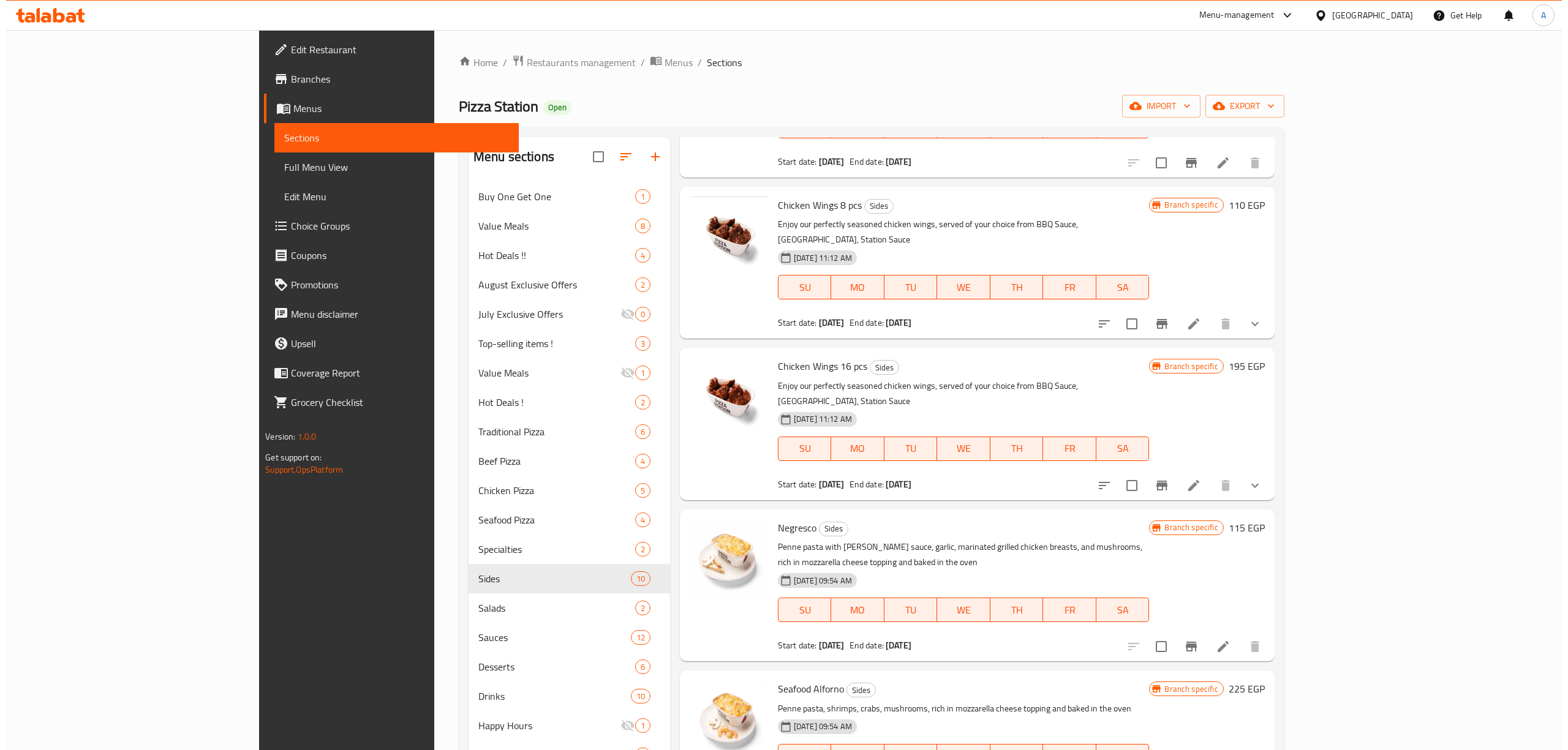
scroll to position [653, 0]
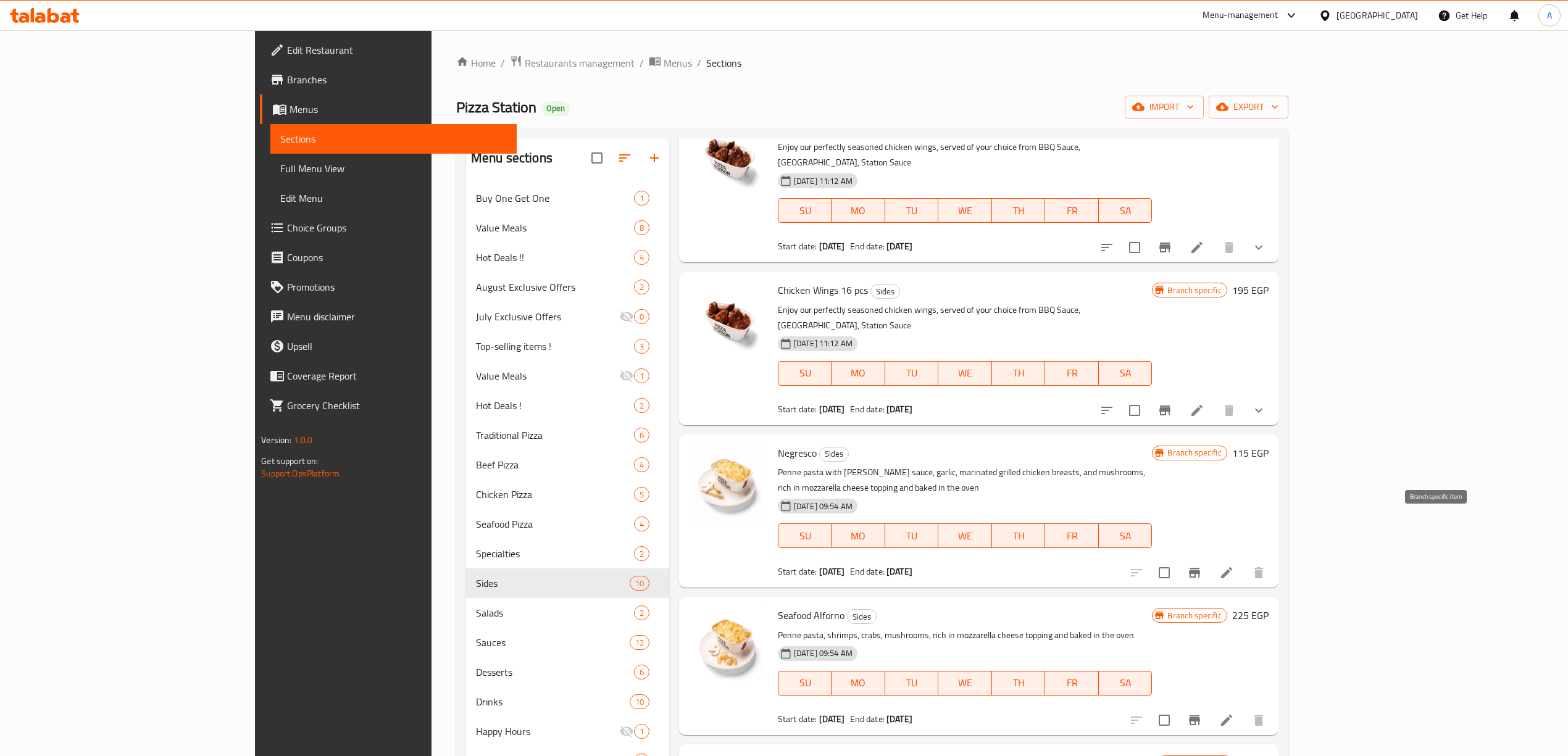
click at [1202, 565] on icon "Branch-specific-item" at bounding box center [1194, 572] width 15 height 15
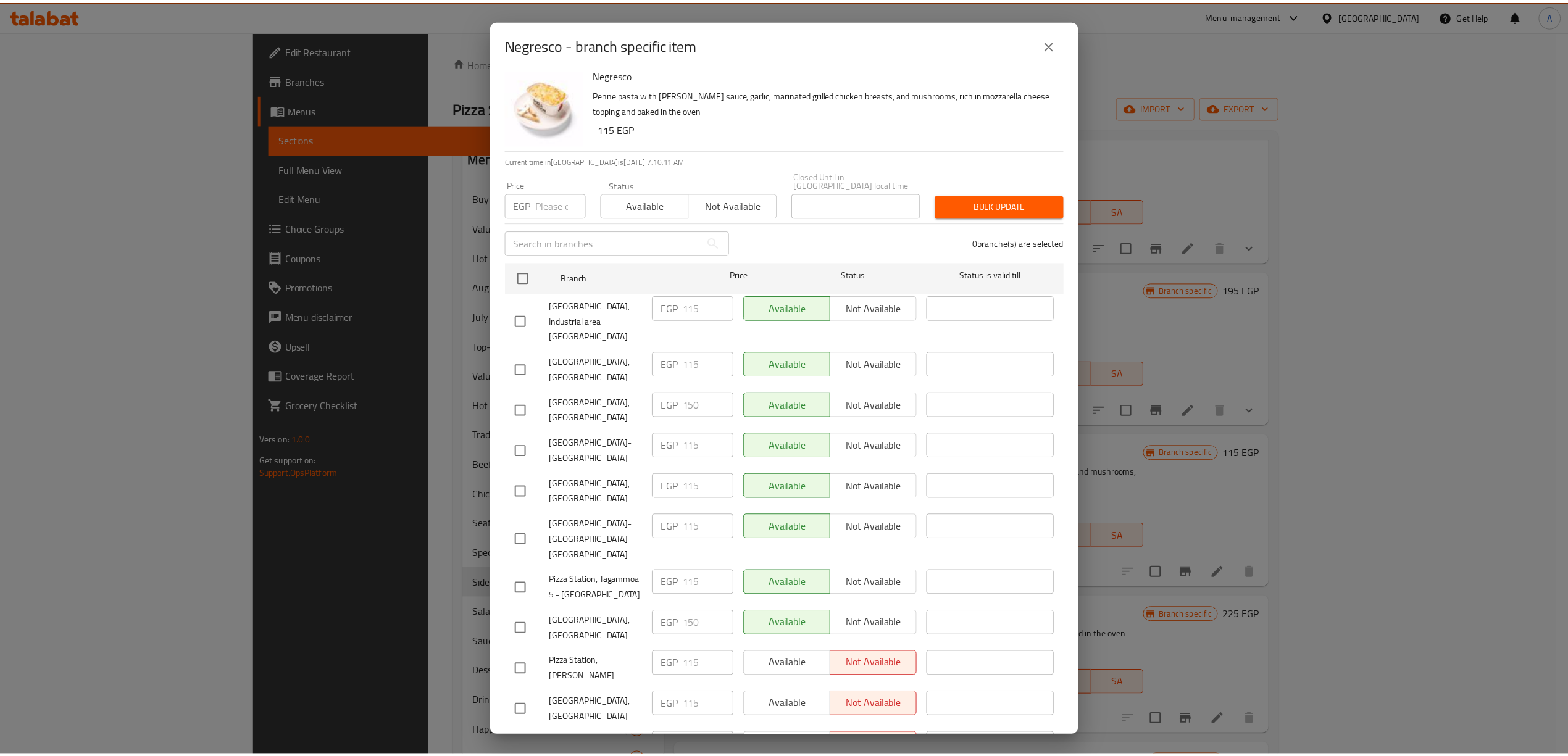
scroll to position [0, 0]
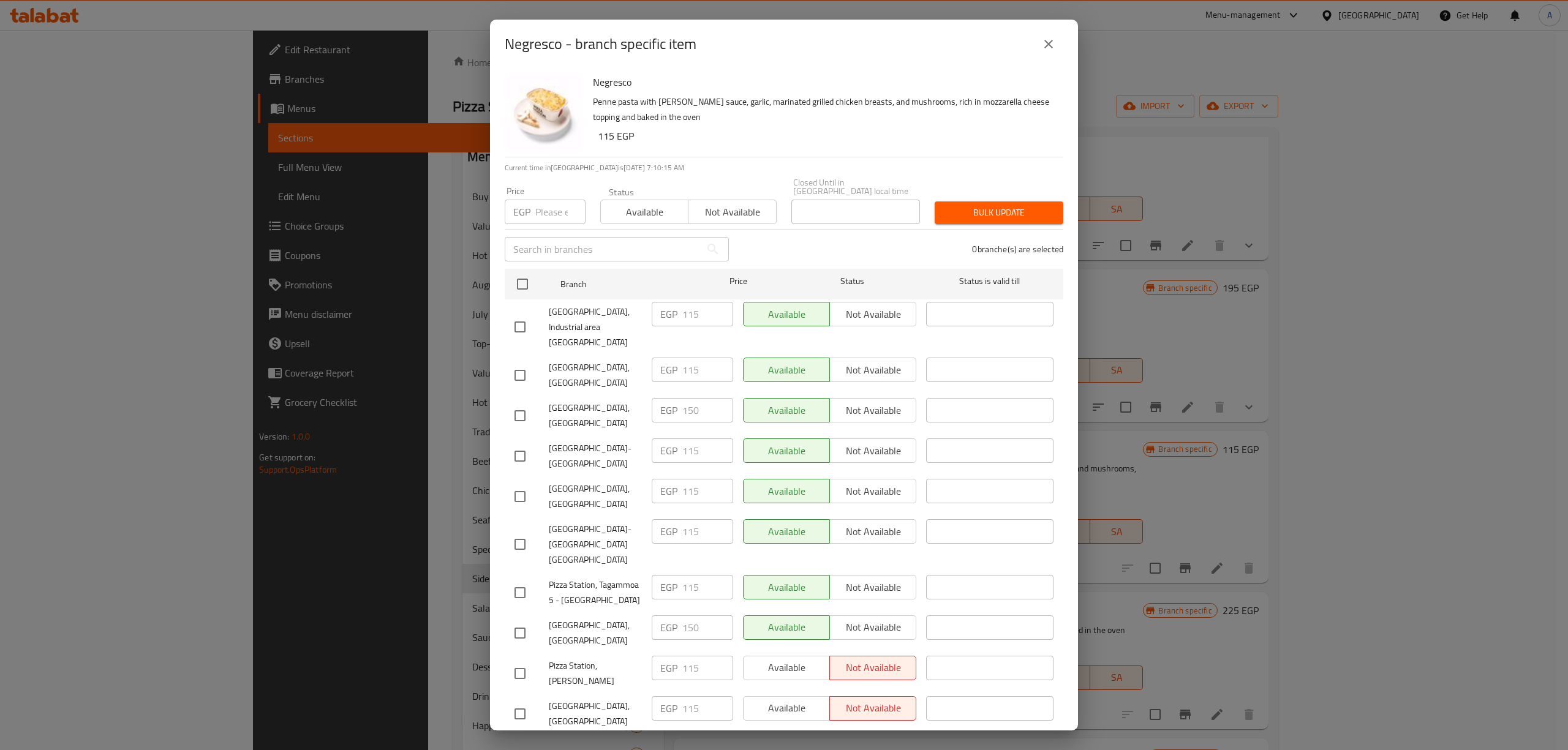
click at [1045, 35] on button "close" at bounding box center [1048, 44] width 29 height 29
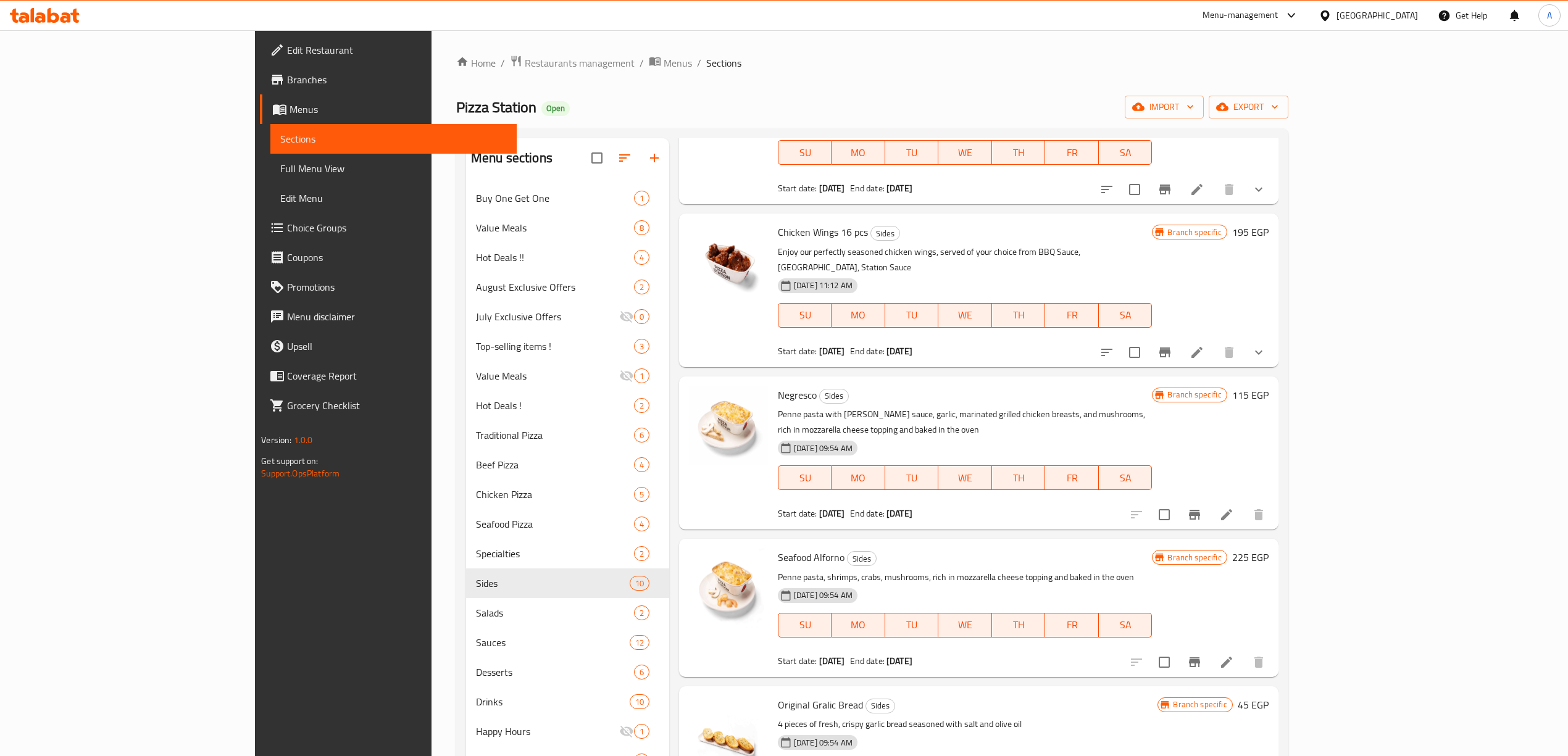
scroll to position [740, 0]
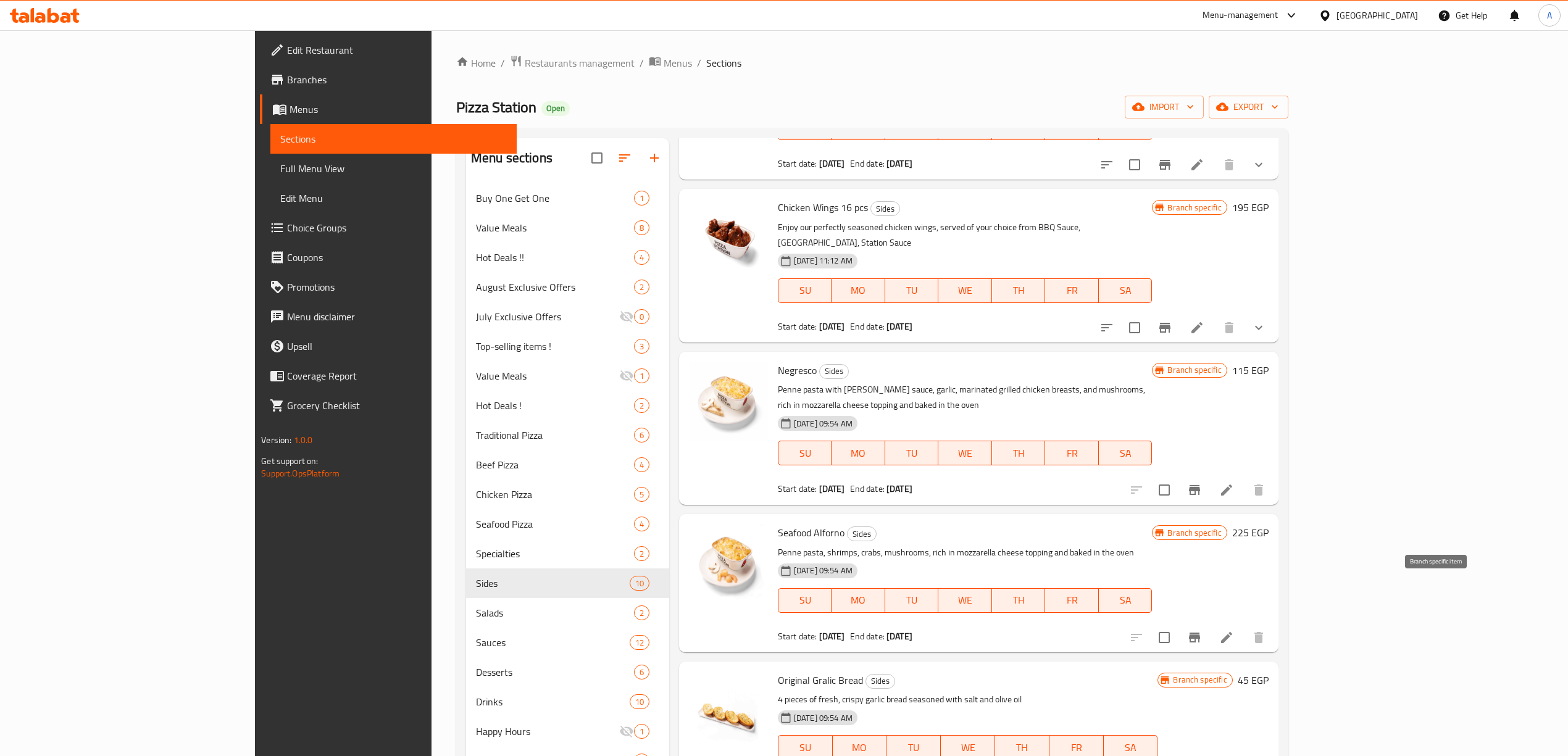
click at [1202, 630] on icon "Branch-specific-item" at bounding box center [1194, 637] width 15 height 15
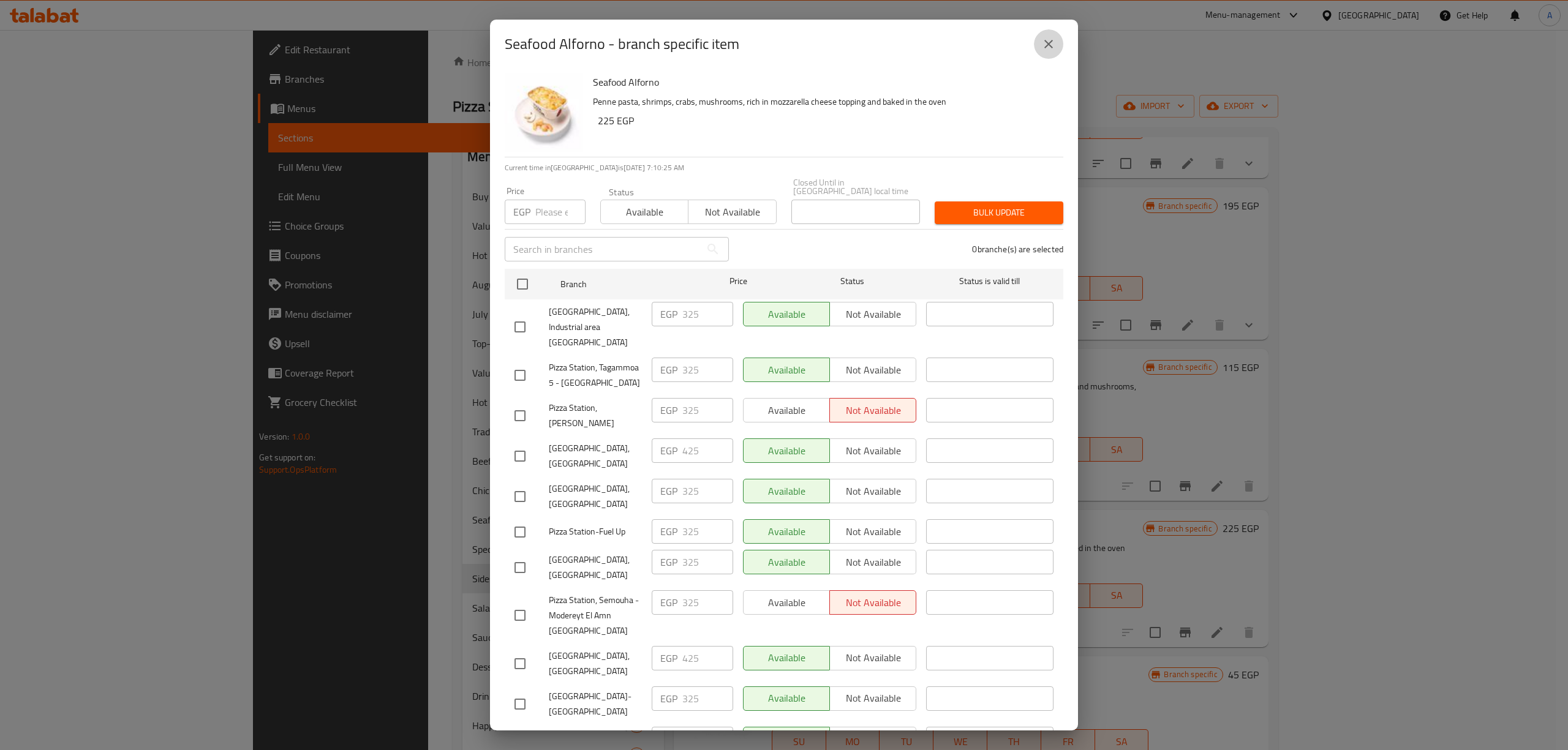
click at [1044, 44] on icon "close" at bounding box center [1048, 44] width 15 height 15
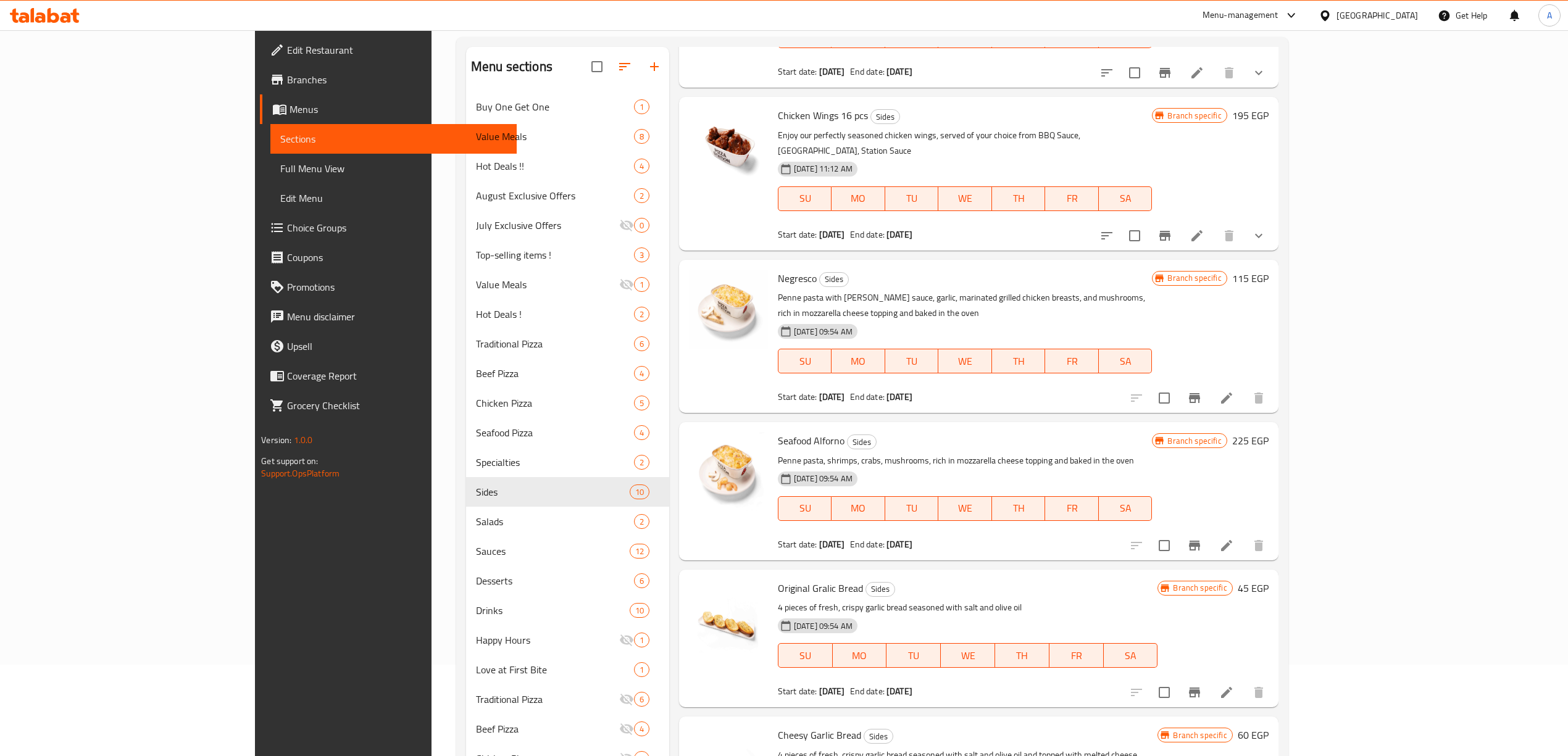
scroll to position [178, 0]
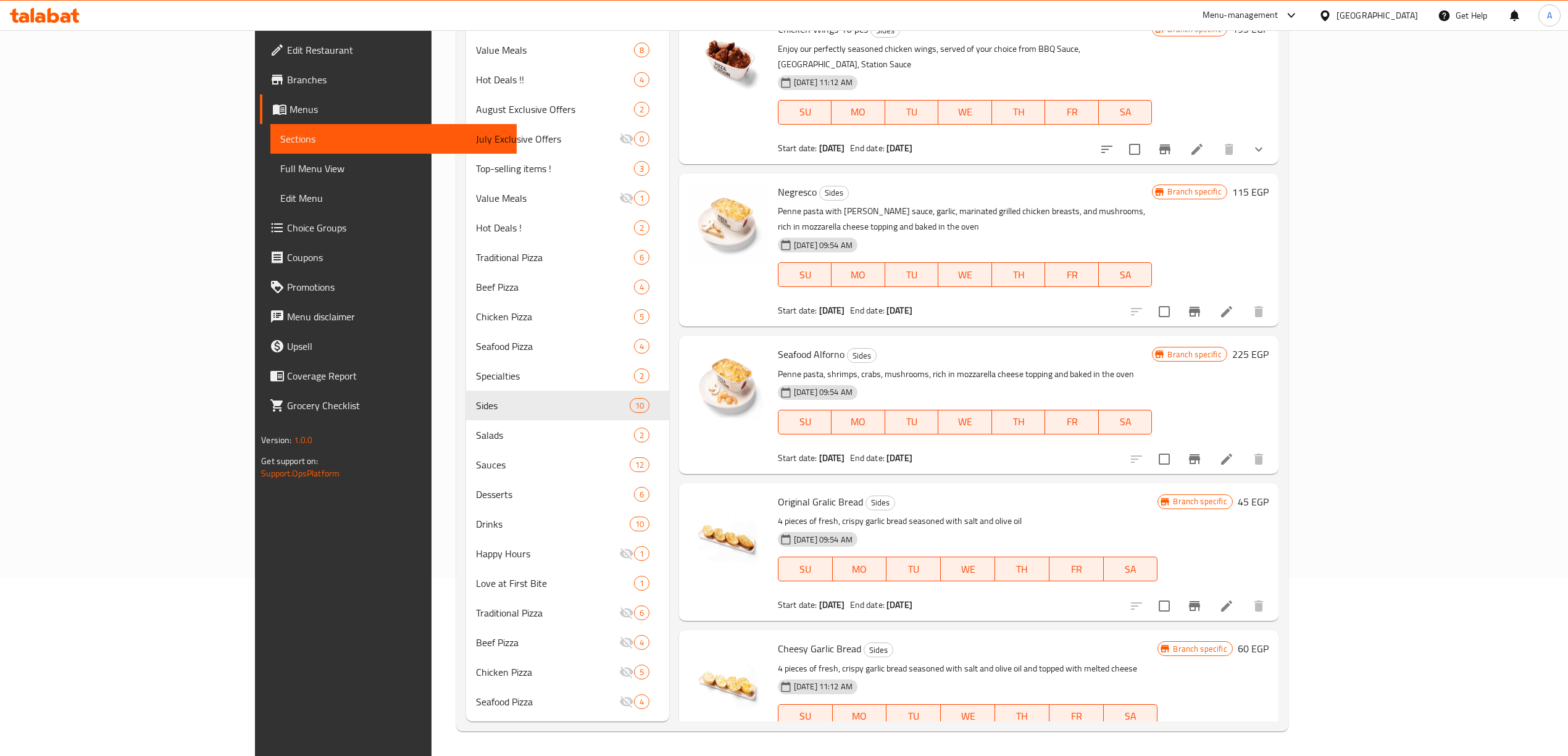
click at [1200, 601] on icon "Branch-specific-item" at bounding box center [1194, 606] width 11 height 10
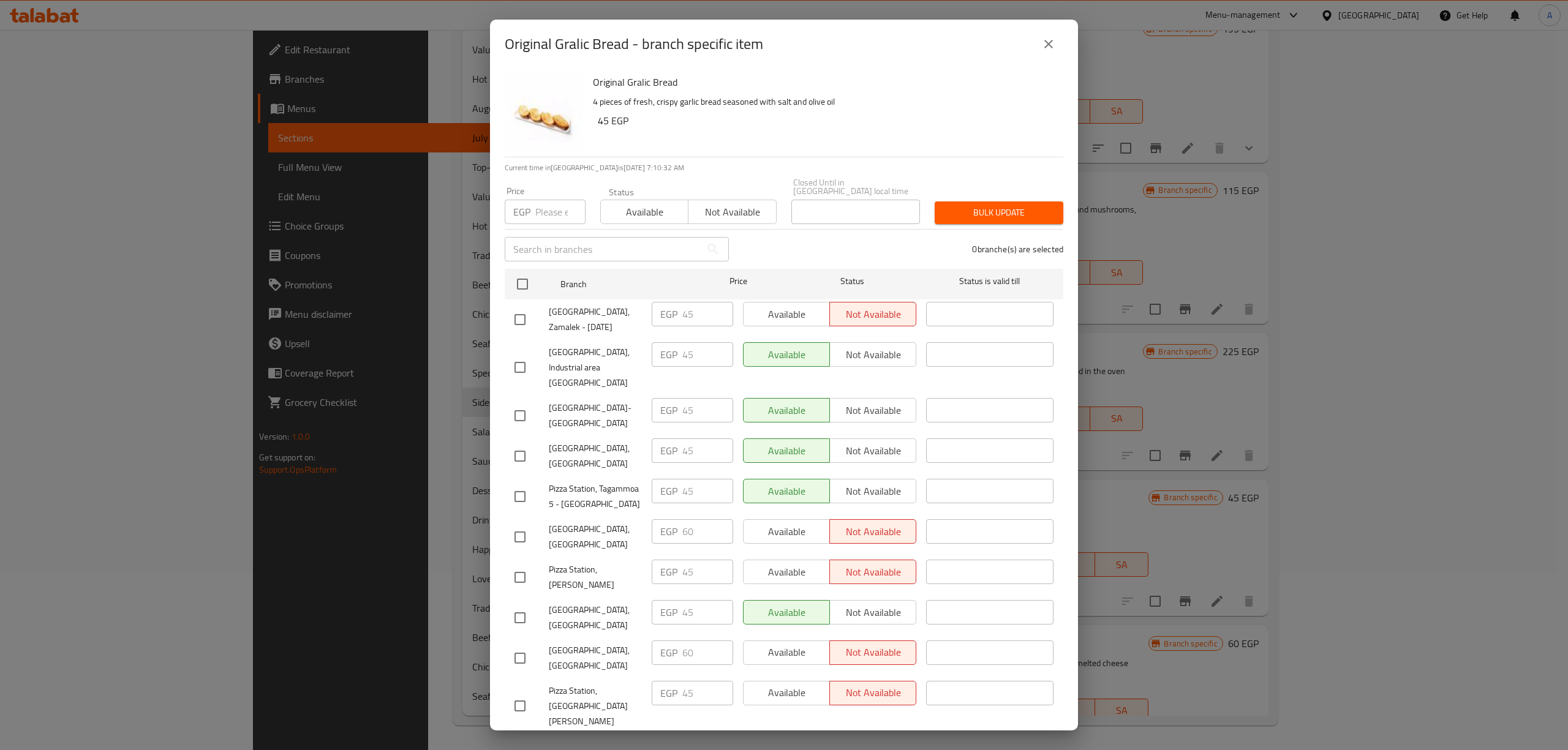
click at [1196, 409] on div "Original Gralic Bread - branch specific item Original Gralic Bread 4 pieces of …" at bounding box center [784, 375] width 1568 height 750
click at [1040, 45] on button "close" at bounding box center [1048, 44] width 29 height 29
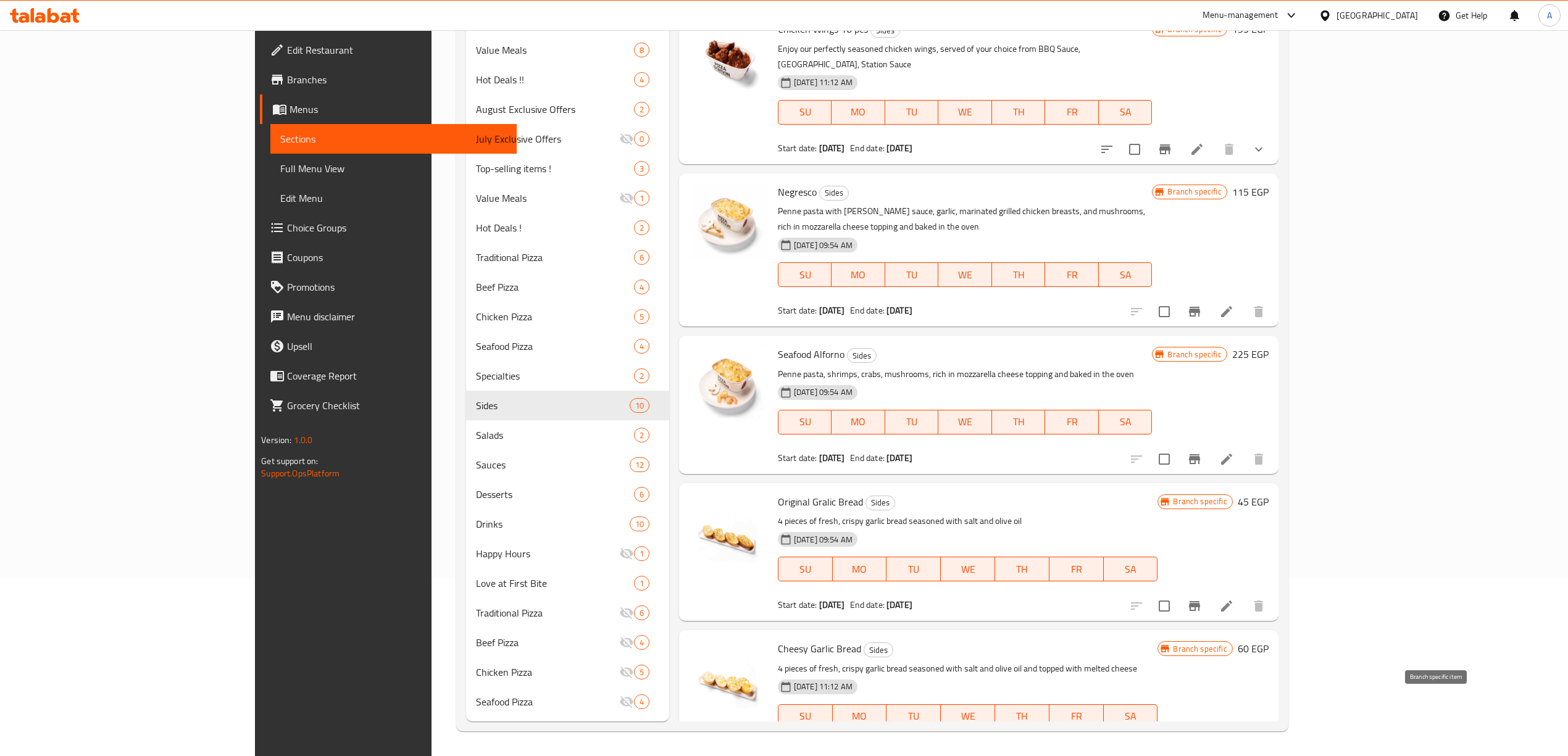
click at [1202, 746] on icon "Branch-specific-item" at bounding box center [1194, 753] width 15 height 15
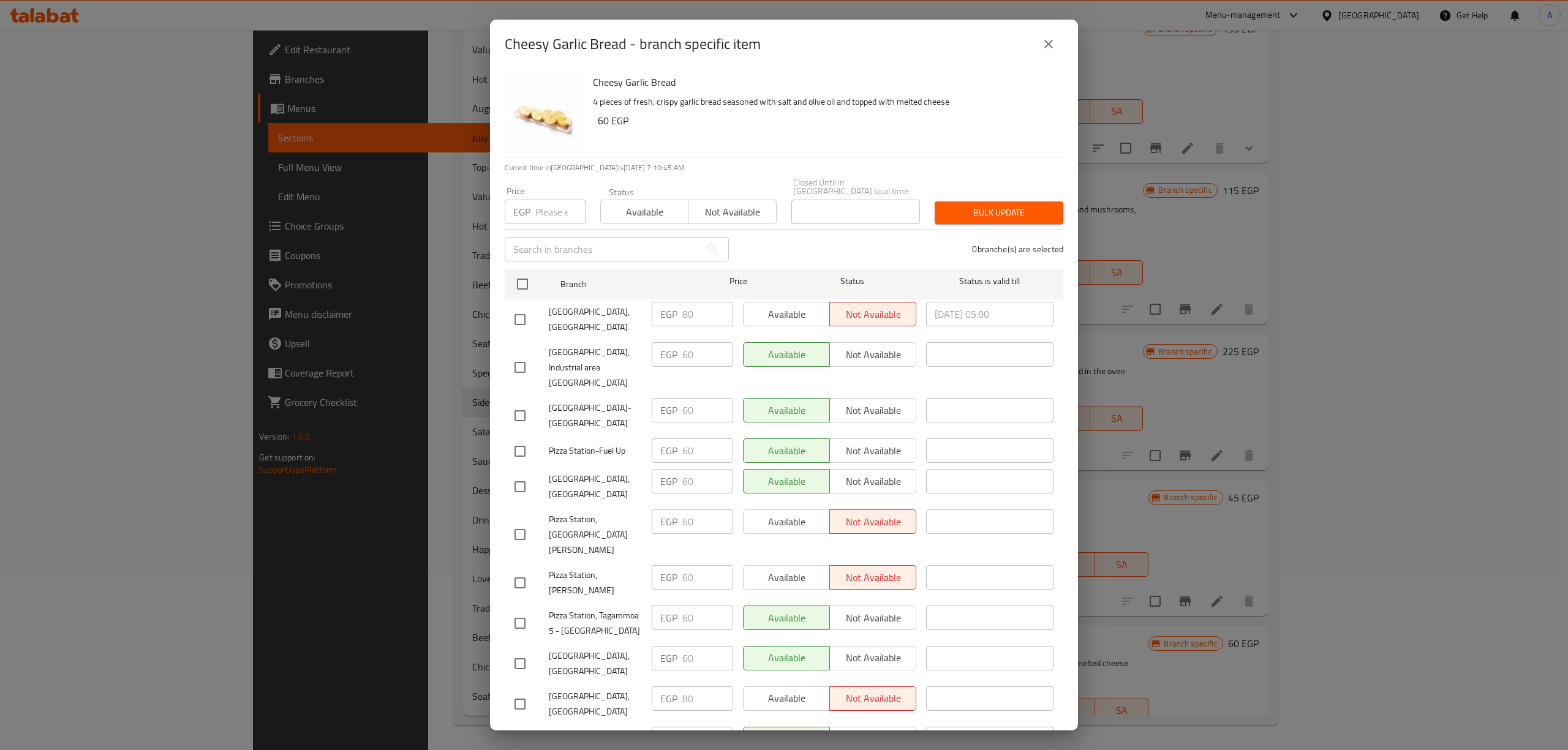
click at [337, 410] on div "Cheesy Garlic Bread - branch specific item Cheesy Garlic Bread 4 pieces of fres…" at bounding box center [784, 375] width 1568 height 750
click at [1057, 37] on button "close" at bounding box center [1048, 44] width 29 height 29
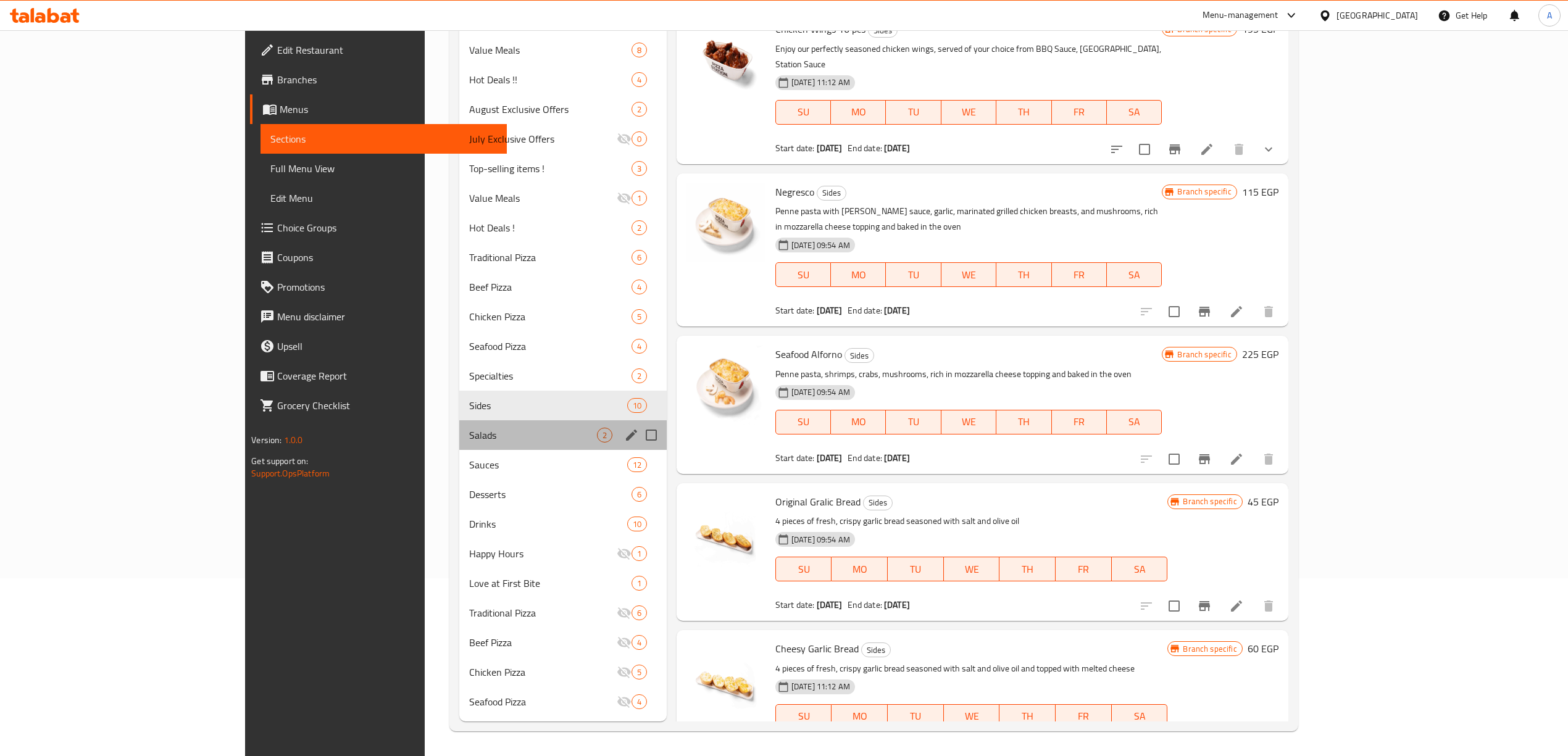
click at [460, 423] on div "Salads 2" at bounding box center [563, 435] width 207 height 29
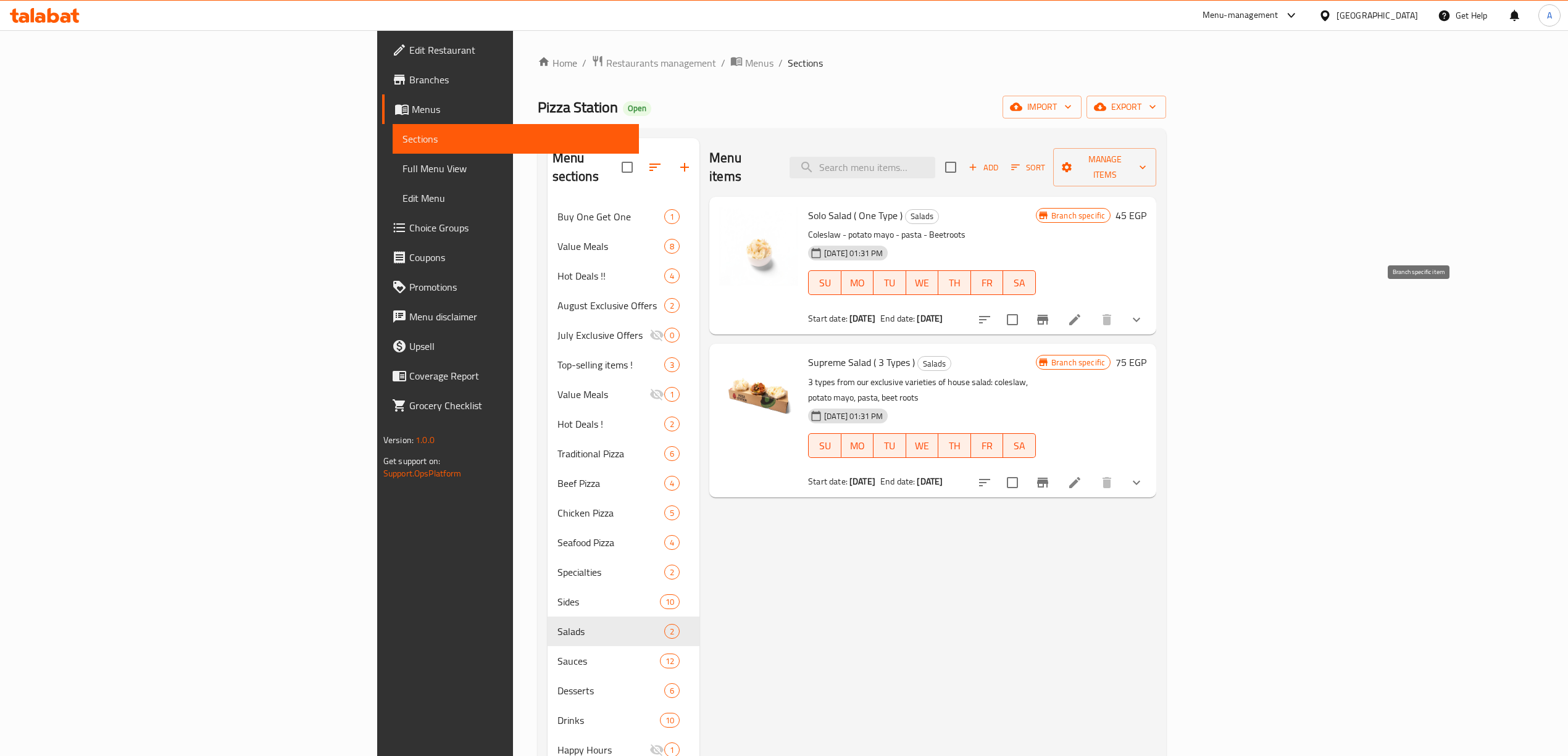
click at [1050, 313] on icon "Branch-specific-item" at bounding box center [1042, 320] width 15 height 15
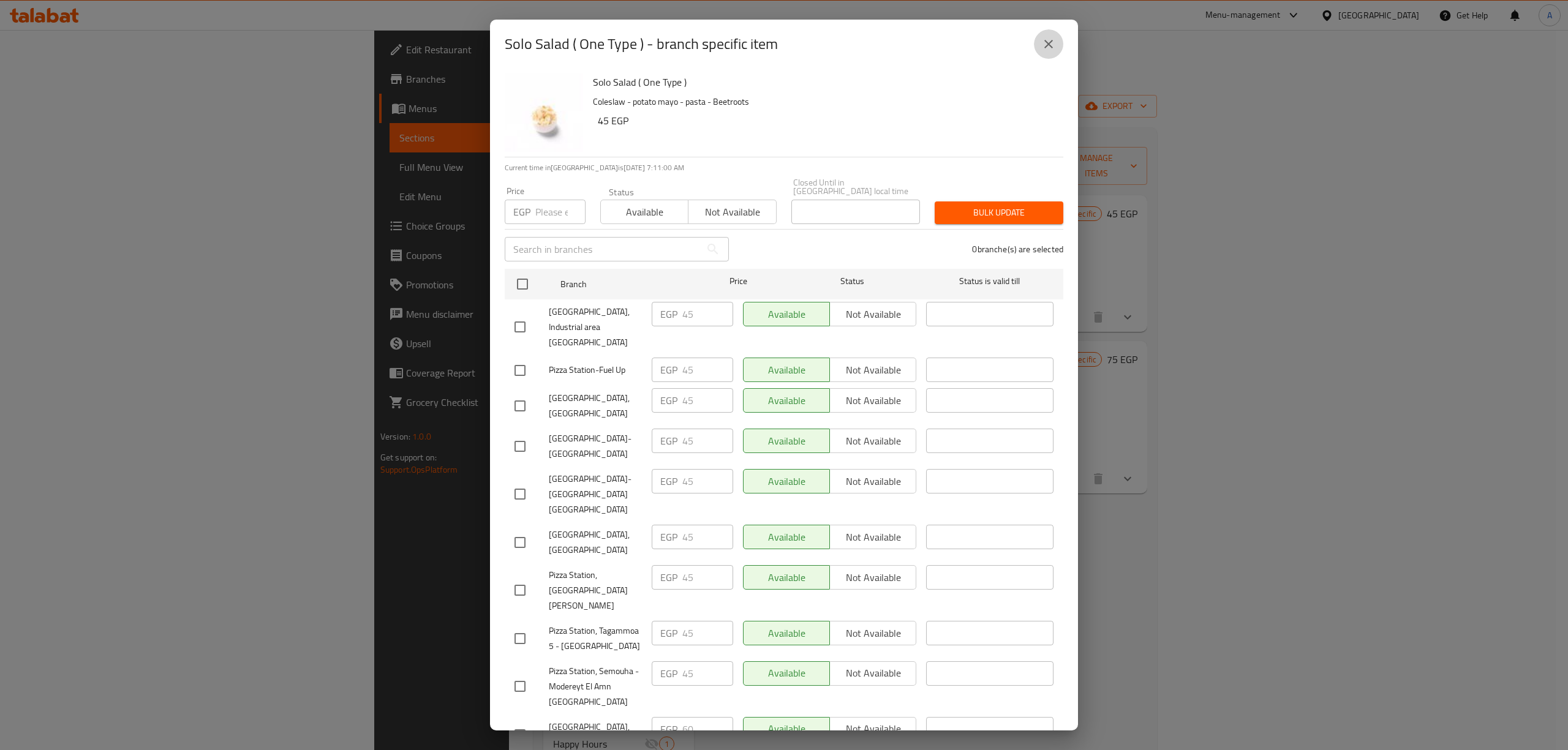
click at [1048, 42] on icon "close" at bounding box center [1048, 44] width 9 height 9
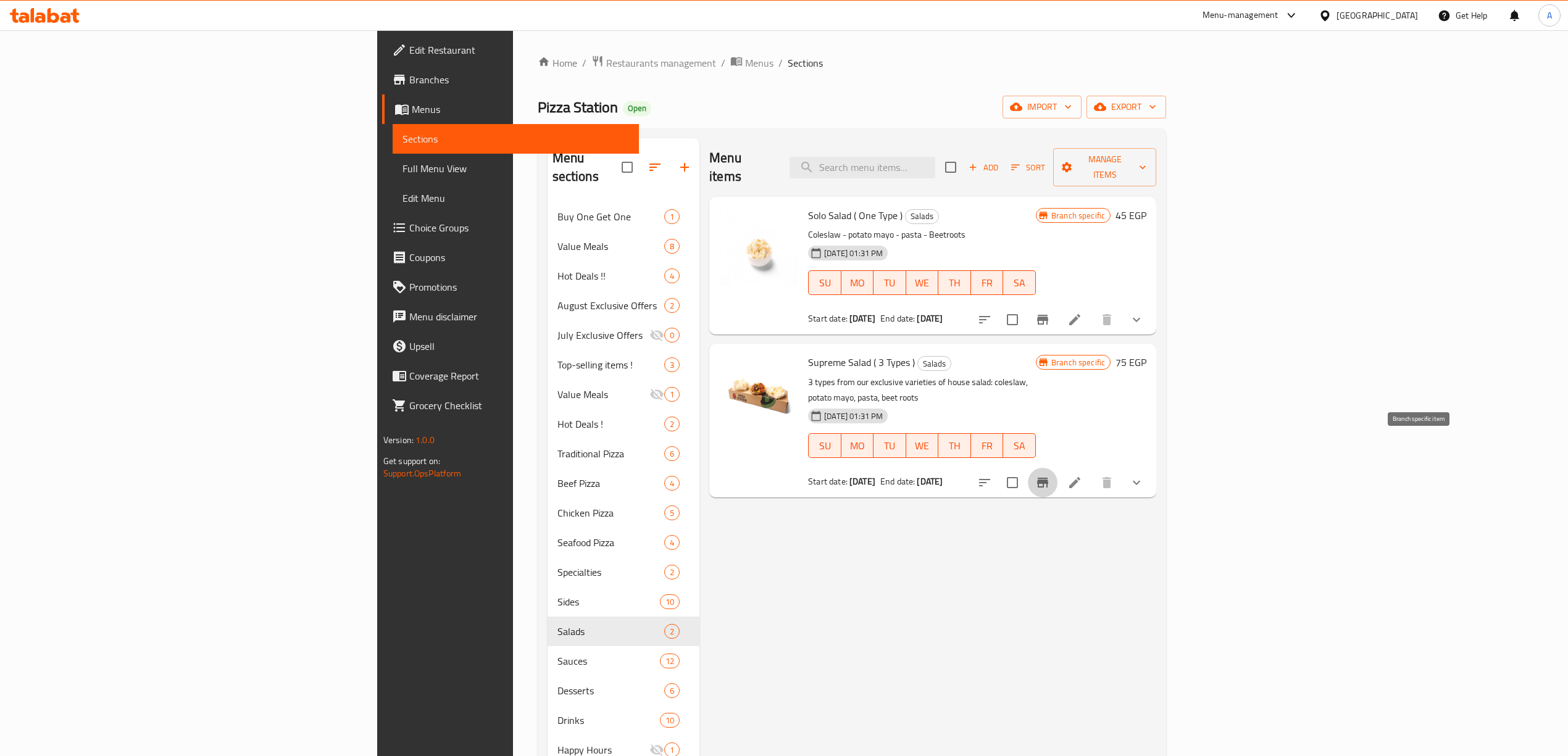
click at [1048, 478] on icon "Branch-specific-item" at bounding box center [1042, 482] width 11 height 10
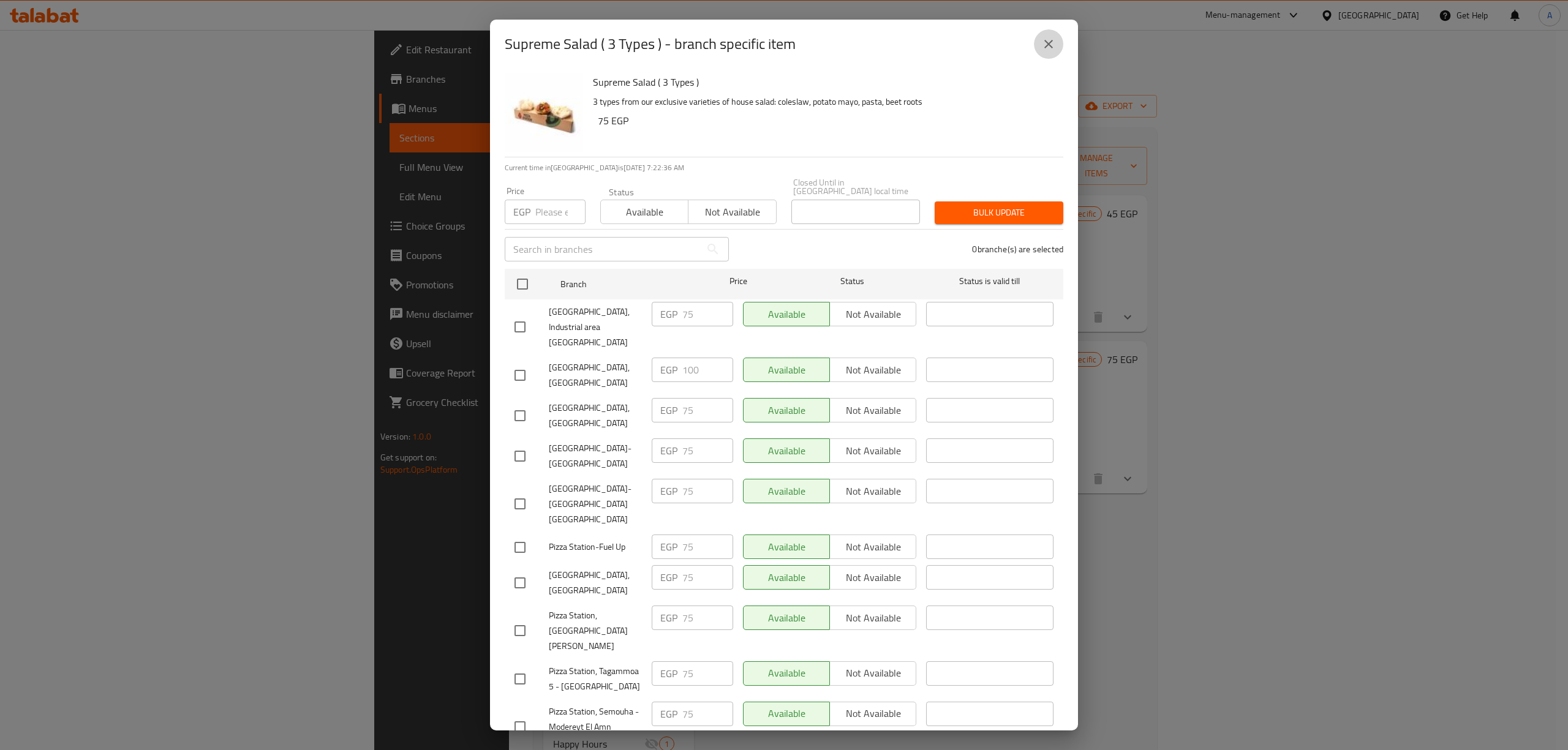
click at [1039, 44] on button "close" at bounding box center [1048, 44] width 29 height 29
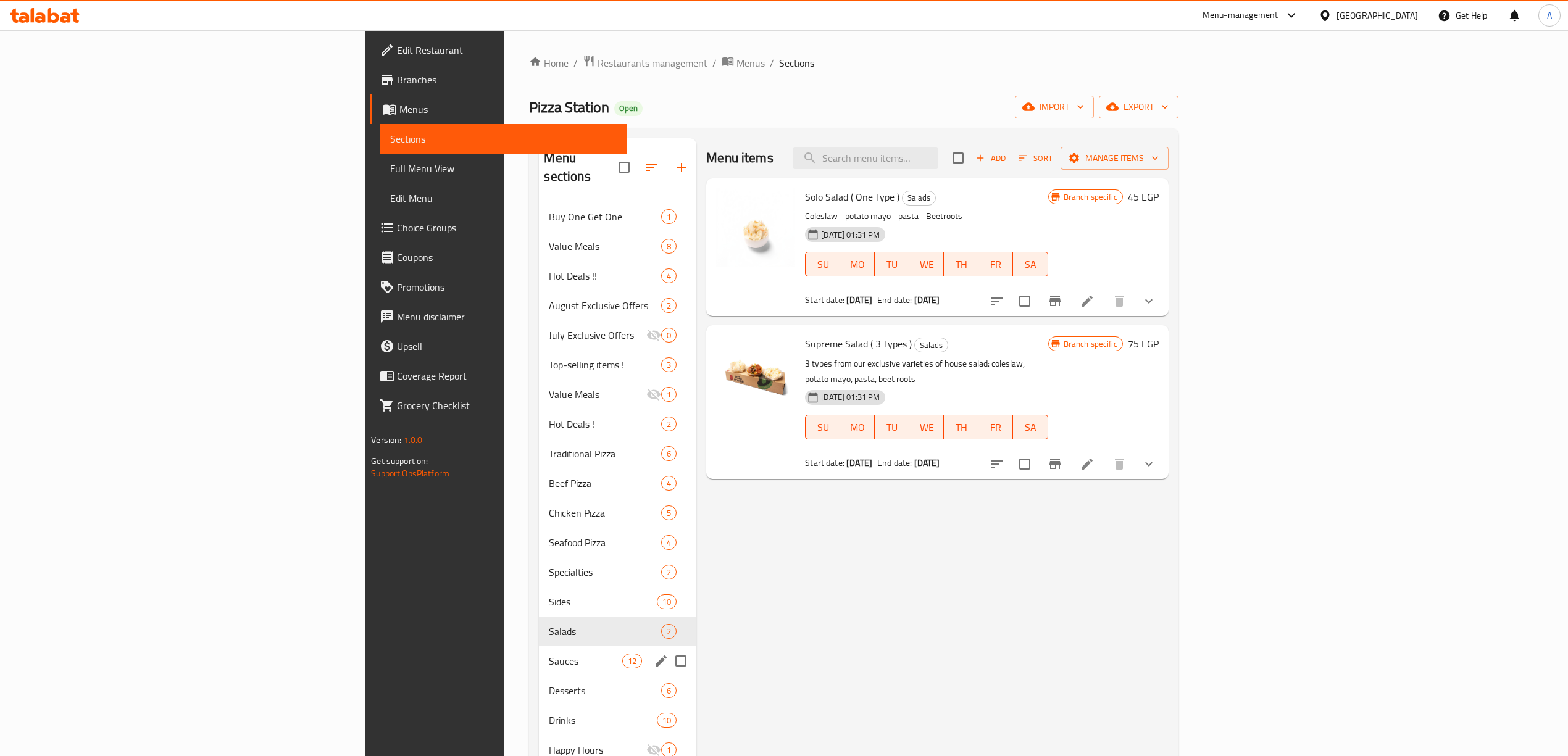
click at [549, 654] on span "Sauces" at bounding box center [585, 661] width 73 height 15
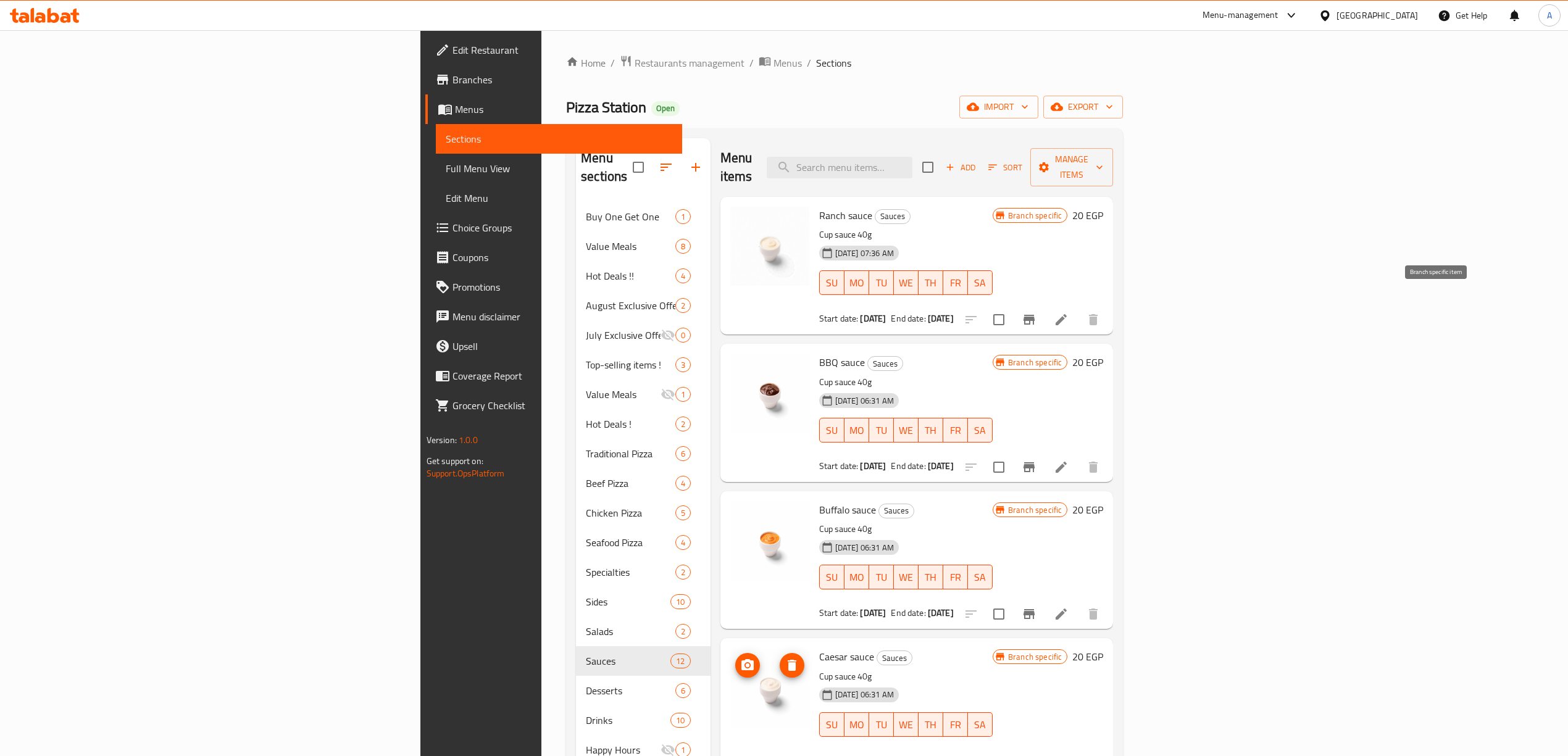
click at [1037, 313] on icon "Branch-specific-item" at bounding box center [1028, 320] width 15 height 15
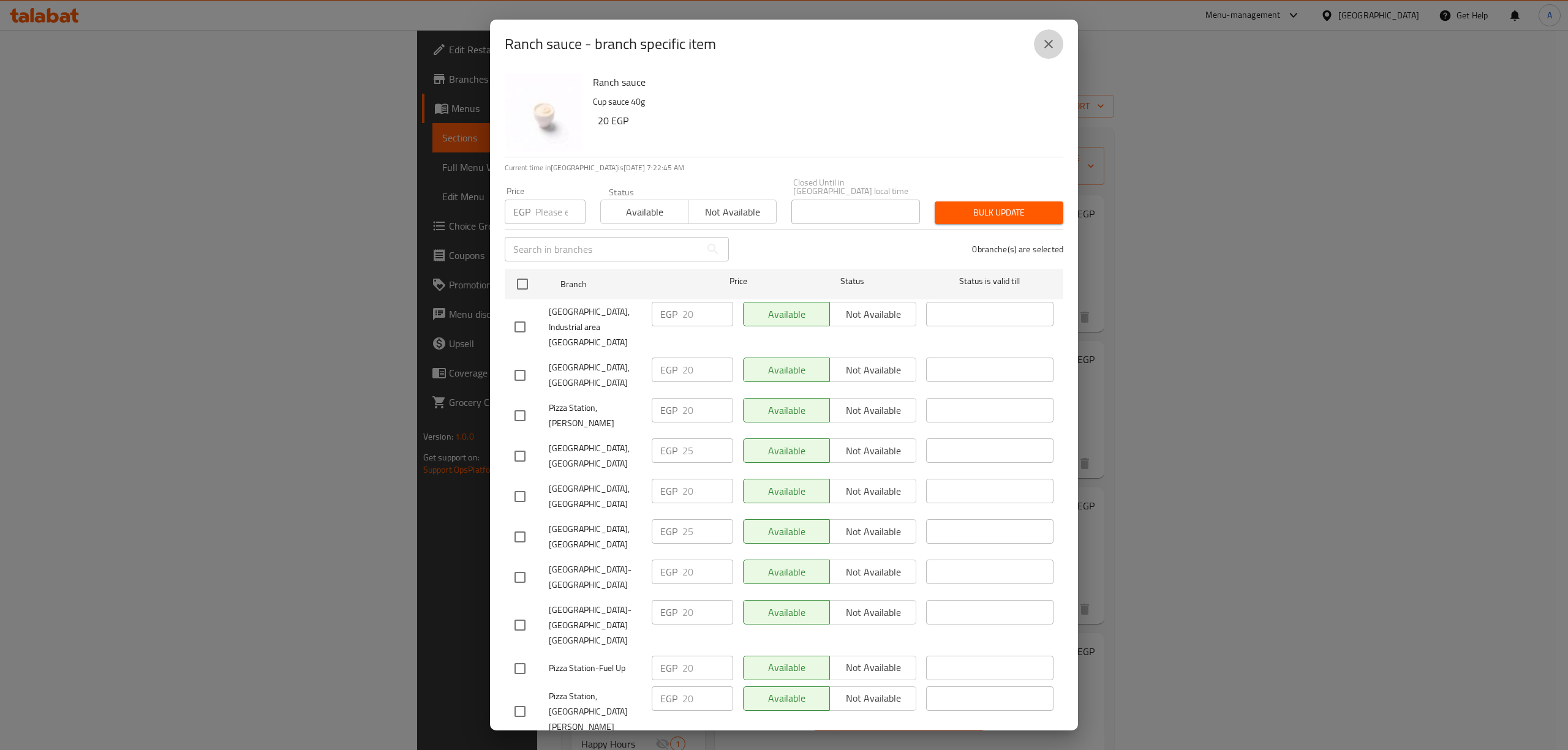
click at [1047, 38] on icon "close" at bounding box center [1048, 44] width 15 height 15
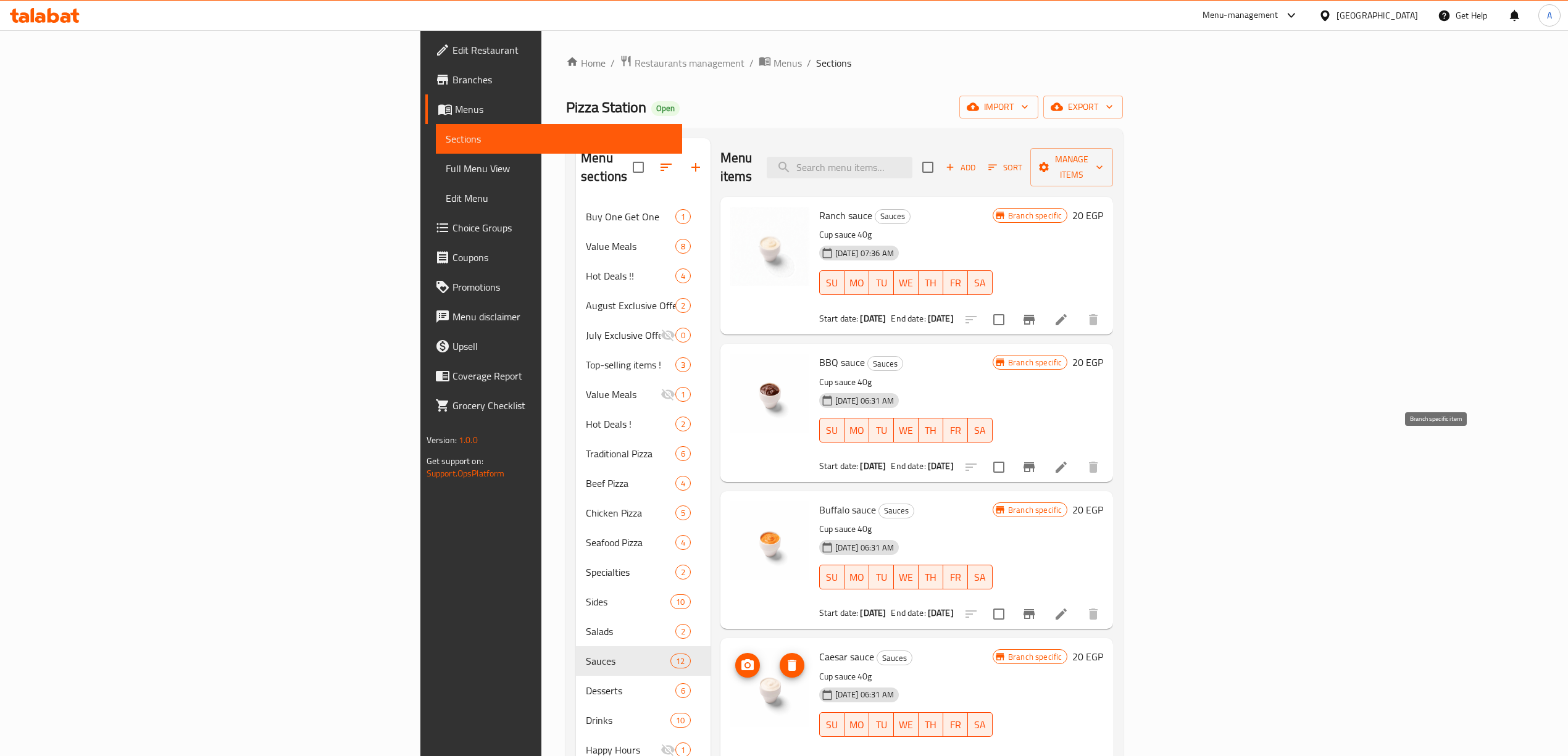
click at [1034, 462] on icon "Branch-specific-item" at bounding box center [1029, 467] width 11 height 10
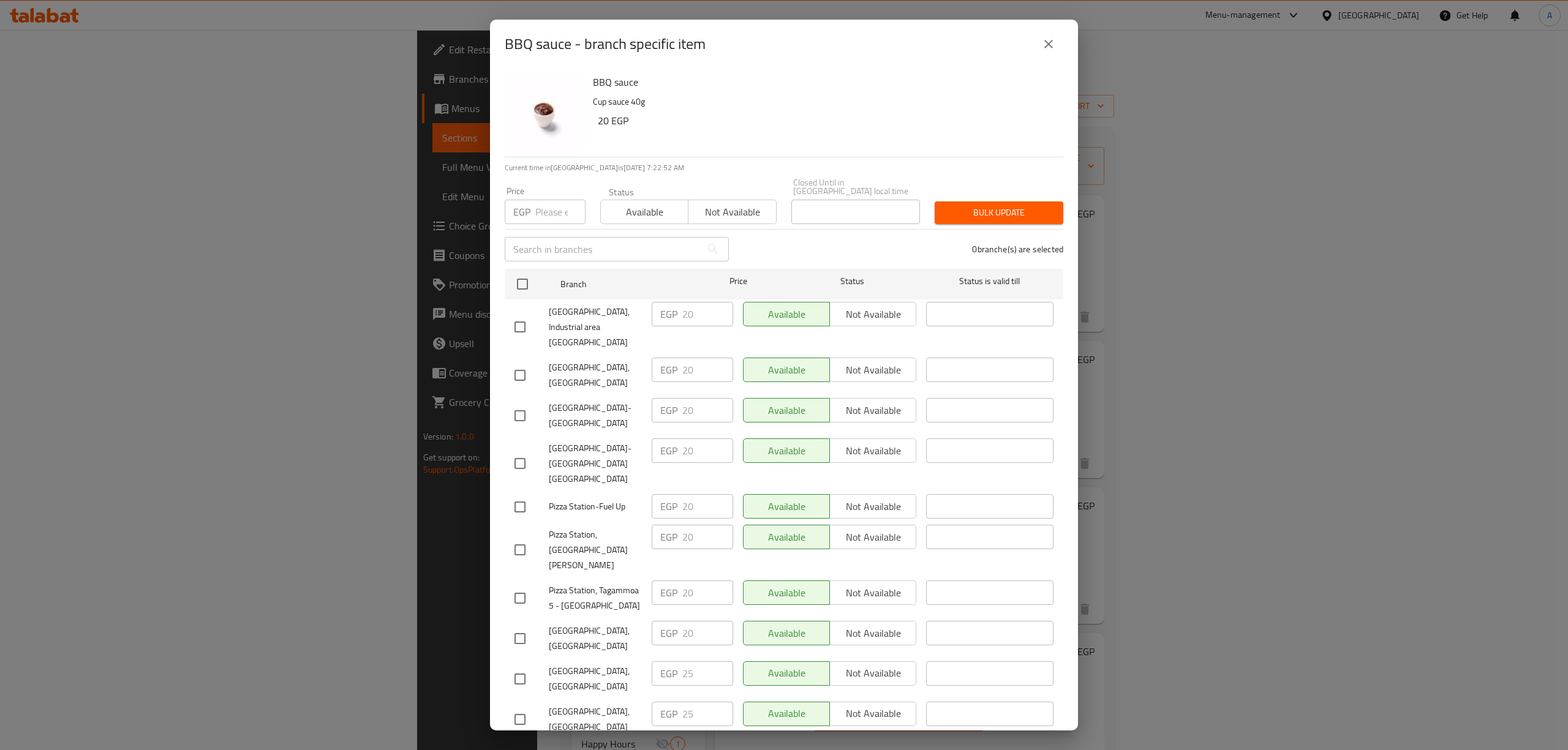
click at [1211, 428] on div "BBQ sauce - branch specific item BBQ sauce Cup sauce 40g 20 EGP Current time in…" at bounding box center [784, 375] width 1568 height 750
click at [1047, 47] on icon "close" at bounding box center [1048, 44] width 15 height 15
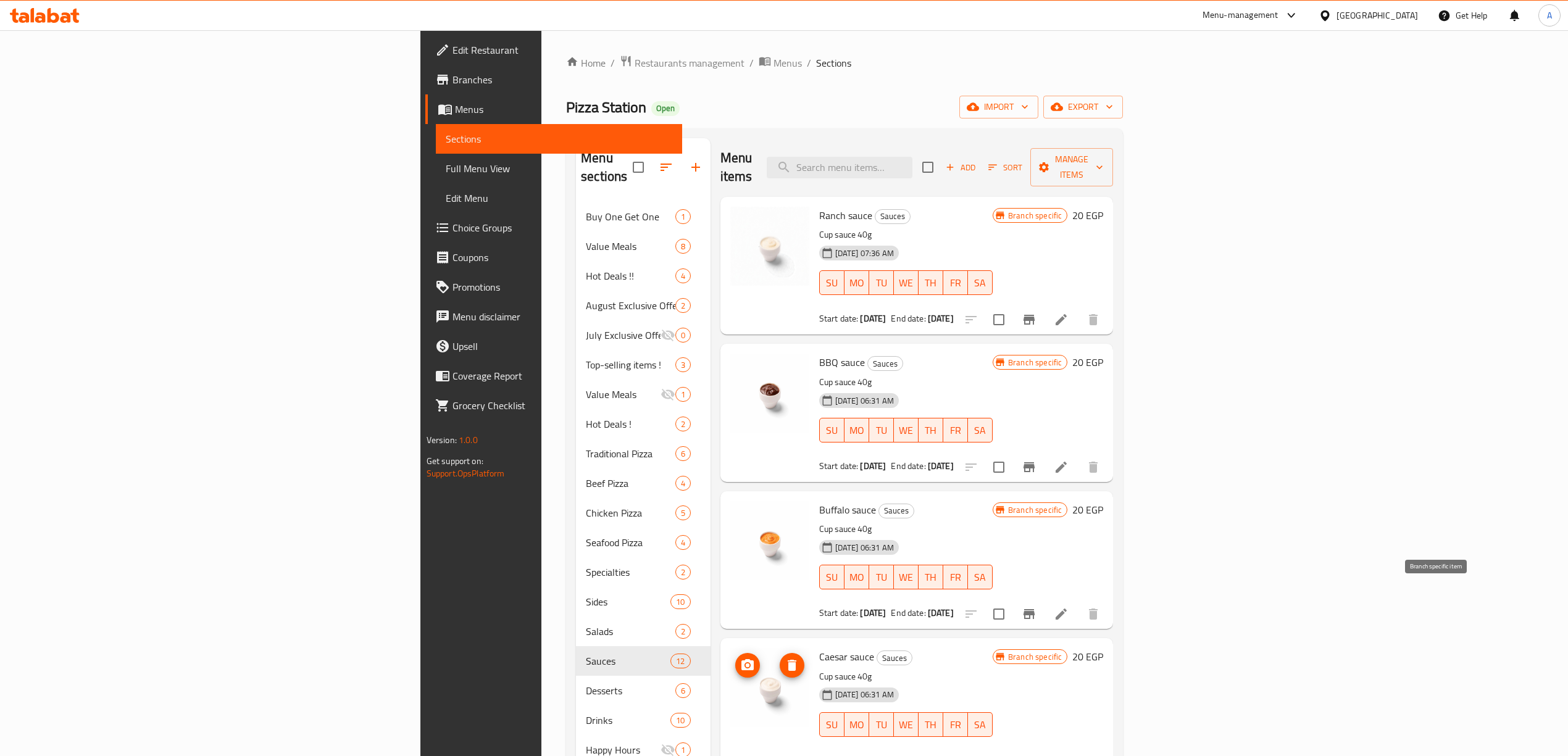
click at [1034, 609] on icon "Branch-specific-item" at bounding box center [1029, 613] width 11 height 10
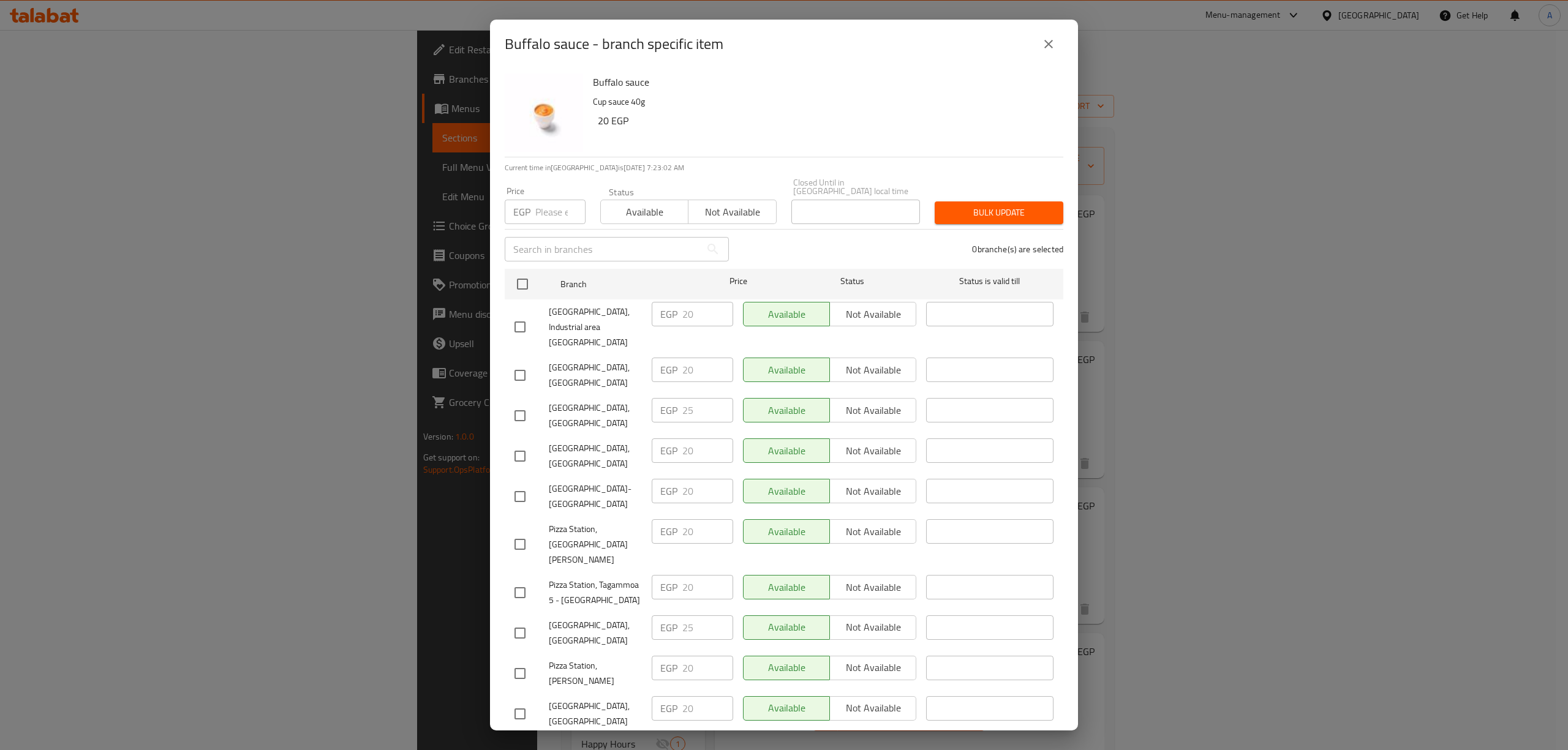
click at [1049, 48] on icon "close" at bounding box center [1048, 44] width 15 height 15
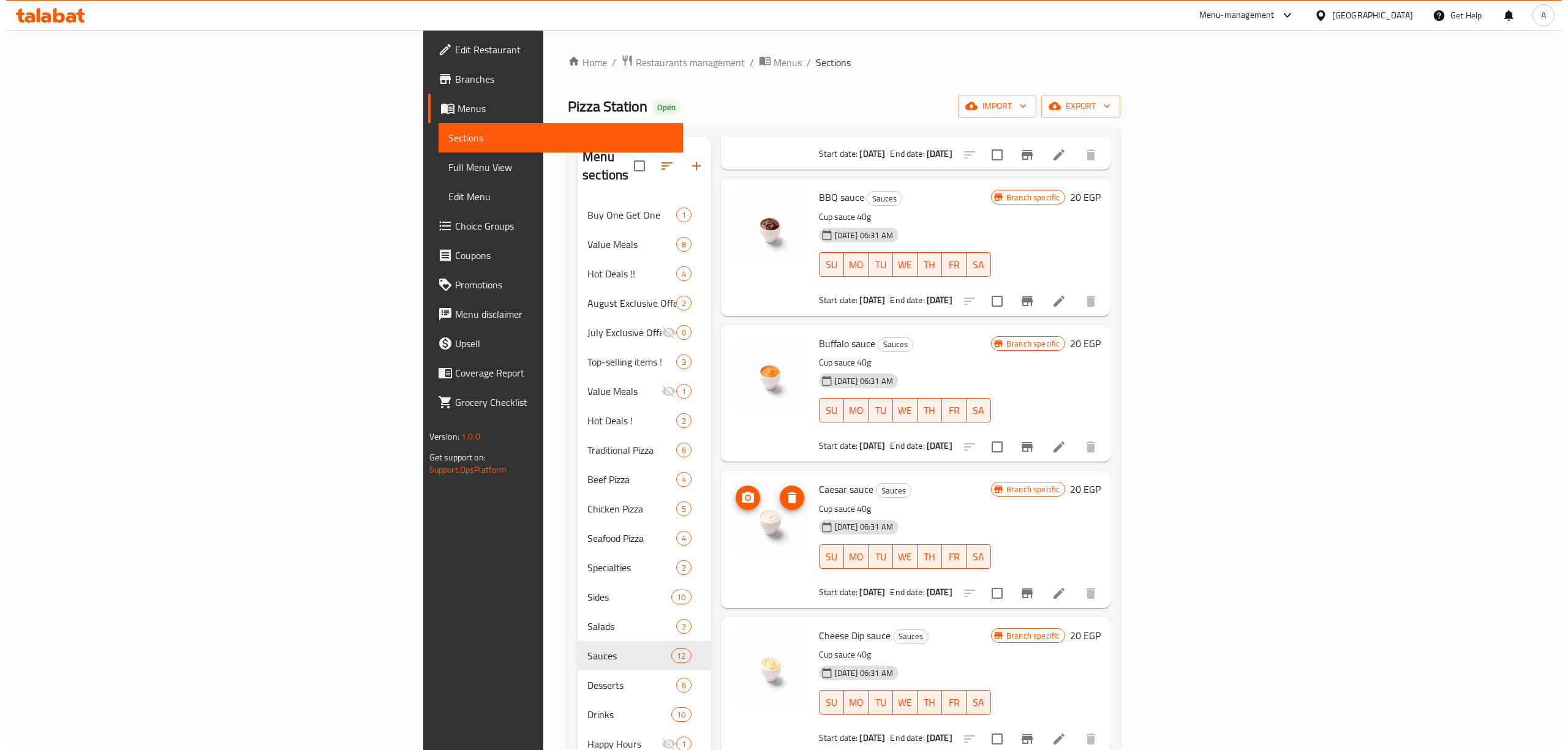
scroll to position [163, 0]
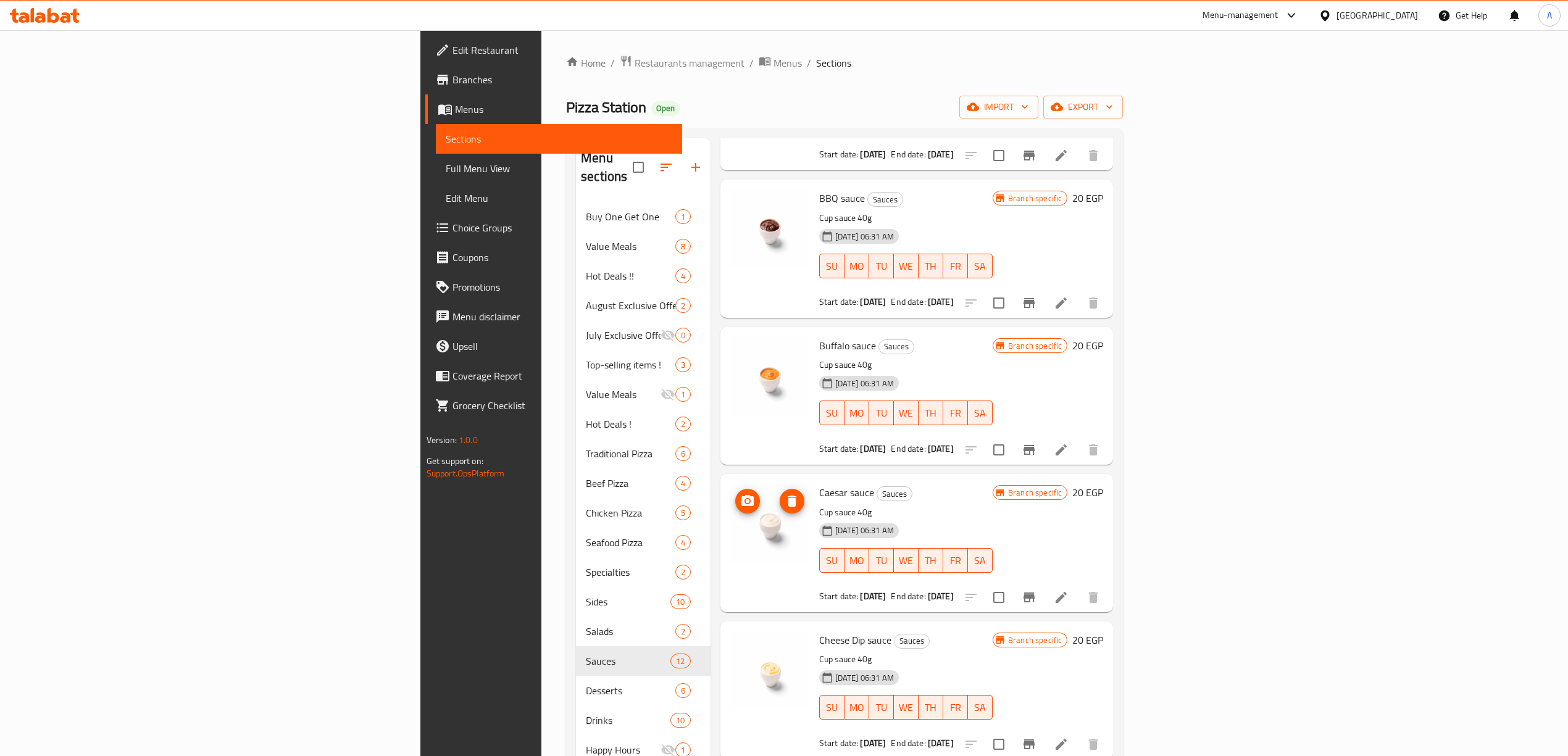
click at [1034, 593] on icon "Branch-specific-item" at bounding box center [1029, 597] width 11 height 10
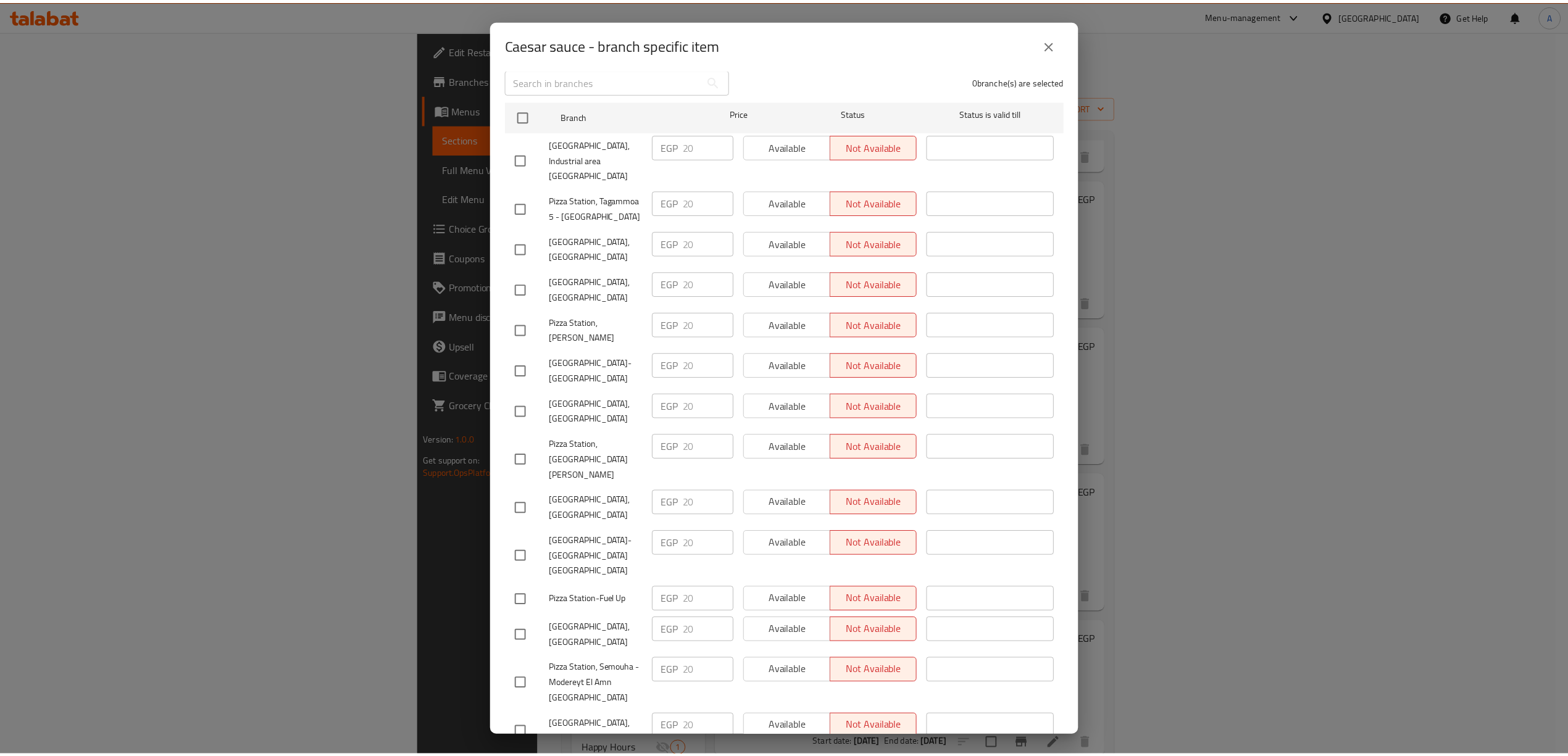
scroll to position [0, 0]
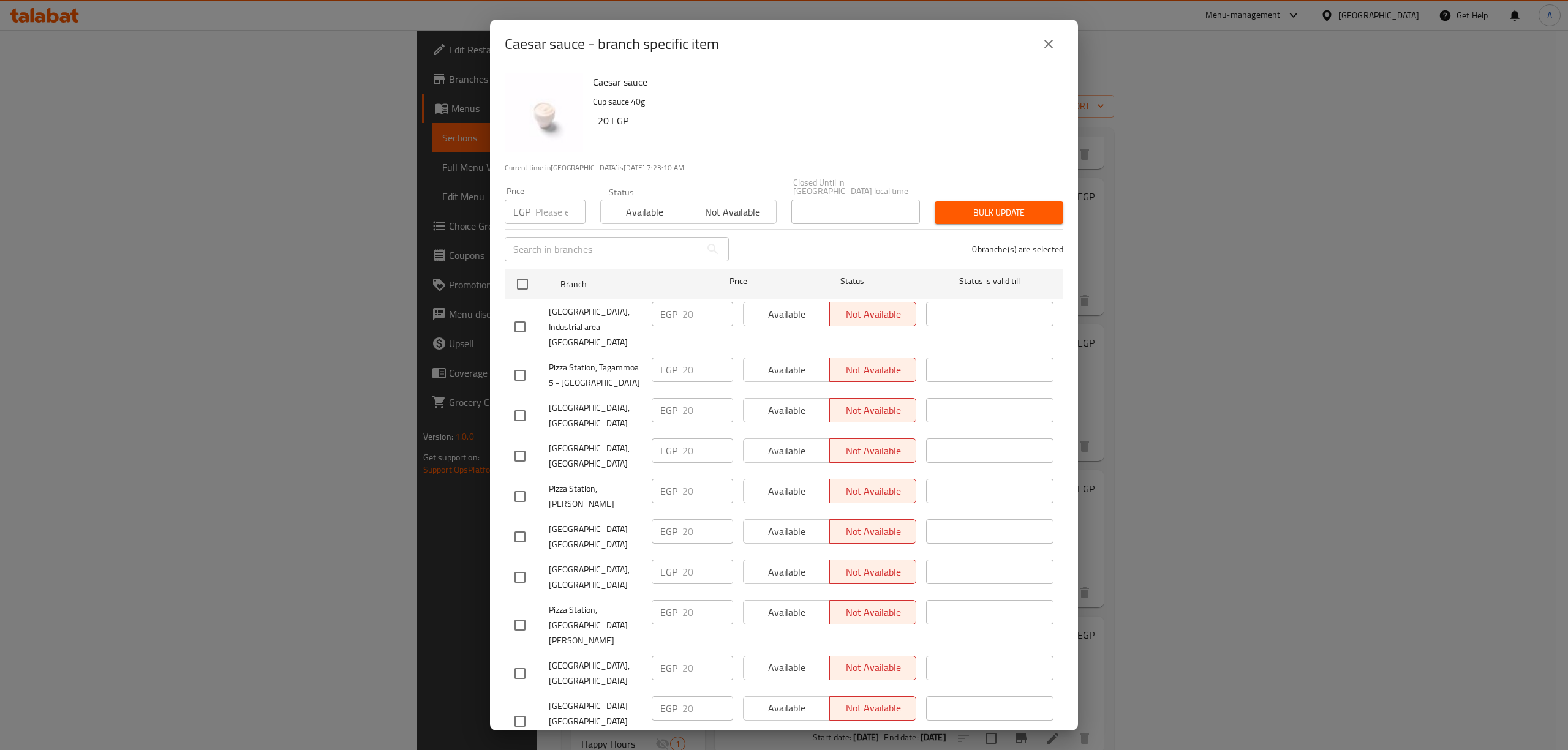
click at [1048, 46] on icon "close" at bounding box center [1048, 44] width 15 height 15
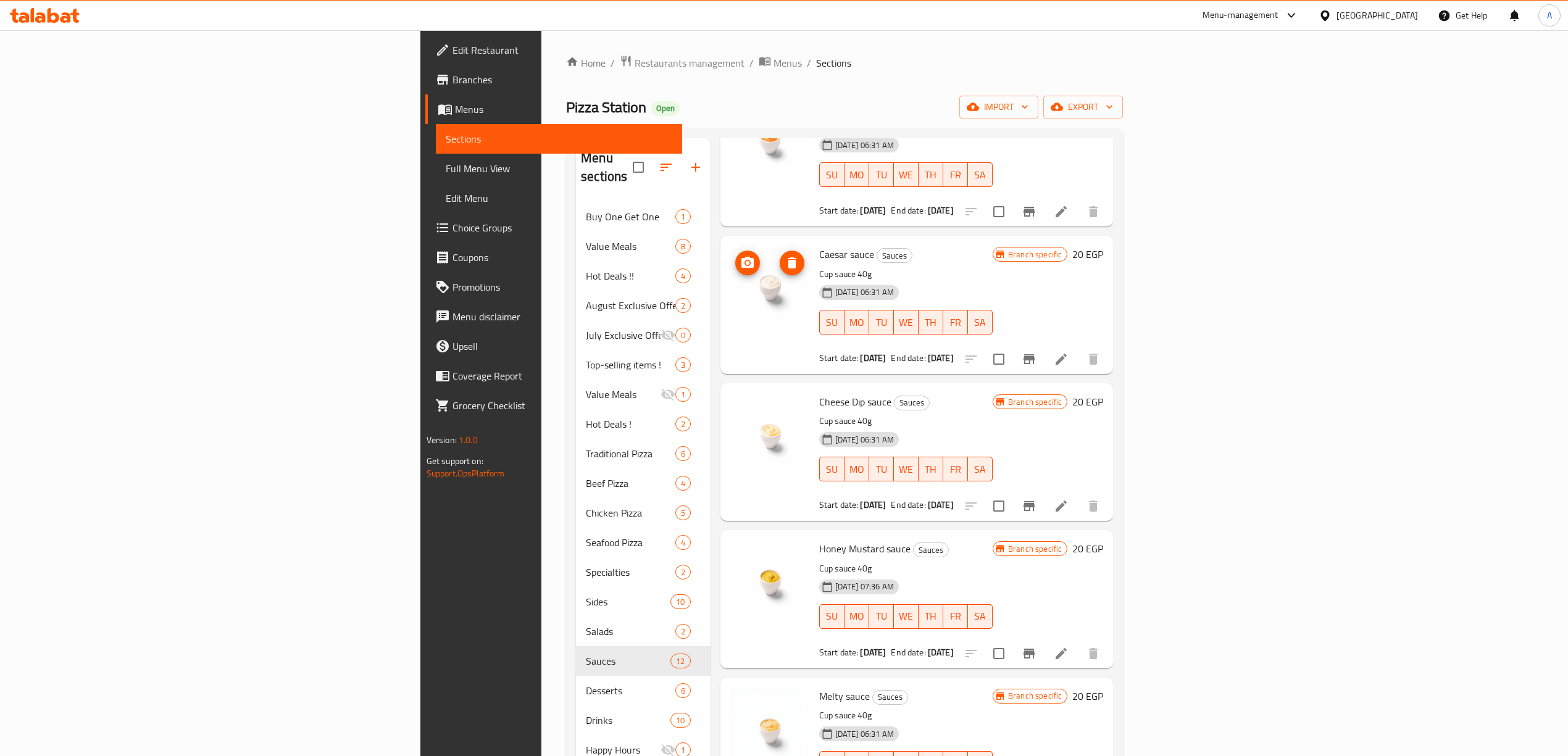
scroll to position [494, 0]
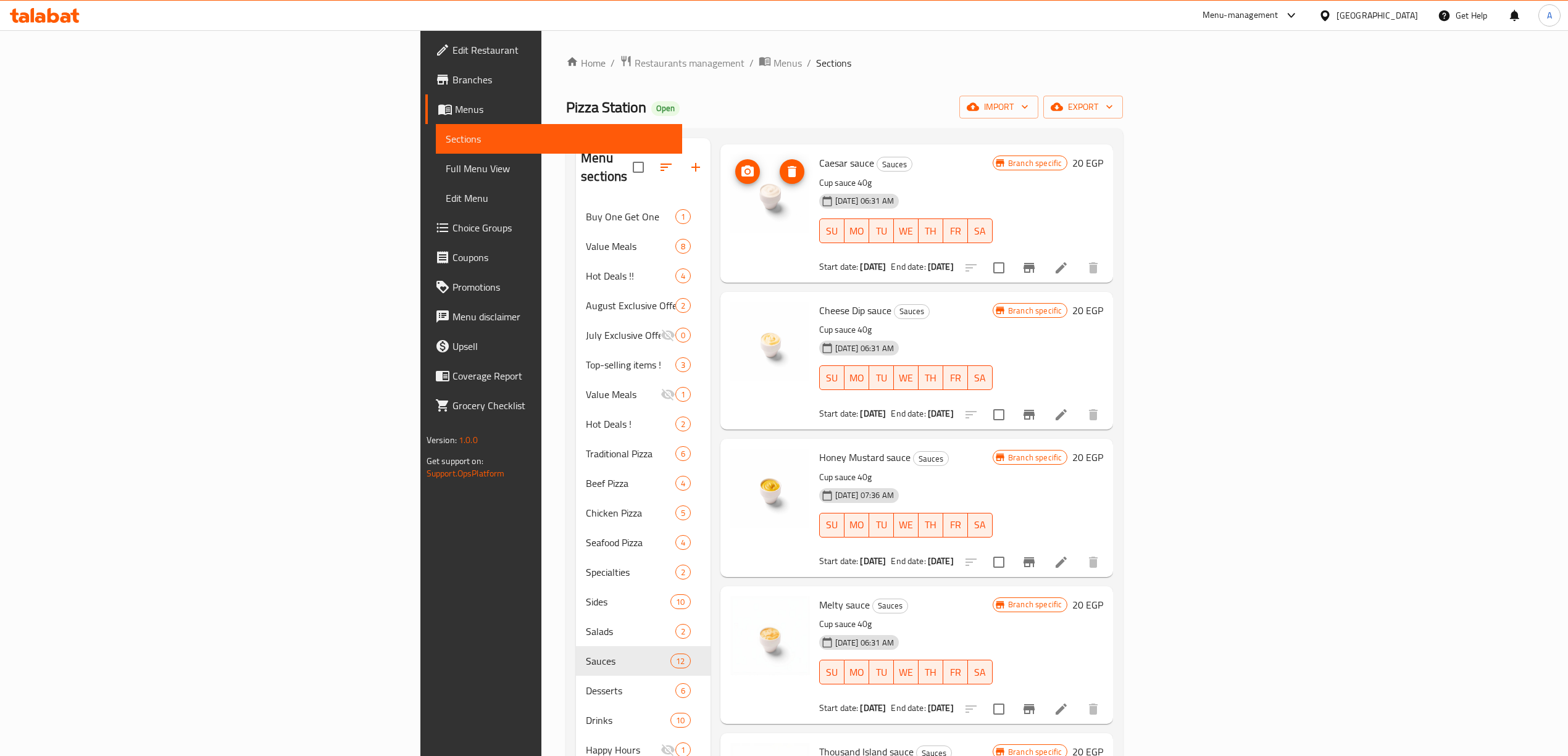
click at [1034, 410] on icon "Branch-specific-item" at bounding box center [1029, 414] width 11 height 10
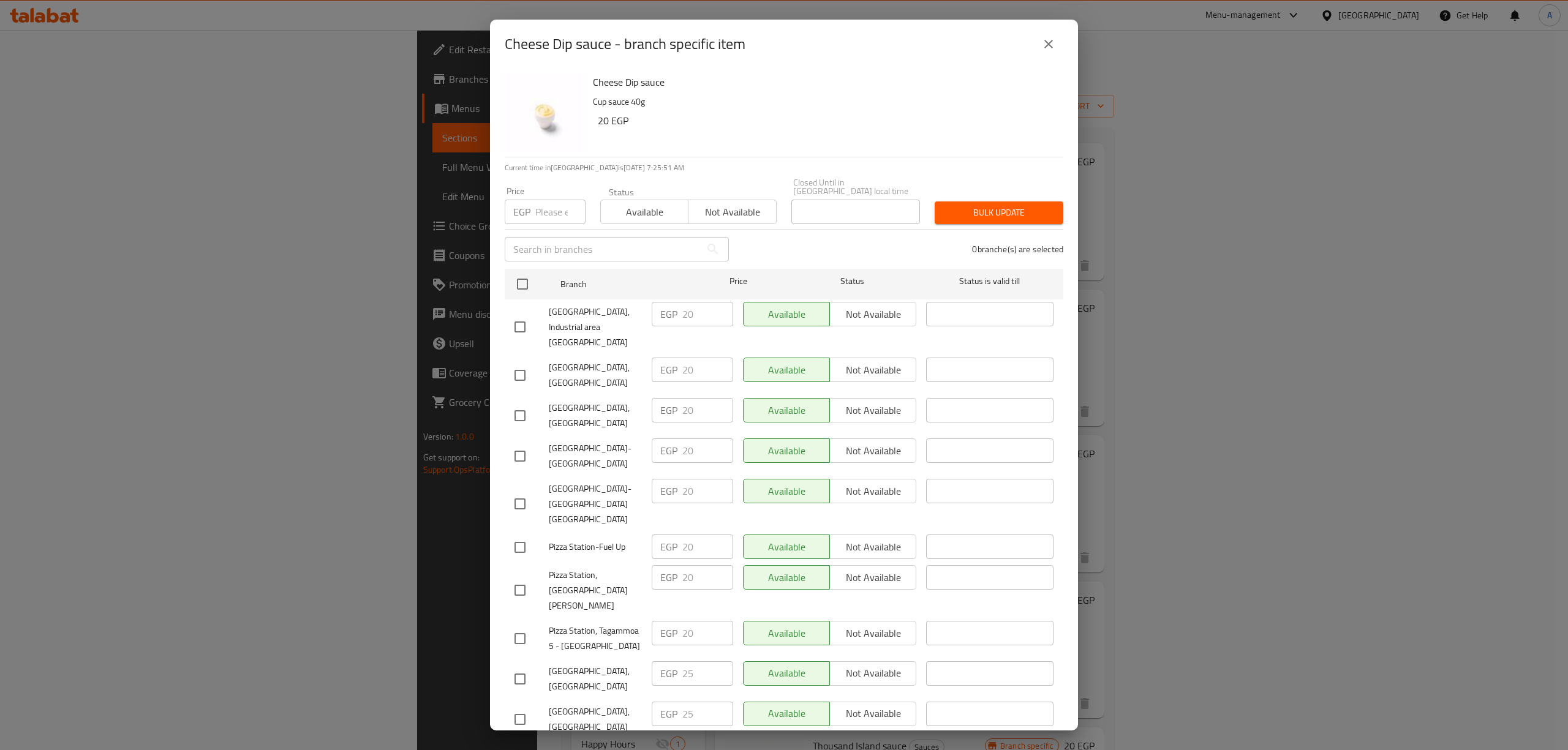
click at [1046, 38] on icon "close" at bounding box center [1048, 44] width 15 height 15
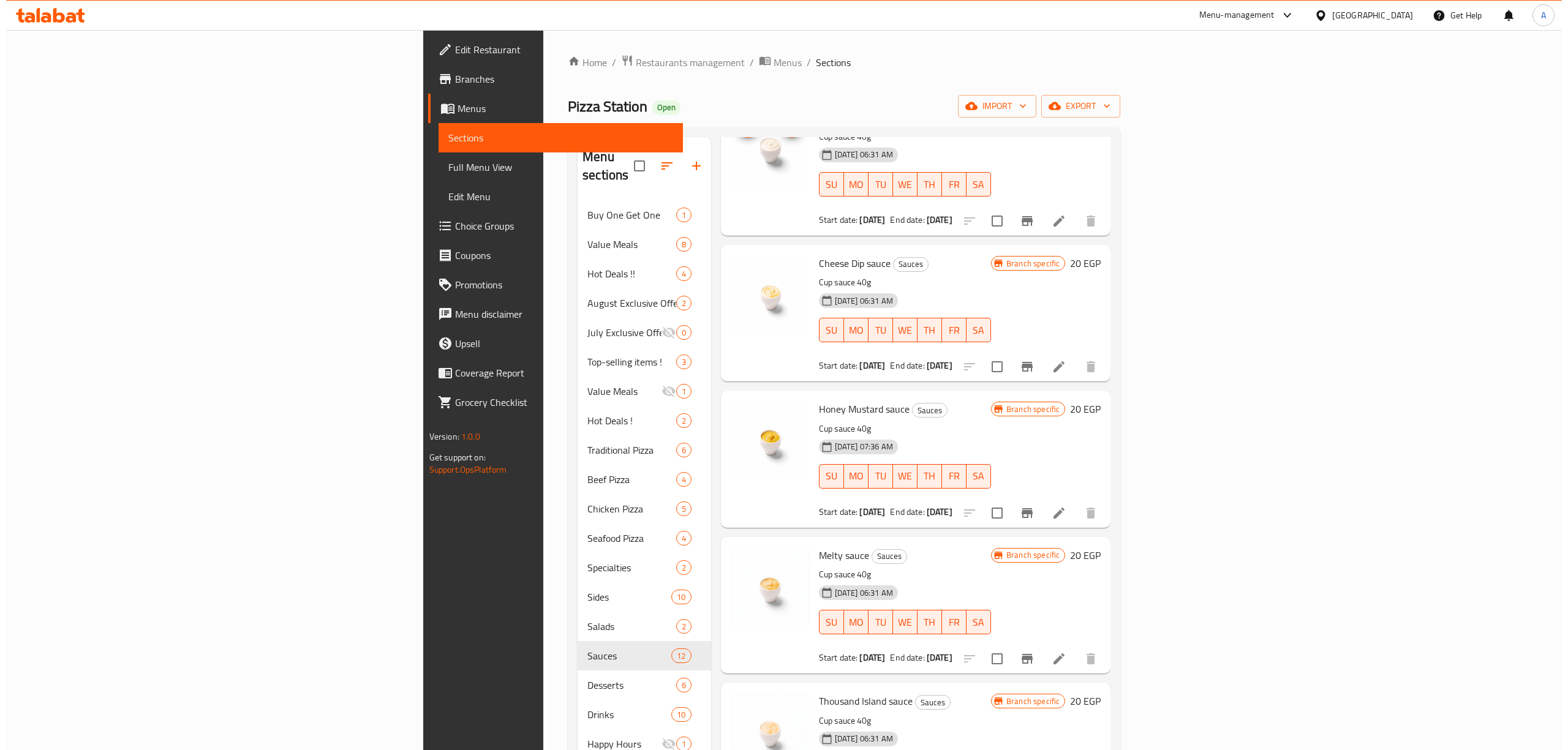
scroll to position [572, 0]
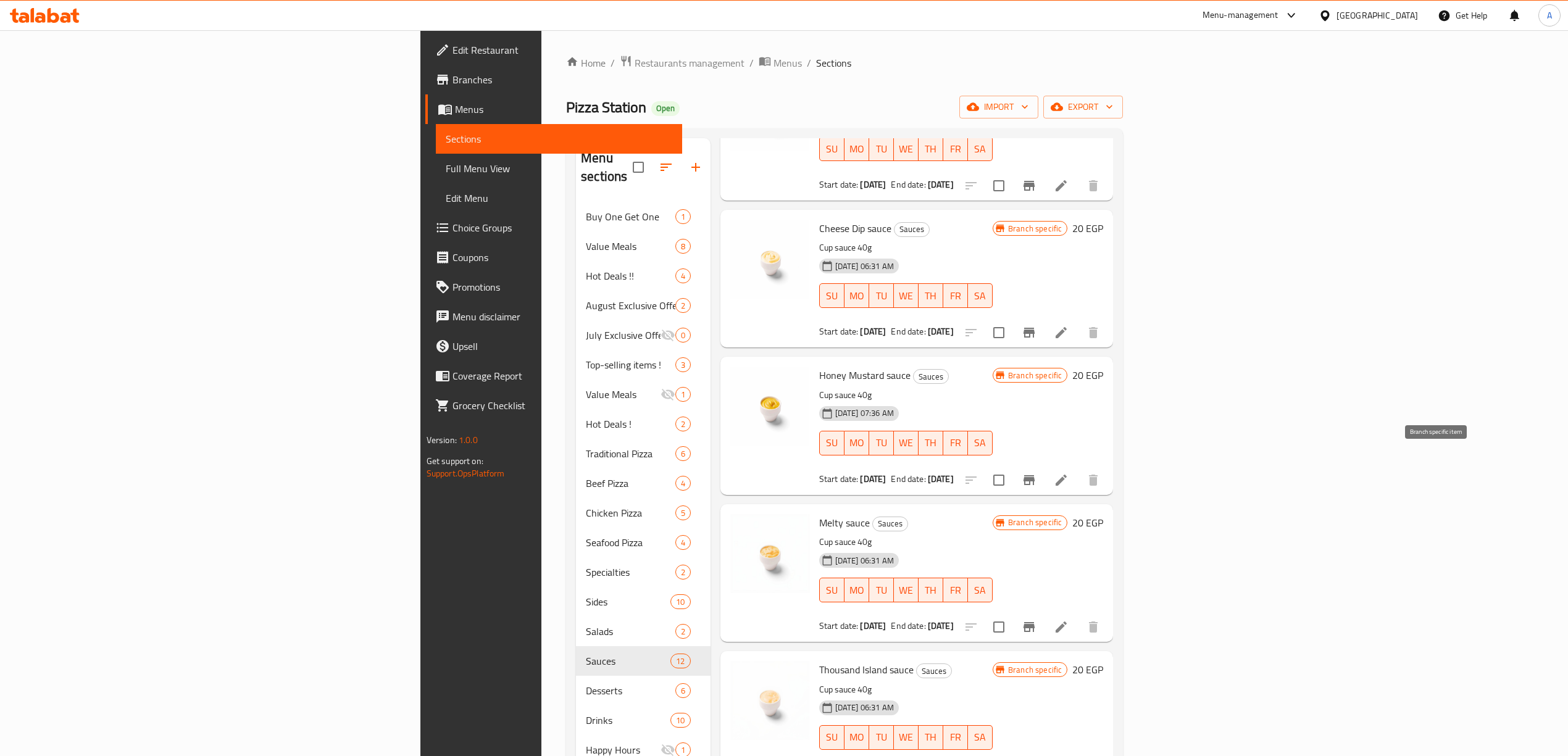
click at [1034, 475] on icon "Branch-specific-item" at bounding box center [1029, 480] width 11 height 10
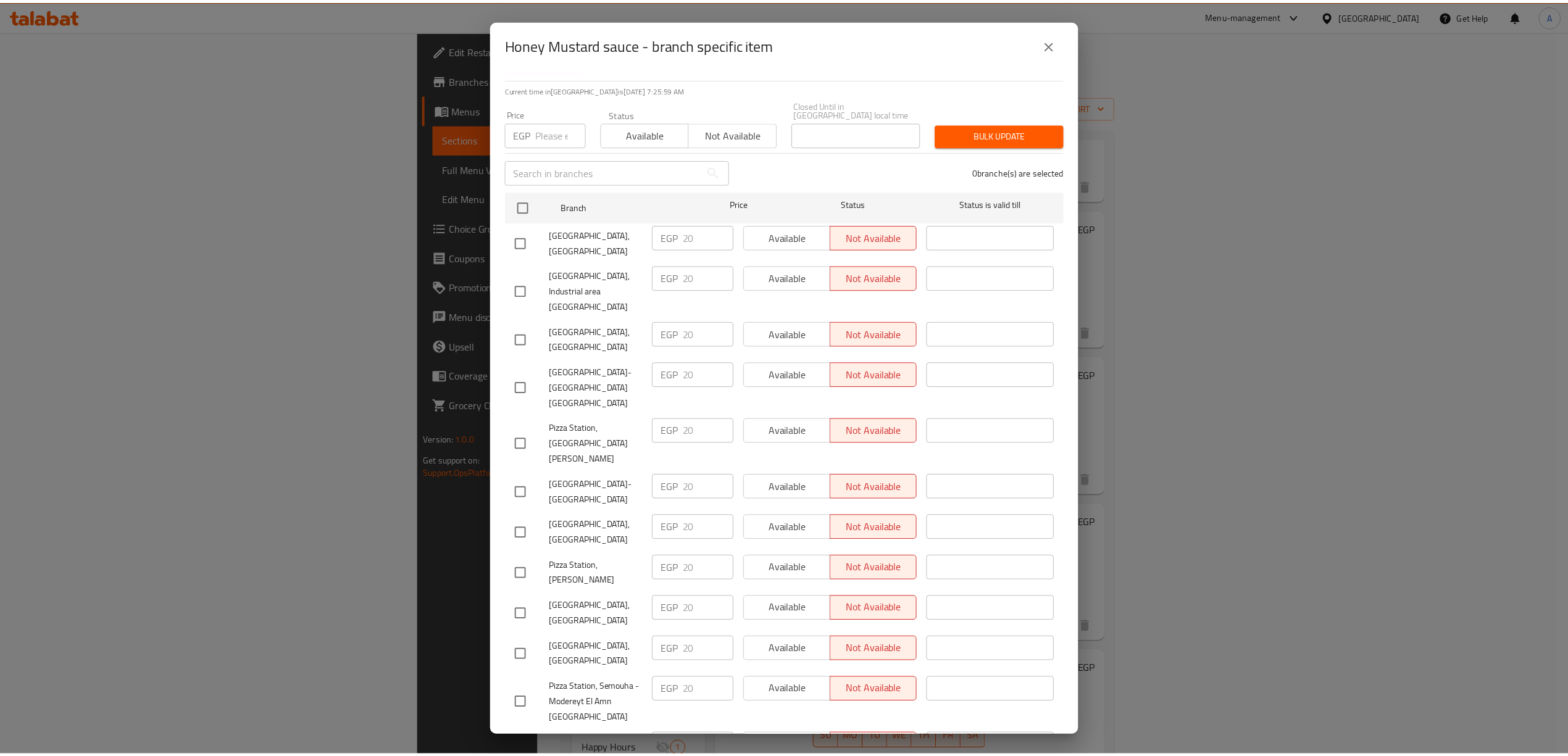
scroll to position [0, 0]
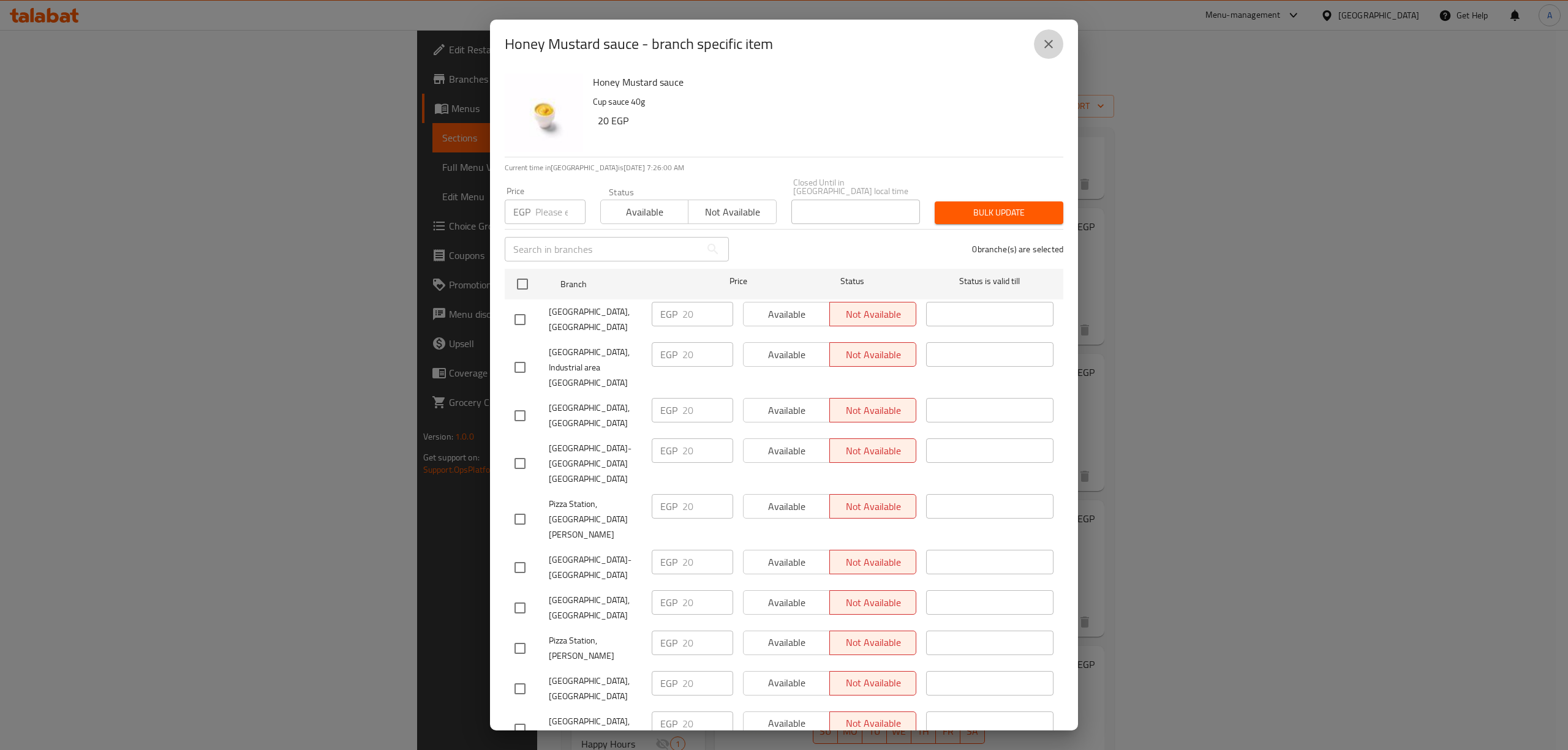
click at [1047, 46] on icon "close" at bounding box center [1048, 44] width 9 height 9
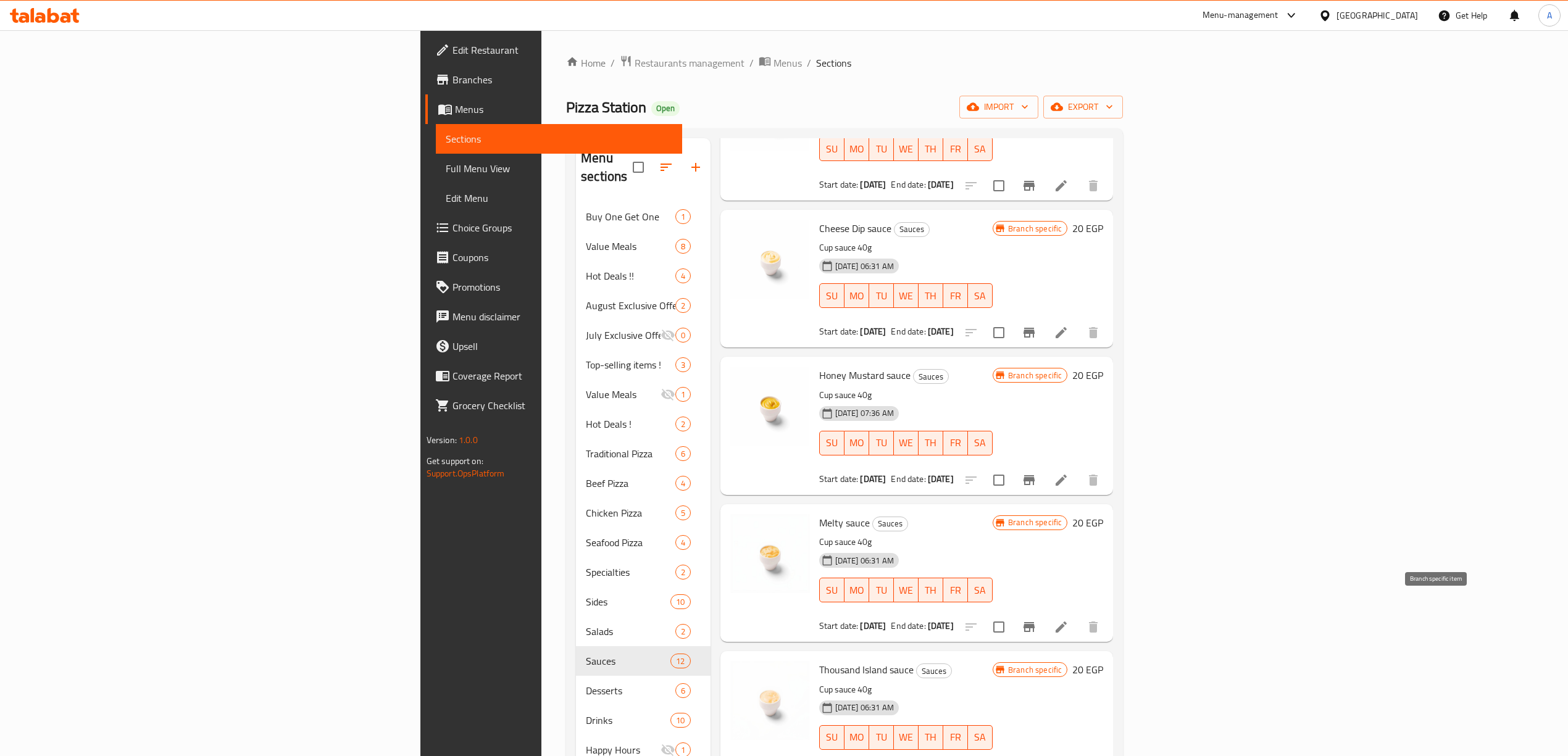
click at [1034, 622] on icon "Branch-specific-item" at bounding box center [1029, 626] width 11 height 10
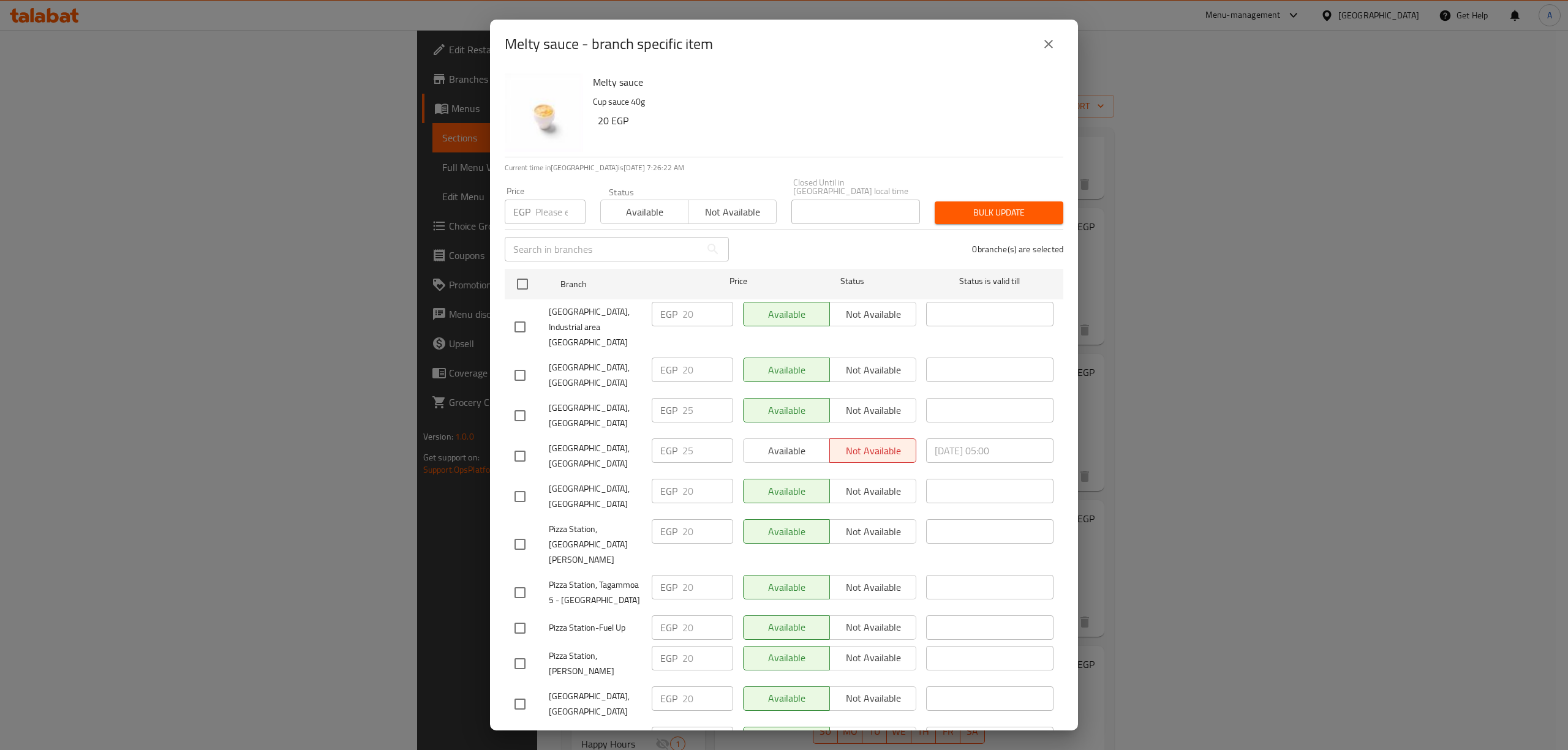
click at [1046, 40] on icon "close" at bounding box center [1048, 44] width 9 height 9
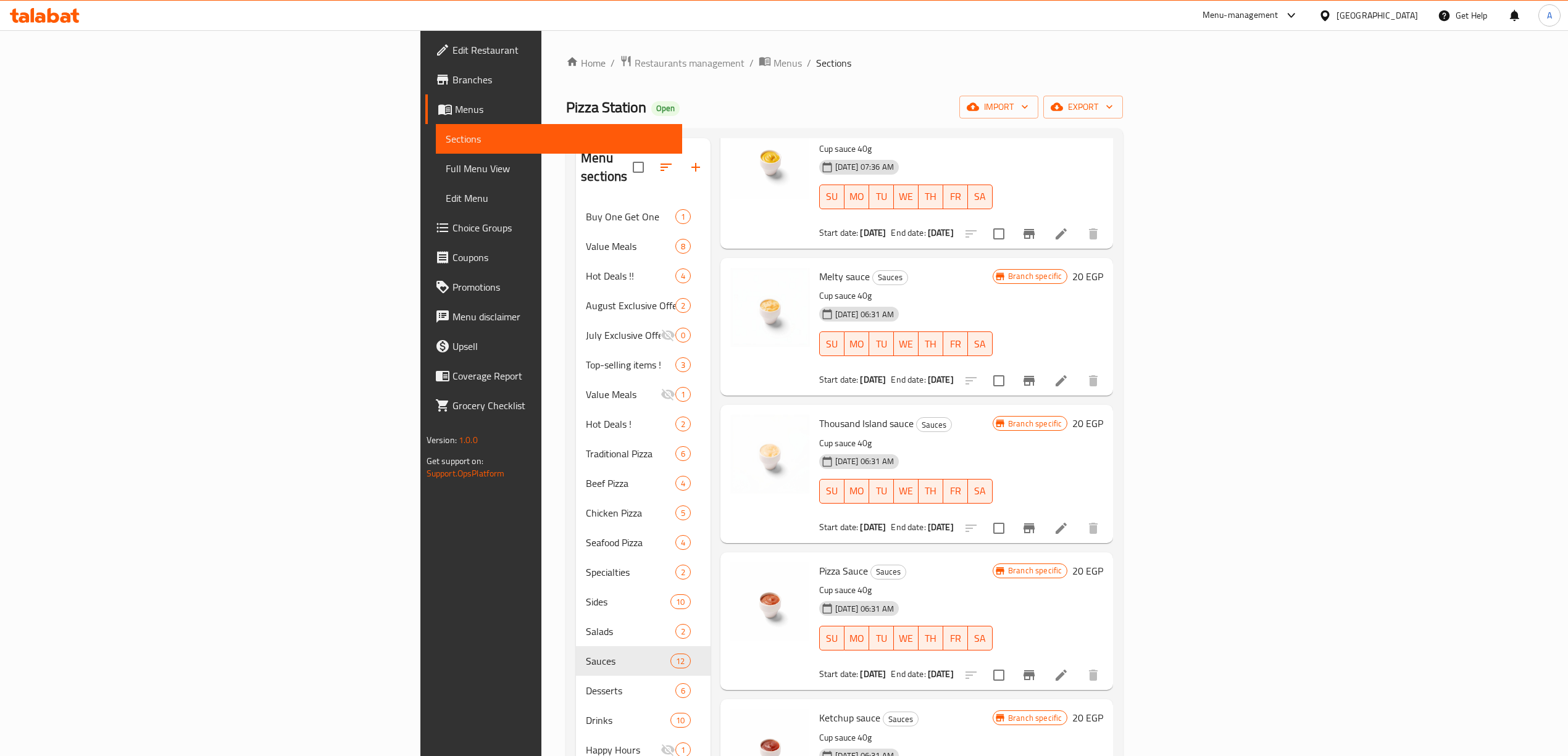
scroll to position [823, 0]
click at [1034, 523] on icon "Branch-specific-item" at bounding box center [1029, 527] width 11 height 10
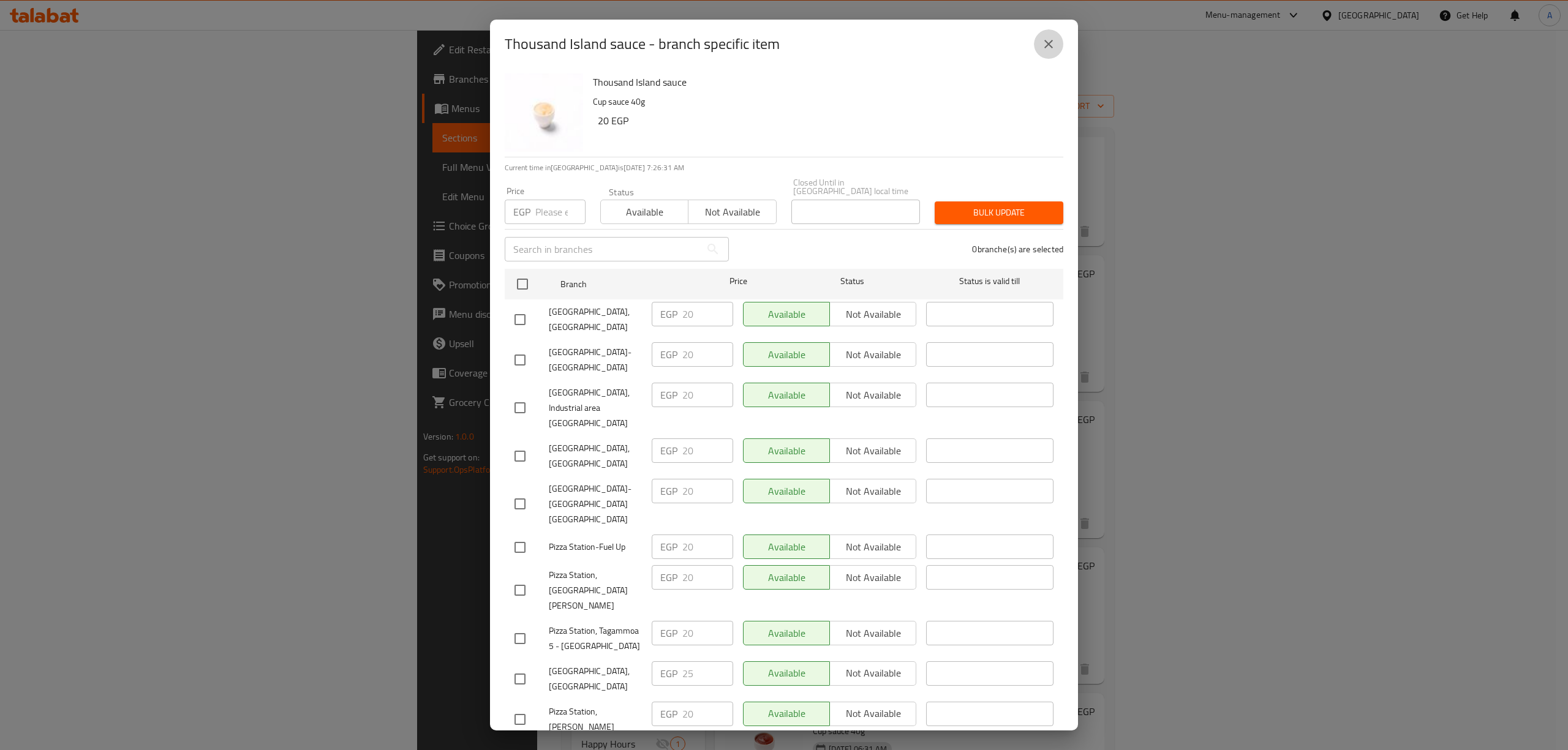
click at [1042, 42] on icon "close" at bounding box center [1048, 44] width 15 height 15
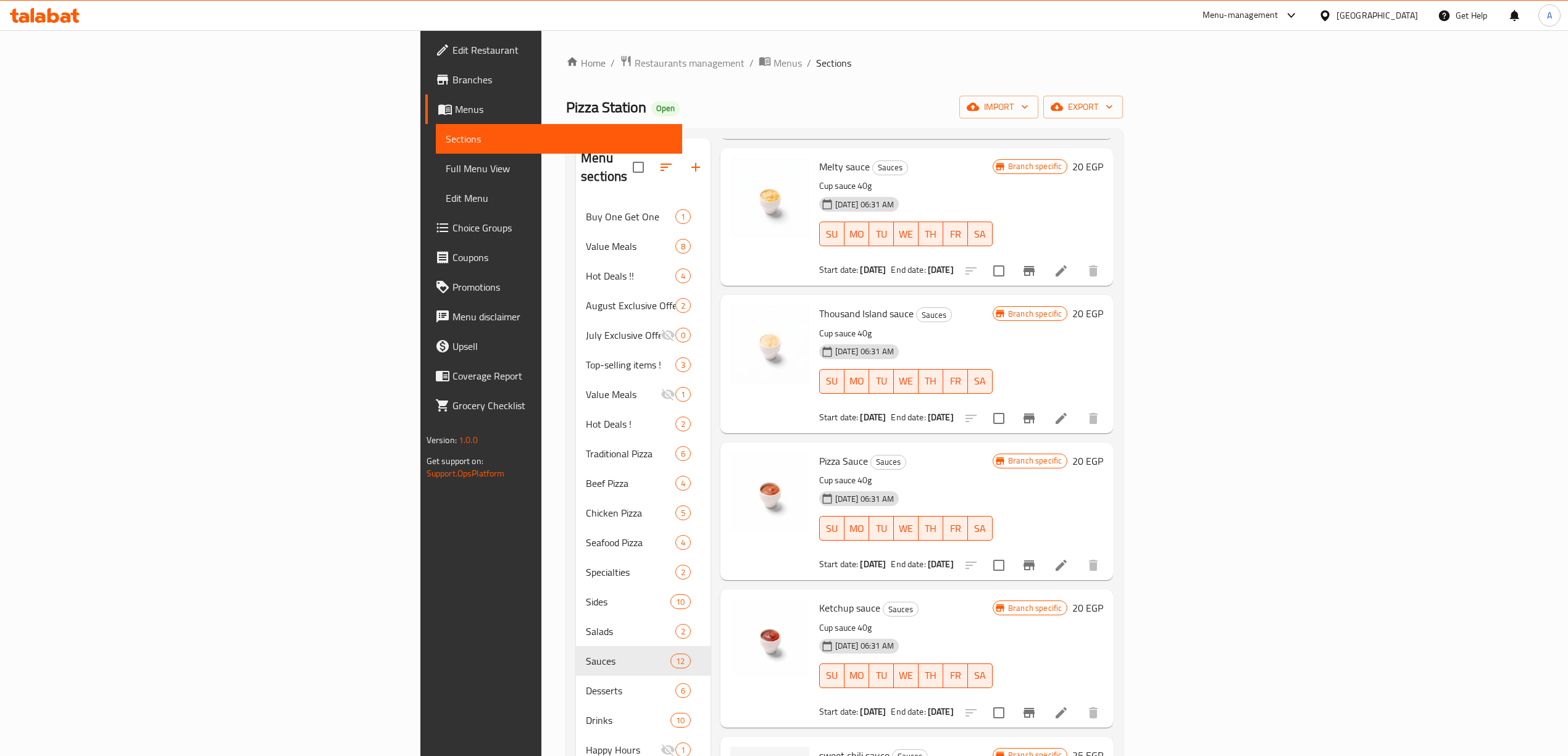
scroll to position [988, 0]
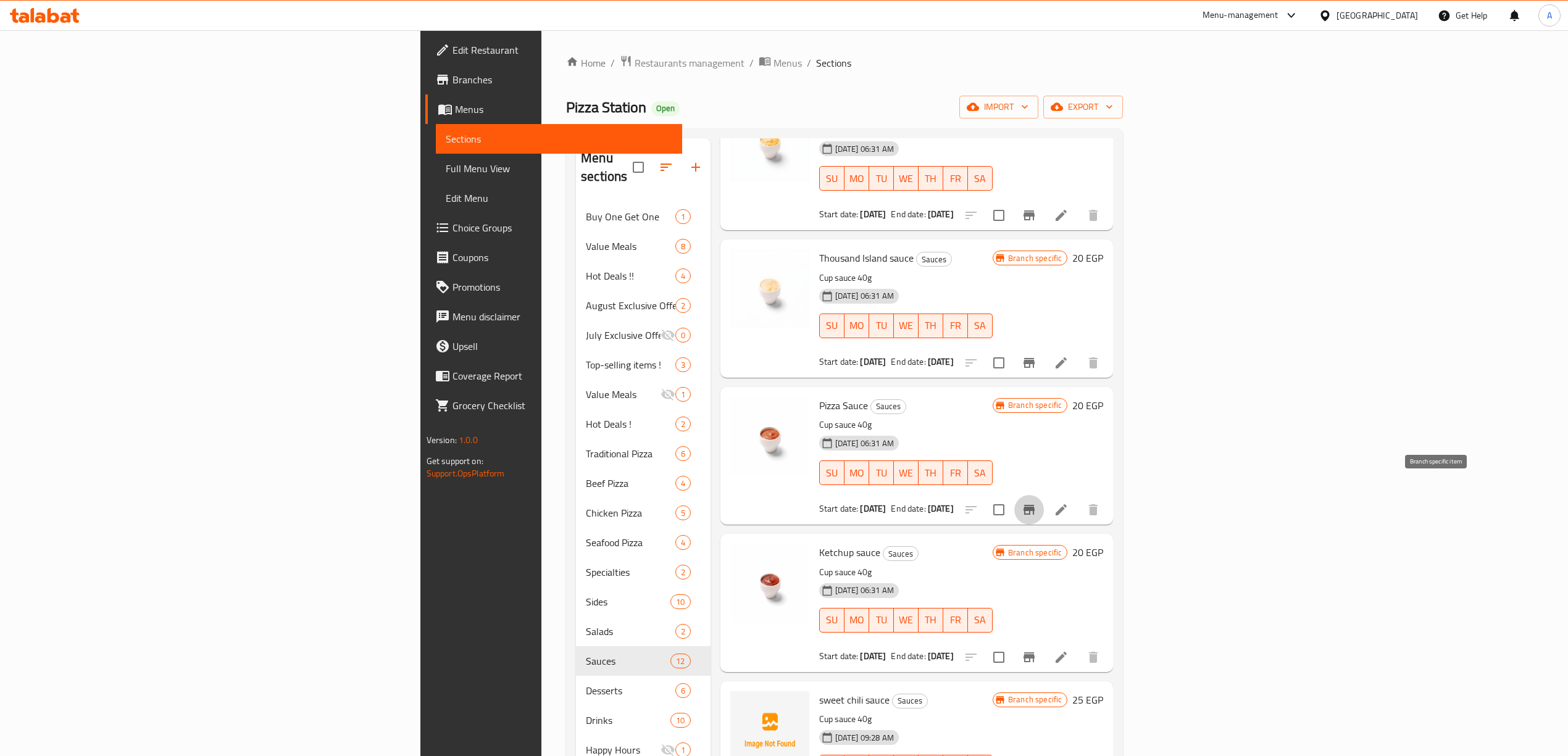
click at [1034, 505] on icon "Branch-specific-item" at bounding box center [1029, 509] width 11 height 10
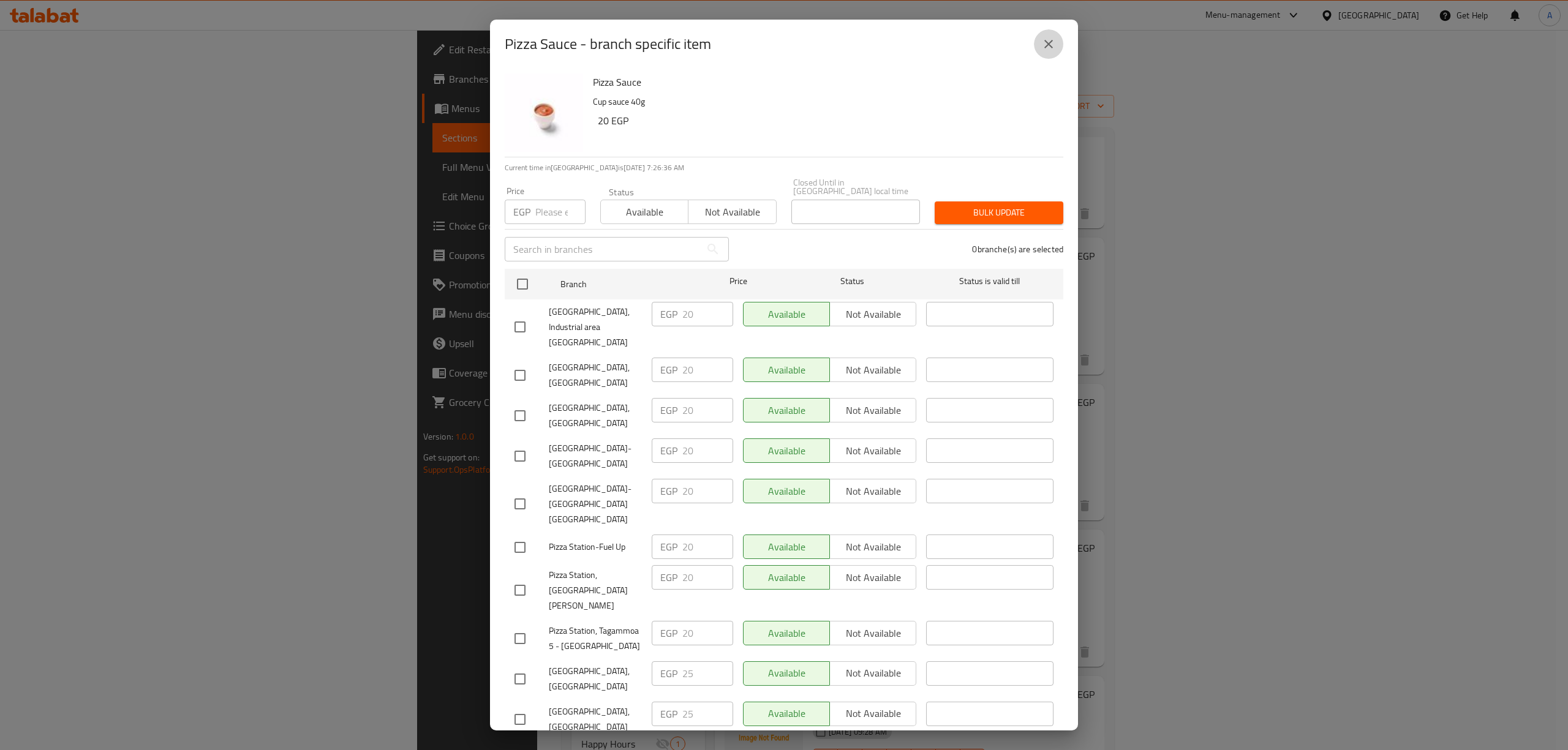
click at [1046, 45] on icon "close" at bounding box center [1048, 44] width 15 height 15
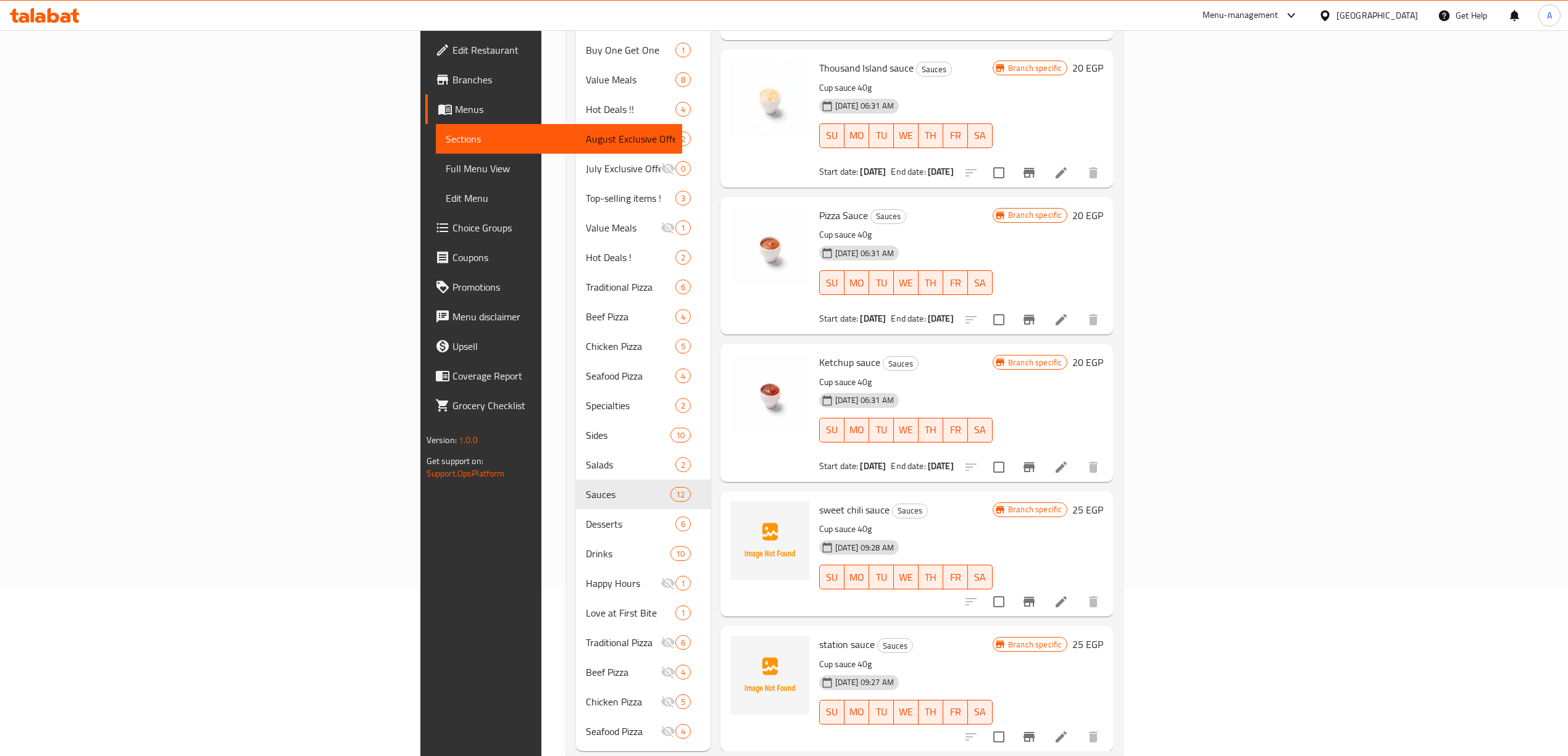
scroll to position [178, 0]
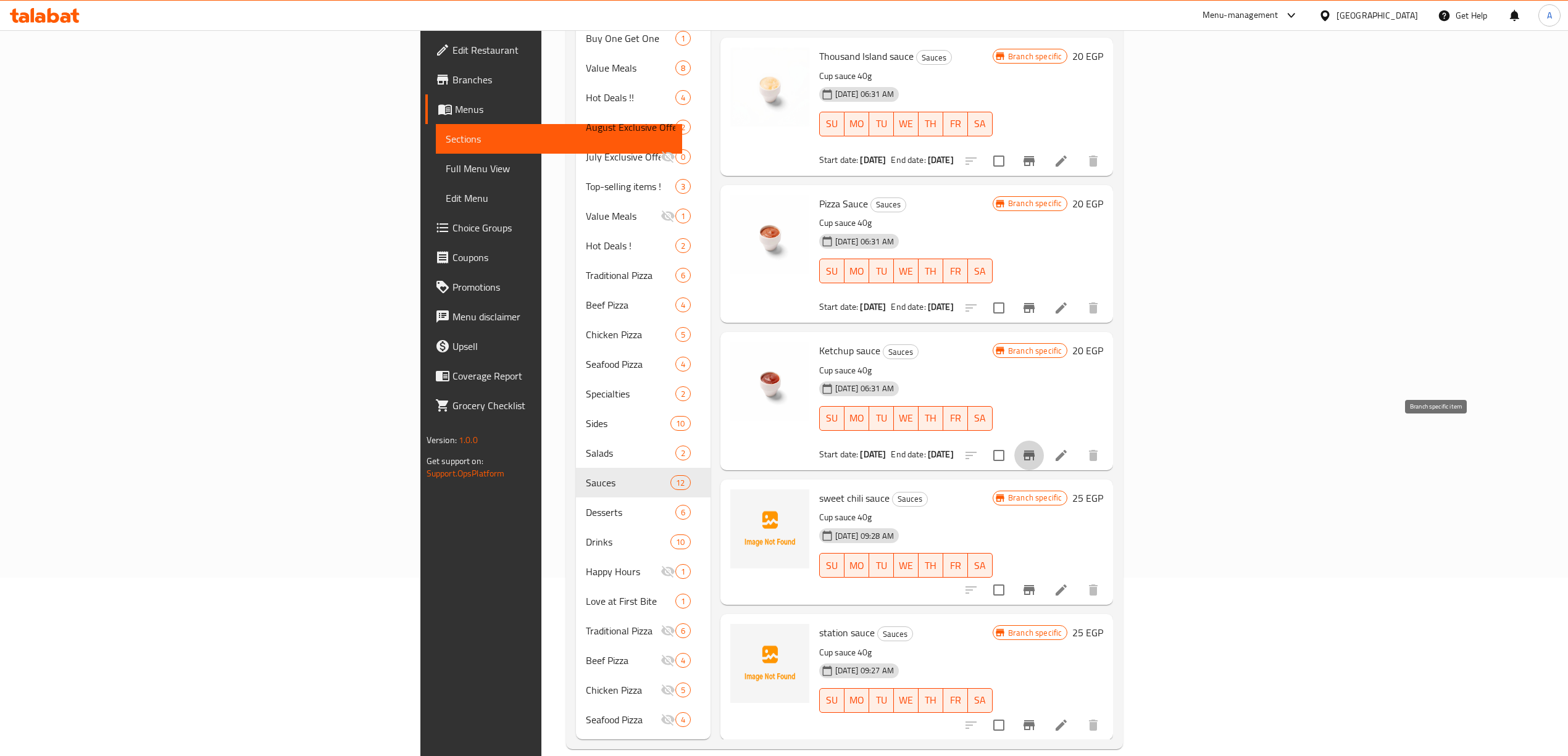
click at [1034, 451] on icon "Branch-specific-item" at bounding box center [1029, 455] width 11 height 10
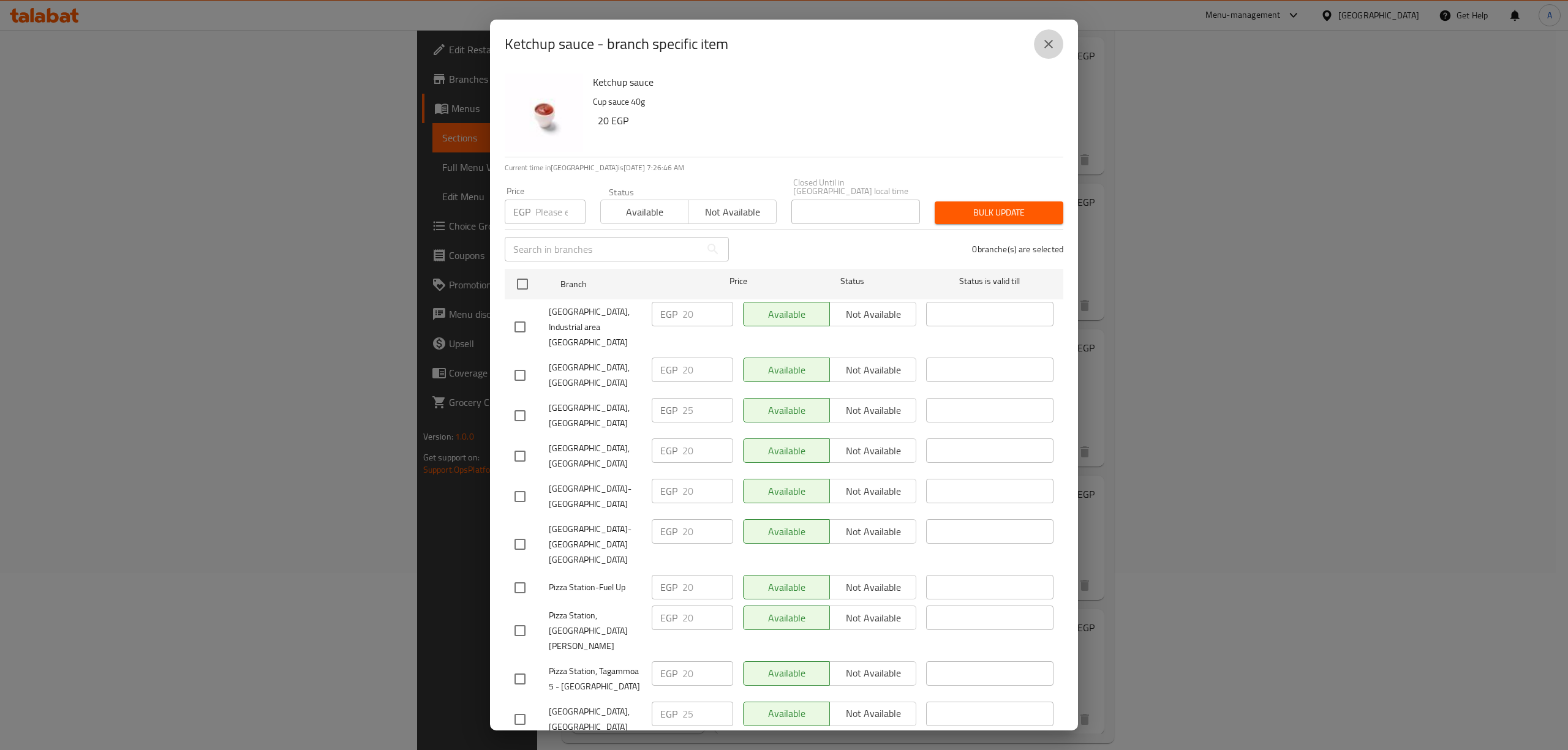
click at [1056, 51] on button "close" at bounding box center [1048, 44] width 29 height 29
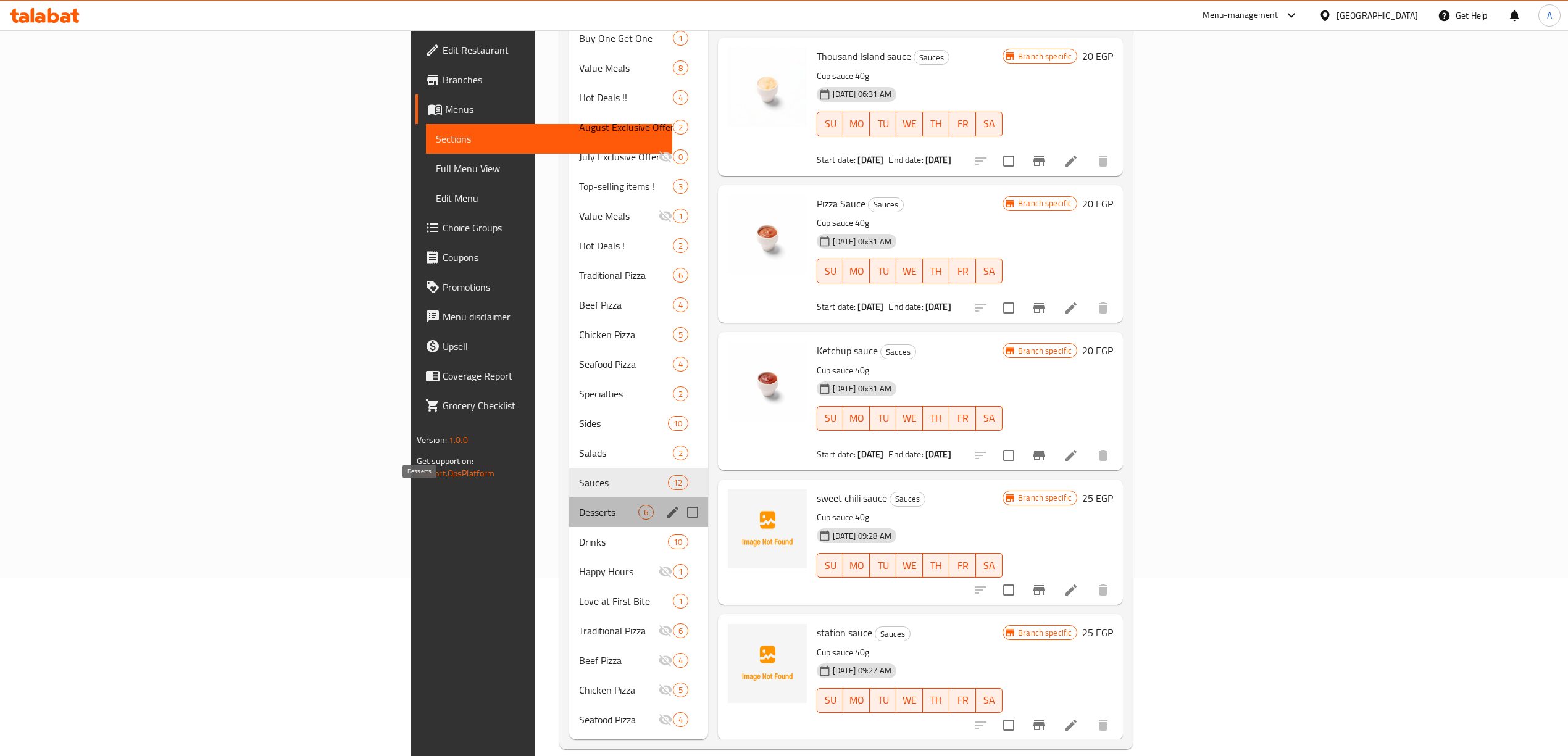
click at [579, 505] on span "Desserts" at bounding box center [608, 511] width 59 height 15
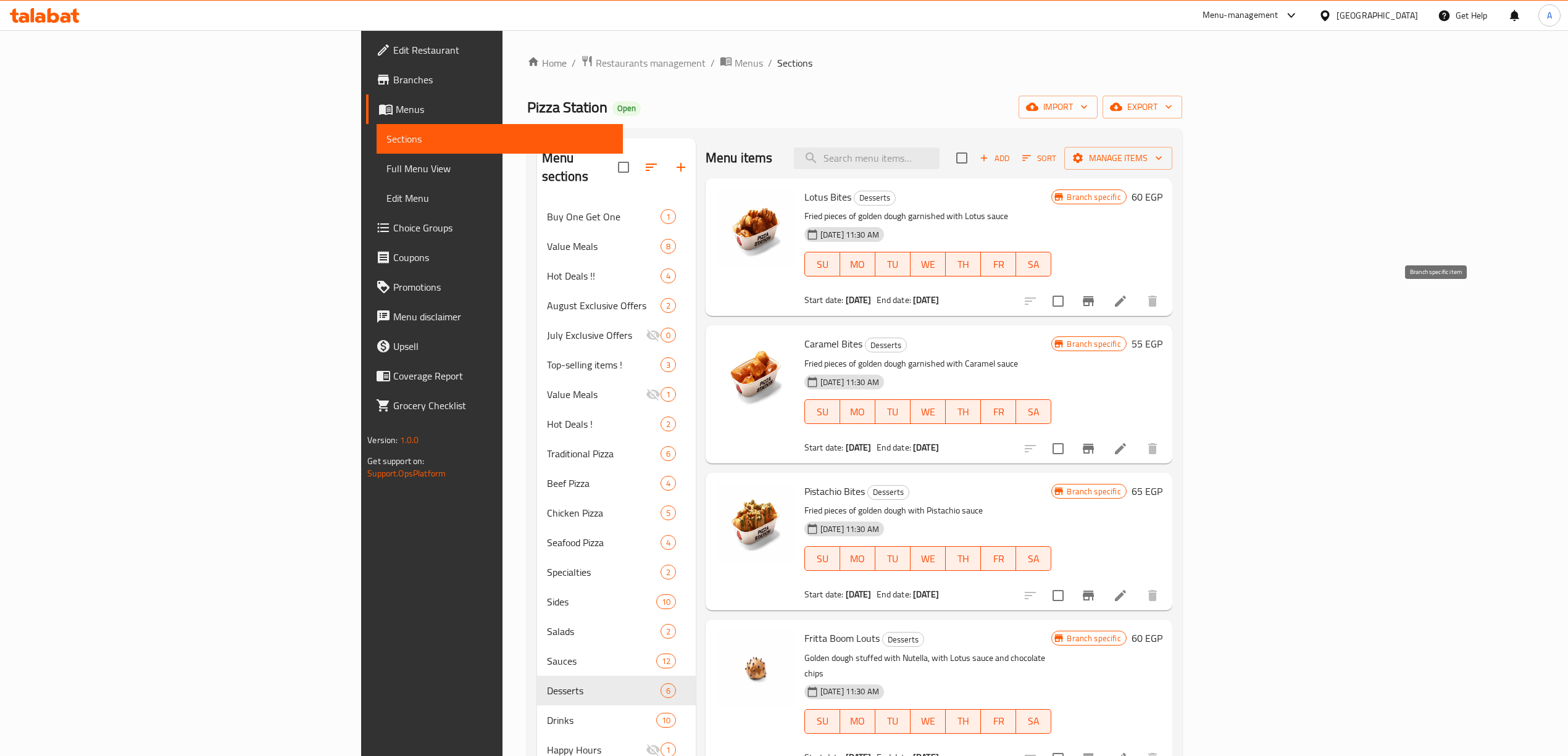
click at [1095, 307] on icon "Branch-specific-item" at bounding box center [1088, 301] width 15 height 15
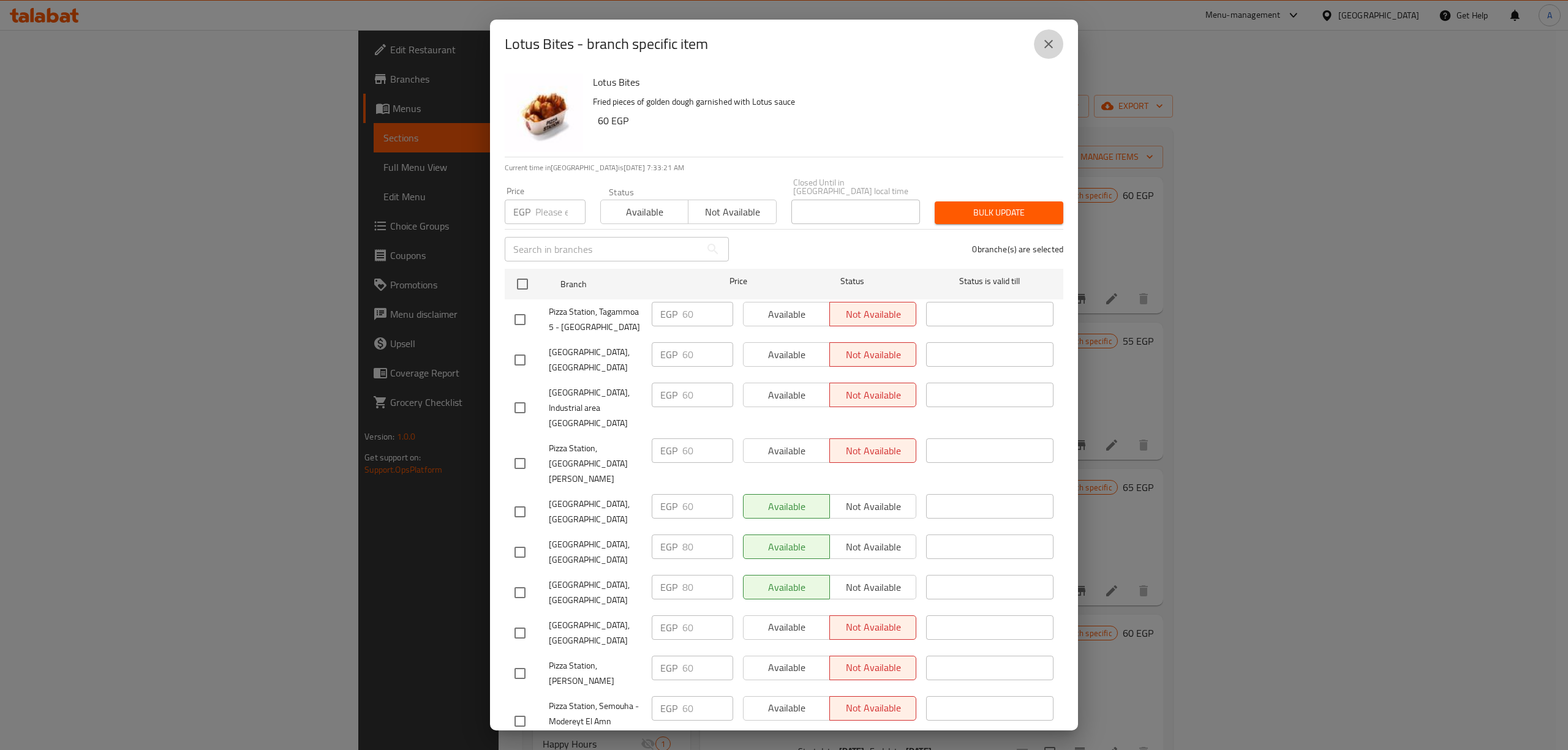
click at [1048, 45] on icon "close" at bounding box center [1048, 44] width 15 height 15
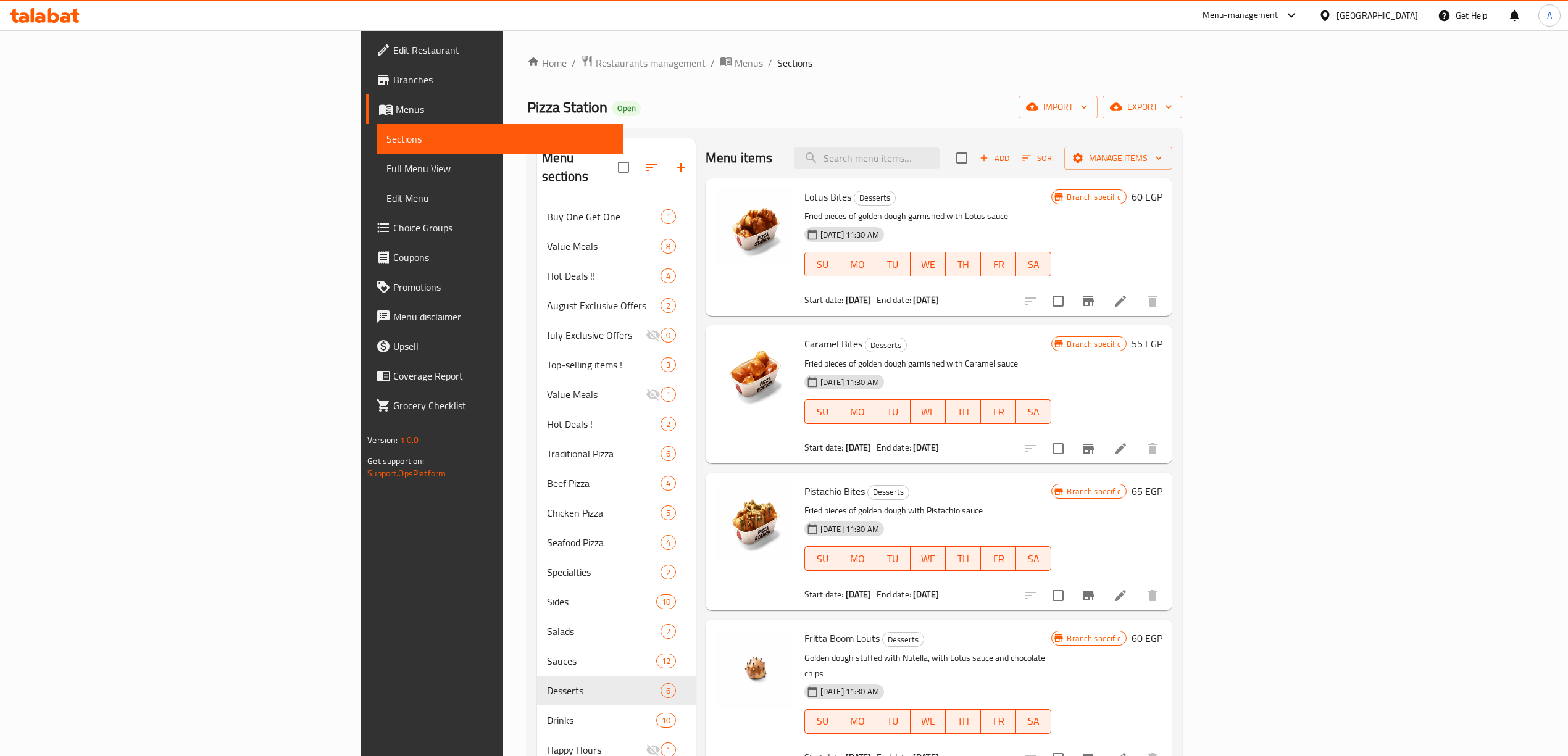
click at [1095, 452] on icon "Branch-specific-item" at bounding box center [1088, 448] width 15 height 15
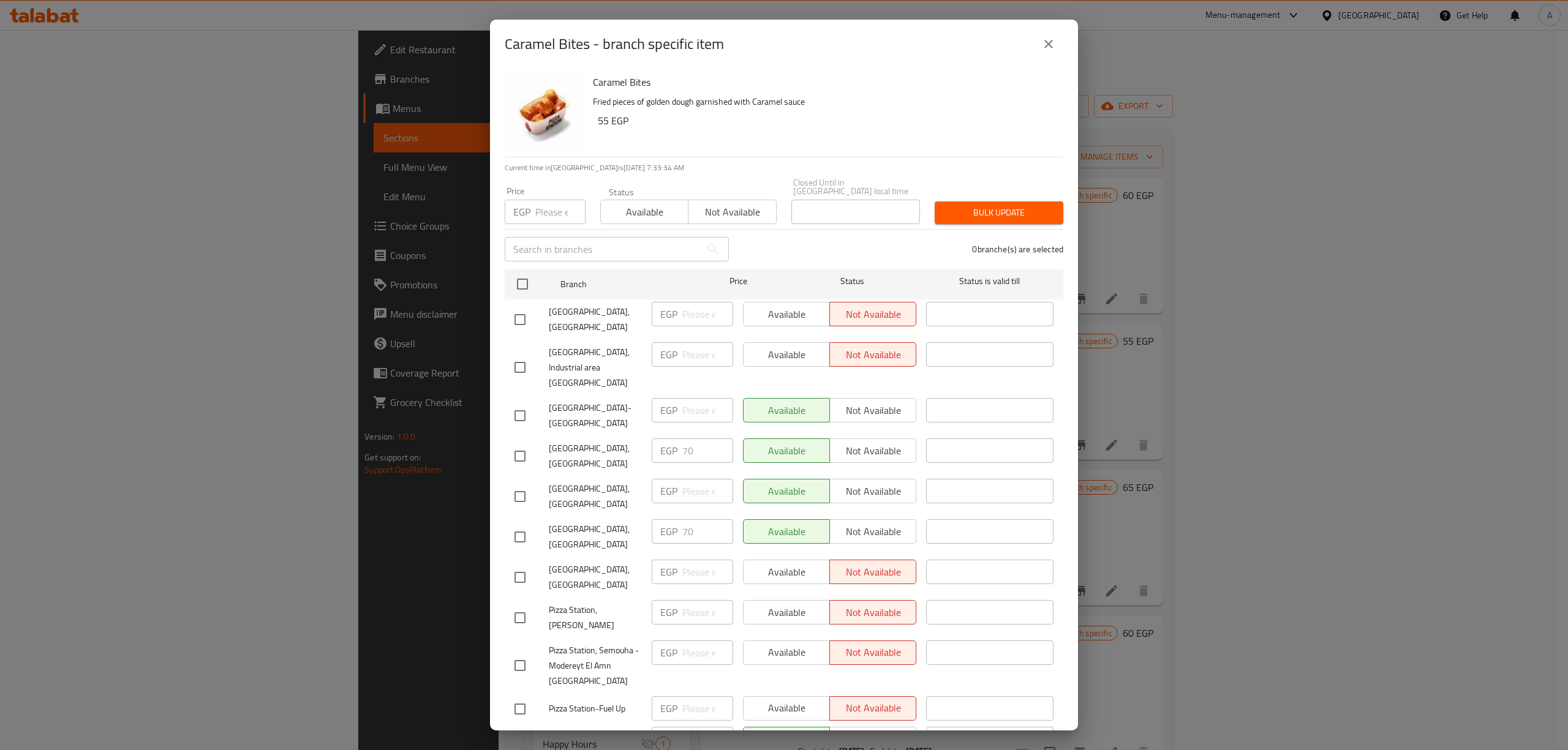
click at [525, 307] on input "checkbox" at bounding box center [520, 320] width 26 height 26
checkbox input "true"
click at [515, 355] on input "checkbox" at bounding box center [520, 368] width 26 height 26
checkbox input "true"
click at [518, 403] on input "checkbox" at bounding box center [520, 416] width 26 height 26
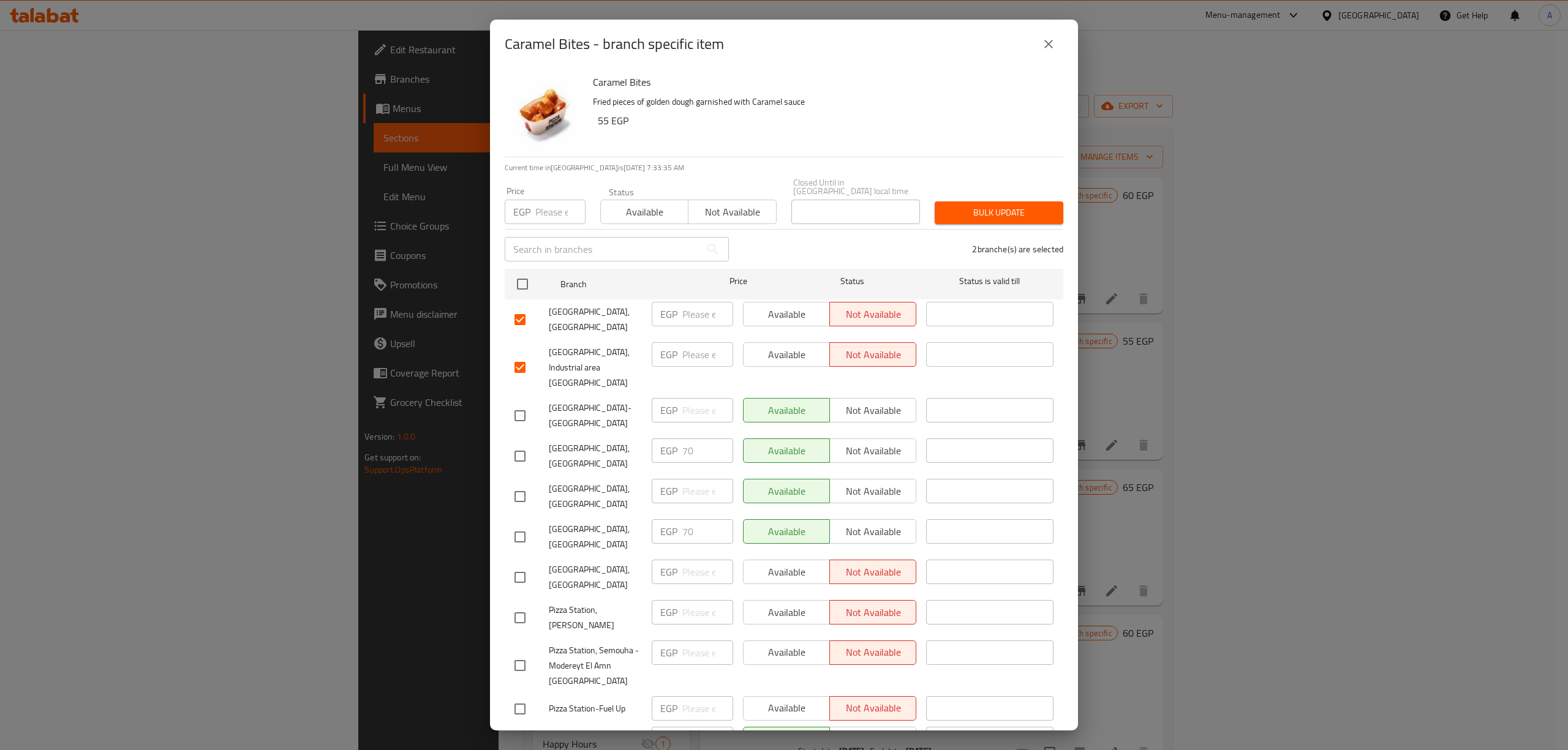
checkbox input "true"
click at [516, 483] on input "checkbox" at bounding box center [520, 496] width 26 height 26
checkbox input "true"
click at [520, 565] on input "checkbox" at bounding box center [520, 578] width 26 height 26
checkbox input "true"
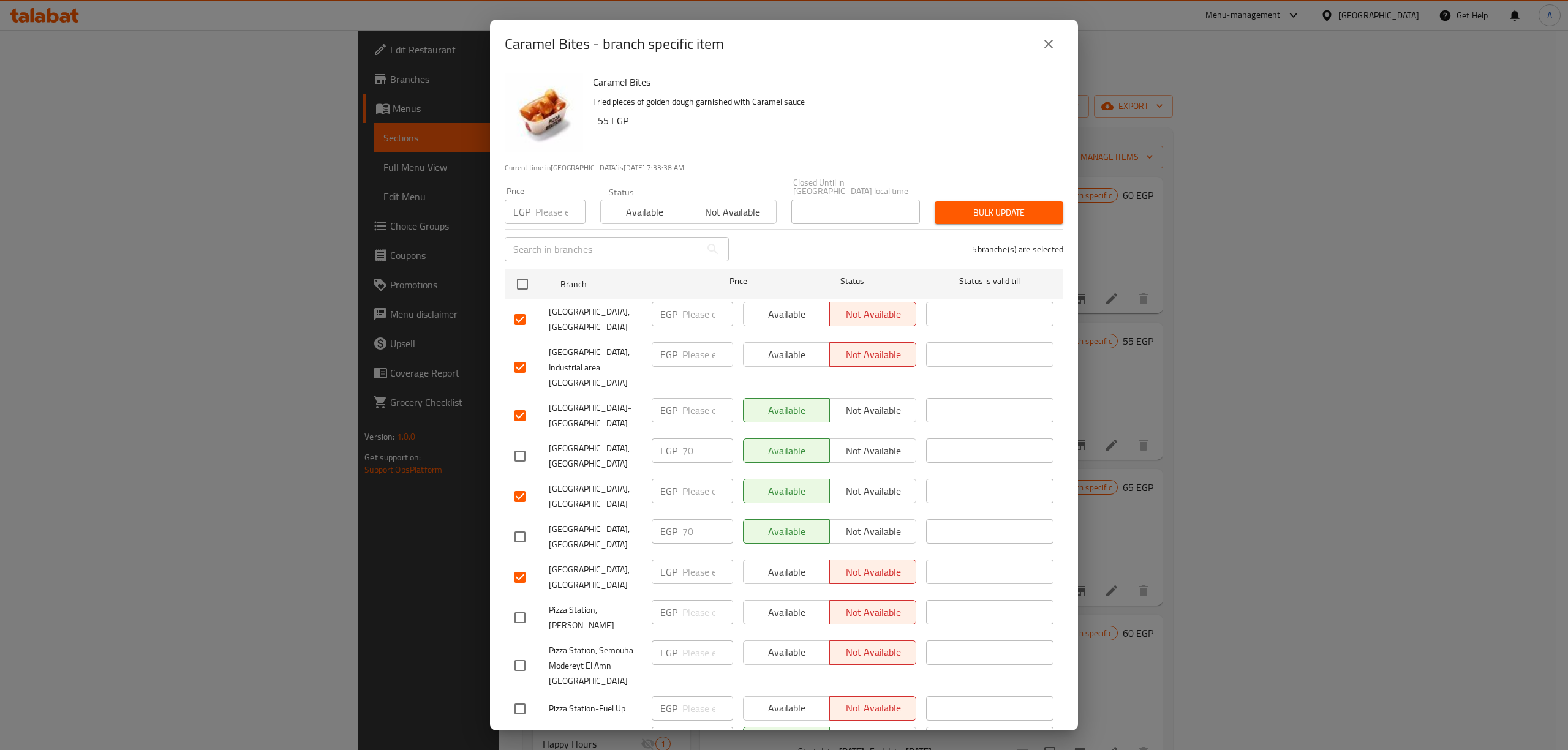
click at [523, 595] on div "Pizza Station, [PERSON_NAME]" at bounding box center [578, 617] width 137 height 45
click at [523, 605] on input "checkbox" at bounding box center [520, 618] width 26 height 26
checkbox input "true"
click at [516, 653] on input "checkbox" at bounding box center [520, 666] width 26 height 26
checkbox input "true"
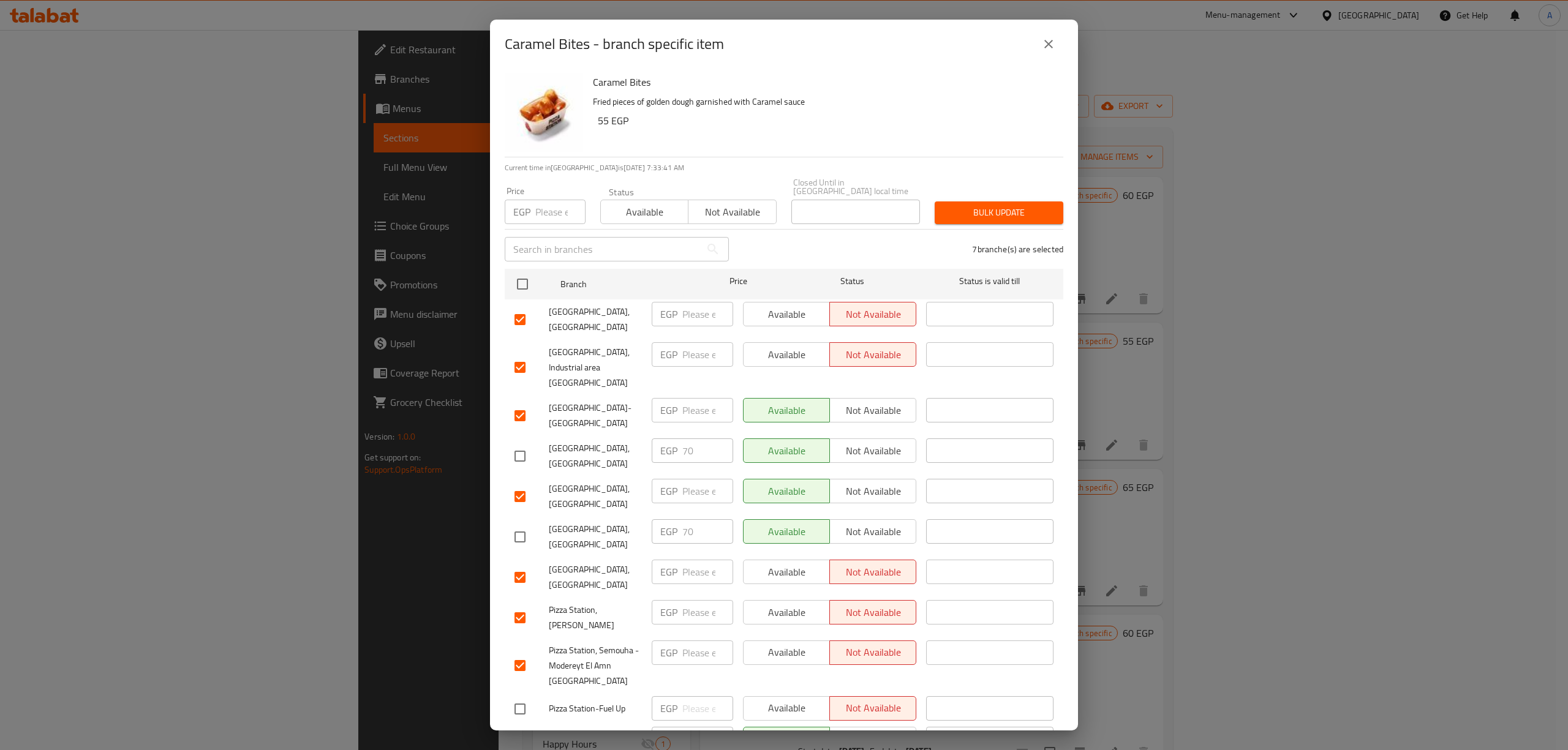
click at [520, 696] on input "checkbox" at bounding box center [520, 709] width 26 height 26
checkbox input "true"
click at [522, 732] on input "checkbox" at bounding box center [520, 745] width 26 height 26
checkbox input "true"
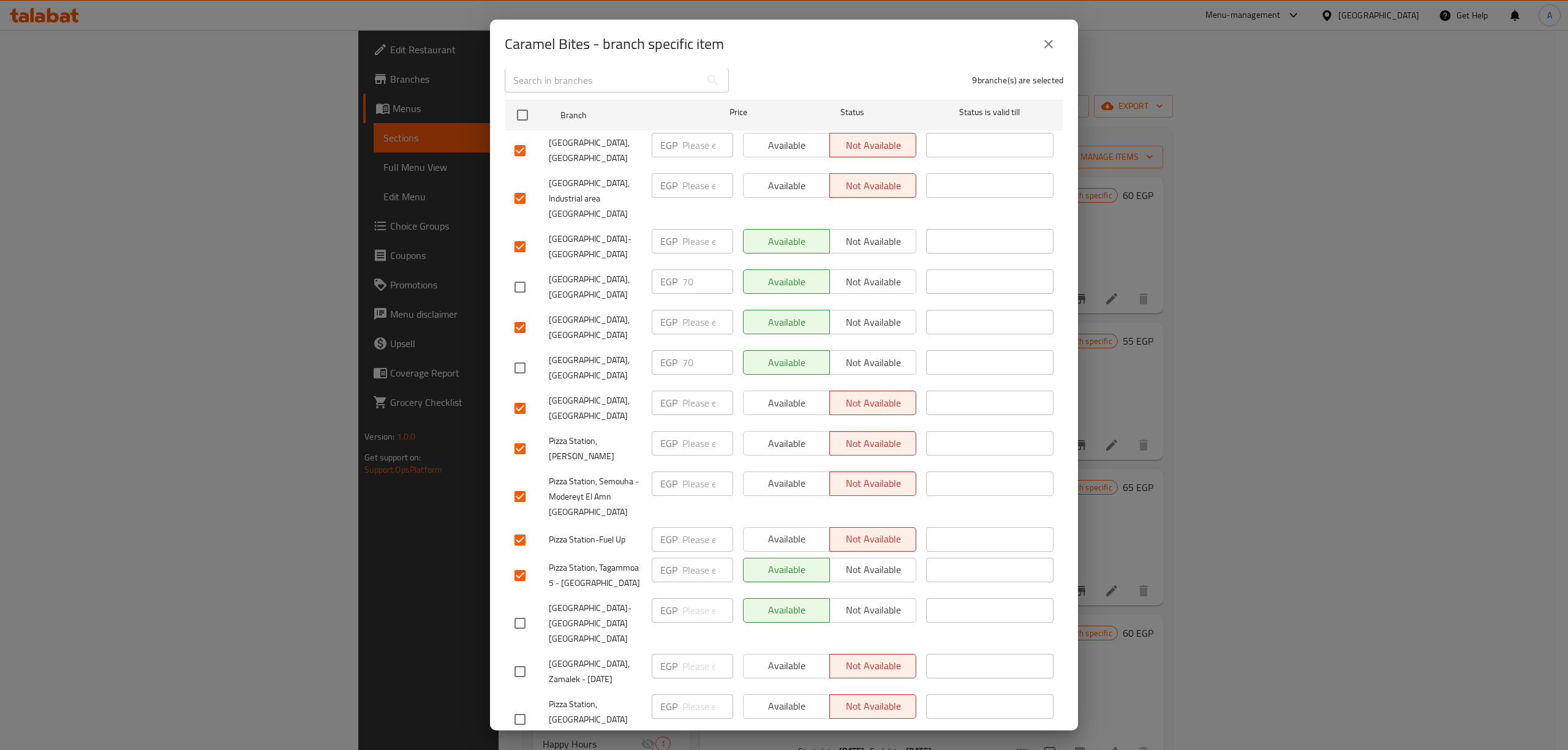
click at [514, 610] on input "checkbox" at bounding box center [520, 623] width 26 height 26
checkbox input "true"
click at [510, 659] on input "checkbox" at bounding box center [520, 672] width 26 height 26
checkbox input "true"
click at [526, 706] on input "checkbox" at bounding box center [520, 719] width 26 height 26
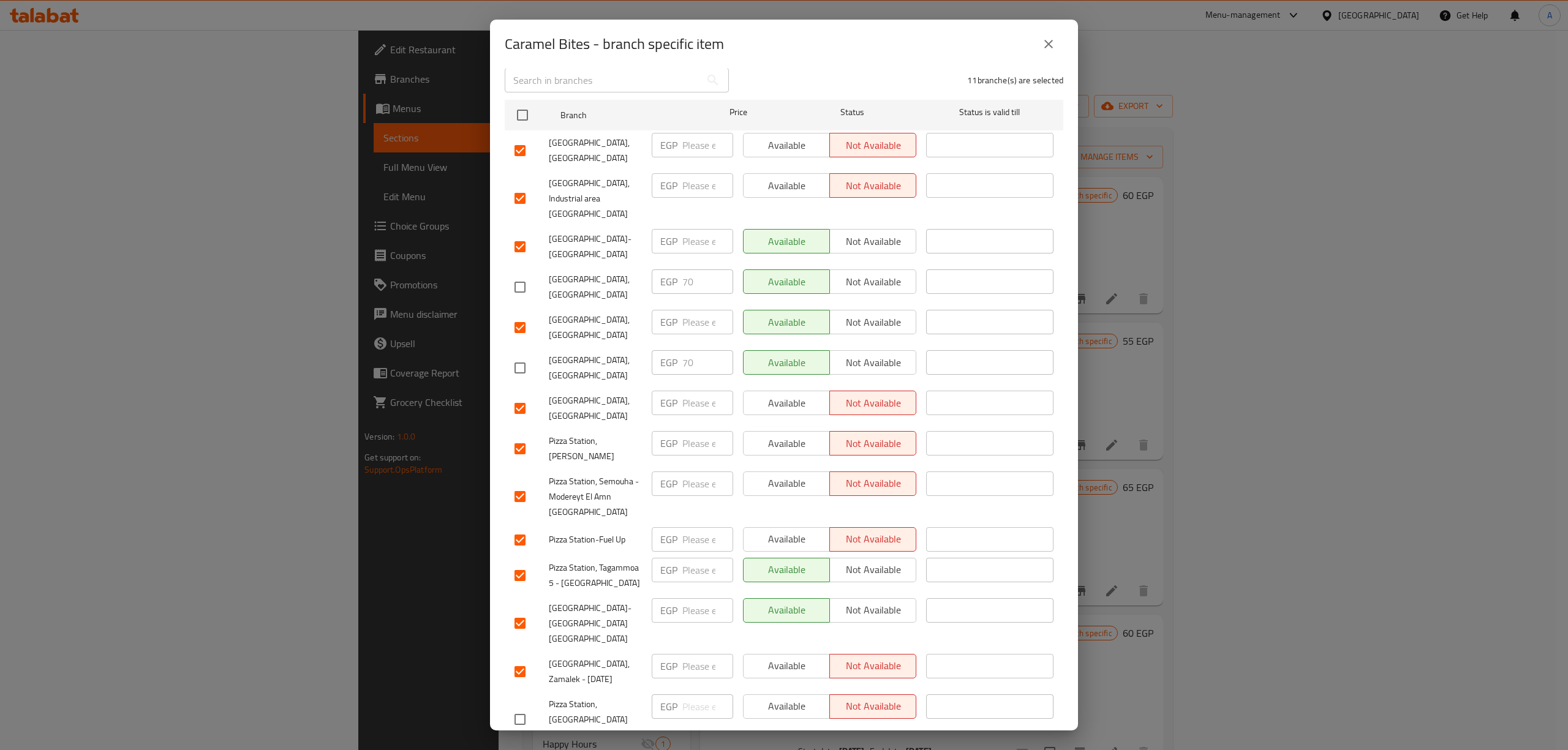
checkbox input "true"
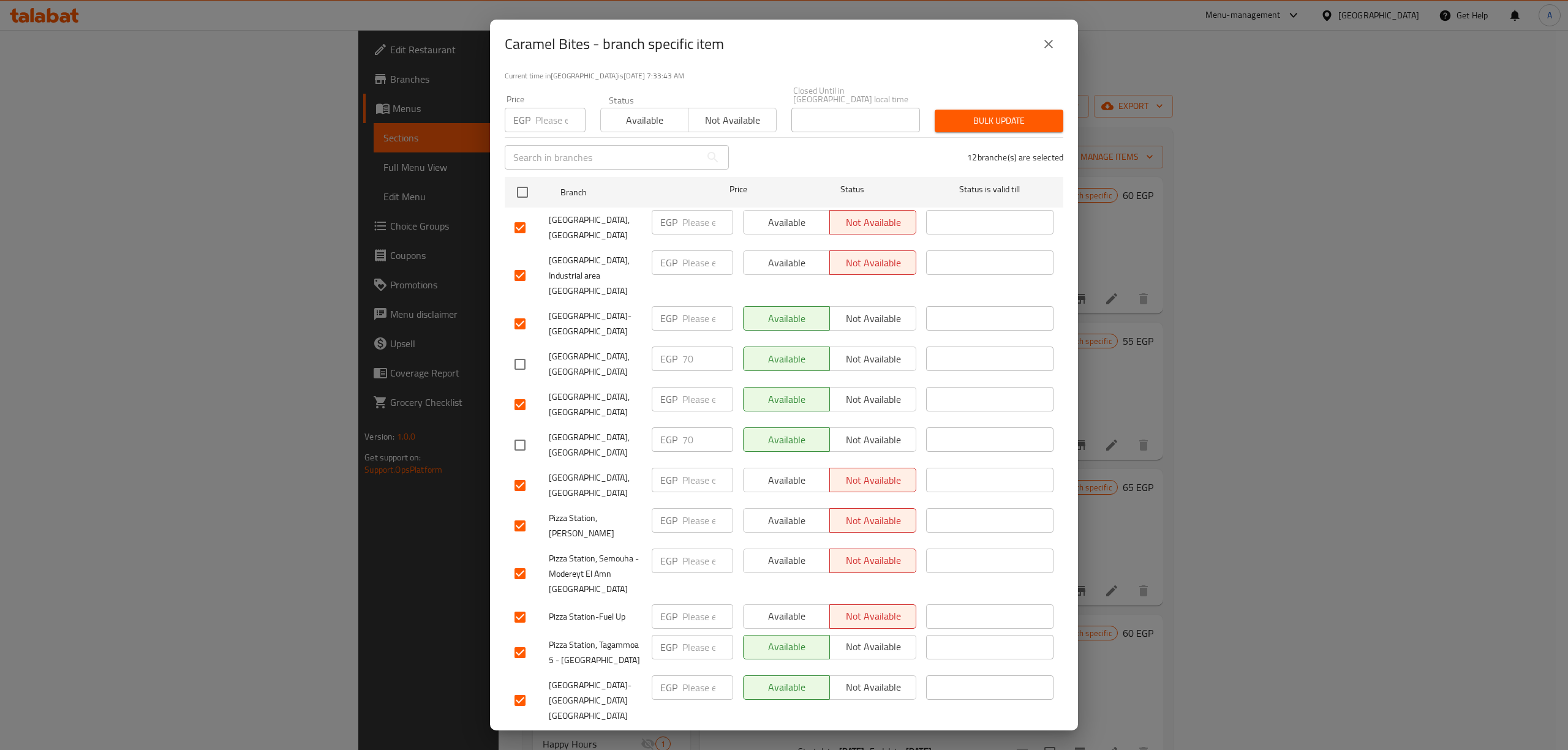
scroll to position [0, 0]
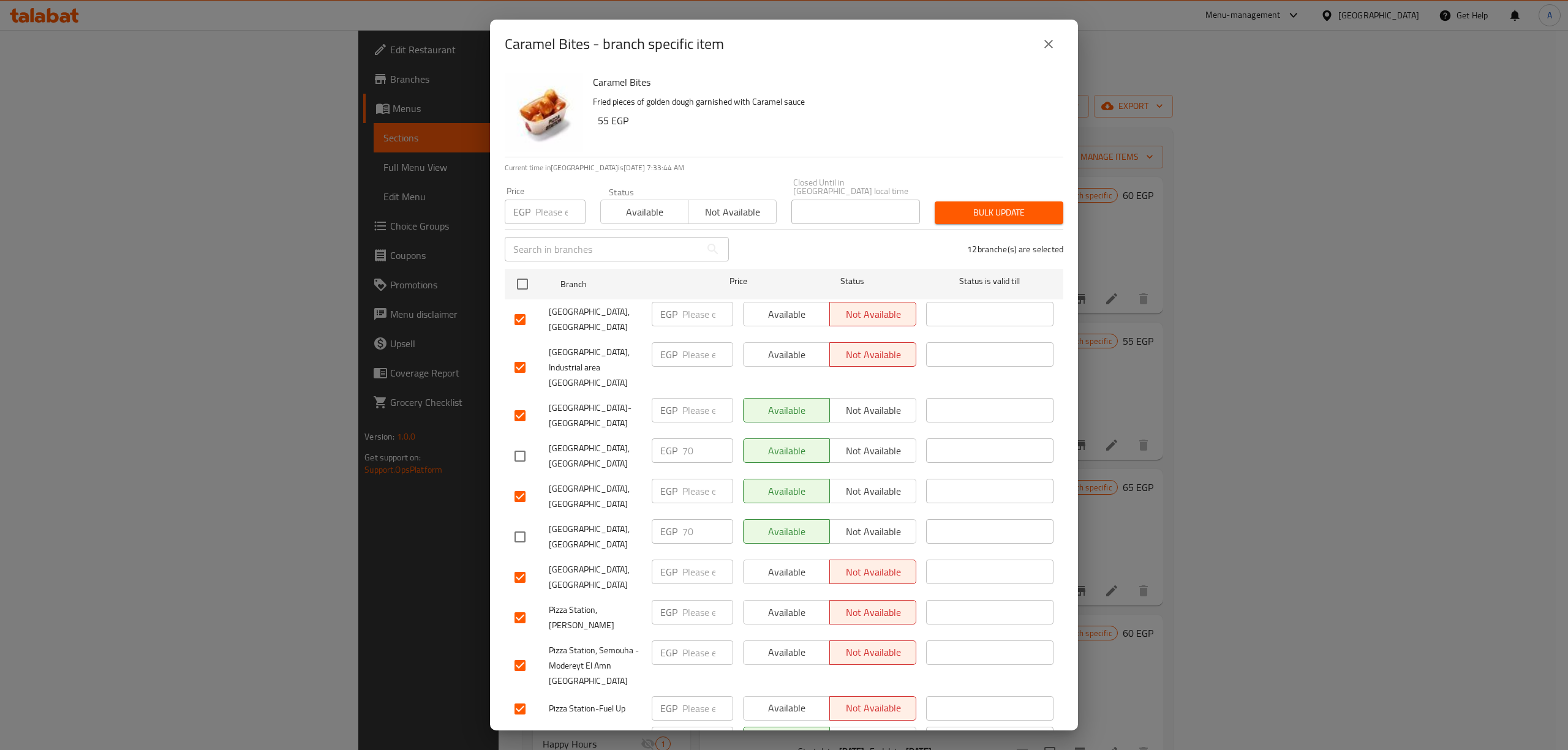
click at [550, 201] on input "number" at bounding box center [560, 212] width 51 height 25
type input "55"
click at [988, 201] on button "Bulk update" at bounding box center [999, 213] width 129 height 22
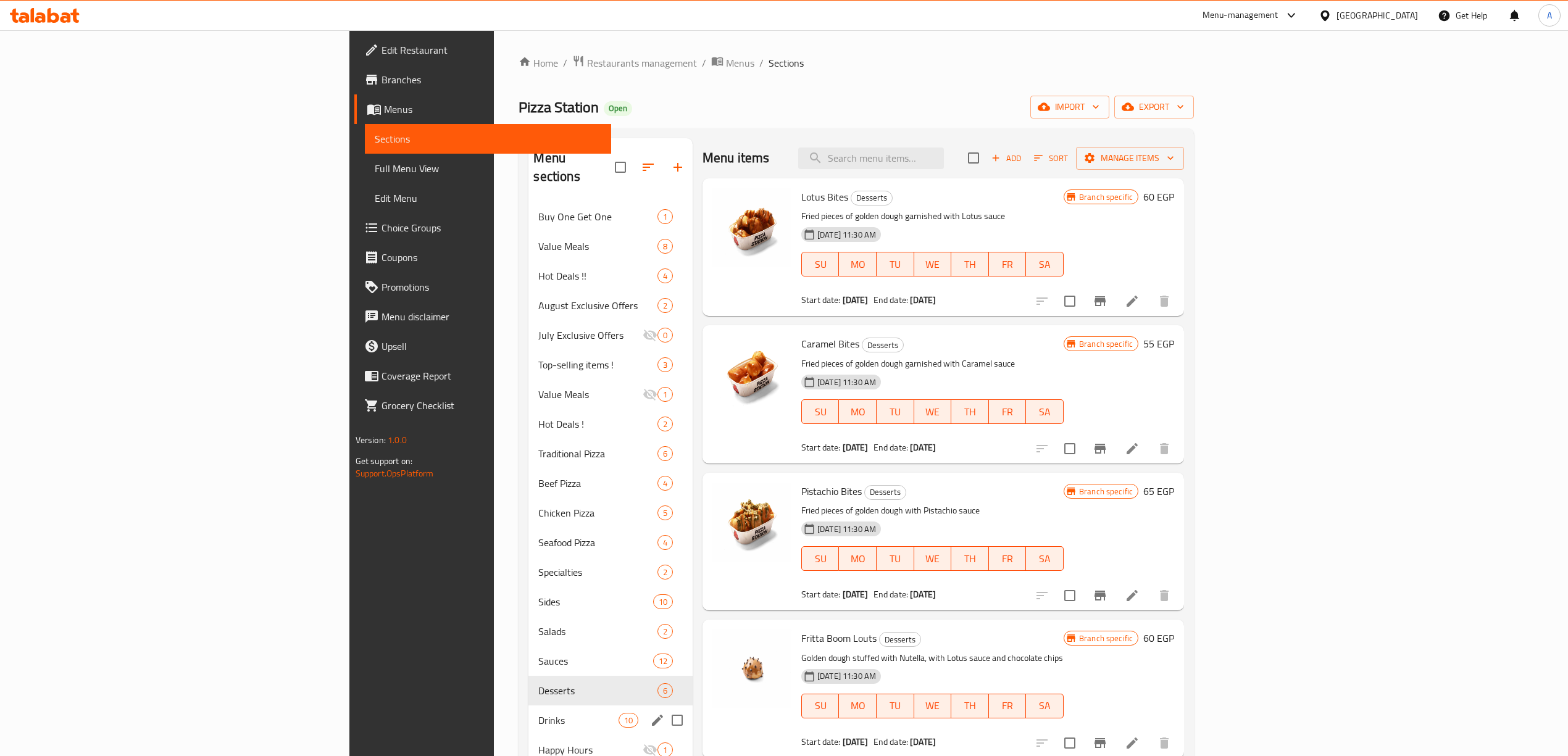
click at [529, 706] on div "Drinks 10" at bounding box center [610, 721] width 163 height 29
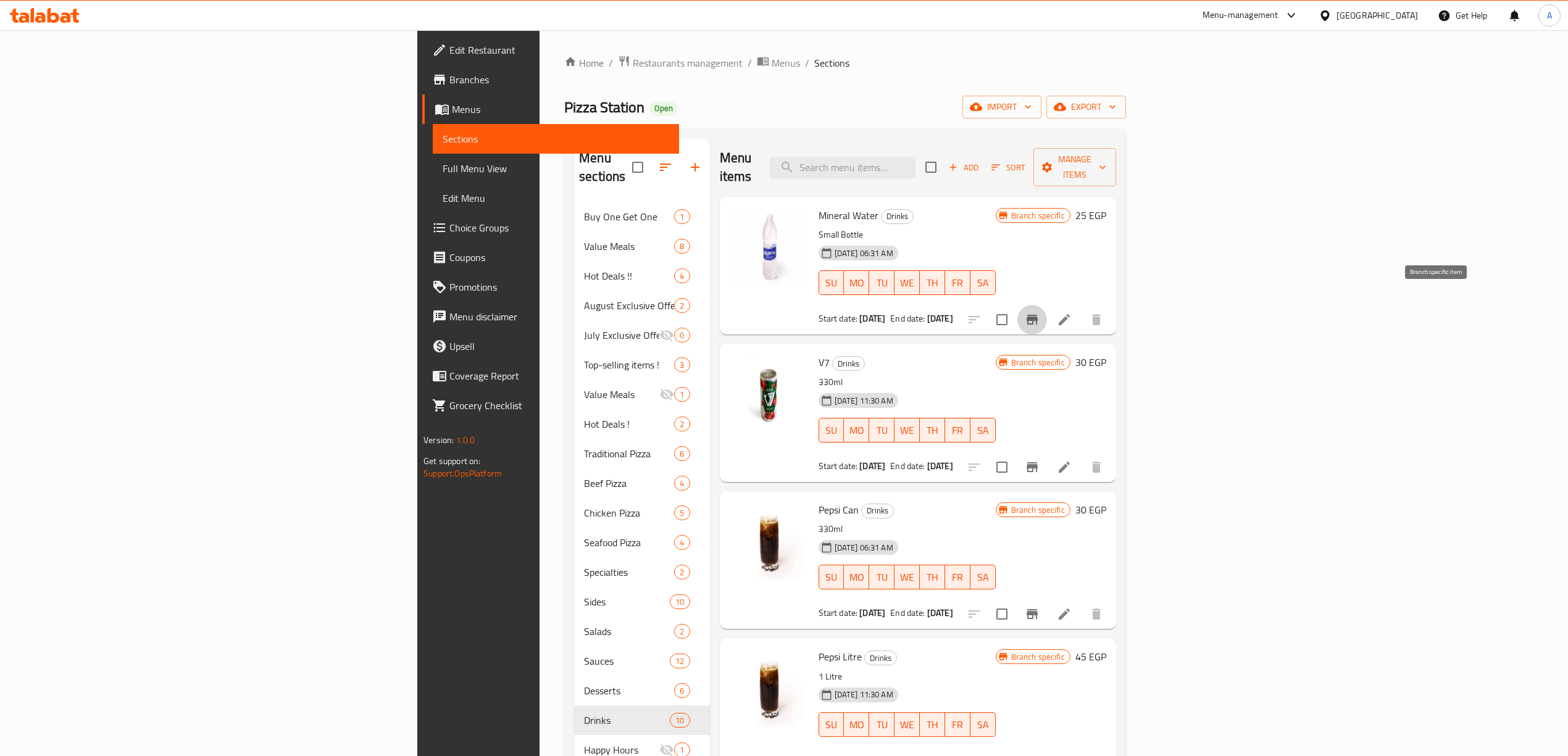
click at [1039, 313] on icon "Branch-specific-item" at bounding box center [1032, 320] width 15 height 15
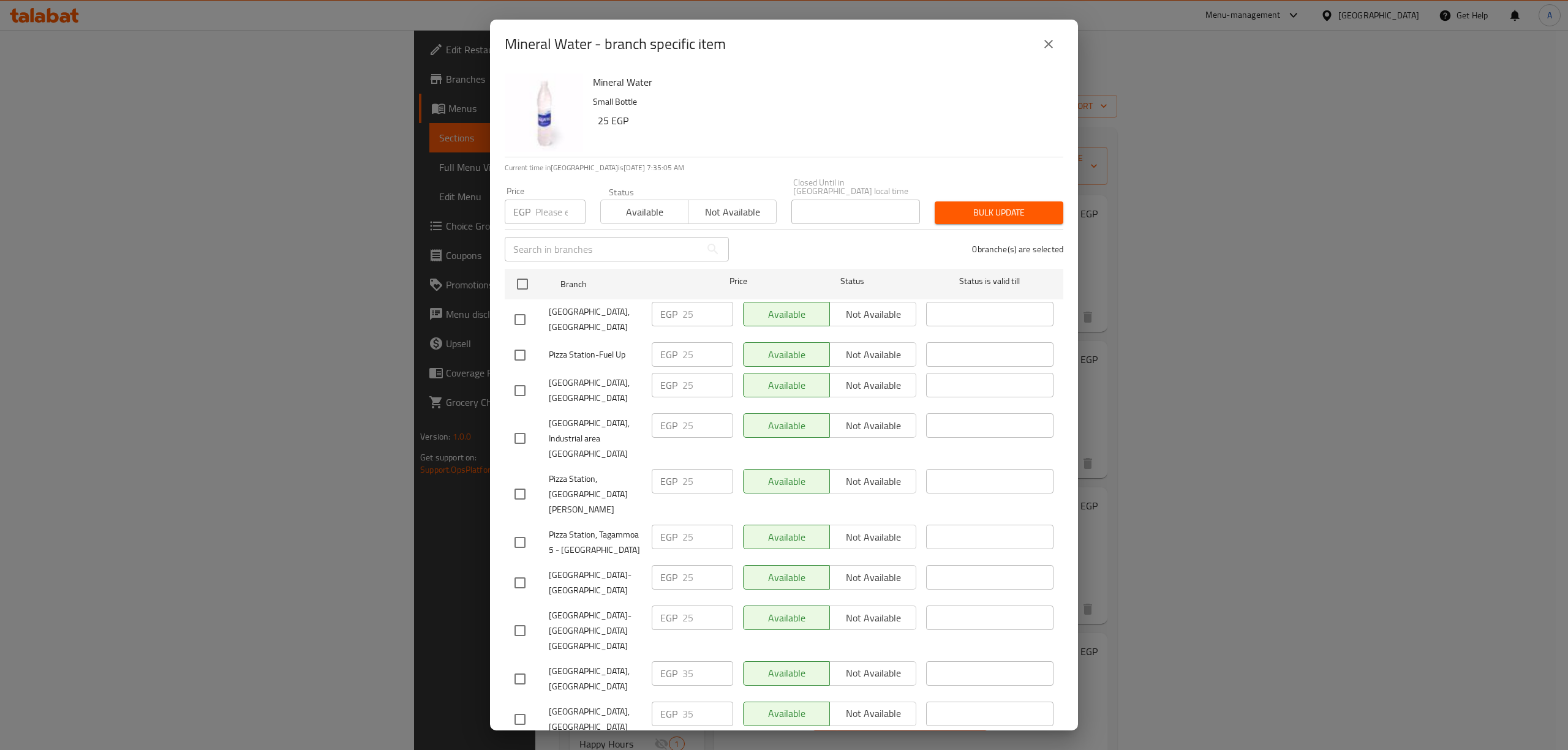
click at [1036, 45] on button "close" at bounding box center [1048, 44] width 29 height 29
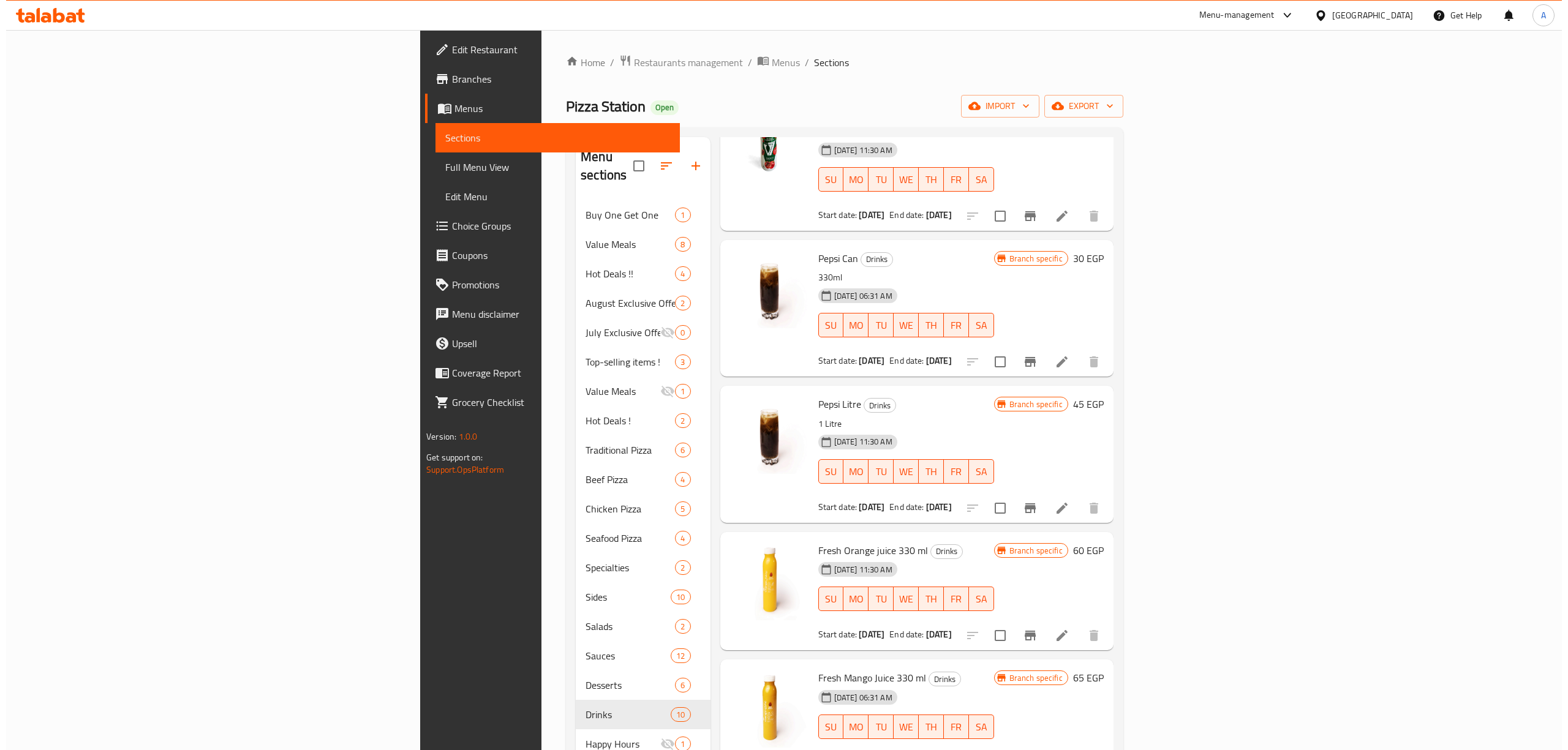
scroll to position [245, 0]
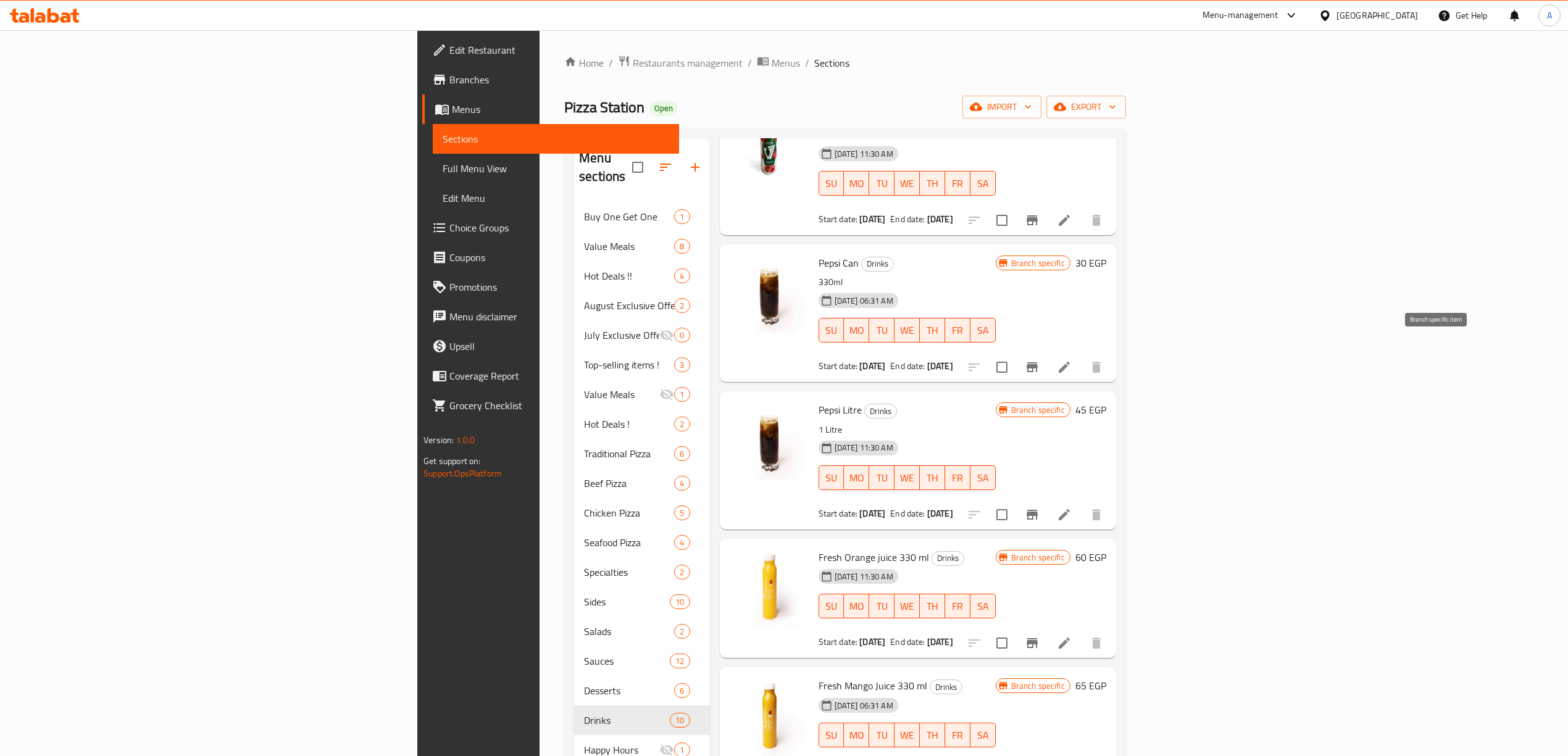
click at [1047, 357] on button "Branch-specific-item" at bounding box center [1032, 367] width 29 height 29
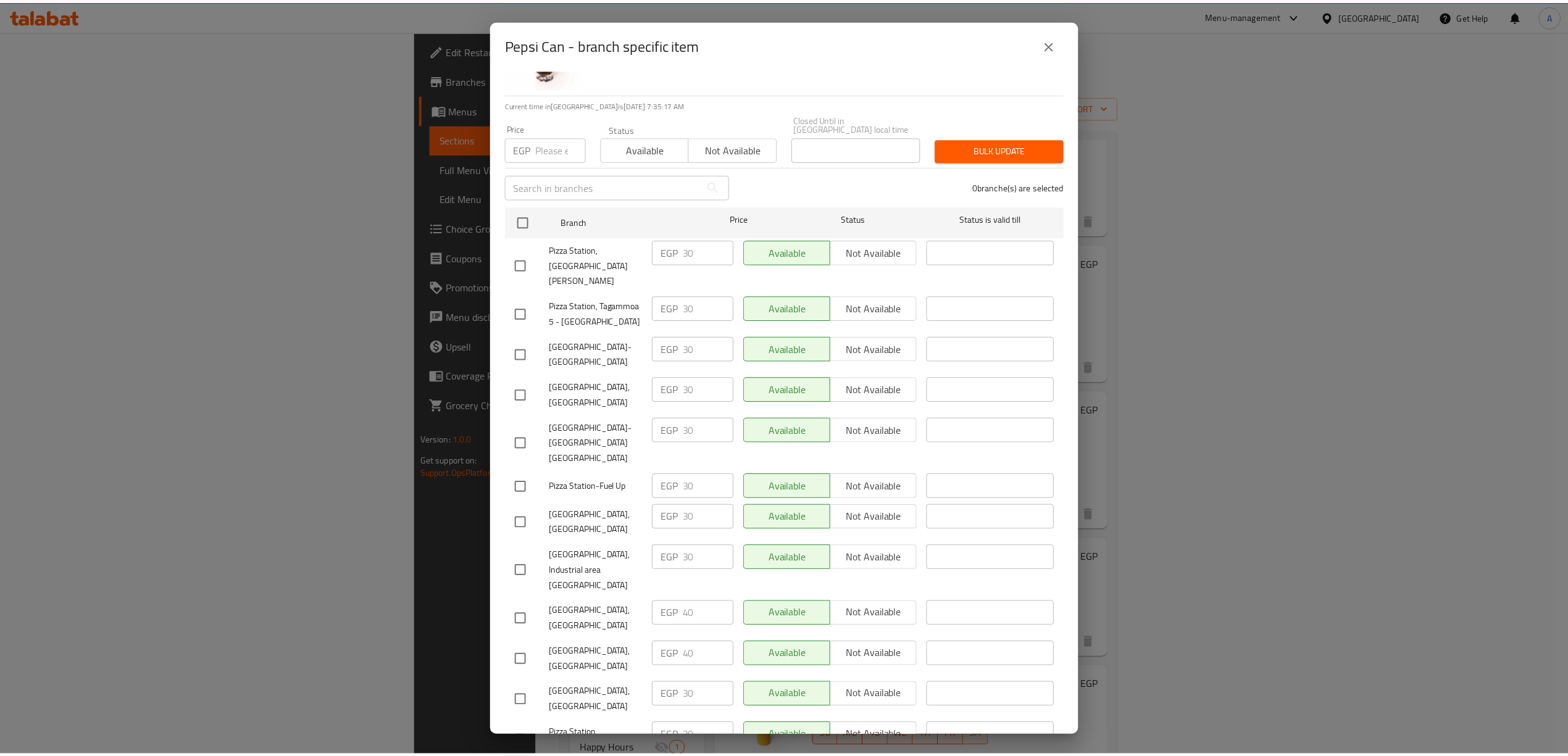
scroll to position [170, 0]
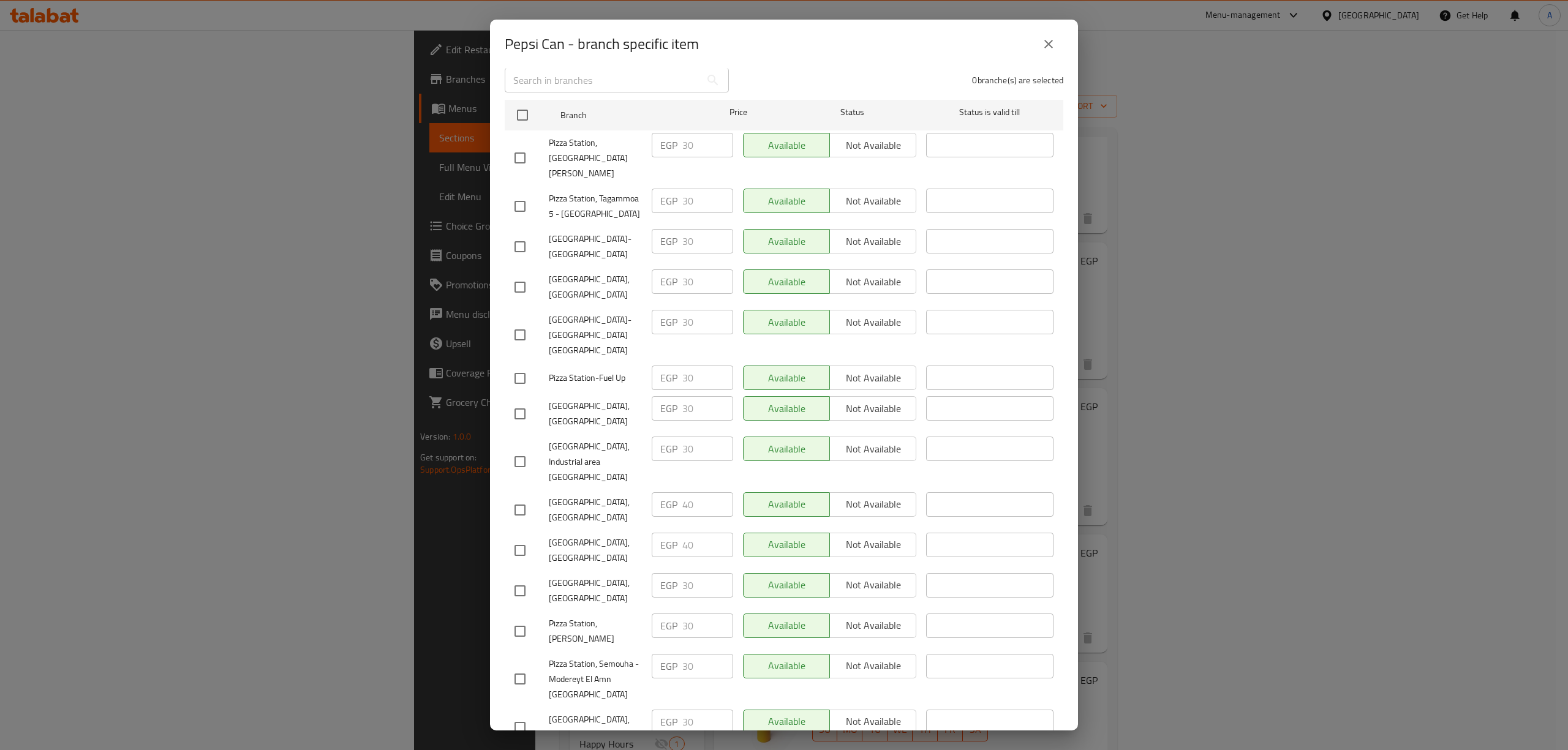
click at [1049, 38] on icon "close" at bounding box center [1048, 44] width 15 height 15
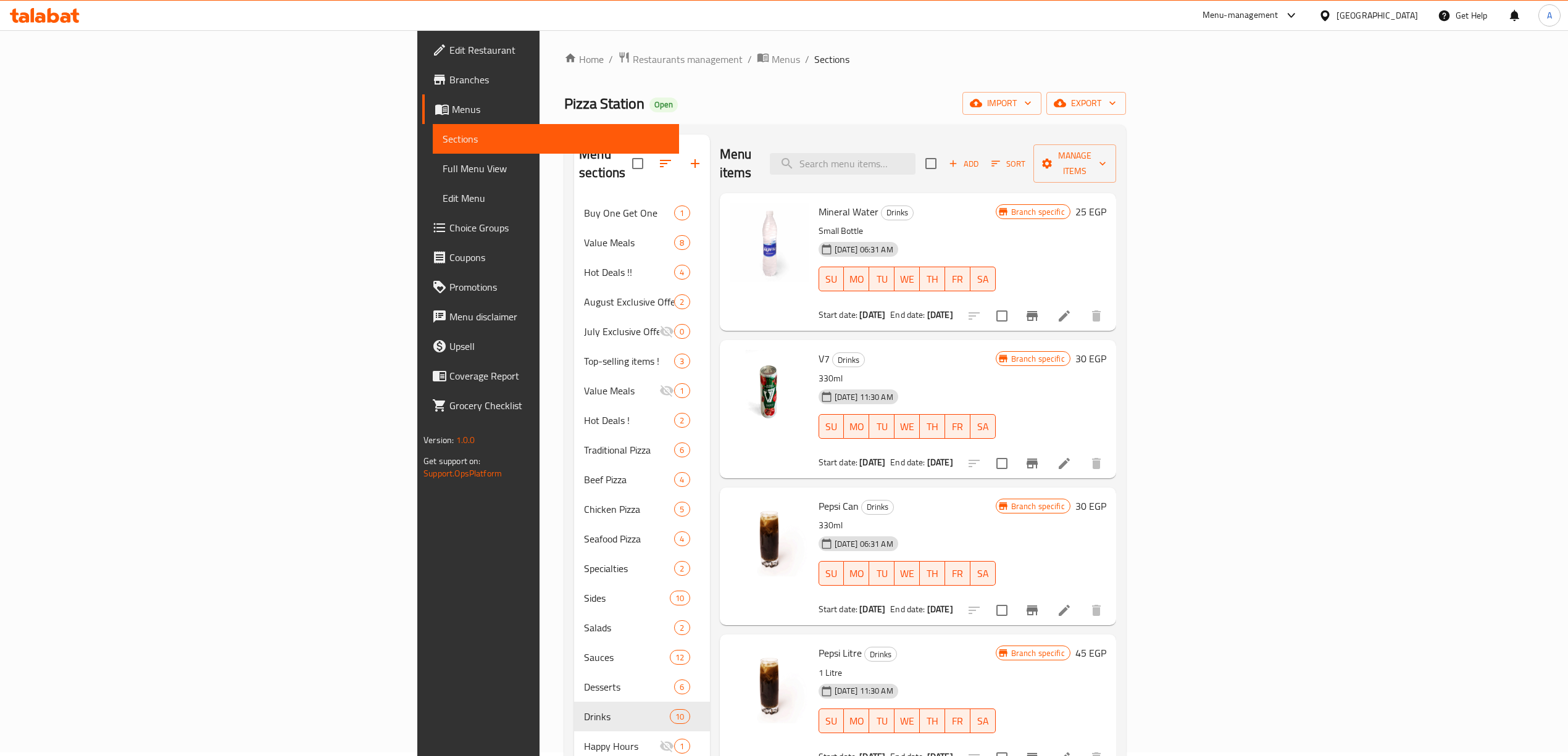
scroll to position [0, 0]
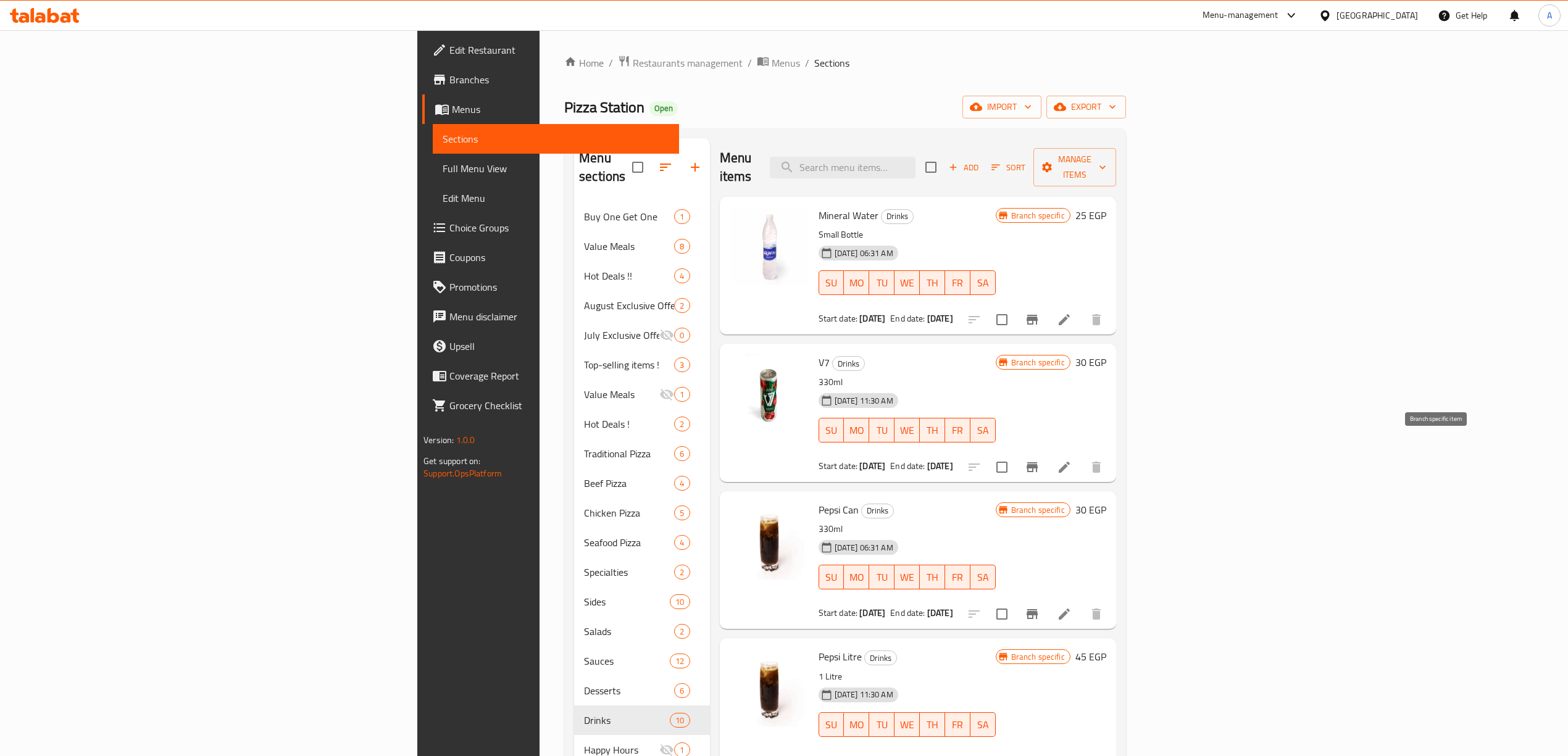
click at [1039, 460] on icon "Branch-specific-item" at bounding box center [1032, 467] width 15 height 15
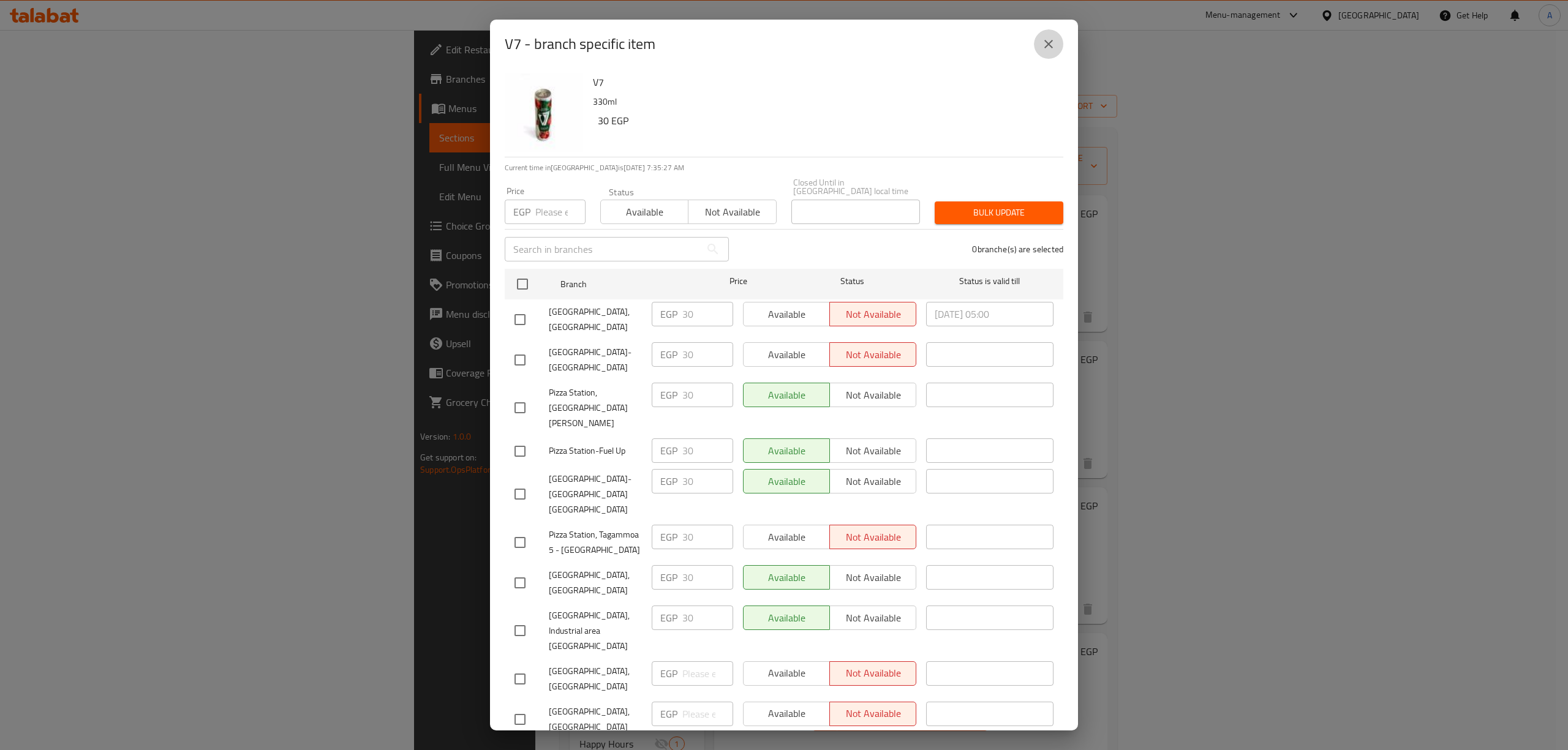
click at [1035, 46] on button "close" at bounding box center [1048, 44] width 29 height 29
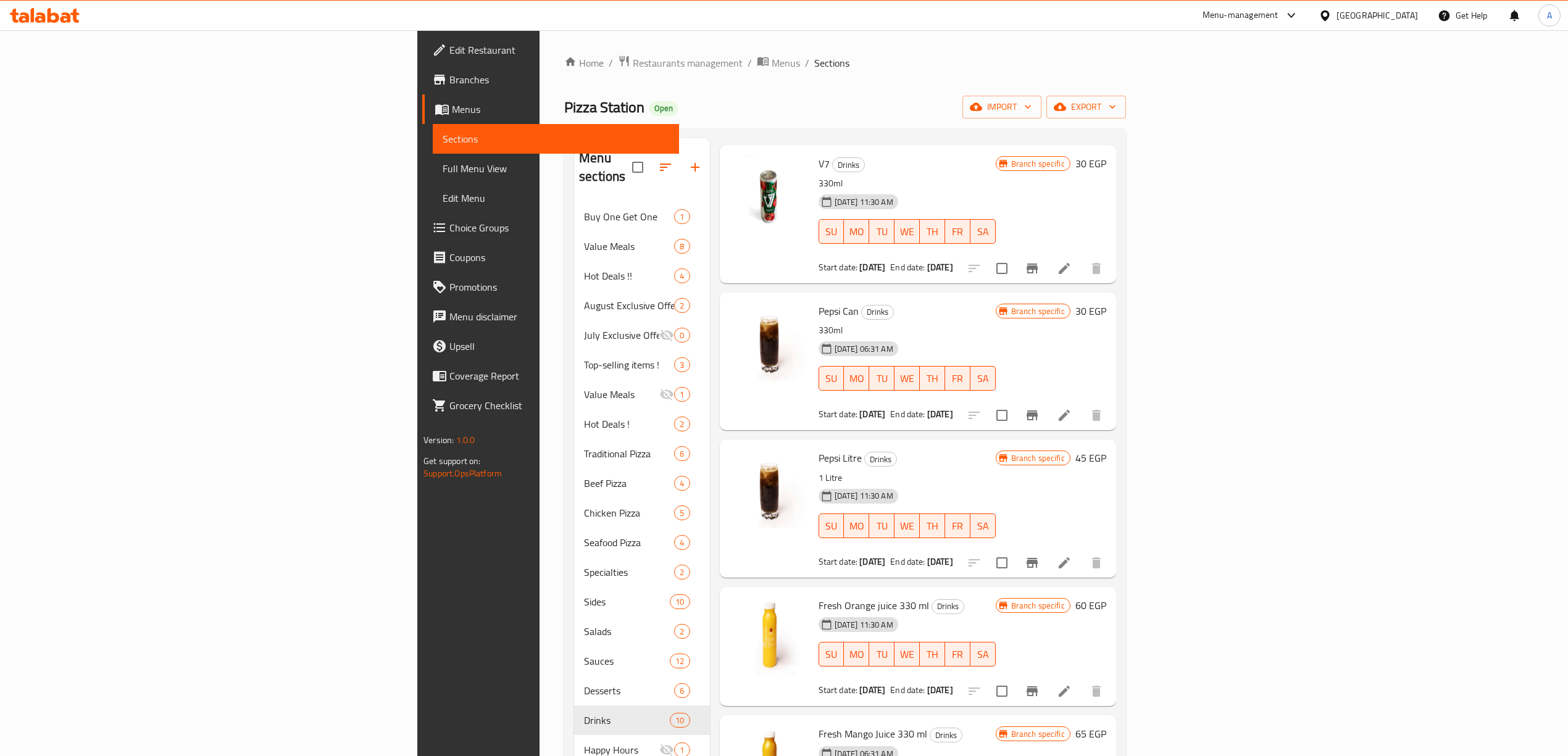
scroll to position [247, 0]
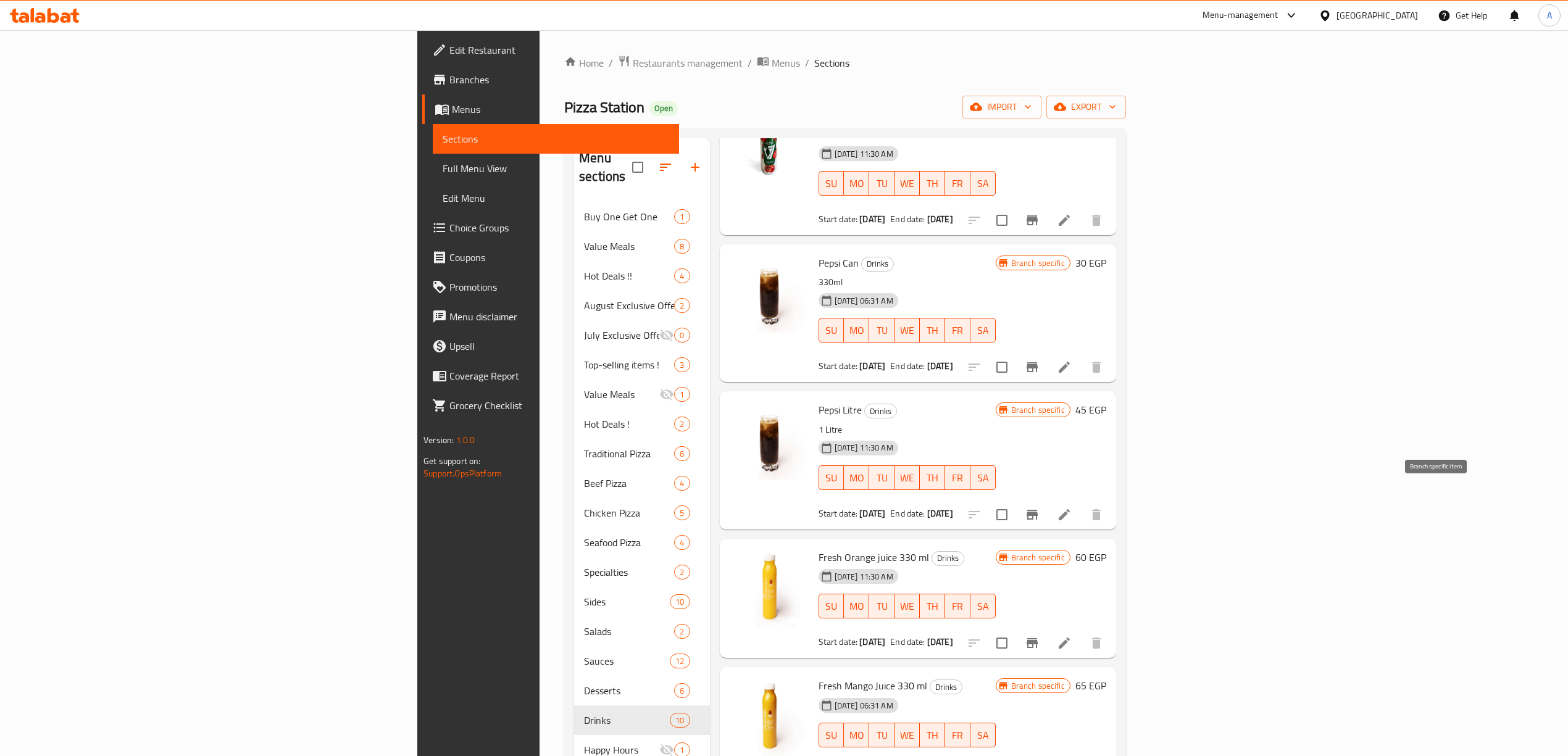
click at [1039, 507] on icon "Branch-specific-item" at bounding box center [1032, 514] width 15 height 15
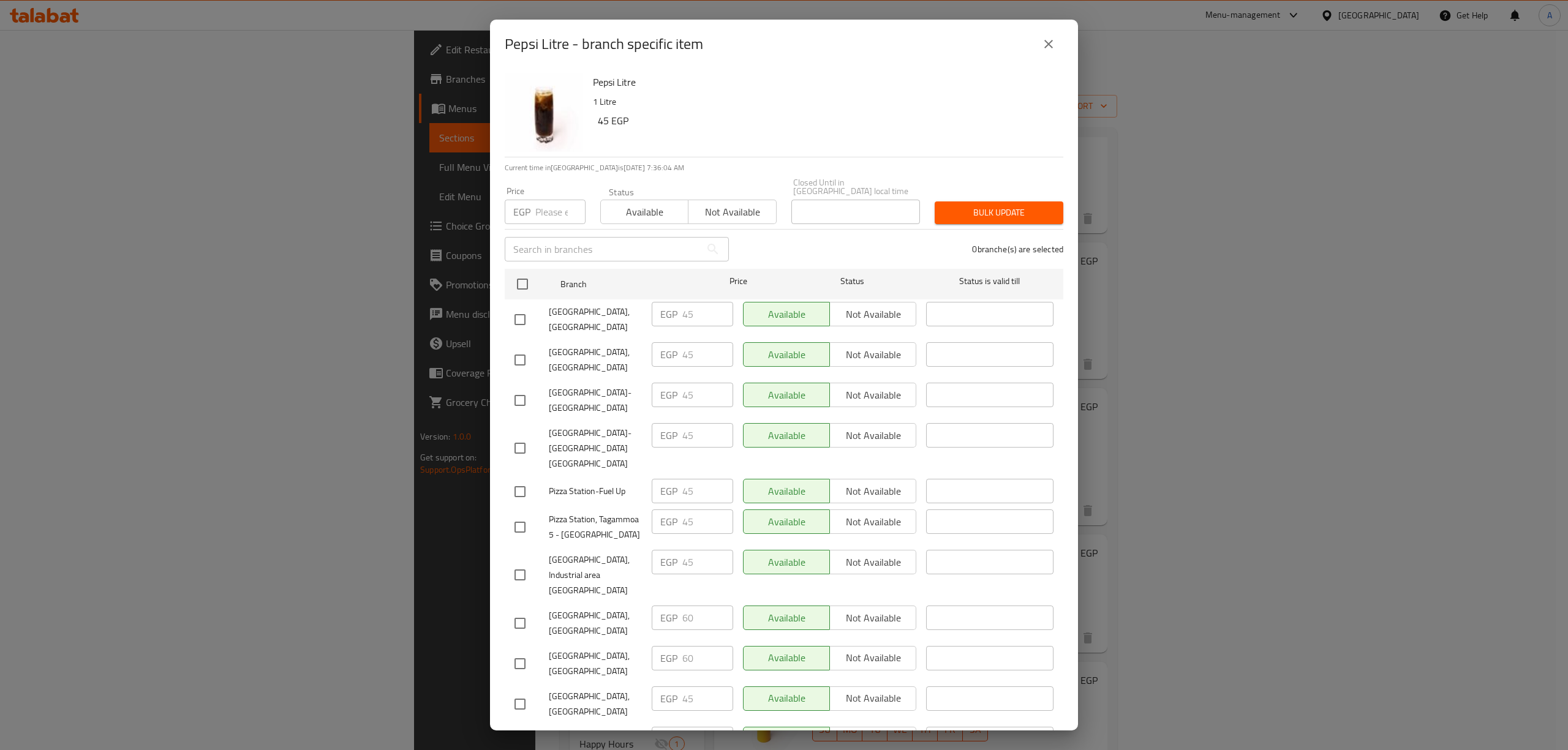
click at [1050, 47] on icon "close" at bounding box center [1048, 44] width 15 height 15
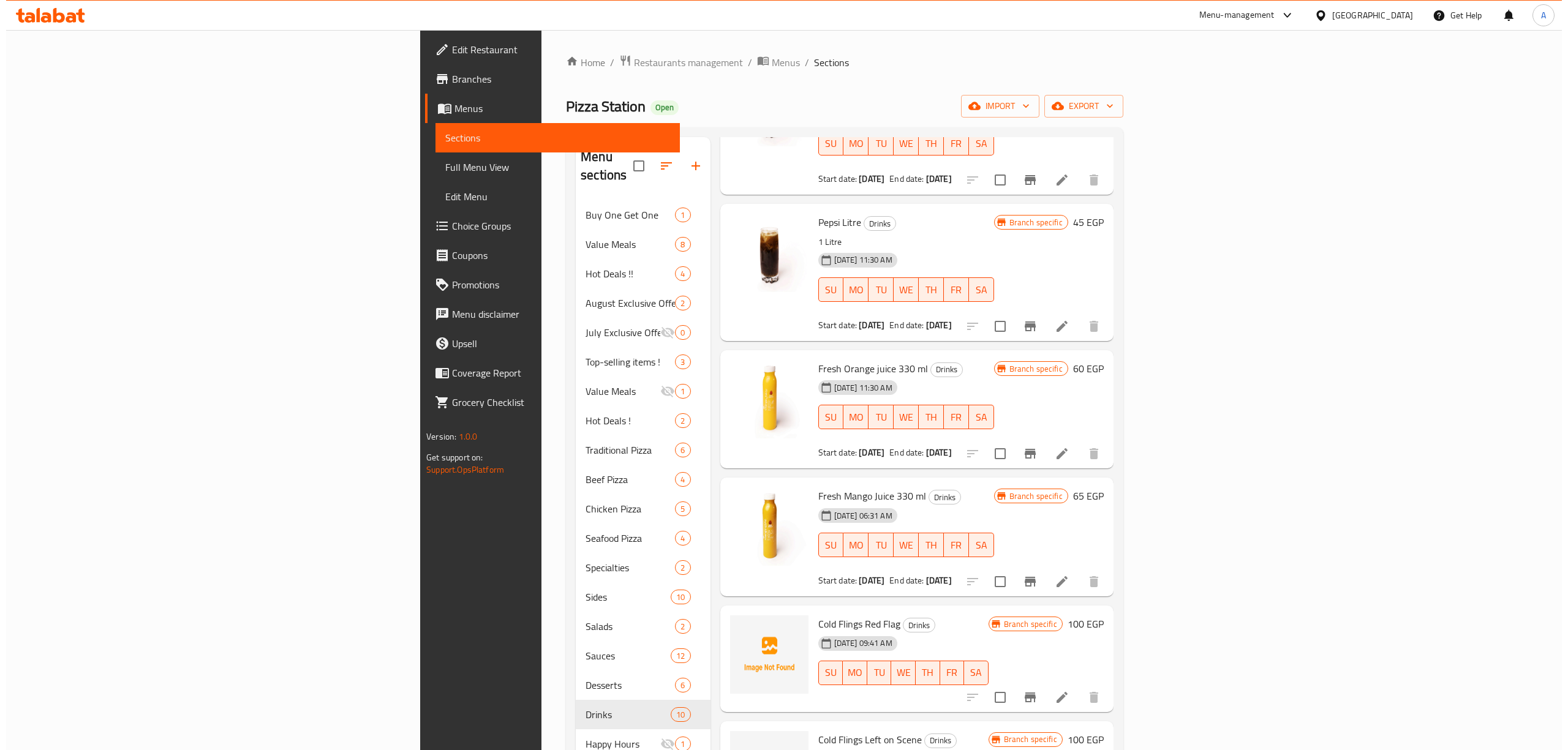
scroll to position [490, 0]
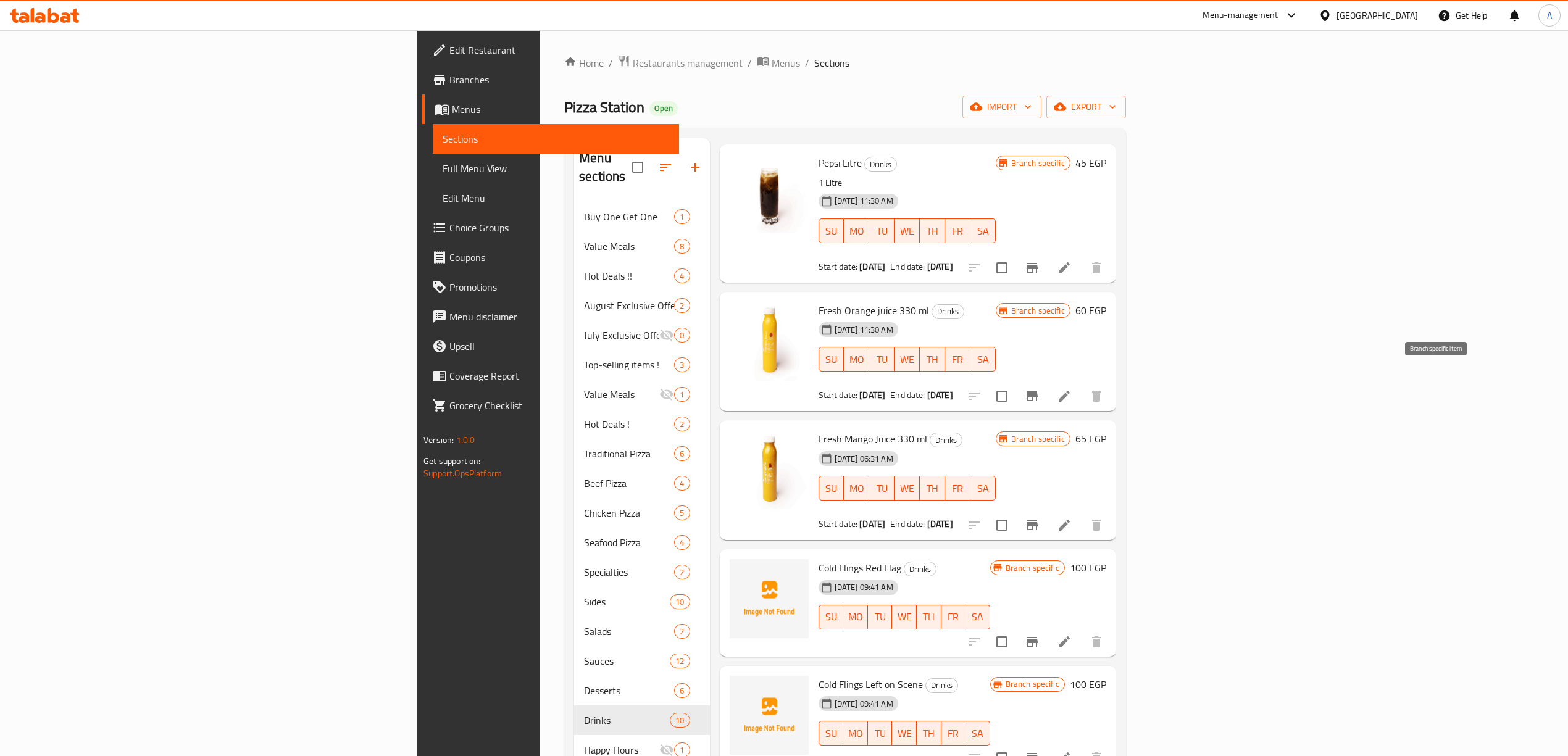
click at [1047, 382] on button "Branch-specific-item" at bounding box center [1032, 397] width 29 height 29
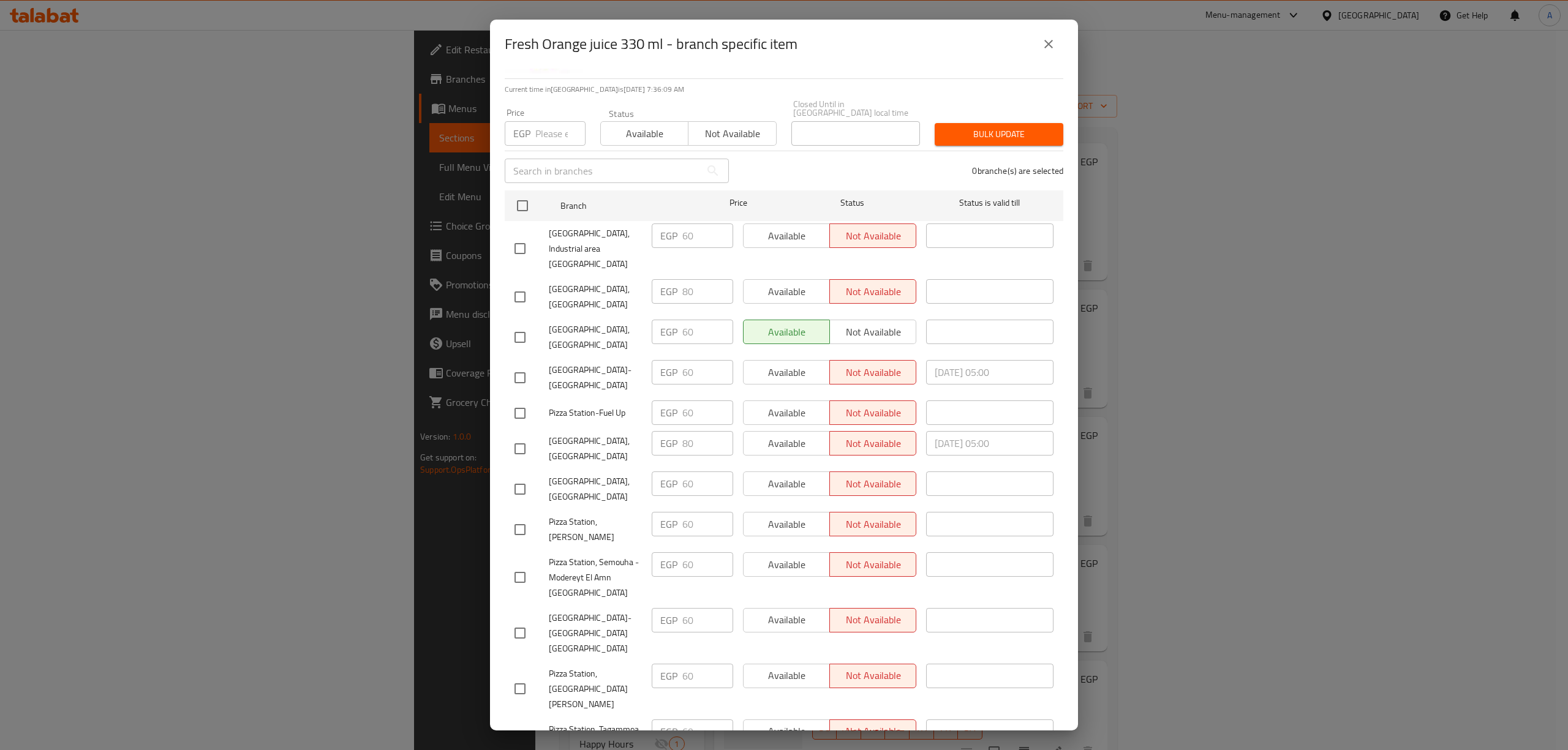
scroll to position [169, 0]
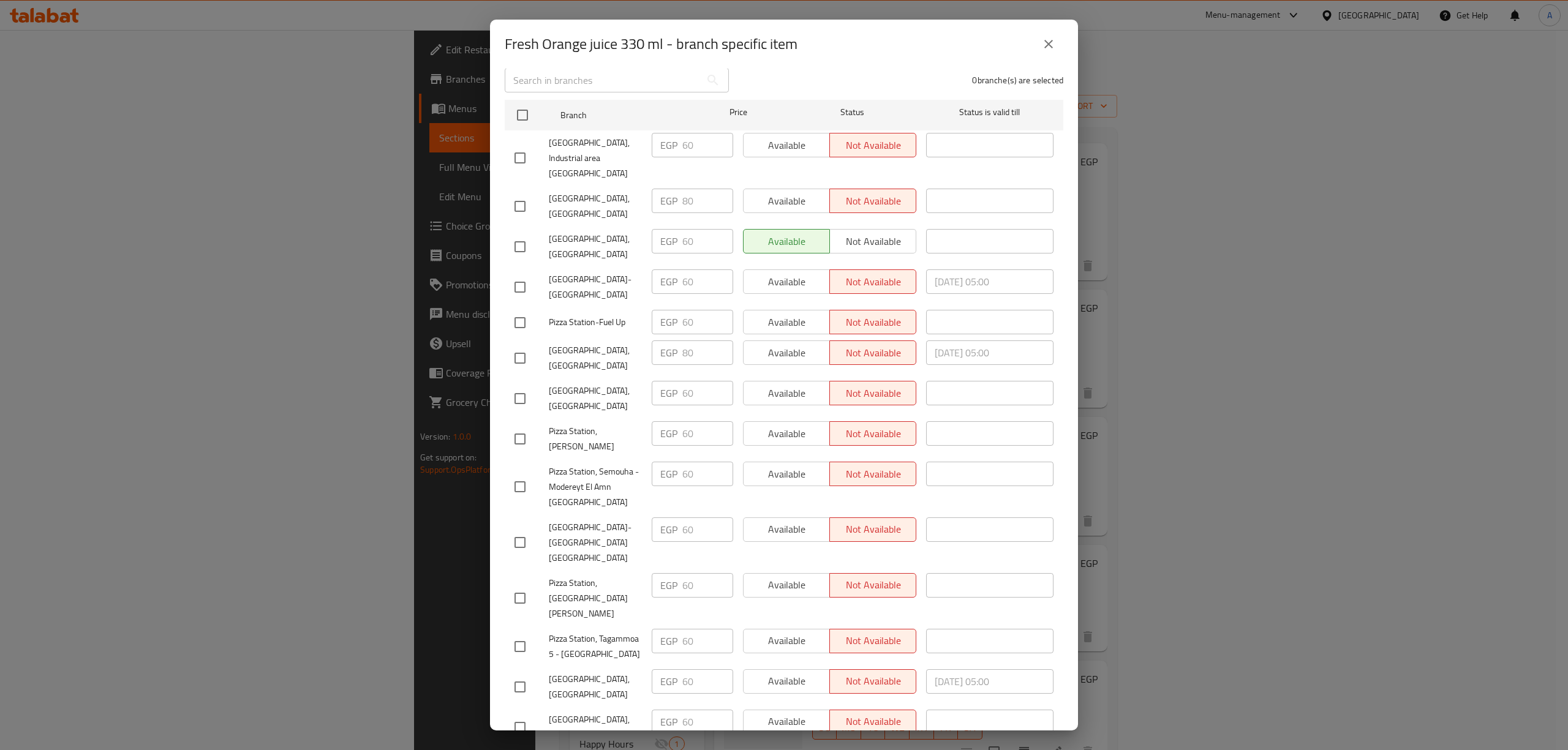
click at [1048, 47] on icon "close" at bounding box center [1048, 44] width 15 height 15
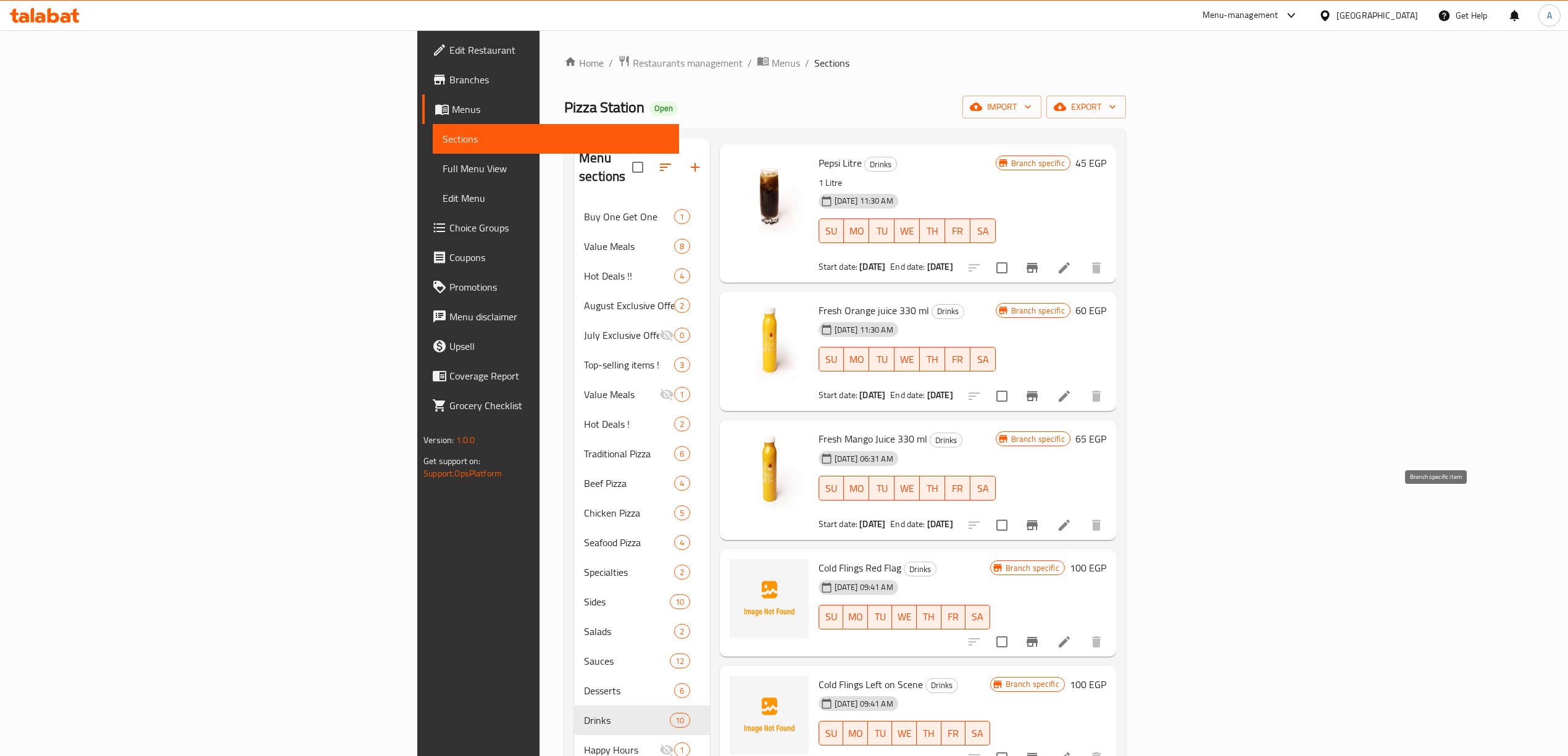
click at [1038, 520] on icon "Branch-specific-item" at bounding box center [1032, 524] width 11 height 10
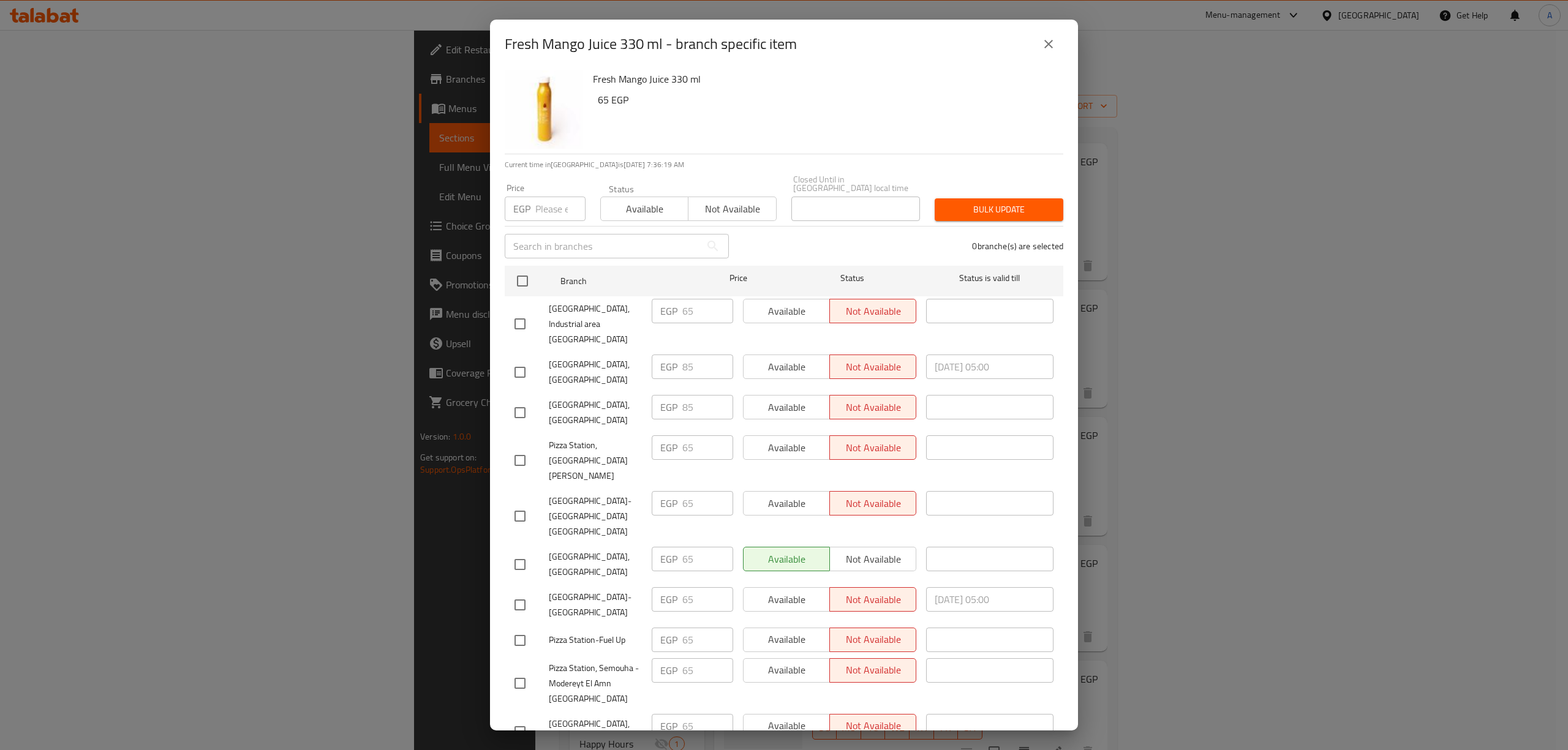
scroll to position [0, 0]
click at [1044, 57] on button "close" at bounding box center [1048, 44] width 29 height 29
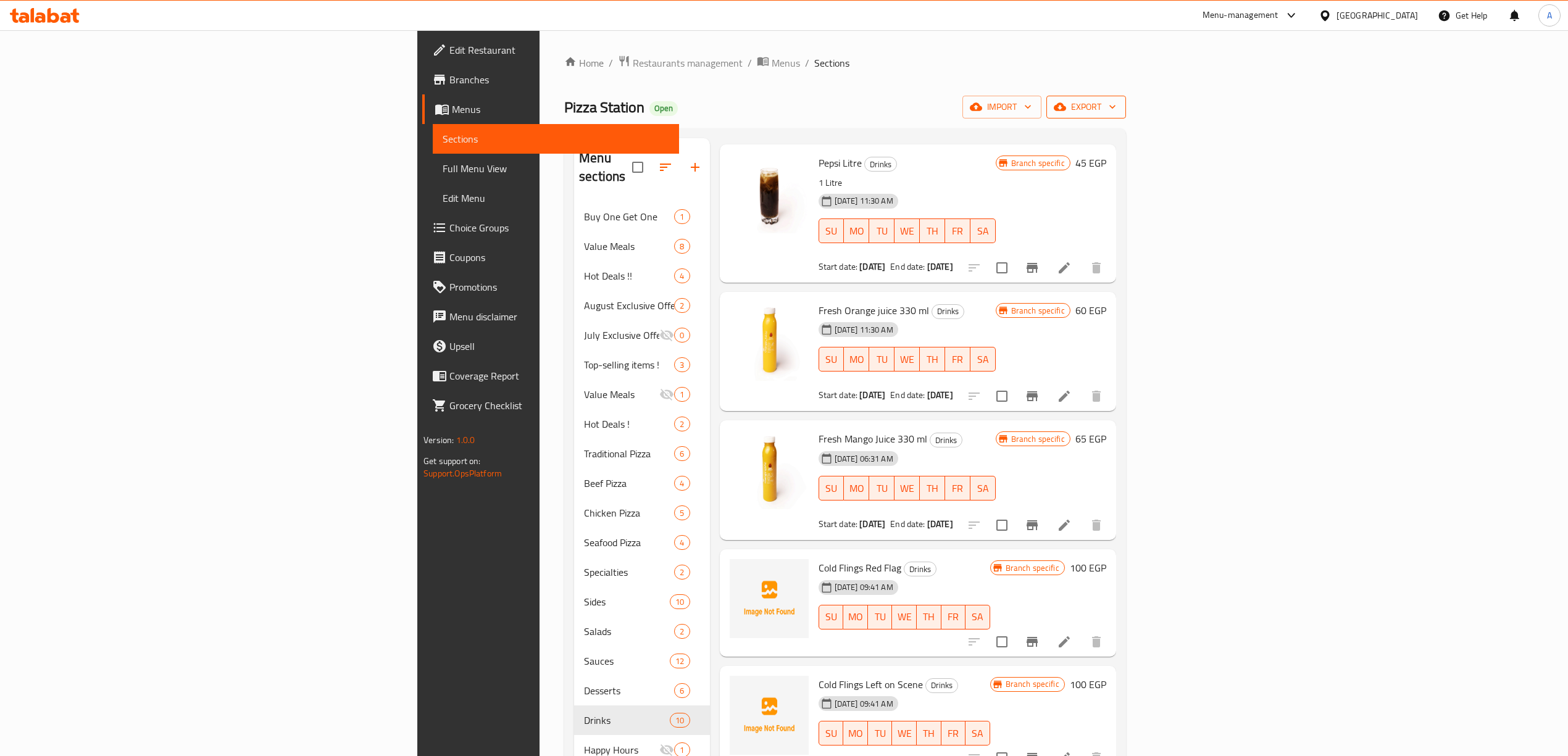
click at [1116, 111] on span "export" at bounding box center [1085, 107] width 60 height 16
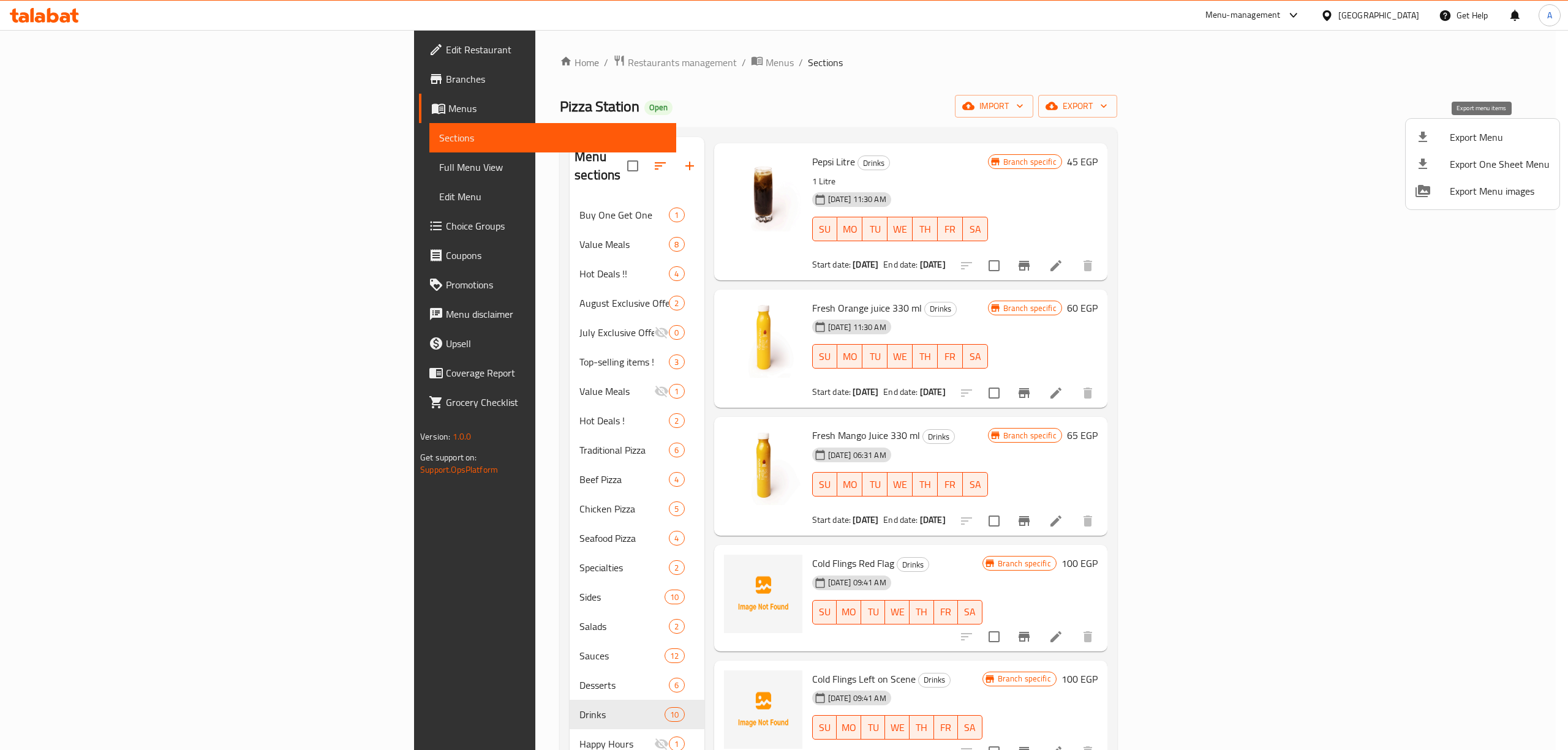
click at [1458, 140] on span "Export Menu" at bounding box center [1499, 136] width 99 height 15
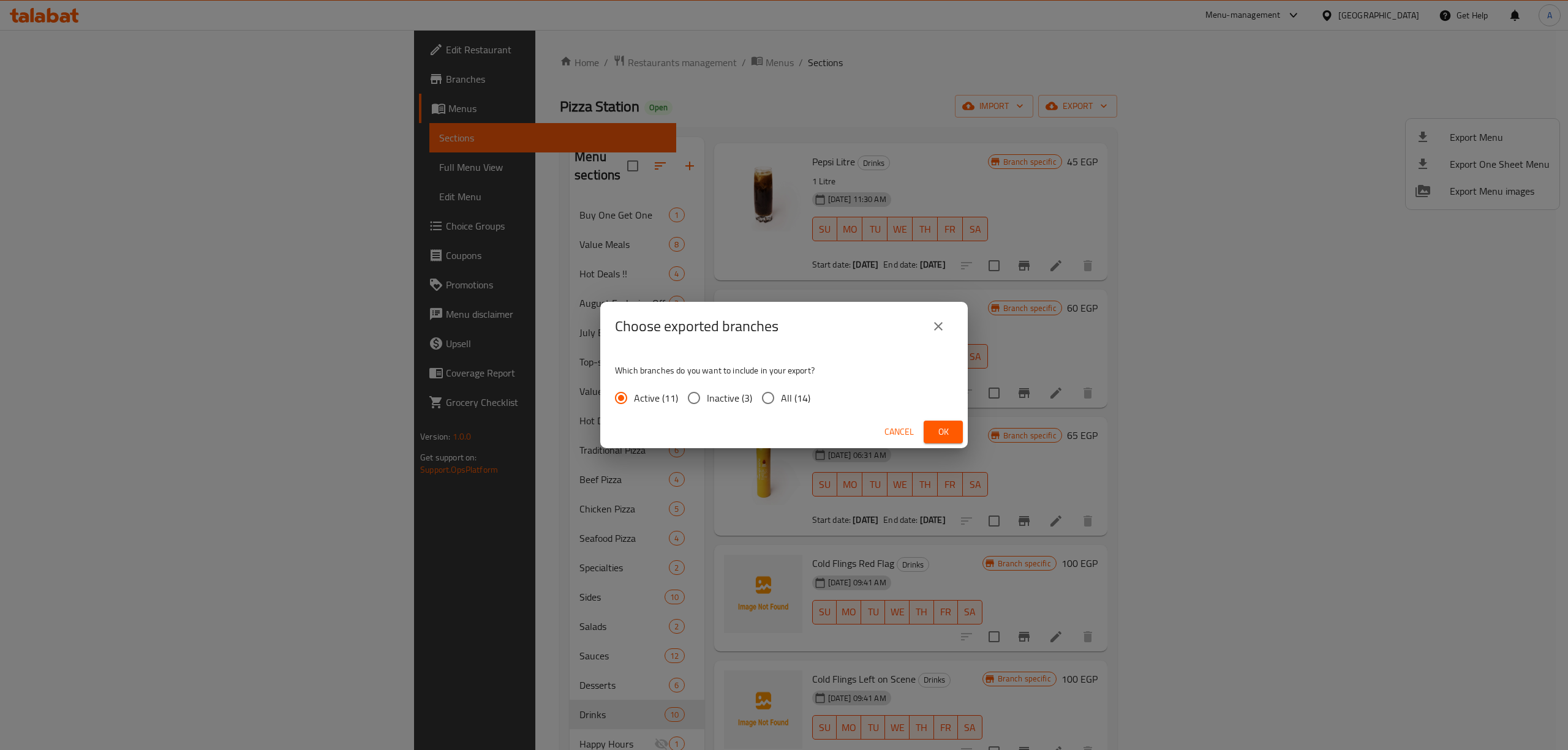
click at [796, 391] on span "All (14)" at bounding box center [796, 398] width 29 height 15
click at [781, 389] on input "All (14)" at bounding box center [768, 398] width 26 height 26
radio input "true"
click at [952, 435] on span "Ok" at bounding box center [943, 432] width 20 height 15
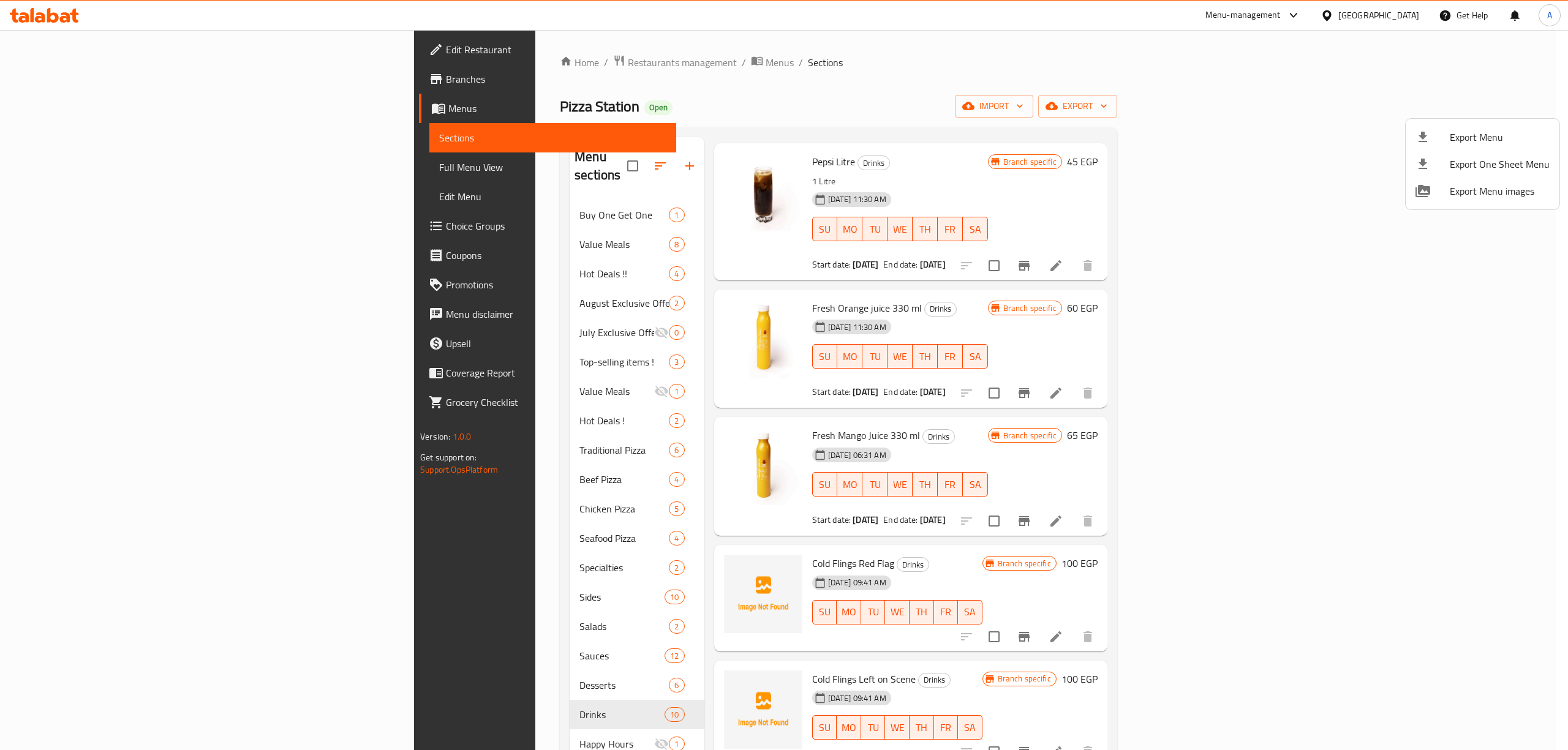
click at [55, 106] on div at bounding box center [784, 375] width 1568 height 750
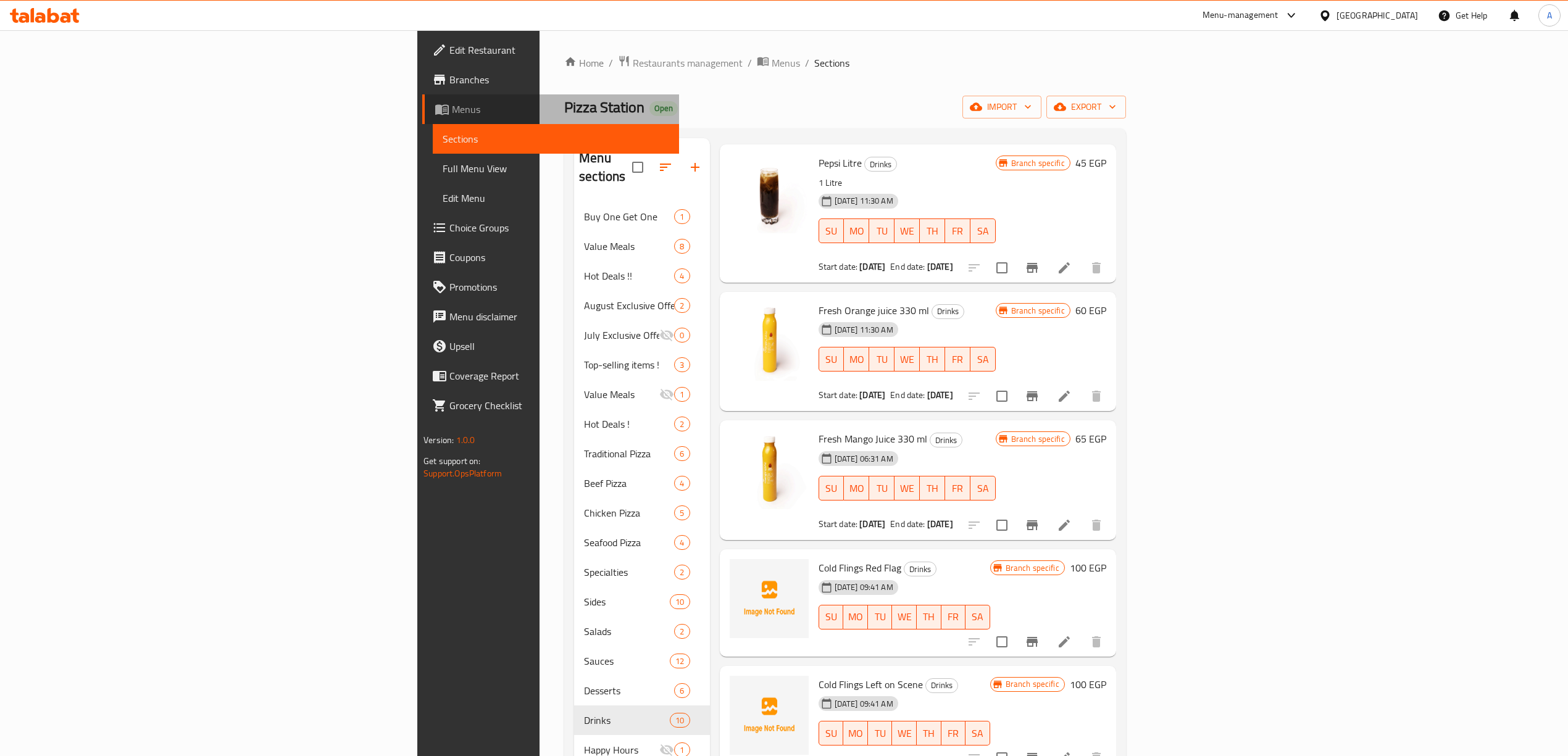
click at [452, 107] on span "Menus" at bounding box center [560, 109] width 217 height 15
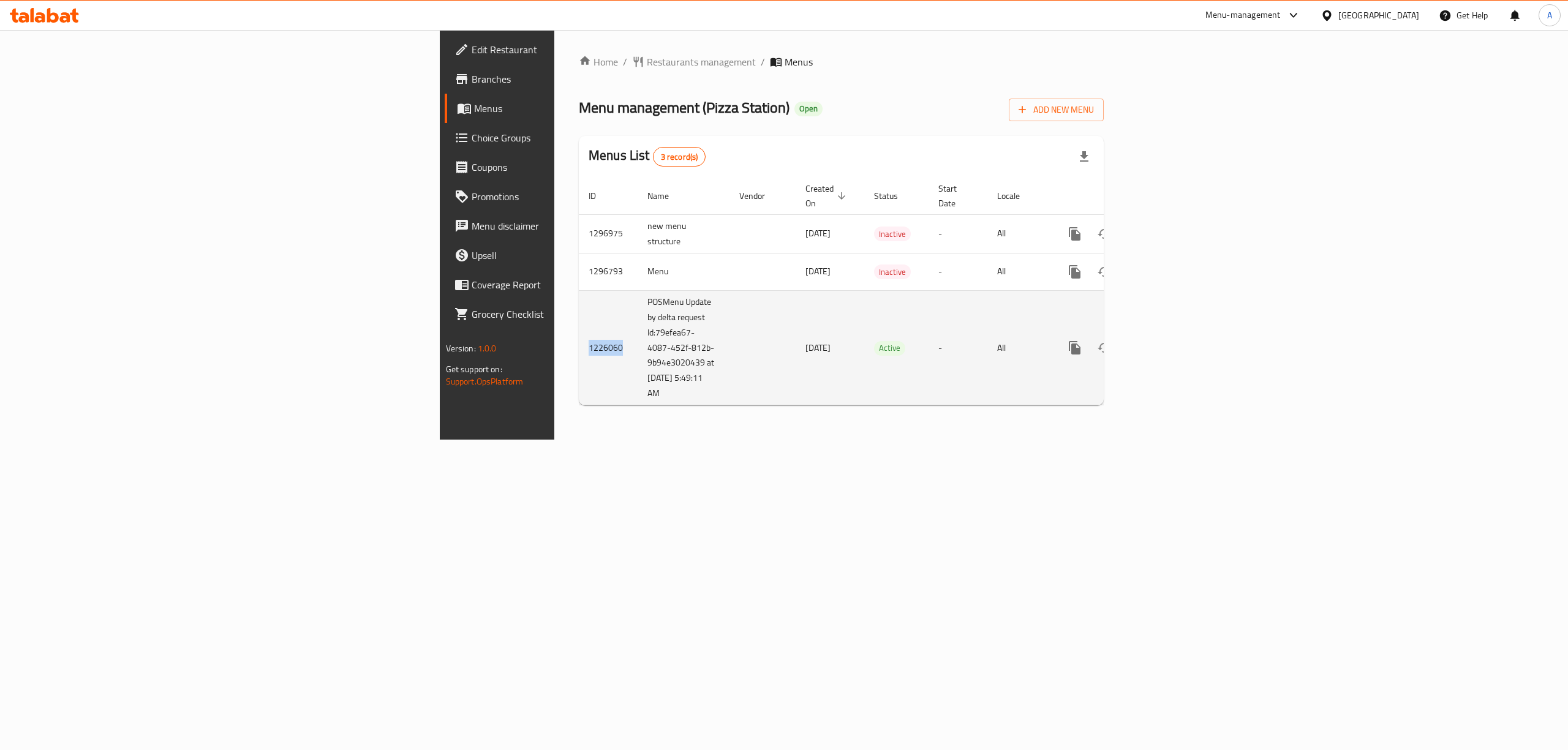
drag, startPoint x: 332, startPoint y: 339, endPoint x: 295, endPoint y: 337, distance: 37.1
click at [579, 337] on td "1226060" at bounding box center [608, 348] width 59 height 115
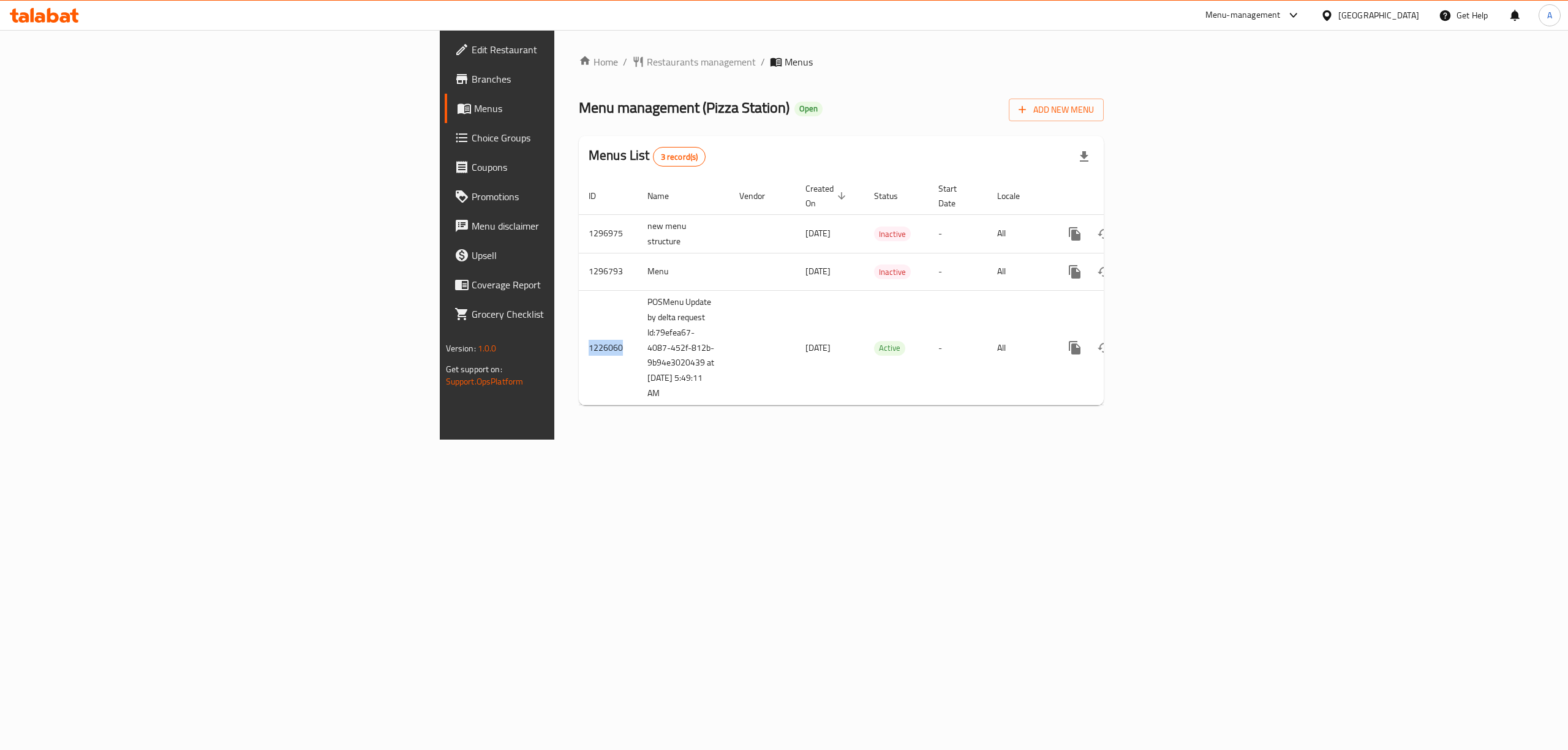
copy td "1226060"
